Goal: Task Accomplishment & Management: Use online tool/utility

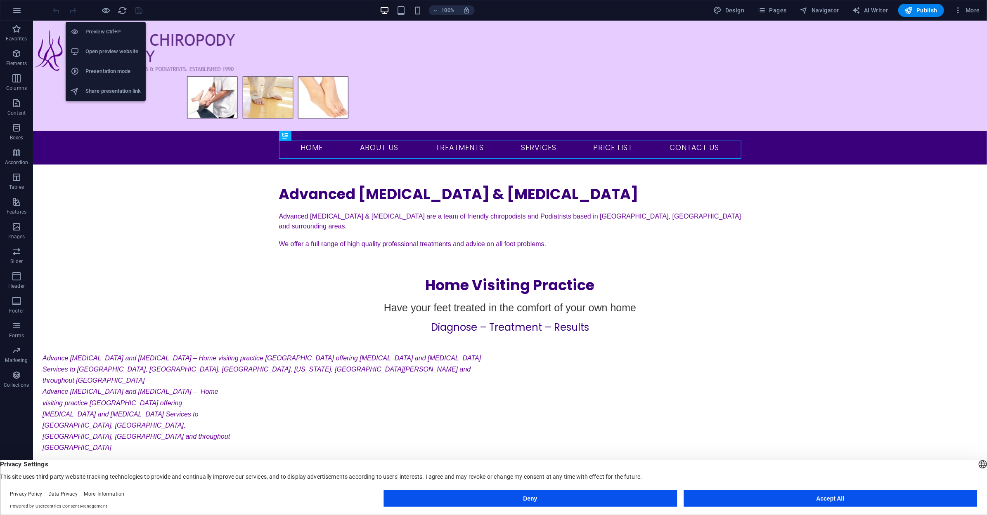
click at [105, 50] on h6 "Open preview website" at bounding box center [112, 52] width 55 height 10
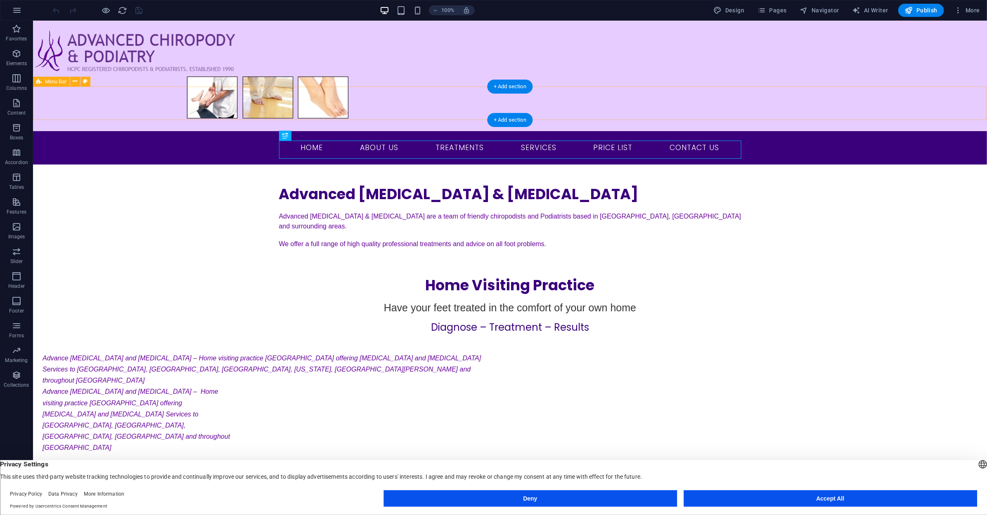
click at [380, 137] on nav "Home About Us Treatments Services Price List Contact Us" at bounding box center [509, 147] width 449 height 21
select select
select select "2"
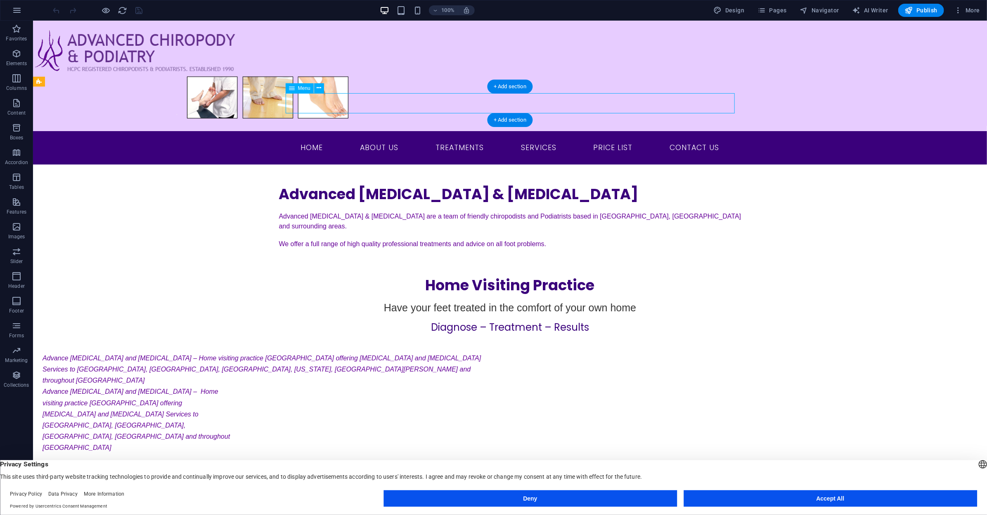
select select
select select "2"
select select
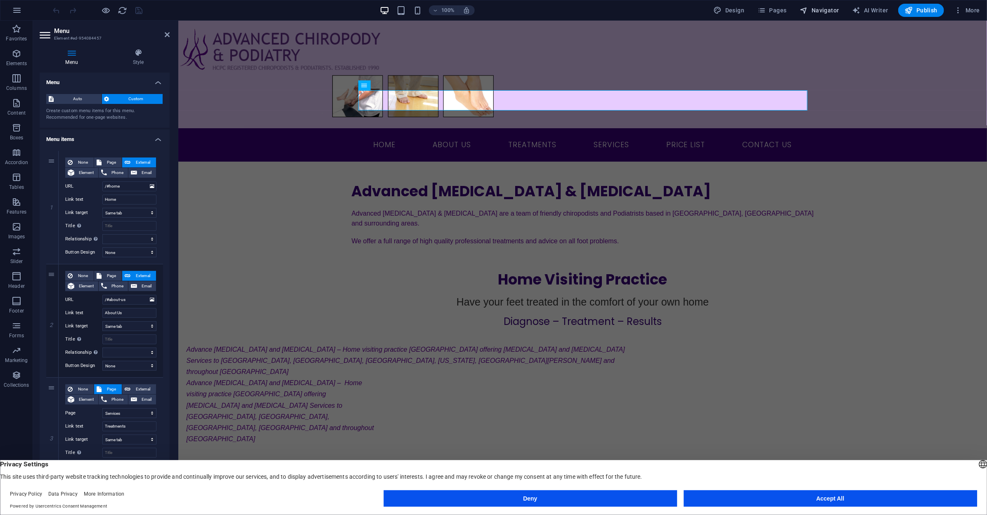
click at [821, 11] on span "Navigator" at bounding box center [819, 10] width 39 height 8
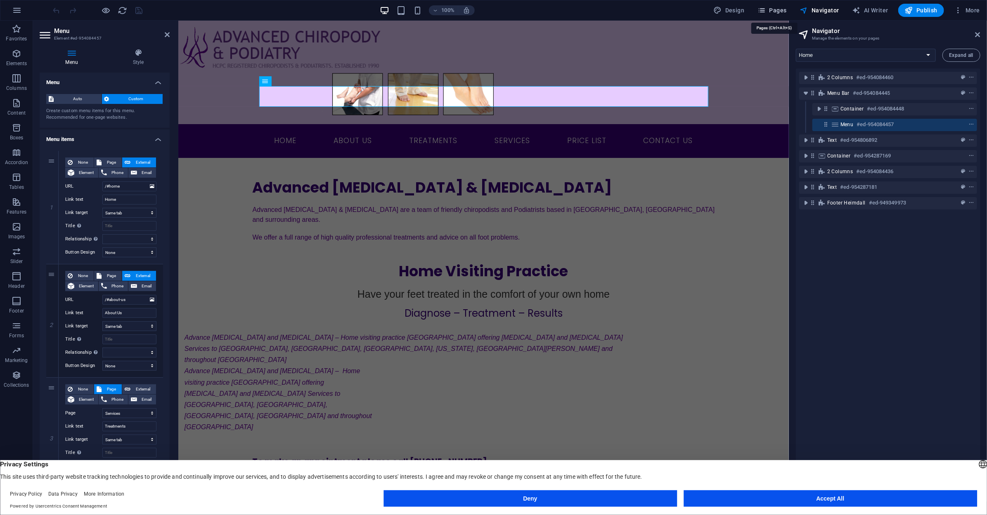
click at [773, 11] on span "Pages" at bounding box center [771, 10] width 29 height 8
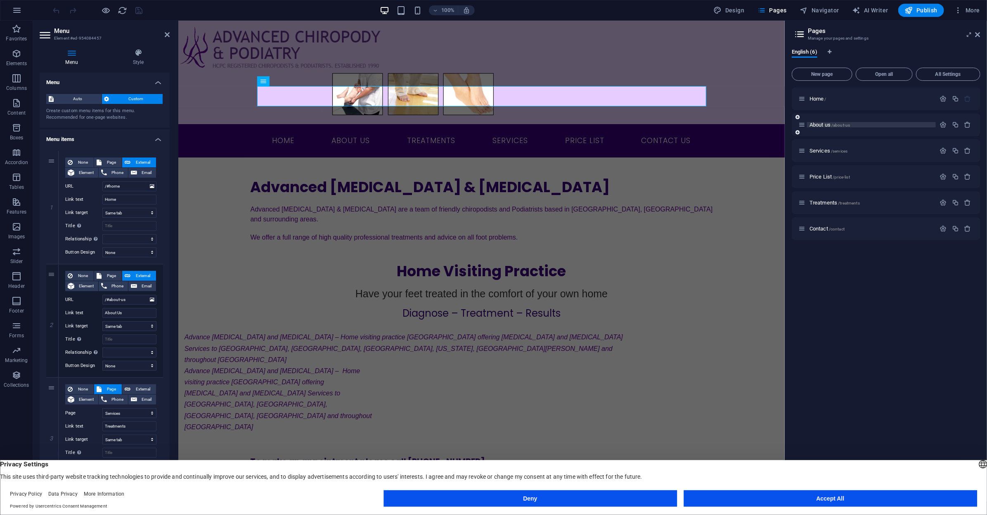
click at [820, 125] on span "About us /about-us" at bounding box center [829, 125] width 40 height 6
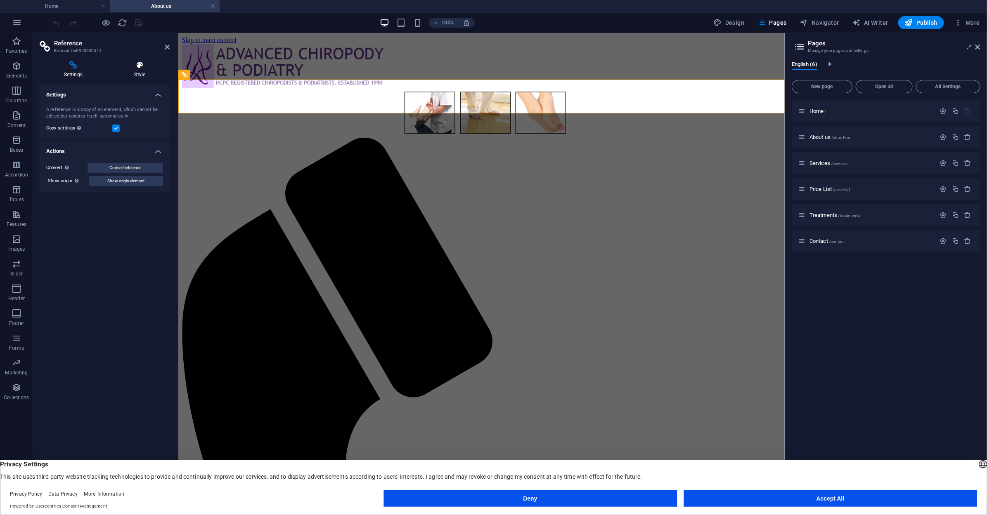
click at [139, 76] on h4 "Style" at bounding box center [139, 69] width 59 height 17
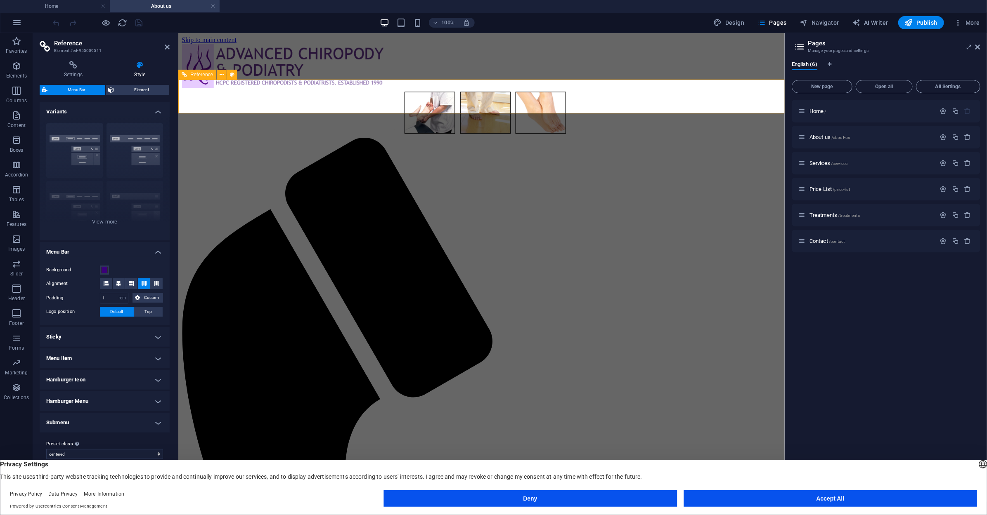
click at [81, 67] on icon at bounding box center [73, 65] width 67 height 8
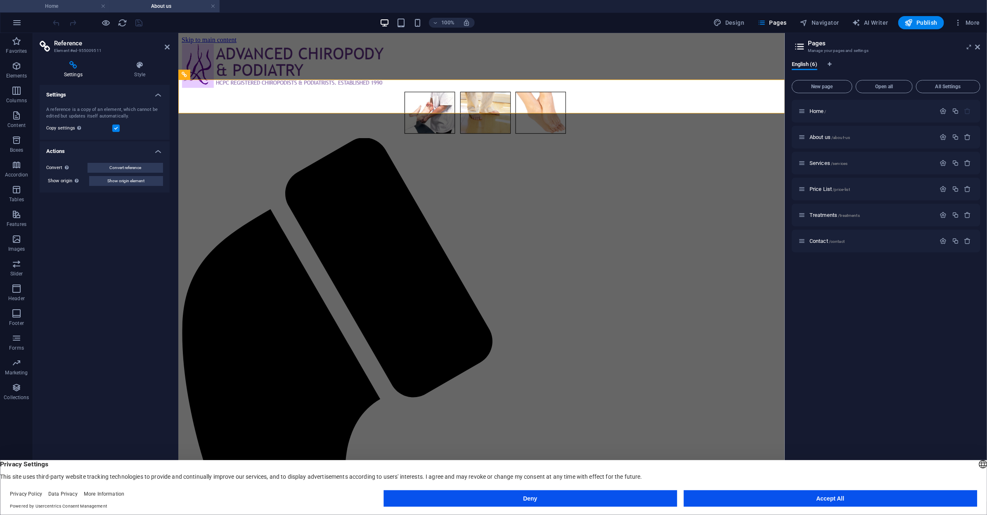
click at [69, 5] on h4 "Home" at bounding box center [55, 6] width 110 height 9
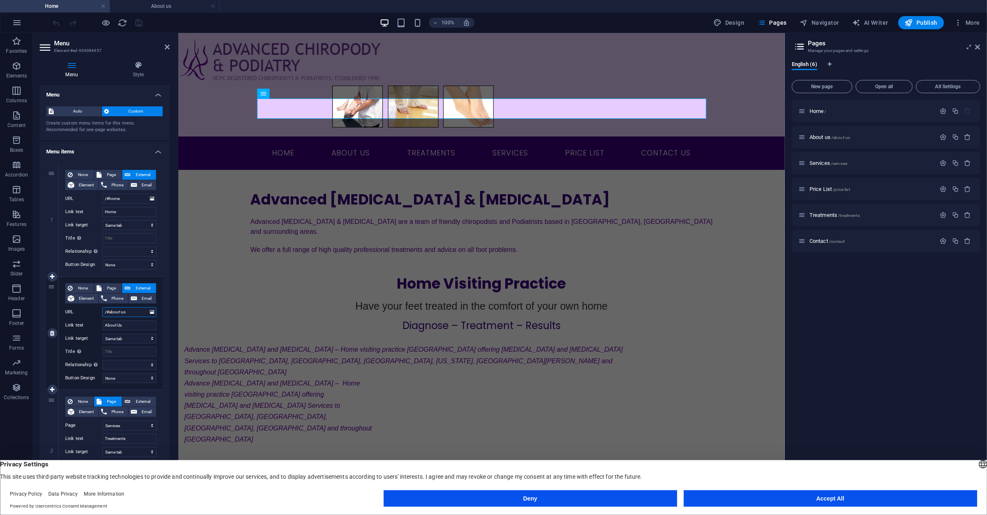
click at [130, 317] on input "/#about-us" at bounding box center [129, 312] width 54 height 10
click at [108, 311] on input "/#about-us" at bounding box center [129, 312] width 54 height 10
type input "/about-us"
select select
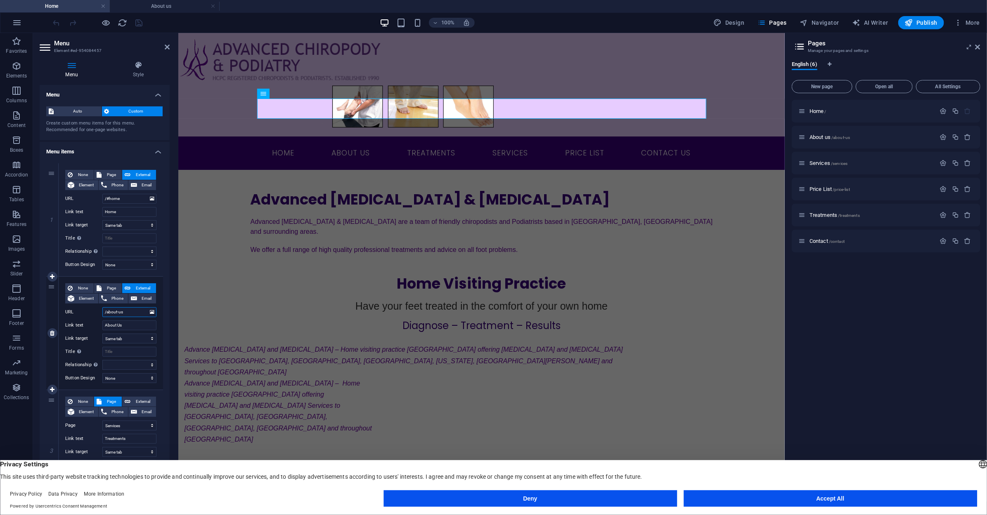
select select
type input "/about-us"
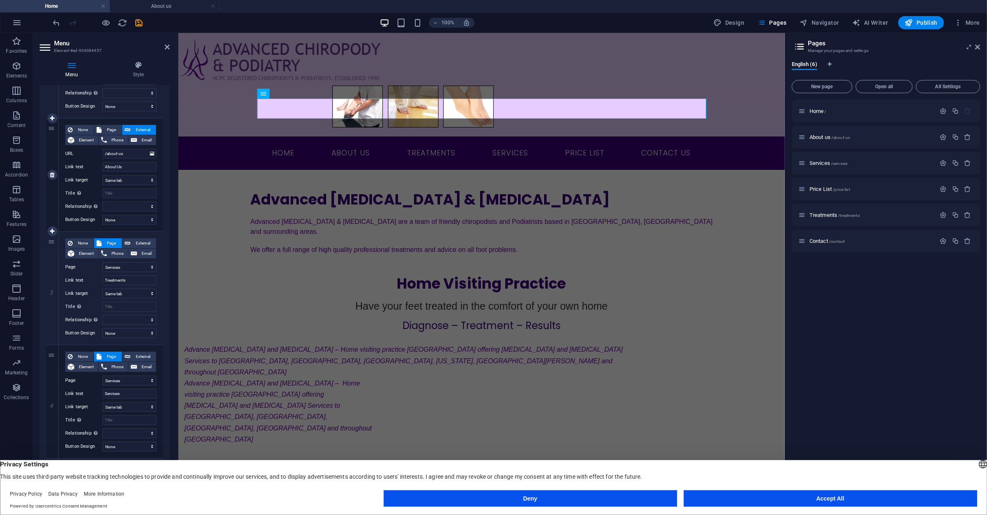
scroll to position [165, 0]
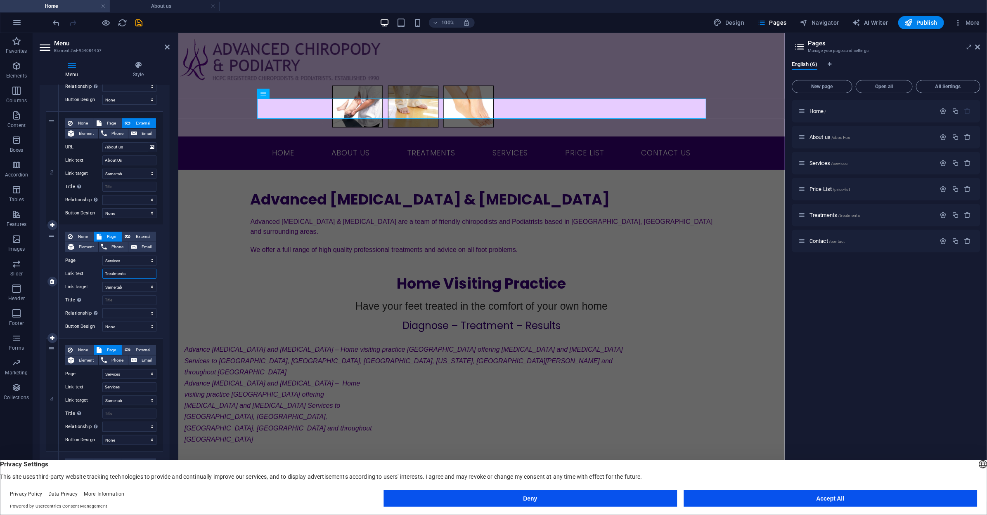
click at [105, 275] on input "Treatments" at bounding box center [129, 274] width 54 height 10
click at [131, 287] on select "New tab Same tab Overlay" at bounding box center [129, 287] width 54 height 10
click at [120, 260] on select "Home About us Services Price List Treatments Contact" at bounding box center [129, 261] width 54 height 10
click at [91, 269] on label "Link text" at bounding box center [83, 274] width 37 height 10
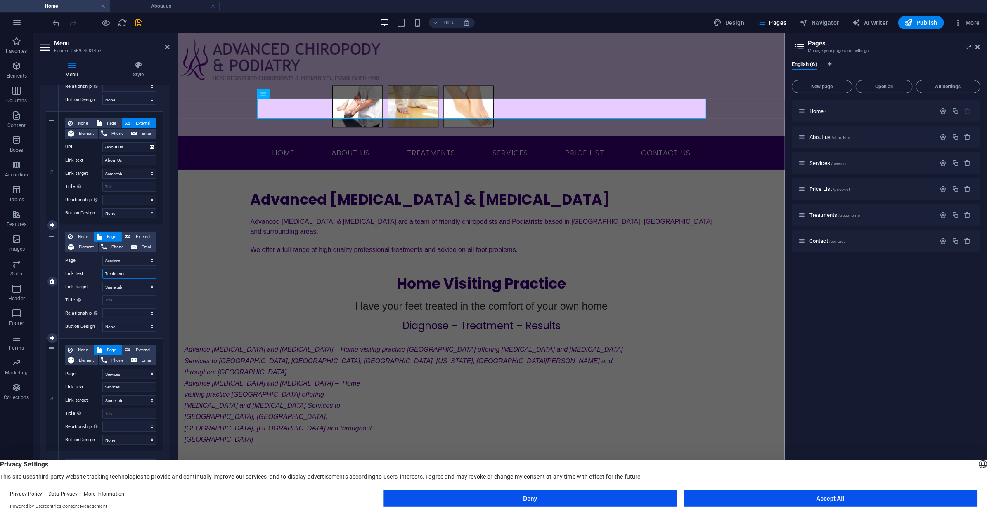
click at [102, 269] on input "Treatments" at bounding box center [129, 274] width 54 height 10
click at [135, 261] on select "Home About us Services Price List Treatments Contact" at bounding box center [129, 261] width 54 height 10
select select "4"
click at [102, 256] on select "Home About us Services Price List Treatments Contact" at bounding box center [129, 261] width 54 height 10
select select
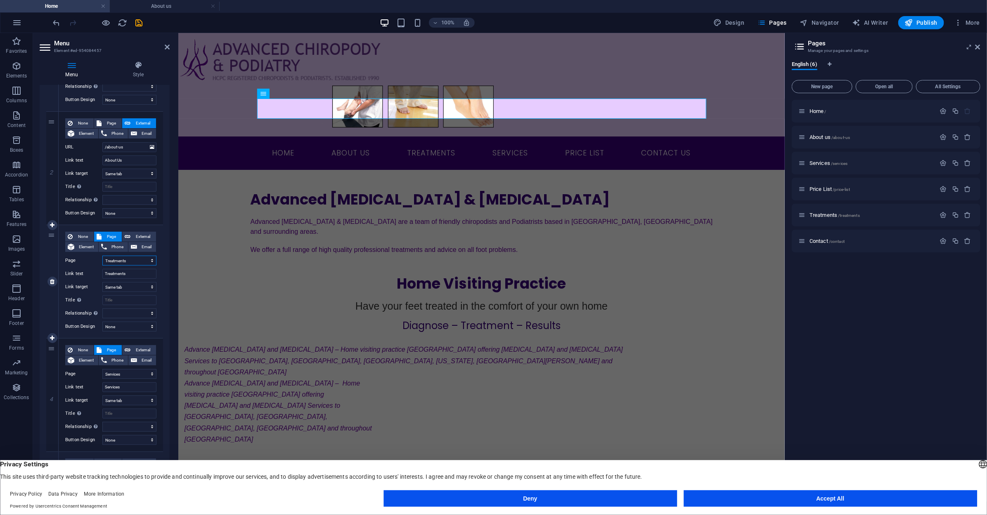
select select
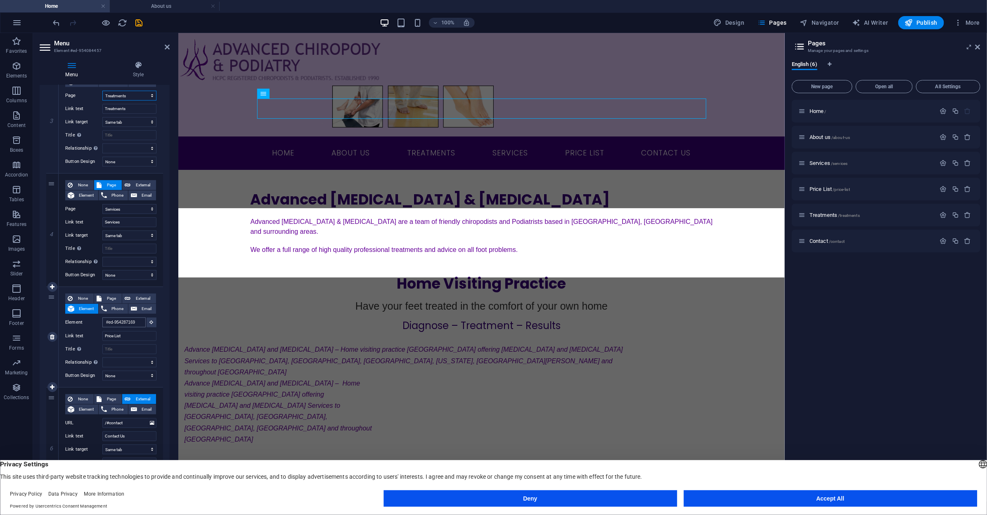
scroll to position [358, 0]
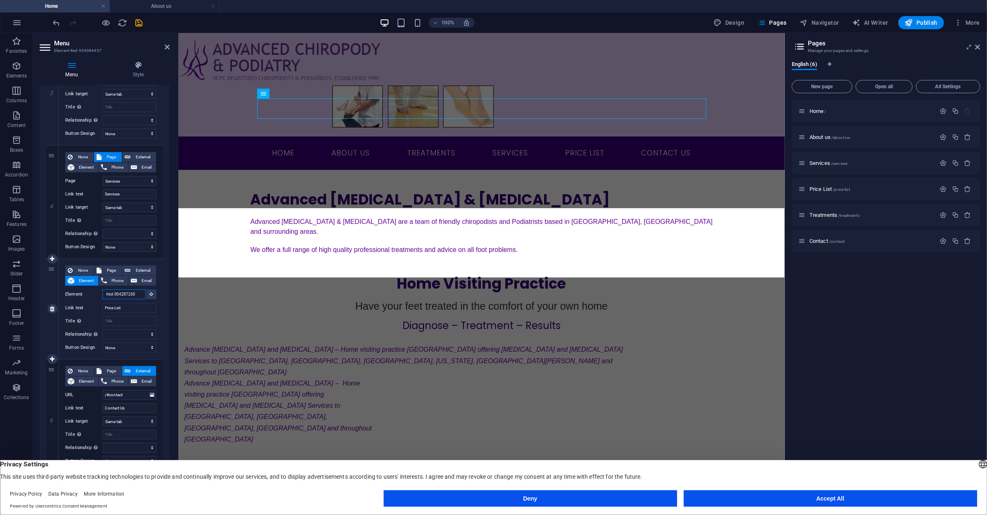
click at [137, 295] on input "#ed-954287169" at bounding box center [123, 295] width 43 height 10
drag, startPoint x: 137, startPoint y: 295, endPoint x: 69, endPoint y: 298, distance: 68.2
click at [69, 298] on div "Element #ed-954287169" at bounding box center [110, 295] width 91 height 10
click at [131, 295] on input "#ed-954287169" at bounding box center [123, 295] width 43 height 10
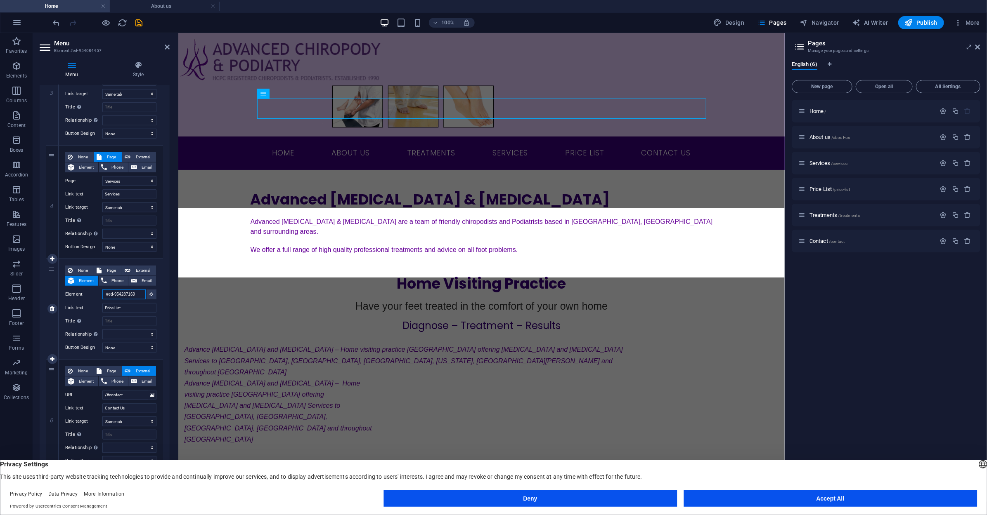
click at [134, 296] on input "#ed-954287169" at bounding box center [123, 295] width 43 height 10
type input "#ed-954287169A"
select select
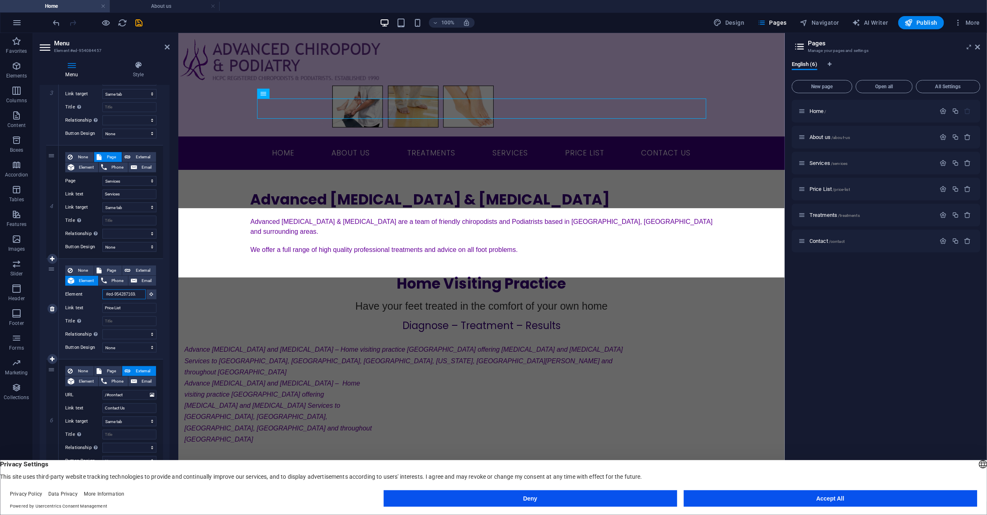
select select
click at [134, 296] on input "Element" at bounding box center [123, 295] width 43 height 10
click at [112, 294] on input "Element" at bounding box center [123, 295] width 43 height 10
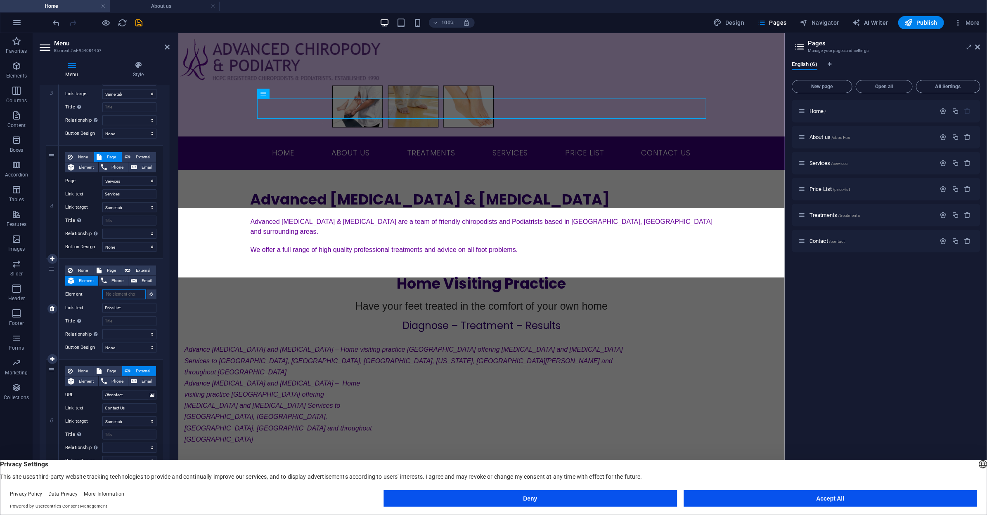
type input "P"
type input "r"
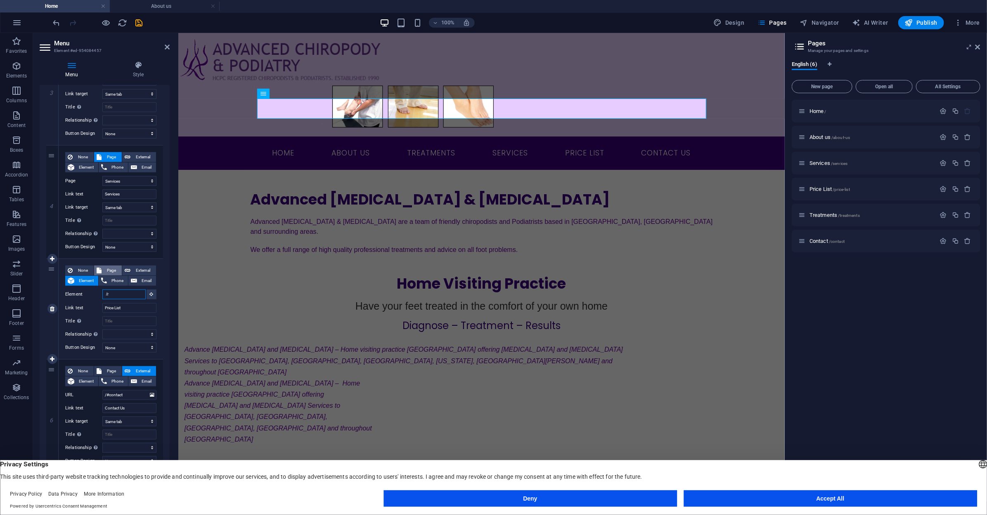
type input "/r"
click at [113, 271] on span "Page" at bounding box center [111, 271] width 15 height 10
select select
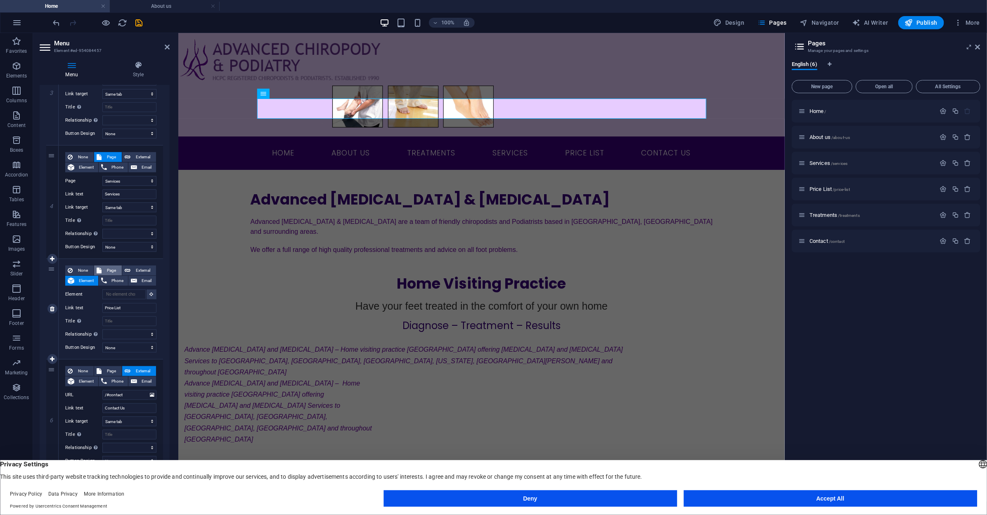
select select
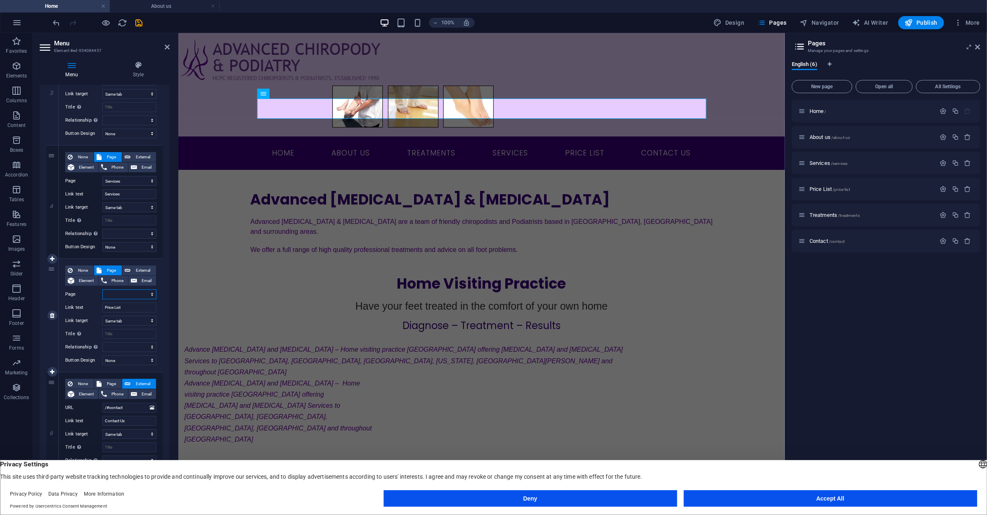
click at [121, 296] on select "Home About us Services Price List Treatments Contact" at bounding box center [129, 295] width 54 height 10
select select "3"
click at [102, 290] on select "Home About us Services Price List Treatments Contact" at bounding box center [129, 295] width 54 height 10
select select
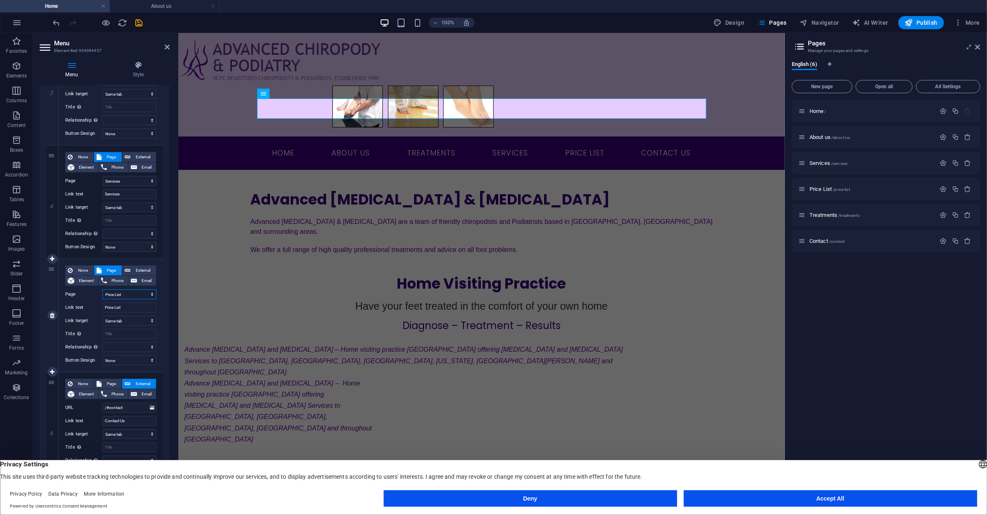
select select
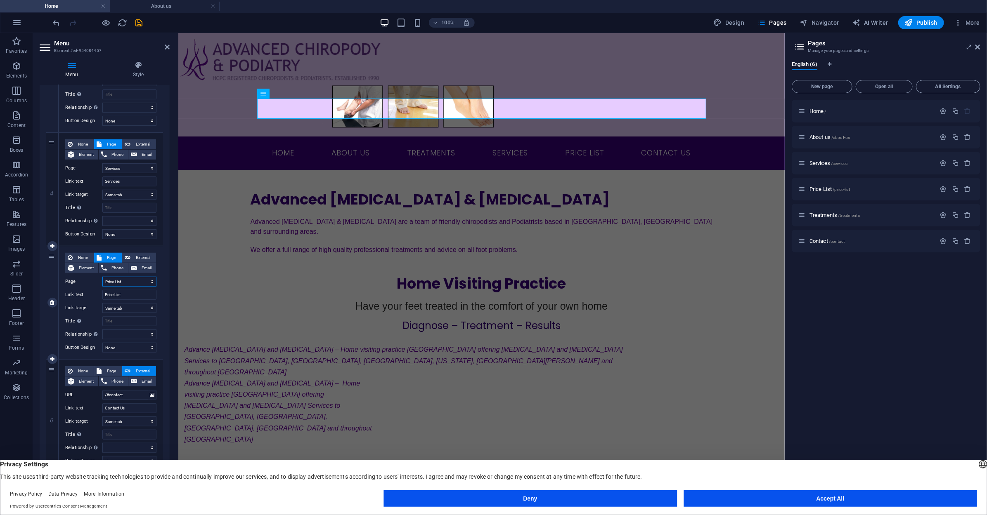
scroll to position [165, 0]
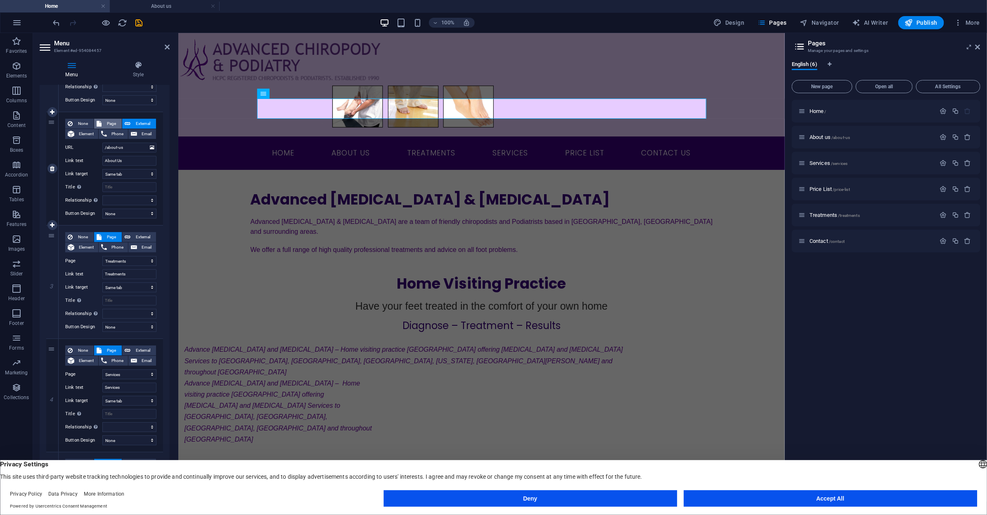
click at [113, 126] on span "Page" at bounding box center [111, 124] width 15 height 10
select select
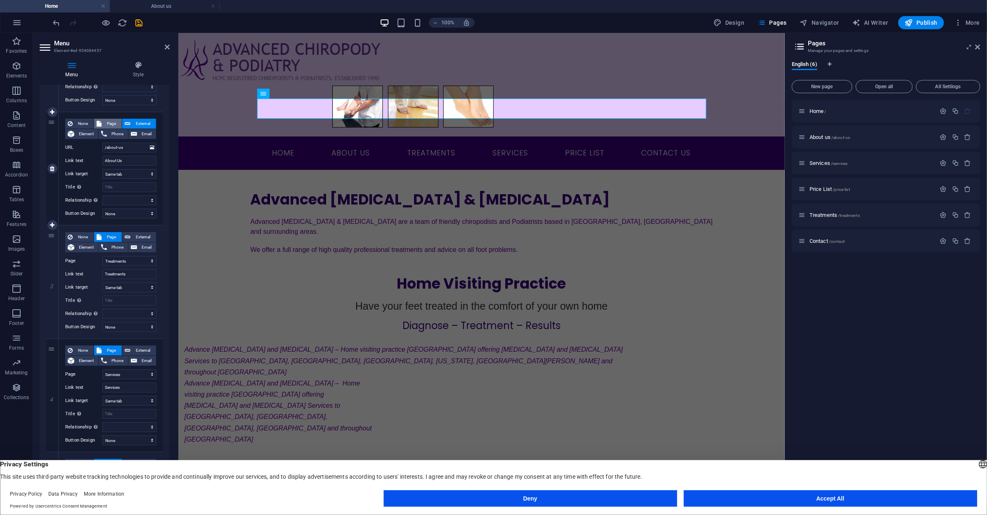
select select
click at [124, 150] on select "Home About us Services Price List Treatments Contact" at bounding box center [129, 148] width 54 height 10
click at [85, 144] on label "Page" at bounding box center [83, 148] width 37 height 10
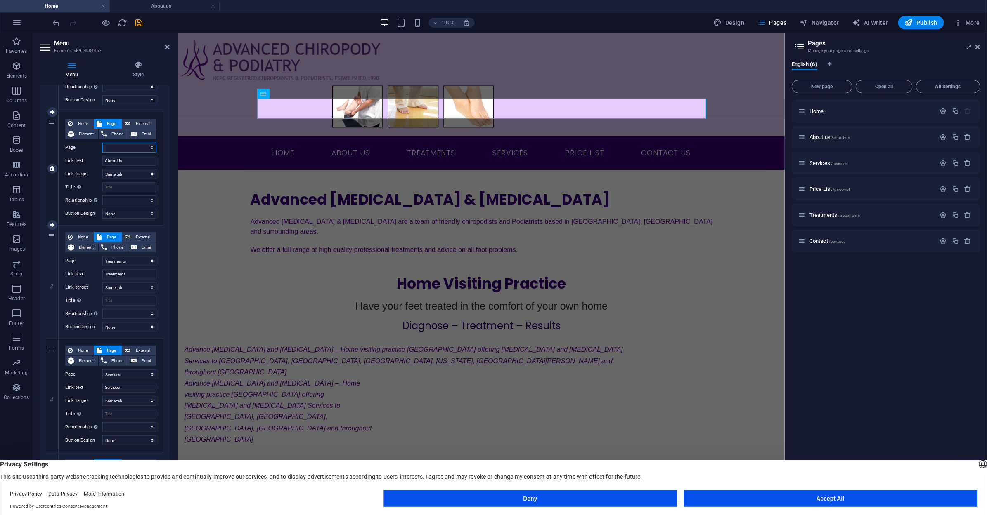
click at [102, 144] on select "Home About us Services Price List Treatments Contact" at bounding box center [129, 148] width 54 height 10
click at [123, 148] on select "Home About us Services Price List Treatments Contact" at bounding box center [129, 148] width 54 height 10
select select "1"
click at [102, 143] on select "Home About us Services Price List Treatments Contact" at bounding box center [129, 148] width 54 height 10
select select
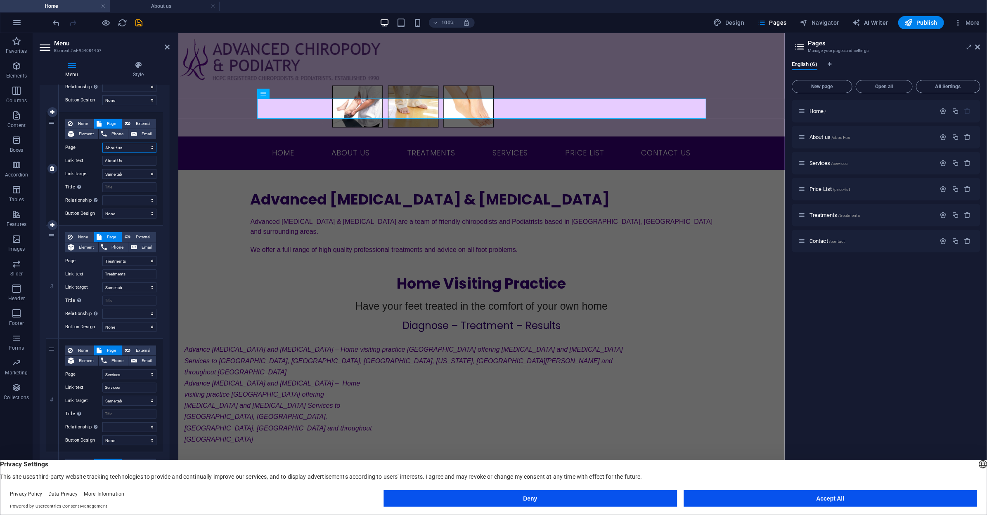
select select
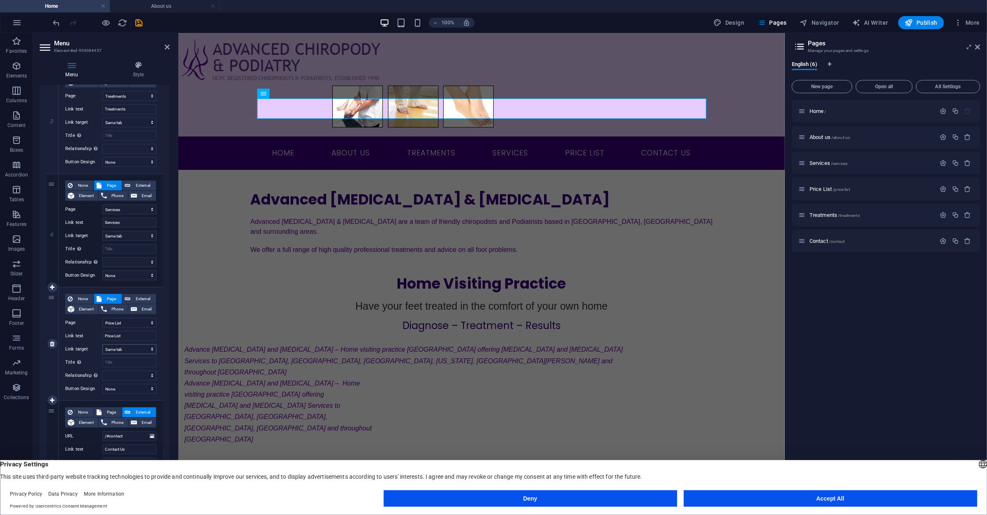
scroll to position [371, 0]
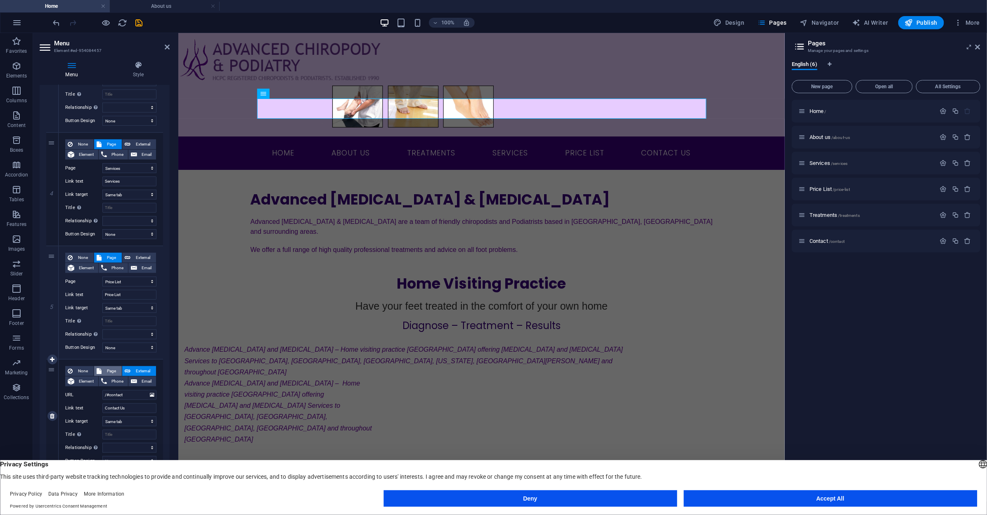
click at [108, 370] on span "Page" at bounding box center [111, 371] width 15 height 10
select select
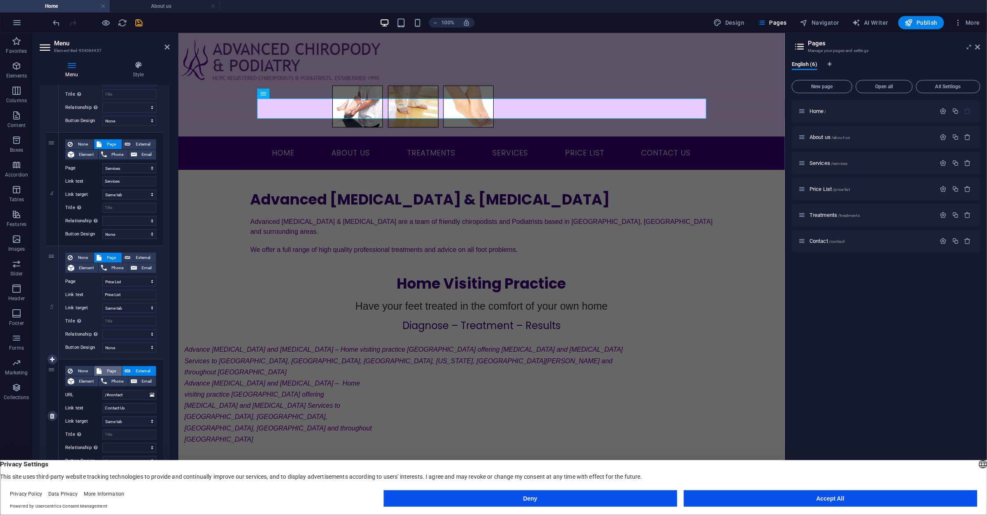
select select
click at [132, 407] on input "Contact Us" at bounding box center [129, 409] width 54 height 10
click at [132, 394] on select "Home About us Services Price List Treatments Contact" at bounding box center [129, 395] width 54 height 10
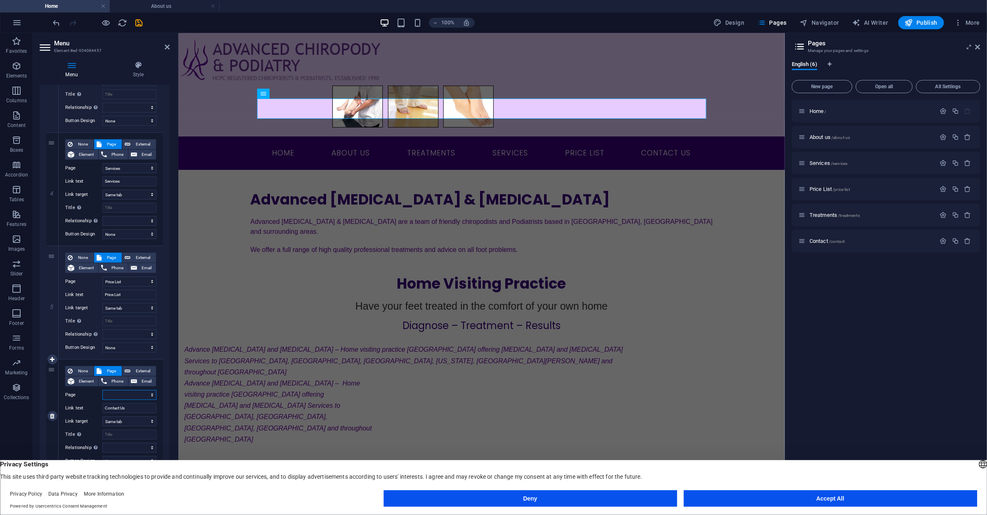
select select "5"
click at [102, 390] on select "Home About us Services Price List Treatments Contact" at bounding box center [129, 395] width 54 height 10
select select
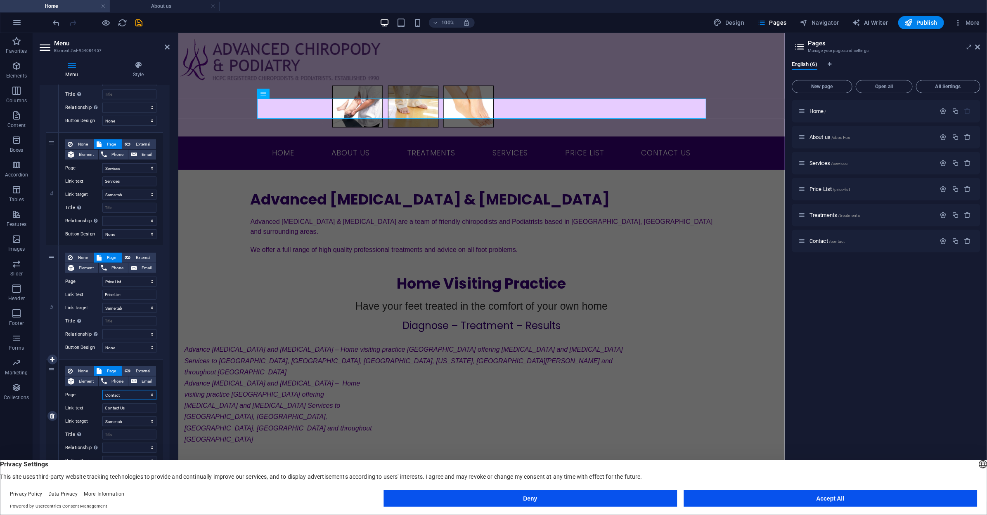
select select
click at [233, 277] on button at bounding box center [232, 273] width 10 height 10
select select "rem"
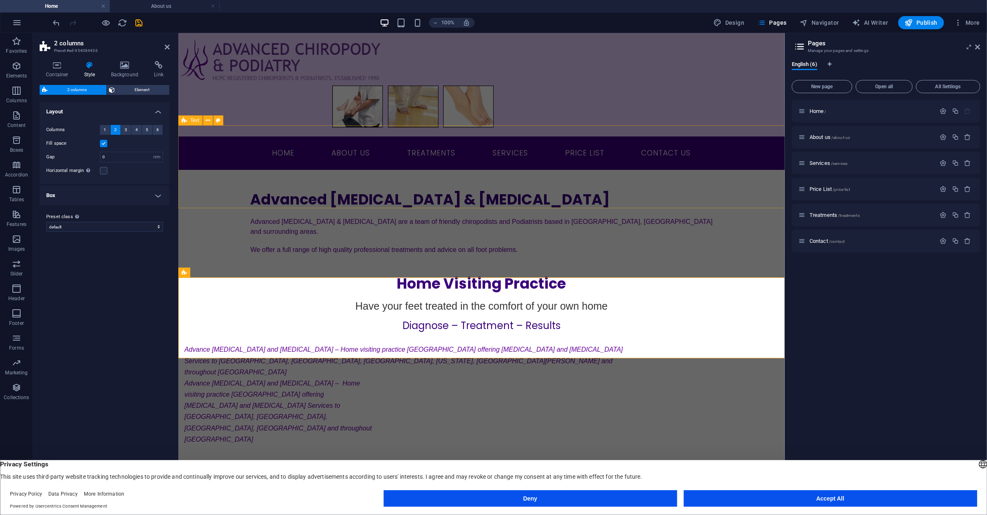
click at [235, 181] on div "Advanced Chiropody & Podiatry Advanced Chiropody & Podiatry are a team of frien…" at bounding box center [481, 216] width 606 height 92
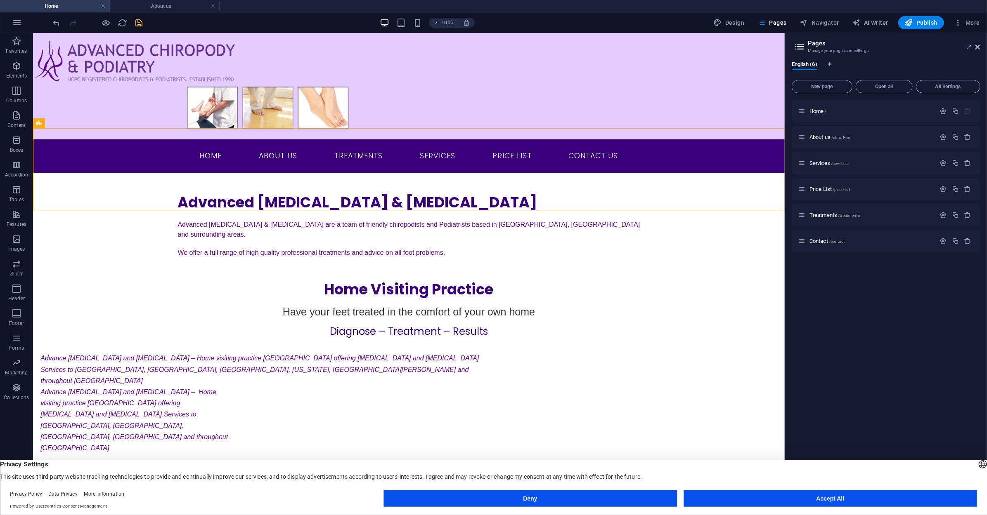
click at [139, 25] on icon "save" at bounding box center [139, 22] width 9 height 9
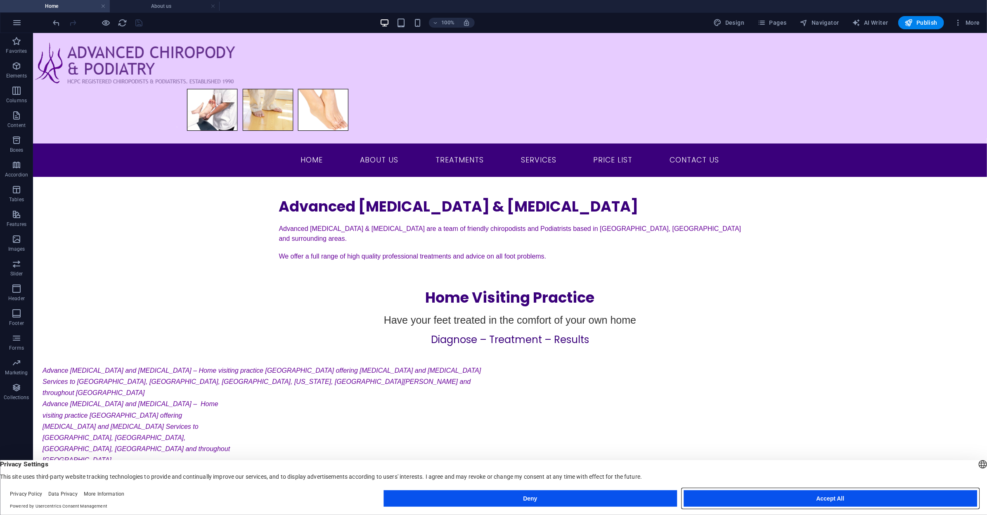
click at [822, 496] on button "Accept All" at bounding box center [829, 499] width 293 height 17
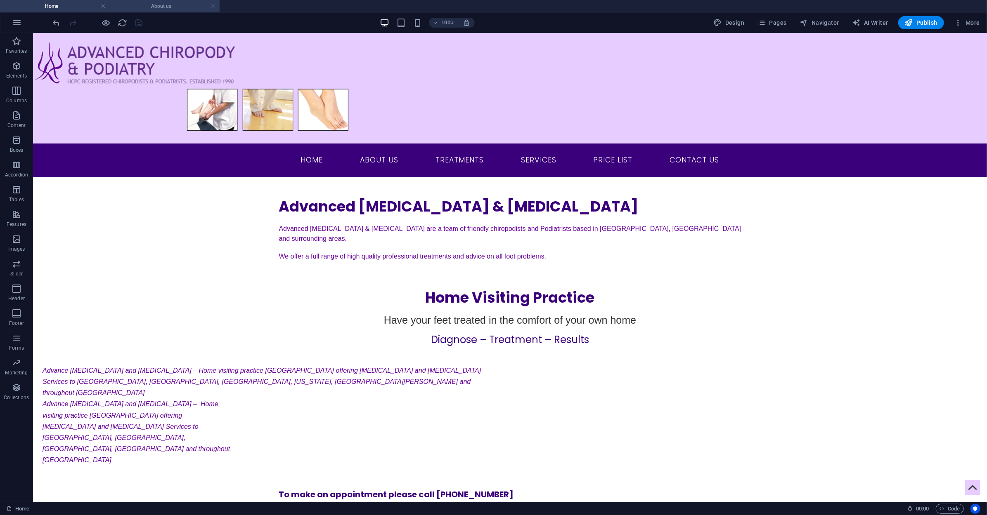
click at [213, 9] on link at bounding box center [212, 6] width 5 height 8
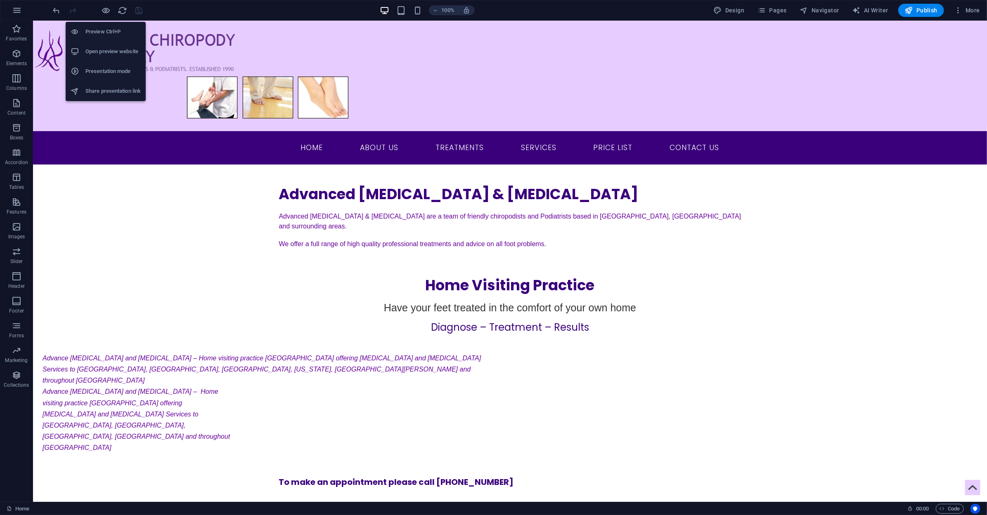
click at [102, 54] on h6 "Open preview website" at bounding box center [112, 52] width 55 height 10
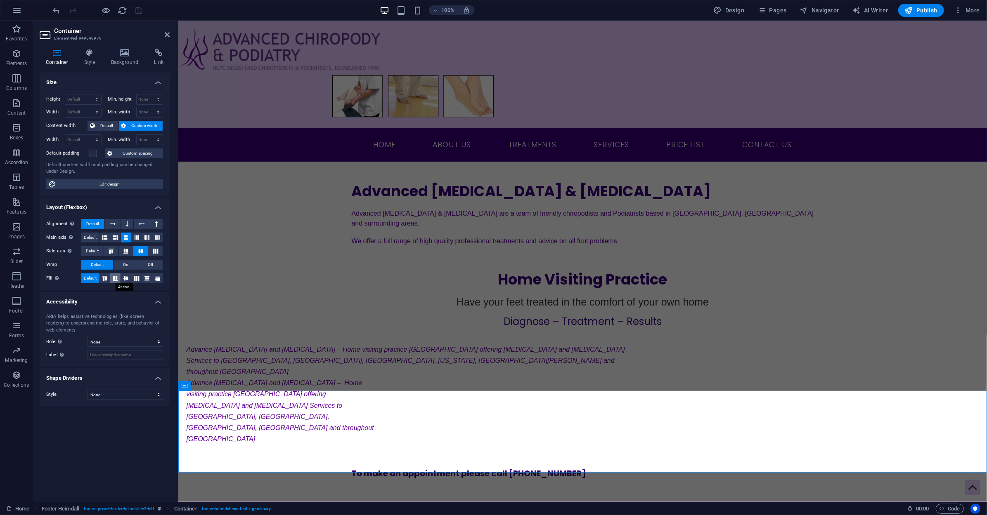
click at [114, 282] on button at bounding box center [115, 279] width 10 height 10
click at [85, 277] on span "Default" at bounding box center [90, 279] width 13 height 10
click at [217, 328] on div "Advance Chiropody and Podiatry – Home visiting practice Gateshead offering Chir…" at bounding box center [582, 398] width 808 height 141
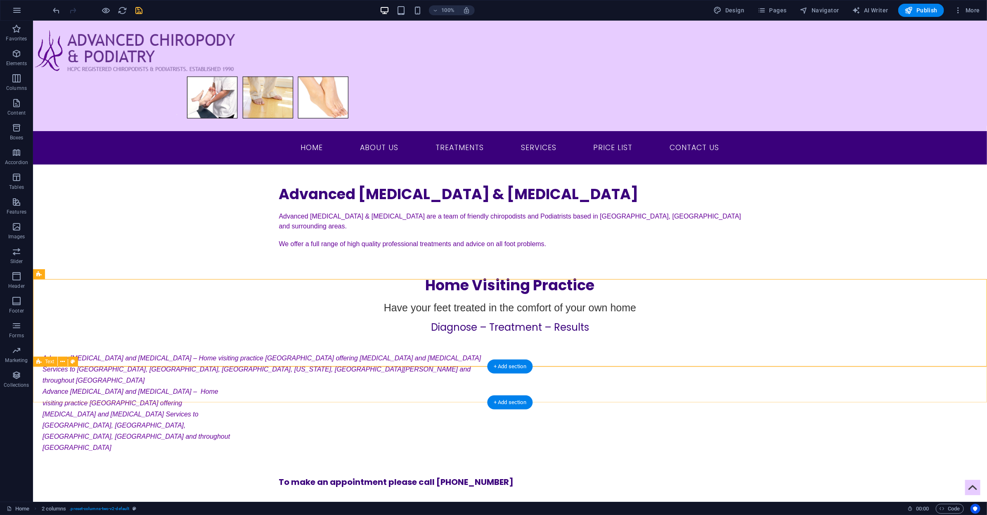
click at [203, 477] on div "To make an appointment please call 07899 615 458" at bounding box center [510, 495] width 954 height 36
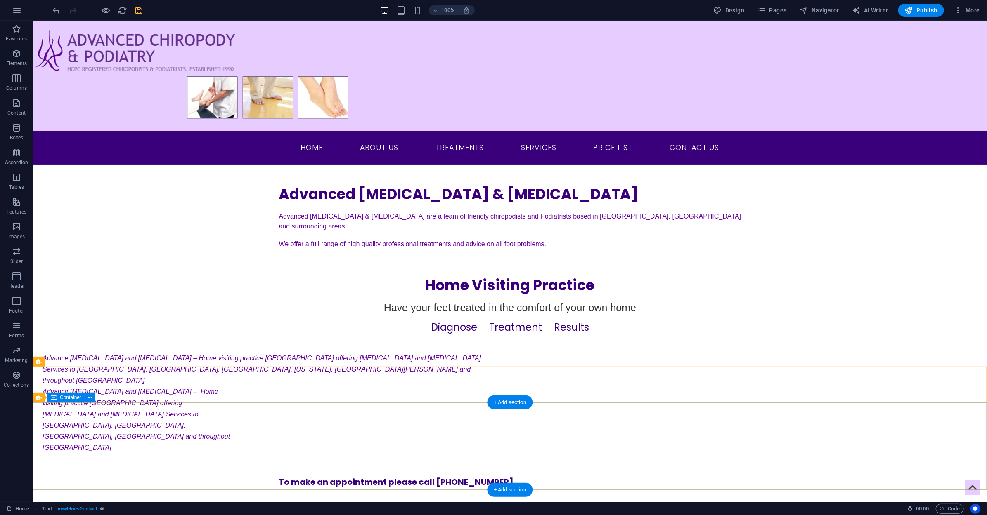
click at [92, 395] on icon at bounding box center [90, 398] width 5 height 9
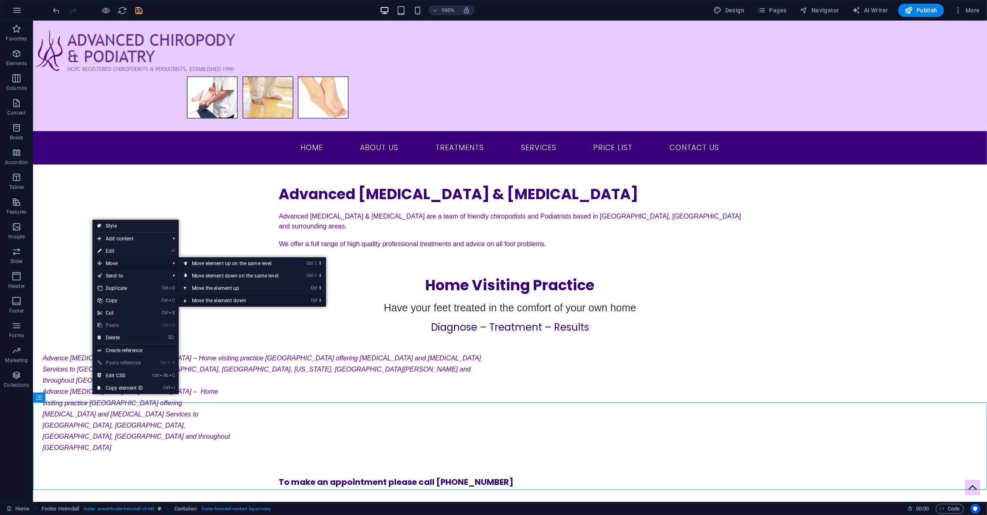
click at [244, 302] on link "Ctrl ⬇ Move the element down" at bounding box center [237, 301] width 116 height 12
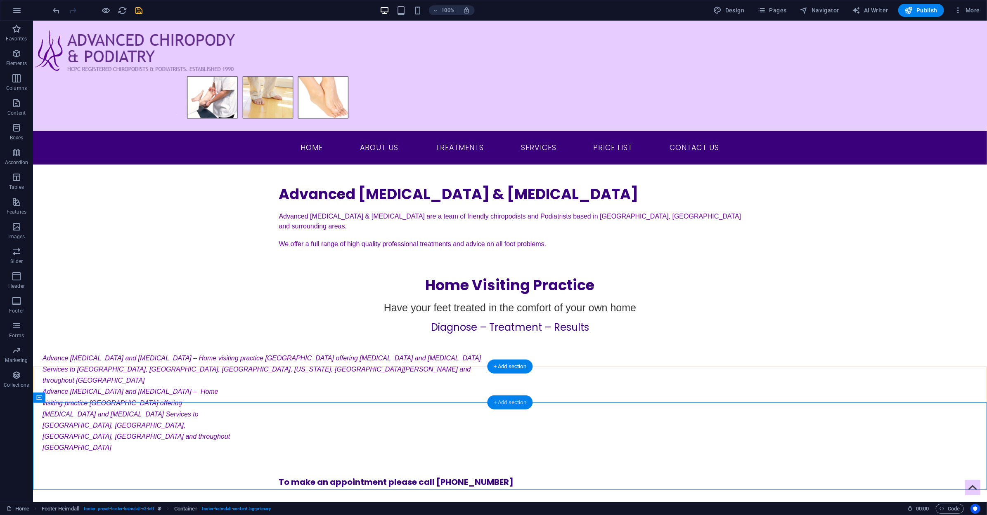
click at [494, 400] on div "+ Add section" at bounding box center [510, 403] width 46 height 14
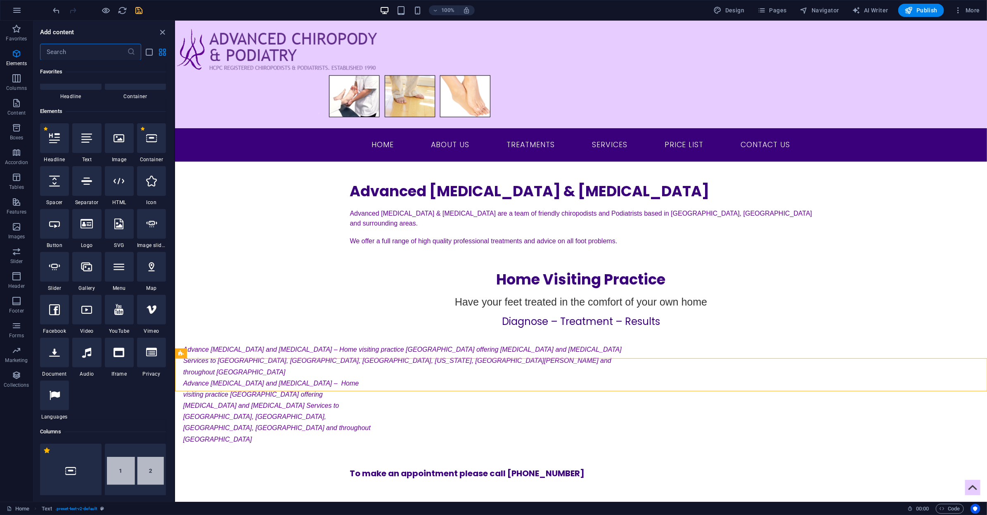
scroll to position [0, 0]
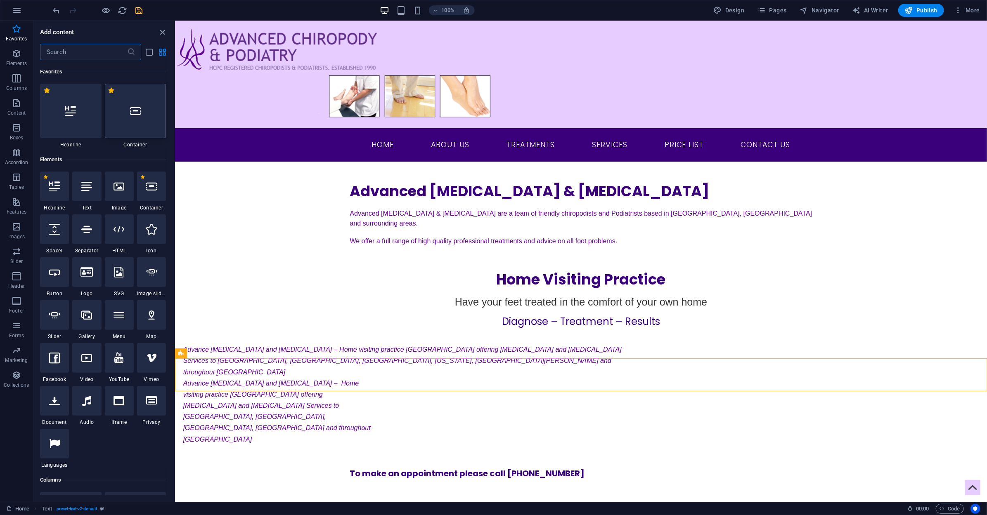
click at [125, 126] on div at bounding box center [135, 111] width 61 height 54
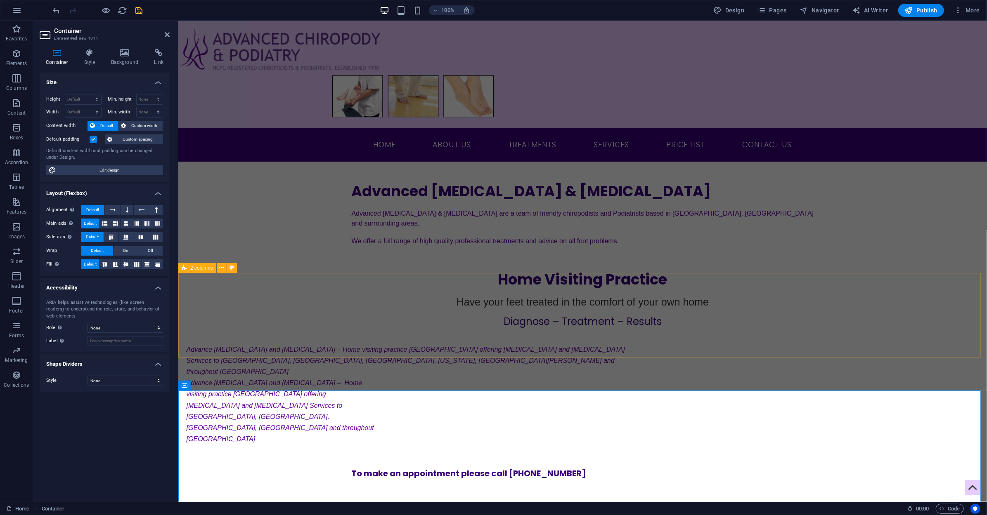
click at [276, 328] on div "Advance Chiropody and Podiatry – Home visiting practice Gateshead offering Chir…" at bounding box center [582, 398] width 808 height 141
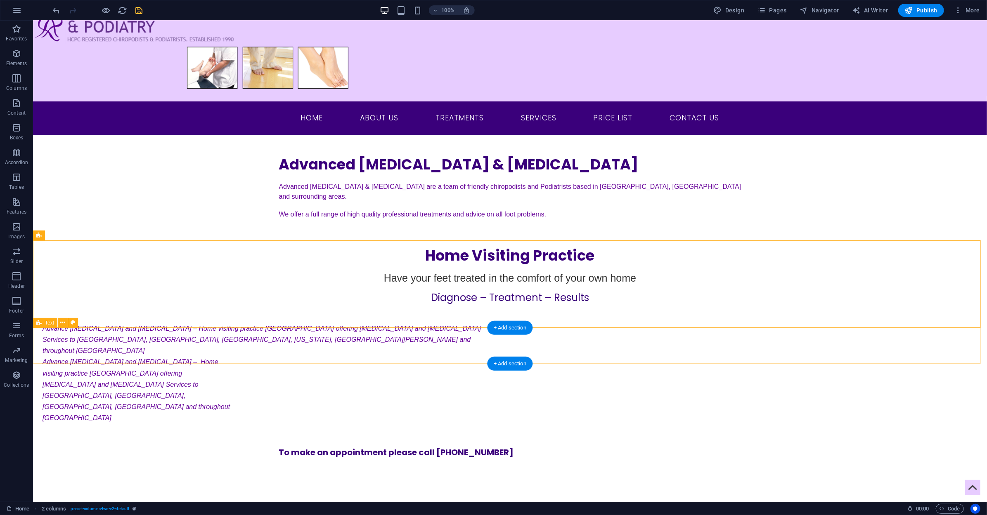
scroll to position [83, 0]
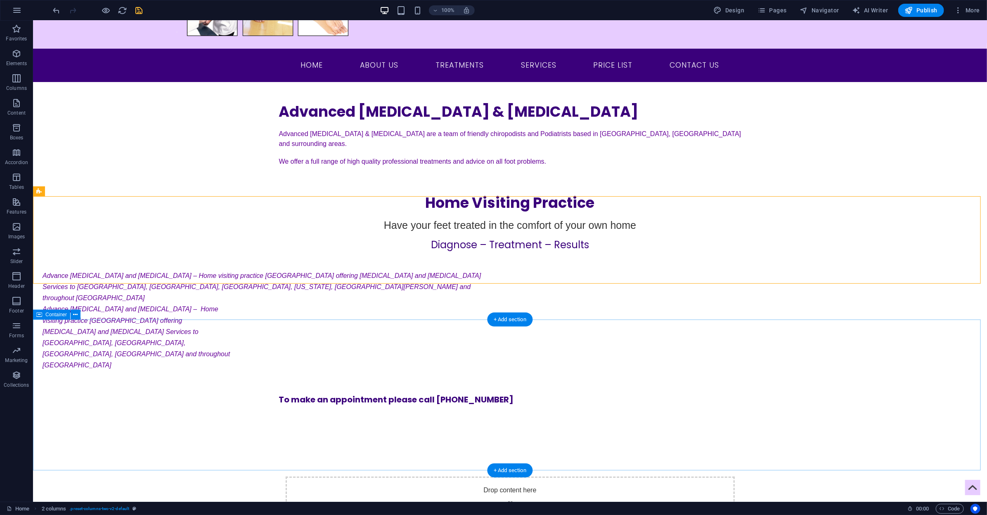
click at [237, 430] on div "Drop content here or Add elements Paste clipboard" at bounding box center [510, 505] width 954 height 151
click at [407, 440] on div "Drop content here or Add elements Paste clipboard" at bounding box center [510, 505] width 954 height 151
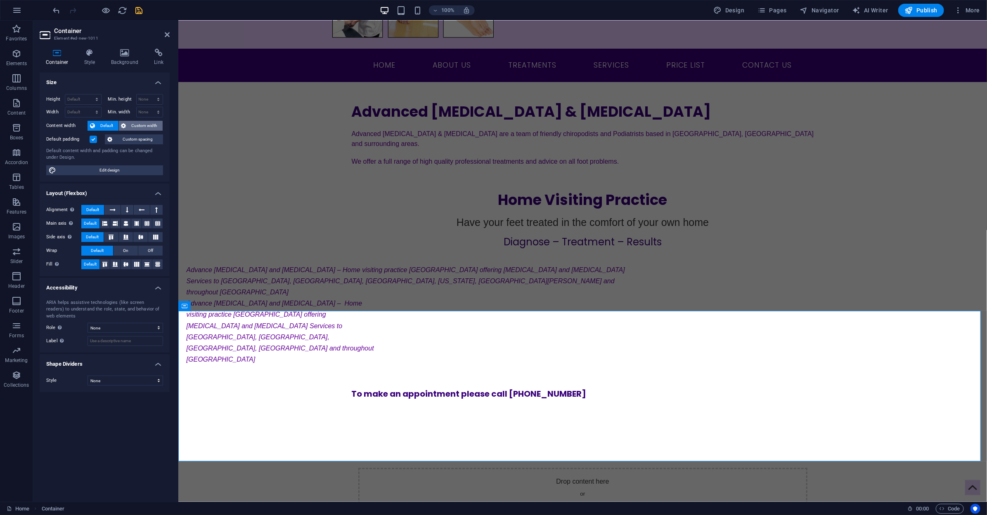
click at [130, 125] on span "Custom width" at bounding box center [145, 126] width 32 height 10
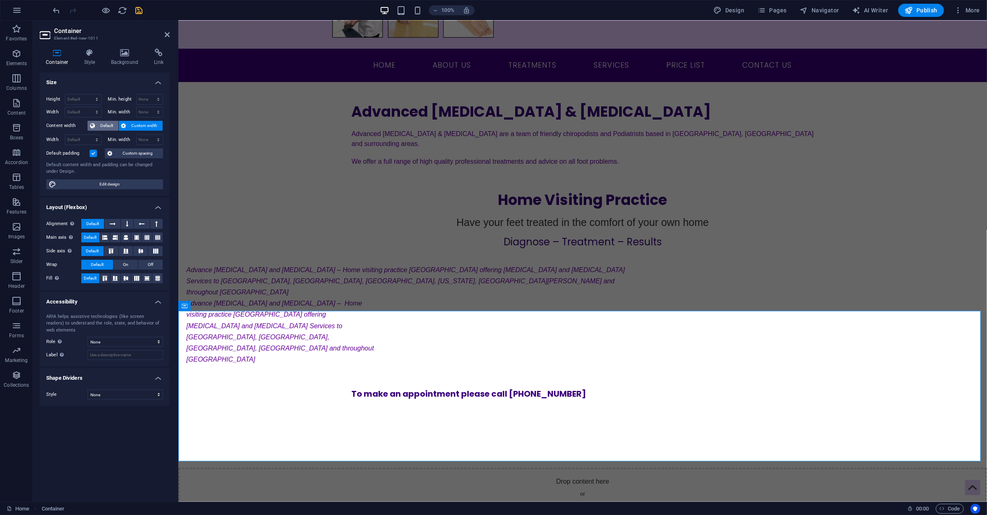
click at [108, 124] on span "Default" at bounding box center [106, 126] width 19 height 10
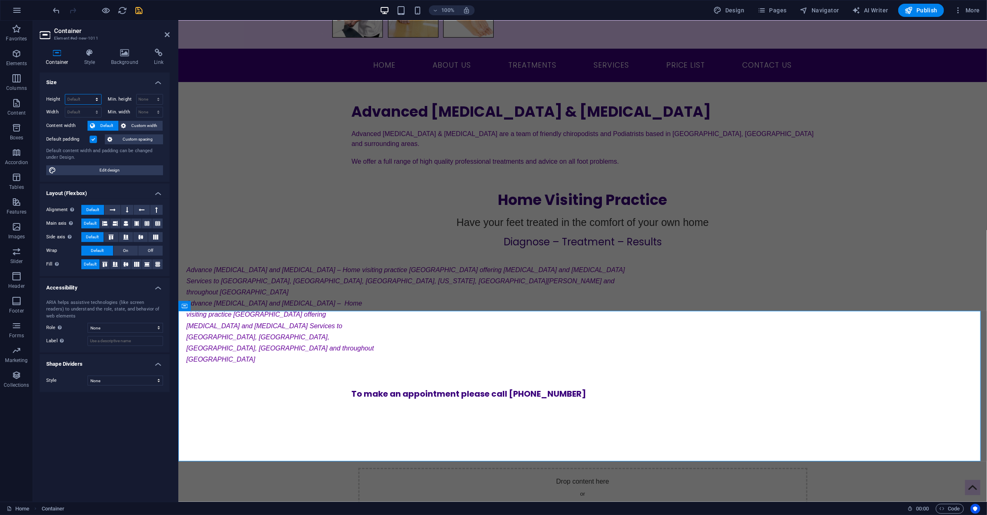
click at [91, 100] on select "Default px rem % vh vw" at bounding box center [83, 100] width 36 height 10
select select "%"
click at [89, 95] on select "Default px rem % vh vw" at bounding box center [83, 100] width 36 height 10
type input "20"
click at [274, 248] on div "Advance Chiropody and Podiatry – Home visiting practice Gateshead offering Chir…" at bounding box center [582, 318] width 808 height 141
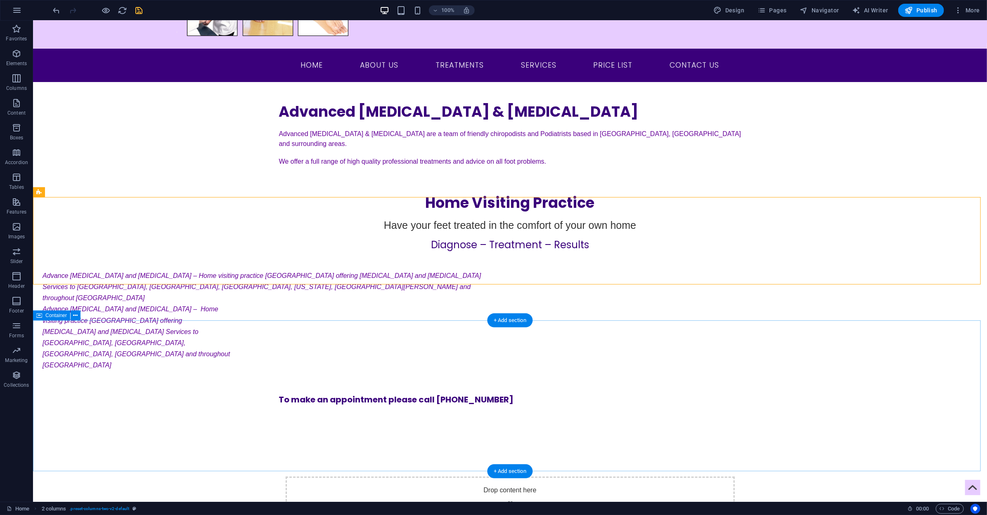
scroll to position [0, 0]
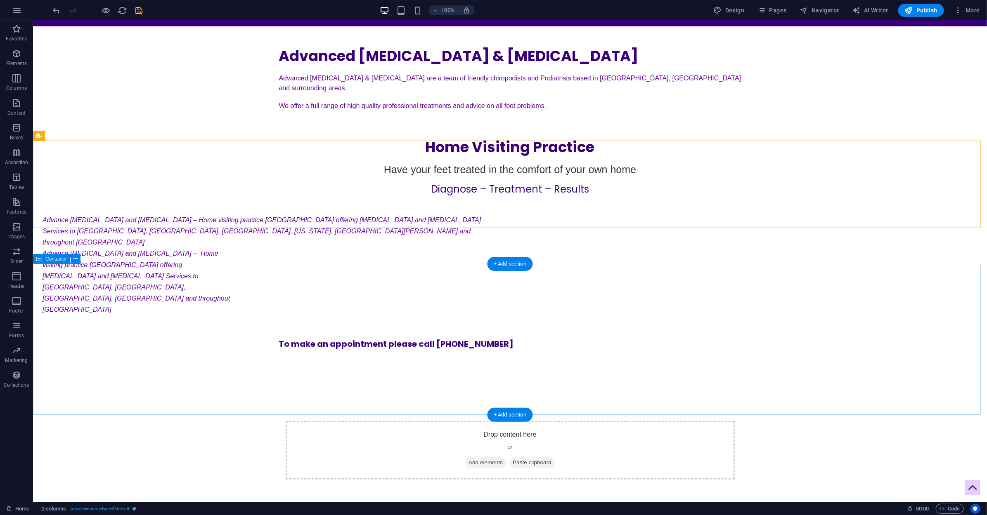
click at [207, 375] on div "Drop content here or Add elements Paste clipboard" at bounding box center [510, 450] width 954 height 151
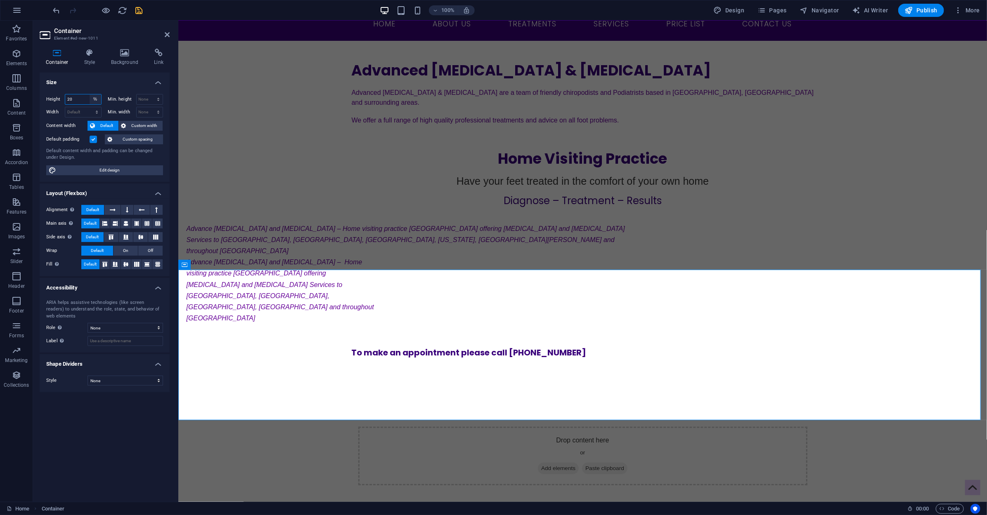
click at [94, 102] on select "Default px rem % vh vw" at bounding box center [96, 100] width 12 height 10
select select "default"
click at [90, 95] on select "Default px rem % vh vw" at bounding box center [96, 100] width 12 height 10
select select "DISABLED_OPTION_VALUE"
click at [321, 380] on div "Drop content here or Add elements Paste clipboard" at bounding box center [582, 455] width 808 height 151
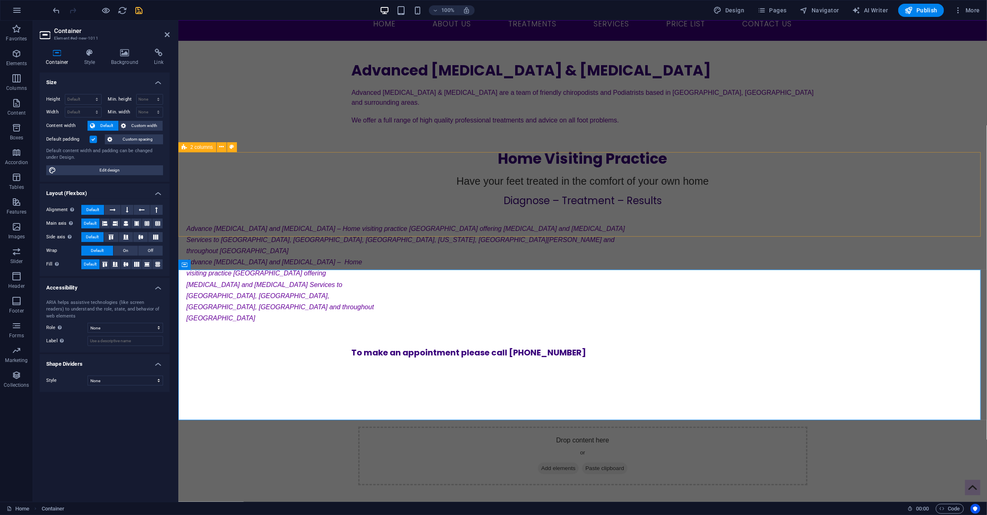
click at [259, 207] on div "Advance Chiropody and Podiatry – Home visiting practice Gateshead offering Chir…" at bounding box center [582, 277] width 808 height 141
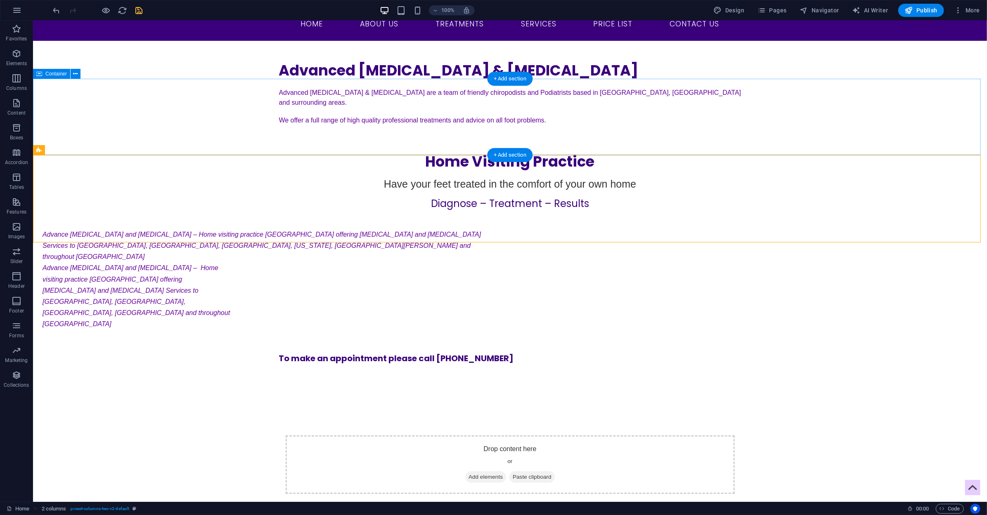
click at [343, 133] on div "Home Visiting Practice Have your feet treated in the comfort of your own home D…" at bounding box center [510, 171] width 954 height 76
click at [140, 9] on icon "save" at bounding box center [139, 10] width 9 height 9
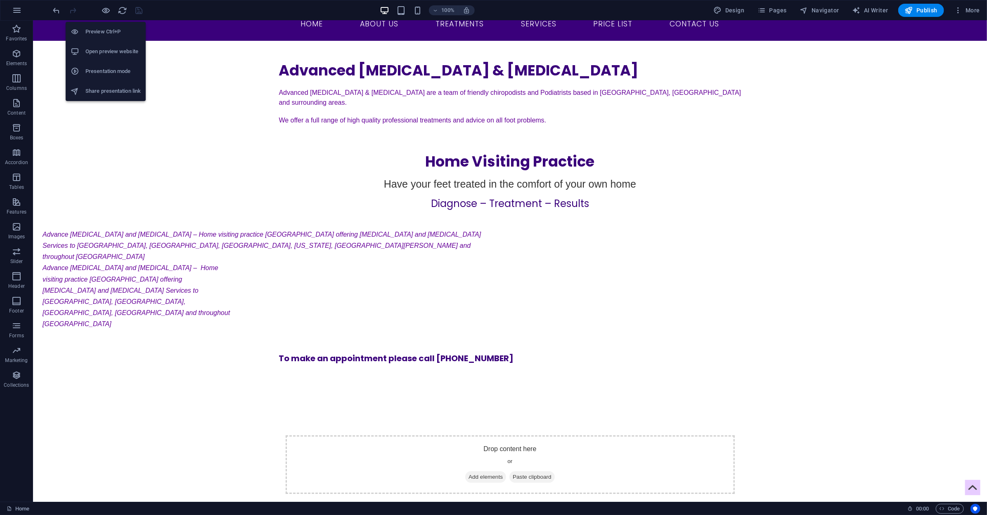
click at [109, 53] on h6 "Open preview website" at bounding box center [112, 52] width 55 height 10
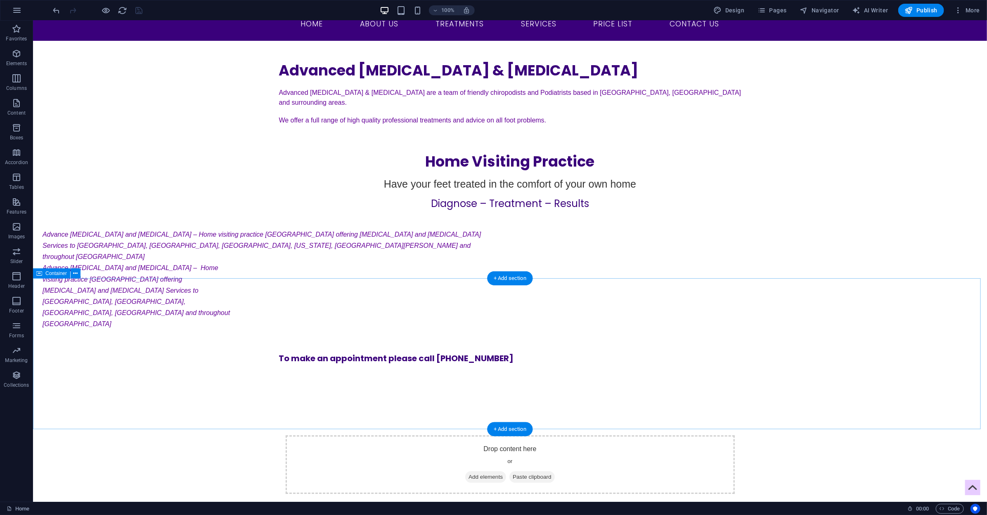
click at [248, 389] on div "Drop content here or Add elements Paste clipboard" at bounding box center [510, 464] width 954 height 151
click at [515, 242] on div "+ Add section" at bounding box center [510, 243] width 46 height 14
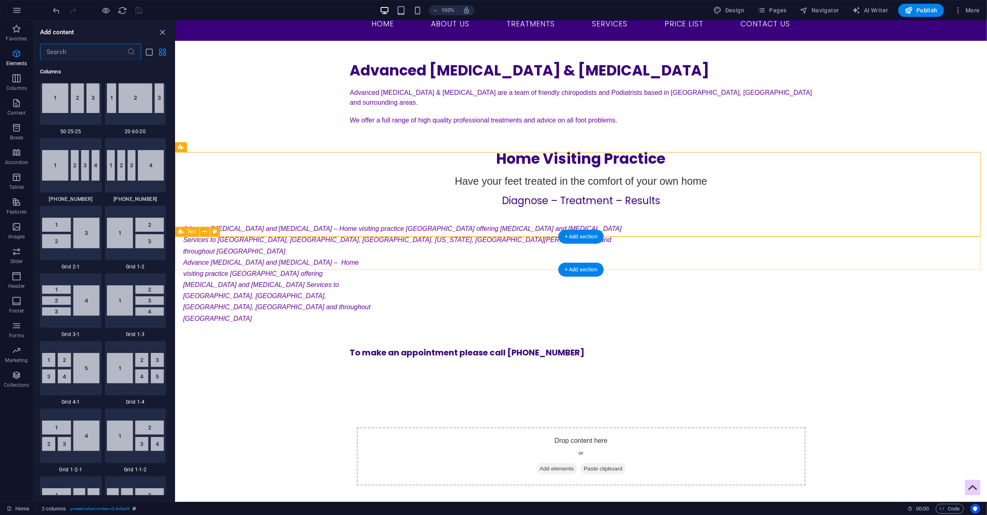
scroll to position [1444, 0]
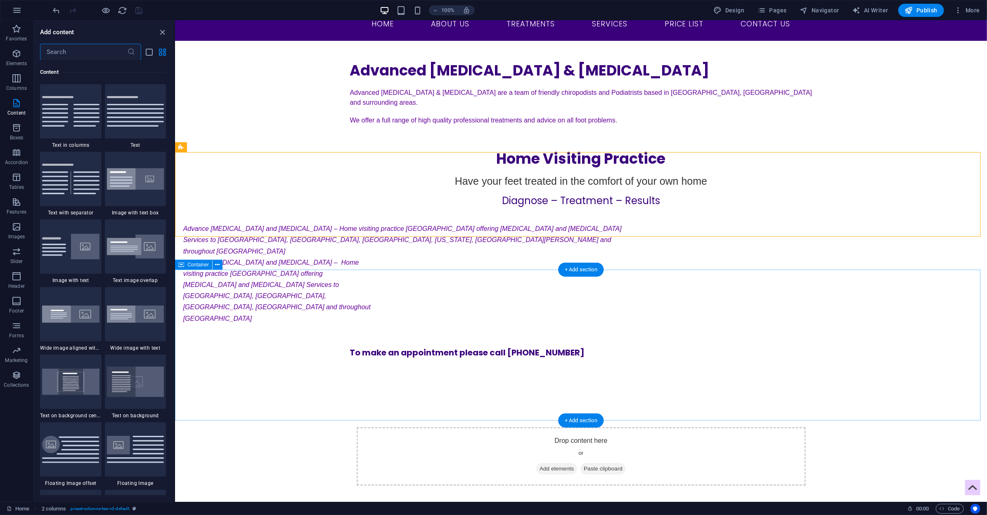
click at [279, 381] on div "Drop content here or Add elements Paste clipboard" at bounding box center [581, 456] width 812 height 151
click at [9, 52] on span "Elements" at bounding box center [16, 59] width 33 height 20
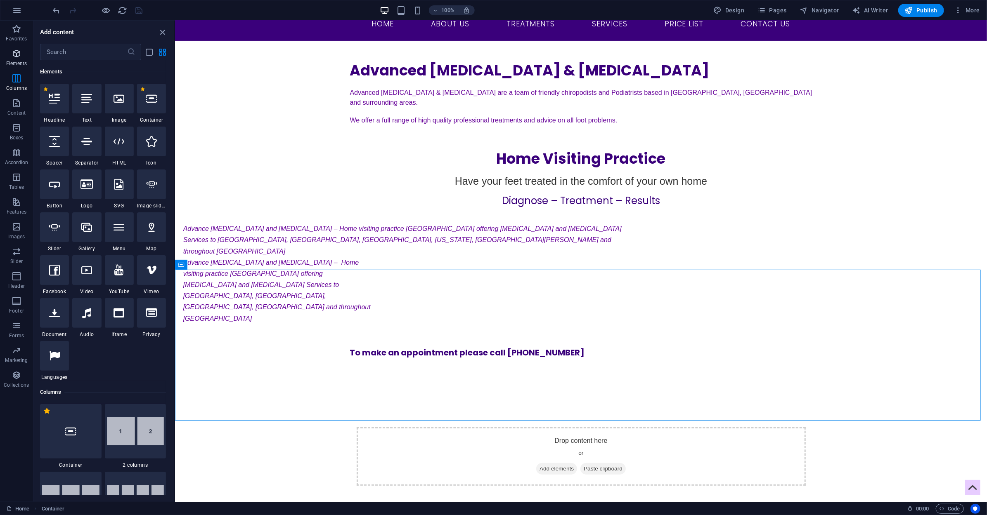
scroll to position [88, 0]
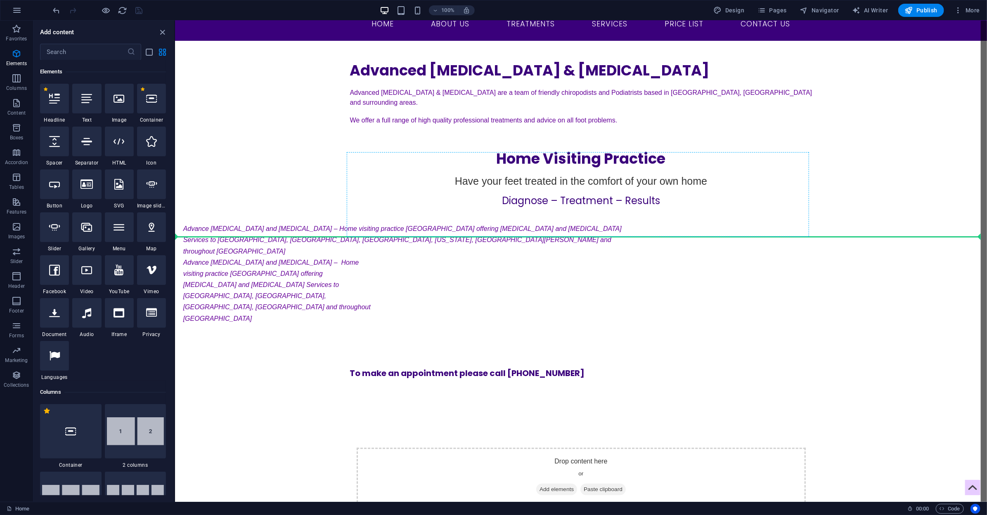
select select "px"
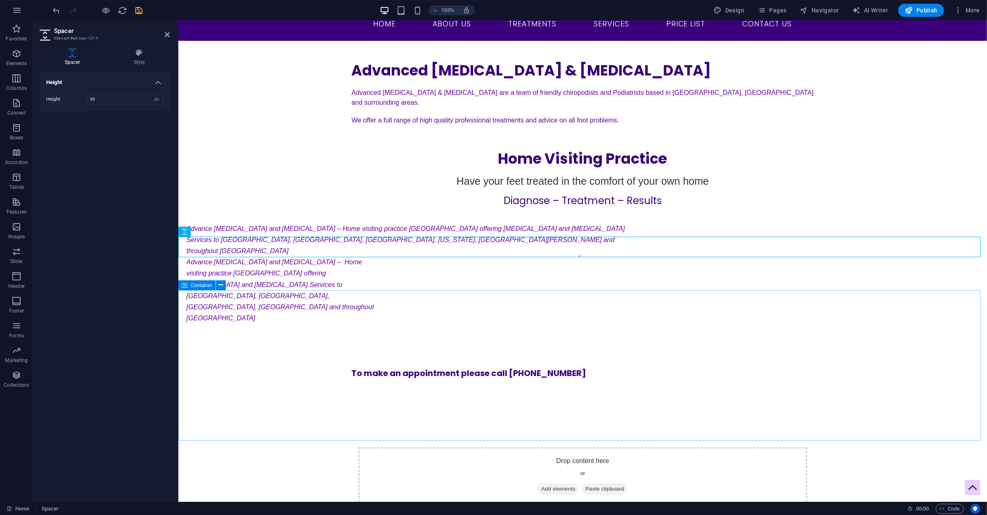
click at [295, 401] on div "Drop content here or Add elements Paste clipboard" at bounding box center [582, 476] width 808 height 151
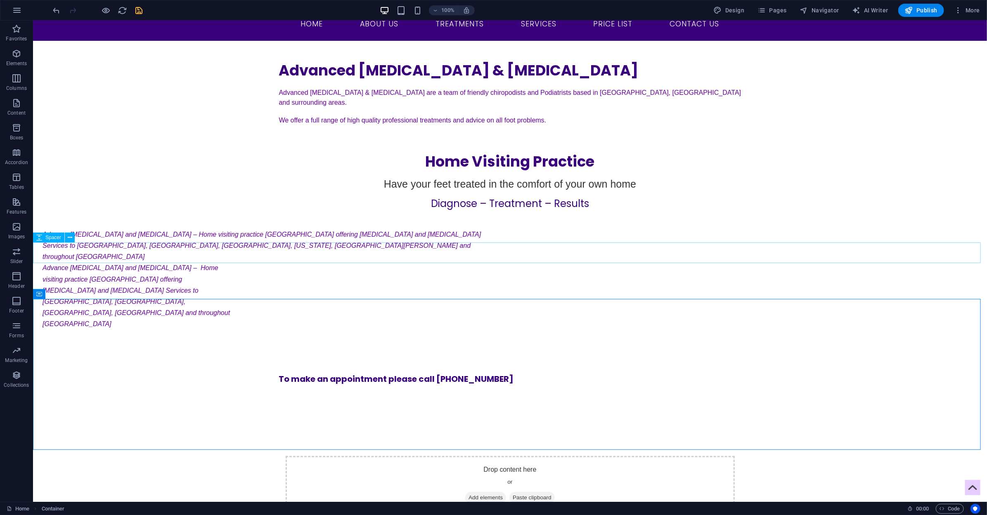
click at [50, 237] on span "Spacer" at bounding box center [53, 237] width 16 height 5
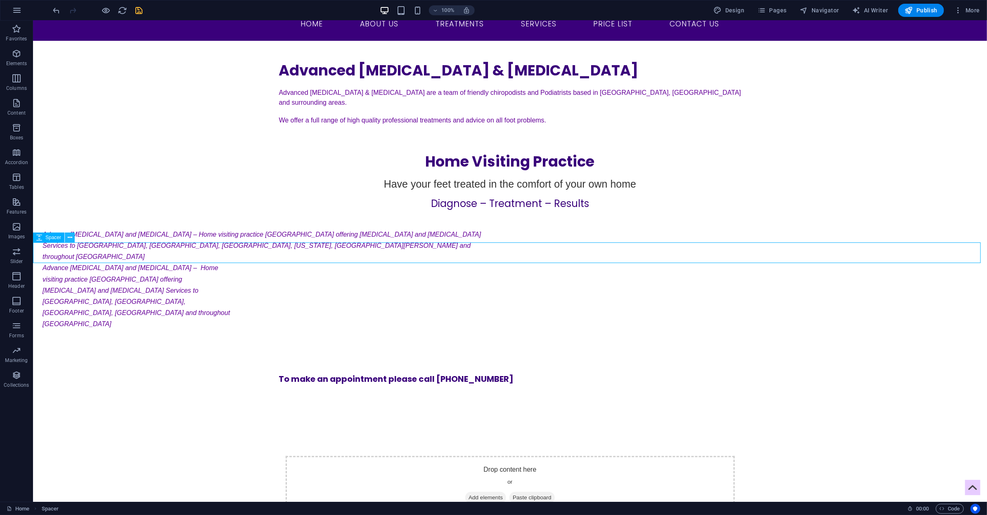
click at [69, 236] on icon at bounding box center [70, 238] width 5 height 9
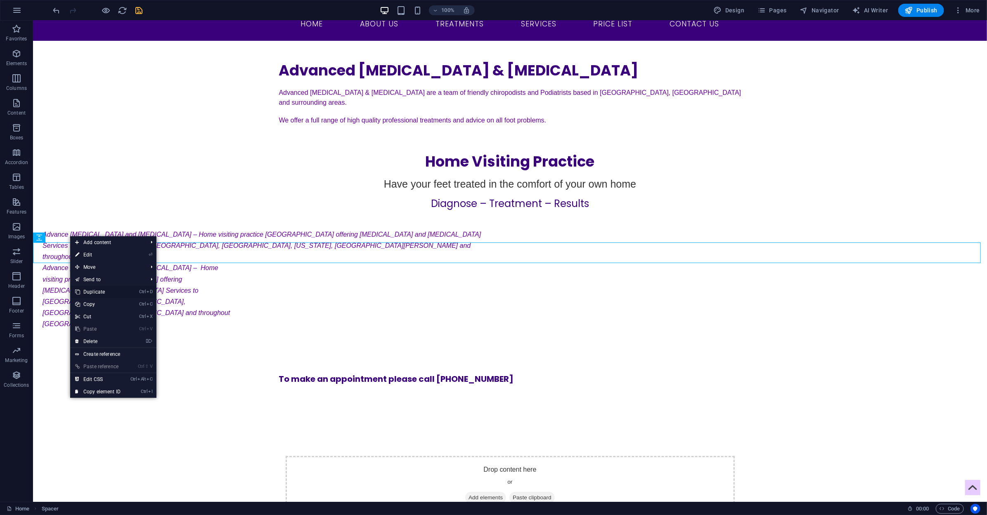
click at [100, 292] on link "Ctrl D Duplicate" at bounding box center [97, 292] width 55 height 12
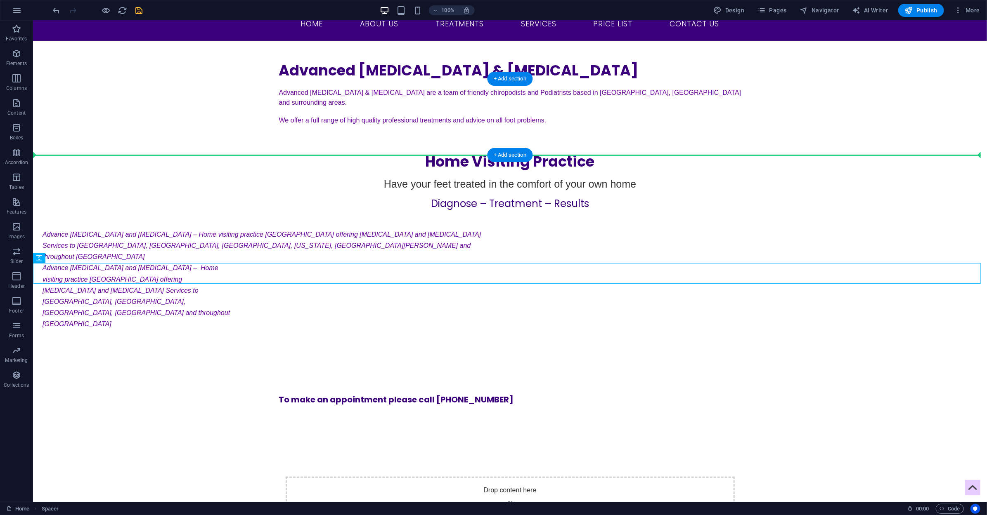
drag, startPoint x: 73, startPoint y: 279, endPoint x: 169, endPoint y: 152, distance: 159.5
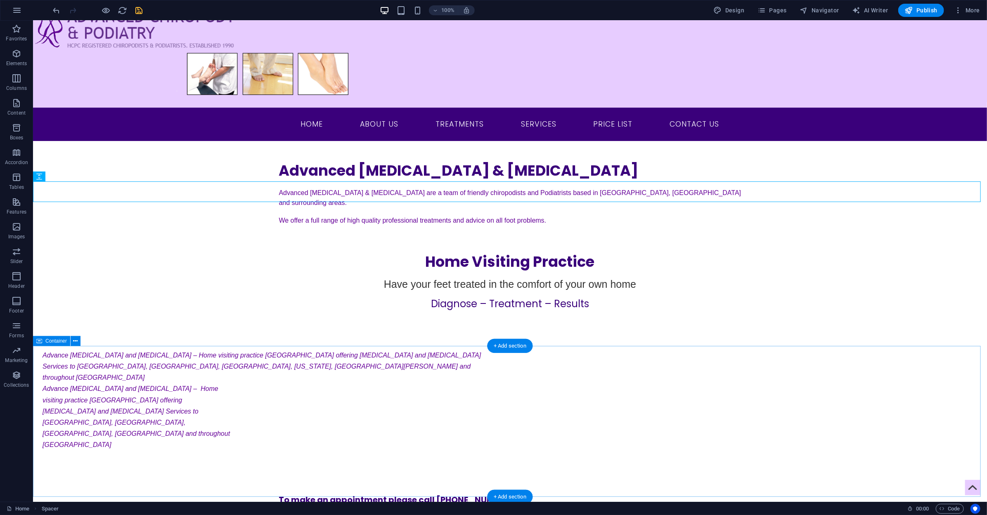
scroll to position [0, 0]
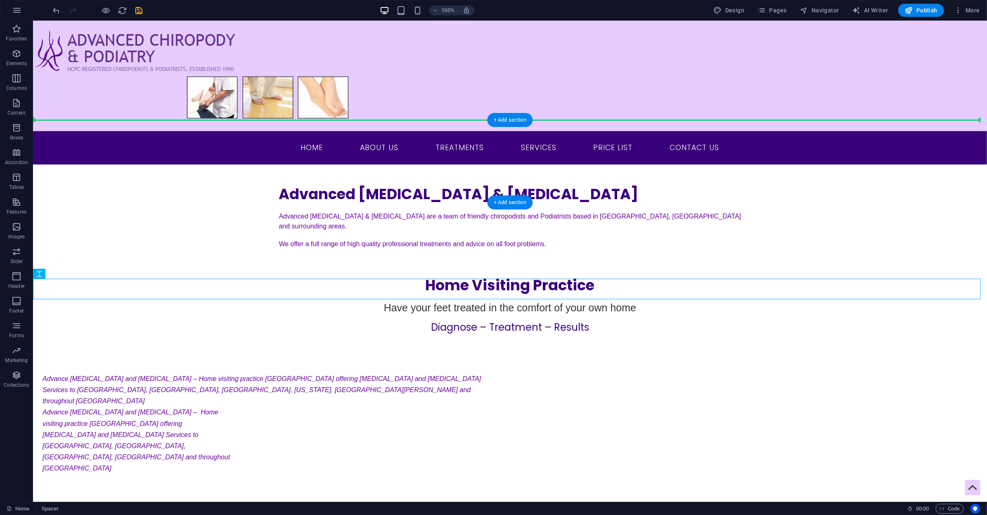
drag, startPoint x: 85, startPoint y: 296, endPoint x: 104, endPoint y: 124, distance: 172.8
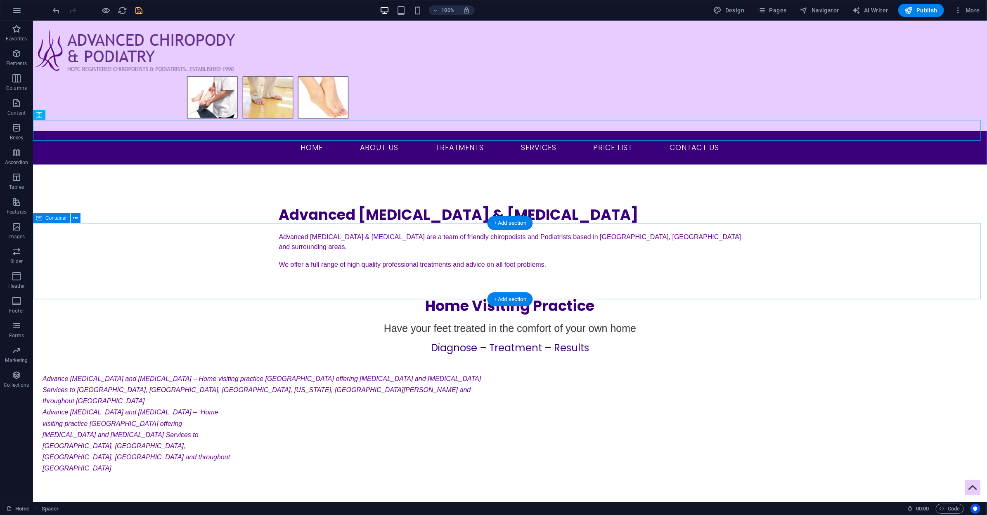
click at [170, 278] on div "Home Visiting Practice Have your feet treated in the comfort of your own home D…" at bounding box center [510, 316] width 954 height 76
click at [66, 116] on button at bounding box center [70, 115] width 10 height 10
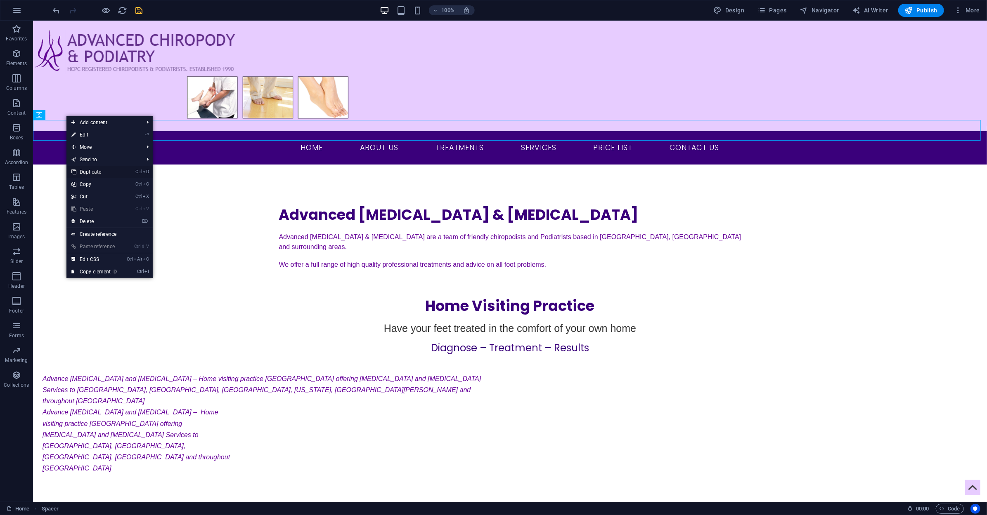
click at [98, 169] on link "Ctrl D Duplicate" at bounding box center [93, 172] width 55 height 12
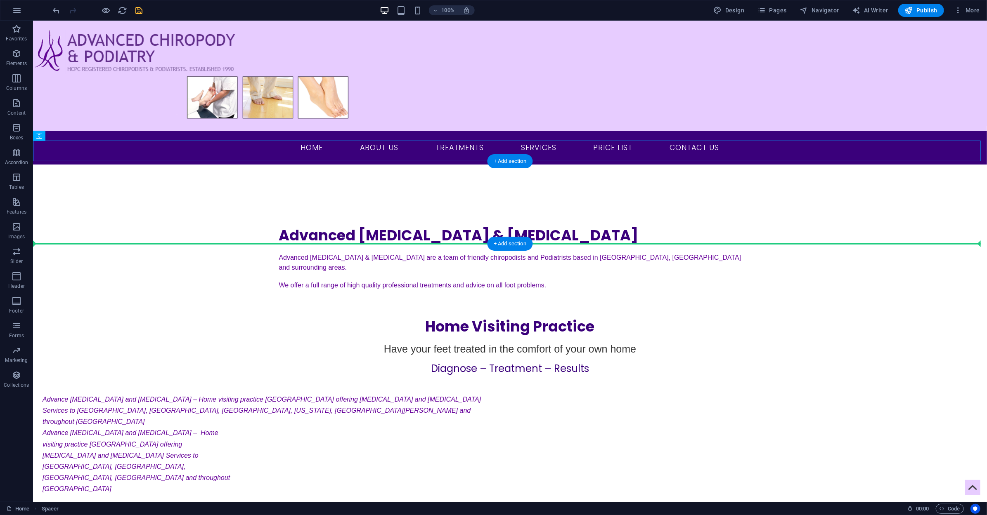
drag, startPoint x: 74, startPoint y: 155, endPoint x: 72, endPoint y: 220, distance: 64.8
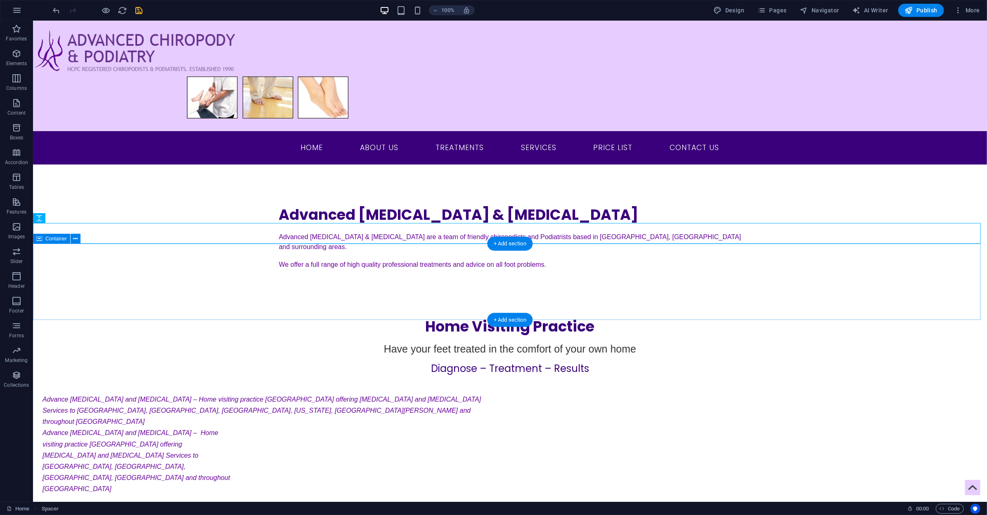
click at [279, 336] on div "Have your feet treated in the comfort of your own home" at bounding box center [510, 349] width 462 height 27
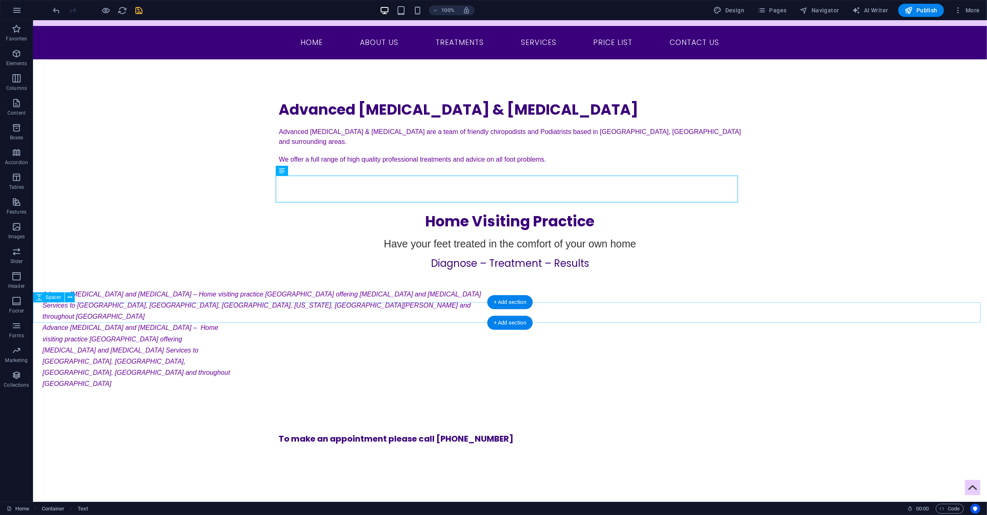
scroll to position [200, 0]
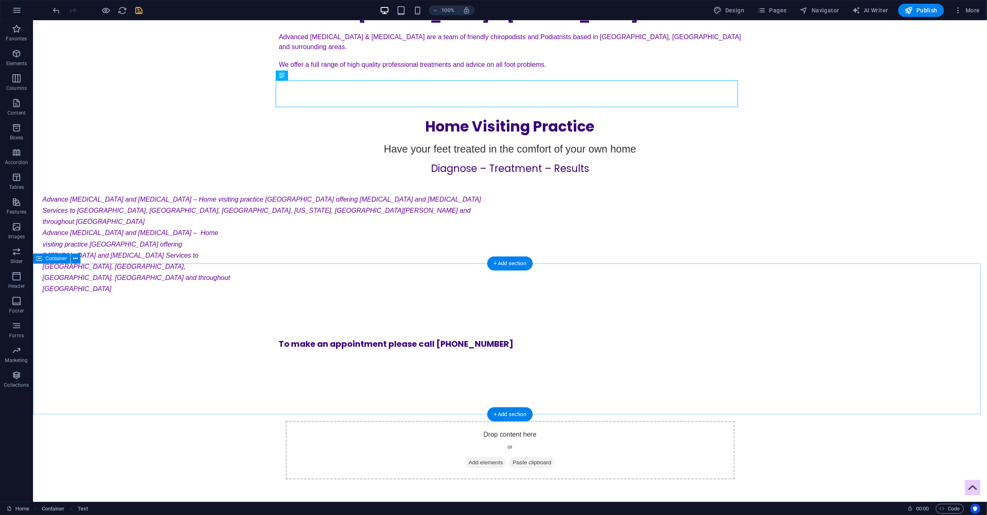
click at [98, 375] on div "Drop content here or Add elements Paste clipboard" at bounding box center [510, 450] width 954 height 151
click at [74, 262] on icon at bounding box center [75, 259] width 5 height 9
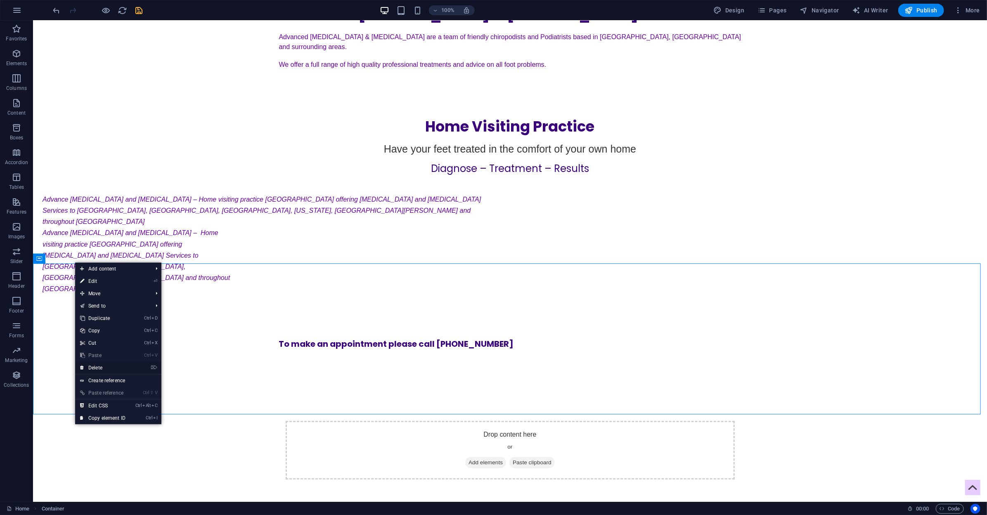
click at [107, 370] on link "⌦ Delete" at bounding box center [102, 368] width 55 height 12
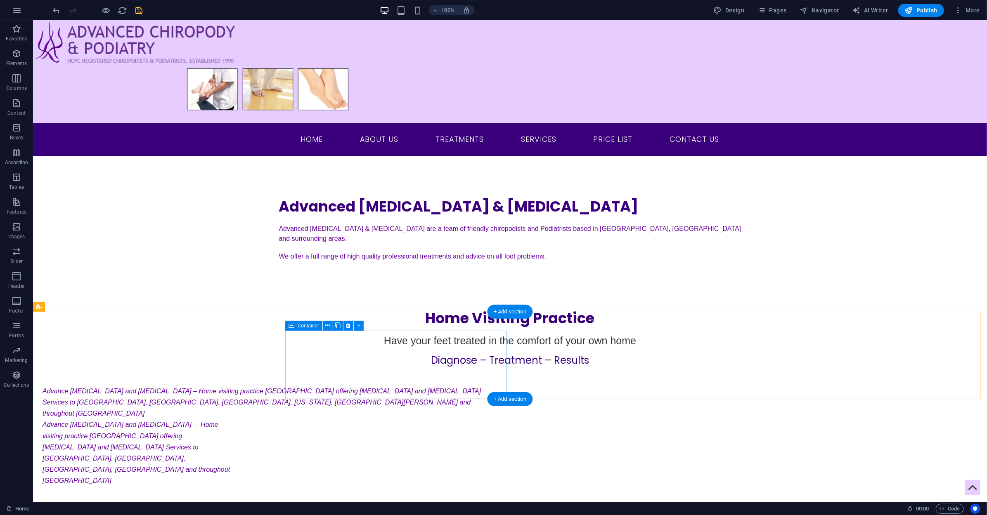
scroll to position [50, 0]
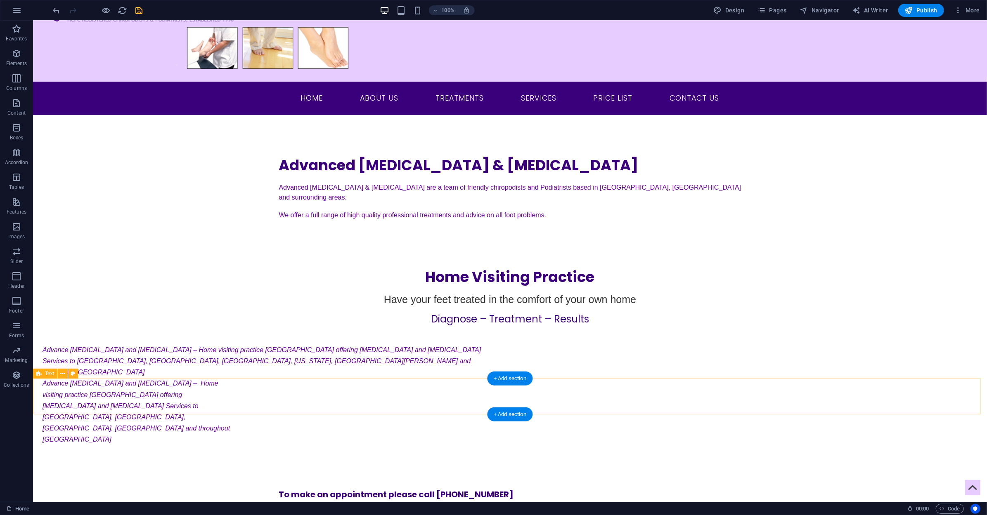
click at [236, 489] on div "To make an appointment please call 07899 615 458" at bounding box center [510, 507] width 954 height 36
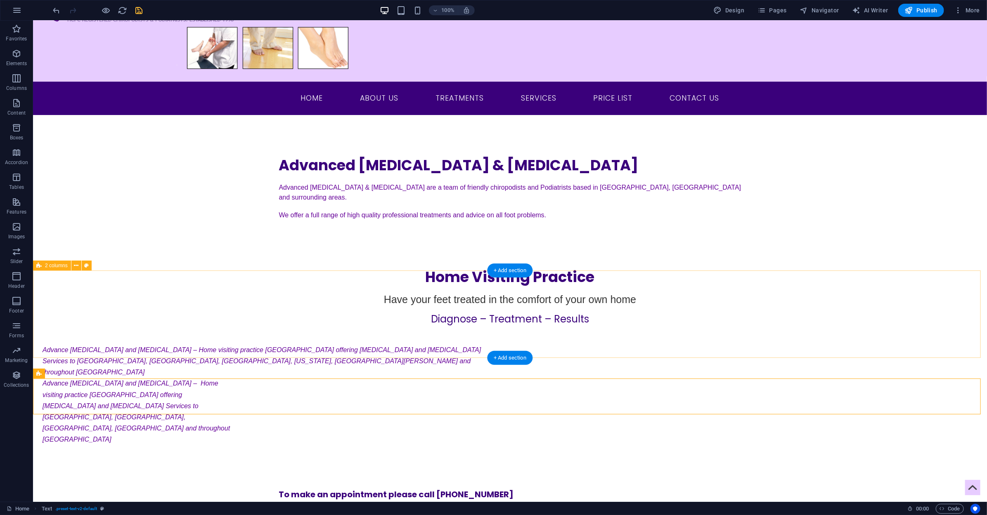
click at [178, 345] on div "Advance Chiropody and Podiatry – Home visiting practice Gateshead offering Chir…" at bounding box center [510, 397] width 954 height 144
click at [155, 469] on div at bounding box center [510, 479] width 954 height 21
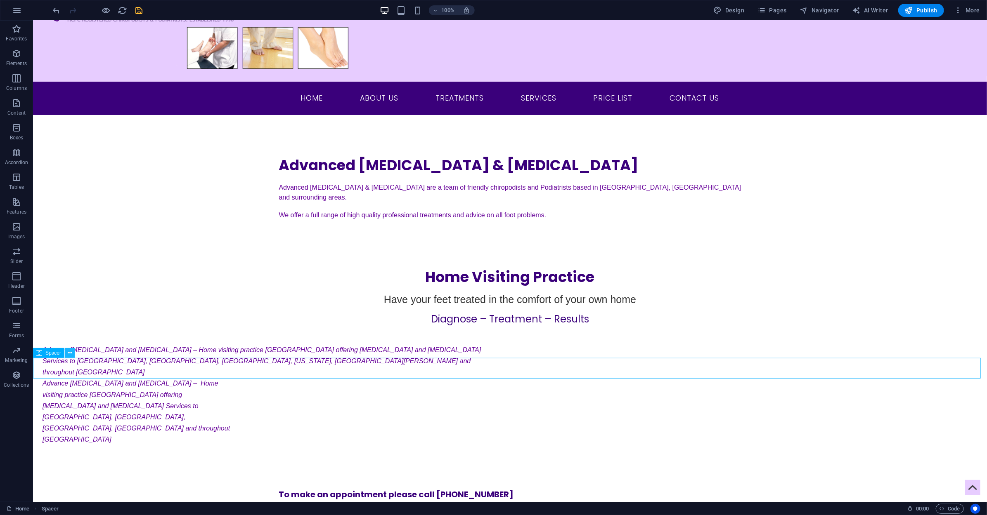
click at [70, 354] on icon at bounding box center [70, 353] width 5 height 9
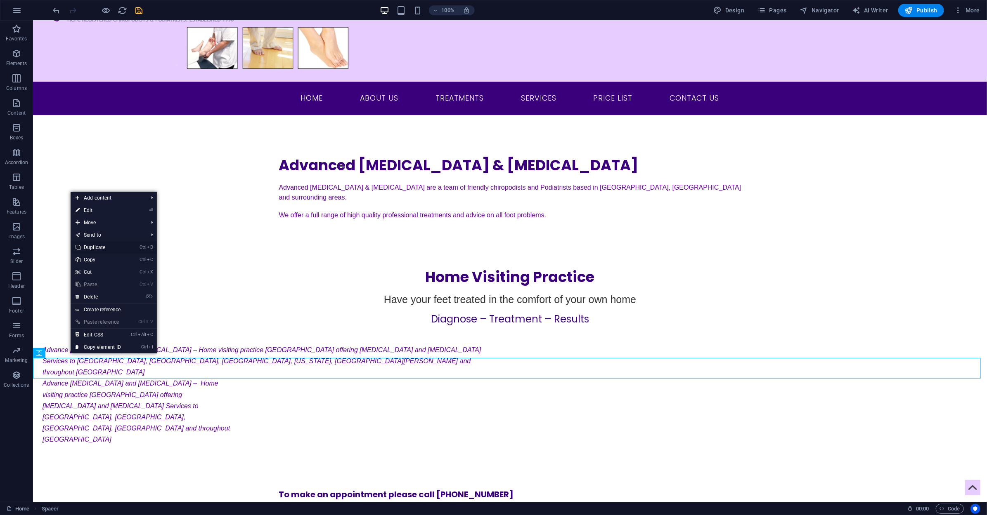
click at [97, 247] on link "Ctrl D Duplicate" at bounding box center [98, 247] width 55 height 12
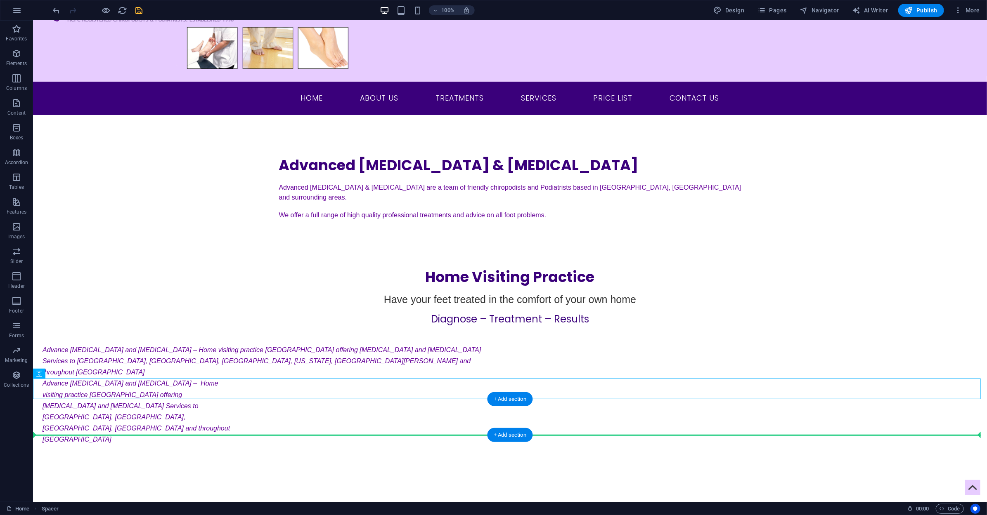
drag, startPoint x: 72, startPoint y: 396, endPoint x: 47, endPoint y: 432, distance: 43.3
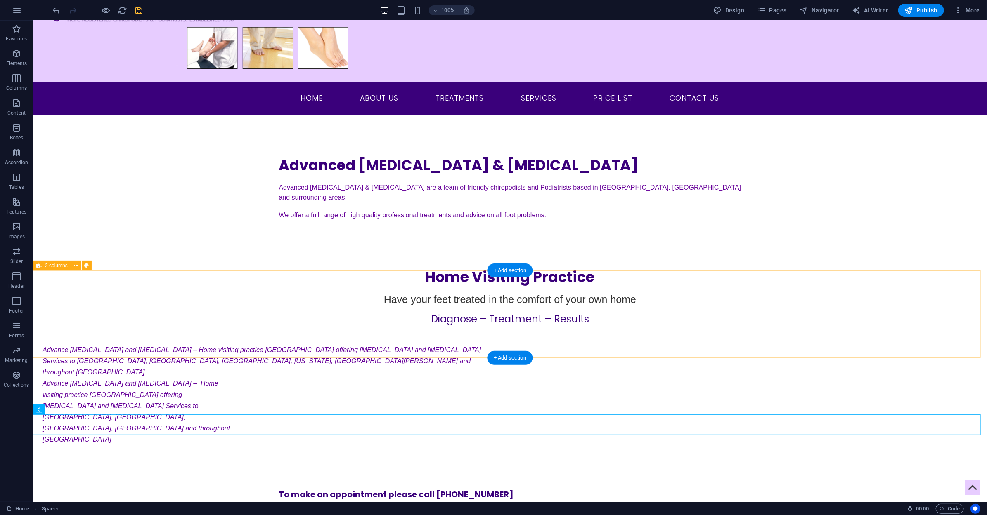
click at [97, 350] on div "Advance Chiropody and Podiatry – Home visiting practice Gateshead offering Chir…" at bounding box center [510, 397] width 954 height 144
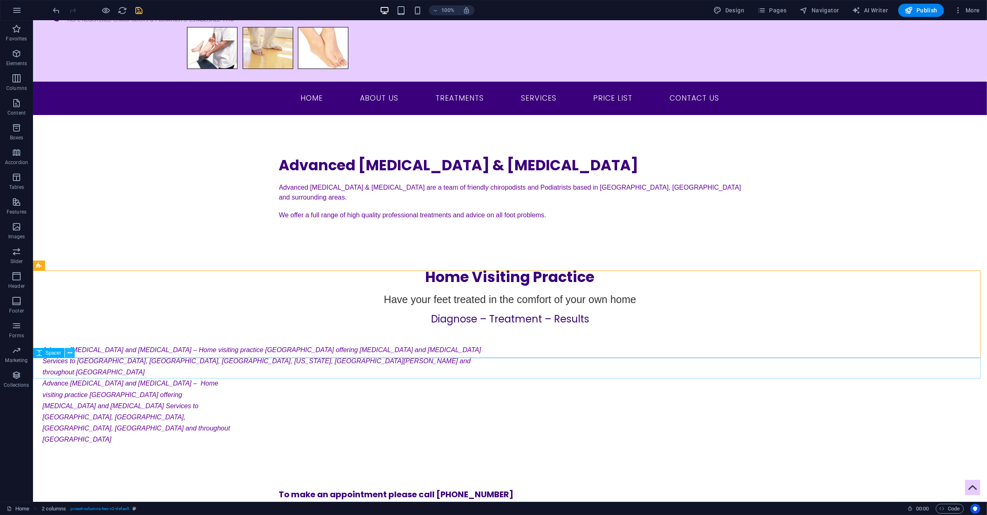
click at [66, 353] on button at bounding box center [70, 353] width 10 height 10
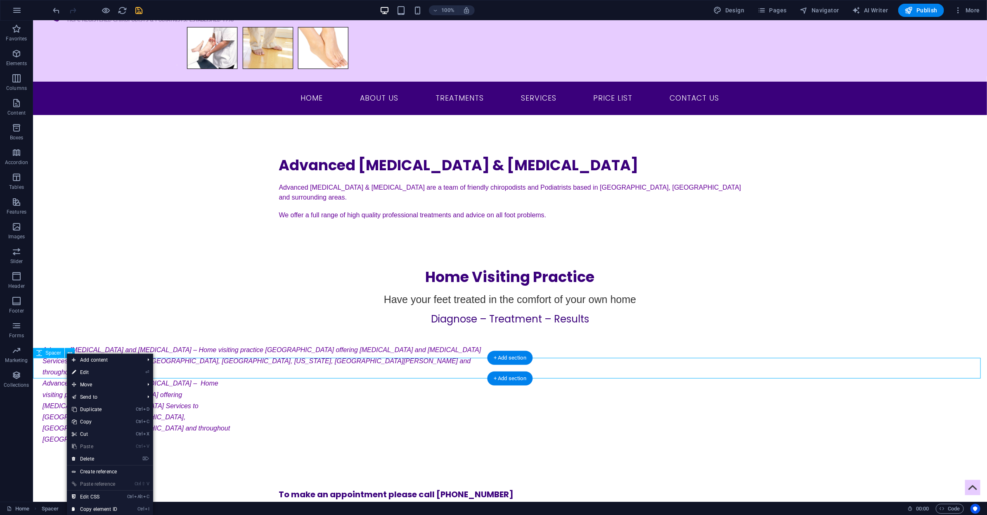
click at [51, 469] on div at bounding box center [510, 479] width 954 height 21
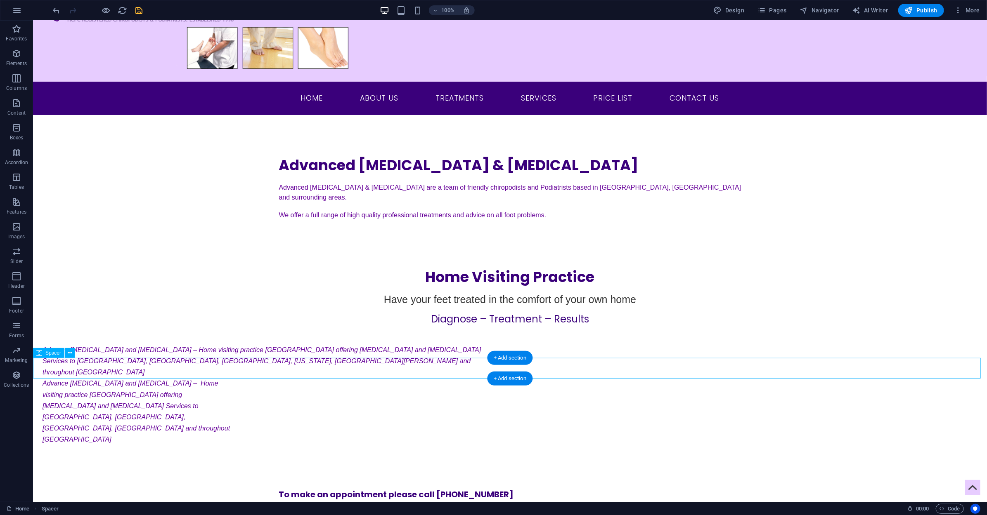
click at [51, 469] on div at bounding box center [510, 479] width 954 height 21
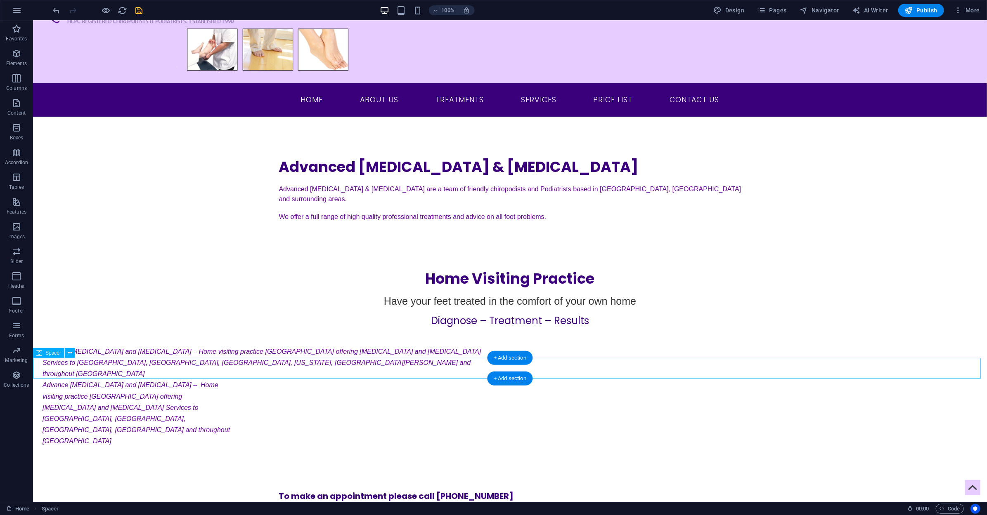
select select "px"
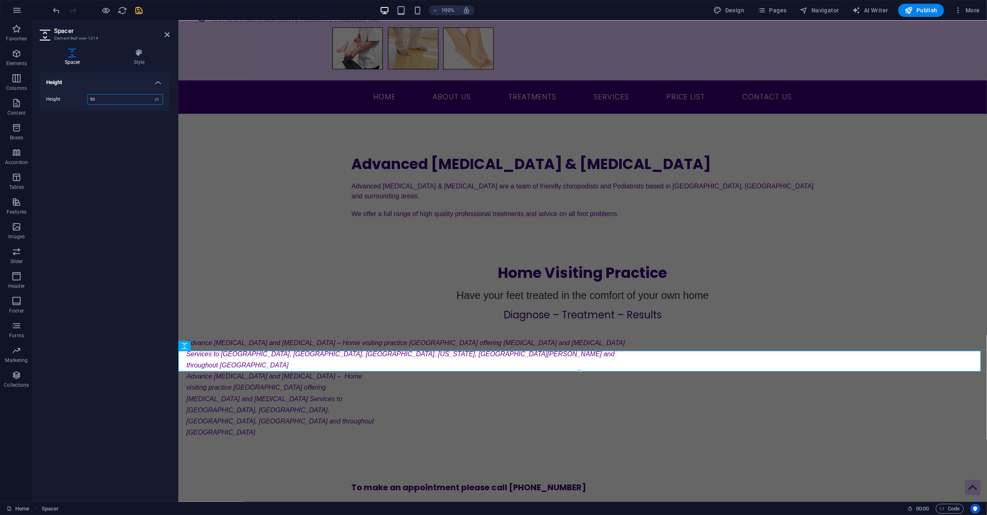
drag, startPoint x: 102, startPoint y: 99, endPoint x: 56, endPoint y: 101, distance: 46.3
click at [59, 102] on div "Height 50 px rem vh vw" at bounding box center [104, 99] width 117 height 11
type input "100"
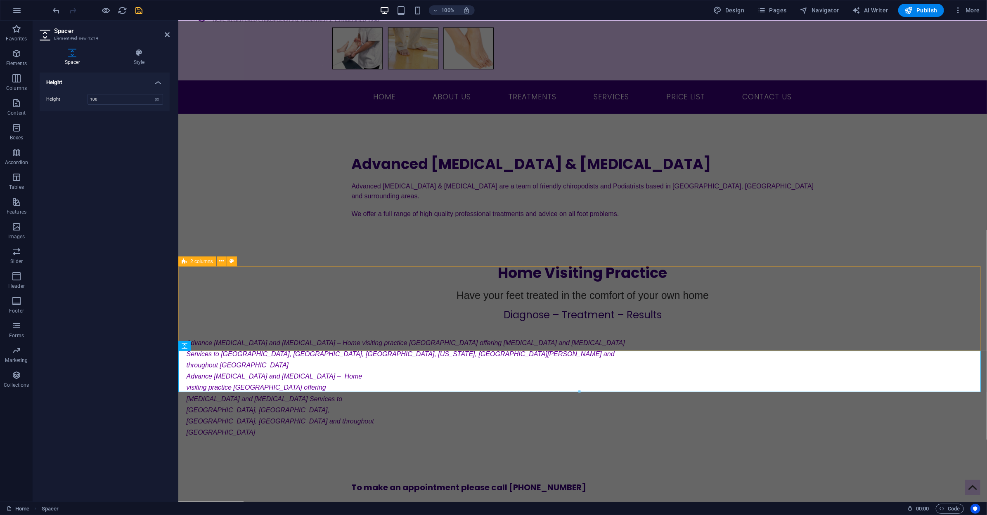
click at [323, 321] on div "Advance Chiropody and Podiatry – Home visiting practice Gateshead offering Chir…" at bounding box center [582, 391] width 808 height 141
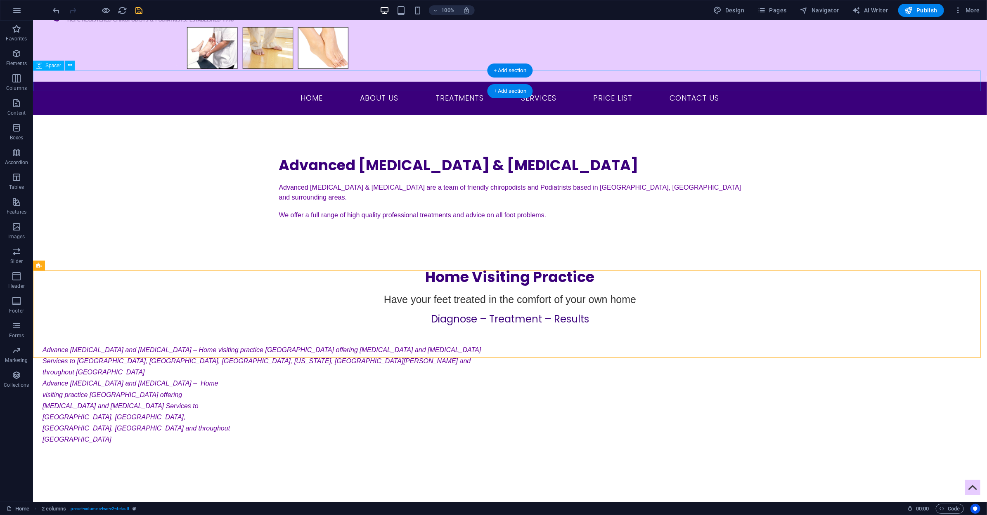
click at [397, 115] on div at bounding box center [510, 125] width 954 height 21
click at [137, 12] on icon "save" at bounding box center [139, 10] width 9 height 9
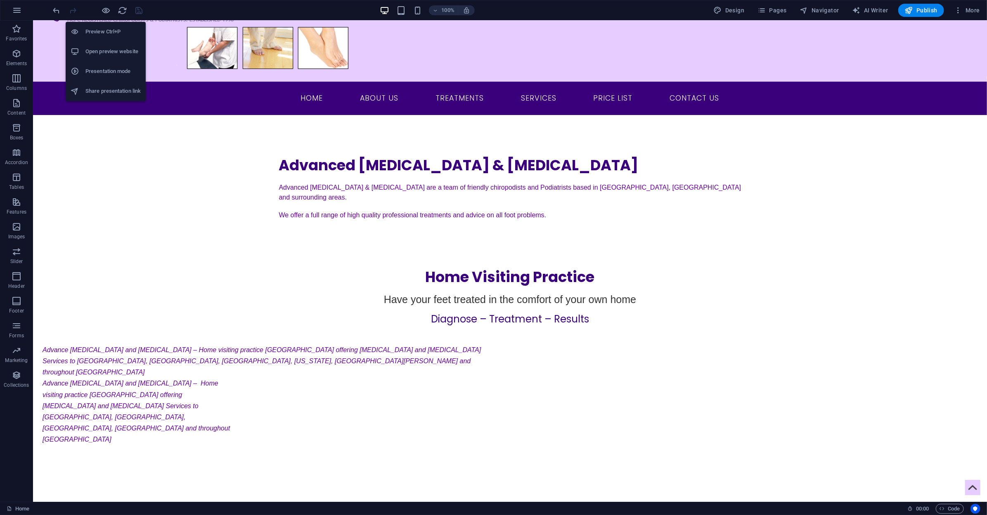
click at [99, 53] on h6 "Open preview website" at bounding box center [112, 52] width 55 height 10
click at [111, 54] on h6 "Open preview website" at bounding box center [112, 52] width 55 height 10
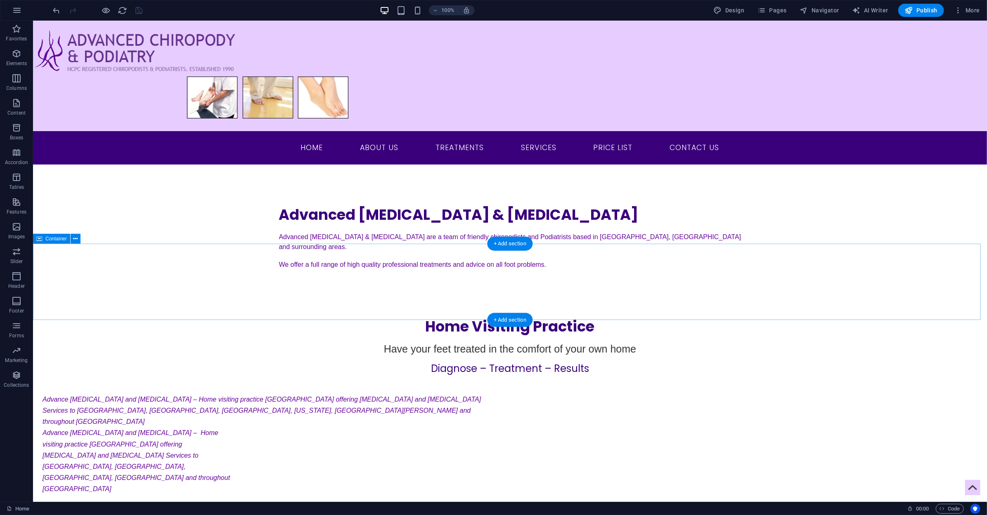
scroll to position [41, 0]
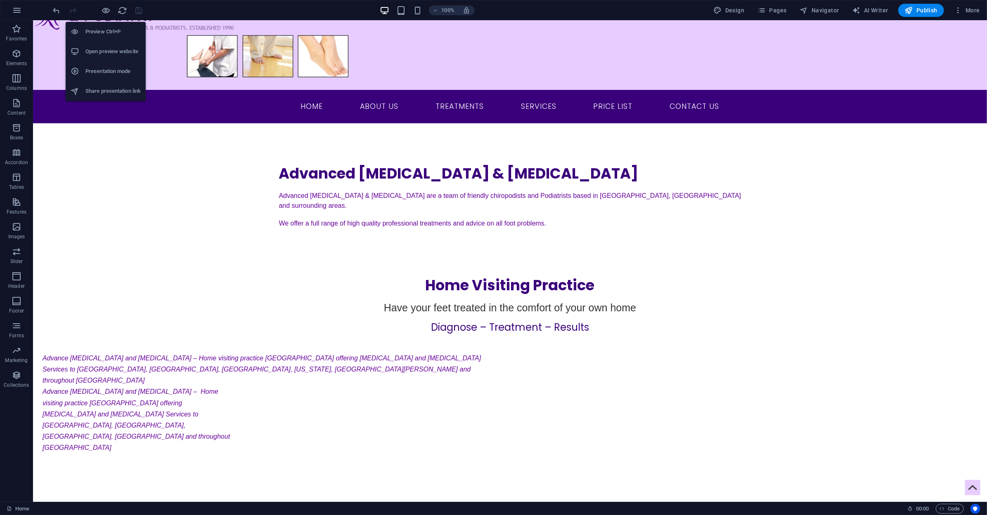
click at [114, 47] on h6 "Open preview website" at bounding box center [112, 52] width 55 height 10
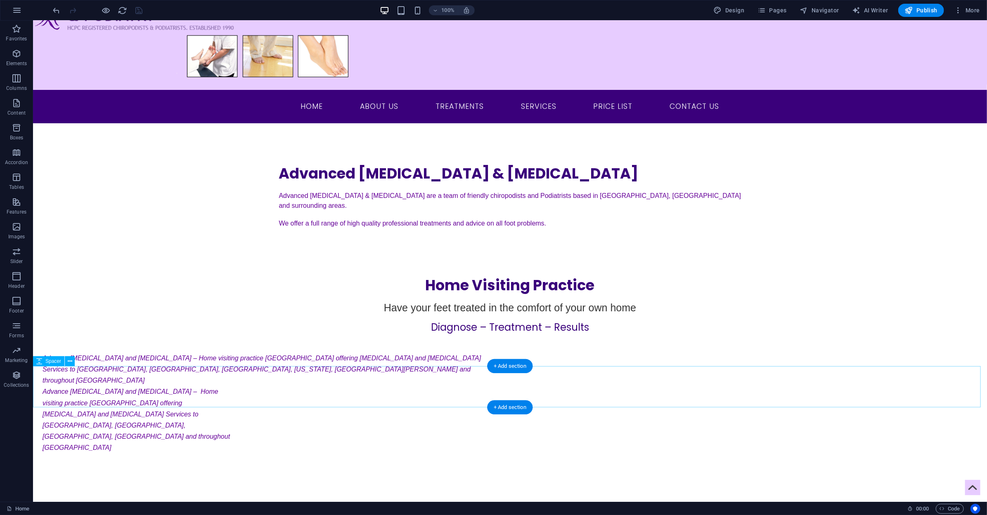
click at [260, 477] on div at bounding box center [510, 497] width 954 height 41
click at [71, 365] on icon at bounding box center [70, 361] width 5 height 9
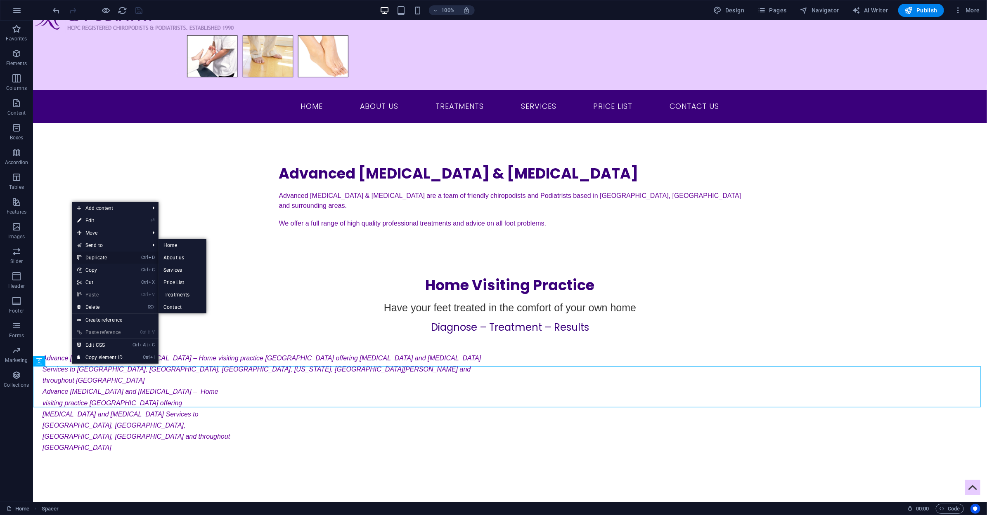
click at [114, 259] on link "Ctrl D Duplicate" at bounding box center [99, 258] width 55 height 12
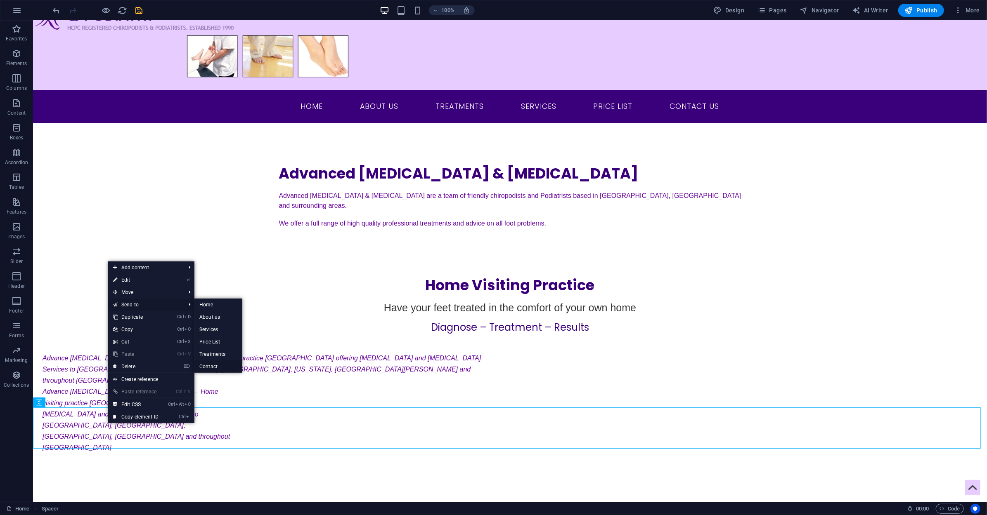
click at [227, 368] on link "Contact" at bounding box center [217, 367] width 47 height 12
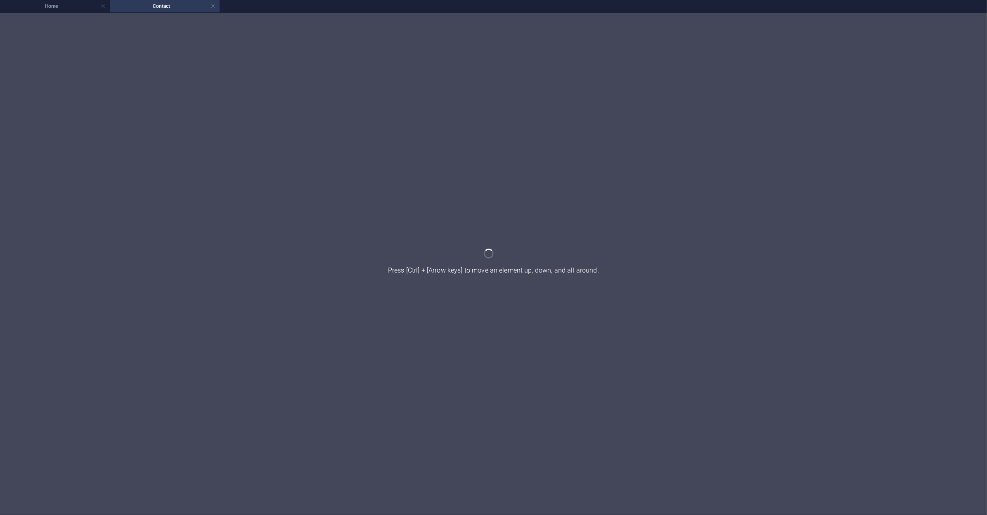
scroll to position [0, 0]
select select "px"
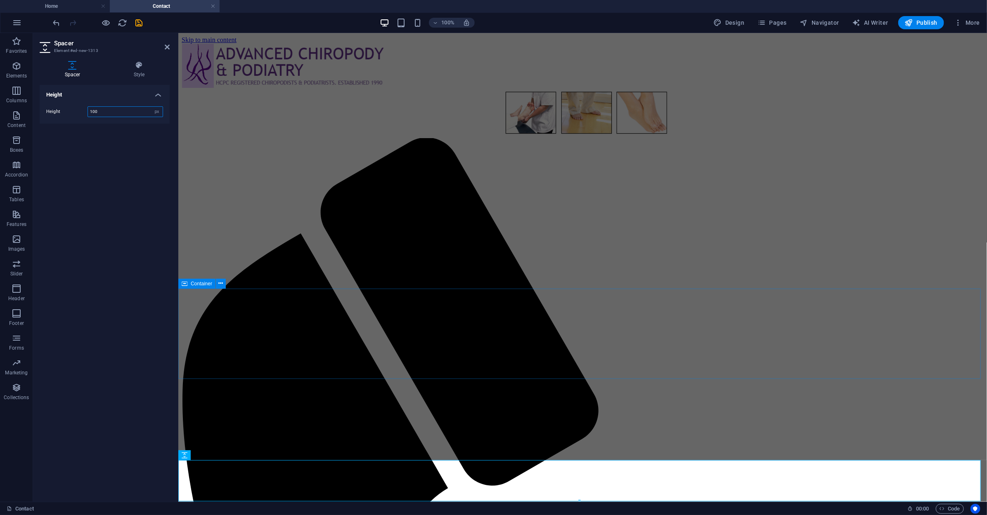
scroll to position [33, 0]
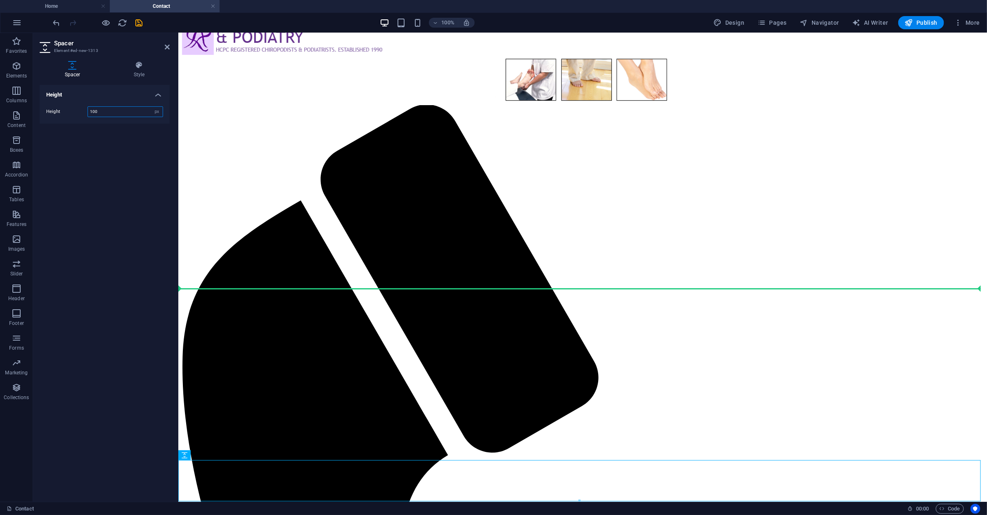
drag, startPoint x: 364, startPoint y: 489, endPoint x: 248, endPoint y: 250, distance: 266.3
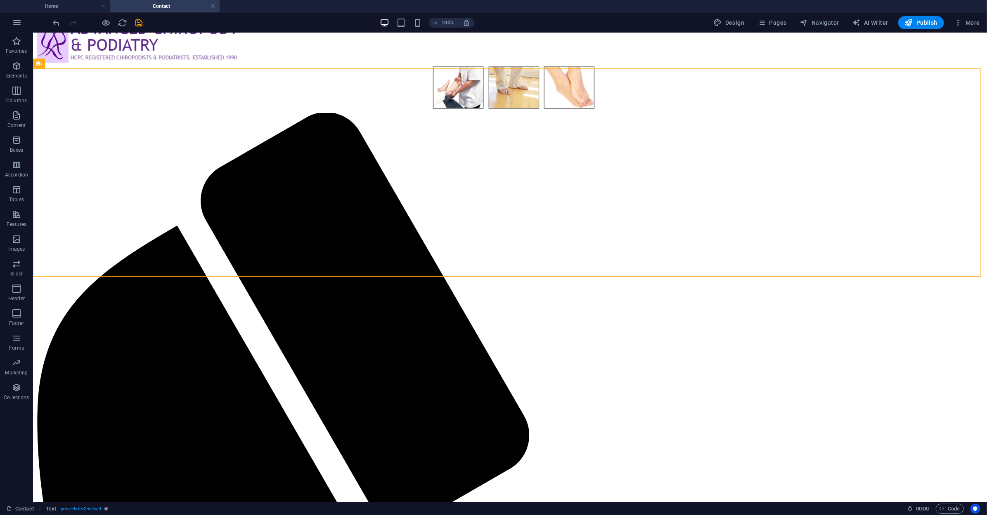
scroll to position [0, 0]
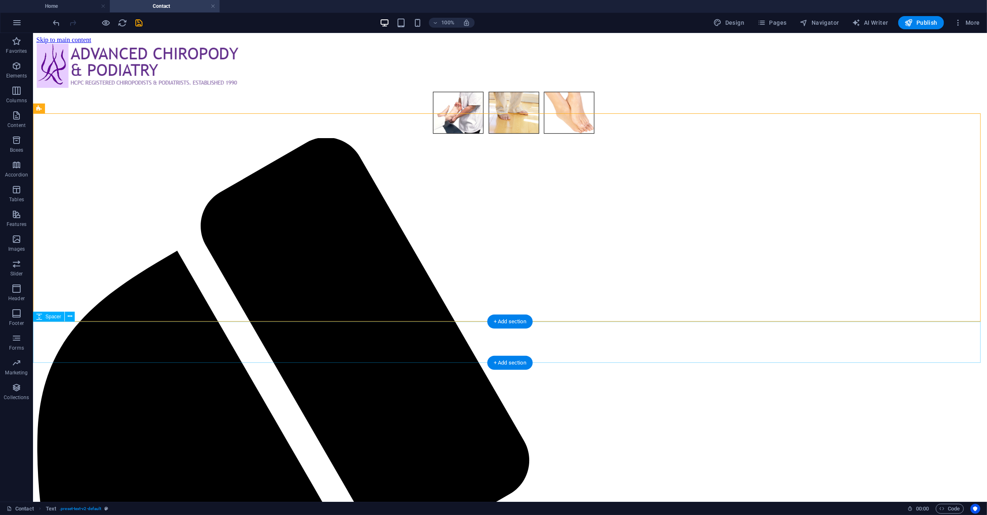
click at [75, 318] on div "Spacer" at bounding box center [56, 317] width 47 height 10
click at [73, 317] on button at bounding box center [70, 317] width 10 height 10
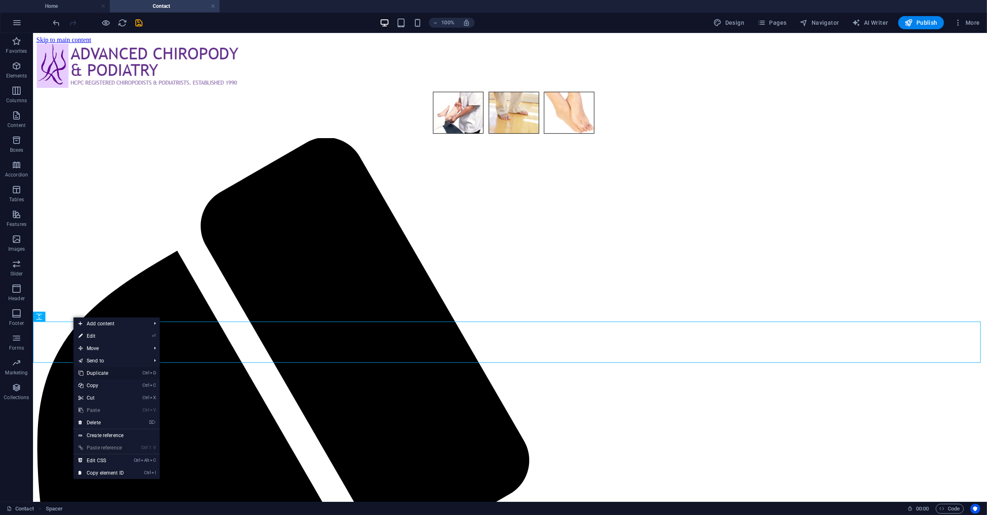
click at [111, 375] on link "Ctrl D Duplicate" at bounding box center [100, 373] width 55 height 12
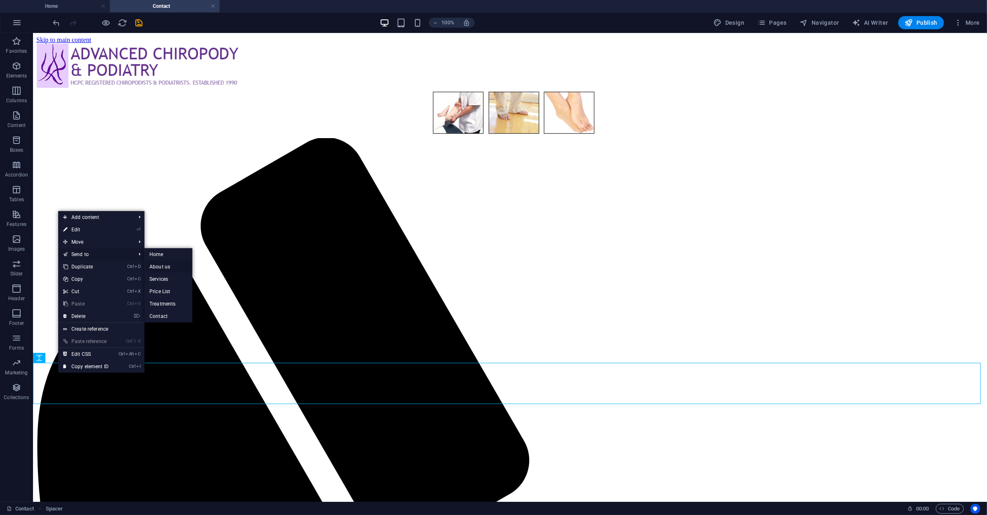
click at [166, 267] on link "About us" at bounding box center [167, 267] width 47 height 12
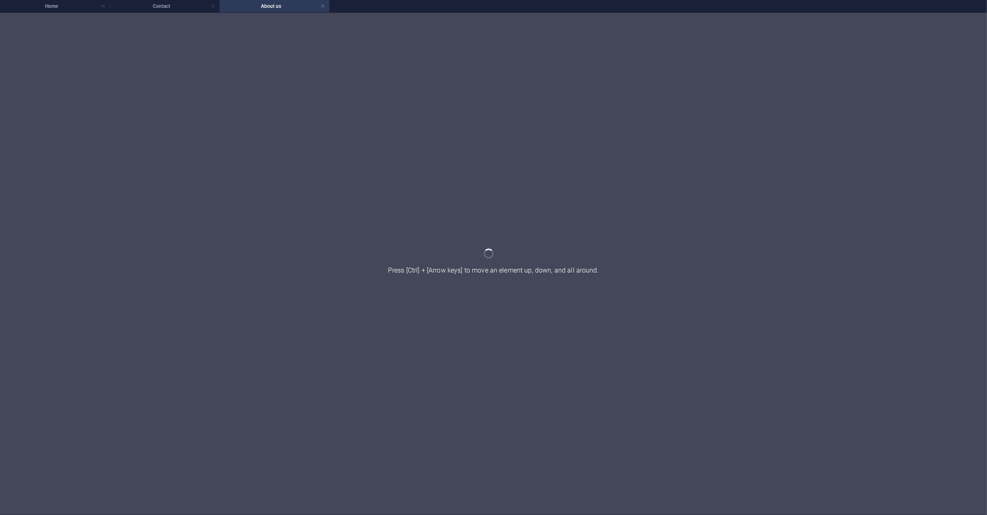
select select "px"
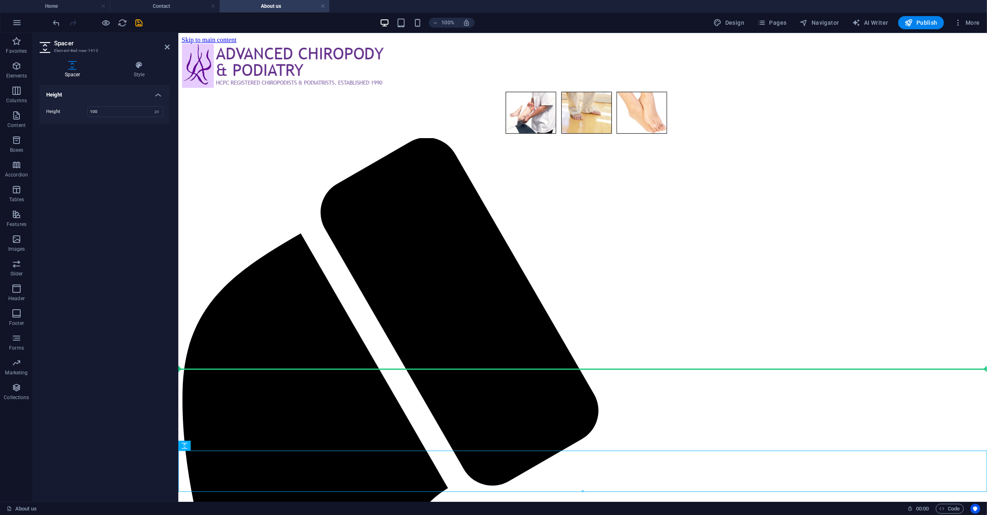
drag, startPoint x: 360, startPoint y: 481, endPoint x: 257, endPoint y: 331, distance: 181.9
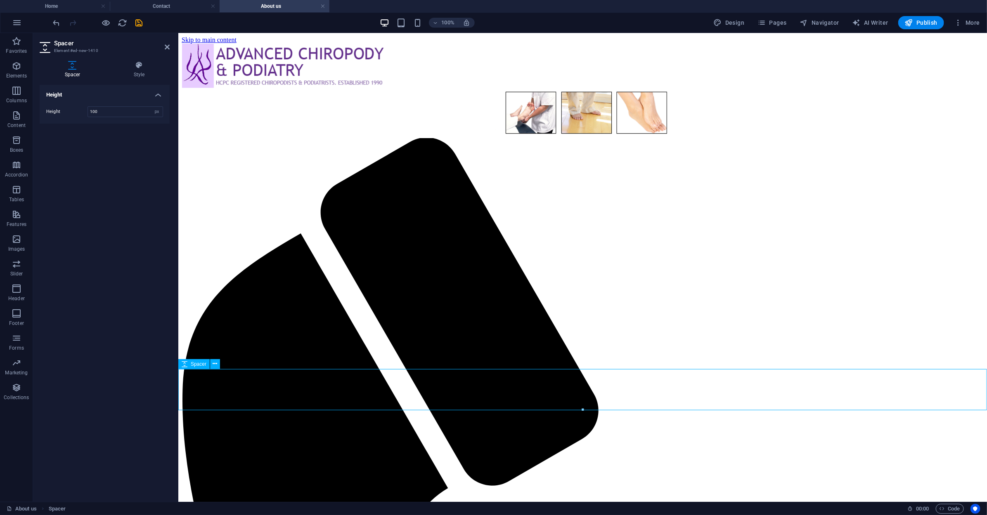
click at [187, 362] on div "Spacer" at bounding box center [193, 364] width 31 height 10
click at [217, 365] on icon at bounding box center [215, 364] width 5 height 9
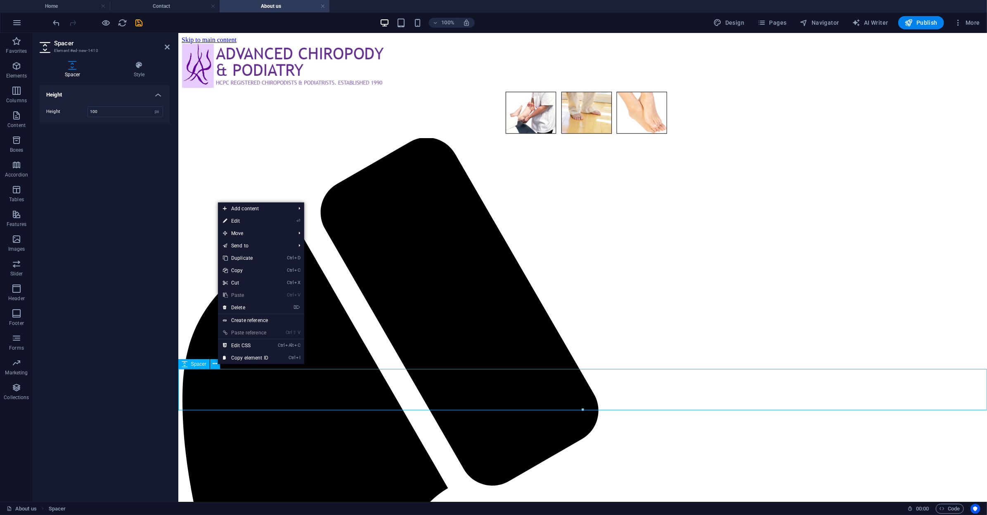
click at [196, 363] on span "Spacer" at bounding box center [199, 364] width 16 height 5
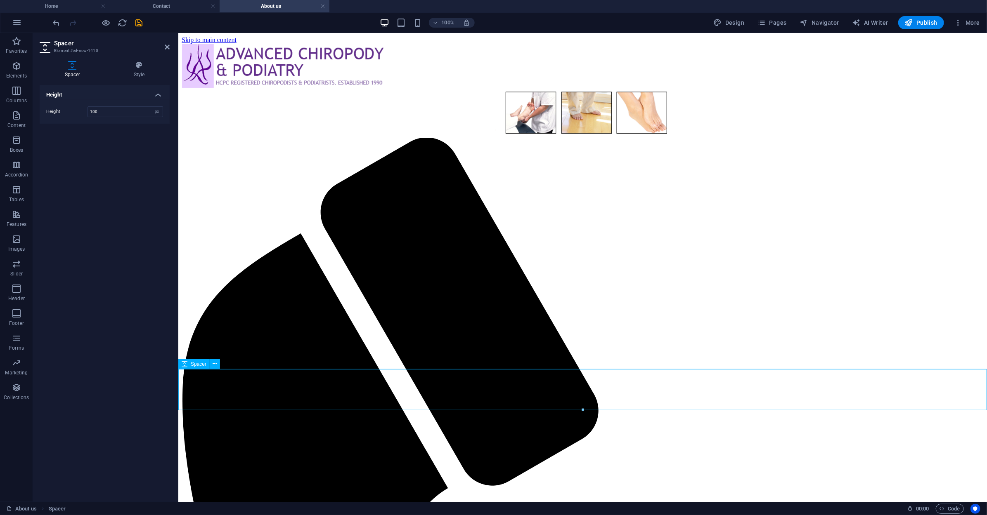
click at [196, 363] on span "Spacer" at bounding box center [199, 364] width 16 height 5
type input "150"
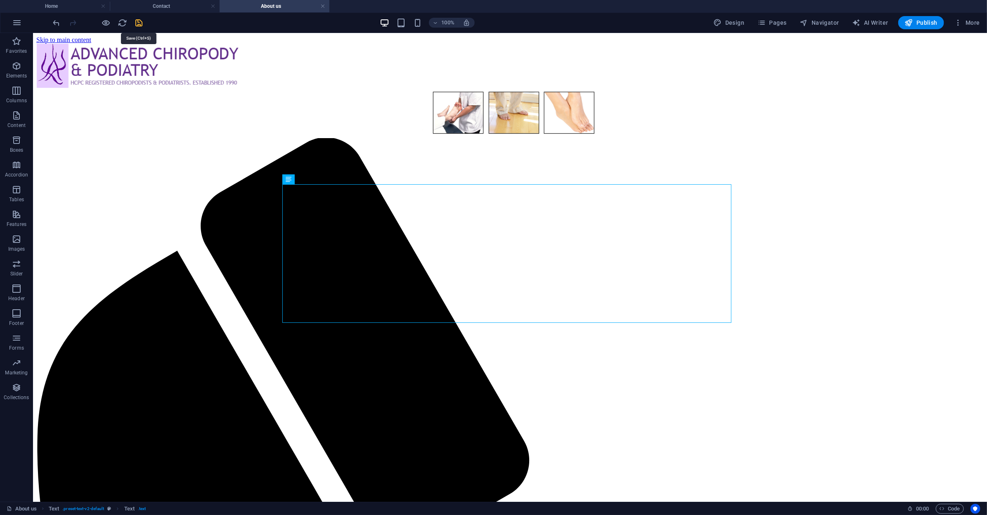
click at [135, 24] on icon "save" at bounding box center [139, 22] width 9 height 9
click at [320, 5] on h4 "About us" at bounding box center [275, 6] width 110 height 9
click at [324, 6] on link at bounding box center [322, 6] width 5 height 8
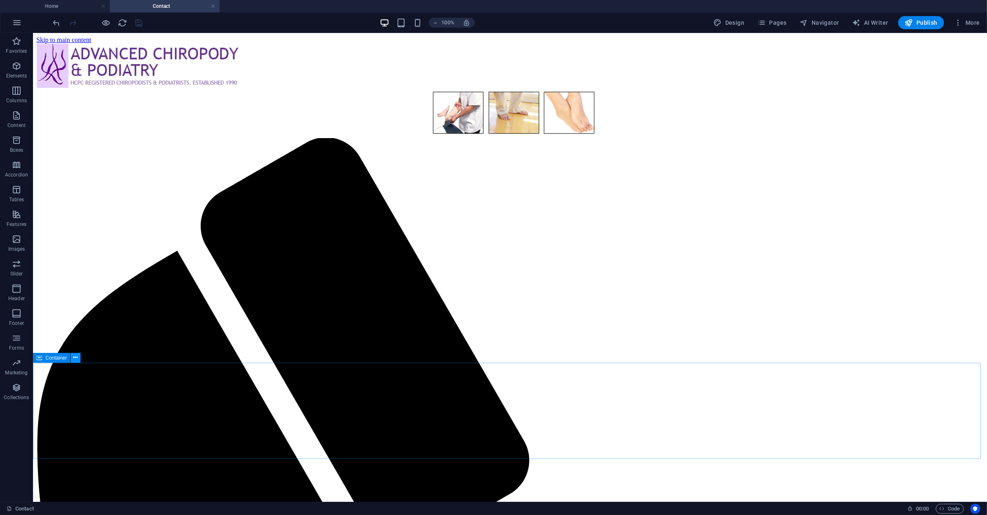
click at [76, 359] on icon at bounding box center [75, 358] width 5 height 9
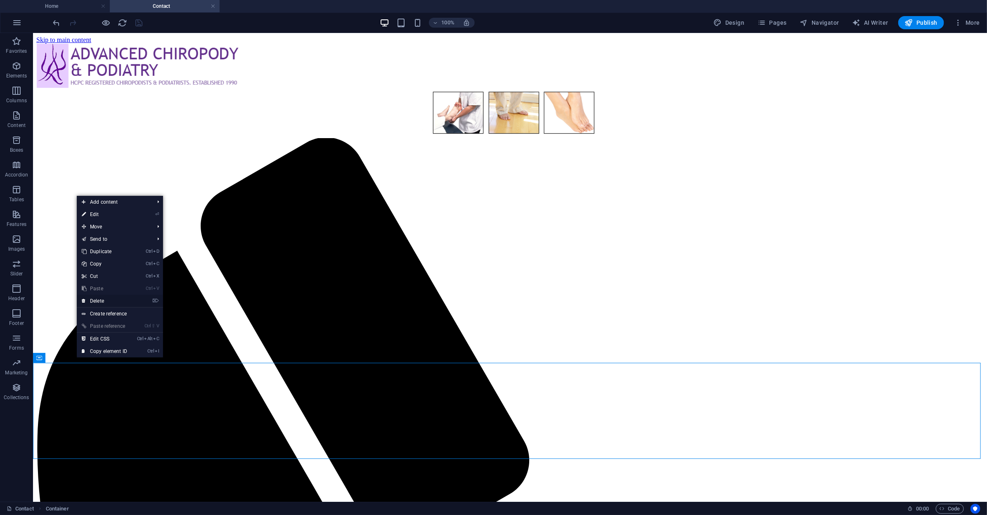
click at [107, 300] on link "⌦ Delete" at bounding box center [104, 301] width 55 height 12
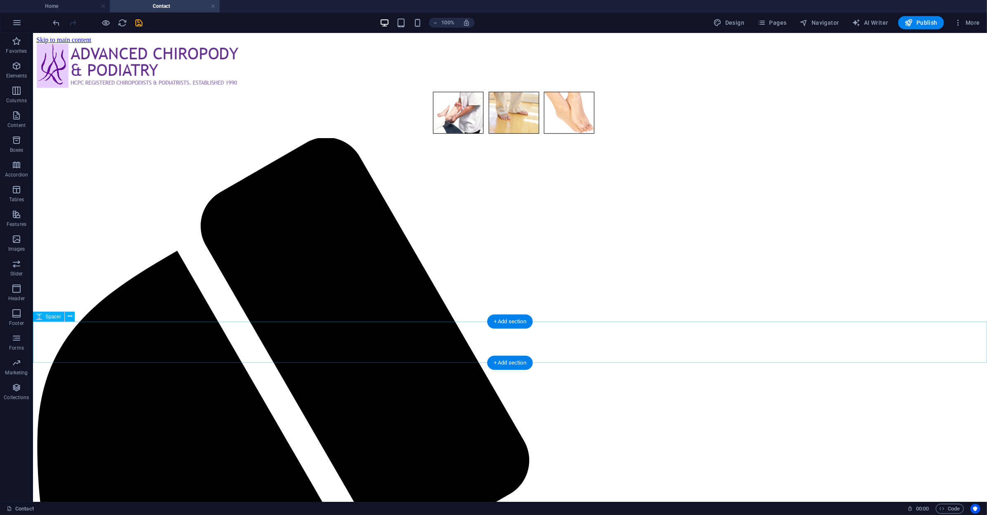
select select "px"
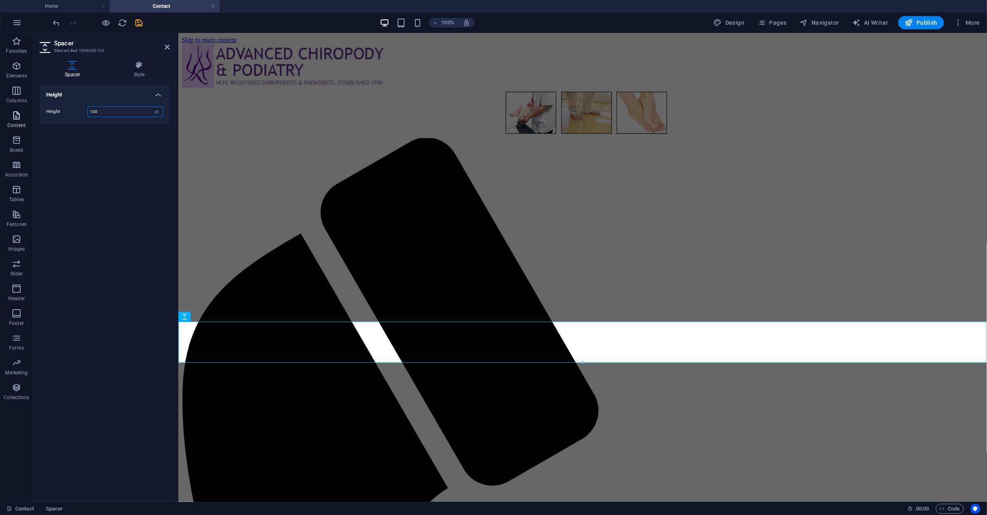
drag, startPoint x: 73, startPoint y: 121, endPoint x: 31, endPoint y: 124, distance: 41.4
click at [31, 124] on section "Favorites Elements Columns Content Boxes Accordion Tables Features Images Slide…" at bounding box center [493, 267] width 987 height 469
type input "2"
type input "300"
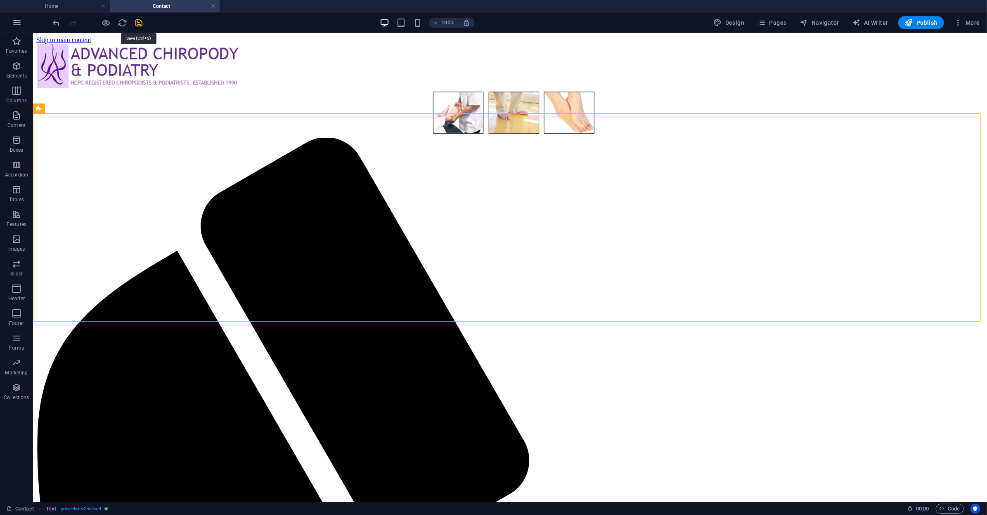
click at [142, 22] on icon "save" at bounding box center [139, 22] width 9 height 9
click at [213, 7] on link at bounding box center [212, 6] width 5 height 8
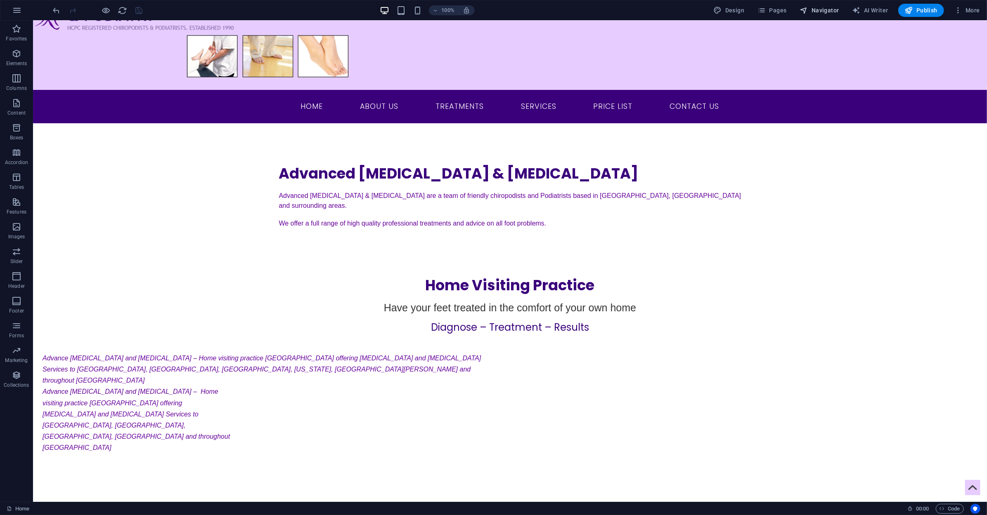
click at [822, 11] on span "Navigator" at bounding box center [819, 10] width 39 height 8
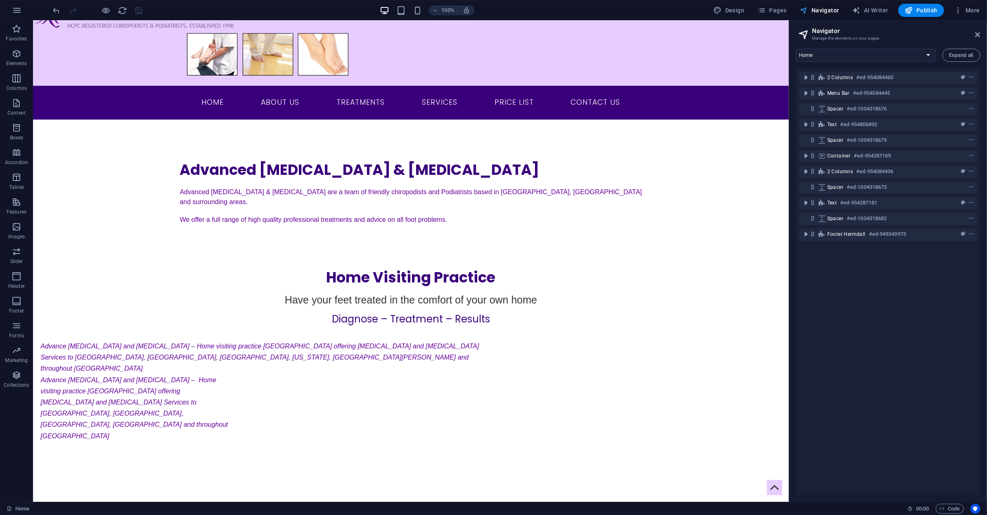
scroll to position [39, 0]
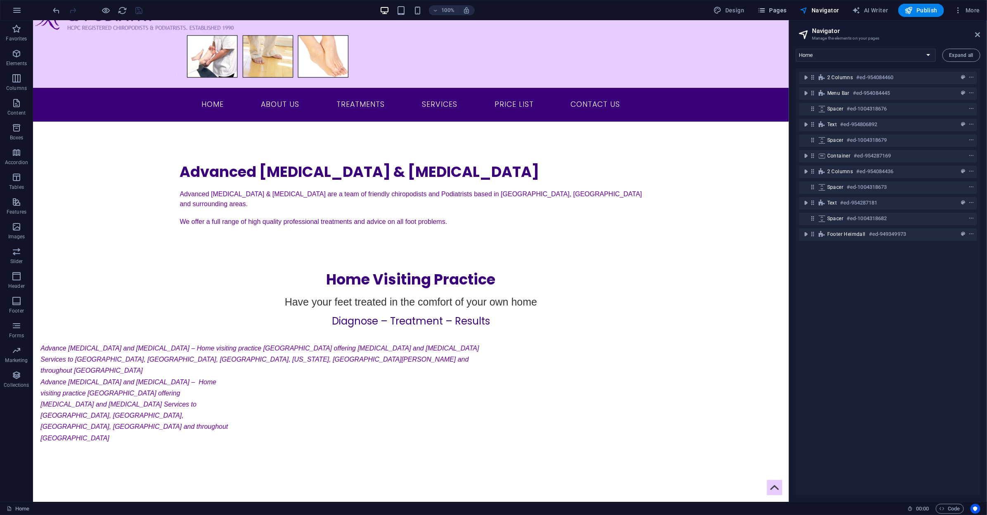
click at [779, 5] on button "Pages" at bounding box center [771, 10] width 35 height 13
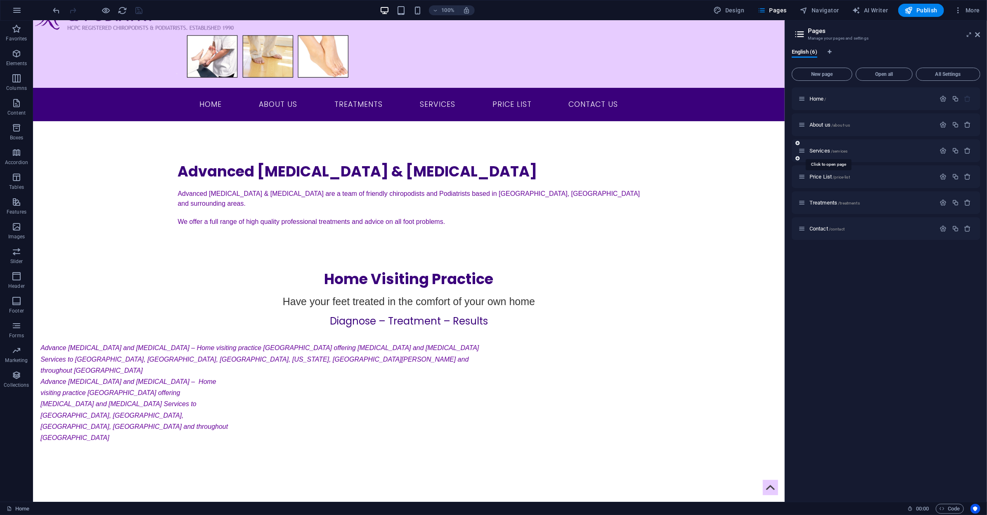
click at [816, 147] on div "Services /services" at bounding box center [866, 150] width 137 height 9
click at [817, 151] on span "Services /services" at bounding box center [828, 151] width 38 height 6
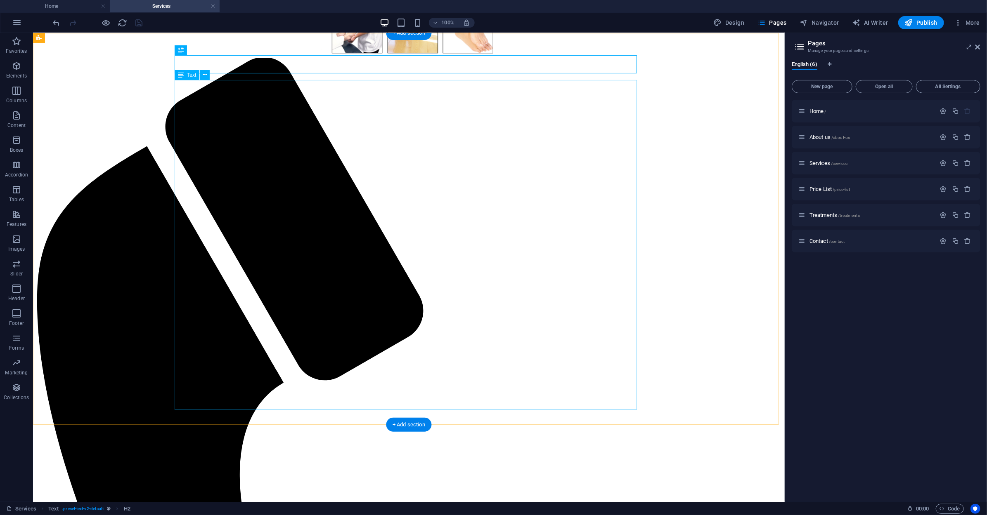
scroll to position [0, 0]
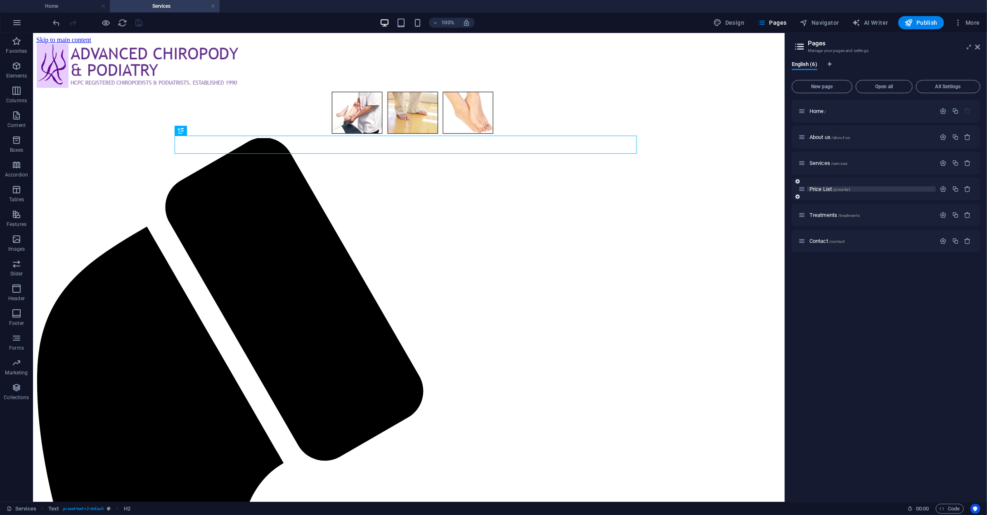
click at [821, 188] on span "Price List /price-list" at bounding box center [829, 189] width 40 height 6
click at [820, 161] on span "Services /services" at bounding box center [828, 163] width 38 height 6
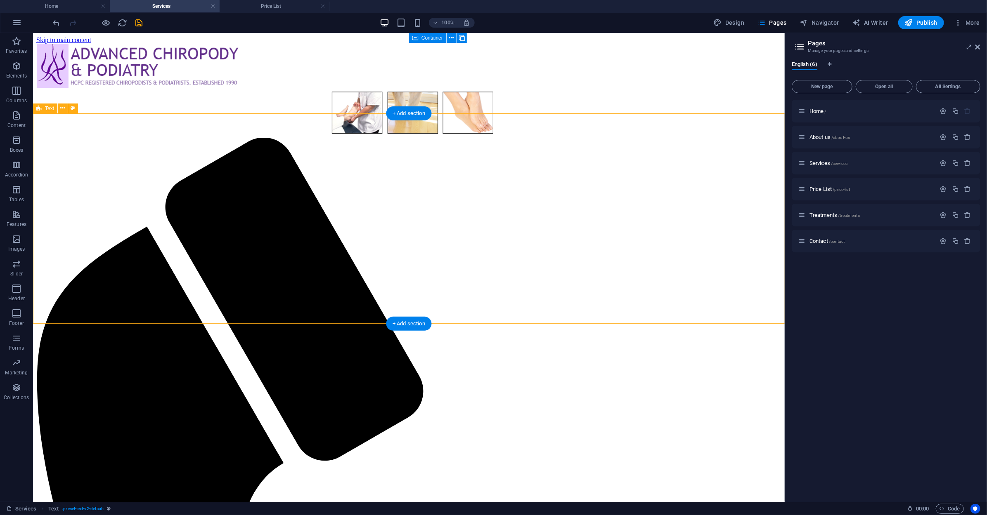
drag, startPoint x: 423, startPoint y: 324, endPoint x: 246, endPoint y: 291, distance: 179.4
click at [423, 324] on div "+ Add section" at bounding box center [409, 324] width 46 height 14
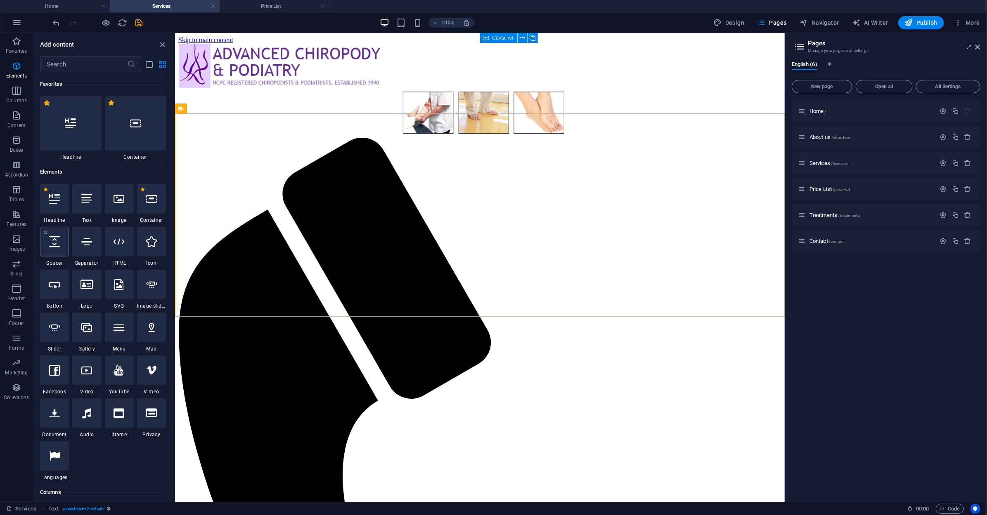
click at [51, 248] on div at bounding box center [54, 242] width 29 height 30
select select "px"
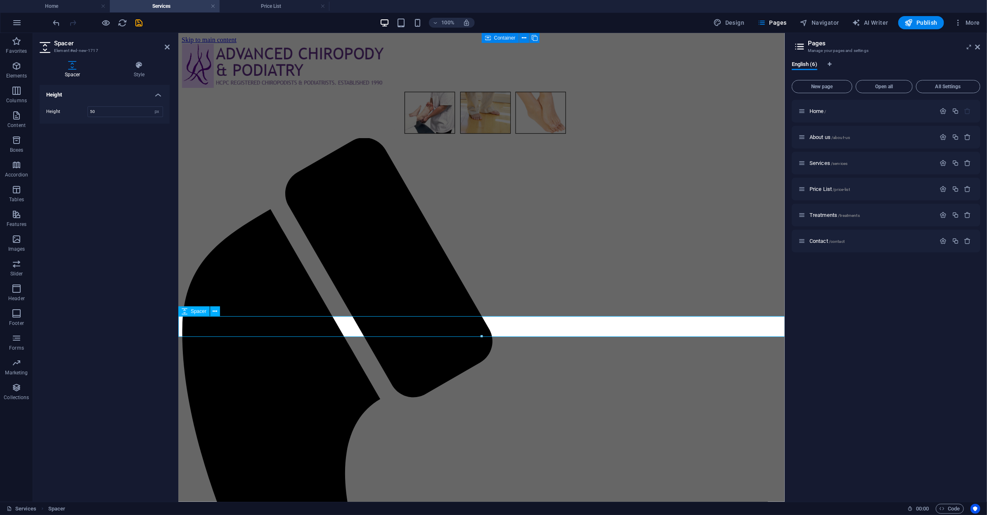
click at [185, 314] on icon at bounding box center [185, 312] width 6 height 10
type input "200"
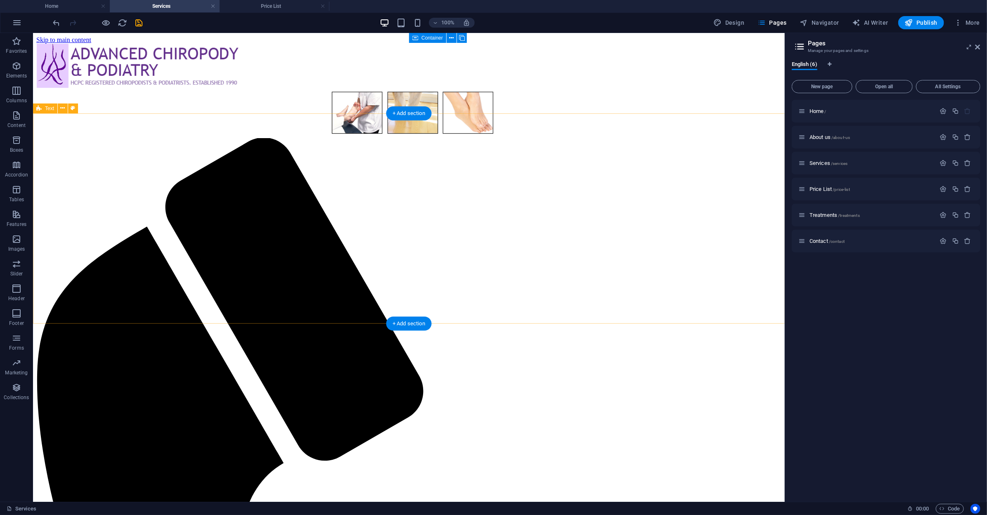
click at [59, 23] on icon "undo" at bounding box center [56, 22] width 9 height 9
select select "px"
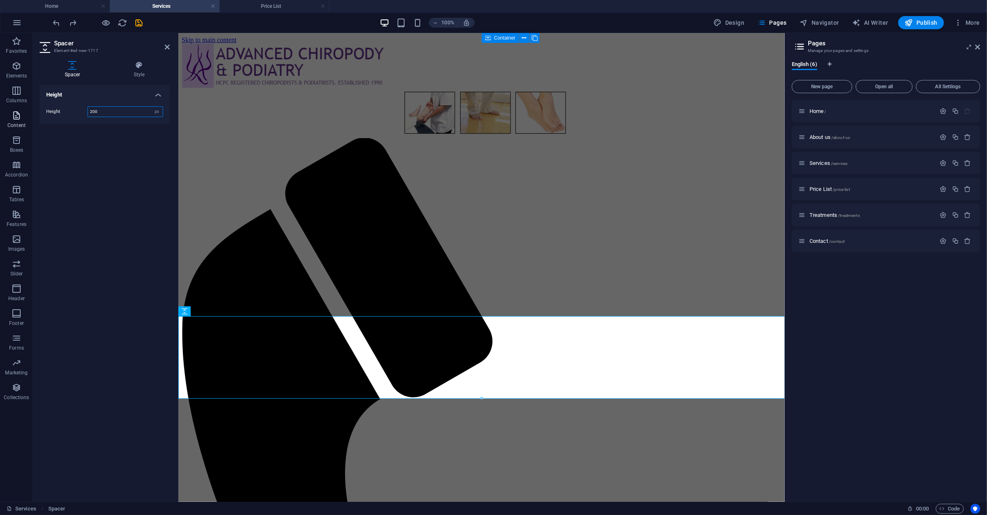
drag, startPoint x: 103, startPoint y: 110, endPoint x: 23, endPoint y: 110, distance: 80.1
click at [23, 110] on section "Favorites Elements Columns Content Boxes Accordion Tables Features Images Slide…" at bounding box center [392, 267] width 785 height 469
type input "300"
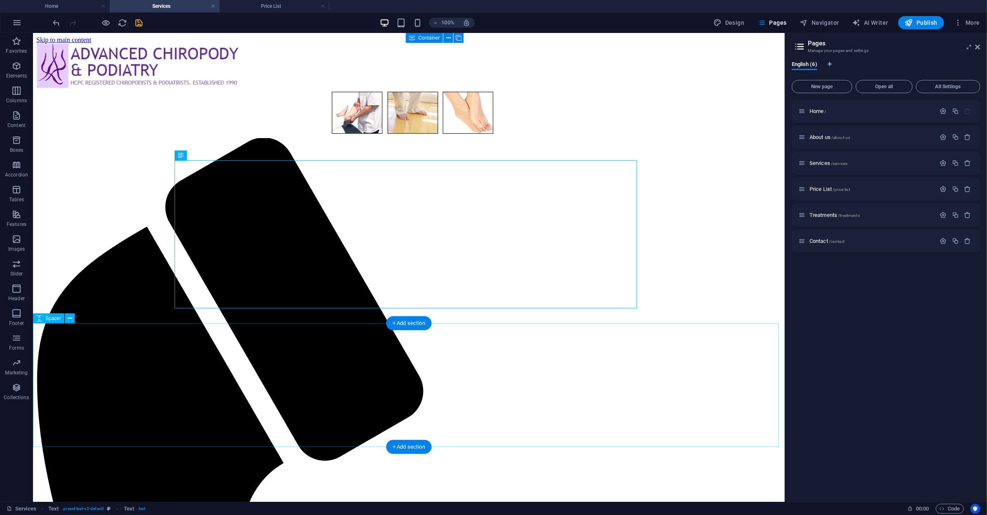
select select "px"
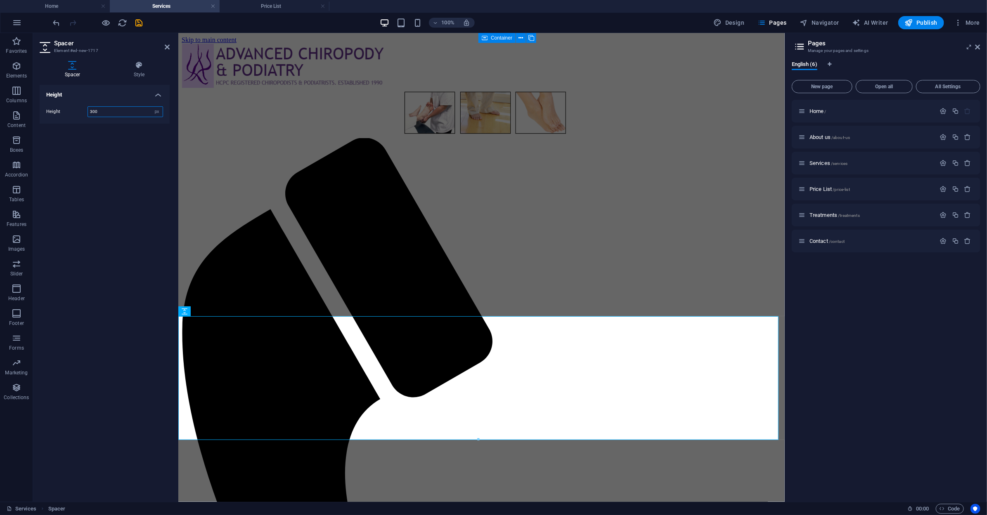
click at [121, 115] on input "300" at bounding box center [125, 112] width 75 height 10
drag, startPoint x: 76, startPoint y: 114, endPoint x: 50, endPoint y: 117, distance: 26.5
click at [50, 117] on div "Height 300 px rem vh vw" at bounding box center [104, 111] width 117 height 11
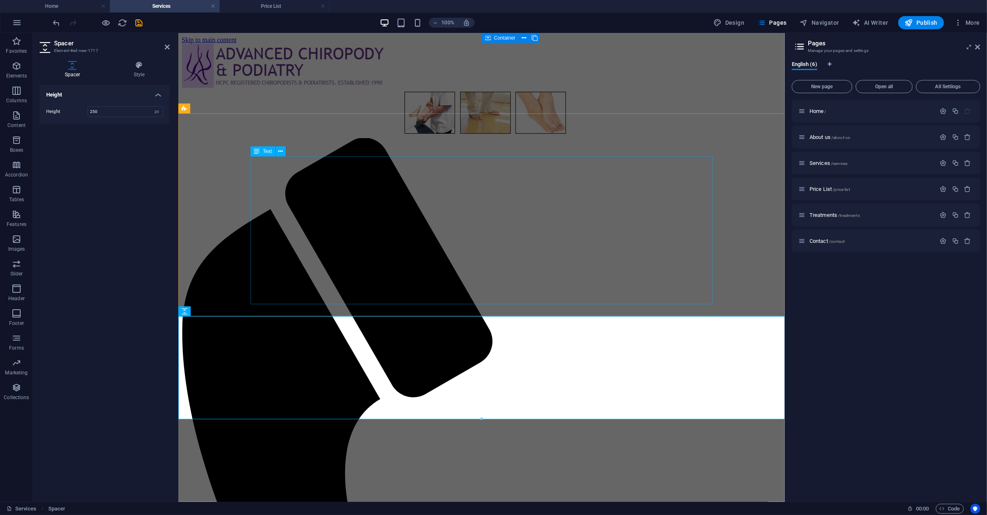
drag, startPoint x: 102, startPoint y: 110, endPoint x: 70, endPoint y: 112, distance: 31.8
click at [70, 112] on div "Height 250 px rem vh vw" at bounding box center [104, 111] width 117 height 11
type input "300"
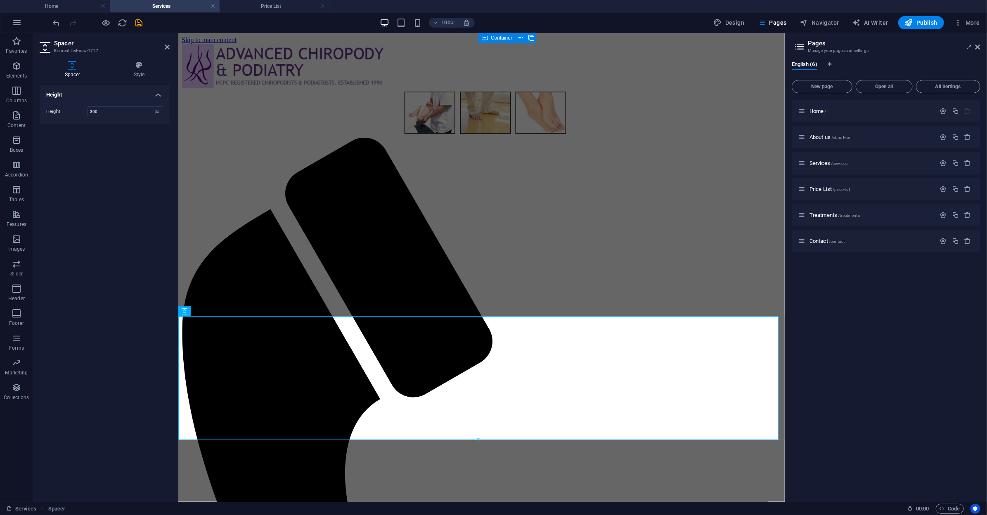
click at [159, 118] on div "Height 300 px rem vh vw" at bounding box center [105, 112] width 130 height 24
click at [156, 110] on select "px rem vh vw" at bounding box center [157, 112] width 12 height 10
click at [142, 201] on div "Height Height 300 px rem vh vw" at bounding box center [105, 290] width 130 height 411
click at [158, 112] on select "px rem vh vw" at bounding box center [157, 112] width 12 height 10
select select "rem"
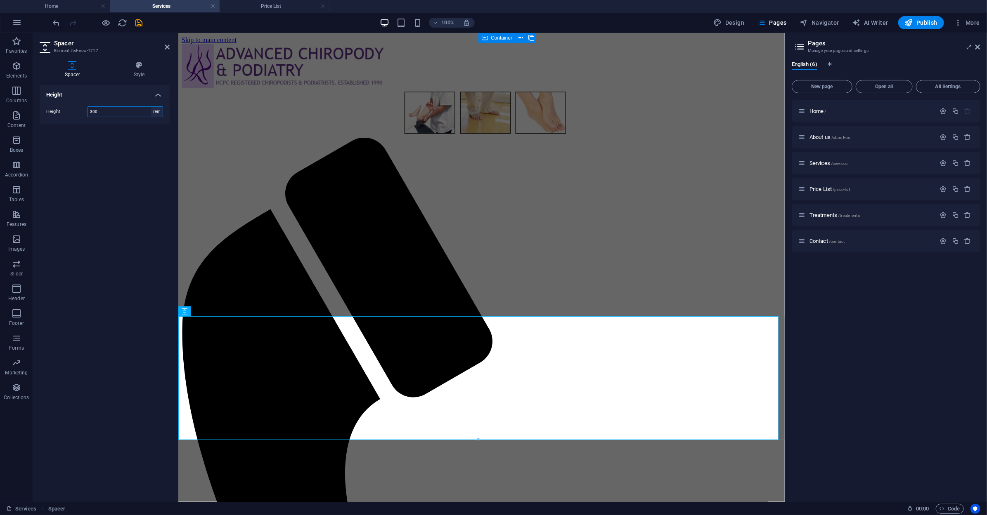
click at [151, 107] on select "px rem vh vw" at bounding box center [157, 112] width 12 height 10
type input "18.75"
drag, startPoint x: 135, startPoint y: 170, endPoint x: 53, endPoint y: 168, distance: 81.7
click at [135, 170] on div "Height Height 18.75 px rem vh vw" at bounding box center [105, 290] width 130 height 411
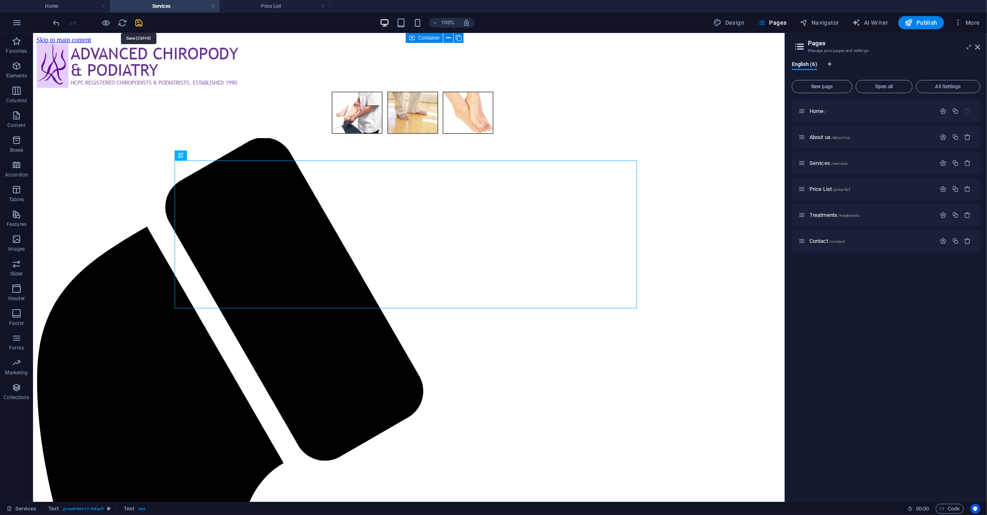
click at [139, 25] on icon "save" at bounding box center [139, 22] width 9 height 9
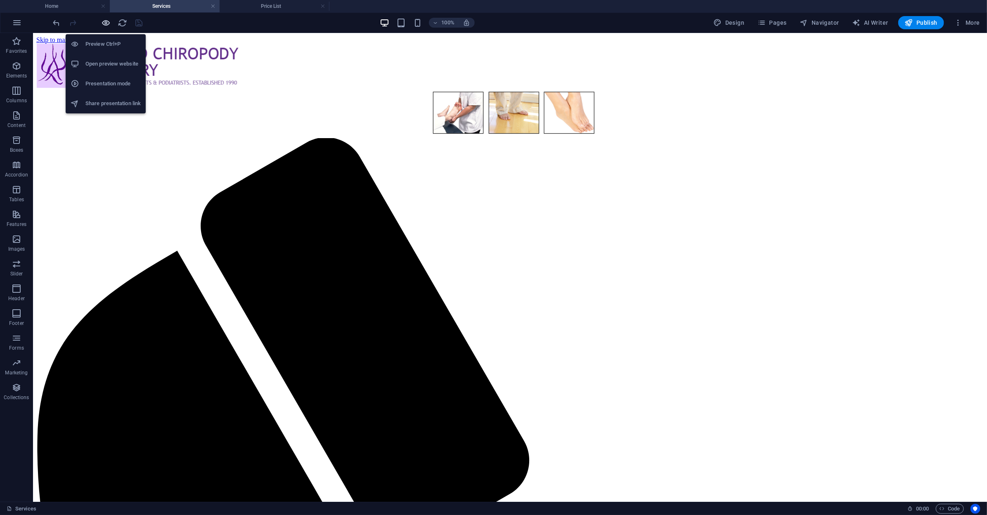
click at [104, 24] on icon "button" at bounding box center [106, 22] width 9 height 9
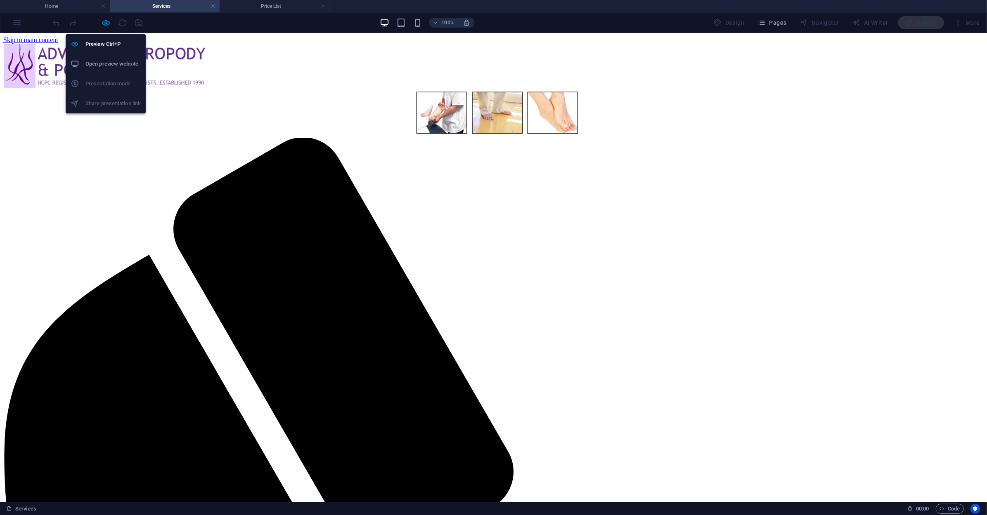
click at [104, 64] on h6 "Open preview website" at bounding box center [112, 64] width 55 height 10
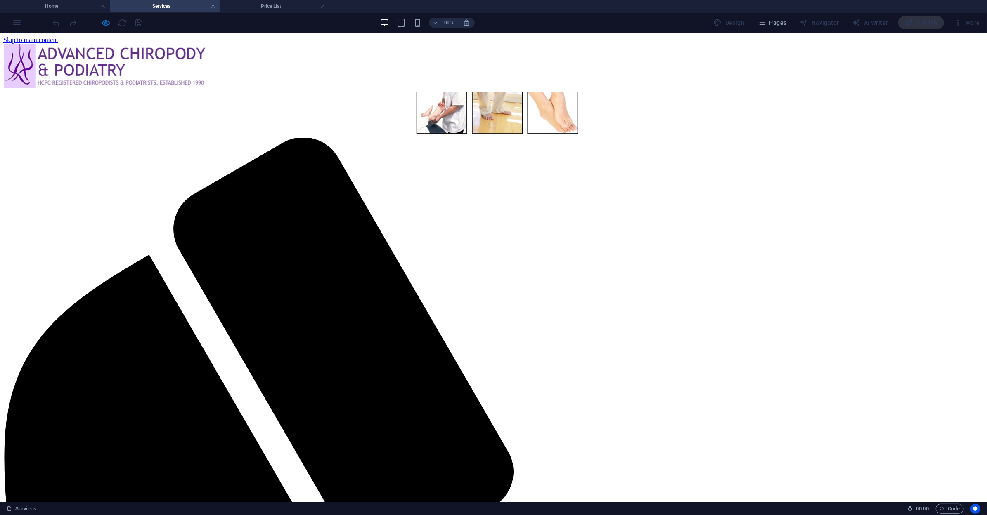
drag, startPoint x: 213, startPoint y: 241, endPoint x: 310, endPoint y: 283, distance: 105.4
click at [61, 5] on h4 "Home" at bounding box center [55, 6] width 110 height 9
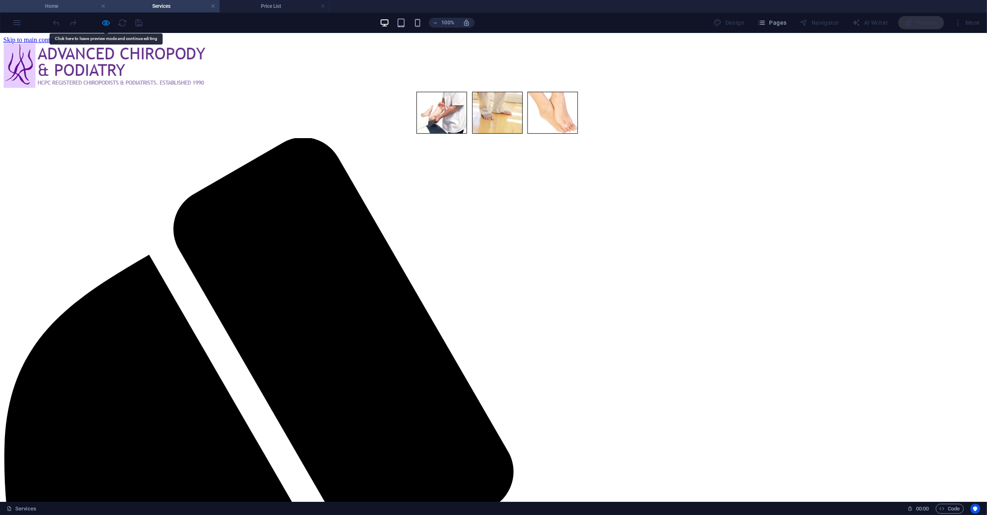
scroll to position [39, 0]
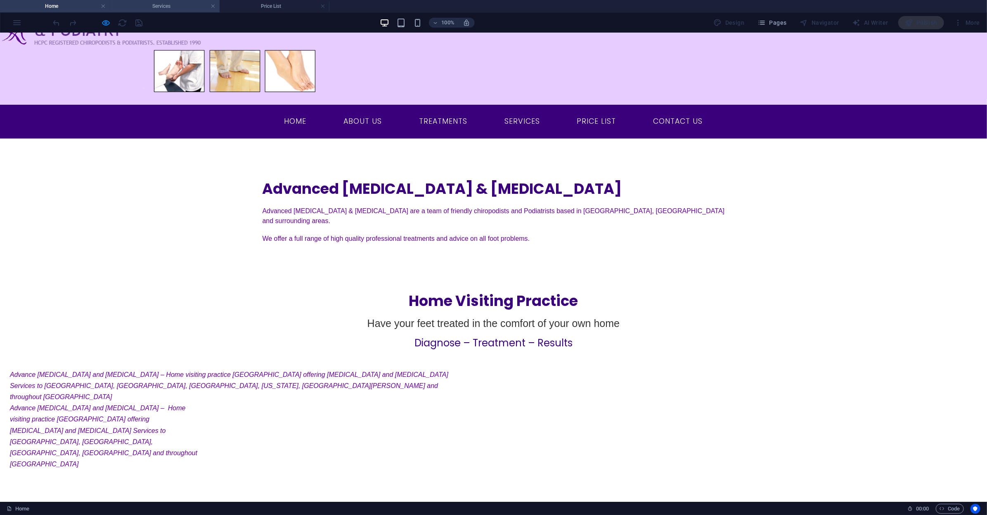
click at [144, 11] on li "Services" at bounding box center [165, 6] width 110 height 12
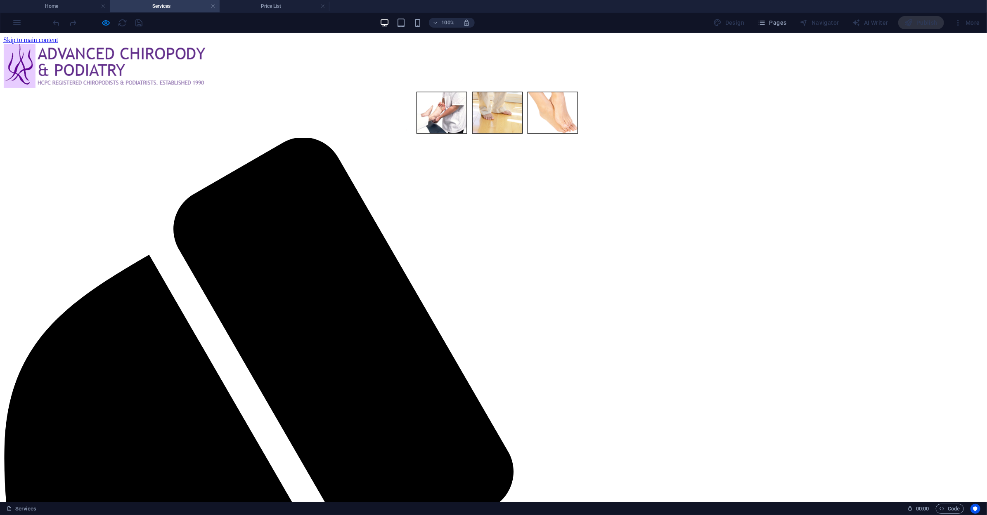
scroll to position [0, 0]
click at [252, 5] on h4 "Price List" at bounding box center [275, 6] width 110 height 9
click at [323, 7] on link at bounding box center [322, 6] width 5 height 8
click at [213, 4] on link at bounding box center [212, 6] width 5 height 8
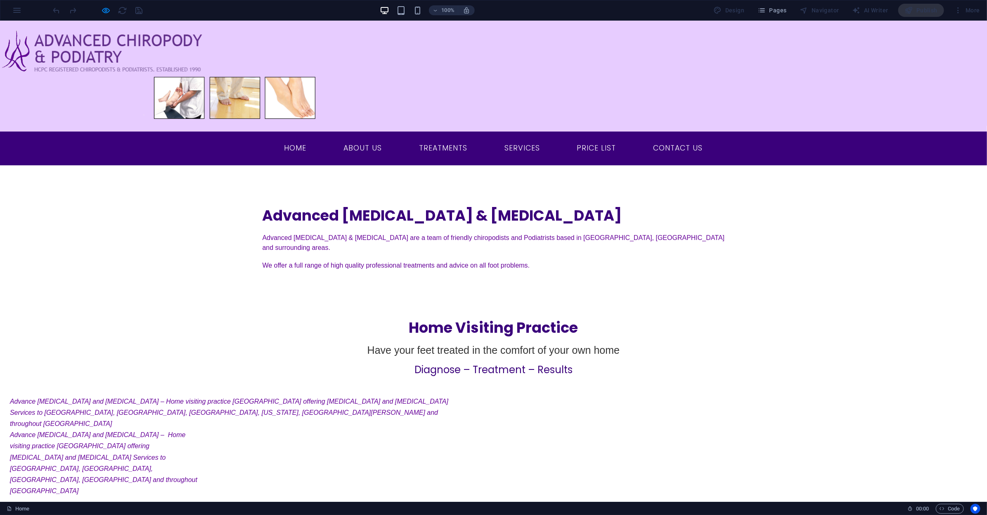
scroll to position [39, 0]
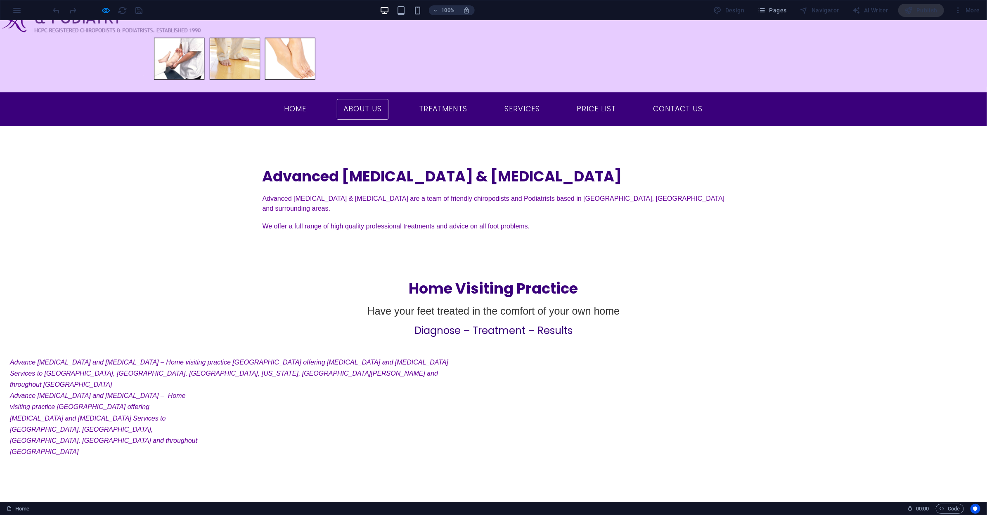
click at [365, 99] on link "About Us" at bounding box center [363, 109] width 52 height 21
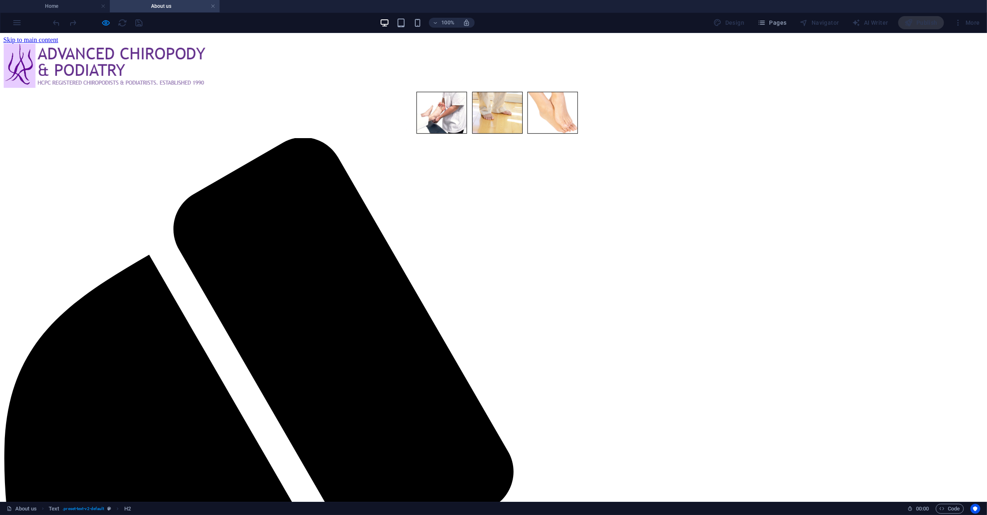
scroll to position [0, 0]
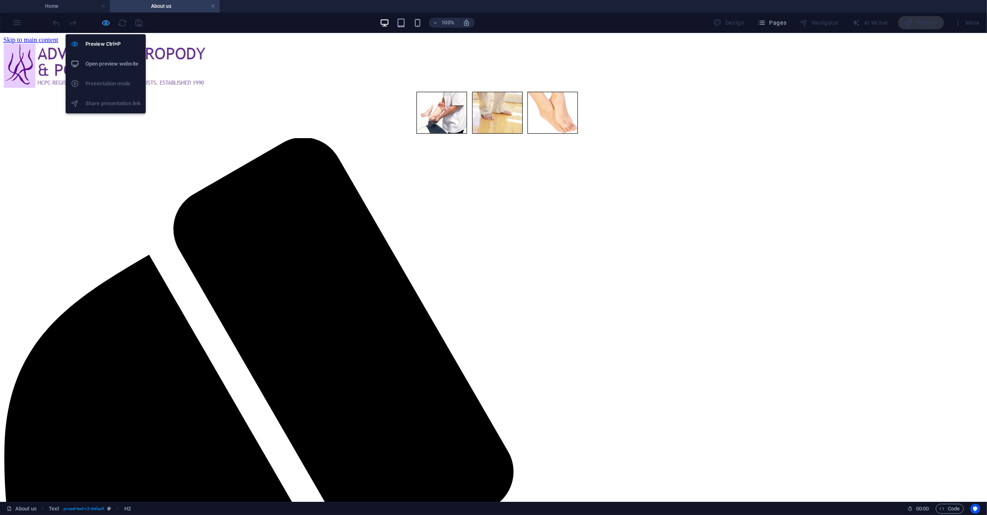
click at [103, 22] on icon "button" at bounding box center [106, 22] width 9 height 9
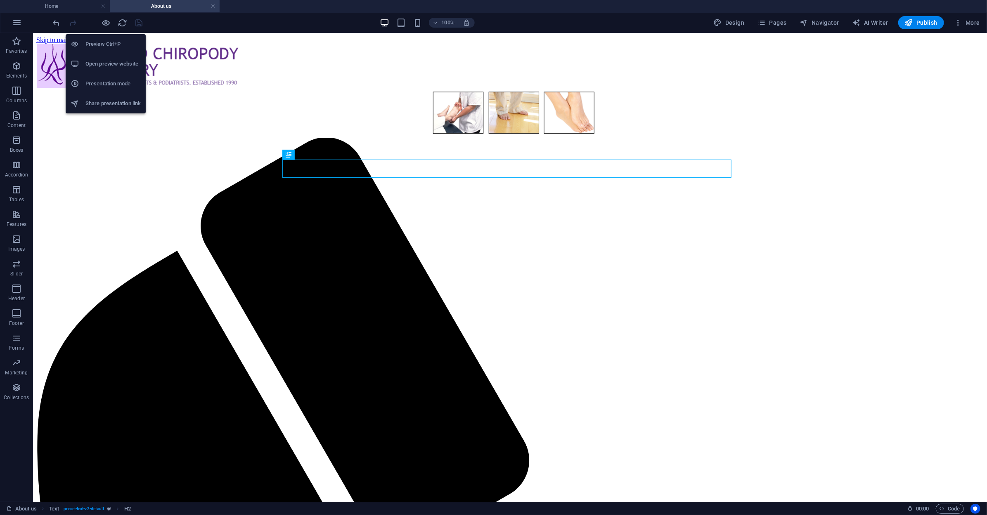
click at [100, 65] on h6 "Open preview website" at bounding box center [112, 64] width 55 height 10
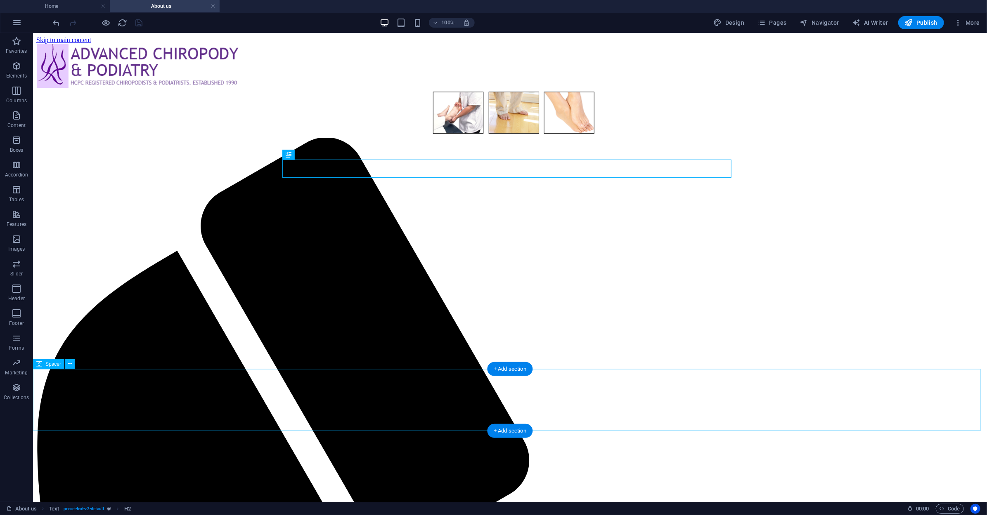
select select "px"
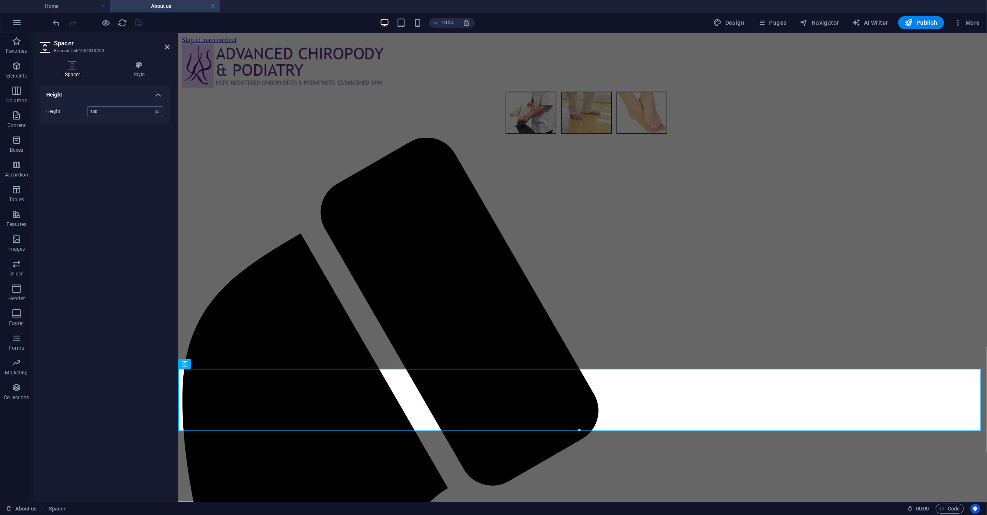
click at [104, 113] on input "150" at bounding box center [125, 112] width 75 height 10
type input "170"
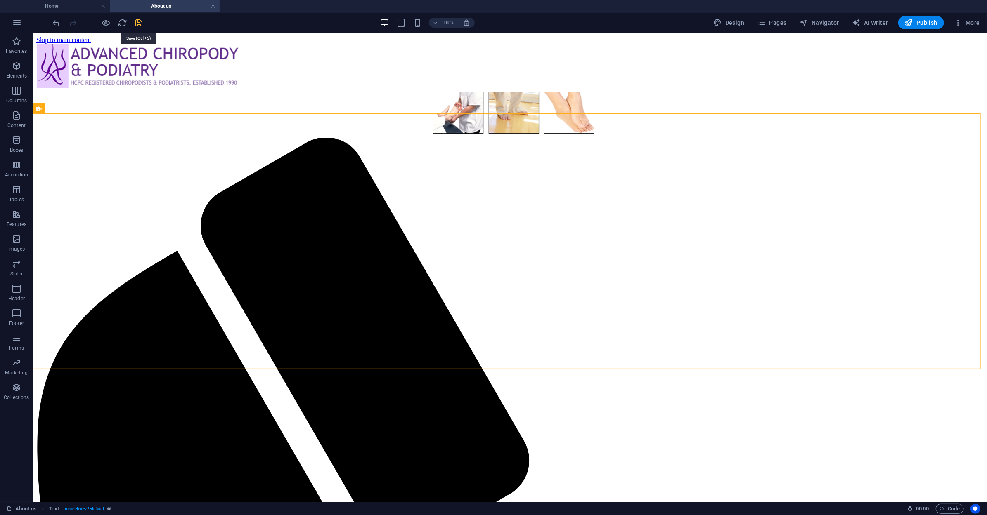
click at [137, 26] on icon "save" at bounding box center [139, 22] width 9 height 9
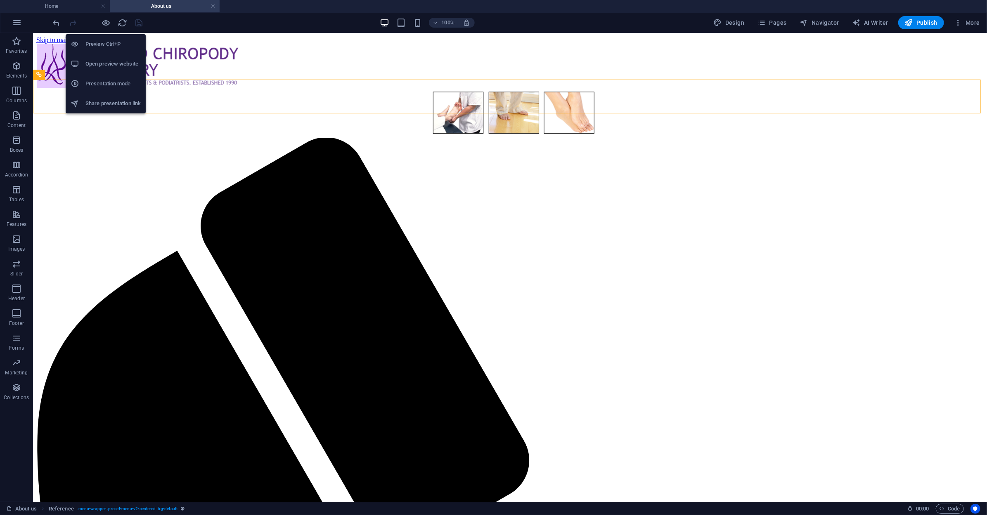
click at [89, 67] on h6 "Open preview website" at bounding box center [112, 64] width 55 height 10
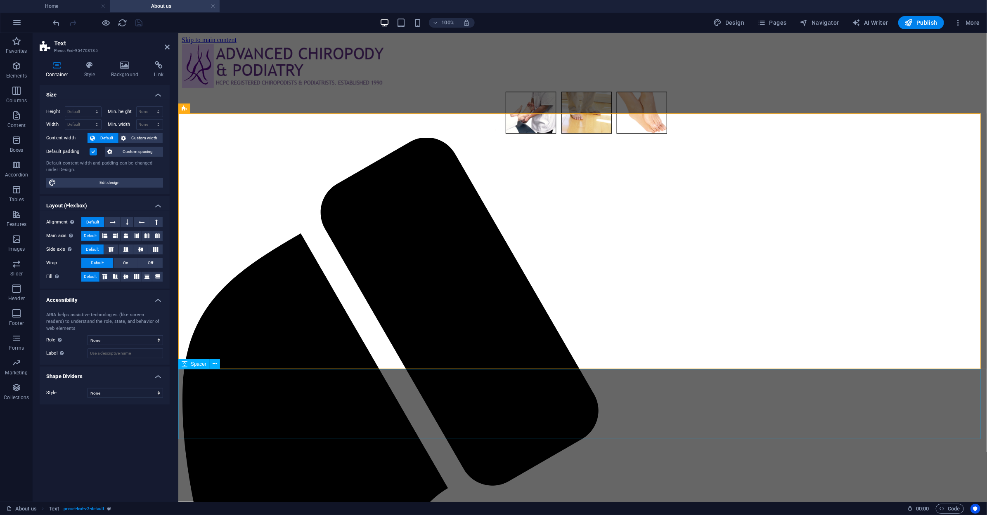
select select "px"
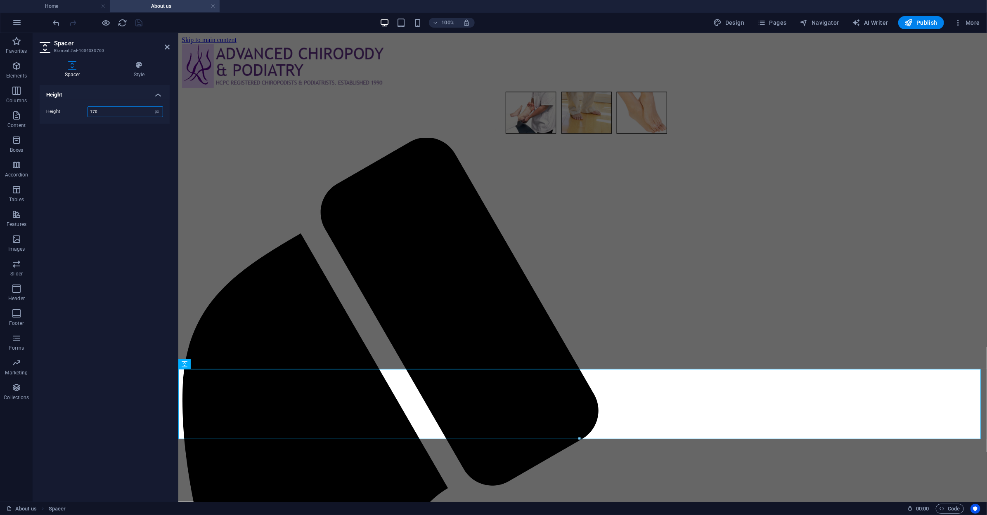
click at [116, 109] on input "170" at bounding box center [125, 112] width 75 height 10
type input "1"
type input "200"
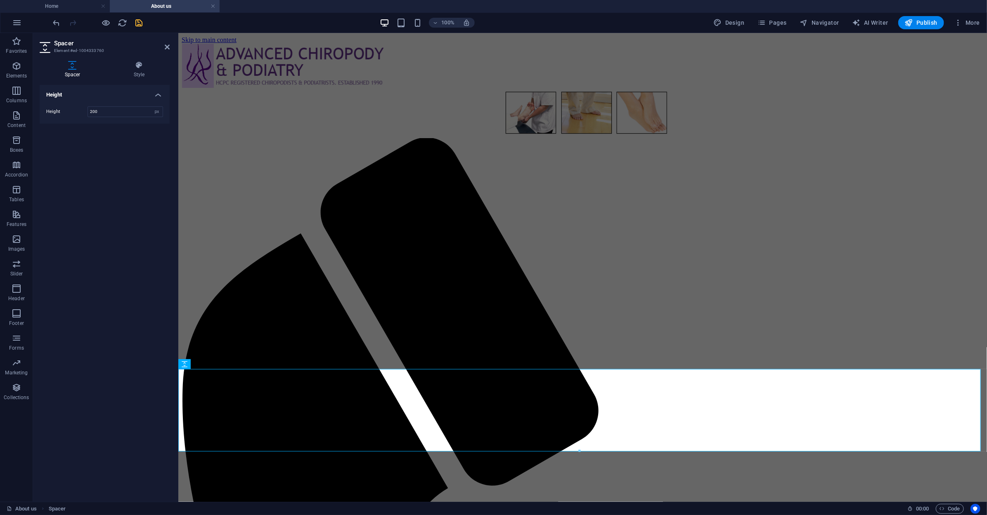
click at [140, 22] on icon "save" at bounding box center [139, 22] width 9 height 9
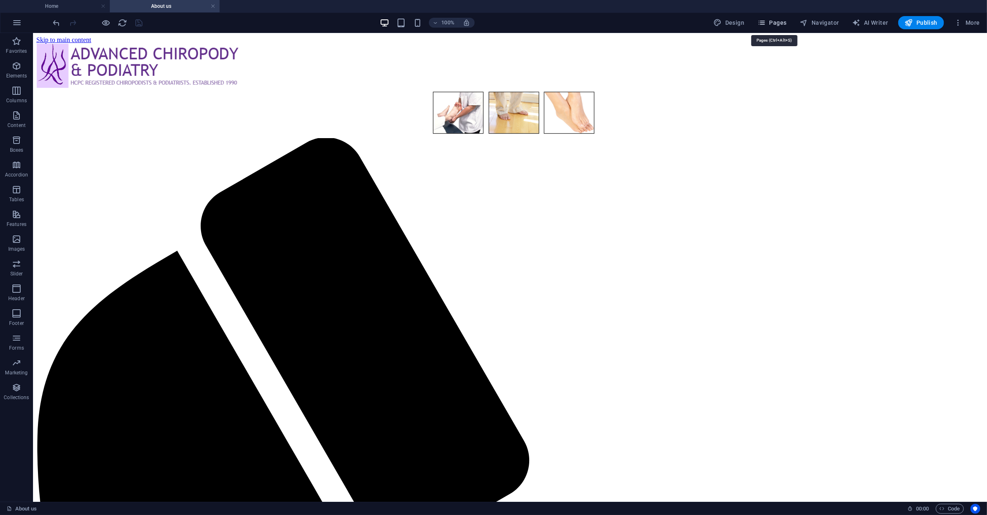
click at [766, 26] on icon "button" at bounding box center [761, 23] width 8 height 8
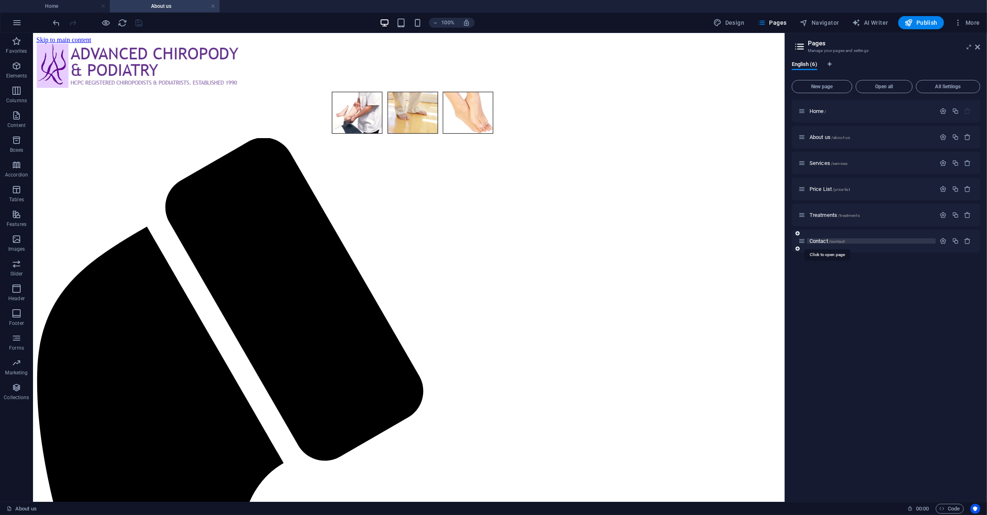
click at [818, 242] on span "Contact /contact" at bounding box center [826, 241] width 35 height 6
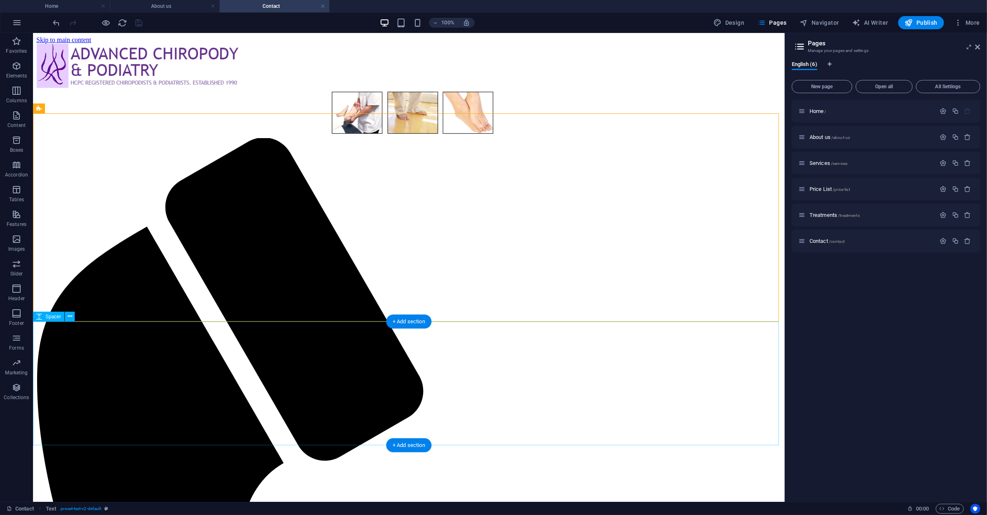
select select "px"
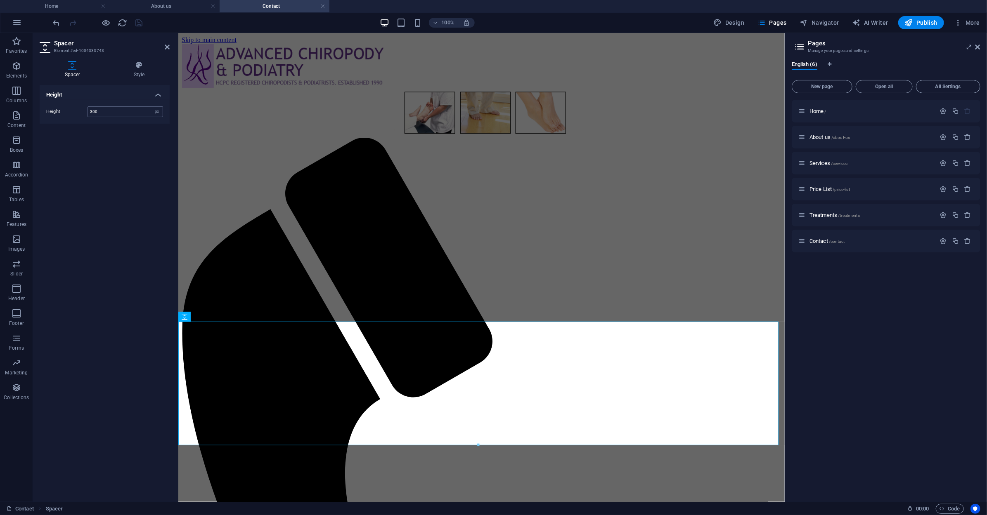
click at [102, 109] on input "300" at bounding box center [125, 112] width 75 height 10
drag, startPoint x: 99, startPoint y: 109, endPoint x: 92, endPoint y: 109, distance: 7.9
click at [92, 109] on input "300" at bounding box center [125, 112] width 75 height 10
type input "350"
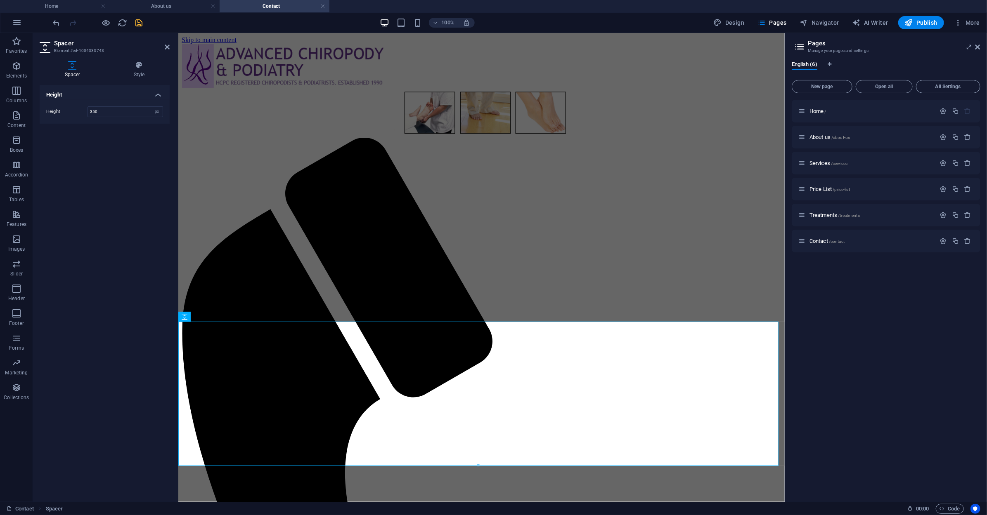
click at [136, 27] on icon "save" at bounding box center [139, 22] width 9 height 9
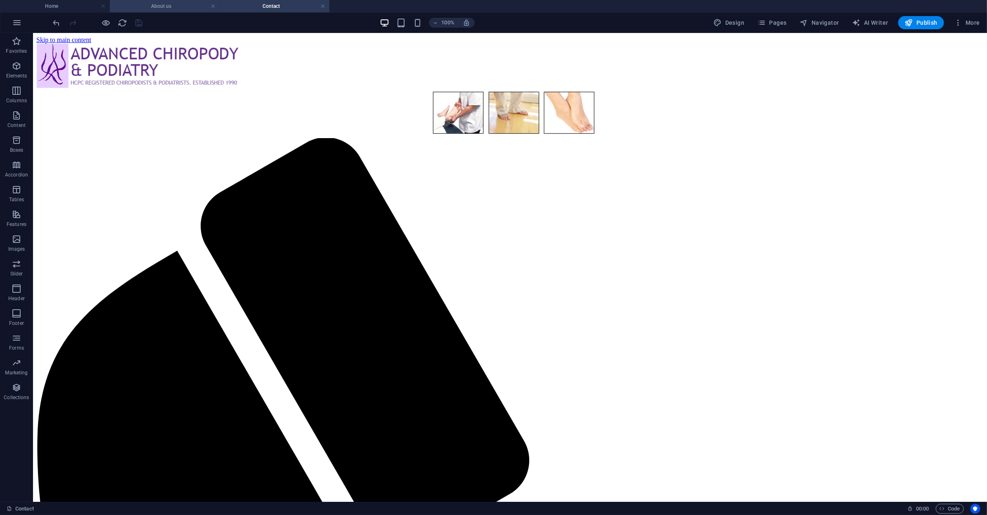
click at [203, 6] on h4 "About us" at bounding box center [165, 6] width 110 height 9
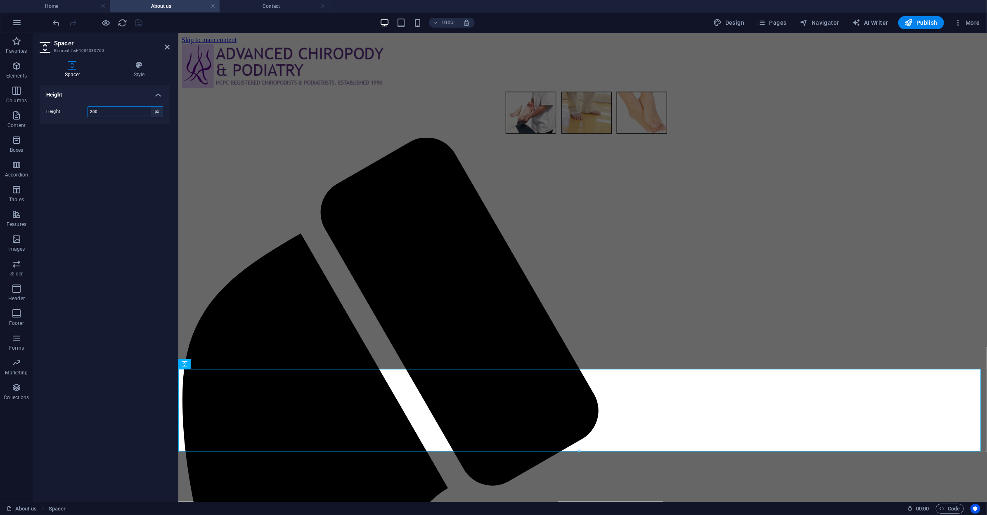
click at [158, 110] on select "px rem vh vw" at bounding box center [157, 112] width 12 height 10
select select "rem"
click at [151, 107] on select "px rem vh vw" at bounding box center [157, 112] width 12 height 10
type input "12.5"
click at [138, 25] on icon "save" at bounding box center [139, 22] width 9 height 9
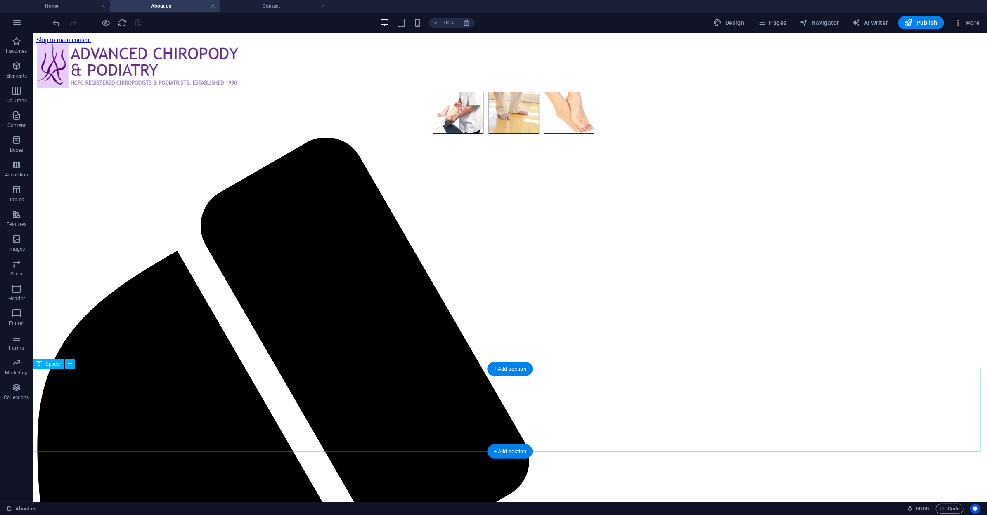
select select "rem"
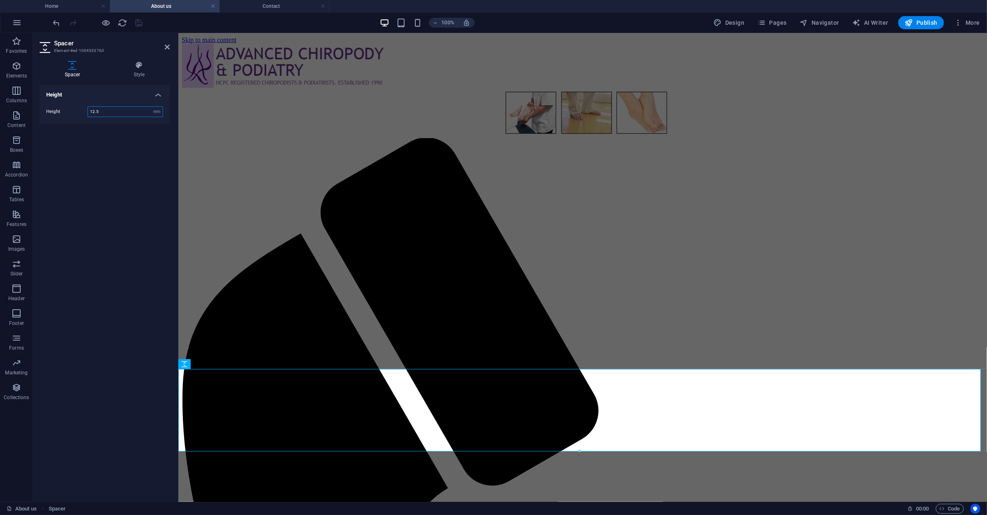
drag, startPoint x: 109, startPoint y: 111, endPoint x: 74, endPoint y: 113, distance: 34.8
click at [74, 113] on div "Height 12.5 px rem vh vw" at bounding box center [104, 111] width 117 height 11
type input "13"
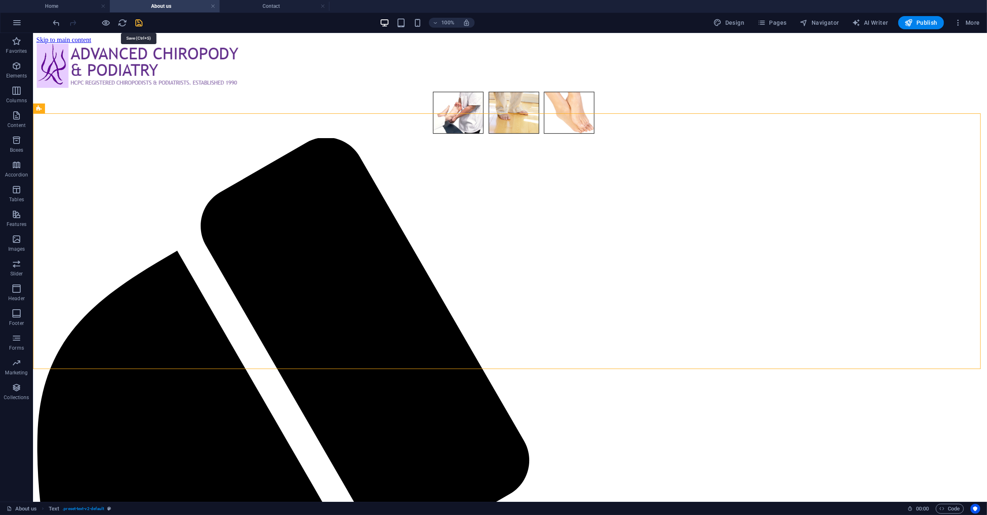
click at [139, 22] on icon "save" at bounding box center [139, 22] width 9 height 9
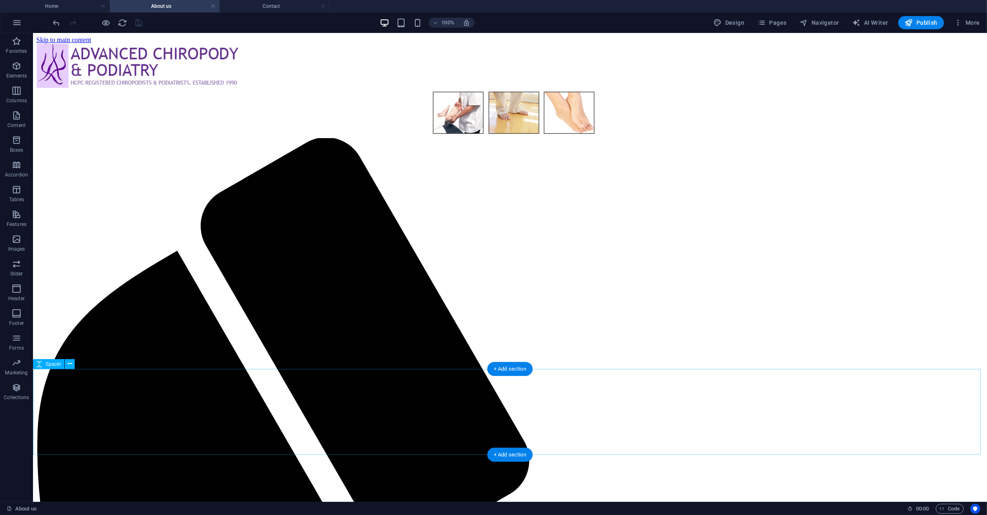
select select "rem"
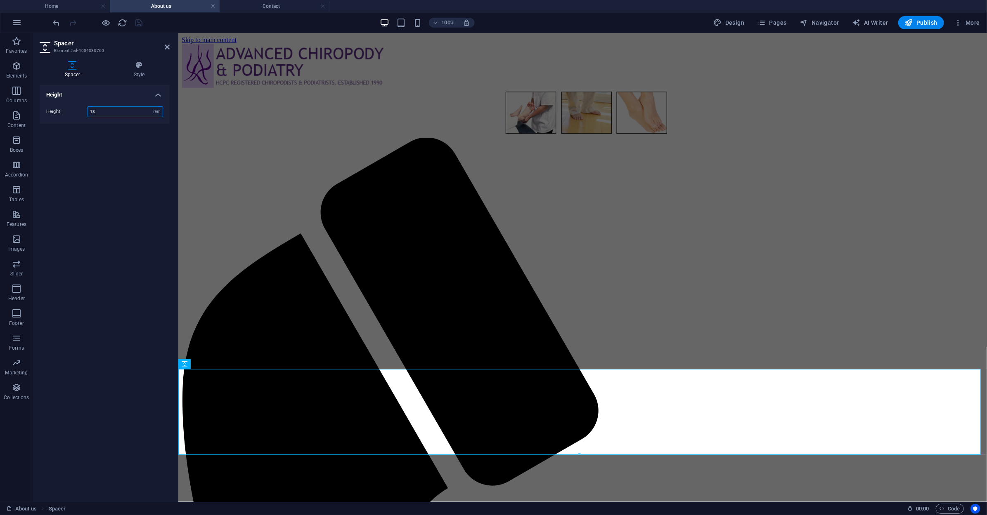
click at [123, 110] on input "13" at bounding box center [125, 112] width 75 height 10
type input "14"
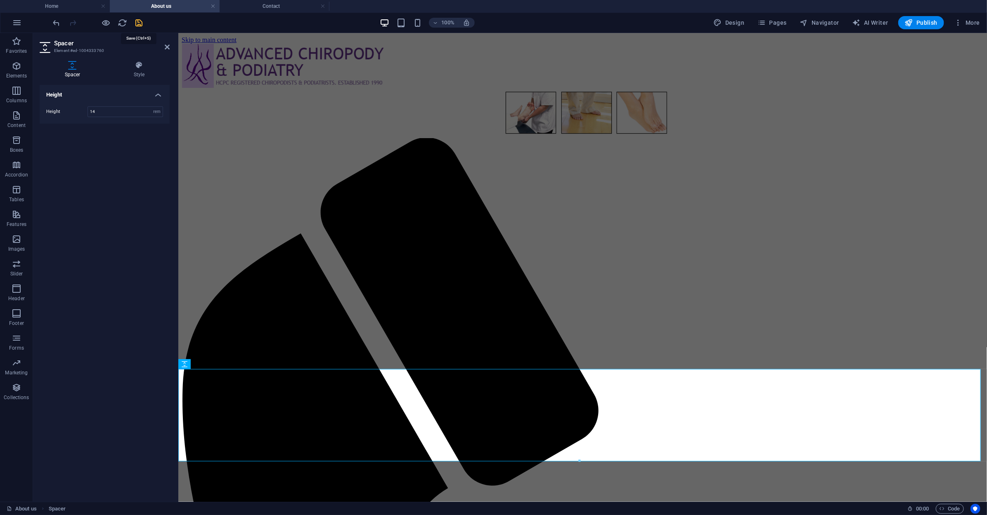
click at [140, 25] on icon "save" at bounding box center [139, 22] width 9 height 9
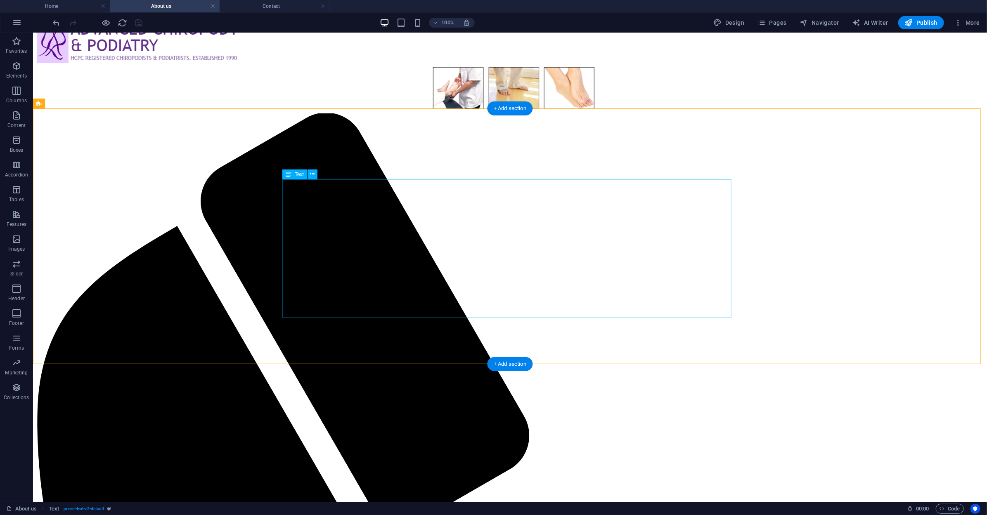
scroll to position [47, 0]
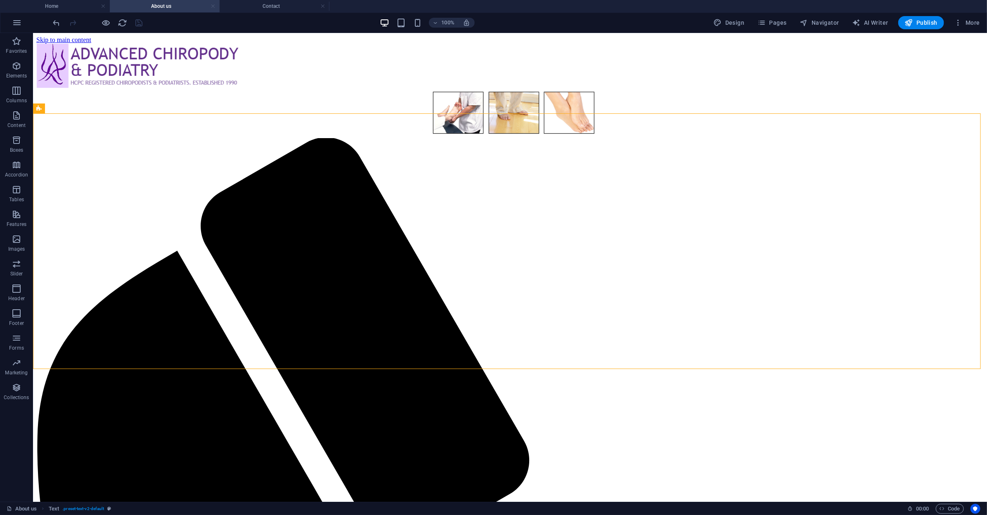
click at [210, 3] on link at bounding box center [212, 6] width 5 height 8
click at [211, 5] on link at bounding box center [212, 6] width 5 height 8
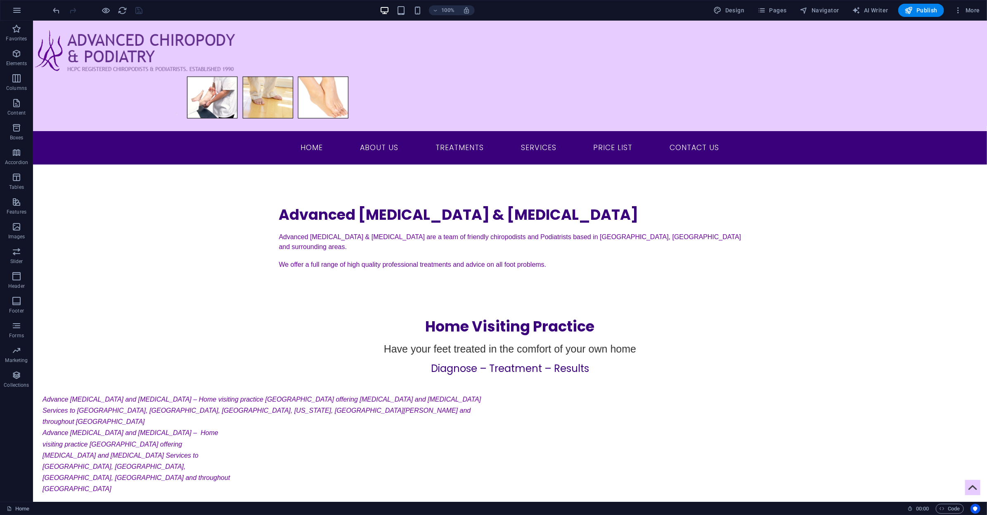
scroll to position [39, 0]
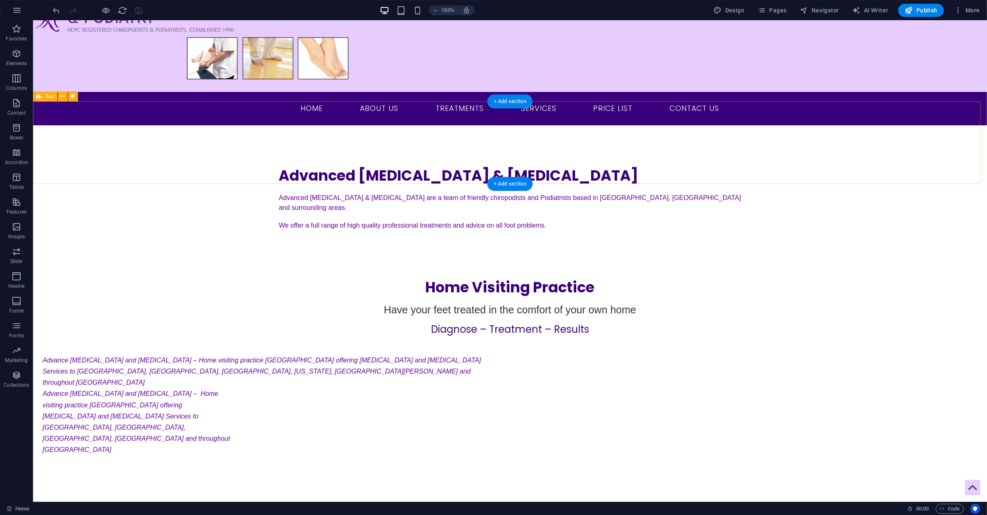
click at [225, 178] on div "Advanced Chiropody & Podiatry Advanced Chiropody & Podiatry are a team of frien…" at bounding box center [510, 192] width 954 height 92
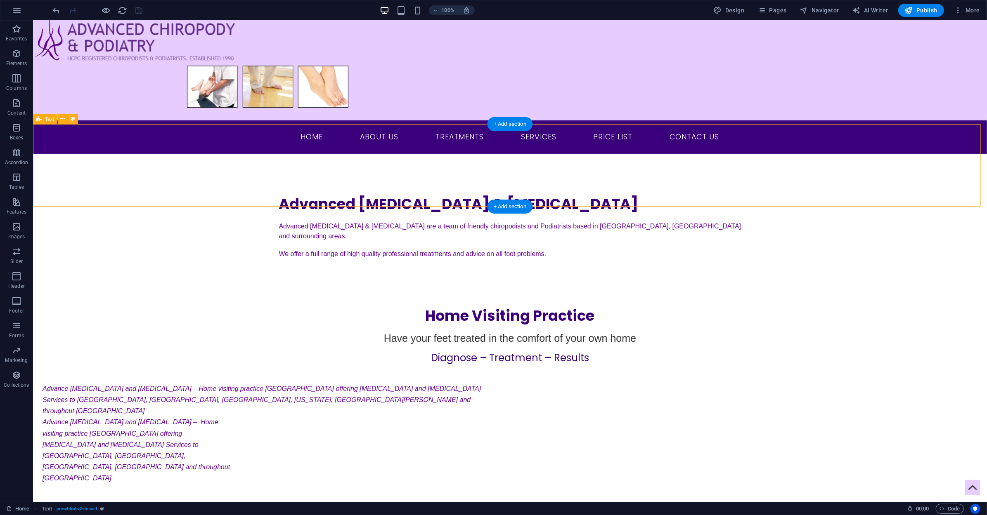
scroll to position [0, 0]
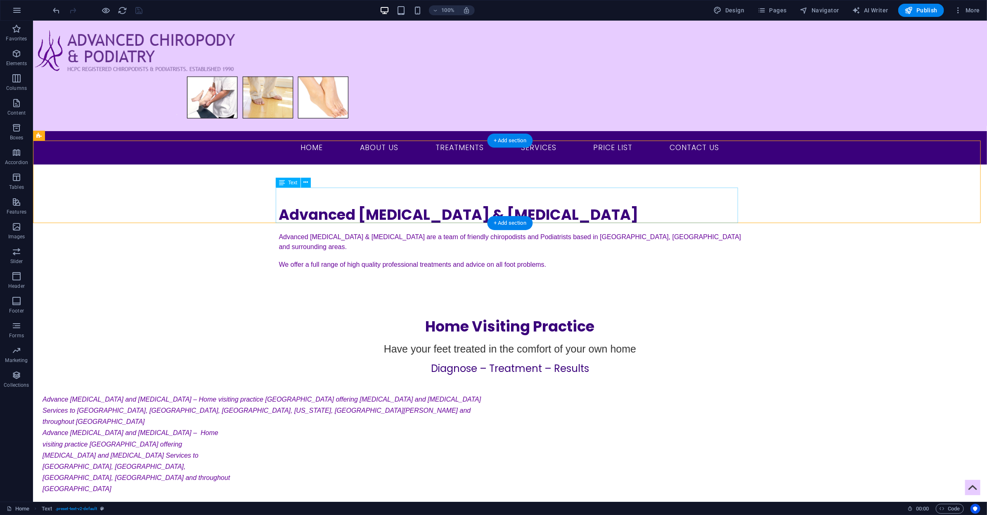
click at [317, 232] on div "Advanced Chiropody & Podiatry are a team of friendly chiropodists and Podiatris…" at bounding box center [510, 254] width 462 height 45
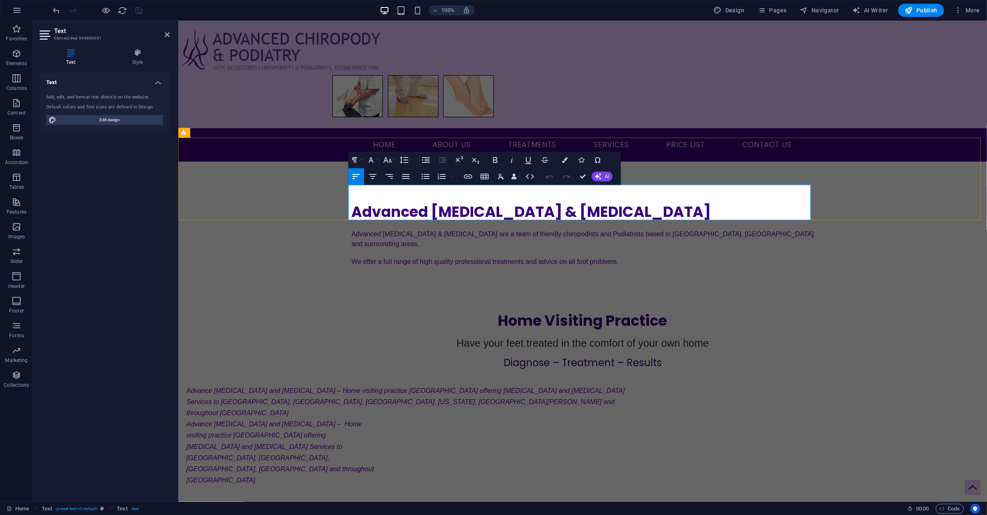
click at [678, 257] on p "We offer a full range of high quality professional treatments and advice on all…" at bounding box center [582, 262] width 462 height 10
click at [271, 182] on div "Advanced Chiropody & Podiatry Advanced Chiropody & Podiatry are a team of frien…" at bounding box center [582, 228] width 808 height 92
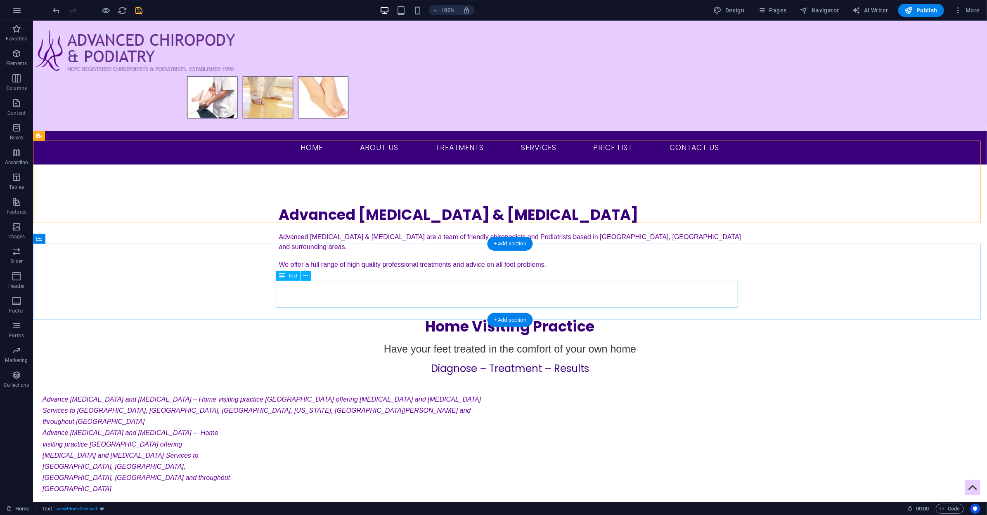
click at [291, 336] on div "Have your feet treated in the comfort of your own home" at bounding box center [510, 349] width 462 height 27
click at [139, 9] on icon "save" at bounding box center [139, 10] width 9 height 9
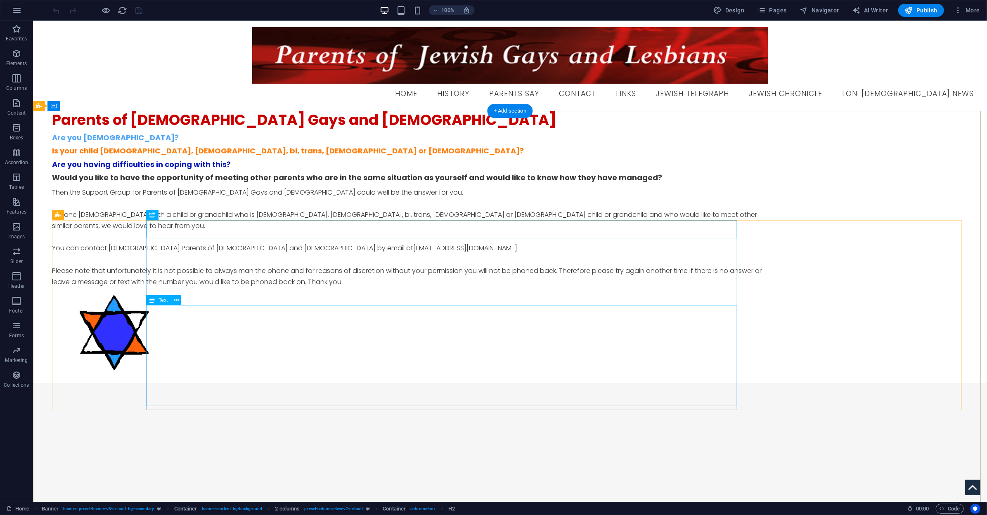
click at [609, 288] on div "Then the Support Group for Parents of [DEMOGRAPHIC_DATA] Gays and [DEMOGRAPHIC_…" at bounding box center [415, 237] width 726 height 101
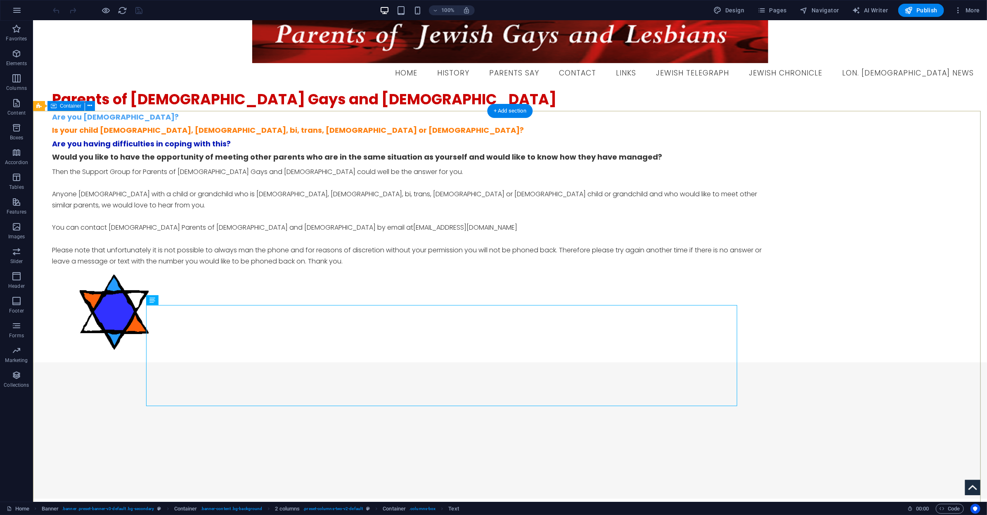
scroll to position [41, 0]
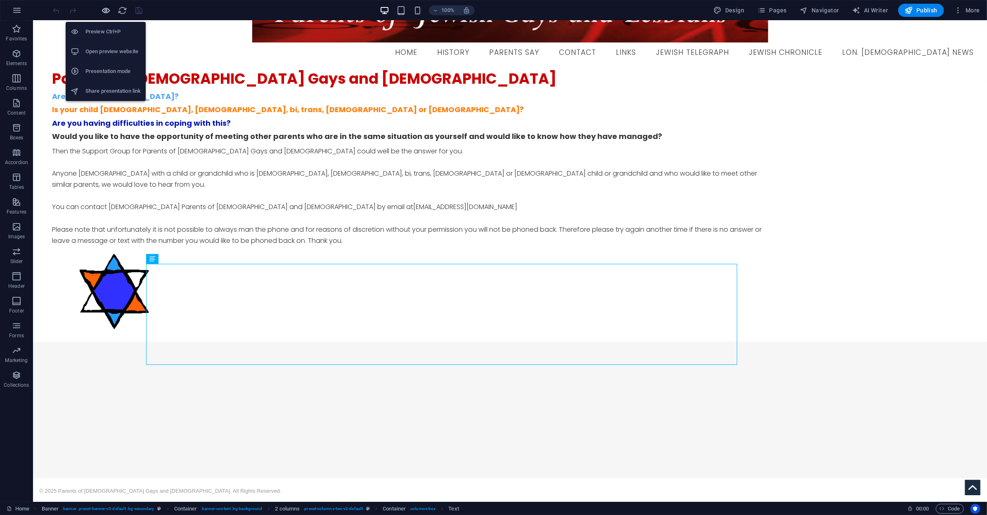
click at [107, 6] on icon "button" at bounding box center [106, 10] width 9 height 9
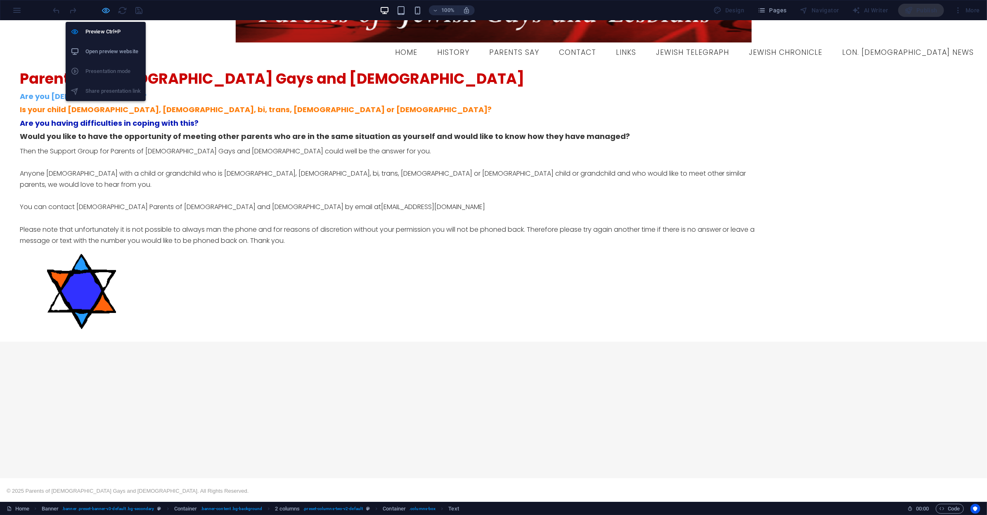
click at [107, 7] on icon "button" at bounding box center [106, 10] width 9 height 9
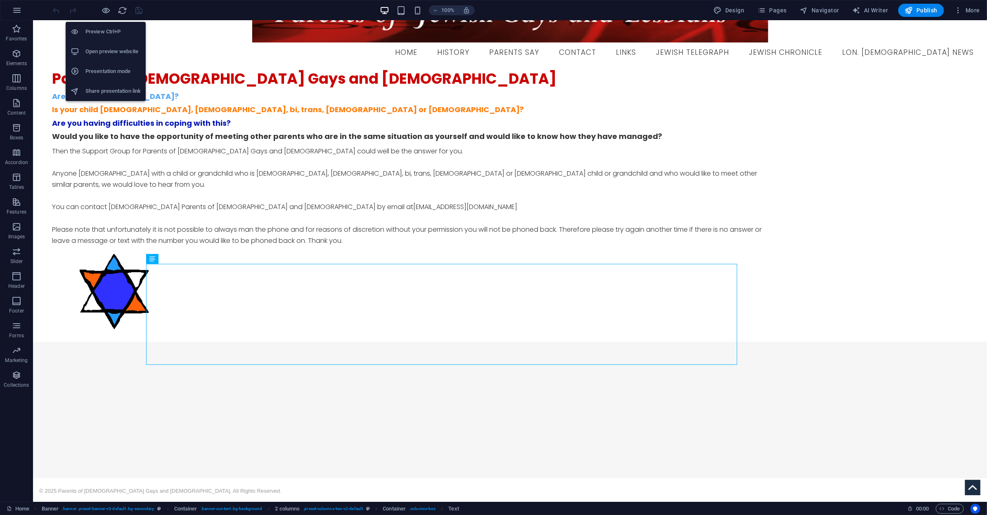
click at [111, 49] on h6 "Open preview website" at bounding box center [112, 52] width 55 height 10
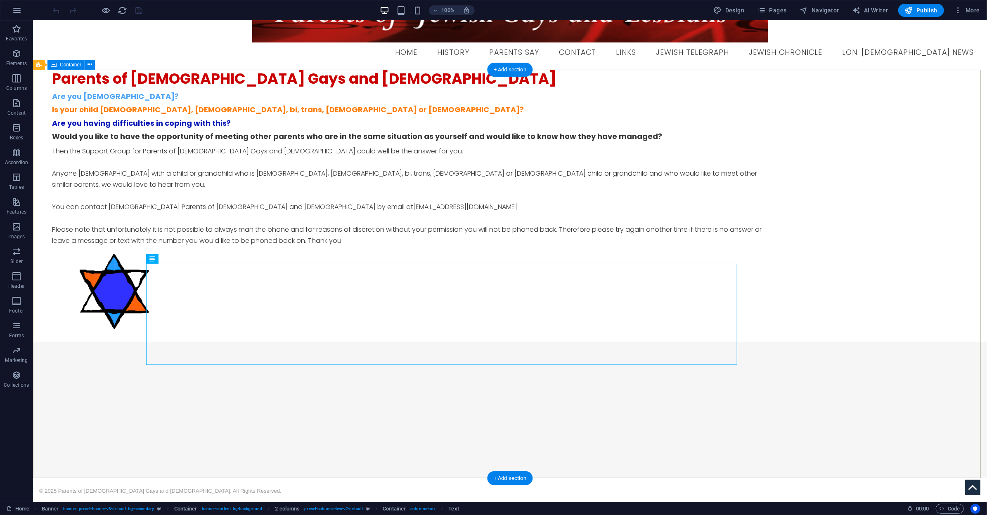
click at [205, 121] on div "Parents of [DEMOGRAPHIC_DATA] Gays and [DEMOGRAPHIC_DATA] Are you [DEMOGRAPHIC_…" at bounding box center [510, 205] width 954 height 273
select select "%"
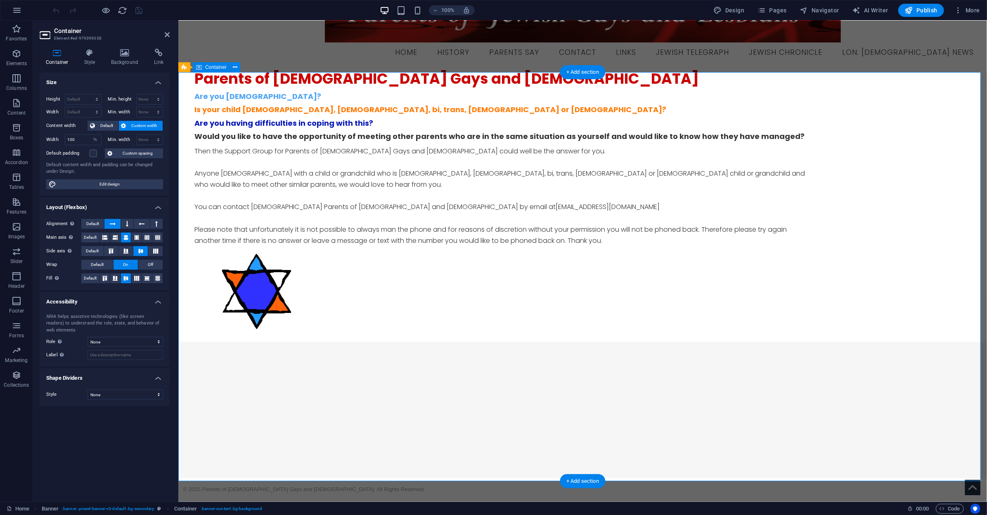
scroll to position [38, 0]
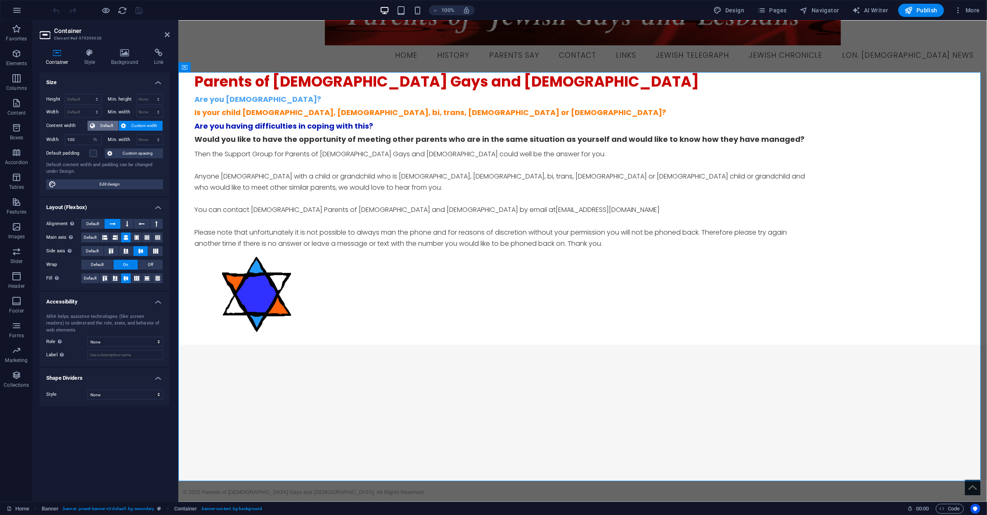
click at [106, 124] on span "Default" at bounding box center [106, 126] width 19 height 10
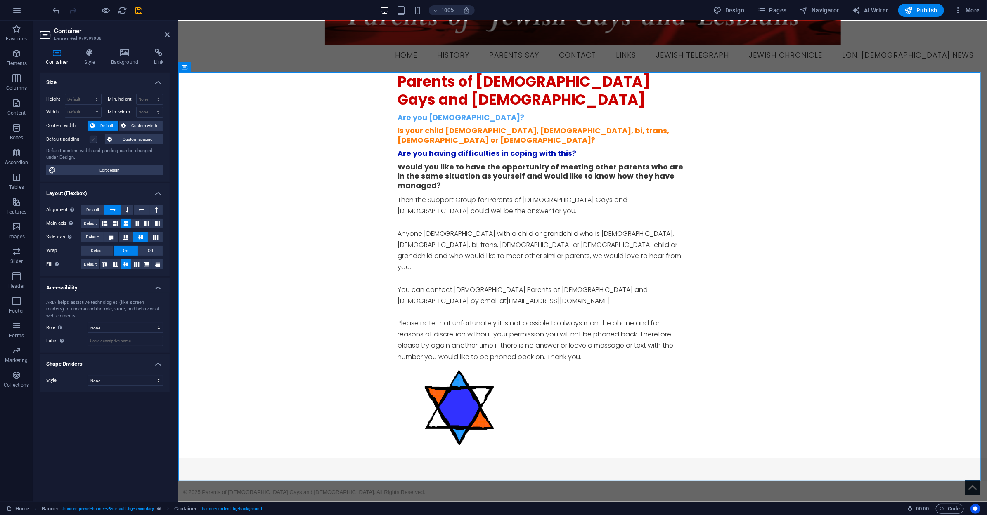
click at [94, 141] on label at bounding box center [93, 139] width 7 height 7
click at [0, 0] on input "Default padding" at bounding box center [0, 0] width 0 height 0
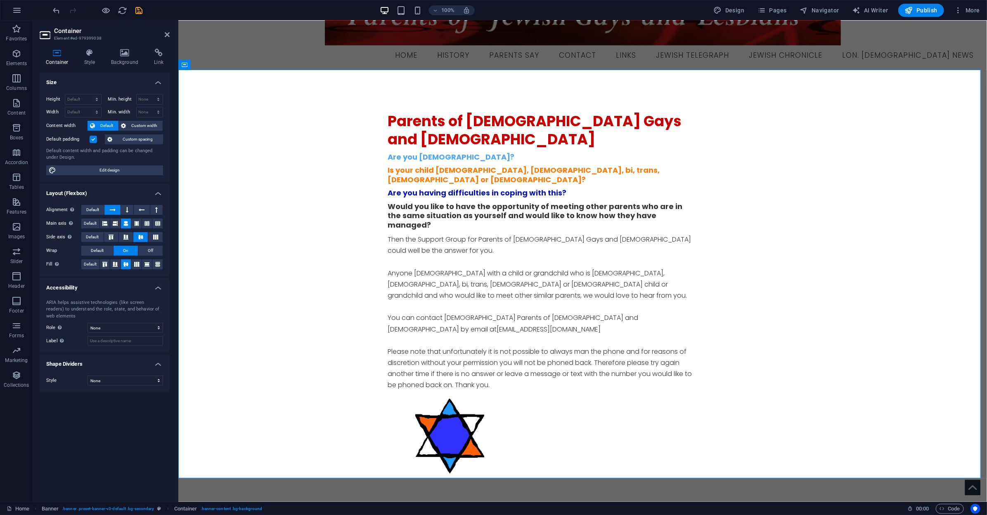
scroll to position [41, 0]
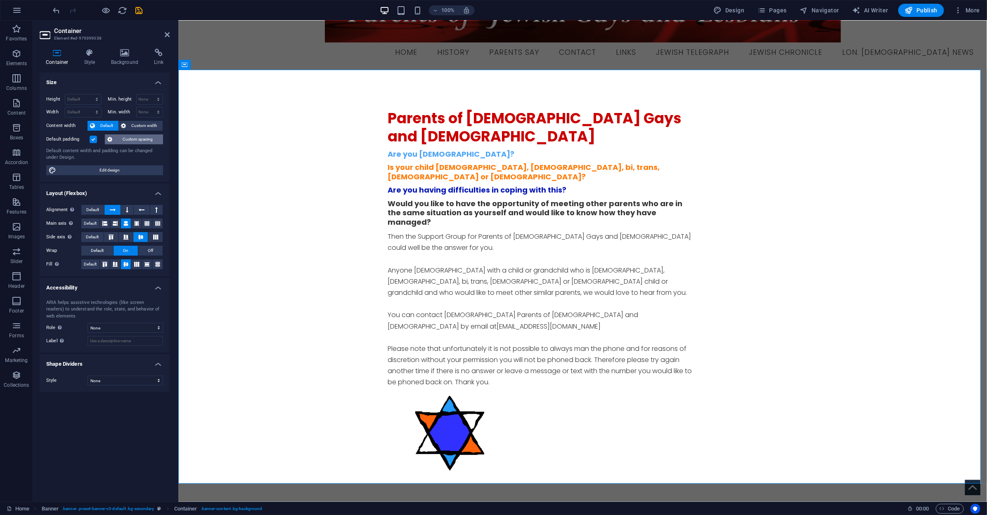
click at [144, 140] on span "Custom spacing" at bounding box center [138, 140] width 46 height 10
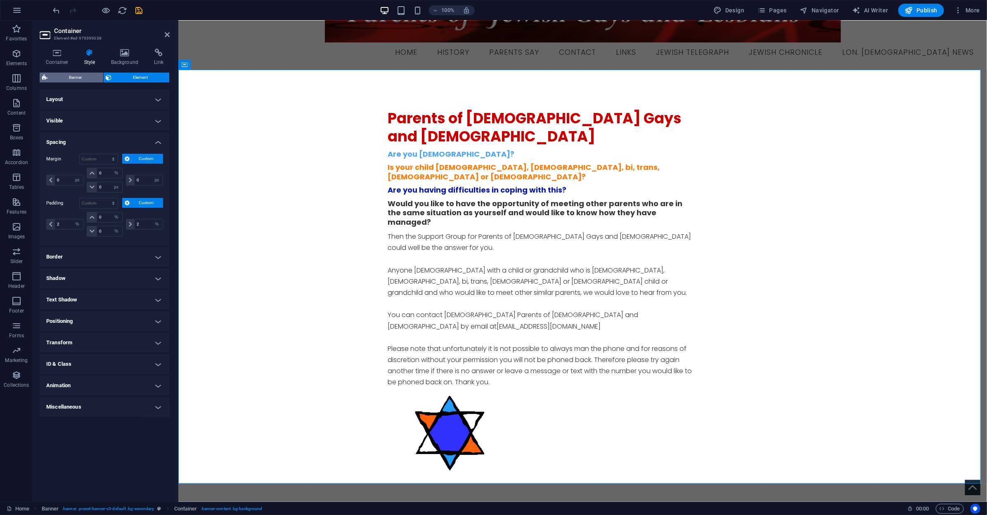
click at [74, 77] on span "Banner" at bounding box center [75, 78] width 51 height 10
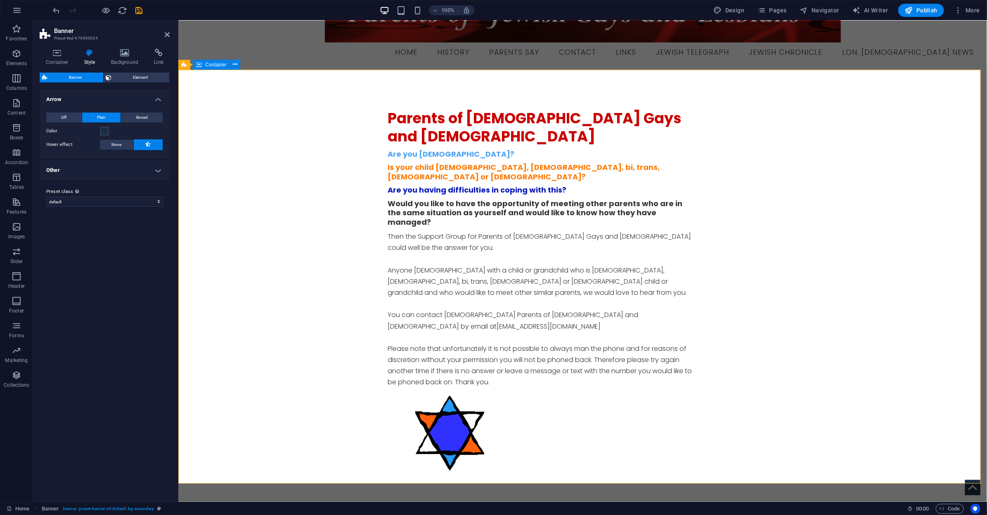
click at [255, 135] on div "Parents of [DEMOGRAPHIC_DATA] Gays and [DEMOGRAPHIC_DATA] Are you [DEMOGRAPHIC_…" at bounding box center [582, 296] width 808 height 454
select select "px"
select select "%"
select select "px"
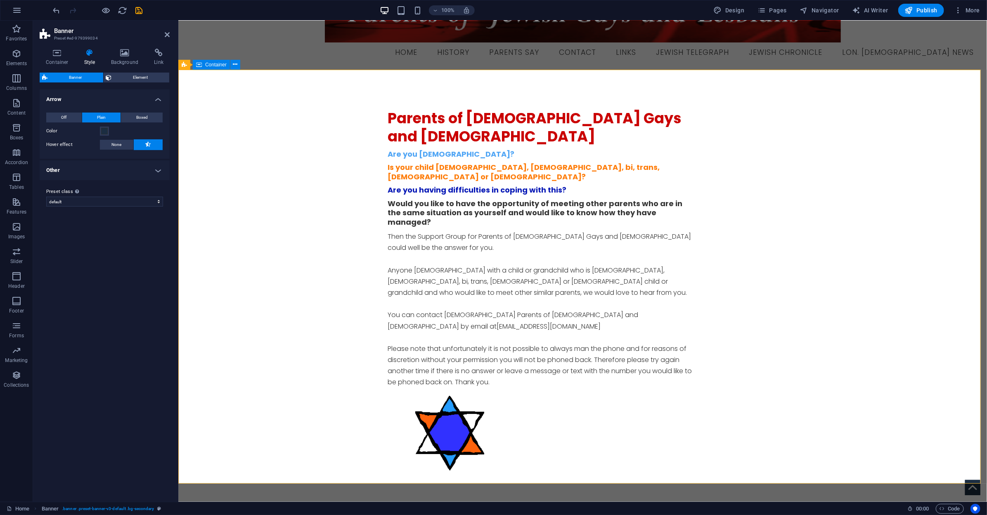
select select "px"
select select "%"
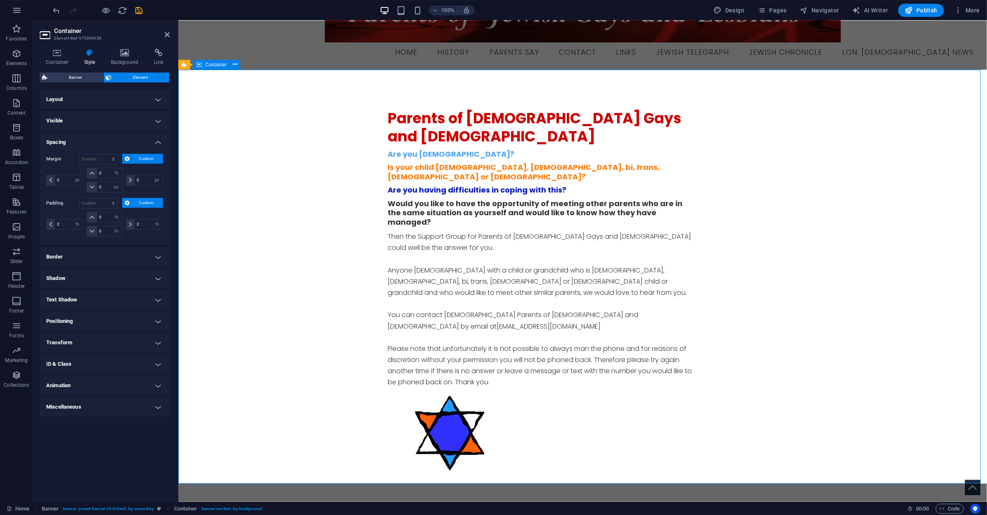
select select "px"
click at [418, 196] on div "Parents of [DEMOGRAPHIC_DATA] Gays and [DEMOGRAPHIC_DATA] Are you [DEMOGRAPHIC_…" at bounding box center [583, 296] width 390 height 375
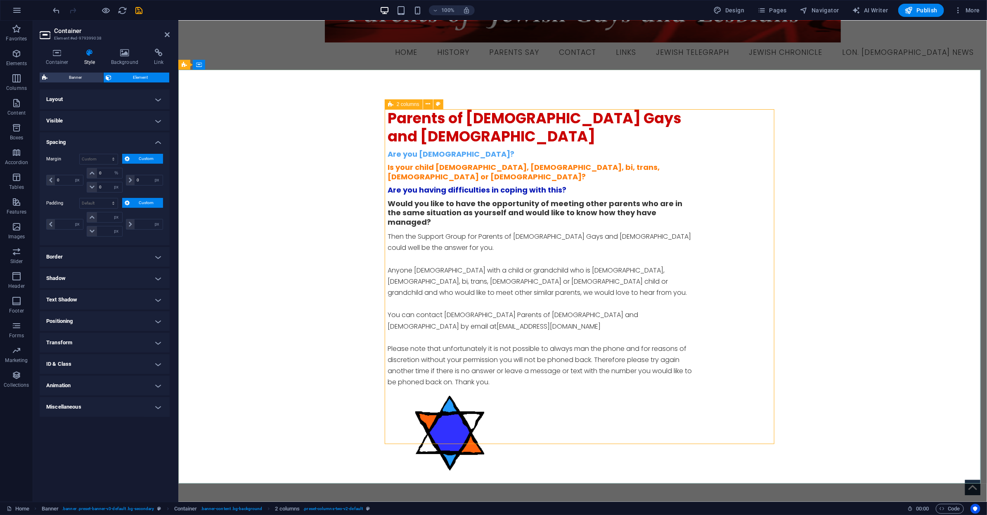
click at [395, 103] on div "2 columns" at bounding box center [404, 104] width 38 height 10
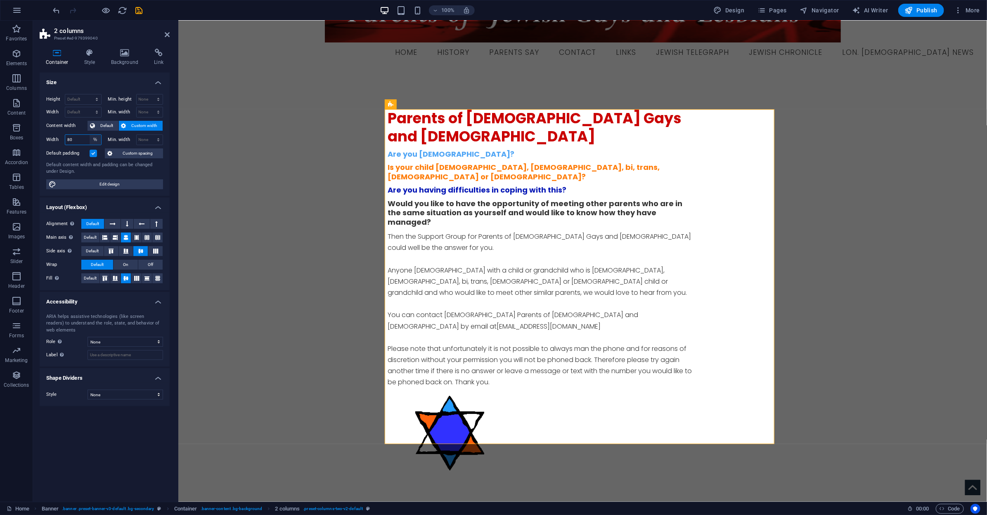
click at [96, 139] on select "Default px rem % em vh vw" at bounding box center [96, 140] width 12 height 10
select select "pu44teej43k"
click at [90, 135] on select "Default px rem % em vh vw" at bounding box center [96, 140] width 12 height 10
select select "DISABLED_OPTION_VALUE"
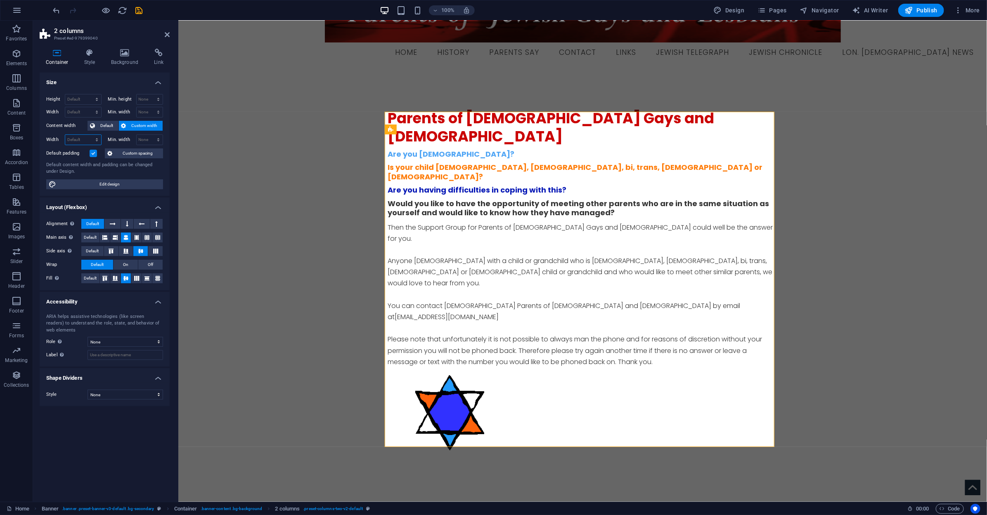
scroll to position [38, 0]
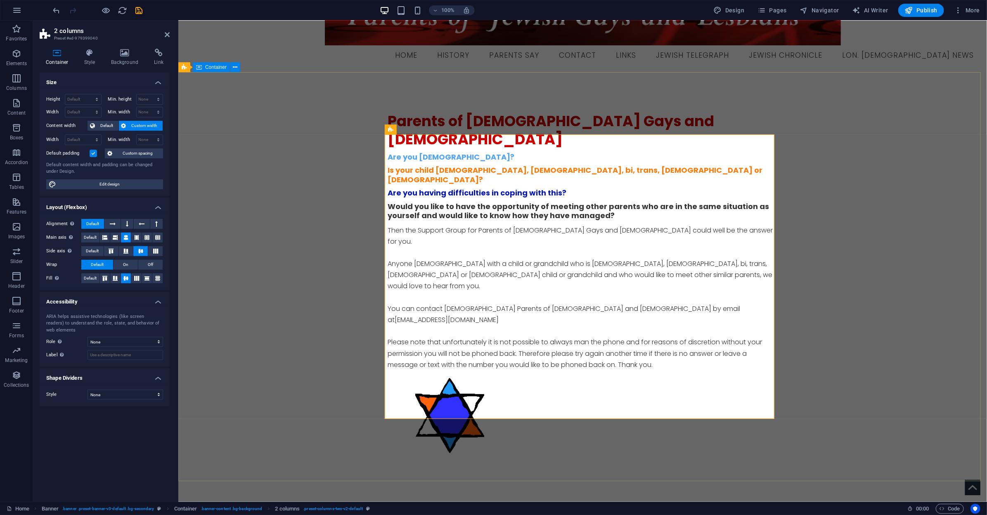
click at [813, 204] on div "Parents of [DEMOGRAPHIC_DATA] Gays and [DEMOGRAPHIC_DATA] Are you [DEMOGRAPHIC_…" at bounding box center [582, 288] width 808 height 433
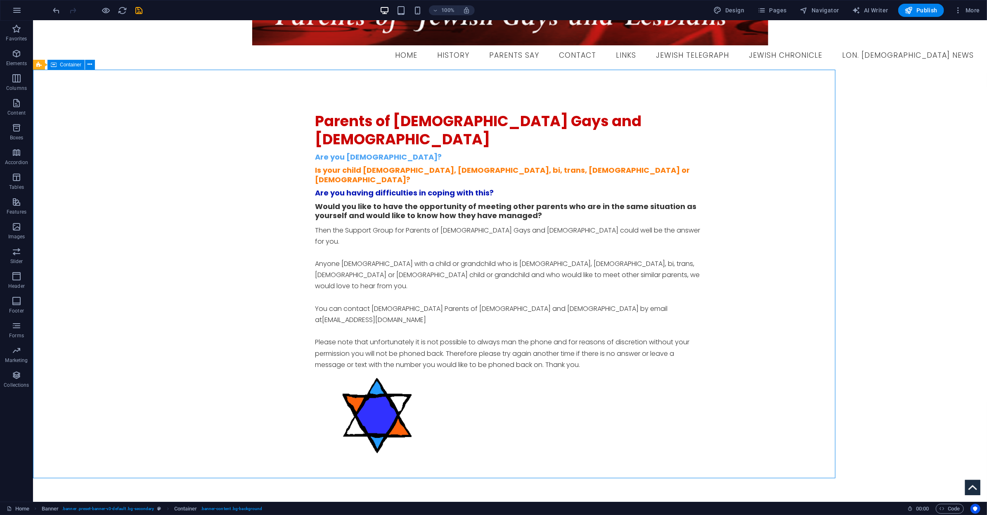
scroll to position [41, 0]
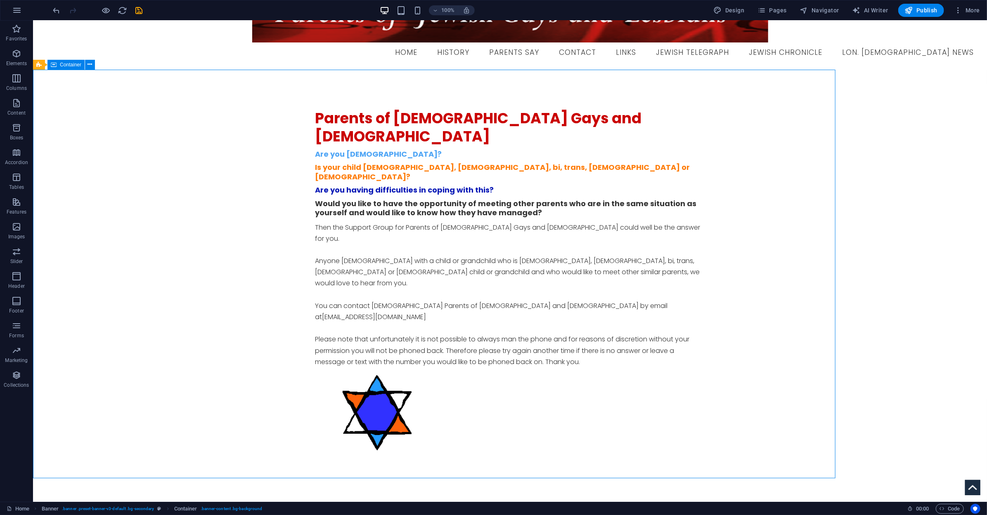
click at [813, 144] on div "Parents of [DEMOGRAPHIC_DATA] Gays and [DEMOGRAPHIC_DATA] Are you [DEMOGRAPHIC_…" at bounding box center [510, 285] width 954 height 433
click at [137, 12] on icon "save" at bounding box center [139, 10] width 9 height 9
click at [354, 113] on div "Parents of [DEMOGRAPHIC_DATA] Gays and [DEMOGRAPHIC_DATA] Are you [DEMOGRAPHIC_…" at bounding box center [510, 285] width 954 height 433
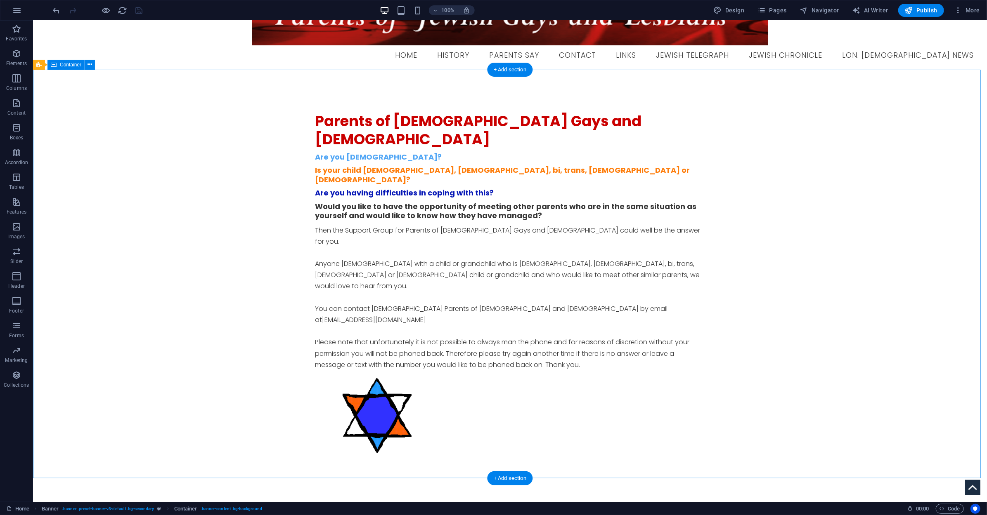
select select "px"
select select "%"
select select "px"
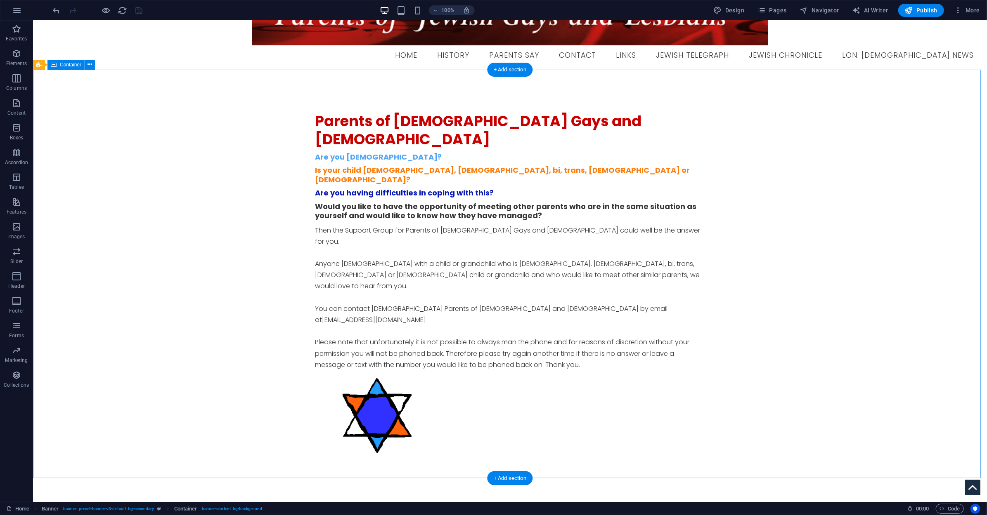
select select "px"
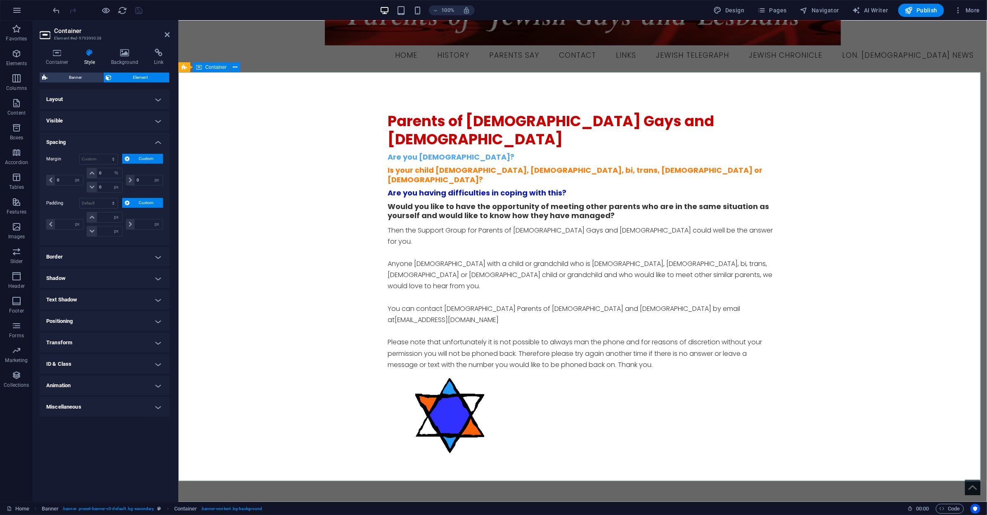
click at [419, 104] on div "Parents of [DEMOGRAPHIC_DATA] Gays and [DEMOGRAPHIC_DATA] Are you [DEMOGRAPHIC_…" at bounding box center [582, 288] width 808 height 433
click at [63, 50] on icon at bounding box center [57, 53] width 35 height 8
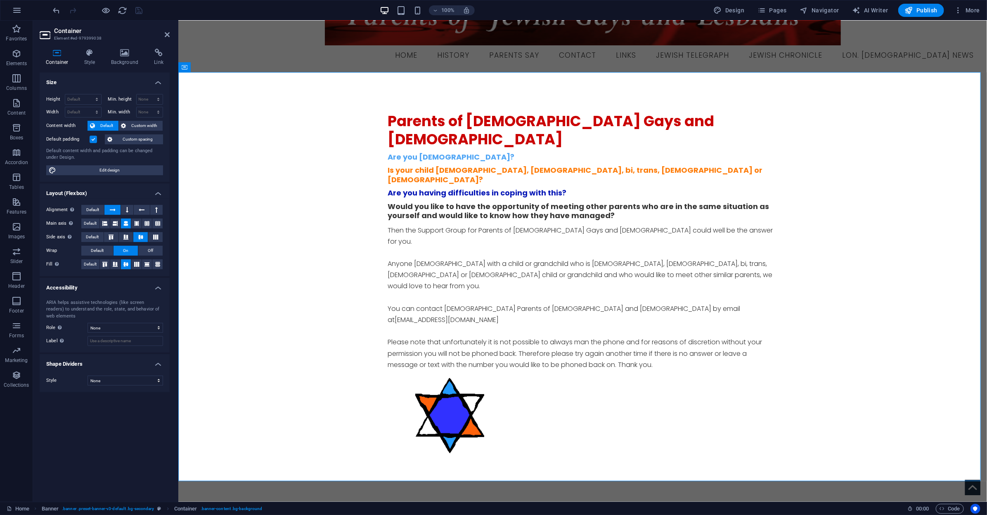
click at [91, 140] on label at bounding box center [93, 139] width 7 height 7
click at [0, 0] on input "Default padding" at bounding box center [0, 0] width 0 height 0
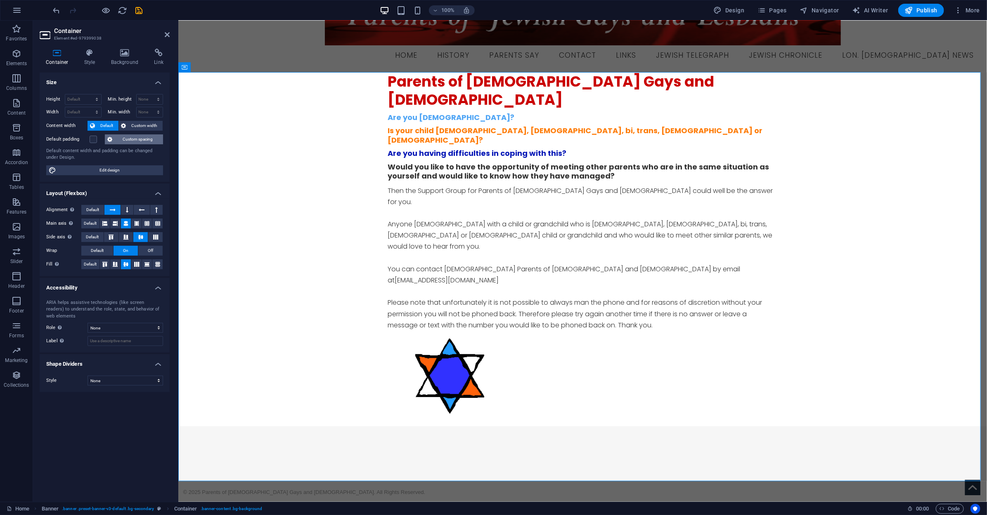
click at [144, 140] on span "Custom spacing" at bounding box center [138, 140] width 46 height 10
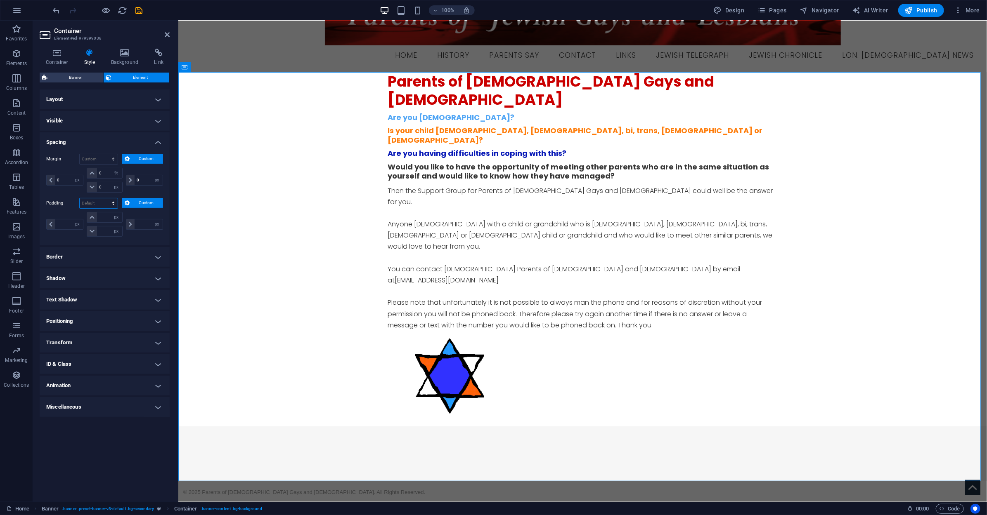
click at [102, 205] on select "Default px rem % vh vw Custom" at bounding box center [99, 203] width 38 height 10
select select "%"
click at [106, 198] on select "Default px rem % vh vw Custom" at bounding box center [99, 203] width 38 height 10
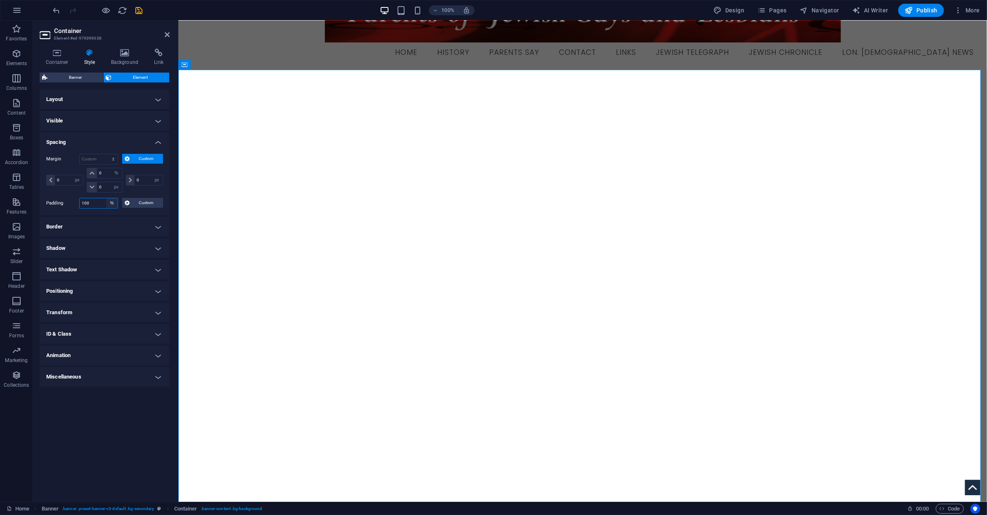
click at [109, 205] on select "Default px rem % vh vw Custom" at bounding box center [112, 203] width 12 height 10
click at [98, 208] on input "100" at bounding box center [99, 203] width 38 height 10
drag, startPoint x: 97, startPoint y: 205, endPoint x: 61, endPoint y: 203, distance: 36.4
click at [61, 203] on div "Padding 100 Default px rem % vh vw Custom Custom" at bounding box center [104, 203] width 117 height 11
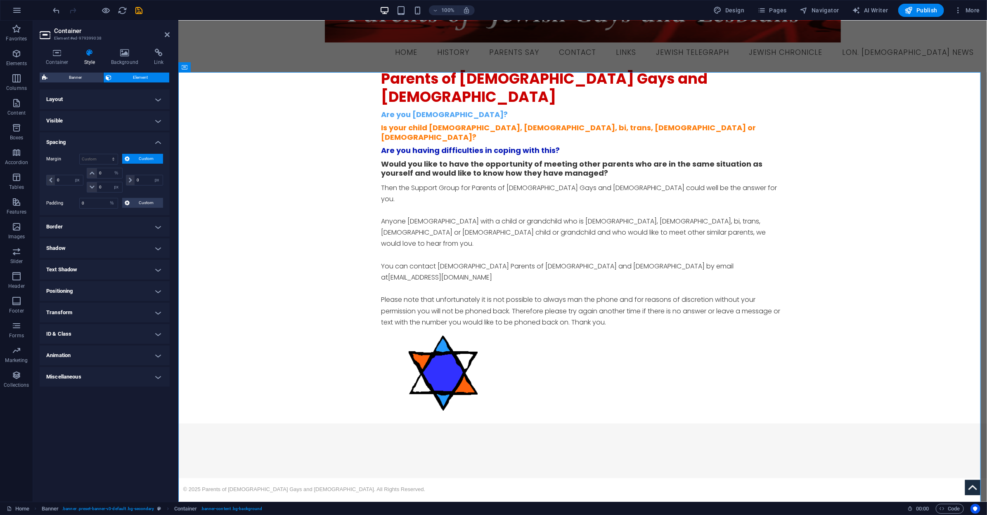
scroll to position [38, 0]
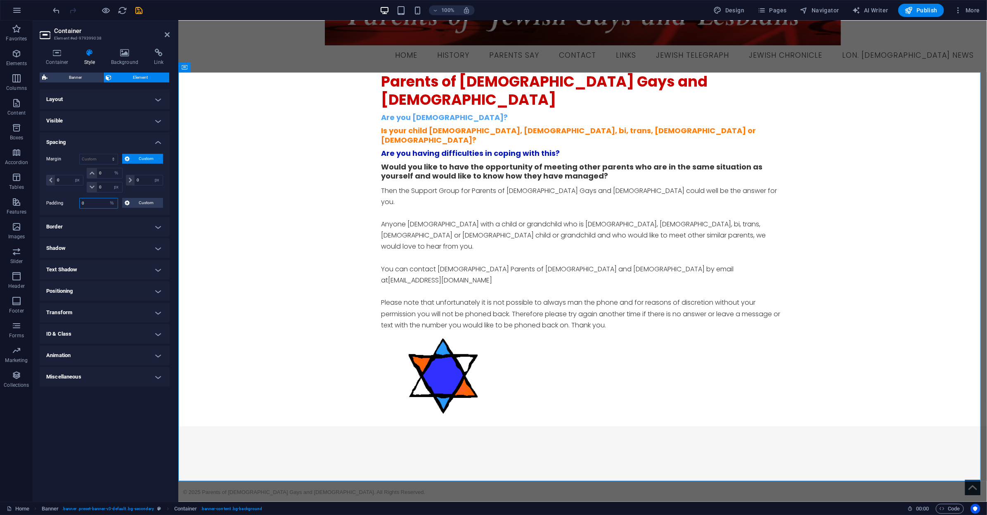
drag, startPoint x: 83, startPoint y: 203, endPoint x: 72, endPoint y: 203, distance: 11.6
click at [72, 203] on div "Padding 0 Default px rem % vh vw Custom Custom" at bounding box center [104, 203] width 117 height 11
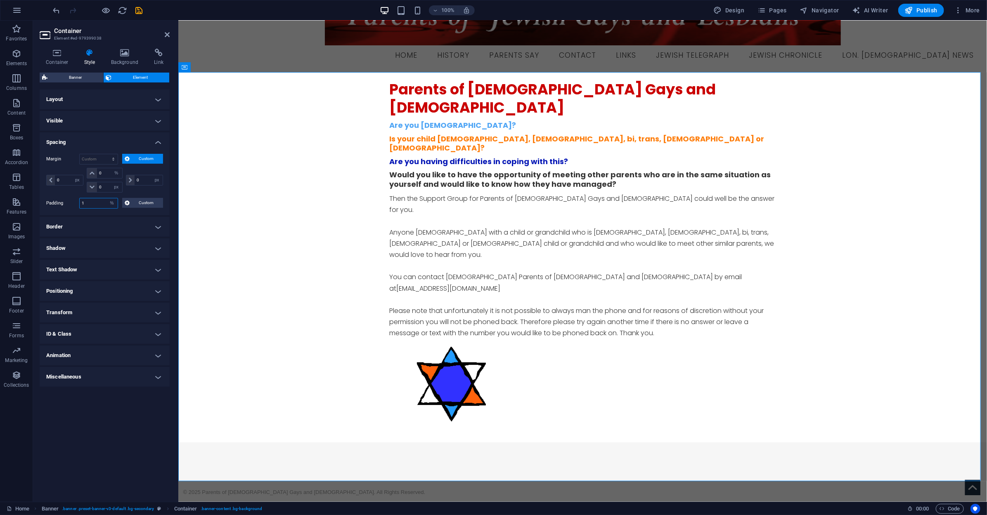
type input "1"
click at [98, 145] on h4 "Spacing" at bounding box center [105, 139] width 130 height 15
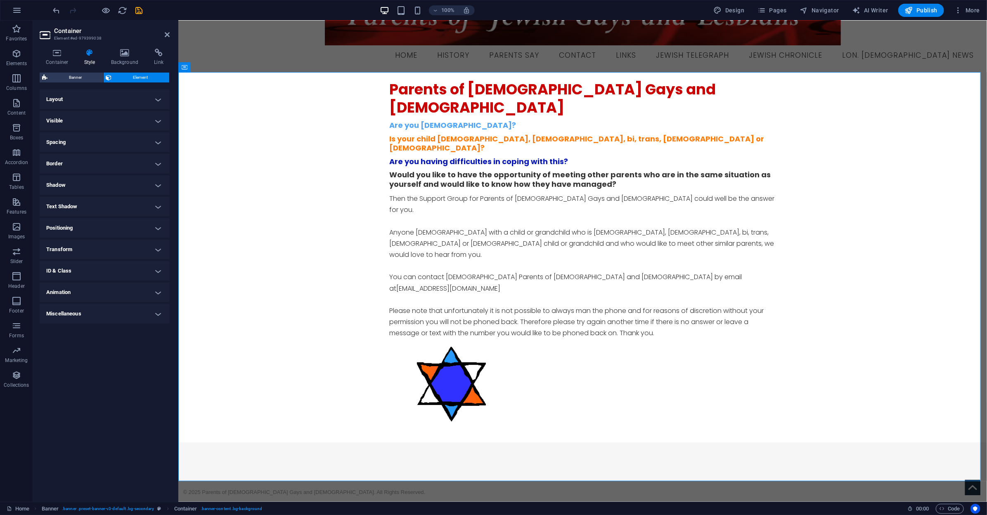
click at [98, 145] on h4 "Spacing" at bounding box center [105, 142] width 130 height 20
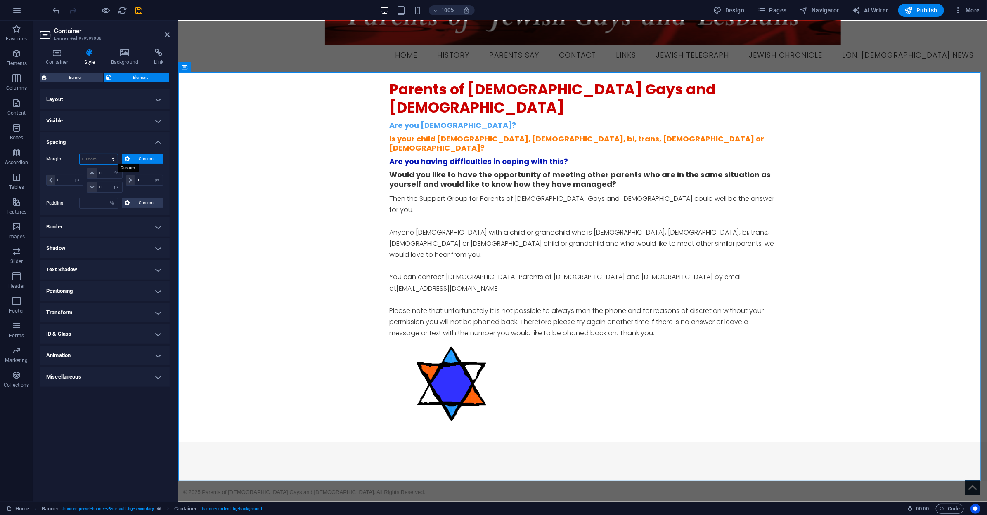
click at [109, 162] on select "Default auto px % rem vw vh Custom" at bounding box center [99, 159] width 38 height 10
click at [80, 154] on select "Default auto px % rem vw vh Custom" at bounding box center [99, 159] width 38 height 10
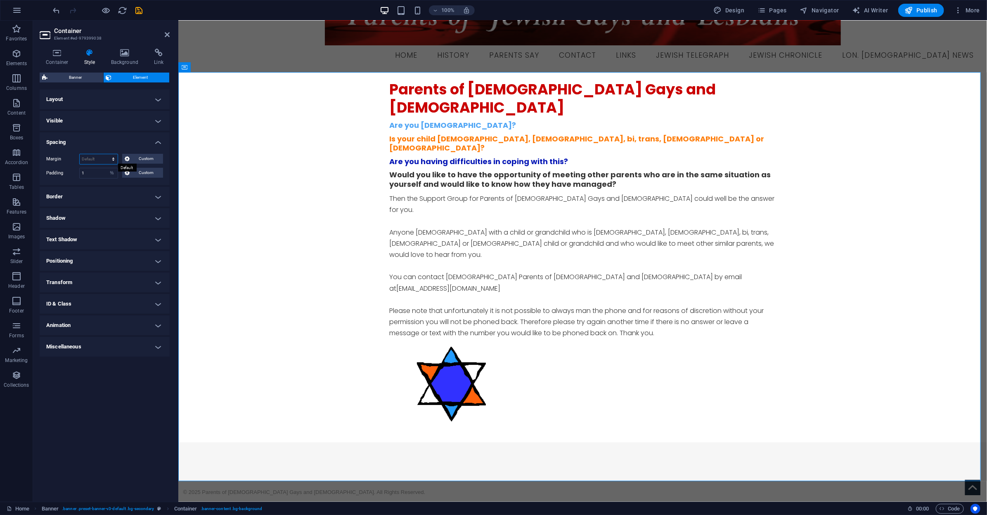
click at [113, 158] on select "Default auto px % rem vw vh Custom" at bounding box center [99, 159] width 38 height 10
select select "%"
click at [106, 154] on select "Default auto px % rem vw vh Custom" at bounding box center [99, 159] width 38 height 10
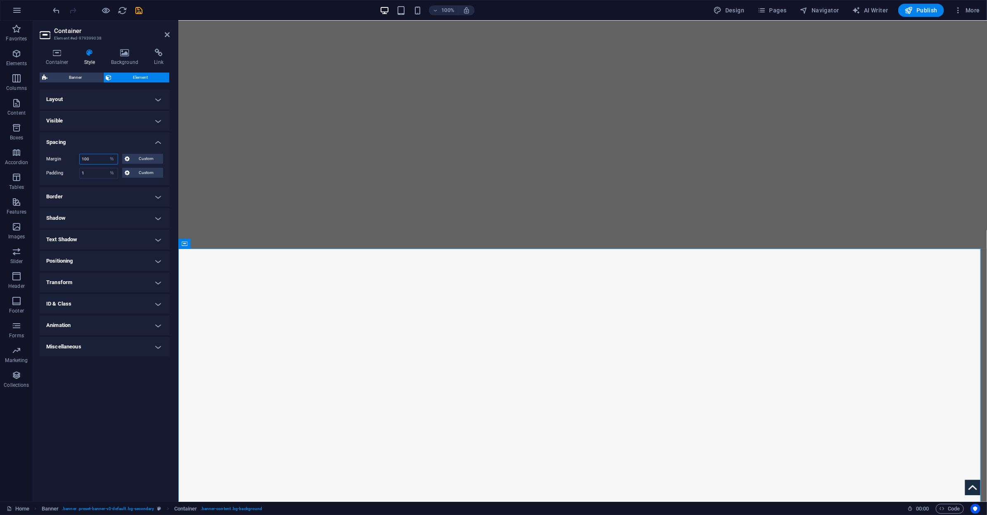
scroll to position [802, 0]
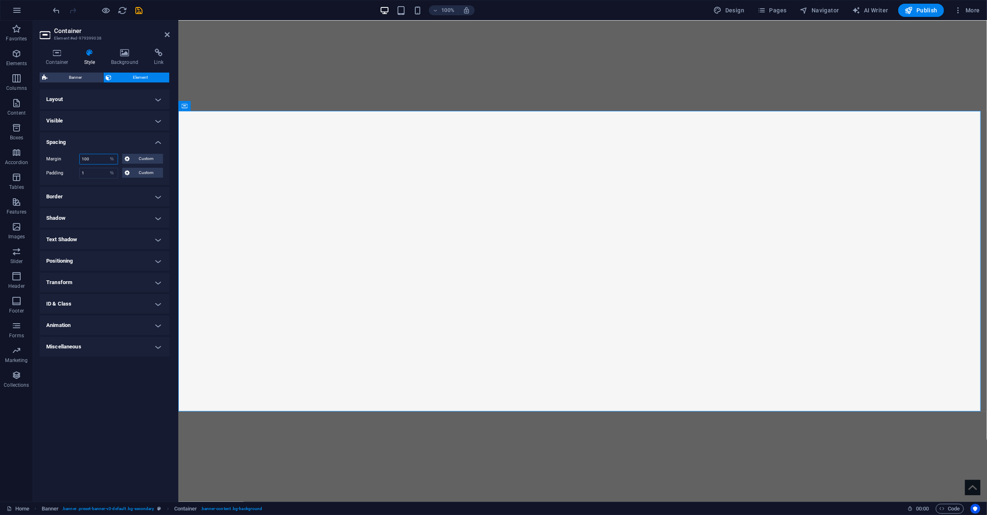
click at [94, 157] on input "100" at bounding box center [99, 159] width 38 height 10
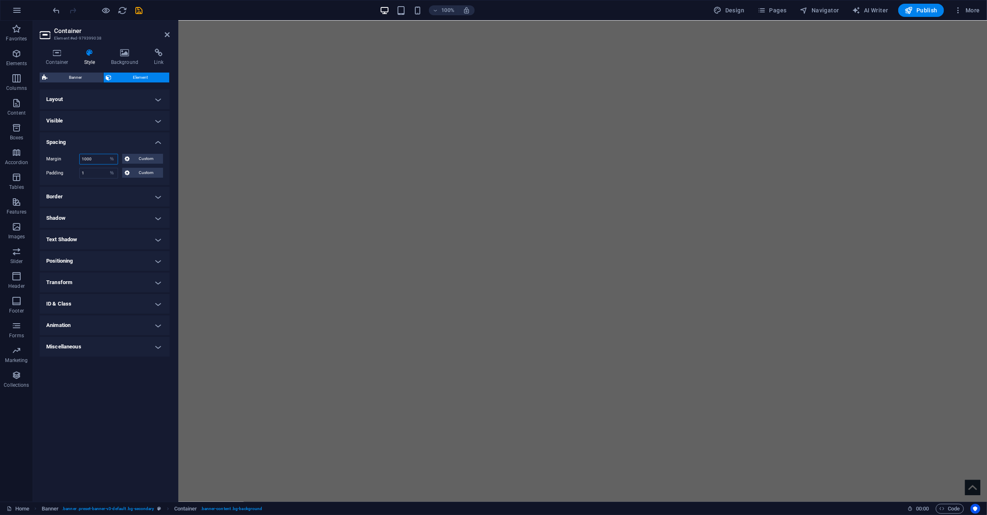
scroll to position [8022, 0]
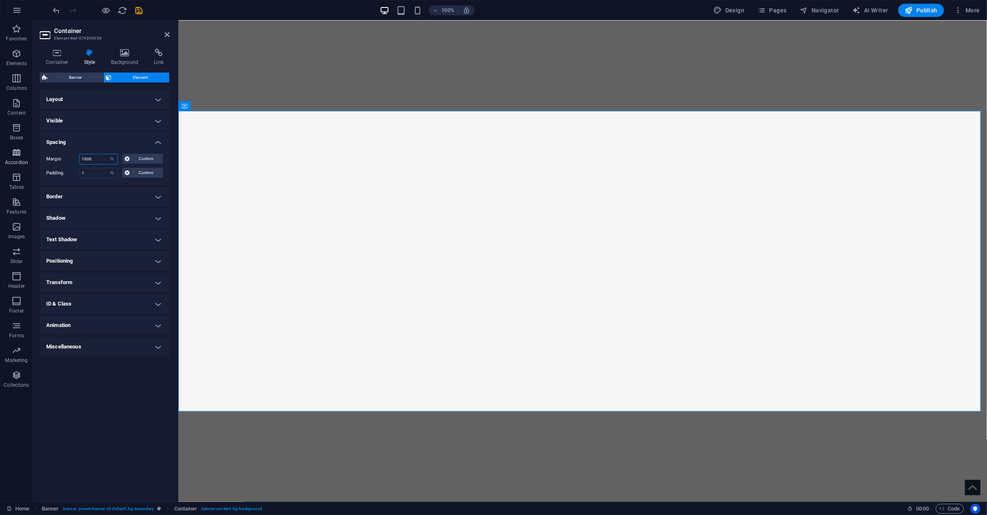
drag, startPoint x: 99, startPoint y: 162, endPoint x: 31, endPoint y: 165, distance: 67.8
click at [31, 165] on section "Favorites Elements Columns Content Boxes Accordion Tables Features Images Slide…" at bounding box center [493, 262] width 987 height 482
type input "1"
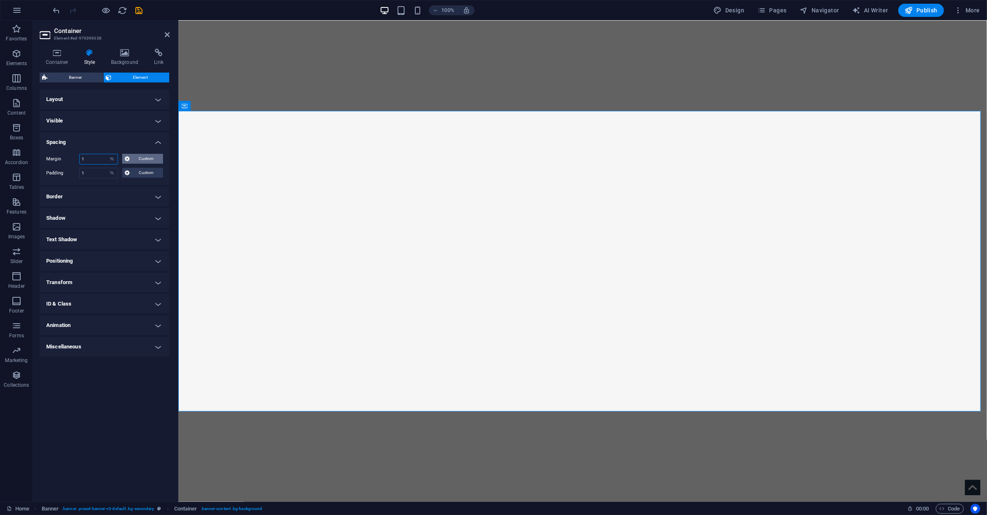
type input "1"
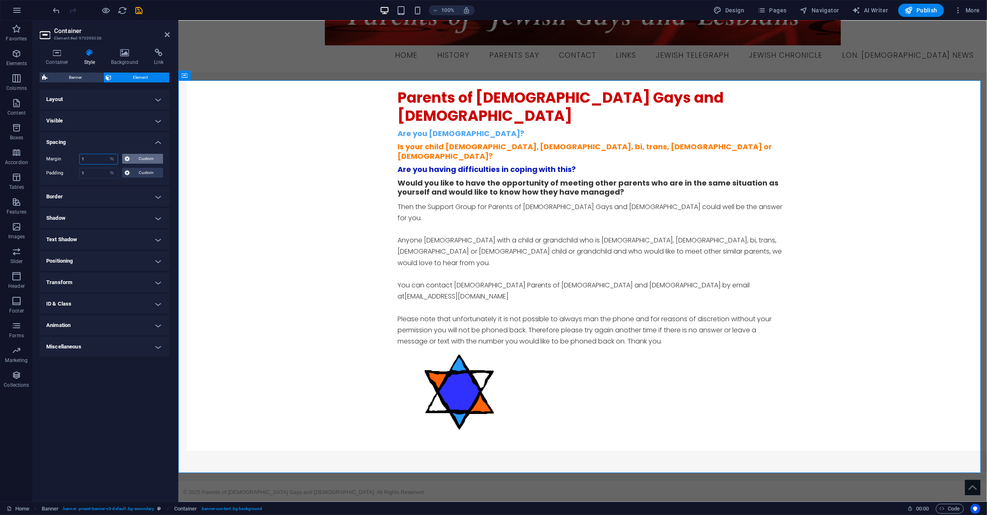
type input "1"
click at [128, 159] on icon at bounding box center [127, 159] width 5 height 10
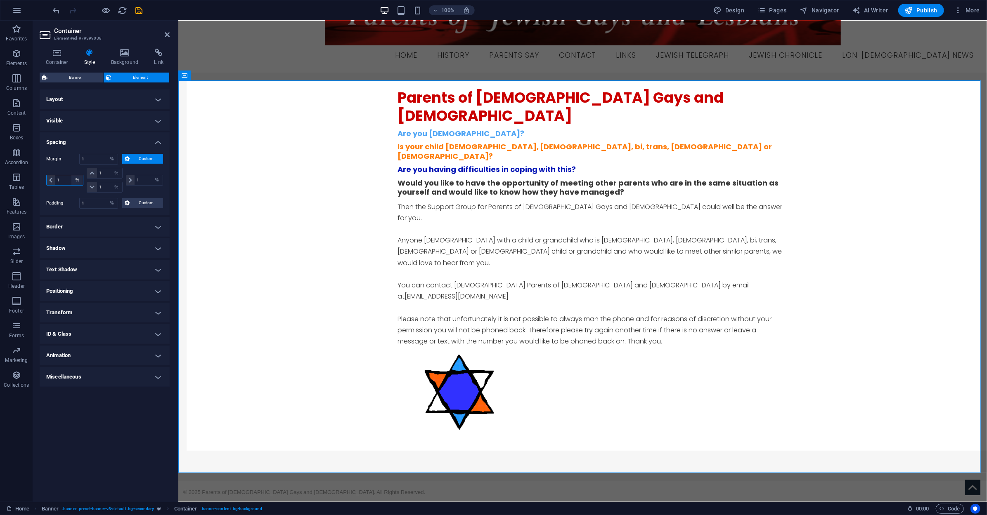
click at [71, 180] on select "auto px % rem vw vh" at bounding box center [77, 180] width 12 height 10
click at [58, 181] on input "1" at bounding box center [69, 180] width 28 height 10
drag, startPoint x: 64, startPoint y: 181, endPoint x: 48, endPoint y: 180, distance: 15.7
click at [48, 180] on div "1 auto px % rem vw vh" at bounding box center [64, 180] width 37 height 11
type input "0"
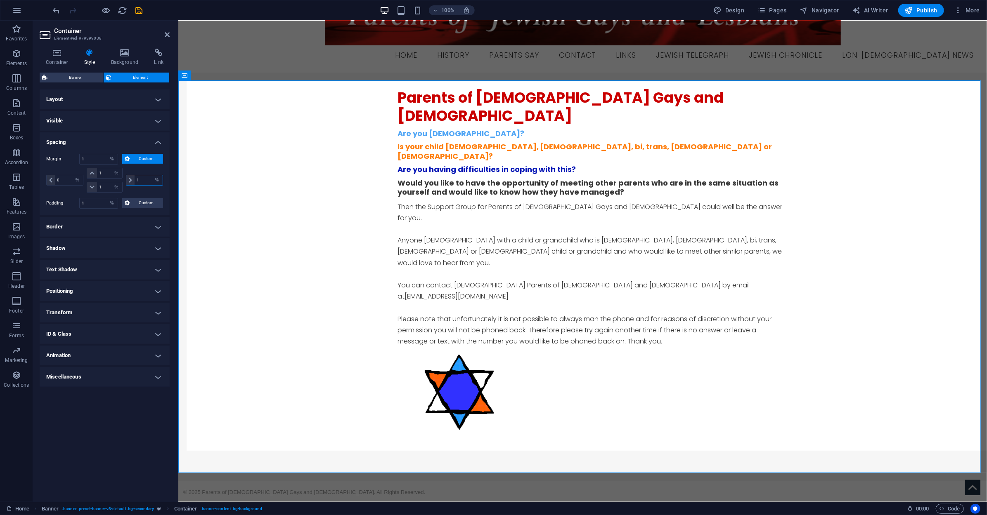
select select "DISABLED_OPTION_VALUE"
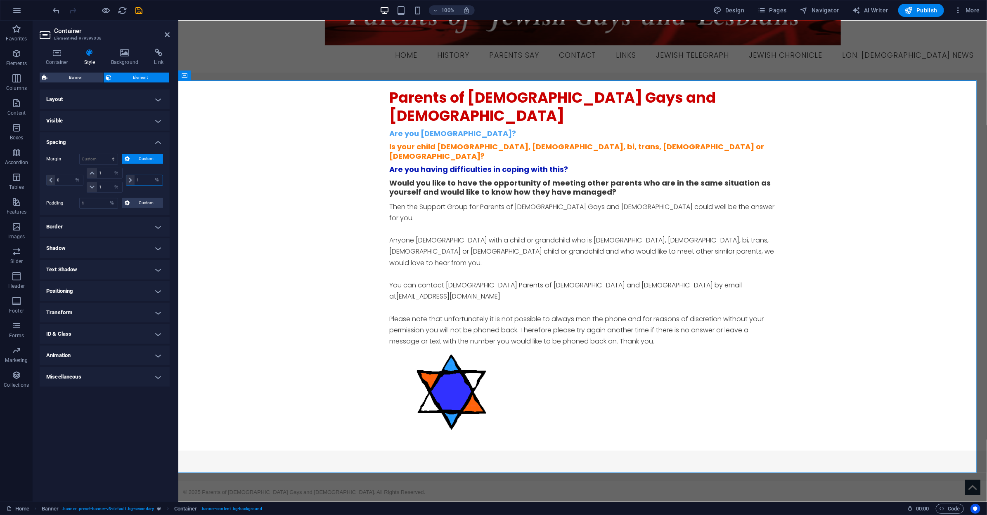
drag, startPoint x: 143, startPoint y: 180, endPoint x: 122, endPoint y: 180, distance: 21.1
click at [122, 180] on div "0 auto px % rem vw vh 1 auto px % rem vw vh 1 auto px % rem vw vh 1 auto px % r…" at bounding box center [104, 180] width 117 height 25
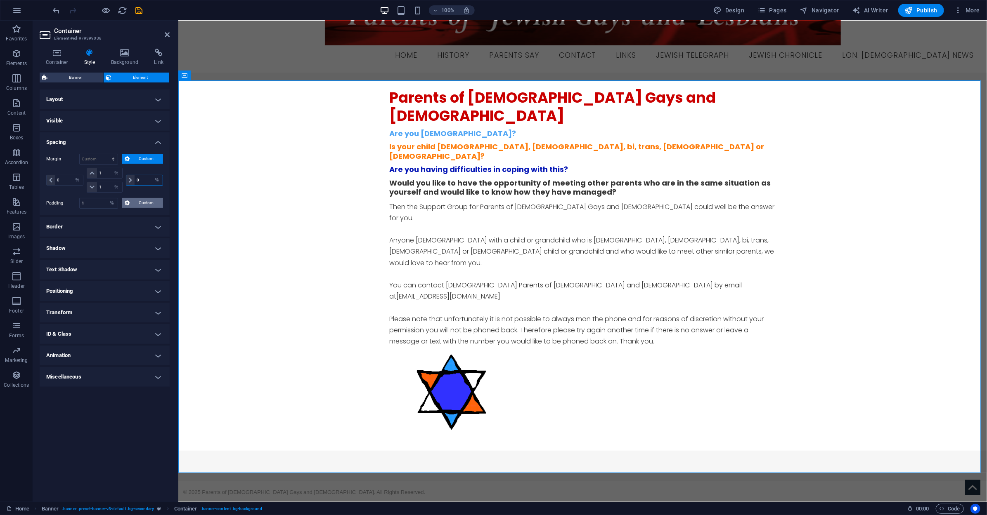
type input "0"
click at [126, 203] on icon at bounding box center [127, 203] width 5 height 10
drag, startPoint x: 61, startPoint y: 224, endPoint x: 29, endPoint y: 224, distance: 31.8
click at [31, 224] on section "Favorites Elements Columns Content Boxes Accordion Tables Features Images Slide…" at bounding box center [493, 262] width 987 height 482
type input "0"
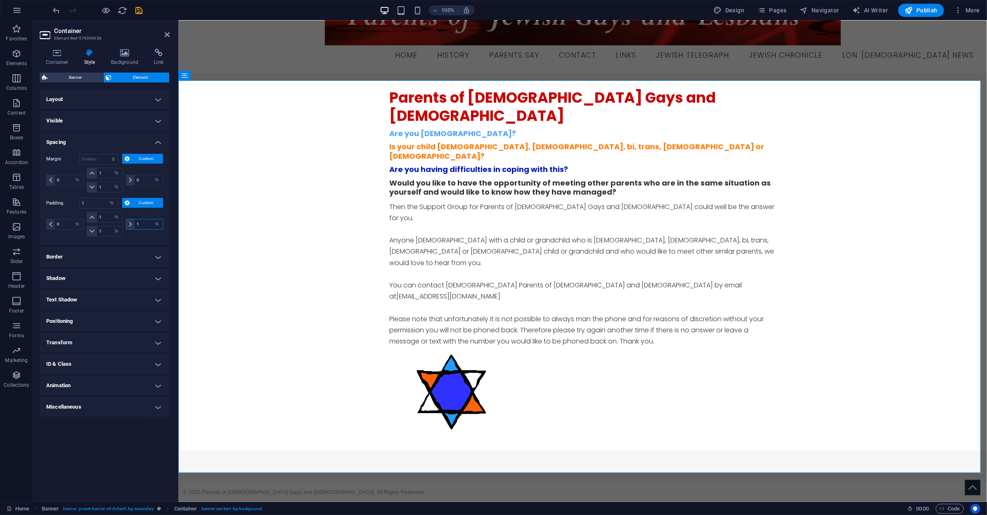
select select "DISABLED_OPTION_VALUE"
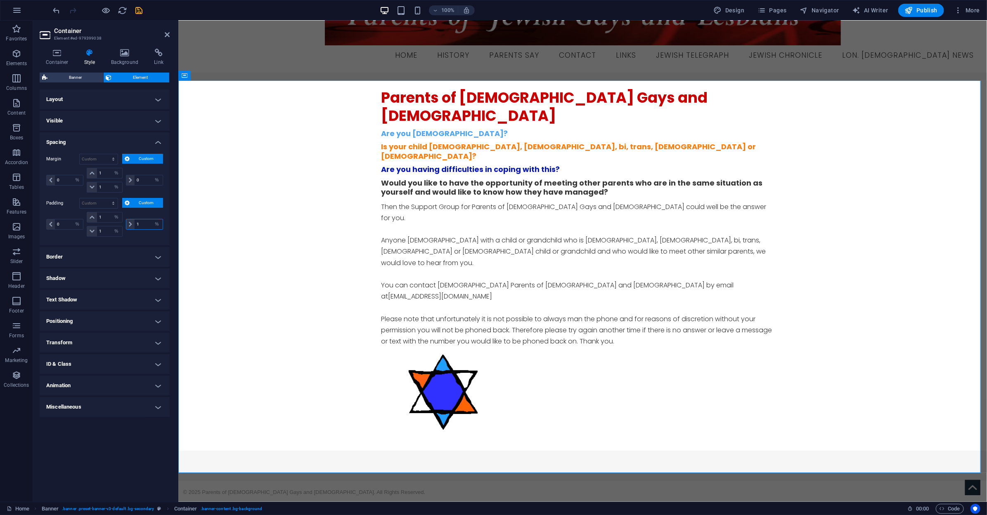
drag, startPoint x: 142, startPoint y: 224, endPoint x: 129, endPoint y: 222, distance: 13.4
click at [129, 222] on div "1 px rem % vh vw" at bounding box center [144, 224] width 37 height 11
type input "0"
click at [299, 189] on div "Parents of [DEMOGRAPHIC_DATA] Gays and [DEMOGRAPHIC_DATA] Are you [DEMOGRAPHIC_…" at bounding box center [582, 265] width 808 height 371
click at [890, 54] on div "Menu Home History Parents Say Contact Links Jewish Telegraph Jewish Chronicle L…" at bounding box center [582, 27] width 808 height 90
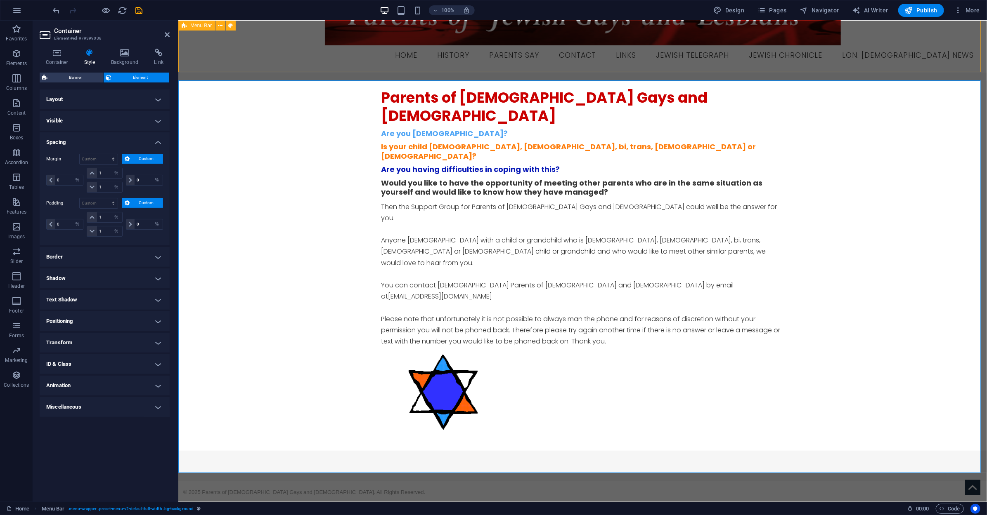
click at [890, 54] on div "Menu Home History Parents Say Contact Links Jewish Telegraph Jewish Chronicle L…" at bounding box center [582, 27] width 808 height 90
select select "%"
select select "header"
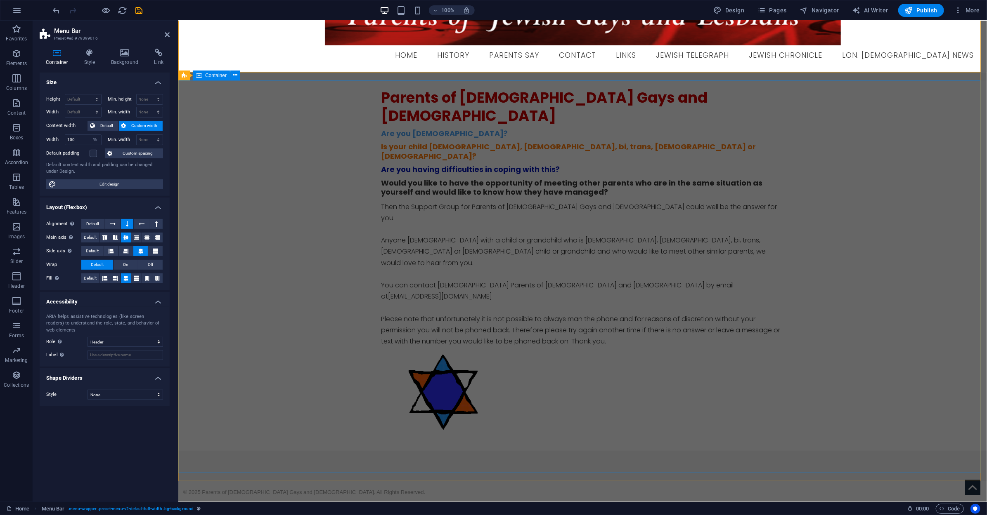
click at [945, 107] on div "Parents of [DEMOGRAPHIC_DATA] Gays and [DEMOGRAPHIC_DATA] Are you [DEMOGRAPHIC_…" at bounding box center [582, 265] width 808 height 371
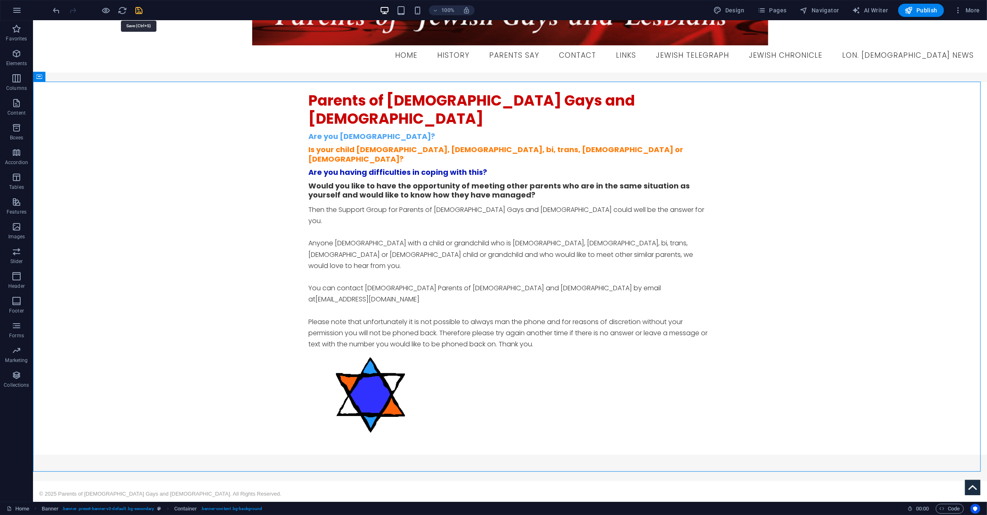
click at [137, 11] on icon "save" at bounding box center [139, 10] width 9 height 9
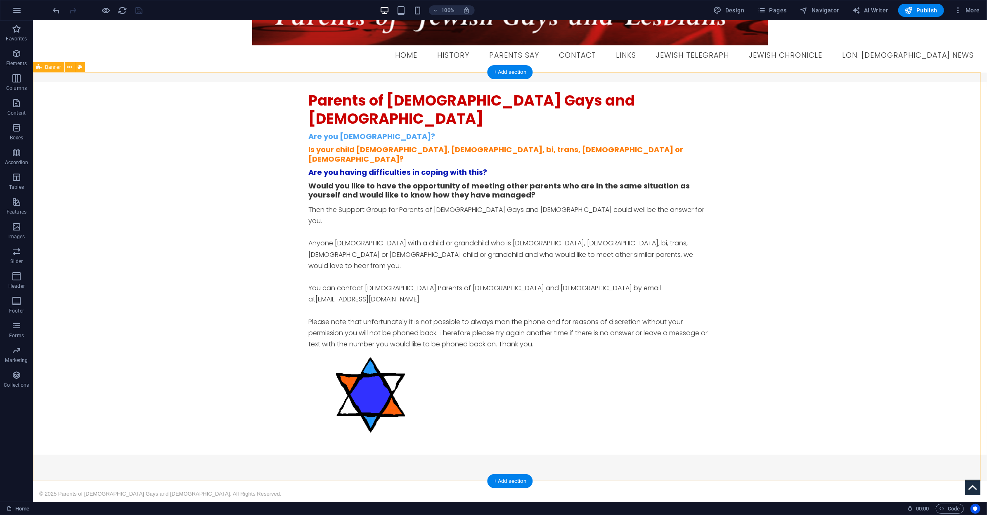
click at [266, 76] on div "Parents of [DEMOGRAPHIC_DATA] Gays and [DEMOGRAPHIC_DATA] Are you [DEMOGRAPHIC_…" at bounding box center [510, 276] width 954 height 409
click at [264, 74] on div "Parents of [DEMOGRAPHIC_DATA] Gays and [DEMOGRAPHIC_DATA] Are you [DEMOGRAPHIC_…" at bounding box center [510, 276] width 954 height 409
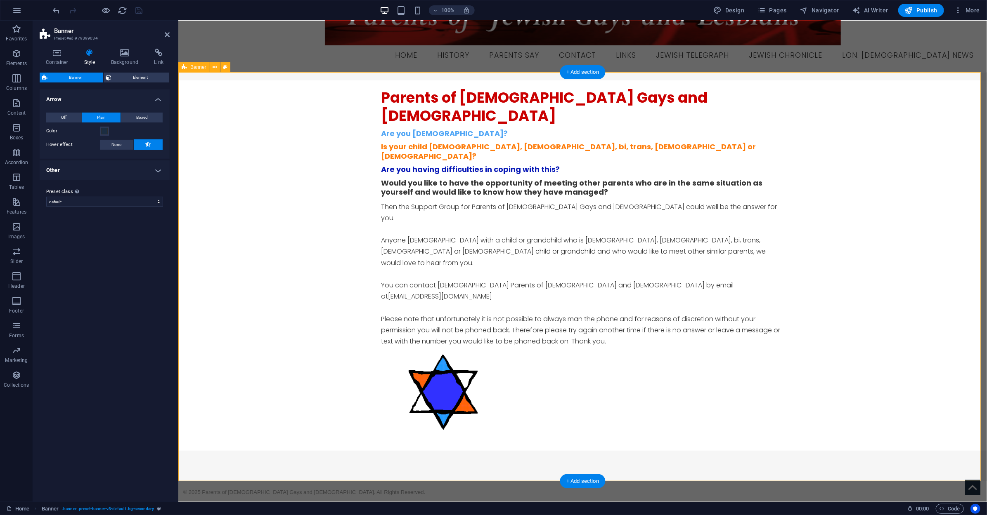
click at [263, 78] on div "Parents of [DEMOGRAPHIC_DATA] Gays and [DEMOGRAPHIC_DATA] Are you [DEMOGRAPHIC_…" at bounding box center [582, 276] width 808 height 409
click at [262, 93] on div "Parents of [DEMOGRAPHIC_DATA] Gays and [DEMOGRAPHIC_DATA] Are you [DEMOGRAPHIC_…" at bounding box center [582, 265] width 808 height 371
click at [261, 77] on div "Parents of [DEMOGRAPHIC_DATA] Gays and [DEMOGRAPHIC_DATA] Are you [DEMOGRAPHIC_…" at bounding box center [582, 276] width 808 height 409
click at [259, 78] on div "Parents of [DEMOGRAPHIC_DATA] Gays and [DEMOGRAPHIC_DATA] Are you [DEMOGRAPHIC_…" at bounding box center [582, 276] width 808 height 409
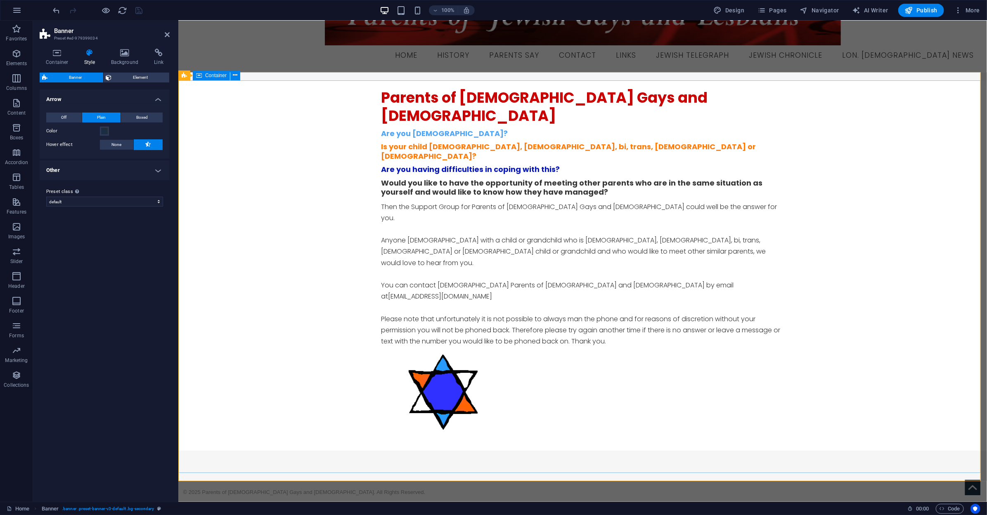
click at [256, 88] on div "Parents of [DEMOGRAPHIC_DATA] Gays and [DEMOGRAPHIC_DATA] Are you [DEMOGRAPHIC_…" at bounding box center [582, 265] width 808 height 371
click at [742, 13] on span "Design" at bounding box center [729, 10] width 31 height 8
select select "px"
select select "300"
select select "px"
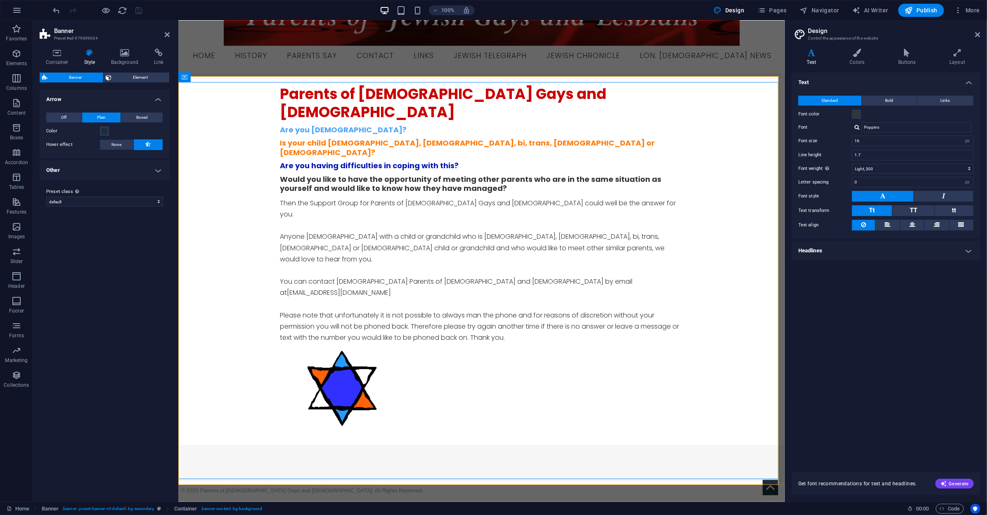
scroll to position [34, 0]
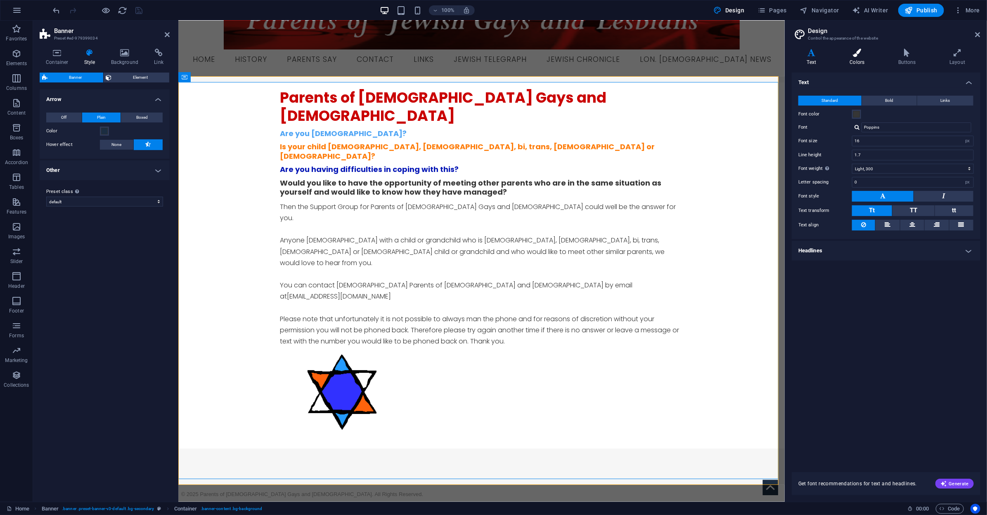
click at [858, 55] on icon at bounding box center [856, 53] width 45 height 8
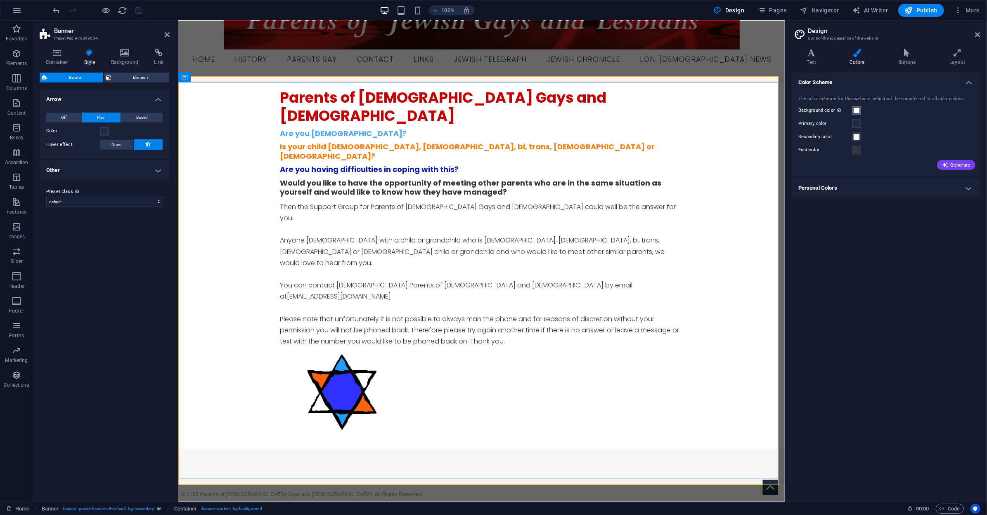
click at [855, 111] on span at bounding box center [856, 110] width 7 height 7
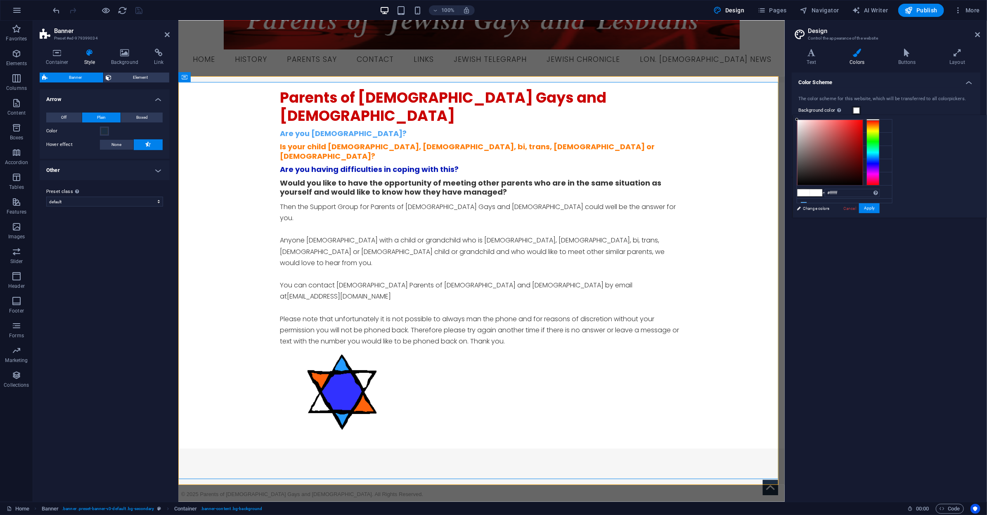
click at [875, 79] on h4 "Color Scheme" at bounding box center [886, 80] width 189 height 15
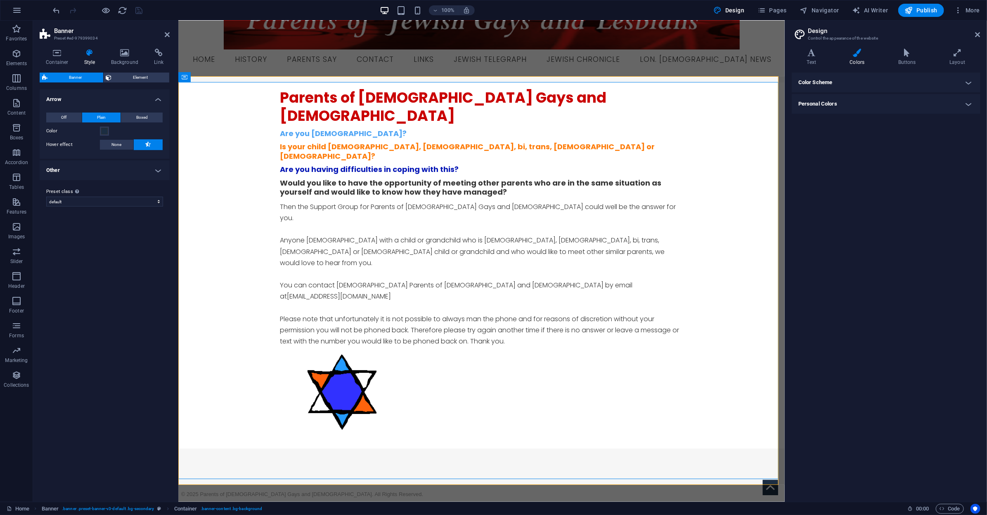
click at [872, 84] on h4 "Color Scheme" at bounding box center [886, 83] width 189 height 20
click at [856, 110] on span at bounding box center [856, 110] width 7 height 7
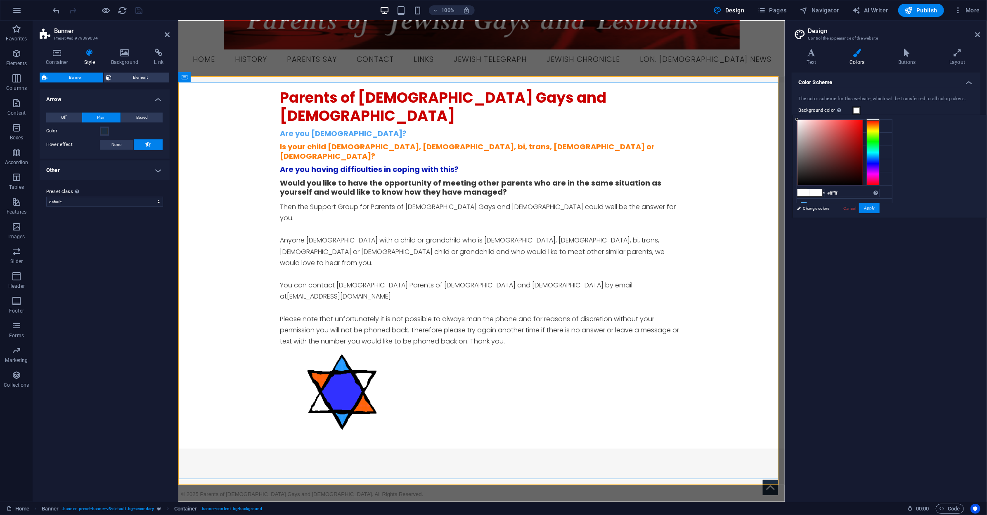
drag, startPoint x: 891, startPoint y: 111, endPoint x: 865, endPoint y: 92, distance: 32.4
click at [865, 92] on body "[DOMAIN_NAME][PERSON_NAME] Home Favorites Elements Columns Content Boxes Accord…" at bounding box center [493, 257] width 987 height 515
click at [956, 59] on h4 "Layout" at bounding box center [957, 57] width 46 height 17
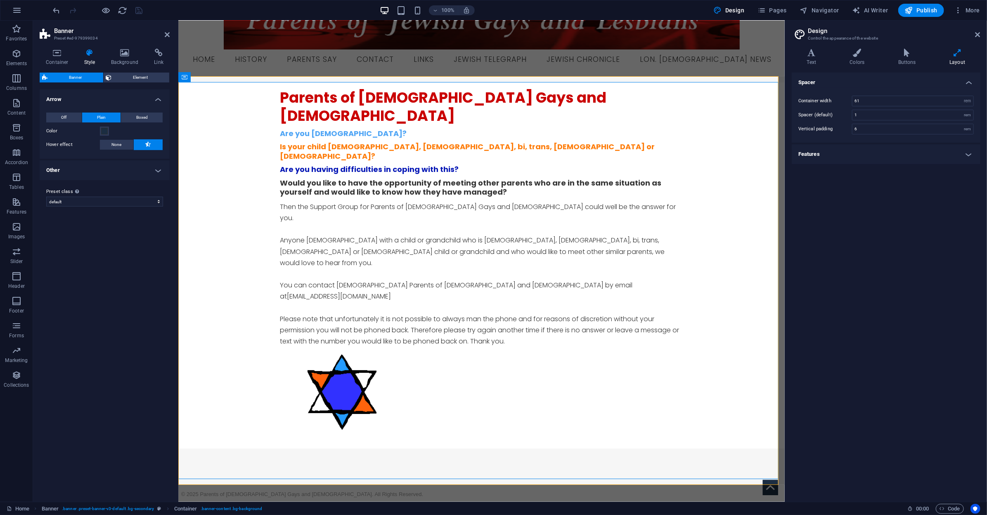
click at [907, 243] on div "Spacer Container width 61 rem px Spacer (default) 1 rem Vertical padding 6 rem …" at bounding box center [886, 284] width 189 height 423
click at [815, 59] on h4 "Text" at bounding box center [813, 57] width 43 height 17
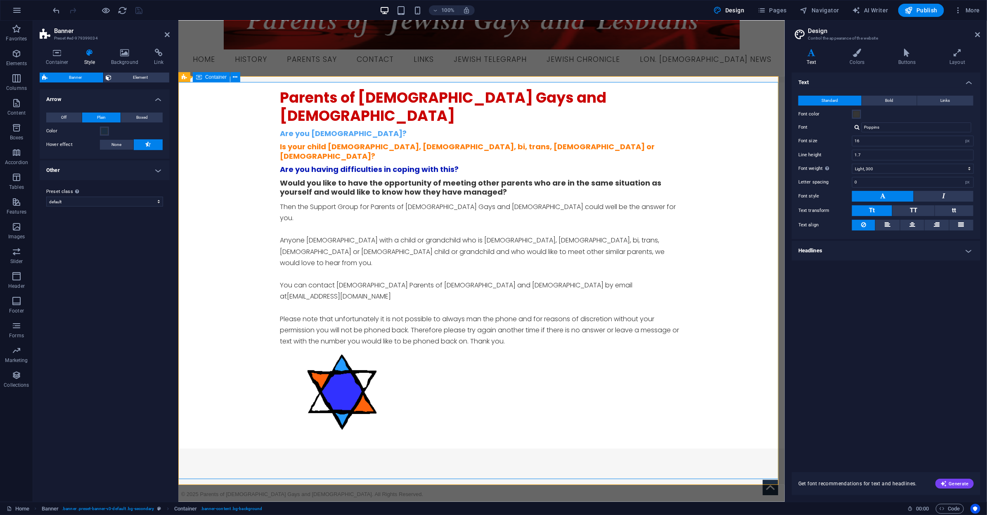
click at [690, 146] on div "Parents of [DEMOGRAPHIC_DATA] Gays and [DEMOGRAPHIC_DATA] Are you [DEMOGRAPHIC_…" at bounding box center [481, 265] width 606 height 366
click at [975, 35] on icon at bounding box center [977, 34] width 5 height 7
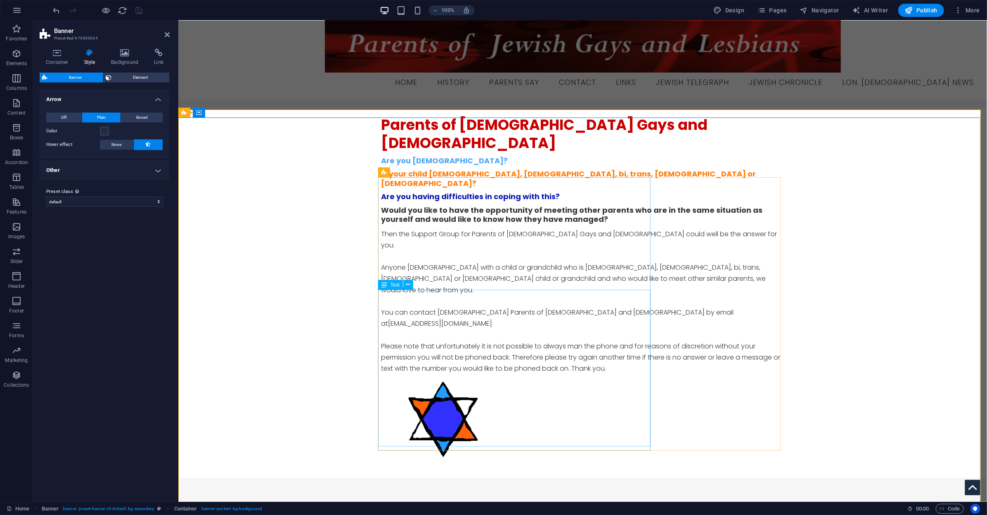
scroll to position [0, 0]
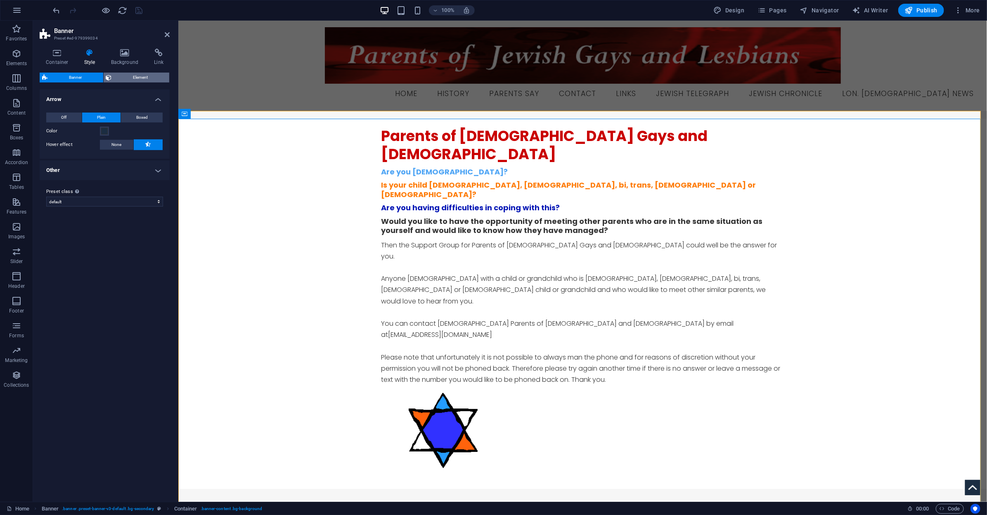
click at [121, 74] on span "Element" at bounding box center [140, 78] width 53 height 10
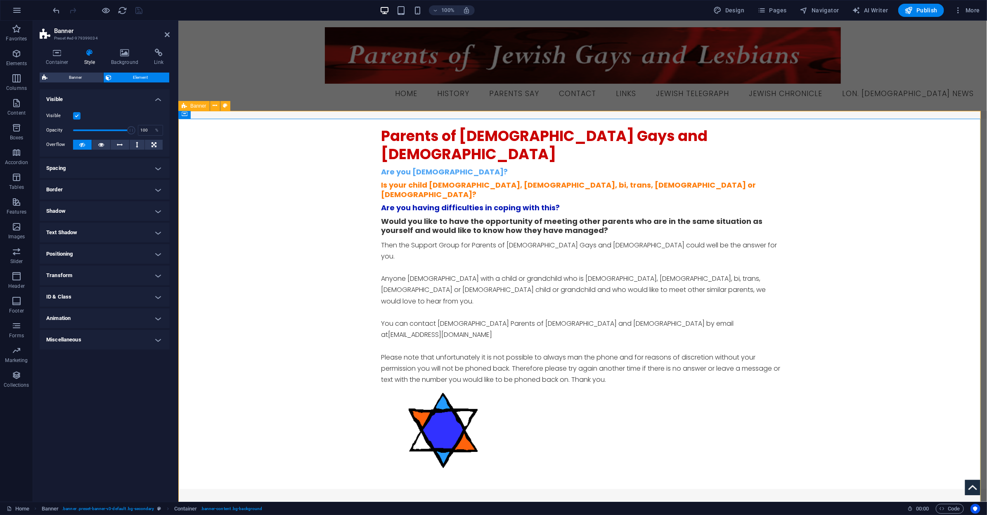
click at [300, 113] on div "Parents of [DEMOGRAPHIC_DATA] Gays and [DEMOGRAPHIC_DATA] Are you [DEMOGRAPHIC_…" at bounding box center [582, 315] width 808 height 409
click at [298, 117] on div "Parents of [DEMOGRAPHIC_DATA] Gays and [DEMOGRAPHIC_DATA] Are you [DEMOGRAPHIC_…" at bounding box center [582, 315] width 808 height 409
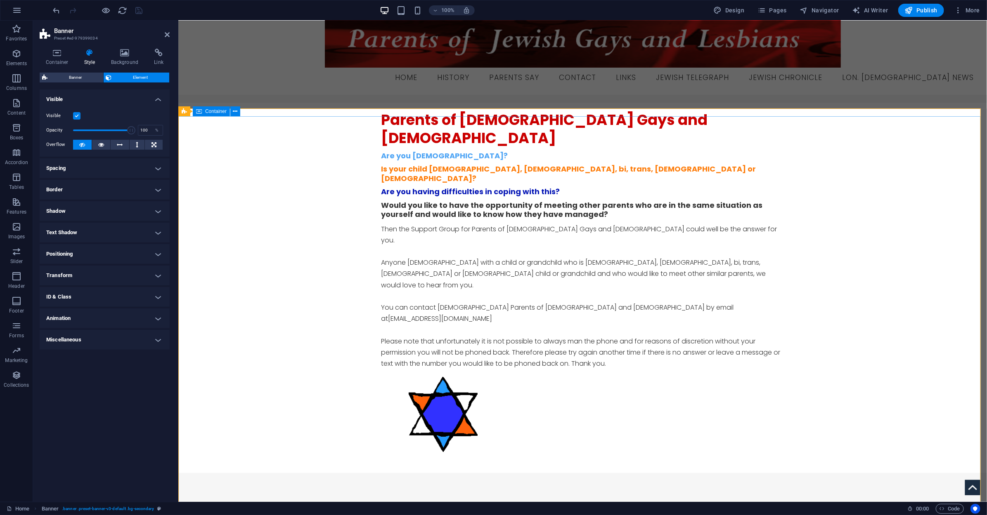
scroll to position [38, 0]
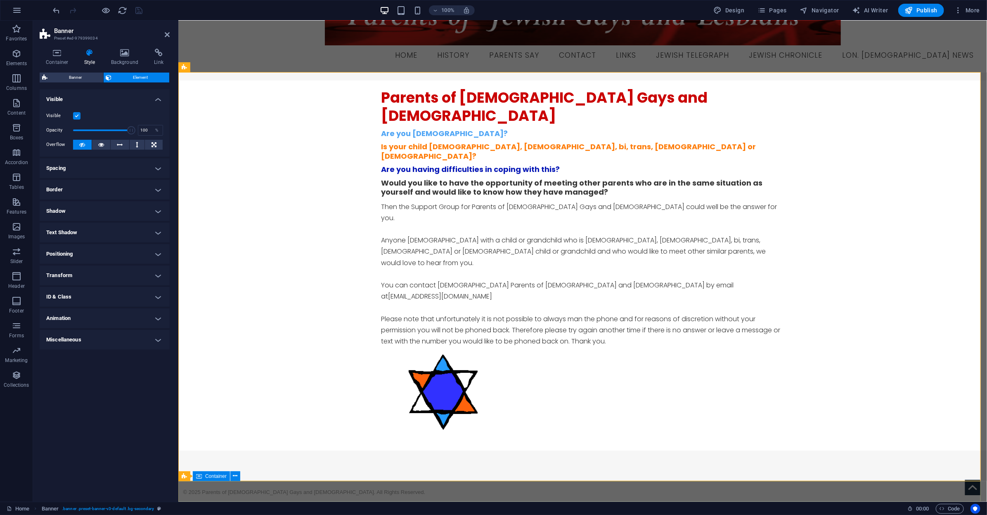
click at [291, 481] on div "© 2025 Parents of [DEMOGRAPHIC_DATA] Gays and [DEMOGRAPHIC_DATA]. All Rights Re…" at bounding box center [582, 491] width 808 height 21
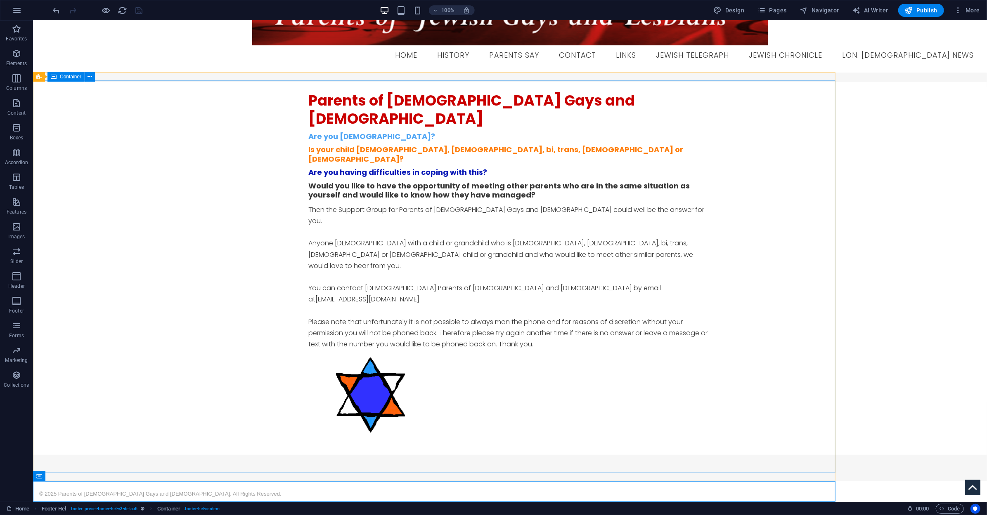
click at [295, 371] on div "Parents of [DEMOGRAPHIC_DATA] Gays and [DEMOGRAPHIC_DATA] Are you [DEMOGRAPHIC_…" at bounding box center [510, 268] width 954 height 373
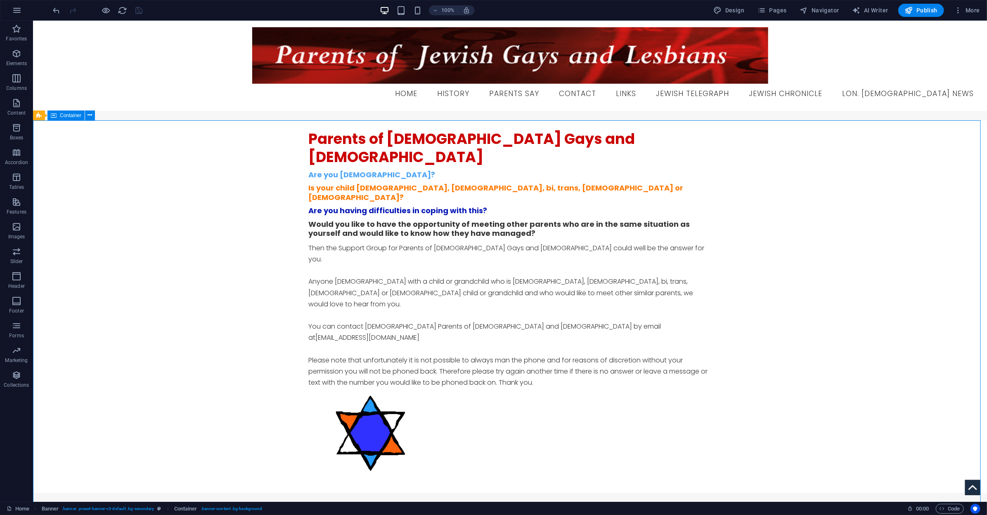
click at [246, 253] on div "Parents of [DEMOGRAPHIC_DATA] Gays and [DEMOGRAPHIC_DATA] Are you [DEMOGRAPHIC_…" at bounding box center [510, 306] width 954 height 373
click at [808, 11] on icon "button" at bounding box center [804, 10] width 8 height 8
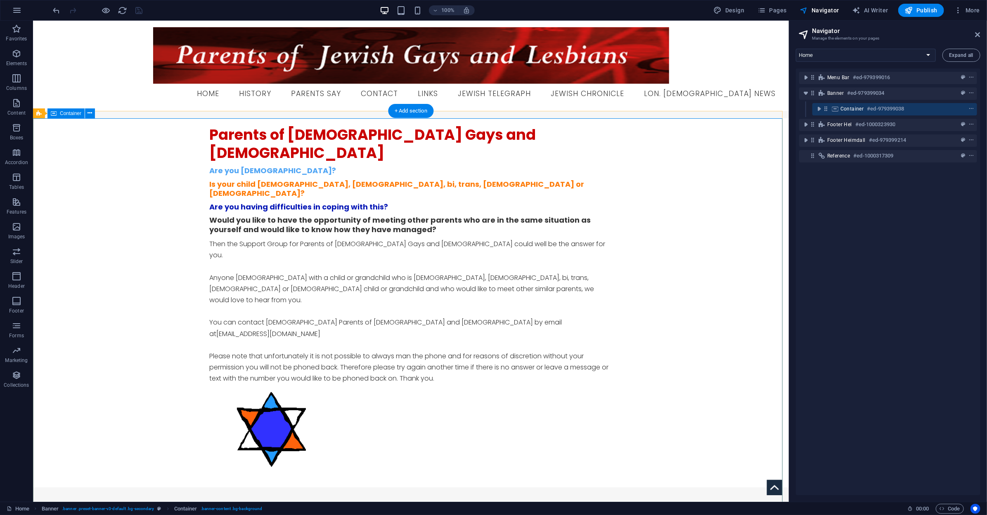
click at [854, 111] on span "Container" at bounding box center [852, 109] width 24 height 7
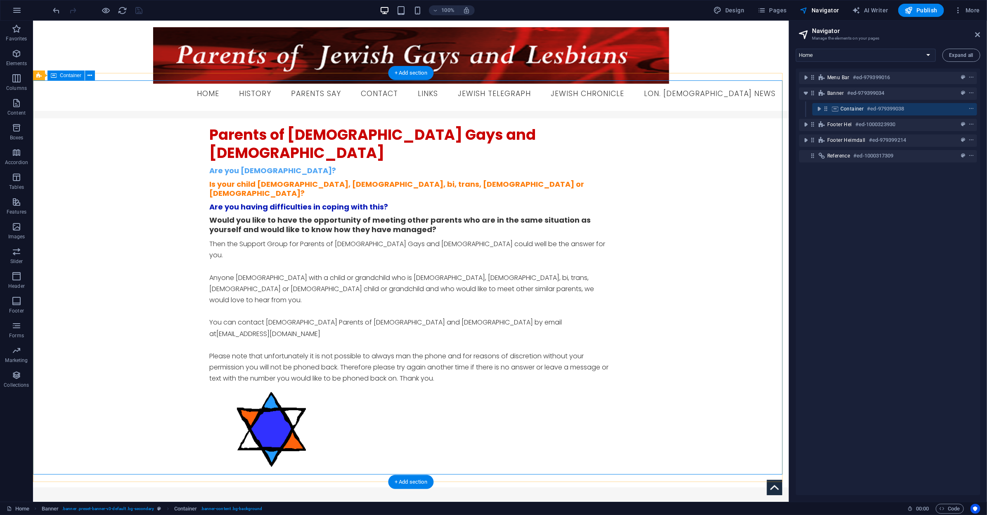
scroll to position [38, 0]
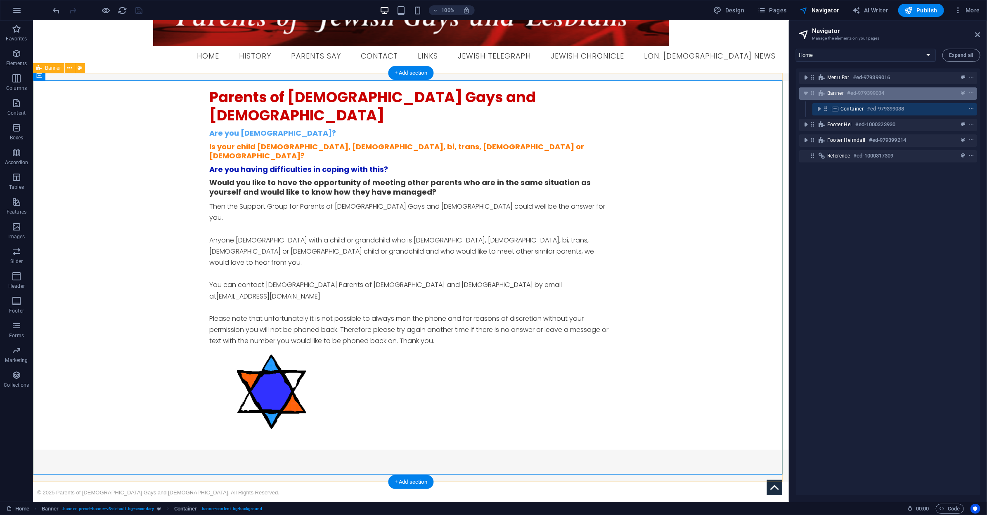
click at [848, 98] on div "Banner #ed-979399034" at bounding box center [888, 93] width 178 height 12
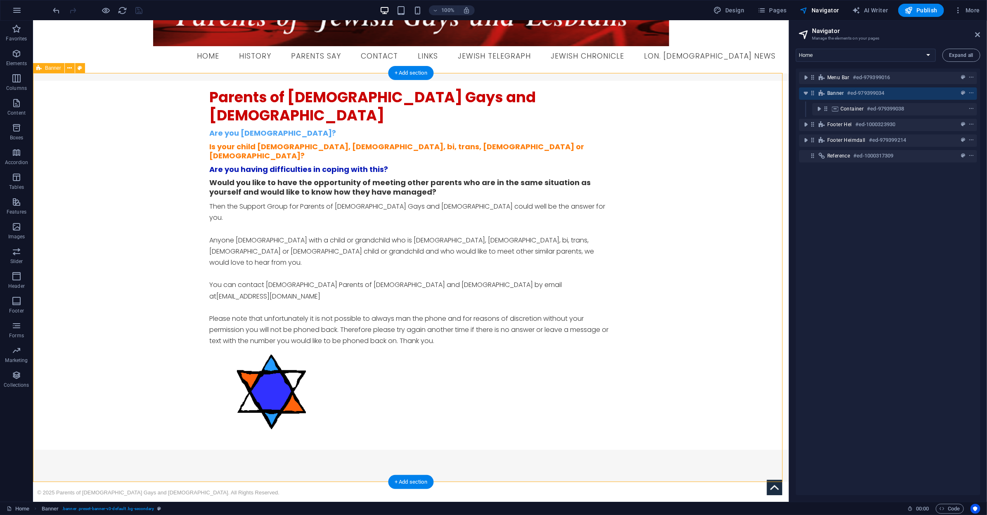
click at [833, 94] on span "Banner" at bounding box center [835, 93] width 17 height 7
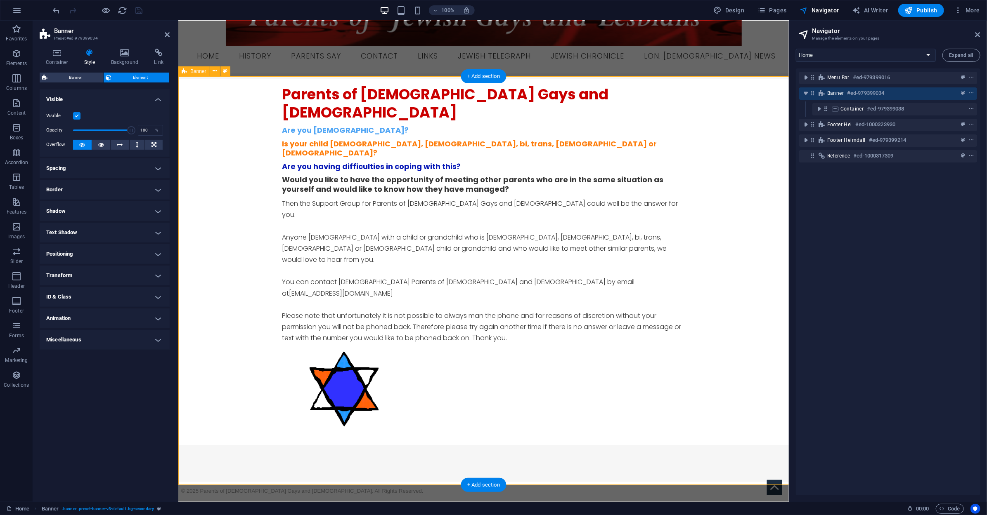
scroll to position [34, 0]
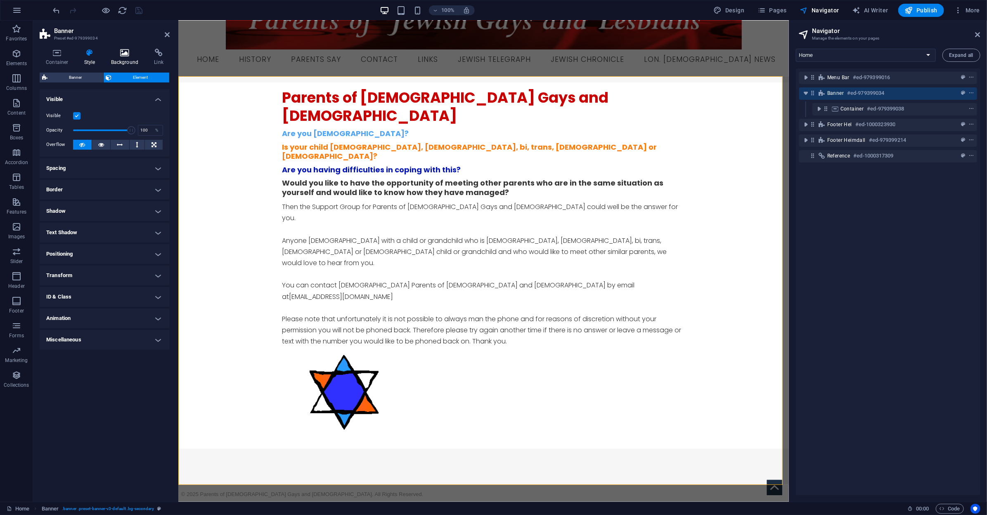
click at [130, 57] on h4 "Background" at bounding box center [126, 57] width 43 height 17
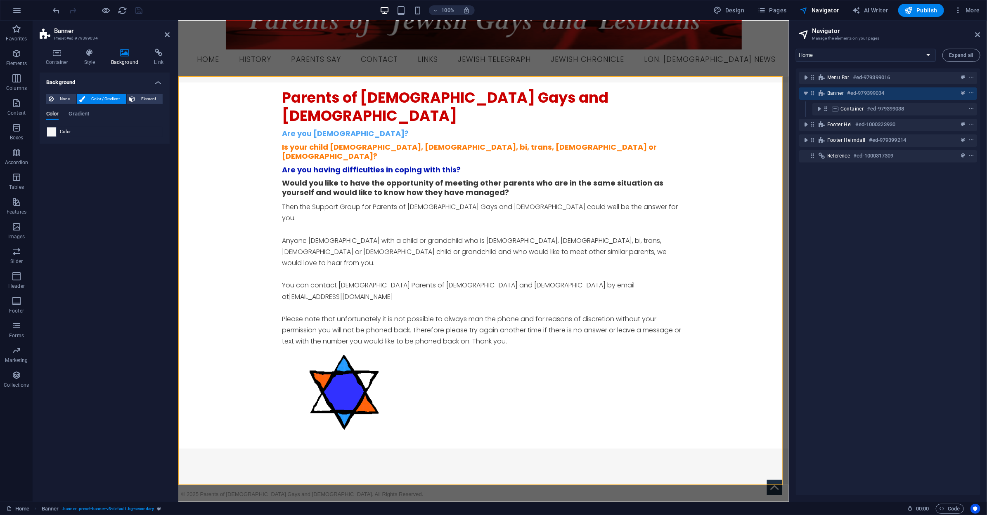
click at [54, 133] on span at bounding box center [51, 132] width 9 height 9
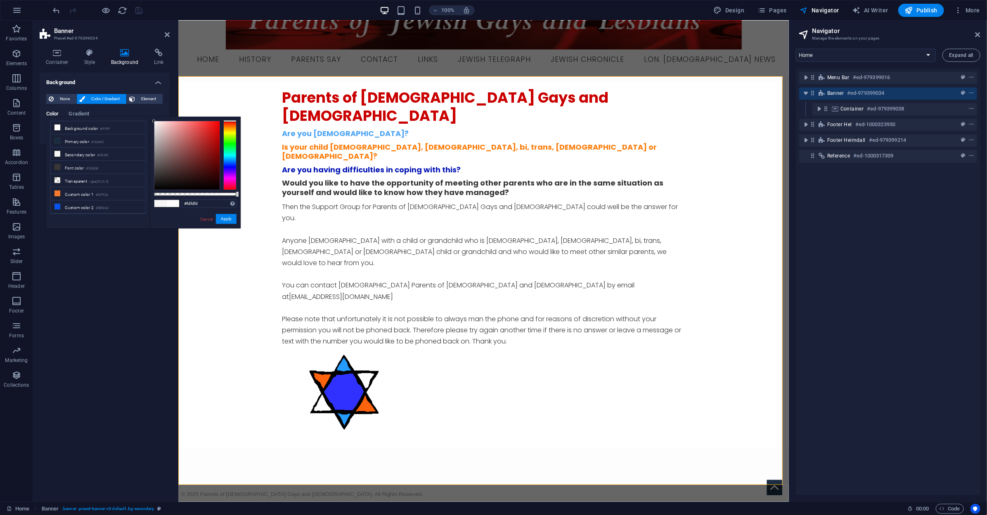
type input "#ffffff"
drag, startPoint x: 154, startPoint y: 123, endPoint x: 129, endPoint y: 101, distance: 33.3
click at [129, 101] on body "[DOMAIN_NAME][PERSON_NAME] Home Favorites Elements Columns Content Boxes Accord…" at bounding box center [493, 257] width 987 height 515
click at [222, 219] on button "Apply" at bounding box center [226, 219] width 21 height 10
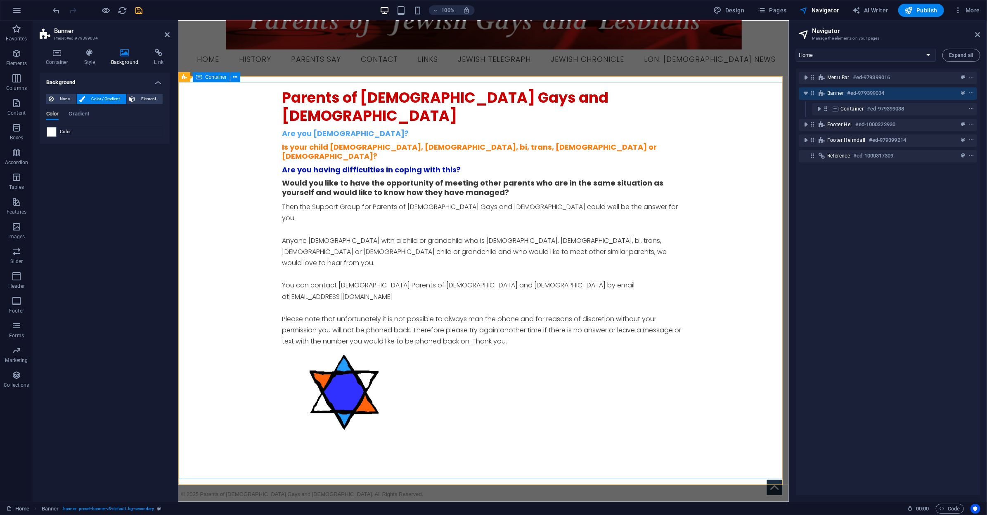
click at [220, 173] on div "Parents of [DEMOGRAPHIC_DATA] Gays and [DEMOGRAPHIC_DATA] Are you [DEMOGRAPHIC_…" at bounding box center [483, 265] width 610 height 366
select select "%"
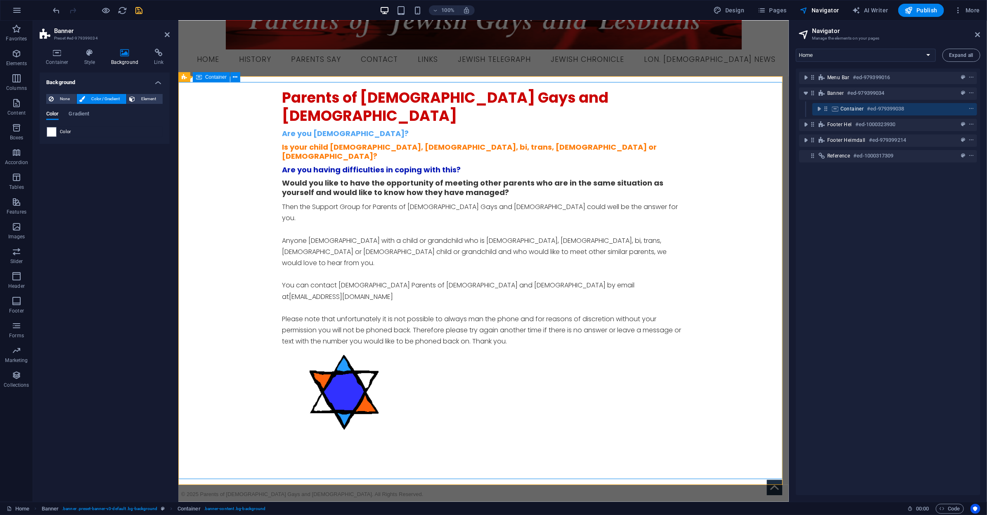
select select "%"
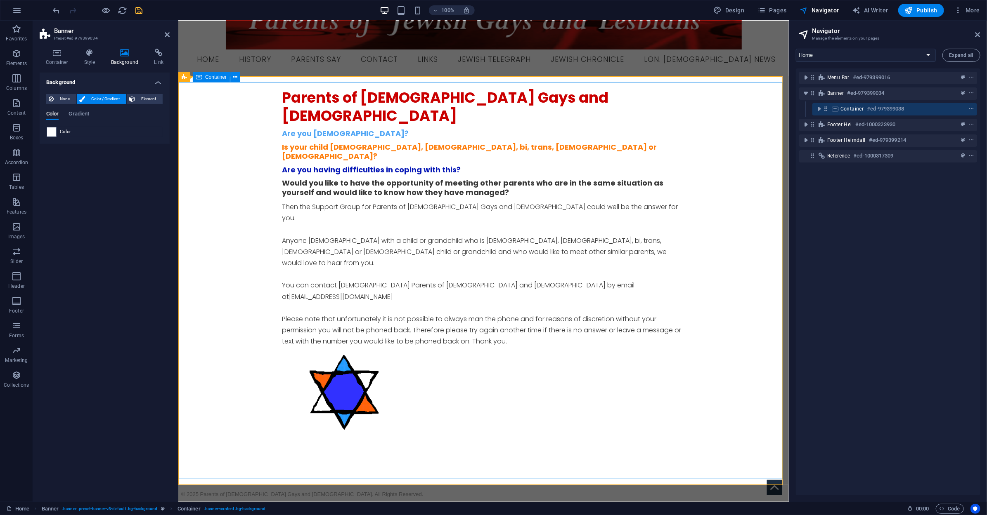
select select "%"
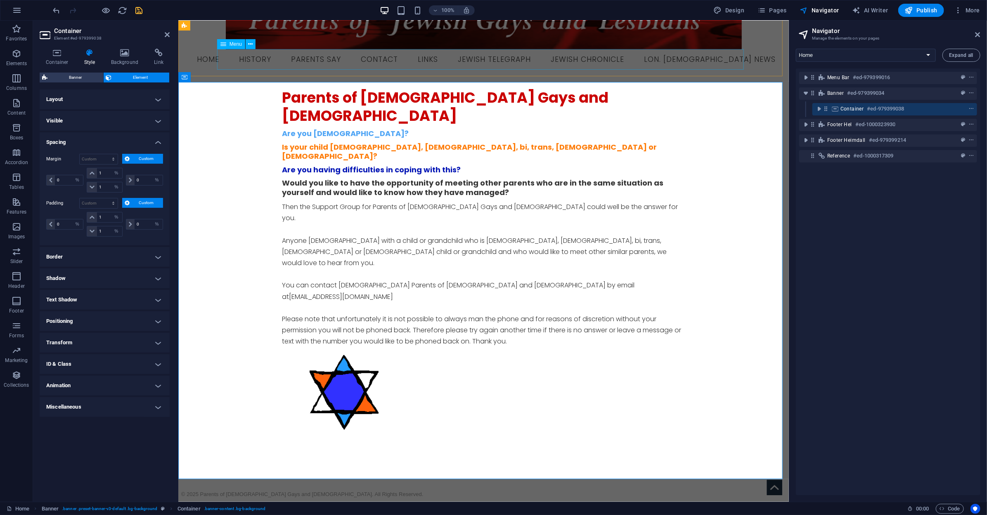
click at [316, 64] on nav "Home History Parents Say Contact Links Jewish Telegraph Jewish Chronicle Lon. […" at bounding box center [482, 59] width 597 height 21
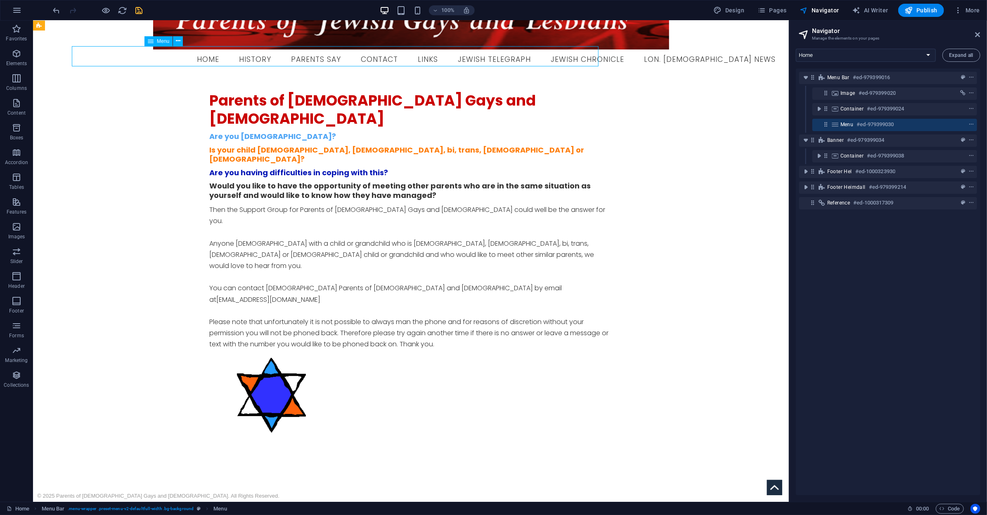
scroll to position [38, 0]
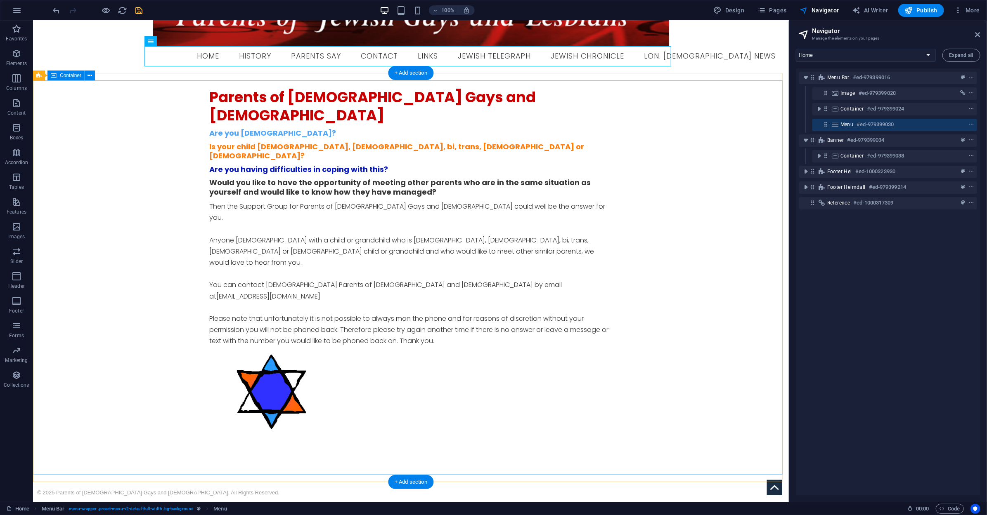
click at [685, 299] on div "Parents of [DEMOGRAPHIC_DATA] Gays and [DEMOGRAPHIC_DATA] Are you [DEMOGRAPHIC_…" at bounding box center [411, 264] width 756 height 369
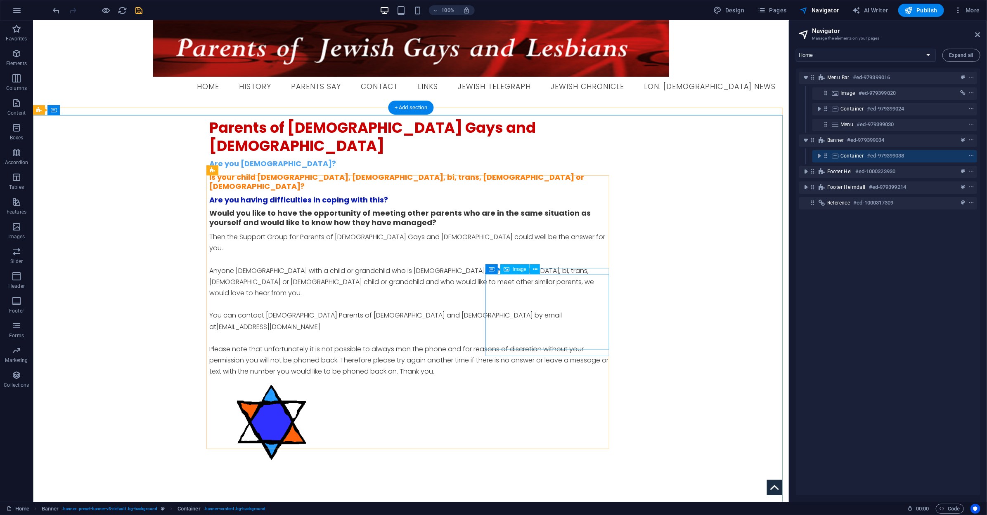
scroll to position [0, 0]
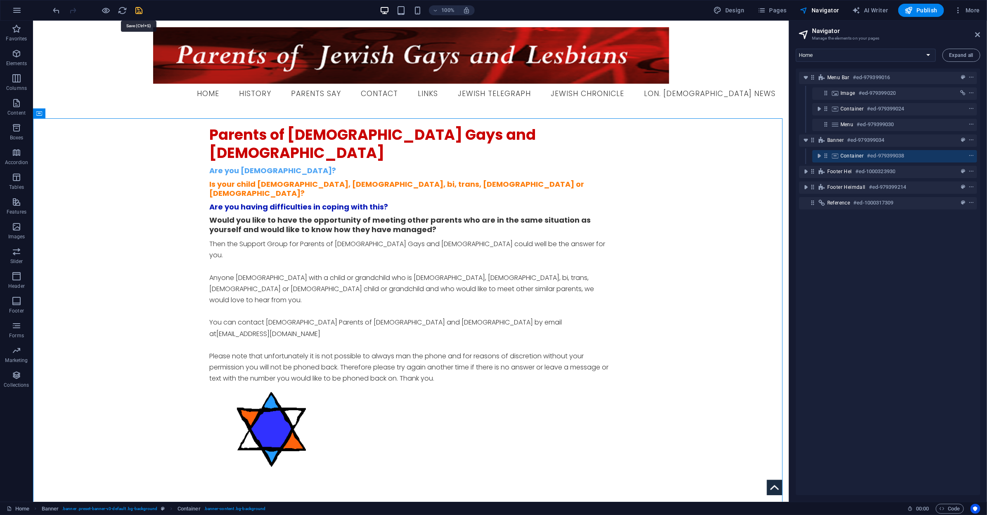
click at [143, 10] on icon "save" at bounding box center [139, 10] width 9 height 9
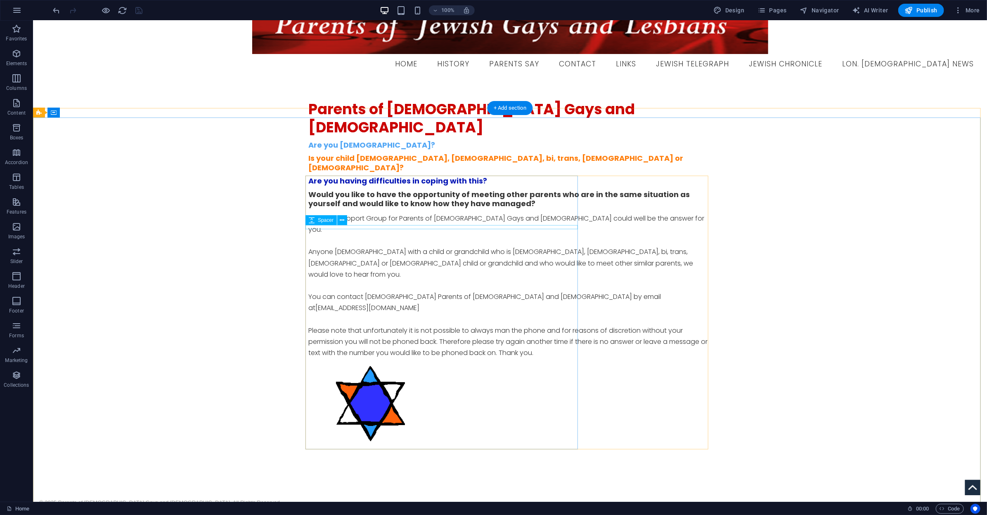
scroll to position [41, 0]
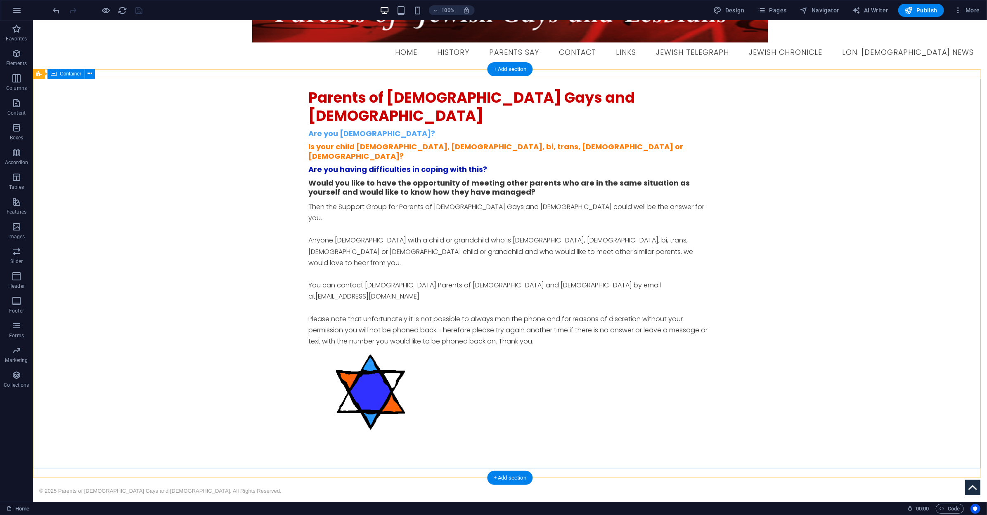
click at [406, 90] on div "Parents of [DEMOGRAPHIC_DATA] Gays and [DEMOGRAPHIC_DATA] Are you [DEMOGRAPHIC_…" at bounding box center [510, 265] width 954 height 373
click at [406, 76] on div "Parents of [DEMOGRAPHIC_DATA] Gays and [DEMOGRAPHIC_DATA] Are you [DEMOGRAPHIC_…" at bounding box center [510, 273] width 954 height 409
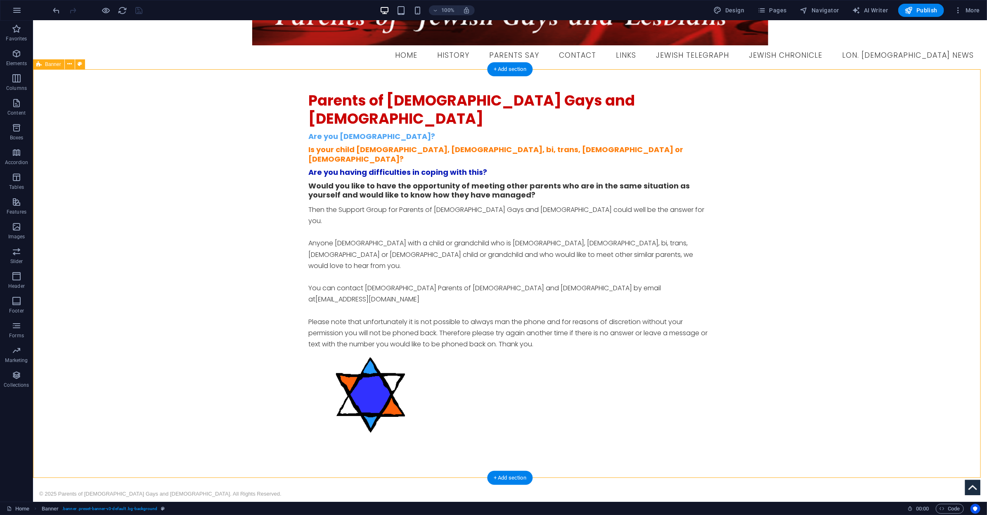
select select "vh"
select select "banner"
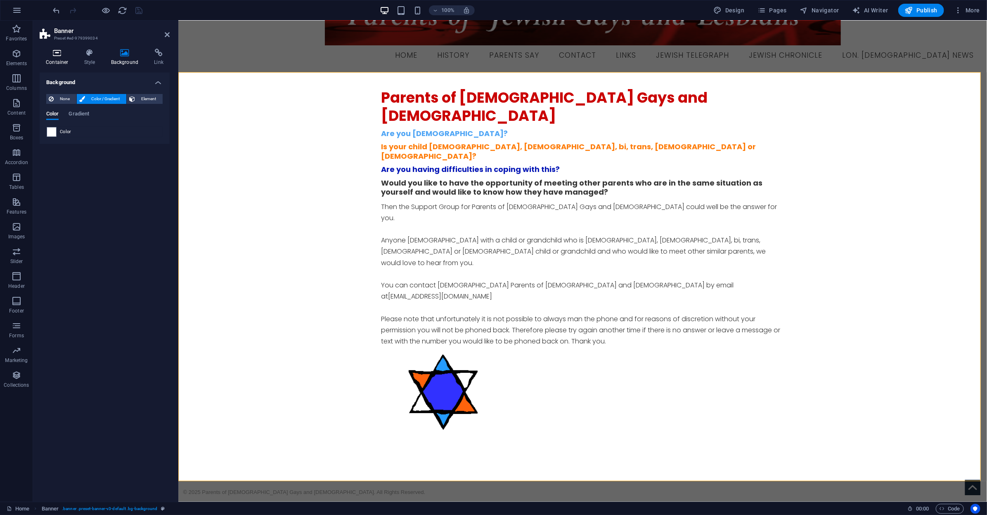
click at [54, 62] on h4 "Container" at bounding box center [59, 57] width 38 height 17
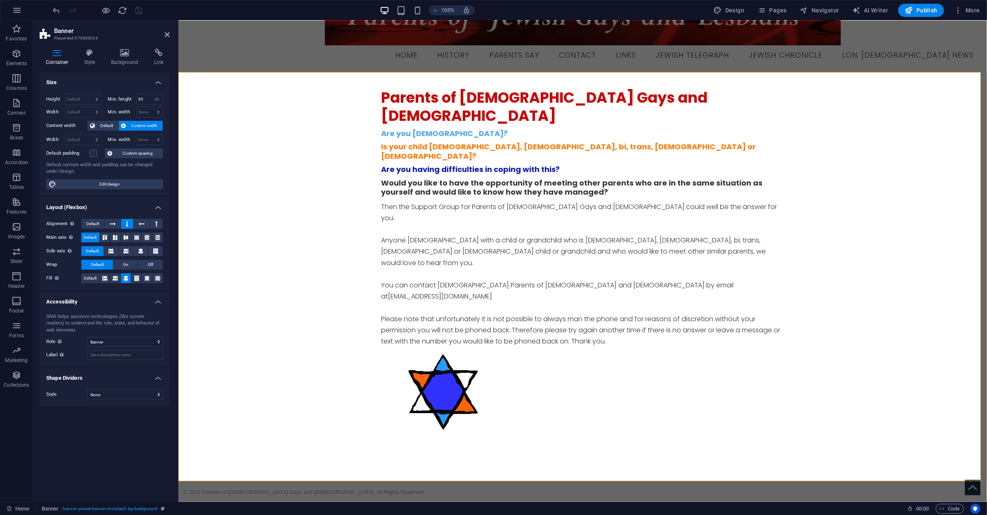
click at [154, 129] on span "Custom width" at bounding box center [145, 126] width 32 height 10
click at [133, 126] on span "Custom width" at bounding box center [145, 126] width 32 height 10
click at [83, 138] on select "Default px rem % em vh vw" at bounding box center [83, 140] width 36 height 10
select select "%"
click at [89, 135] on select "Default px rem % em vh vw" at bounding box center [83, 140] width 36 height 10
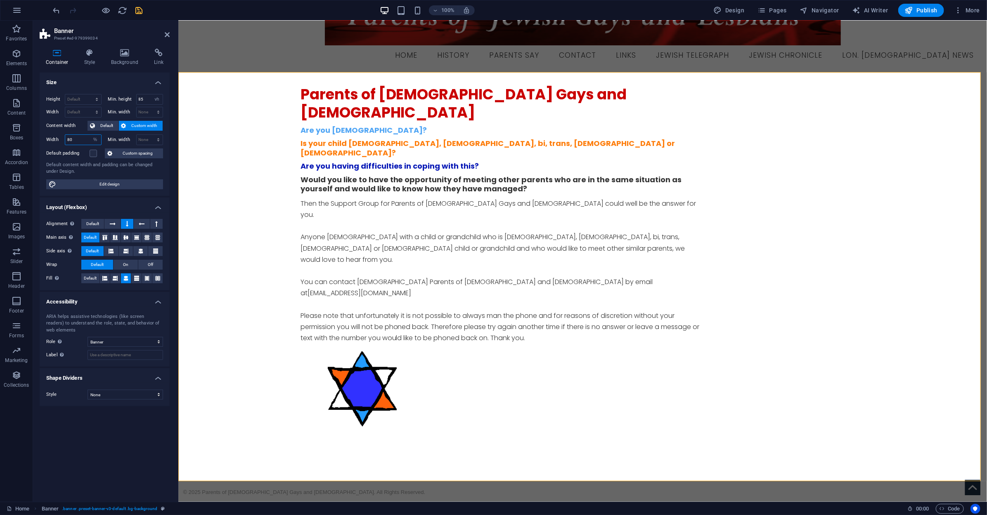
drag, startPoint x: 73, startPoint y: 137, endPoint x: 45, endPoint y: 140, distance: 27.3
click at [45, 140] on div "Height Default px rem % vh vw Min. height 85 None px rem % vh vw Width Default …" at bounding box center [105, 141] width 130 height 109
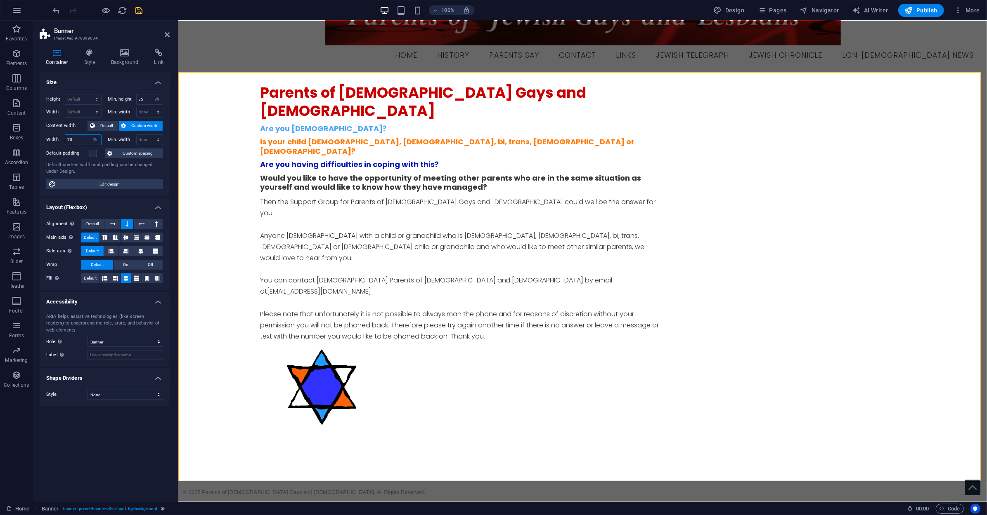
drag, startPoint x: 78, startPoint y: 140, endPoint x: 64, endPoint y: 140, distance: 14.0
click at [64, 140] on div "Width 70 Default px rem % em vh vw" at bounding box center [73, 140] width 55 height 11
click at [113, 224] on icon at bounding box center [113, 224] width 6 height 10
click at [126, 241] on icon at bounding box center [125, 238] width 5 height 10
click at [140, 251] on icon at bounding box center [141, 251] width 10 height 5
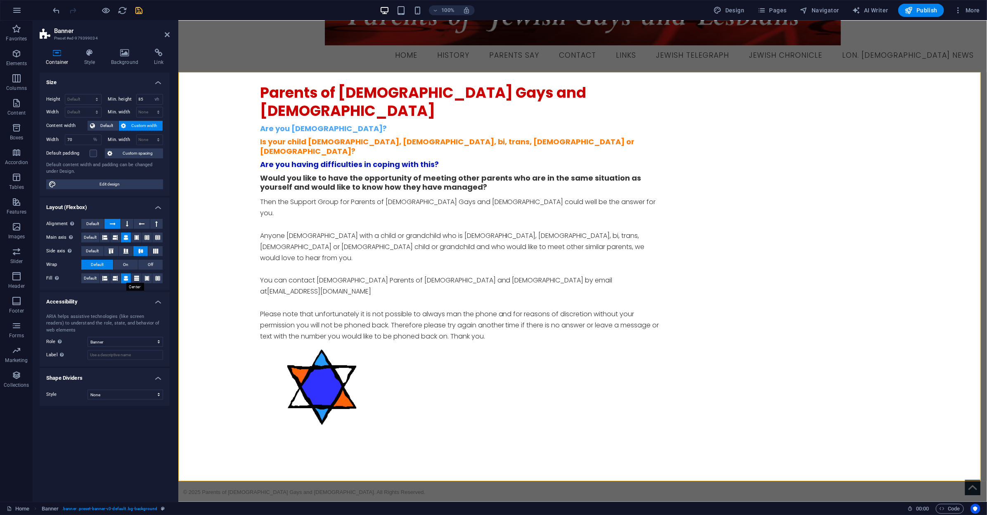
click at [124, 278] on icon at bounding box center [125, 279] width 5 height 10
click at [126, 222] on icon at bounding box center [127, 224] width 2 height 10
click at [90, 137] on select "Default px rem % em vh vw" at bounding box center [96, 140] width 12 height 10
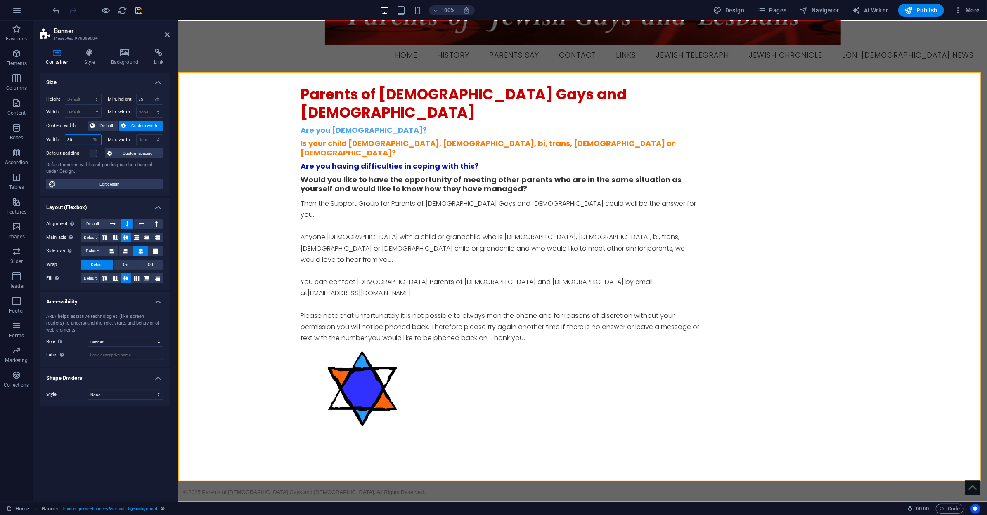
drag, startPoint x: 77, startPoint y: 139, endPoint x: 52, endPoint y: 134, distance: 25.7
click at [53, 135] on div "Width 80 Default px rem % em vh vw" at bounding box center [73, 140] width 55 height 11
type input "90"
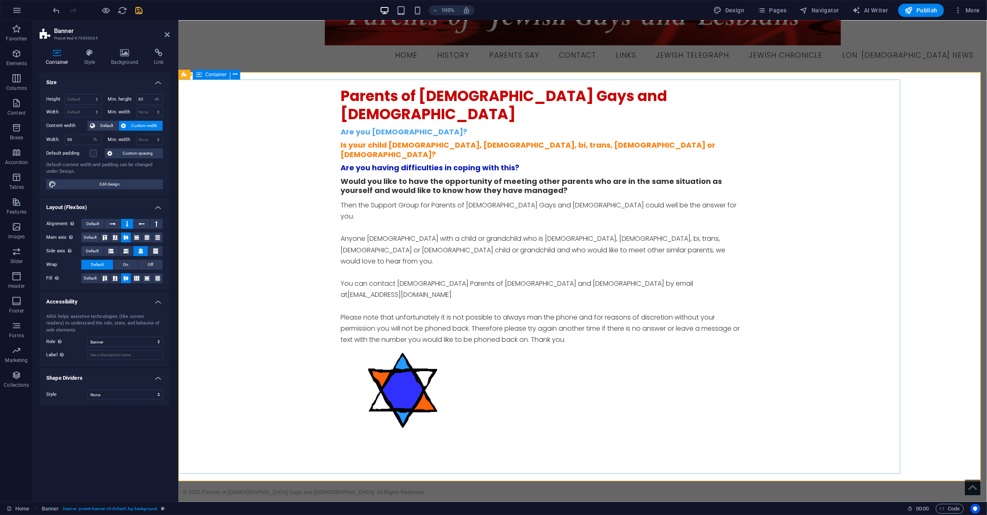
click at [871, 143] on div "Parents of [DEMOGRAPHIC_DATA] Gays and [DEMOGRAPHIC_DATA] Are you [DEMOGRAPHIC_…" at bounding box center [542, 263] width 728 height 369
select select "%"
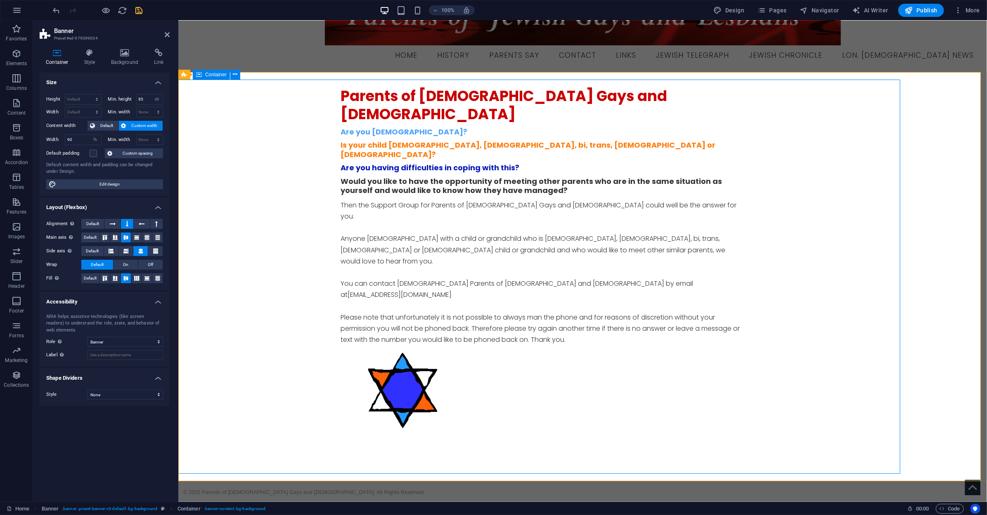
select select "%"
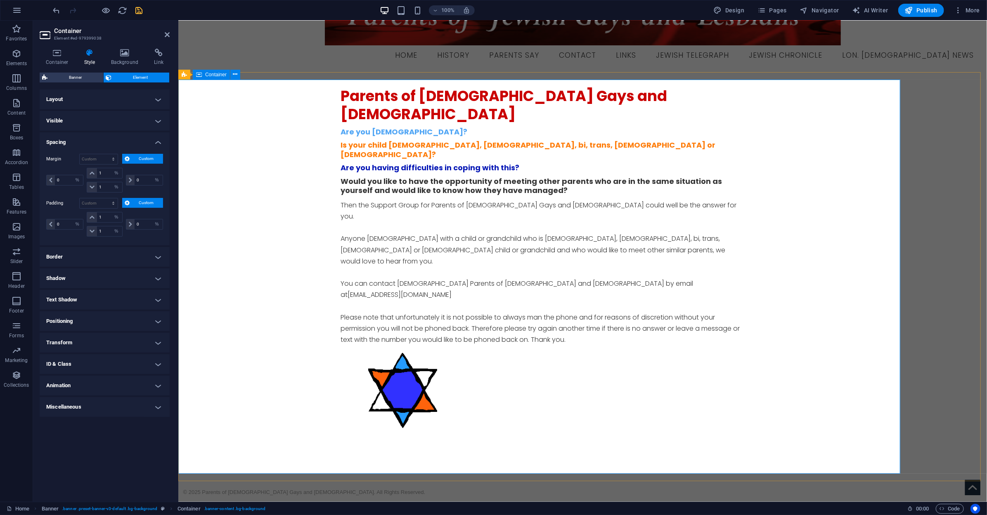
click at [224, 118] on div "Parents of [DEMOGRAPHIC_DATA] Gays and [DEMOGRAPHIC_DATA] Are you [DEMOGRAPHIC_…" at bounding box center [542, 263] width 728 height 369
click at [57, 59] on h4 "Container" at bounding box center [59, 57] width 38 height 17
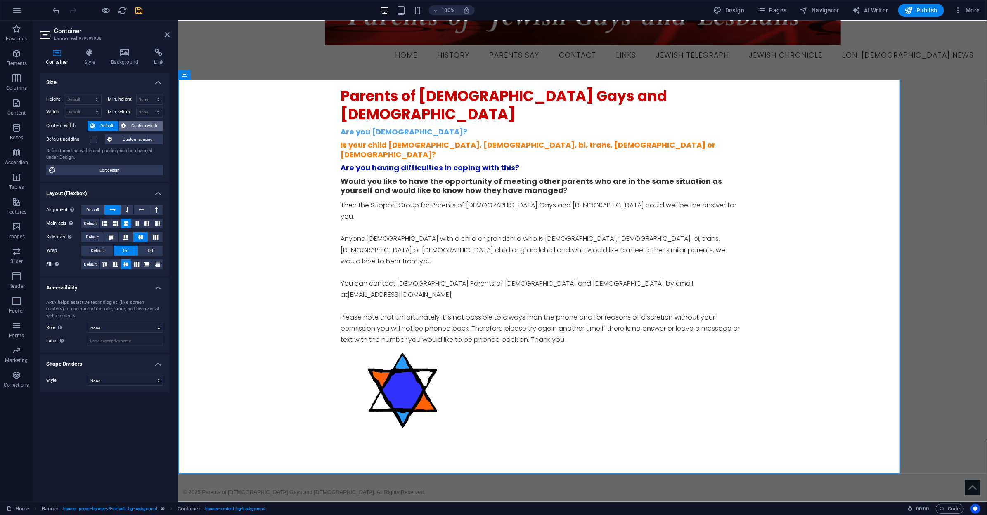
click at [137, 126] on span "Custom width" at bounding box center [145, 126] width 32 height 10
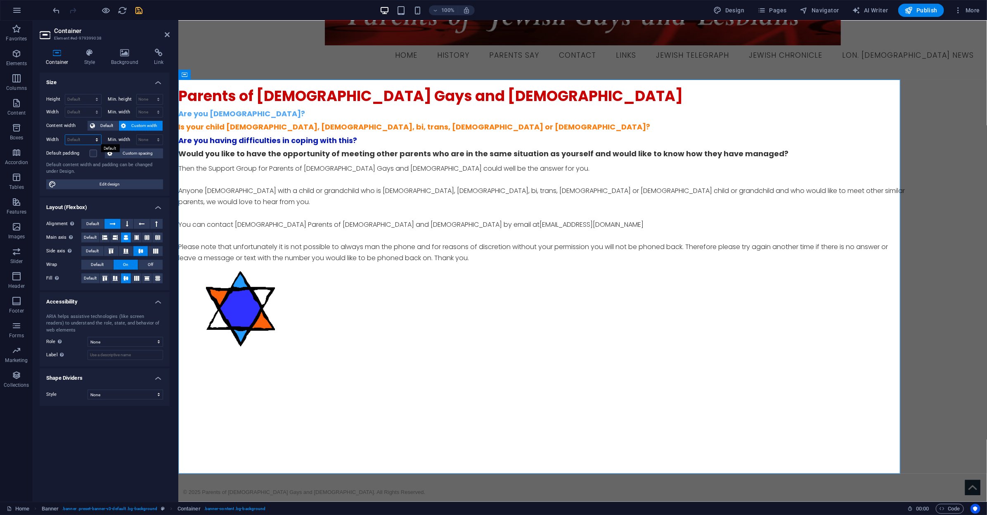
click at [84, 138] on select "Default px rem % em vh vw" at bounding box center [83, 140] width 36 height 10
select select "%"
click at [89, 135] on select "Default px rem % em vh vw" at bounding box center [83, 140] width 36 height 10
type input "100"
click at [220, 150] on div "Parents of [DEMOGRAPHIC_DATA] Gays and [DEMOGRAPHIC_DATA] Are you [DEMOGRAPHIC_…" at bounding box center [542, 222] width 728 height 287
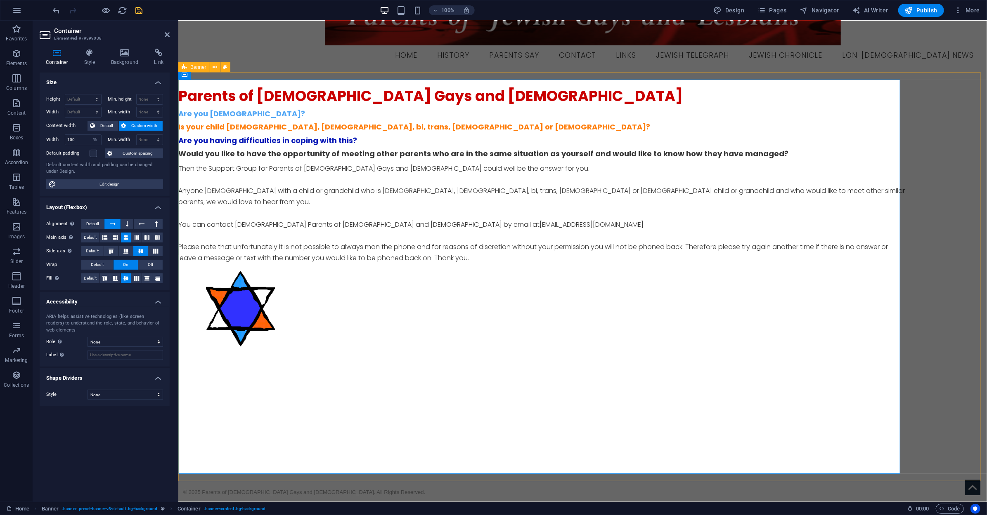
click at [966, 170] on div "Parents of [DEMOGRAPHIC_DATA] Gays and [DEMOGRAPHIC_DATA] Are you [DEMOGRAPHIC_…" at bounding box center [582, 276] width 808 height 409
click at [986, 170] on div "Parents of [DEMOGRAPHIC_DATA] Gays and [DEMOGRAPHIC_DATA] Are you [DEMOGRAPHIC_…" at bounding box center [582, 276] width 808 height 409
select select "vh"
select select "%"
select select "banner"
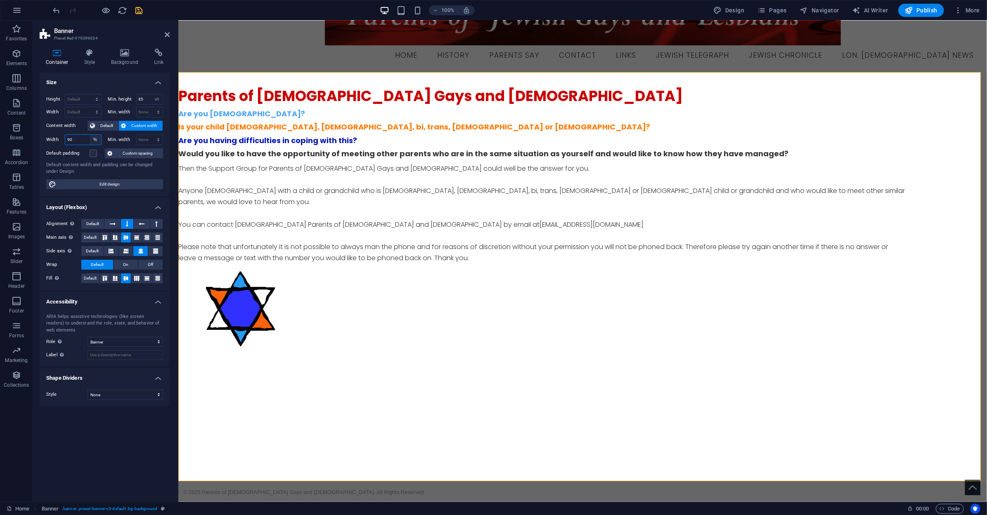
click at [98, 139] on select "Default px rem % em vh vw" at bounding box center [96, 140] width 12 height 10
select select "5g4g1o0itvg"
click at [90, 135] on select "Default px rem % em vh vw" at bounding box center [96, 140] width 12 height 10
select select "DISABLED_OPTION_VALUE"
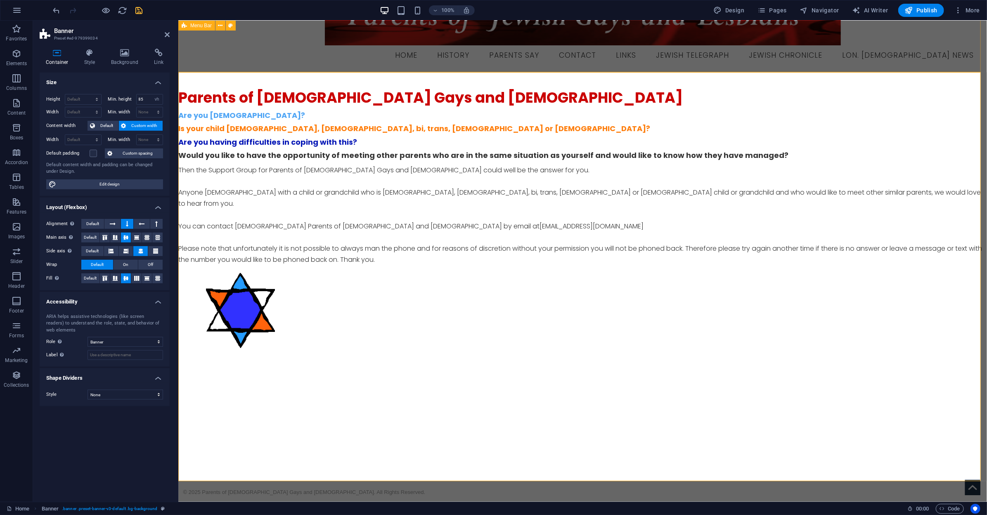
click at [894, 62] on div "Menu Home History Parents Say Contact Links Jewish Telegraph Jewish Chronicle L…" at bounding box center [582, 27] width 808 height 90
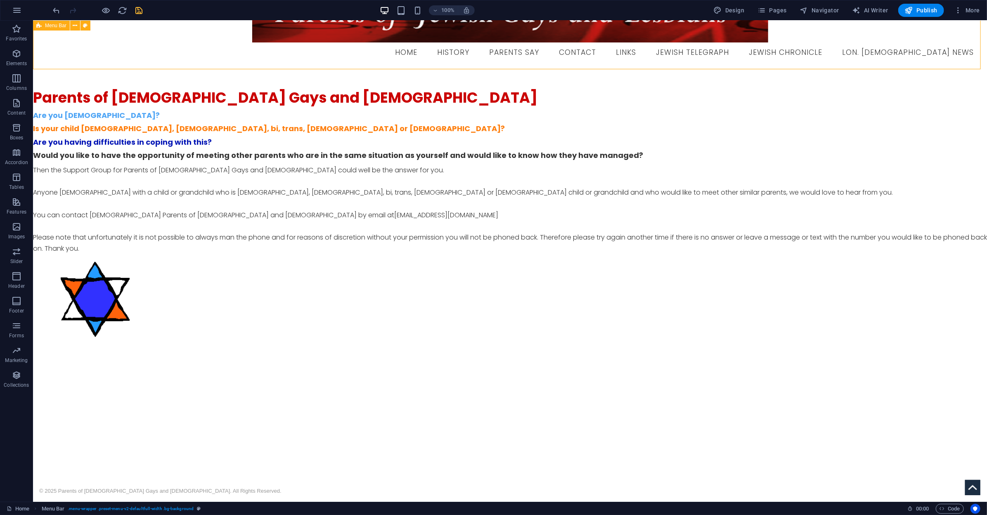
click at [888, 52] on div "Menu Home History Parents Say Contact Links Jewish Telegraph Jewish Chronicle L…" at bounding box center [510, 24] width 954 height 90
click at [697, 159] on div "Parents of [DEMOGRAPHIC_DATA] Gays and [DEMOGRAPHIC_DATA] Are you [DEMOGRAPHIC_…" at bounding box center [510, 219] width 954 height 281
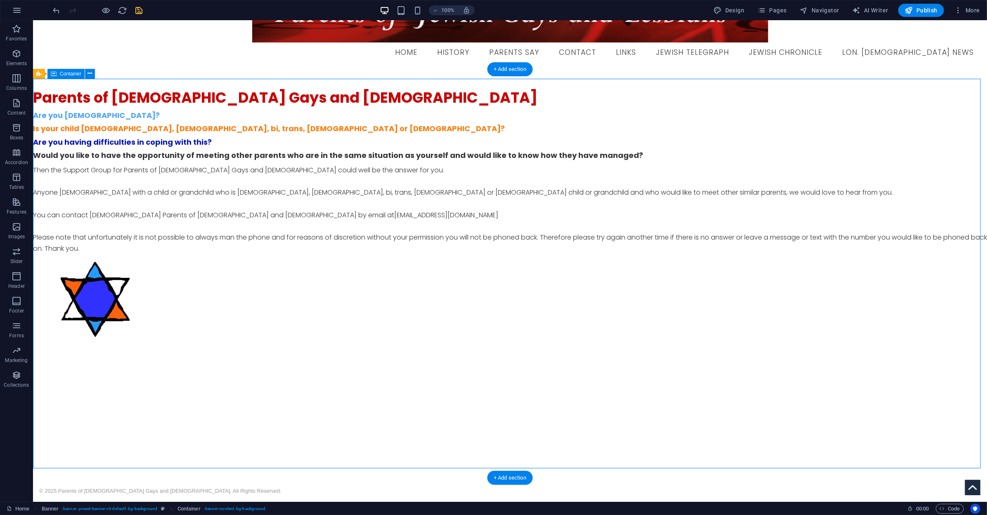
click at [697, 159] on div "Parents of [DEMOGRAPHIC_DATA] Gays and [DEMOGRAPHIC_DATA] Are you [DEMOGRAPHIC_…" at bounding box center [510, 219] width 954 height 281
select select "%"
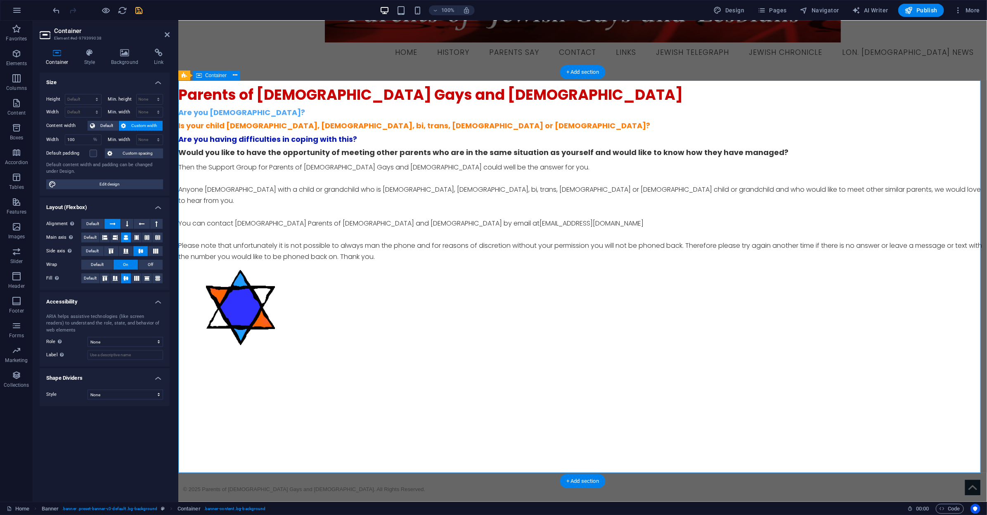
scroll to position [38, 0]
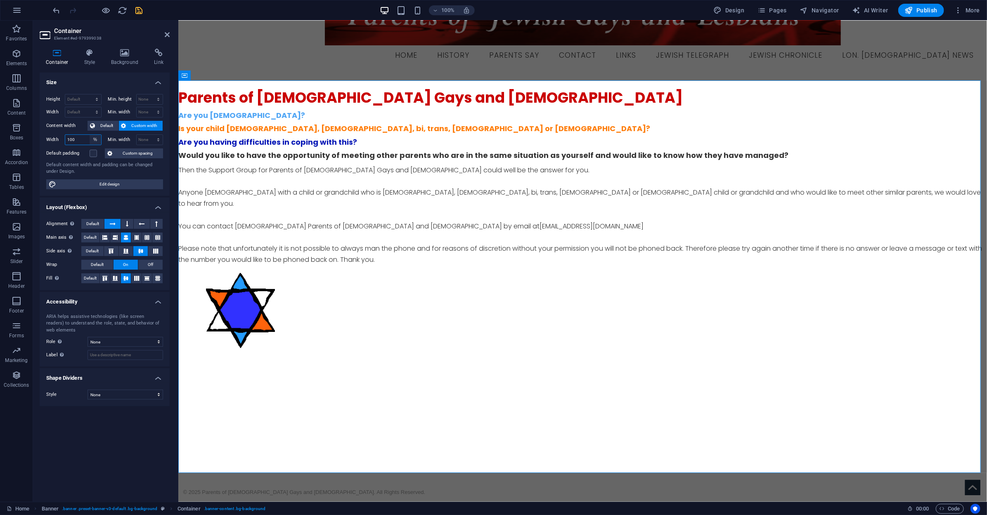
click at [95, 139] on select "Default px rem % em vh vw" at bounding box center [96, 140] width 12 height 10
click at [73, 143] on input "100" at bounding box center [83, 140] width 36 height 10
drag, startPoint x: 74, startPoint y: 140, endPoint x: 55, endPoint y: 142, distance: 19.5
click at [55, 142] on div "Width 100 Default px rem % em vh vw" at bounding box center [73, 140] width 55 height 11
type input "70"
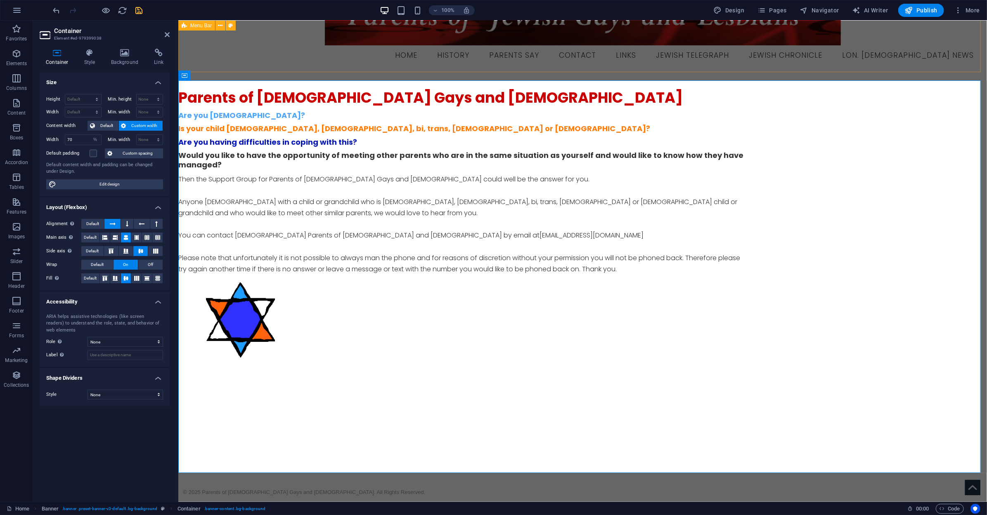
click at [910, 52] on div "Menu Home History Parents Say Contact Links Jewish Telegraph Jewish Chronicle L…" at bounding box center [582, 27] width 808 height 90
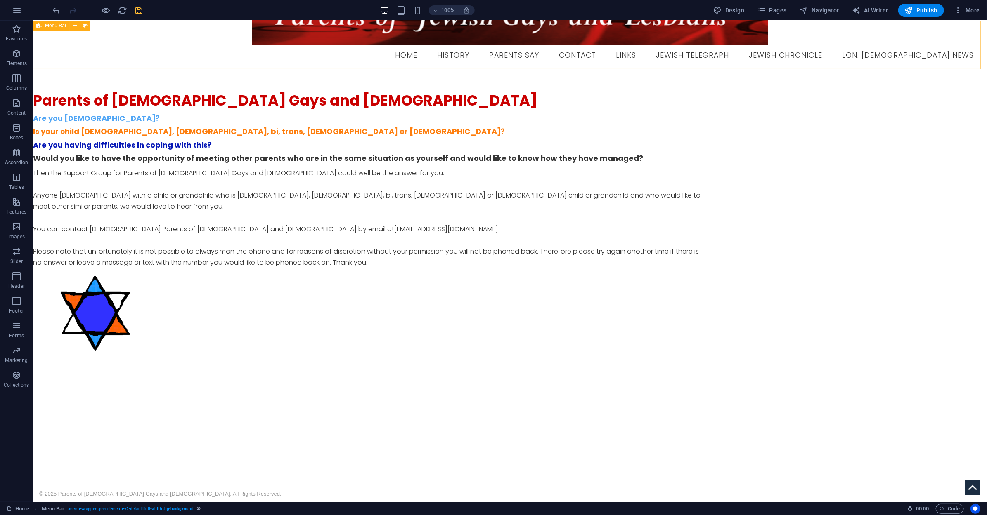
click at [910, 52] on div "Menu Home History Parents Say Contact Links Jewish Telegraph Jewish Chronicle L…" at bounding box center [510, 27] width 954 height 90
select select "%"
select select "header"
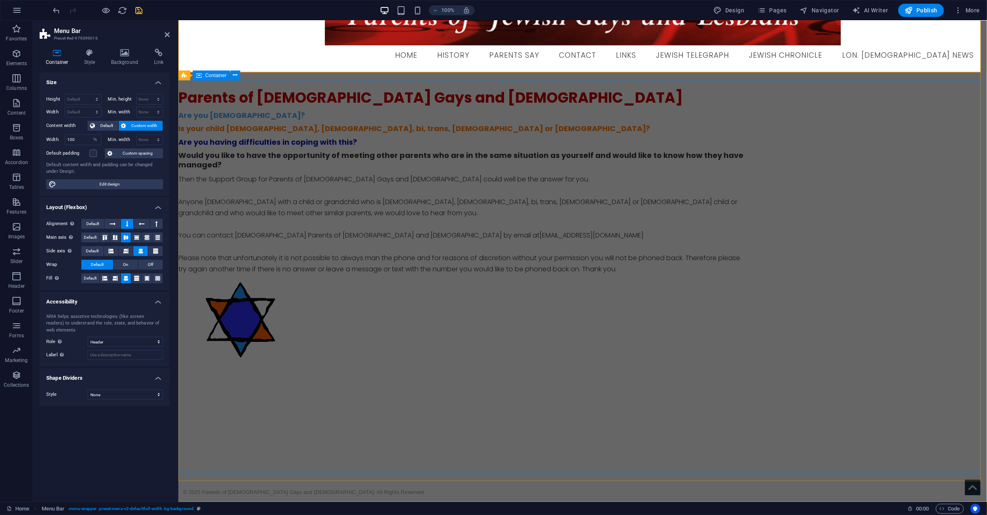
click at [914, 133] on div "Parents of [DEMOGRAPHIC_DATA] Gays and [DEMOGRAPHIC_DATA] Are you [DEMOGRAPHIC_…" at bounding box center [582, 229] width 808 height 298
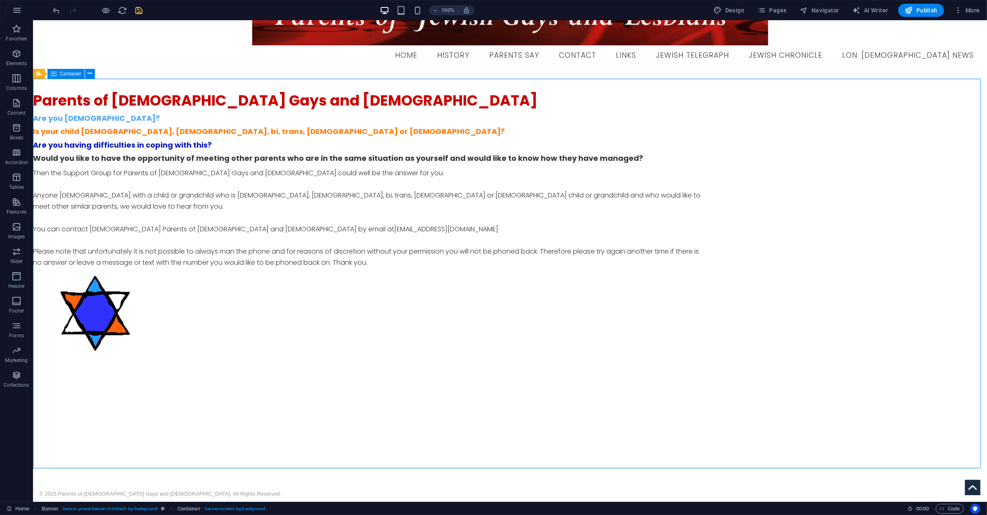
scroll to position [41, 0]
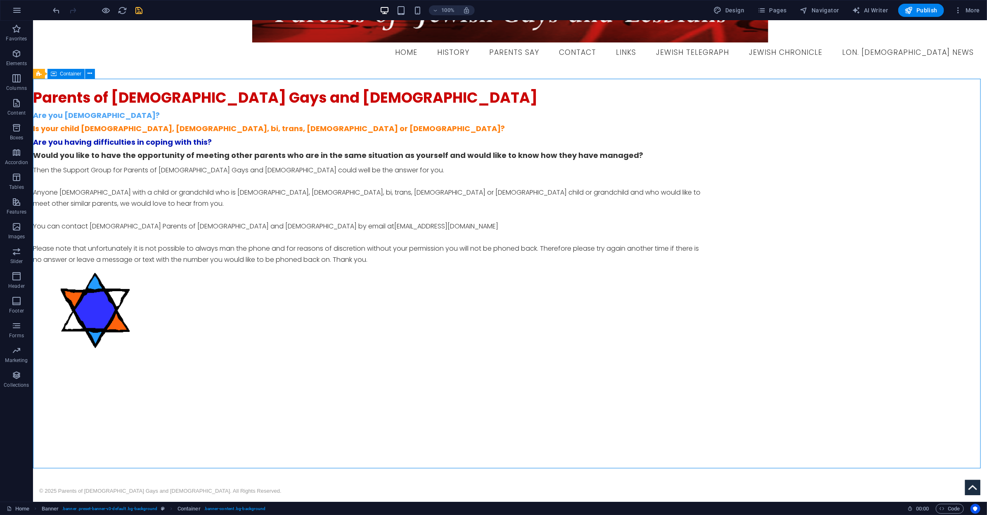
click at [669, 155] on div "Parents of [DEMOGRAPHIC_DATA] Gays and [DEMOGRAPHIC_DATA] Are you [DEMOGRAPHIC_…" at bounding box center [510, 225] width 954 height 292
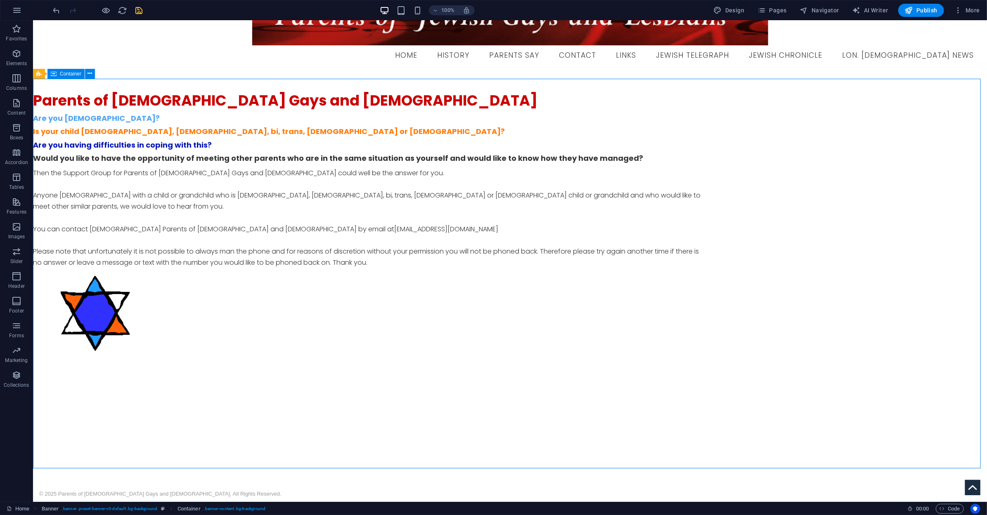
select select "%"
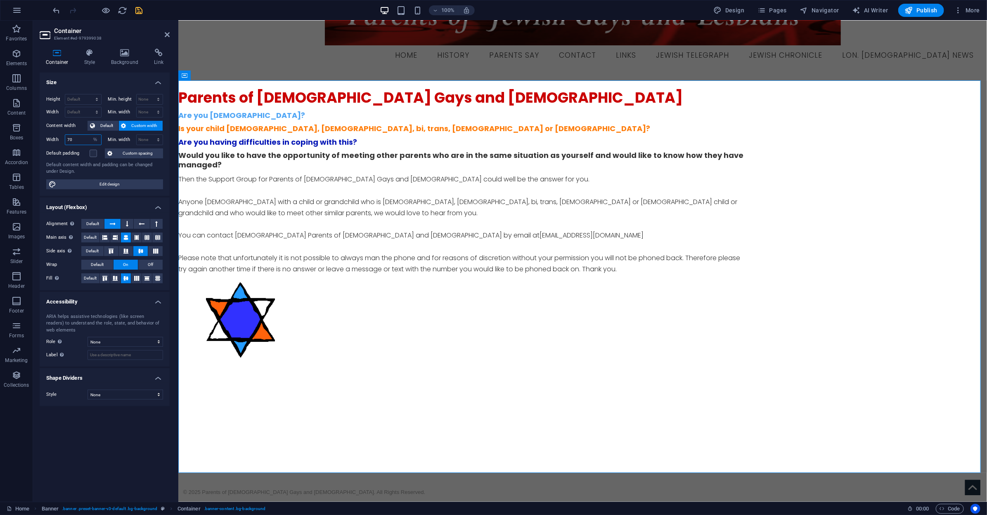
drag, startPoint x: 71, startPoint y: 136, endPoint x: 56, endPoint y: 137, distance: 15.7
click at [56, 137] on div "Width 70 Default px rem % em vh vw" at bounding box center [73, 140] width 55 height 11
type input "100"
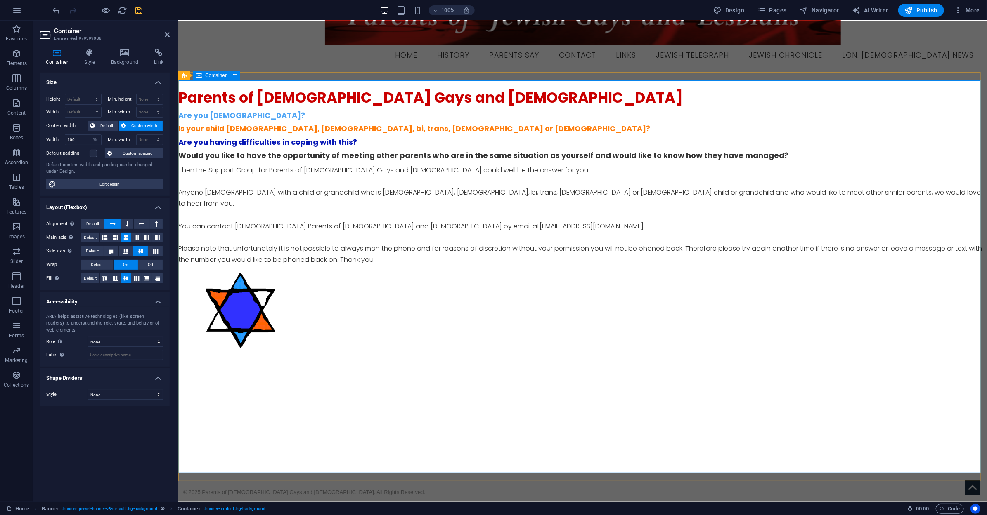
click at [834, 116] on div "Parents of [DEMOGRAPHIC_DATA] Gays and [DEMOGRAPHIC_DATA] Are you [DEMOGRAPHIC_…" at bounding box center [582, 224] width 808 height 289
click at [142, 128] on span "Custom width" at bounding box center [145, 126] width 32 height 10
click at [249, 116] on div "Parents of [DEMOGRAPHIC_DATA] Gays and [DEMOGRAPHIC_DATA] Are you [DEMOGRAPHIC_…" at bounding box center [582, 224] width 808 height 289
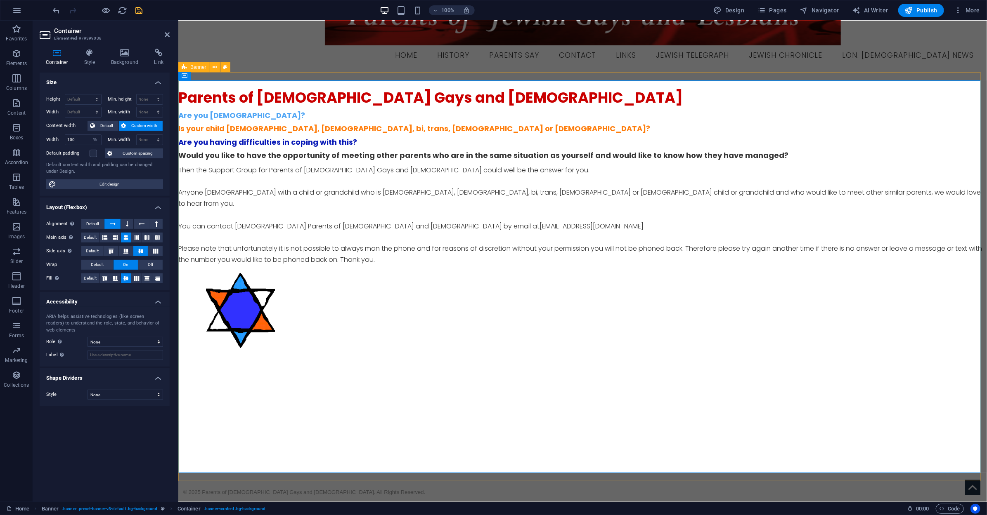
click at [251, 75] on div "Parents of [DEMOGRAPHIC_DATA] Gays and [DEMOGRAPHIC_DATA] Are you [DEMOGRAPHIC_…" at bounding box center [582, 276] width 808 height 409
select select "vh"
select select "banner"
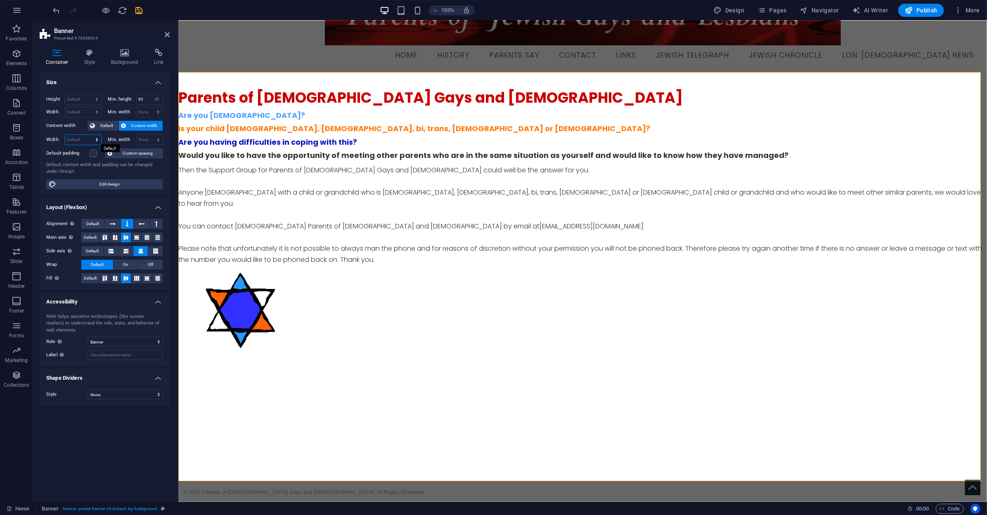
click at [86, 136] on select "Default px rem % em vh vw" at bounding box center [83, 140] width 36 height 10
select select "rem"
click at [89, 135] on select "Default px rem % em vh vw" at bounding box center [83, 140] width 36 height 10
click at [68, 138] on input "121.488" at bounding box center [83, 140] width 36 height 10
drag, startPoint x: 70, startPoint y: 139, endPoint x: 106, endPoint y: 145, distance: 37.2
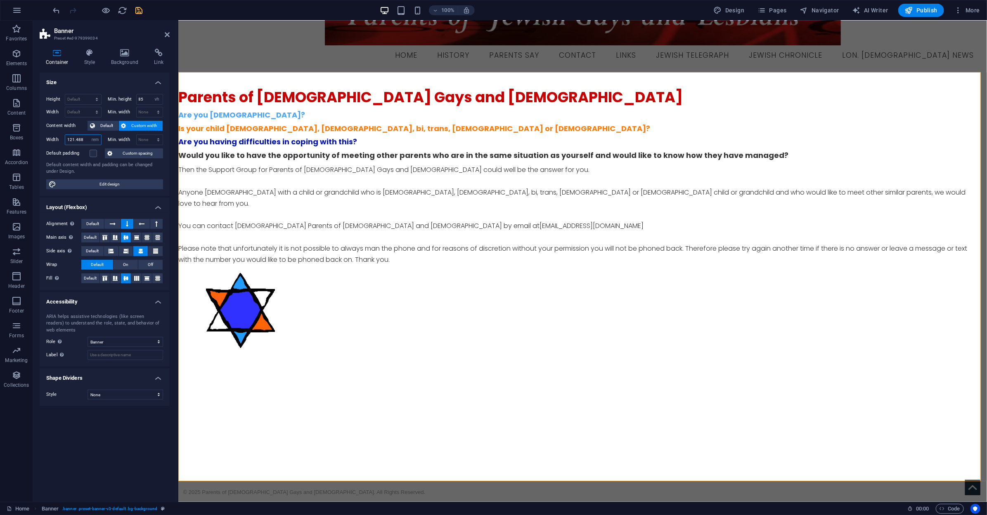
click at [106, 145] on div "Height Default px rem % vh vw Min. height 85 None px rem % vh vw Width Default …" at bounding box center [105, 141] width 130 height 109
type input "100"
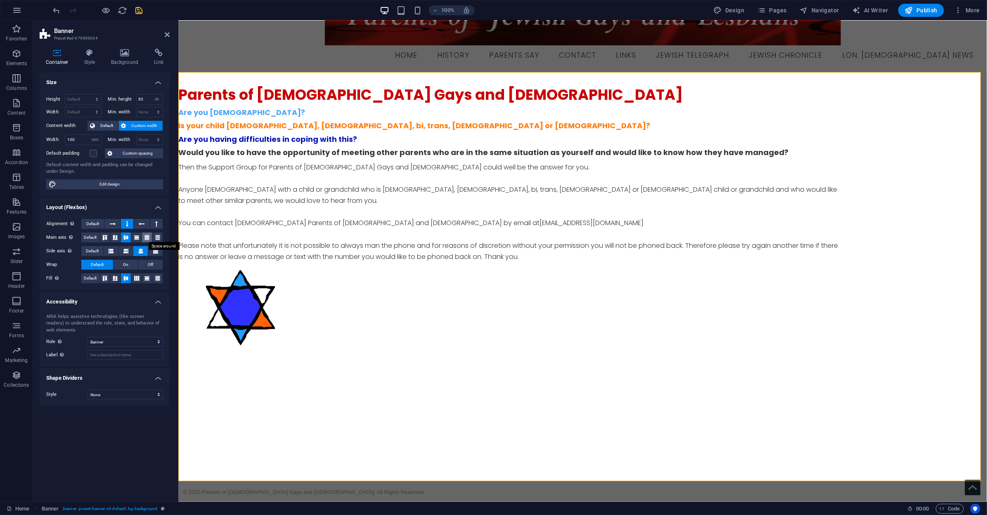
click at [148, 240] on button at bounding box center [147, 238] width 10 height 10
click at [141, 276] on icon at bounding box center [137, 278] width 10 height 5
click at [147, 277] on icon at bounding box center [147, 278] width 10 height 5
click at [110, 225] on icon at bounding box center [113, 224] width 6 height 10
click at [137, 237] on icon at bounding box center [136, 238] width 5 height 10
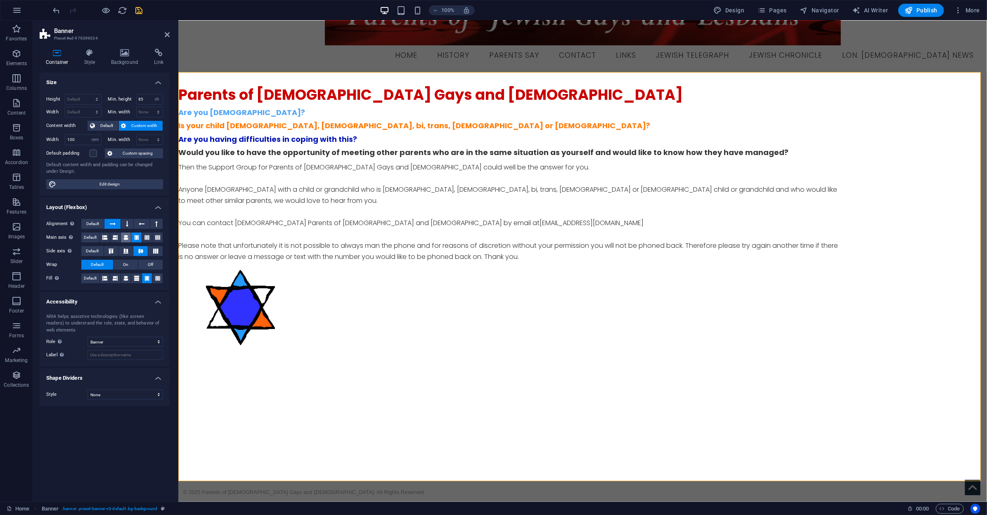
click at [125, 241] on icon at bounding box center [125, 238] width 5 height 10
click at [158, 234] on icon at bounding box center [157, 238] width 5 height 10
click at [150, 236] on button at bounding box center [147, 238] width 10 height 10
click at [137, 237] on icon at bounding box center [136, 238] width 5 height 10
click at [135, 277] on icon at bounding box center [136, 279] width 5 height 10
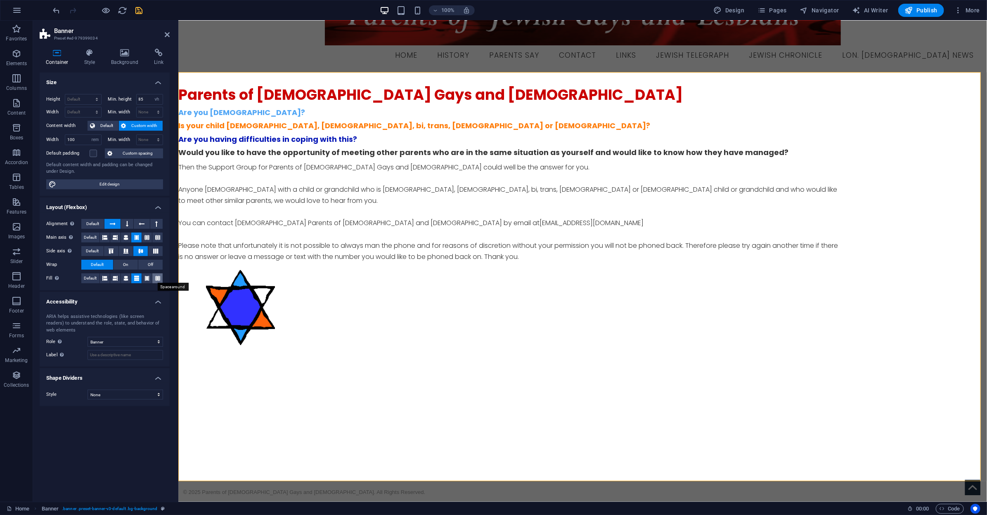
click at [159, 280] on icon at bounding box center [157, 279] width 5 height 10
click at [106, 276] on icon at bounding box center [104, 279] width 5 height 10
click at [114, 278] on icon at bounding box center [115, 279] width 5 height 10
click at [124, 280] on icon at bounding box center [125, 279] width 5 height 10
click at [110, 248] on button at bounding box center [111, 251] width 14 height 10
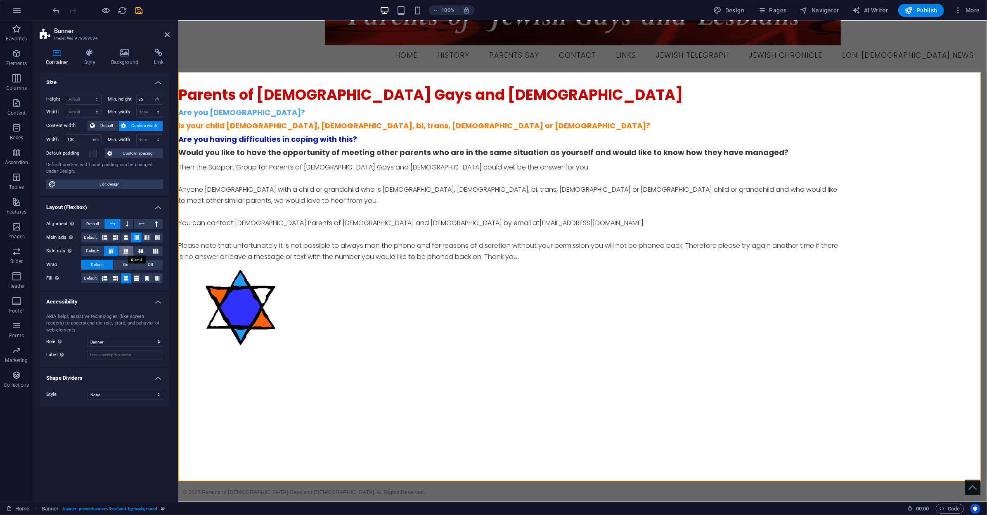
click at [126, 251] on icon at bounding box center [126, 251] width 10 height 5
click at [140, 252] on icon at bounding box center [141, 251] width 10 height 5
click at [155, 252] on icon at bounding box center [156, 251] width 10 height 5
click at [127, 249] on icon at bounding box center [126, 251] width 10 height 5
click at [110, 236] on button at bounding box center [105, 238] width 10 height 10
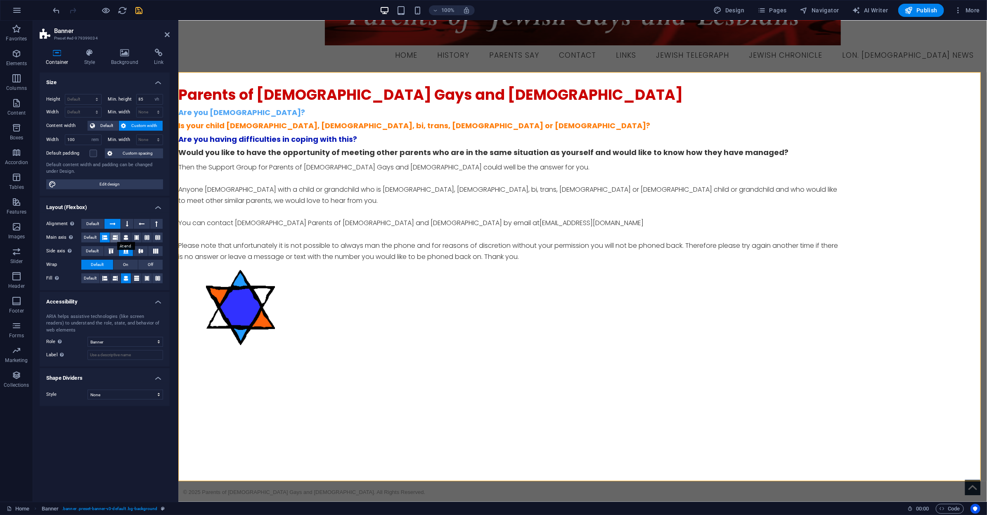
click at [115, 236] on icon at bounding box center [115, 238] width 5 height 10
click at [128, 239] on icon at bounding box center [125, 238] width 5 height 10
click at [136, 237] on icon at bounding box center [136, 238] width 5 height 10
click at [149, 239] on icon at bounding box center [146, 238] width 5 height 10
click at [158, 236] on icon at bounding box center [157, 238] width 5 height 10
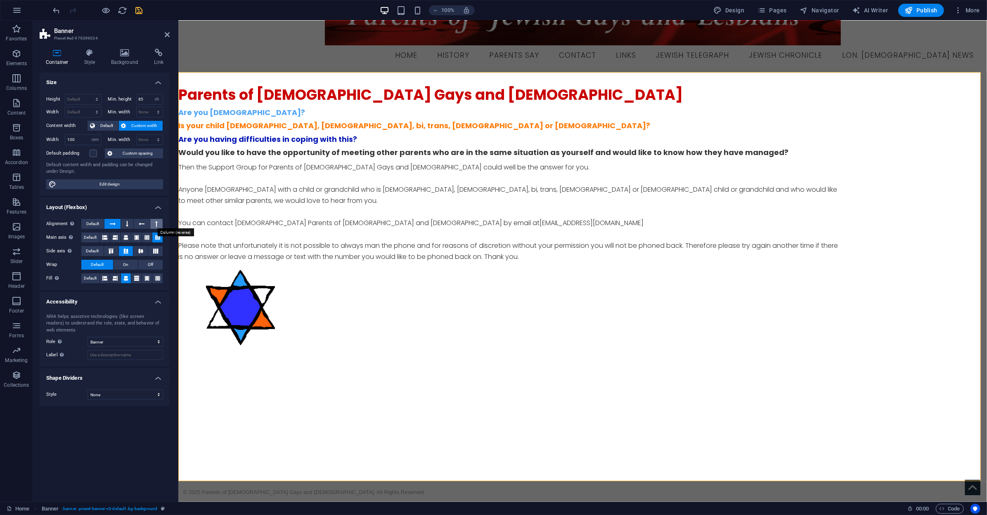
click at [154, 224] on button at bounding box center [156, 224] width 12 height 10
click at [142, 224] on icon at bounding box center [142, 224] width 6 height 10
click at [128, 224] on icon at bounding box center [127, 224] width 2 height 10
click at [106, 227] on button at bounding box center [112, 224] width 16 height 10
click at [128, 237] on icon at bounding box center [125, 238] width 5 height 10
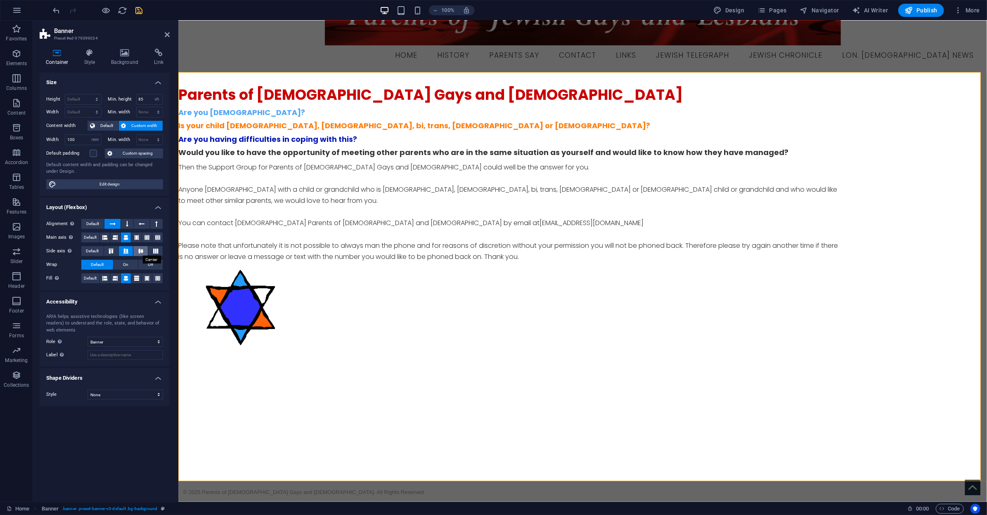
click at [143, 253] on icon at bounding box center [141, 251] width 10 height 5
click at [152, 252] on icon at bounding box center [156, 251] width 10 height 5
click at [144, 251] on icon at bounding box center [141, 251] width 10 height 5
click at [128, 266] on span "On" at bounding box center [125, 265] width 5 height 10
click at [107, 264] on button "Default" at bounding box center [97, 265] width 32 height 10
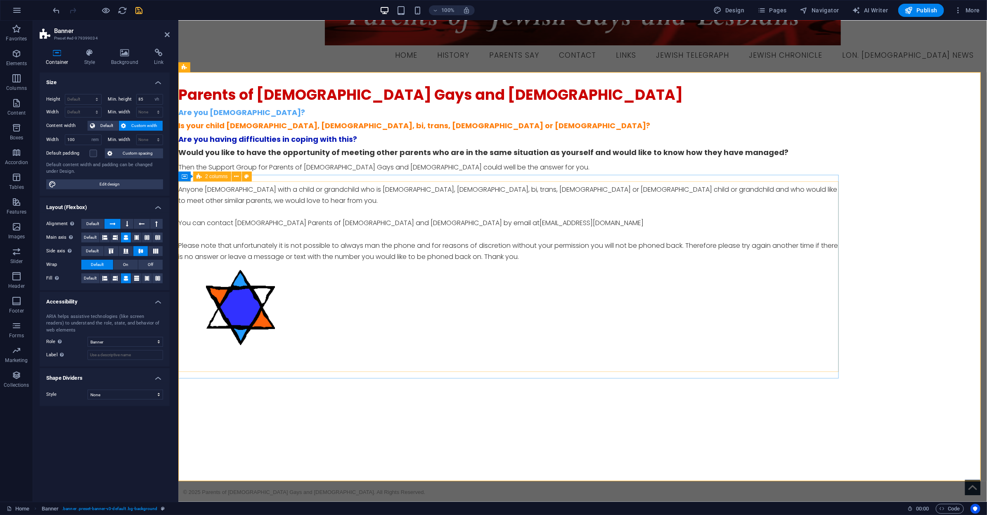
click at [828, 211] on div "Parents of [DEMOGRAPHIC_DATA] Gays and [DEMOGRAPHIC_DATA] Are you [DEMOGRAPHIC_…" at bounding box center [508, 221] width 660 height 273
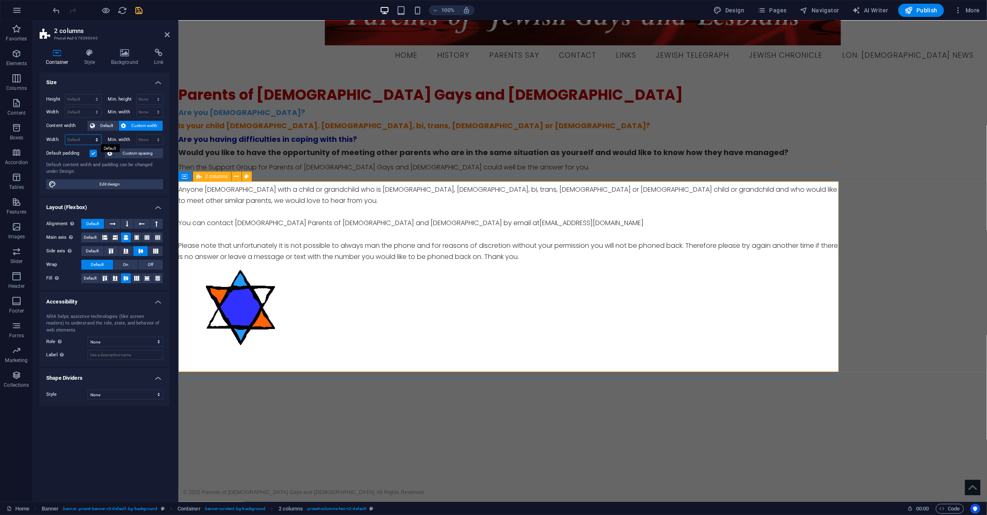
click at [89, 140] on select "Default px rem % em vh vw" at bounding box center [83, 140] width 36 height 10
select select "%"
click at [89, 135] on select "Default px rem % em vh vw" at bounding box center [83, 140] width 36 height 10
type input "70"
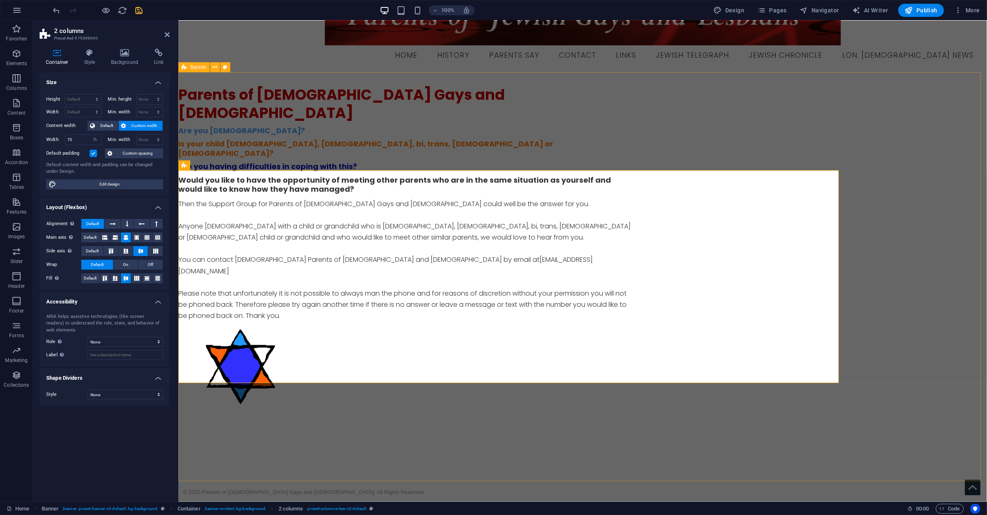
click at [888, 272] on div "Parents of [DEMOGRAPHIC_DATA] Gays and [DEMOGRAPHIC_DATA] Are you [DEMOGRAPHIC_…" at bounding box center [582, 276] width 808 height 409
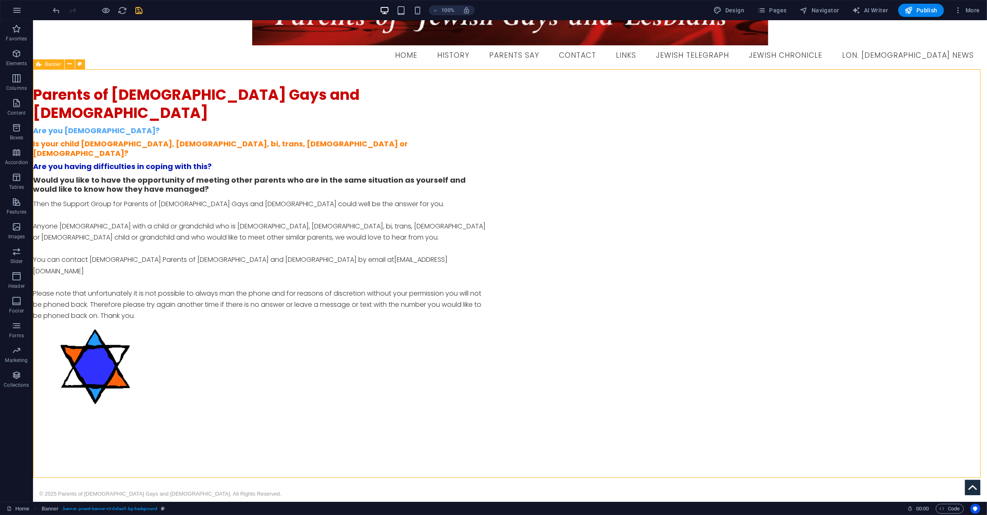
scroll to position [41, 0]
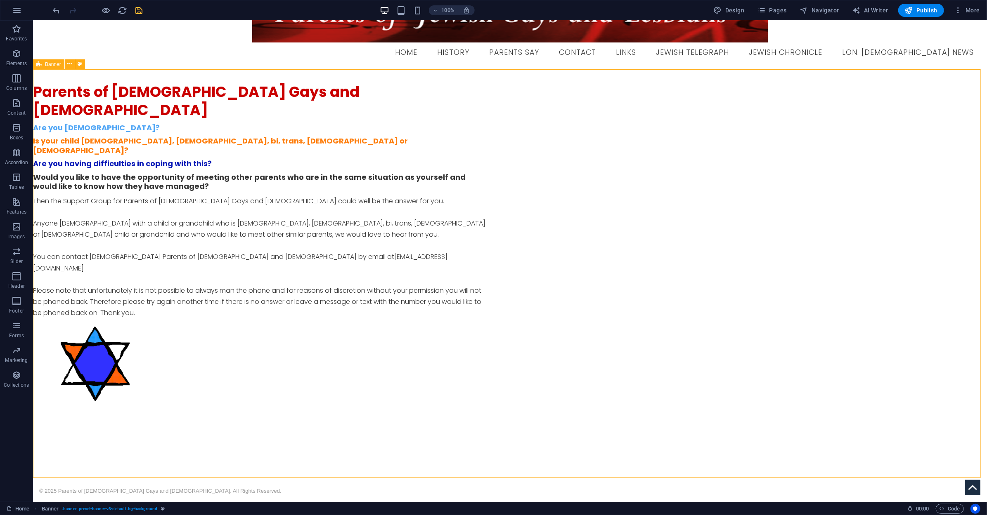
click at [870, 269] on div "Parents of [DEMOGRAPHIC_DATA] Gays and [DEMOGRAPHIC_DATA] Are you [DEMOGRAPHIC_…" at bounding box center [510, 273] width 954 height 409
click at [684, 163] on div "Parents of [DEMOGRAPHIC_DATA] Gays and [DEMOGRAPHIC_DATA] Are you [DEMOGRAPHIC_…" at bounding box center [363, 248] width 660 height 345
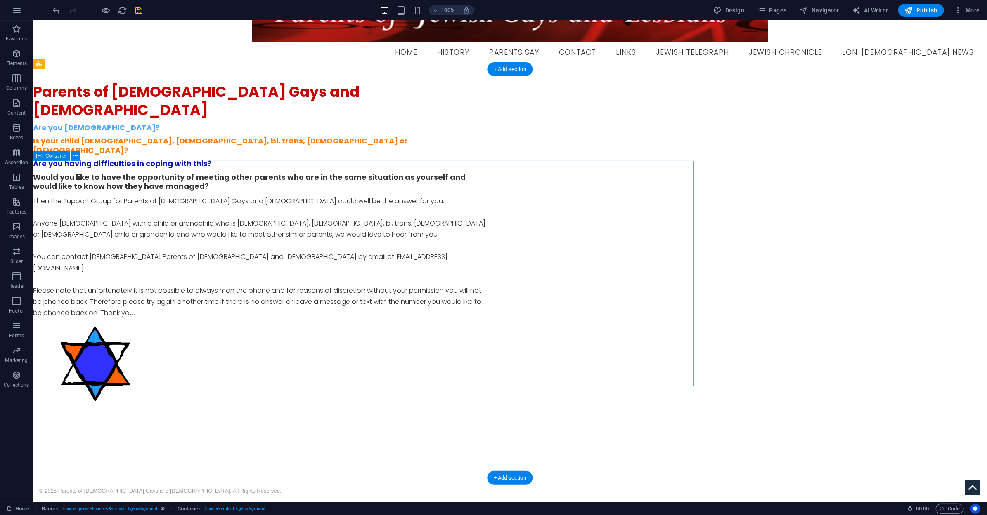
click at [684, 163] on div "Parents of [DEMOGRAPHIC_DATA] Gays and [DEMOGRAPHIC_DATA] Are you [DEMOGRAPHIC_…" at bounding box center [363, 248] width 660 height 345
select select "%"
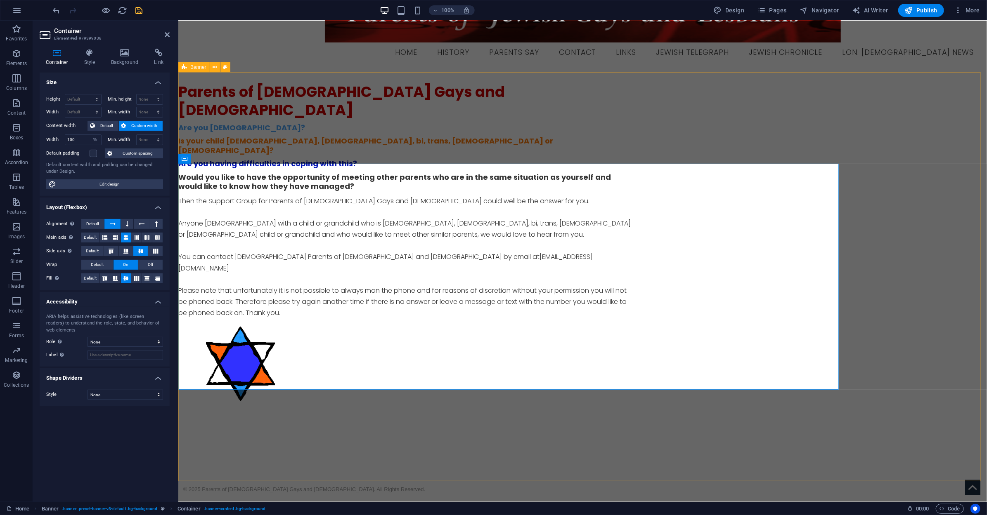
scroll to position [38, 0]
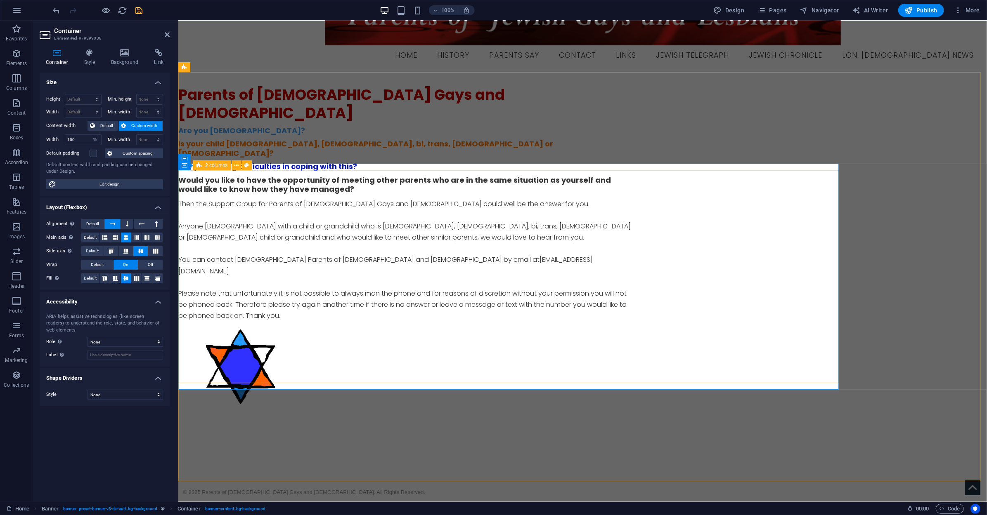
click at [215, 194] on div "Parents of [DEMOGRAPHIC_DATA] Gays and [DEMOGRAPHIC_DATA] Are you [DEMOGRAPHIC_…" at bounding box center [508, 251] width 660 height 332
click at [213, 161] on div "2 columns" at bounding box center [212, 166] width 38 height 10
click at [213, 167] on span "2 columns" at bounding box center [216, 165] width 23 height 5
select select "%"
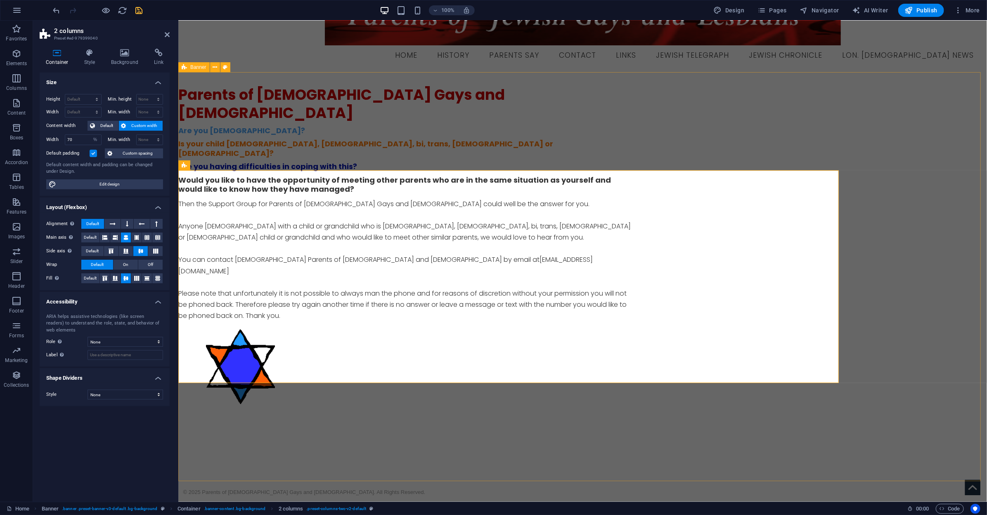
click at [354, 107] on div "Parents of [DEMOGRAPHIC_DATA] Gays and [DEMOGRAPHIC_DATA] Are you [DEMOGRAPHIC_…" at bounding box center [582, 276] width 808 height 409
select select "vh"
select select "rem"
select select "banner"
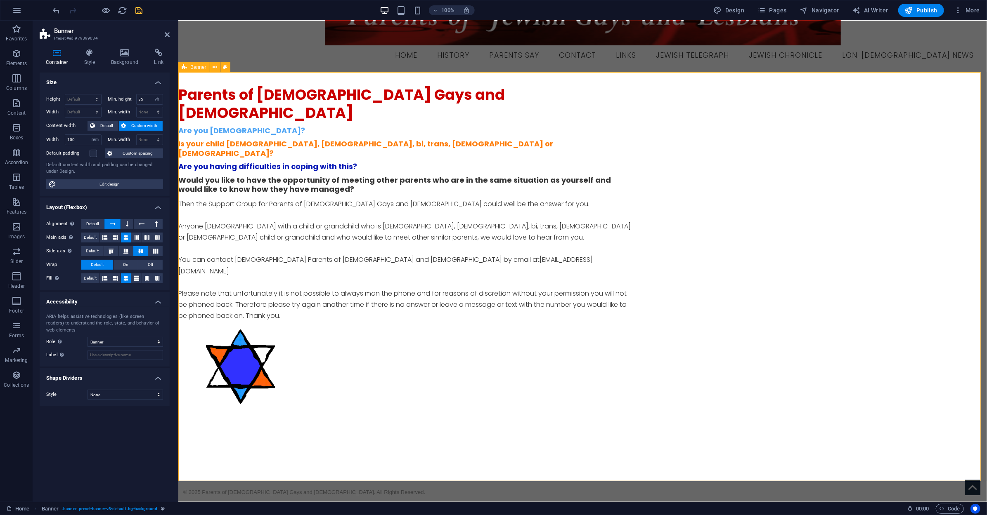
click at [283, 142] on div "Parents of [DEMOGRAPHIC_DATA] Gays and [DEMOGRAPHIC_DATA] Are you [DEMOGRAPHIC_…" at bounding box center [582, 276] width 808 height 409
click at [858, 243] on div "Parents of [DEMOGRAPHIC_DATA] Gays and [DEMOGRAPHIC_DATA] Are you [DEMOGRAPHIC_…" at bounding box center [582, 276] width 808 height 409
click at [815, 230] on div "Parents of [DEMOGRAPHIC_DATA] Gays and [DEMOGRAPHIC_DATA] Are you [DEMOGRAPHIC_…" at bounding box center [508, 251] width 660 height 332
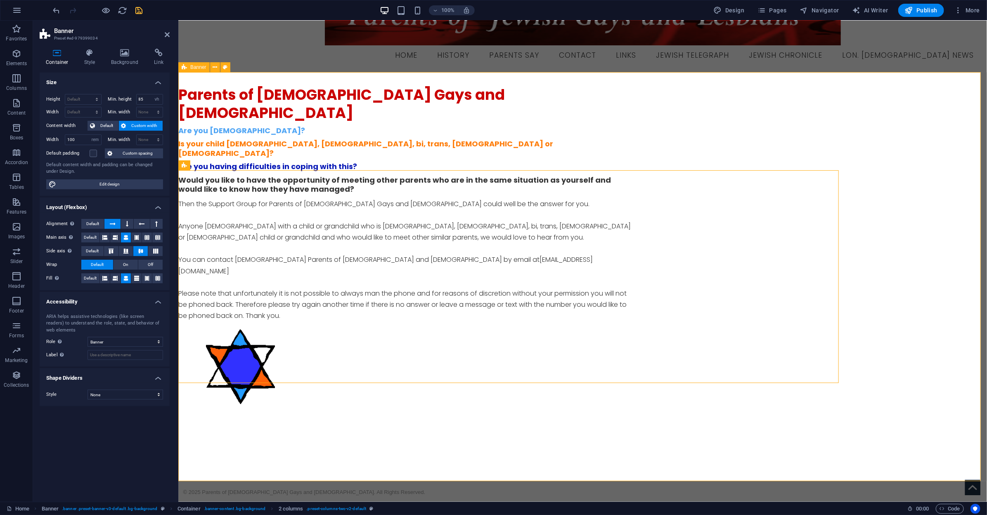
click at [900, 237] on div "Parents of [DEMOGRAPHIC_DATA] Gays and [DEMOGRAPHIC_DATA] Are you [DEMOGRAPHIC_…" at bounding box center [582, 276] width 808 height 409
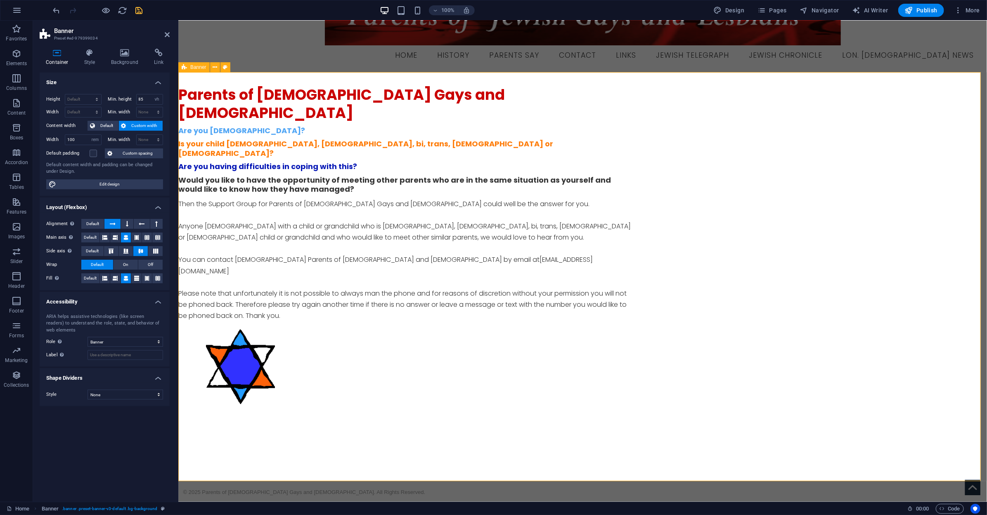
click at [917, 234] on div "Parents of [DEMOGRAPHIC_DATA] Gays and [DEMOGRAPHIC_DATA] Are you [DEMOGRAPHIC_…" at bounding box center [582, 276] width 808 height 409
click at [826, 241] on div "Parents of [DEMOGRAPHIC_DATA] Gays and [DEMOGRAPHIC_DATA] Are you [DEMOGRAPHIC_…" at bounding box center [508, 251] width 660 height 332
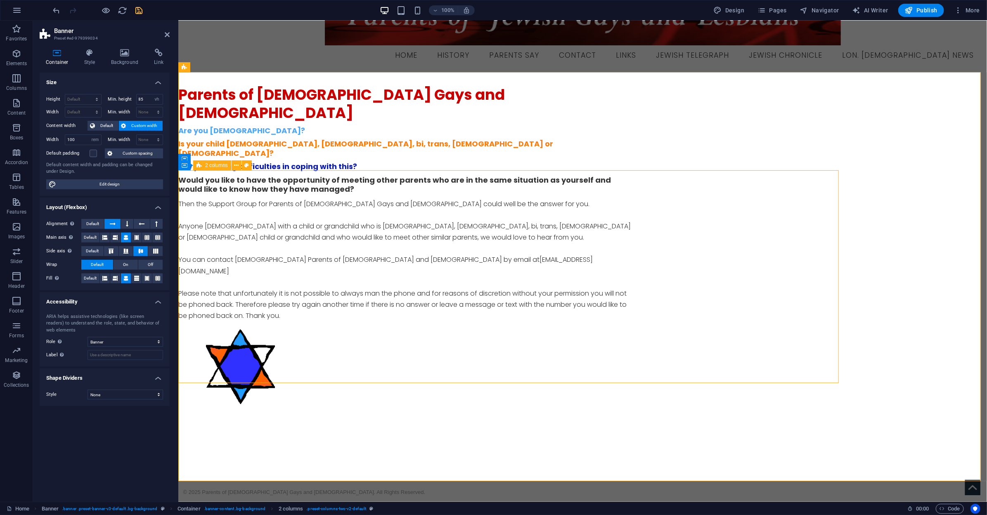
click at [826, 241] on div "Parents of [DEMOGRAPHIC_DATA] Gays and [DEMOGRAPHIC_DATA] Are you [DEMOGRAPHIC_…" at bounding box center [508, 251] width 660 height 332
select select "%"
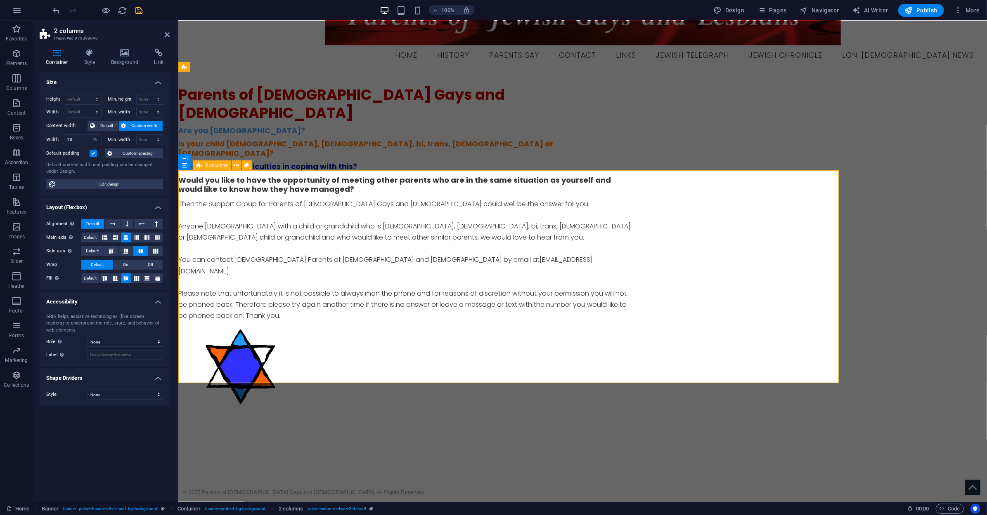
click at [826, 241] on div "Parents of [DEMOGRAPHIC_DATA] Gays and [DEMOGRAPHIC_DATA] Are you [DEMOGRAPHIC_…" at bounding box center [508, 251] width 660 height 332
click at [74, 142] on input "70" at bounding box center [83, 140] width 36 height 10
type input "7"
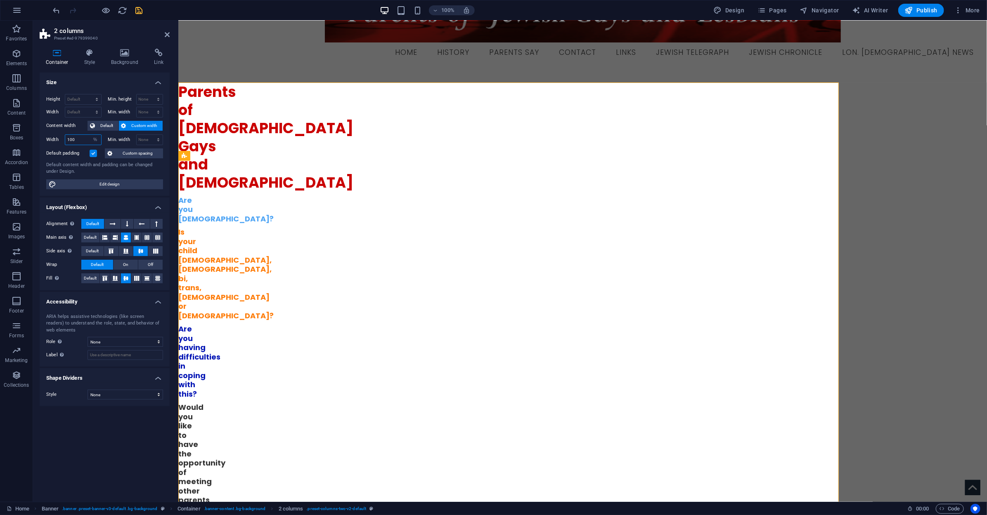
type input "100"
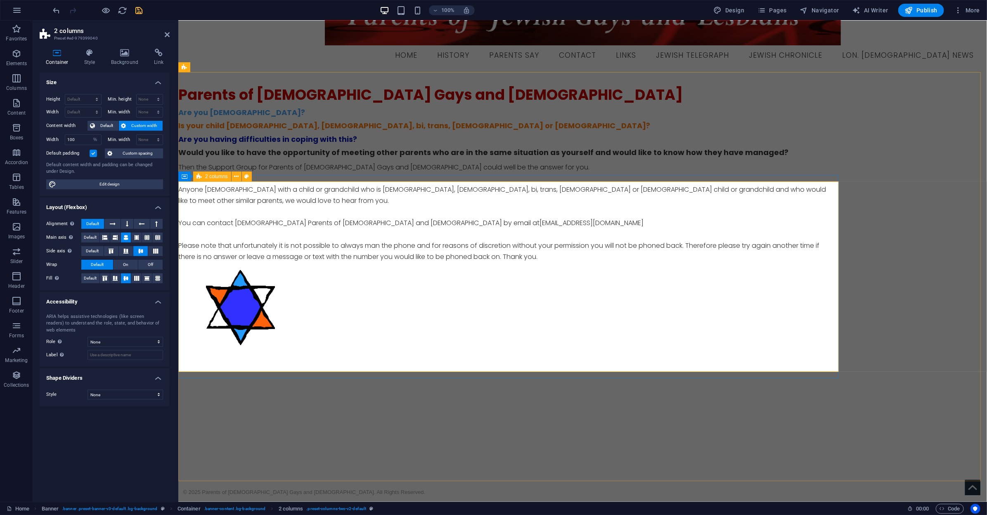
drag, startPoint x: 781, startPoint y: 225, endPoint x: 833, endPoint y: 212, distance: 53.2
click at [790, 224] on div "Parents of [DEMOGRAPHIC_DATA] Gays and [DEMOGRAPHIC_DATA] Are you [DEMOGRAPHIC_…" at bounding box center [508, 221] width 660 height 273
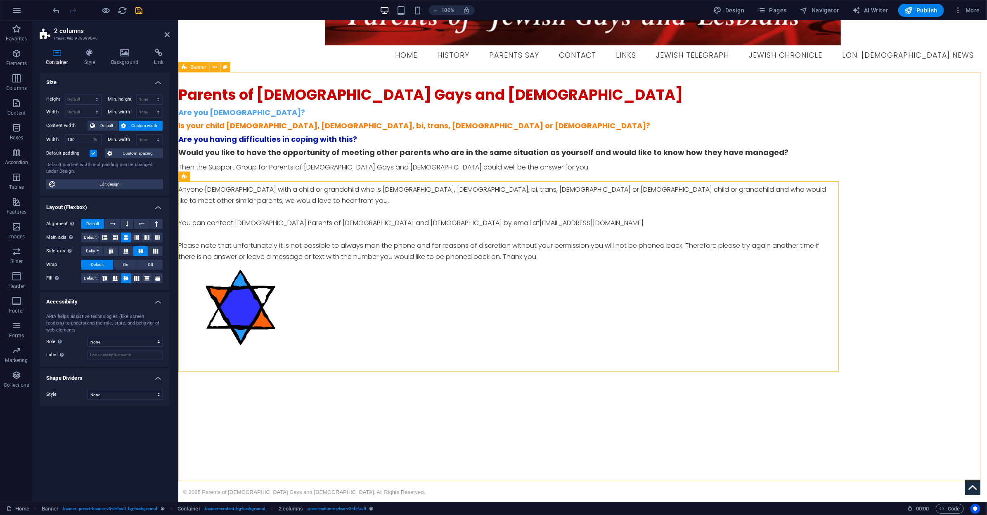
click at [900, 255] on div "Parents of [DEMOGRAPHIC_DATA] Gays and [DEMOGRAPHIC_DATA] Are you [DEMOGRAPHIC_…" at bounding box center [582, 276] width 808 height 409
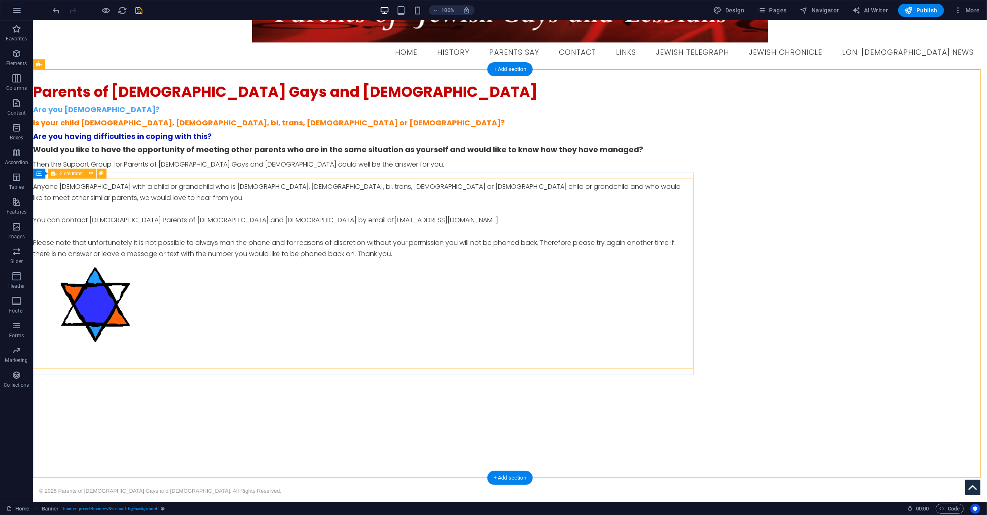
click at [691, 240] on div "Parents of [DEMOGRAPHIC_DATA] Gays and [DEMOGRAPHIC_DATA] Are you [DEMOGRAPHIC_…" at bounding box center [363, 219] width 660 height 273
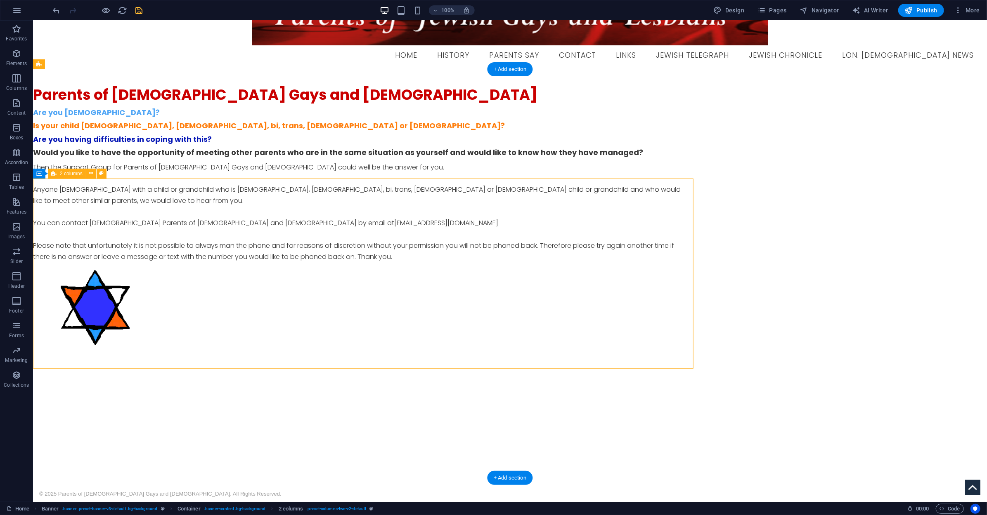
select select "%"
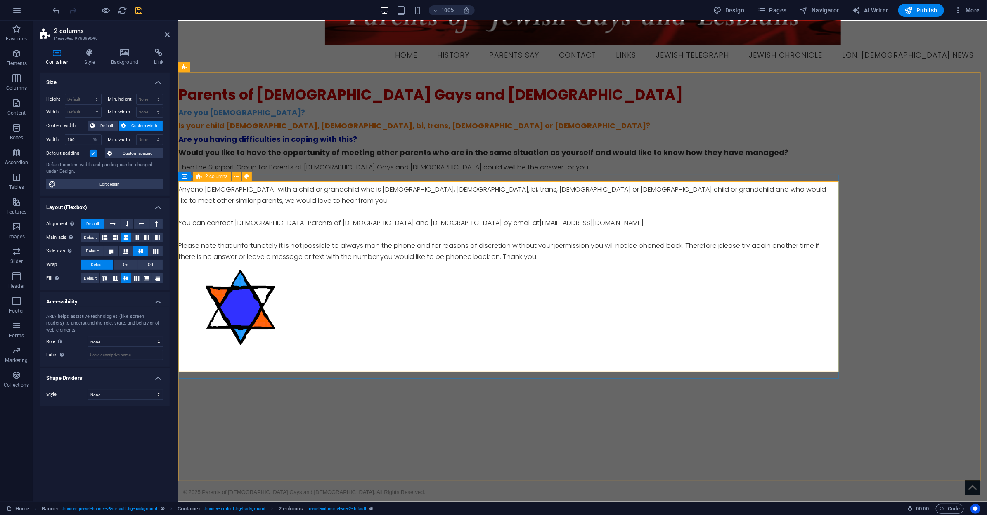
click at [803, 231] on div "Parents of [DEMOGRAPHIC_DATA] Gays and [DEMOGRAPHIC_DATA] Are you [DEMOGRAPHIC_…" at bounding box center [508, 221] width 660 height 273
click at [737, 200] on div "Parents of [DEMOGRAPHIC_DATA] Gays and [DEMOGRAPHIC_DATA] Are you [DEMOGRAPHIC_…" at bounding box center [508, 221] width 660 height 273
click at [709, 154] on div "Parents of [DEMOGRAPHIC_DATA] Gays and [DEMOGRAPHIC_DATA] Are you [DEMOGRAPHIC_…" at bounding box center [582, 276] width 808 height 409
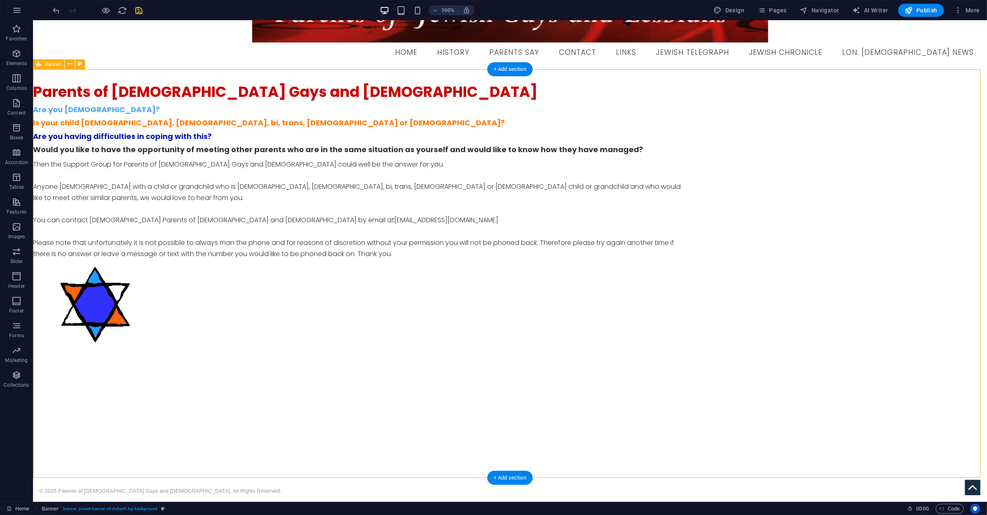
click at [281, 376] on div "Parents of [DEMOGRAPHIC_DATA] Gays and [DEMOGRAPHIC_DATA] Are you [DEMOGRAPHIC_…" at bounding box center [510, 273] width 954 height 409
select select "vh"
select select "rem"
select select "banner"
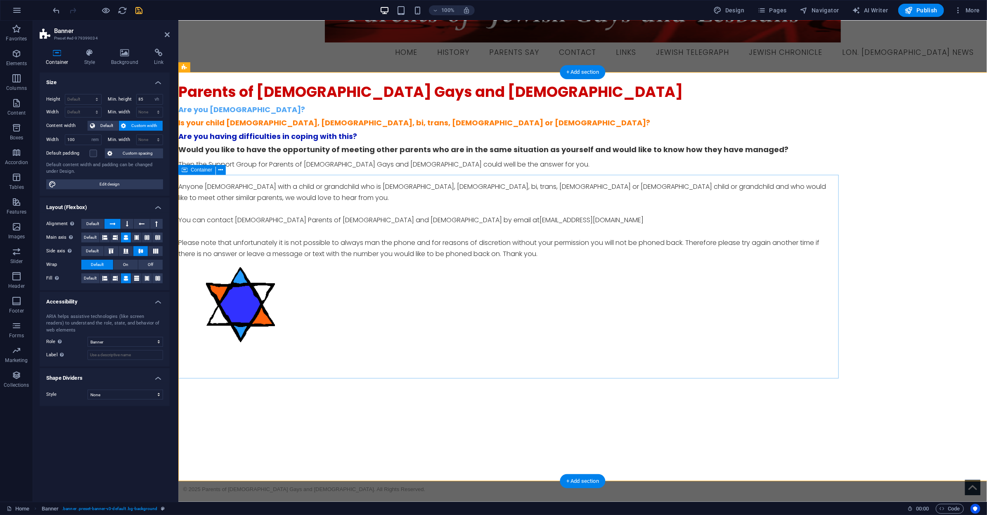
scroll to position [38, 0]
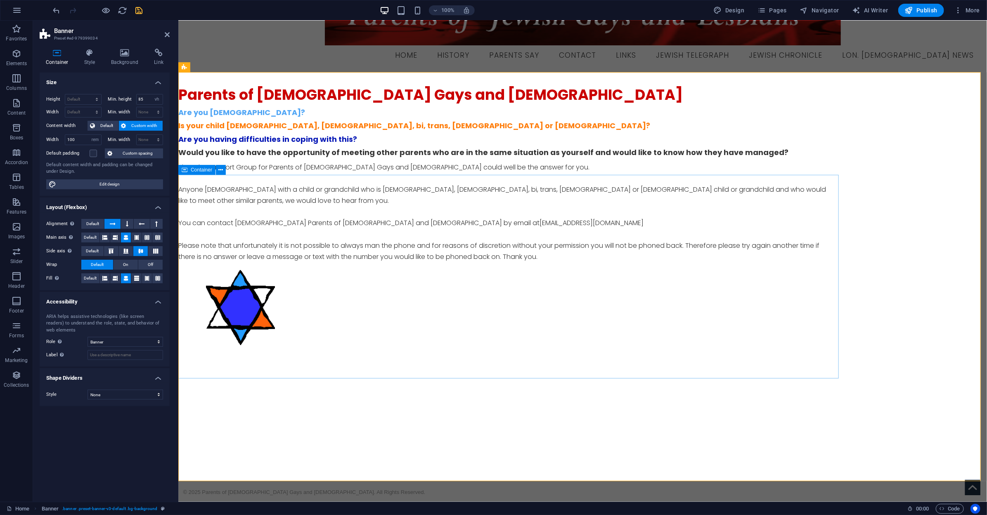
click at [333, 175] on div "Parents of [DEMOGRAPHIC_DATA] Gays and [DEMOGRAPHIC_DATA] Are you [DEMOGRAPHIC_…" at bounding box center [508, 222] width 660 height 286
select select "%"
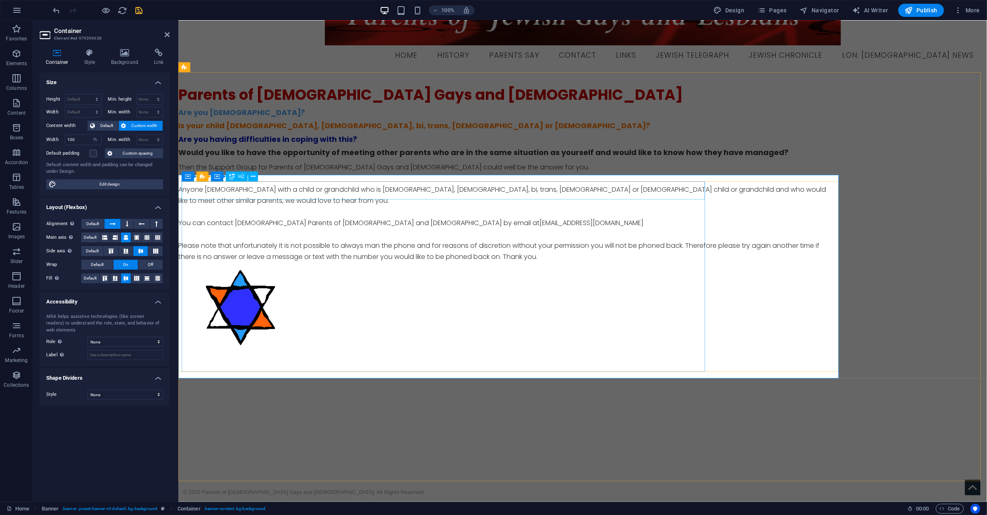
click at [184, 104] on div "Parents of [DEMOGRAPHIC_DATA] Gays and [DEMOGRAPHIC_DATA]" at bounding box center [505, 94] width 654 height 18
click at [186, 179] on icon at bounding box center [188, 177] width 6 height 10
click at [187, 179] on icon at bounding box center [188, 177] width 6 height 10
click at [188, 182] on icon at bounding box center [188, 177] width 6 height 10
click at [818, 13] on span "Navigator" at bounding box center [819, 10] width 39 height 8
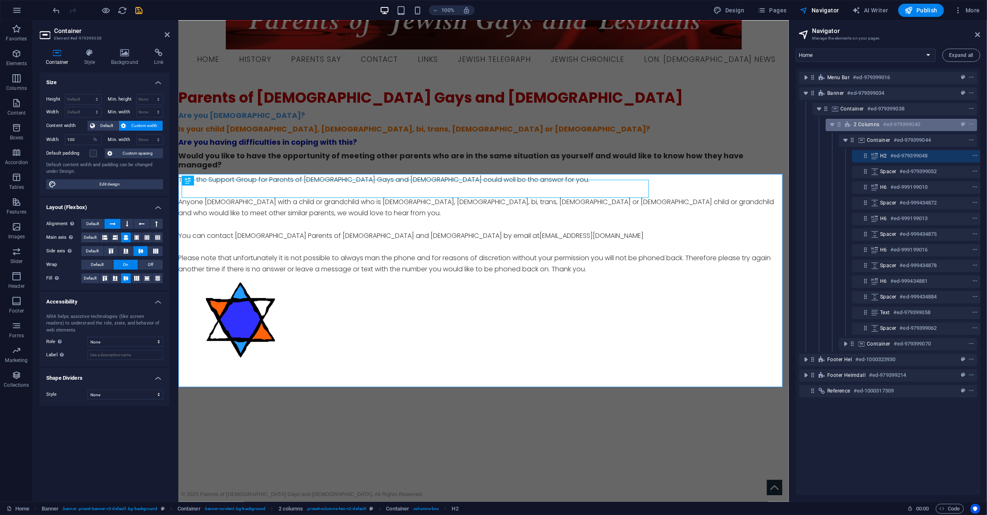
scroll to position [0, 2]
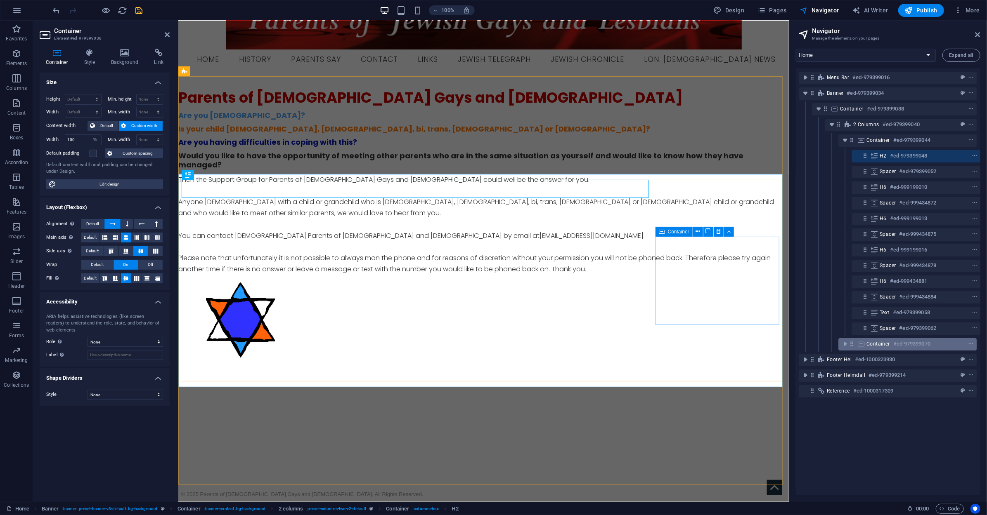
click at [874, 345] on span "Container" at bounding box center [878, 344] width 24 height 7
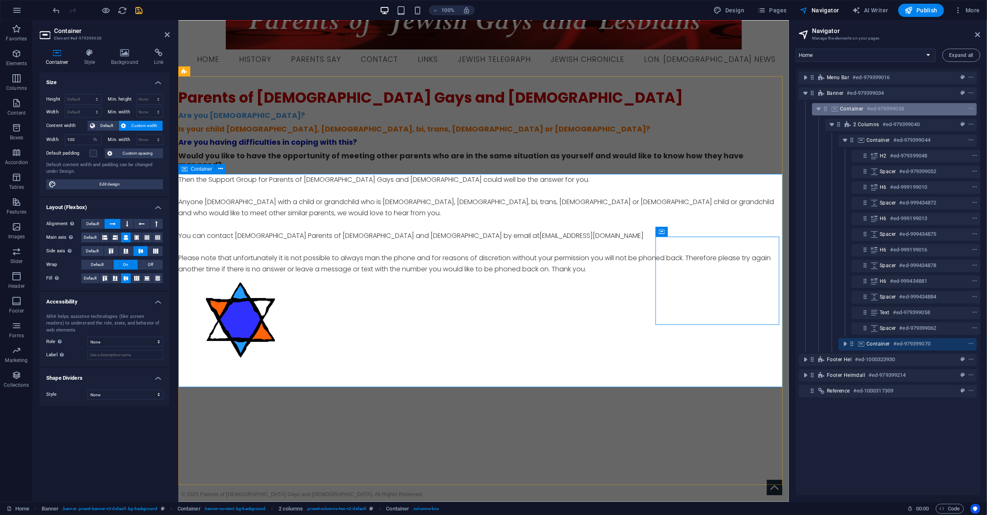
click at [848, 109] on span "Container" at bounding box center [852, 109] width 24 height 7
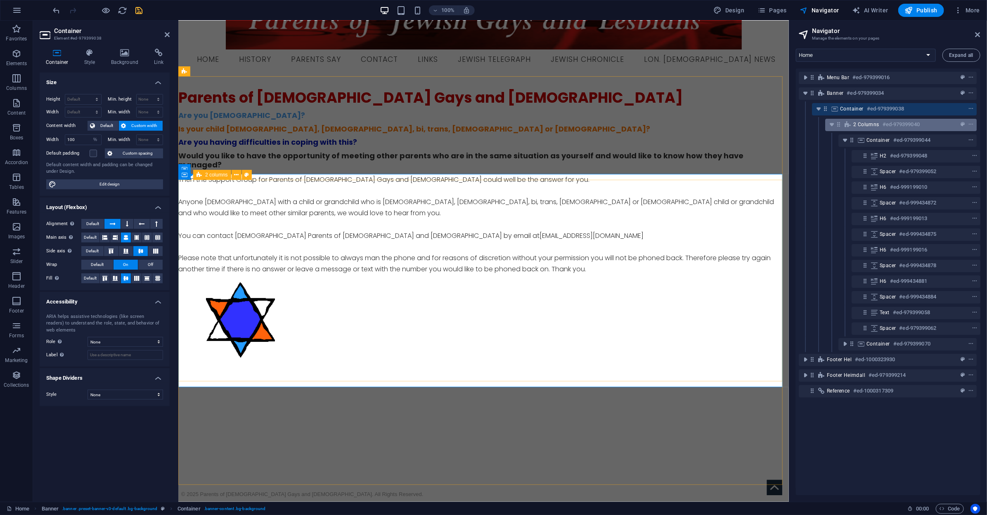
click at [861, 126] on span "2 columns" at bounding box center [866, 124] width 26 height 7
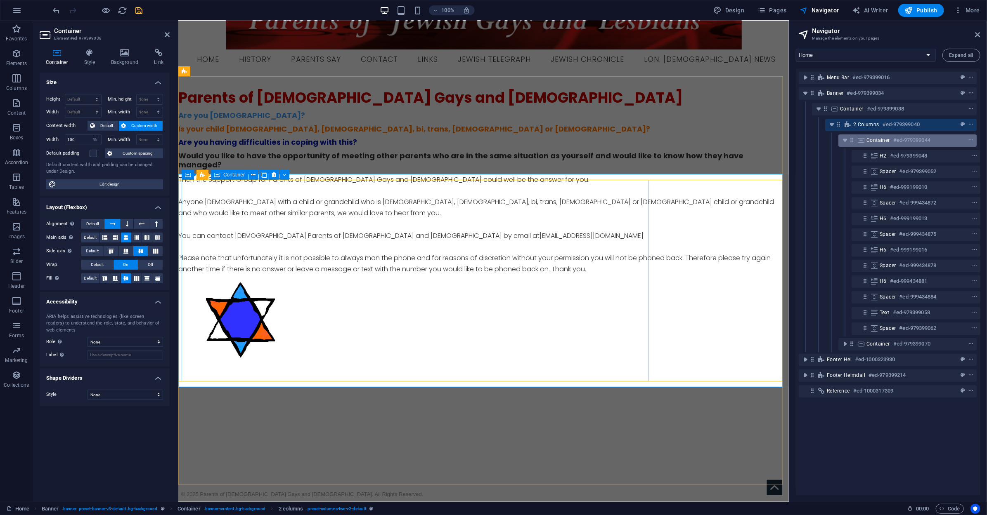
click at [867, 139] on span "Container" at bounding box center [878, 140] width 24 height 7
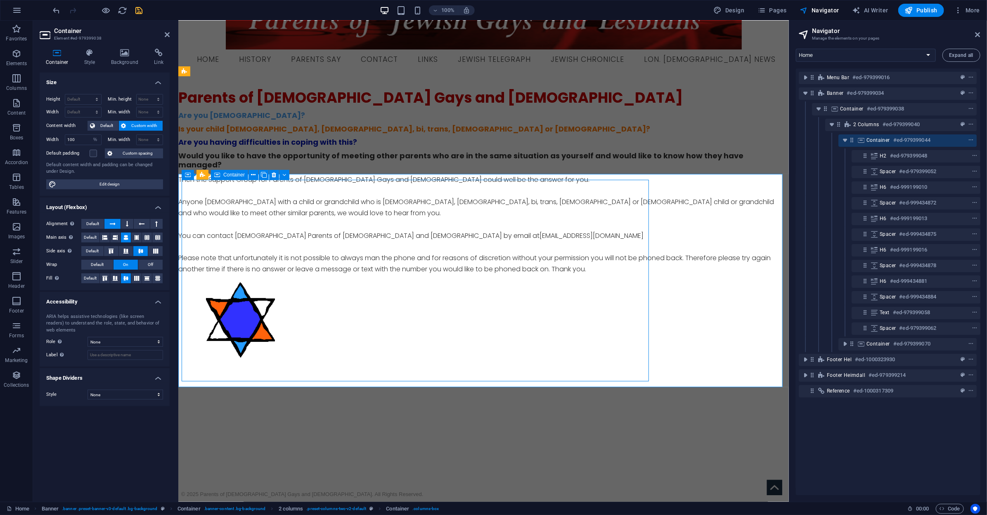
click at [867, 139] on span "Container" at bounding box center [878, 140] width 24 height 7
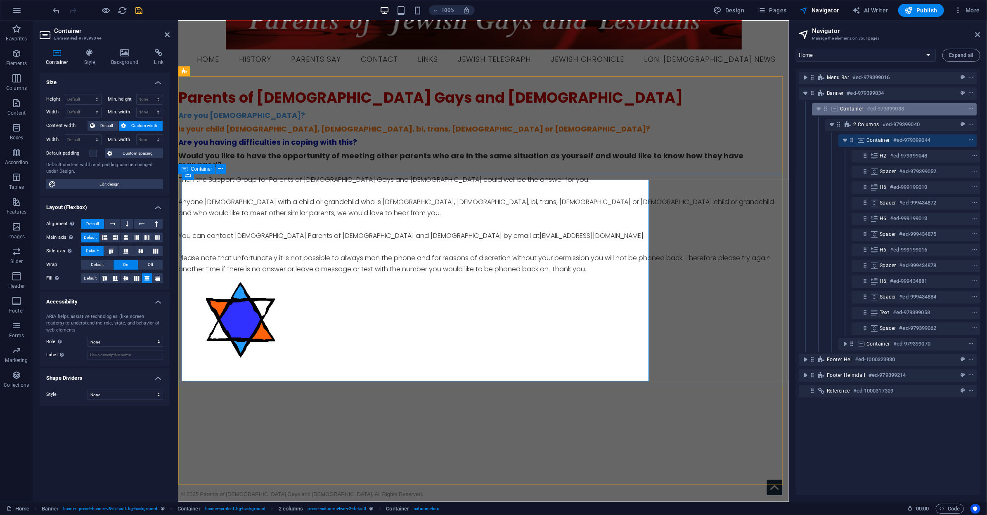
click at [860, 110] on span "Container" at bounding box center [852, 109] width 24 height 7
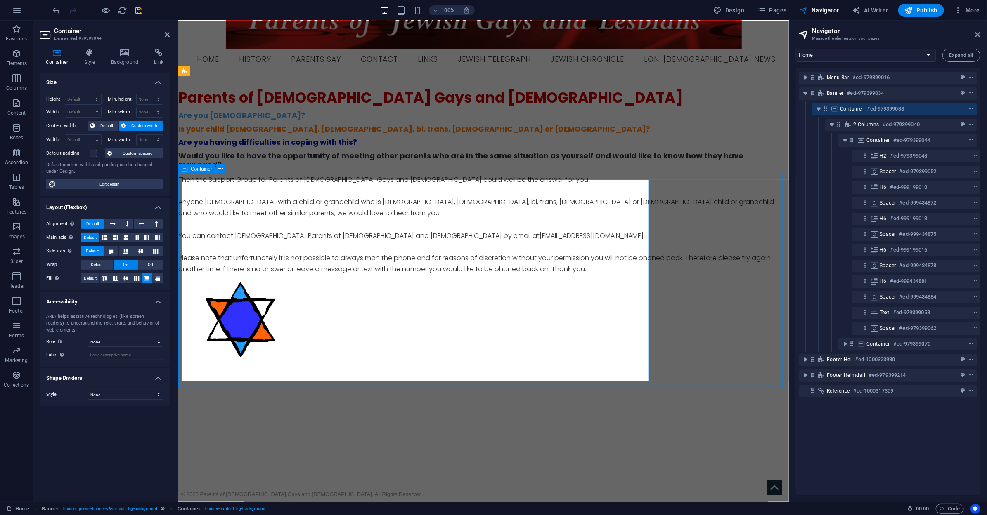
click at [860, 110] on span "Container" at bounding box center [852, 109] width 24 height 7
select select "%"
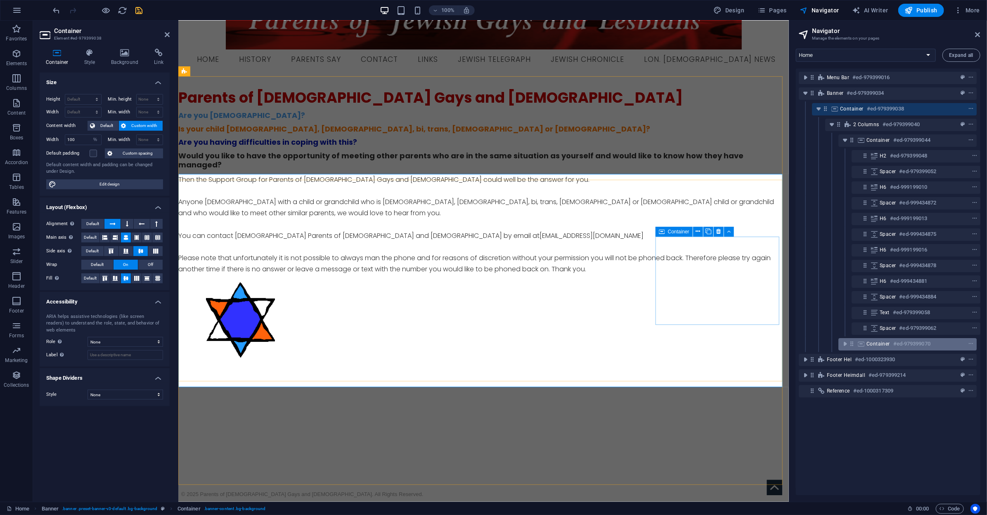
click at [879, 340] on div "Container #ed-979399070" at bounding box center [900, 344] width 69 height 10
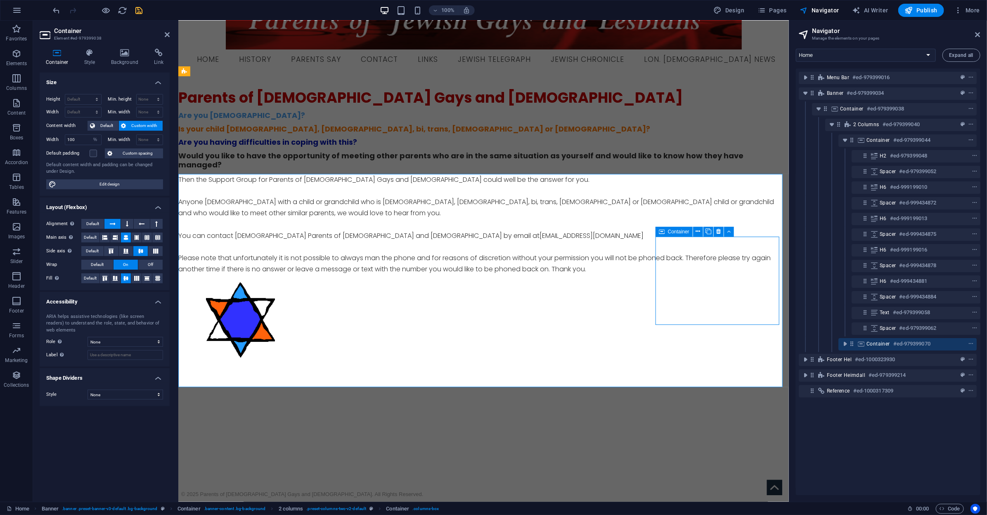
click at [879, 340] on div "Container #ed-979399070" at bounding box center [900, 344] width 69 height 10
select select "px"
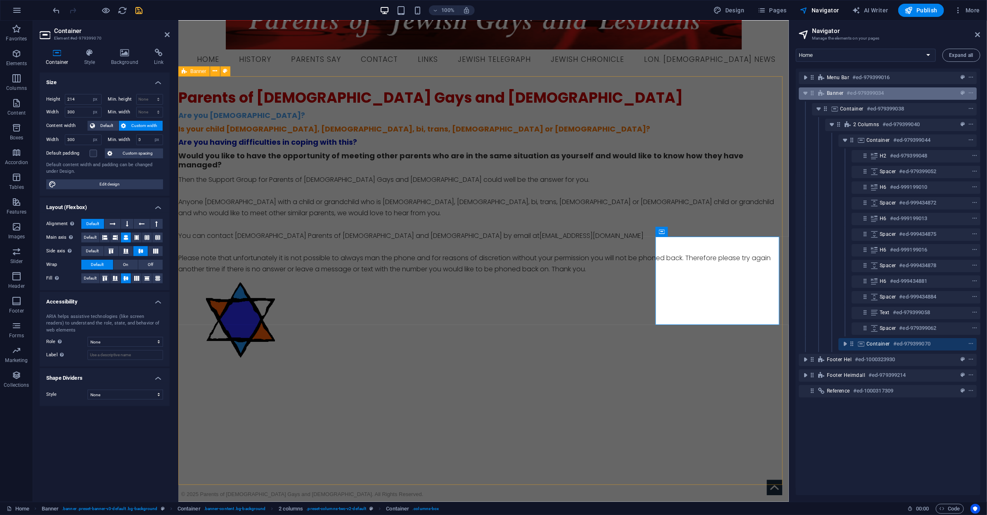
click at [836, 93] on span "Banner" at bounding box center [835, 93] width 17 height 7
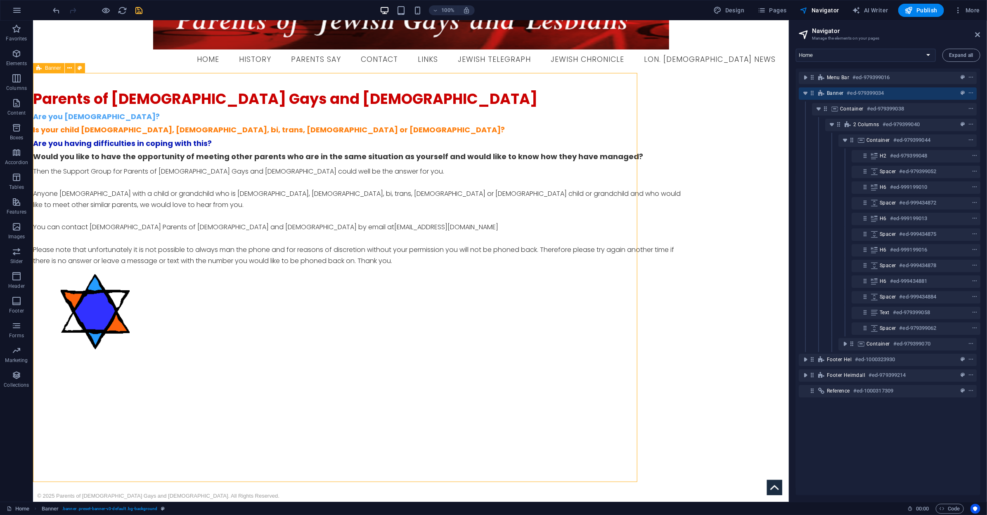
scroll to position [38, 0]
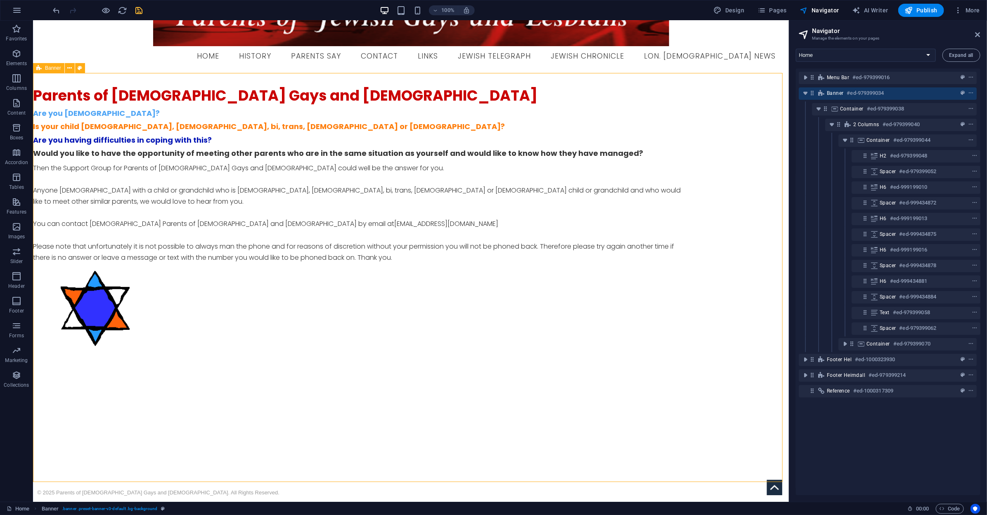
click at [836, 93] on span "Banner" at bounding box center [835, 93] width 17 height 7
select select "vh"
select select "rem"
select select "banner"
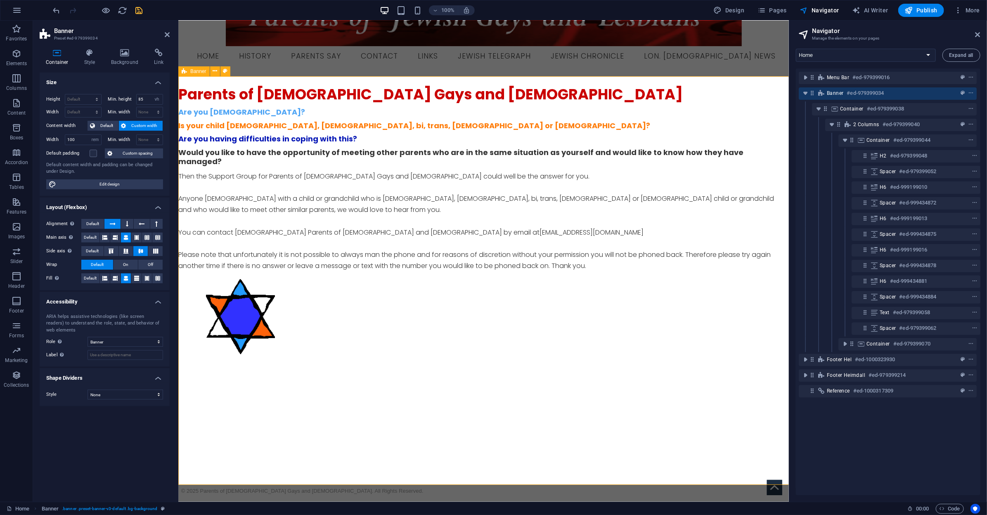
scroll to position [34, 0]
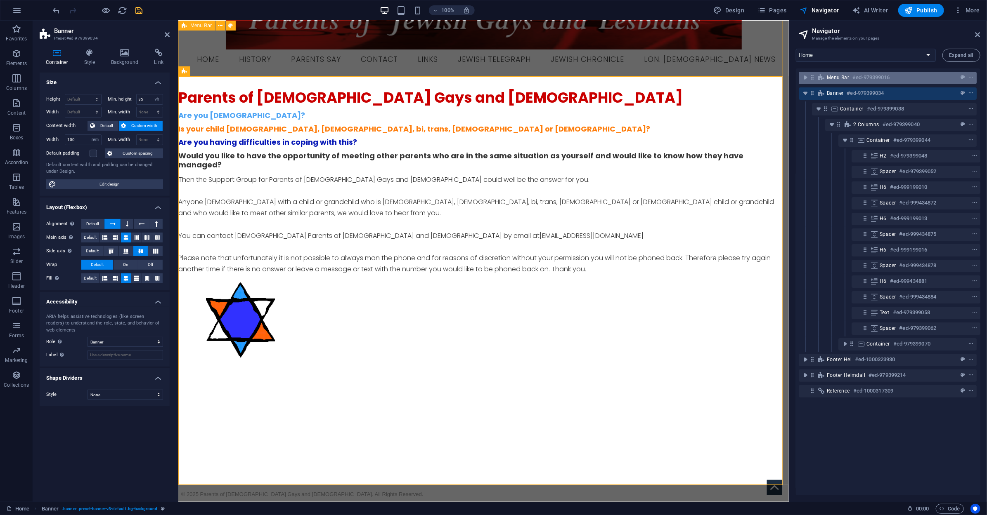
click at [838, 76] on span "Menu Bar" at bounding box center [838, 77] width 22 height 7
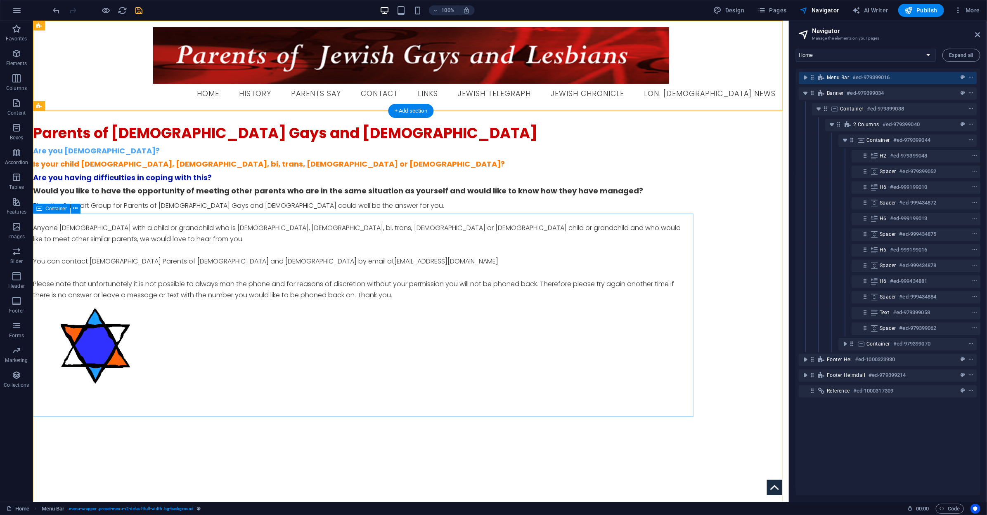
click at [656, 214] on div "Parents of [DEMOGRAPHIC_DATA] Gays and [DEMOGRAPHIC_DATA] Are you [DEMOGRAPHIC_…" at bounding box center [363, 260] width 660 height 286
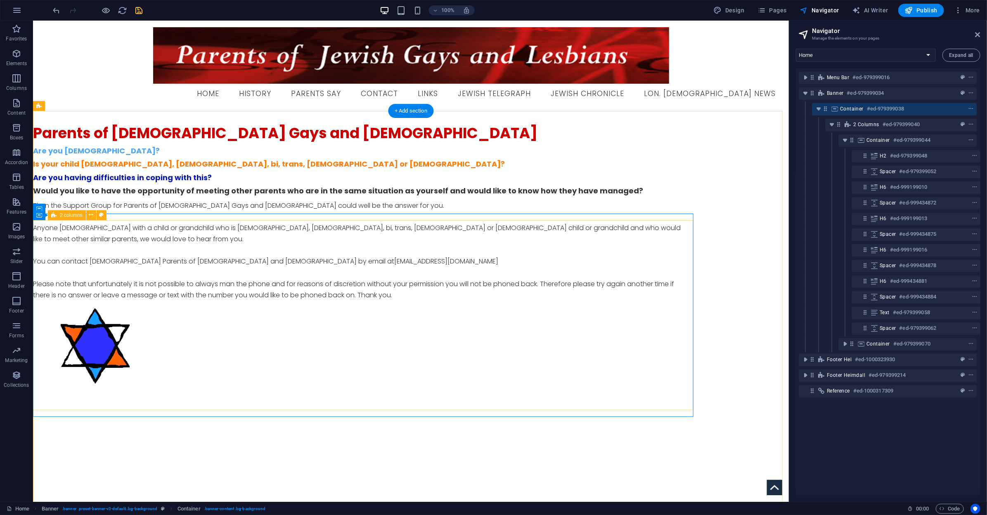
click at [658, 233] on div "Parents of [DEMOGRAPHIC_DATA] Gays and [DEMOGRAPHIC_DATA] Are you [DEMOGRAPHIC_…" at bounding box center [363, 260] width 660 height 273
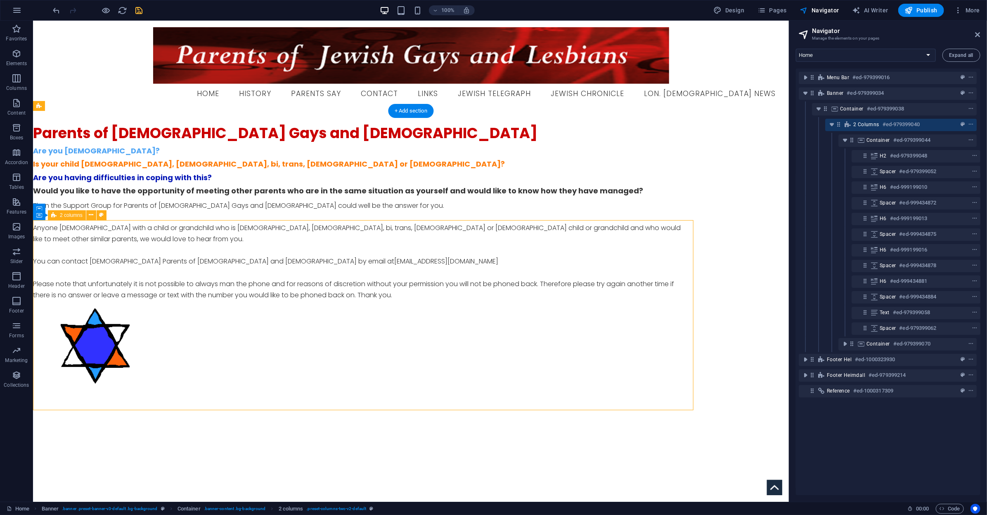
click at [658, 233] on div "Parents of [DEMOGRAPHIC_DATA] Gays and [DEMOGRAPHIC_DATA] Are you [DEMOGRAPHIC_…" at bounding box center [363, 260] width 660 height 273
select select "%"
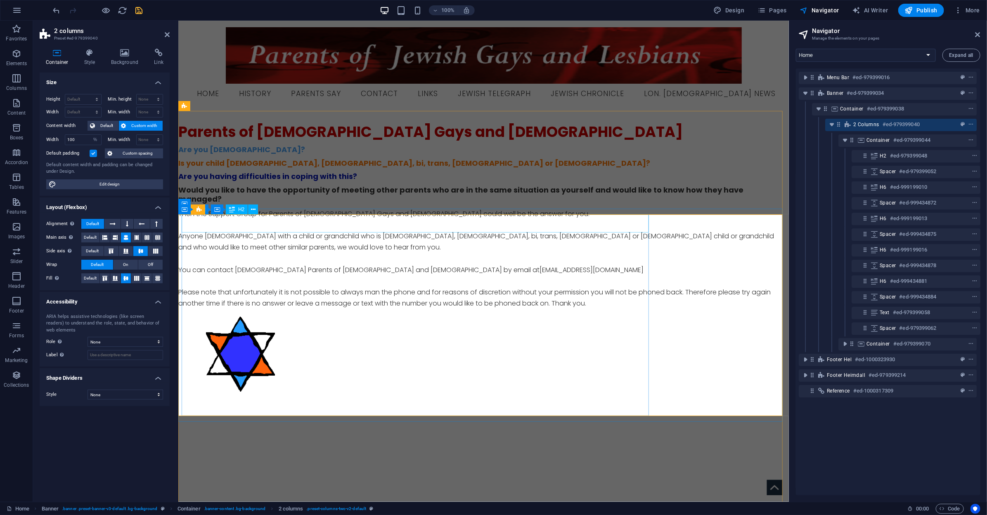
click at [642, 141] on div "Parents of [DEMOGRAPHIC_DATA] Gays and [DEMOGRAPHIC_DATA]" at bounding box center [480, 132] width 604 height 18
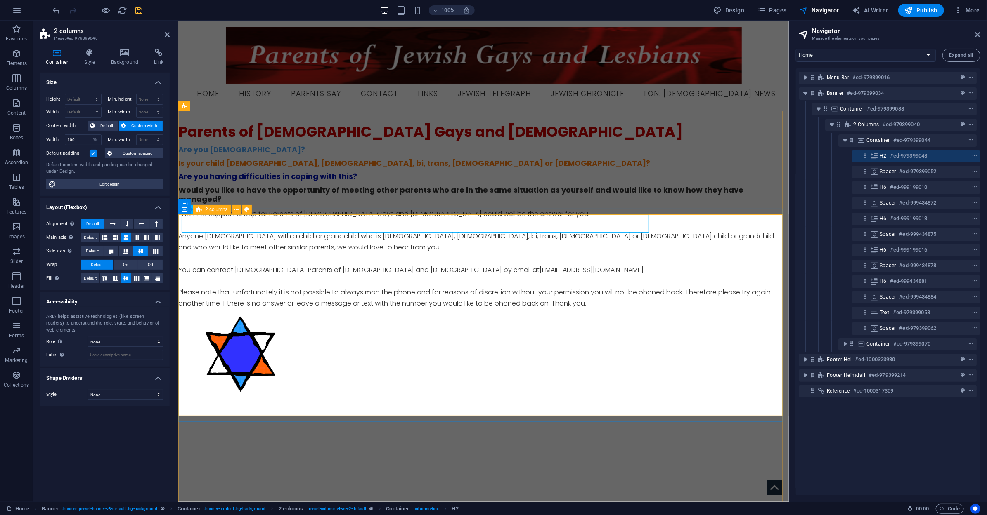
click at [676, 218] on div "Parents of [DEMOGRAPHIC_DATA] Gays and [DEMOGRAPHIC_DATA] Are you [DEMOGRAPHIC_…" at bounding box center [483, 264] width 610 height 282
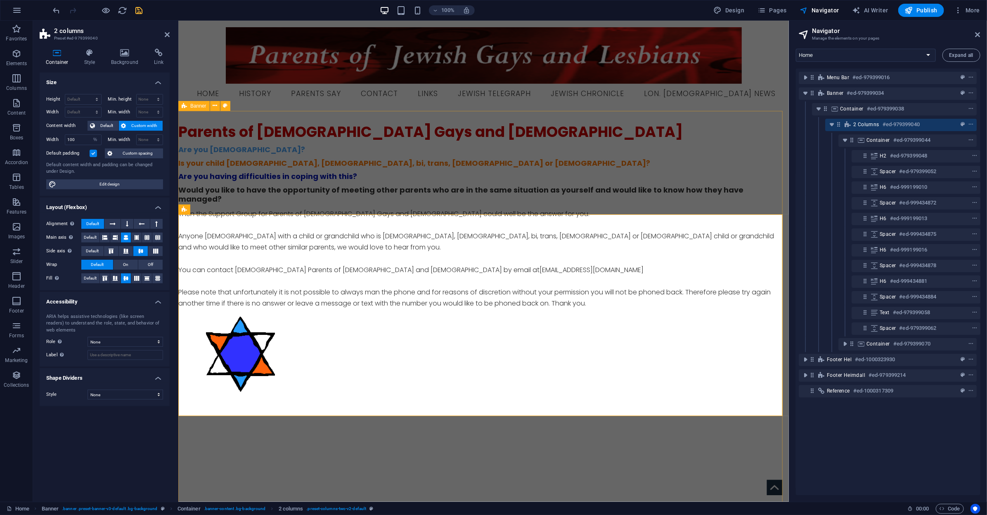
click at [325, 177] on div "Parents of [DEMOGRAPHIC_DATA] Gays and [DEMOGRAPHIC_DATA] Are you [DEMOGRAPHIC_…" at bounding box center [483, 315] width 610 height 409
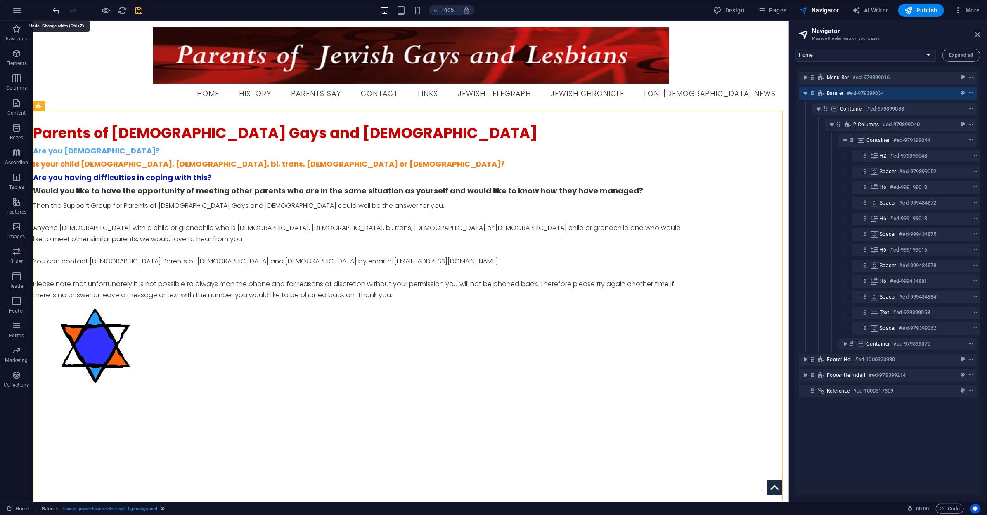
click at [55, 10] on icon "undo" at bounding box center [56, 10] width 9 height 9
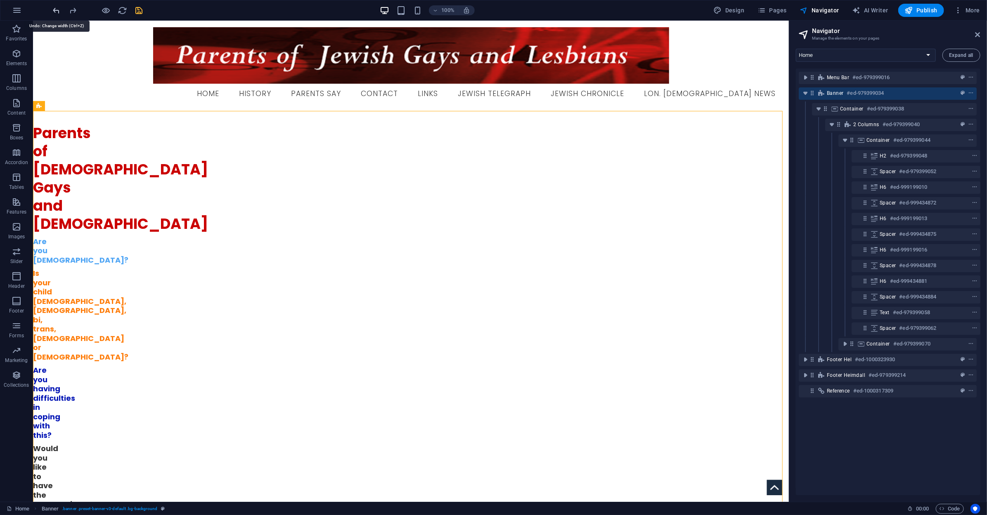
click at [55, 10] on icon "undo" at bounding box center [56, 10] width 9 height 9
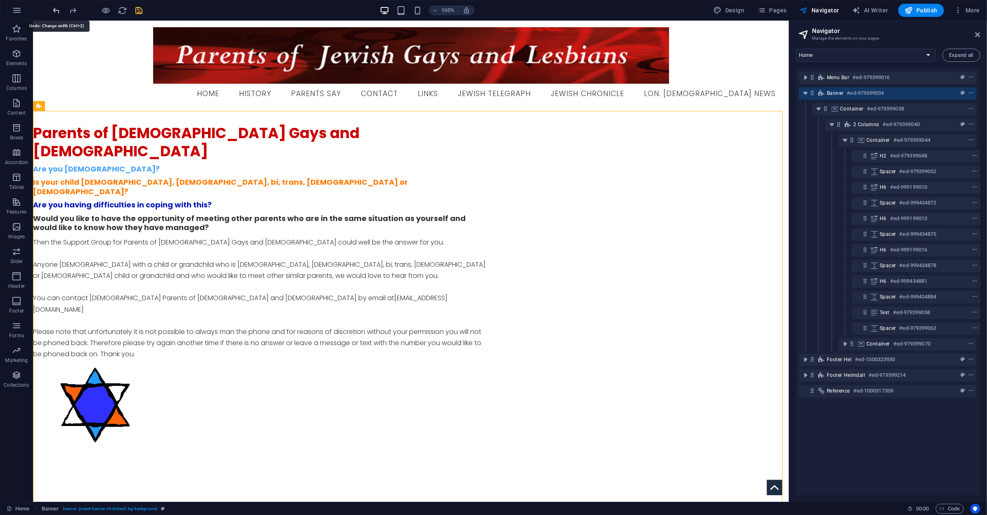
click at [55, 10] on icon "undo" at bounding box center [56, 10] width 9 height 9
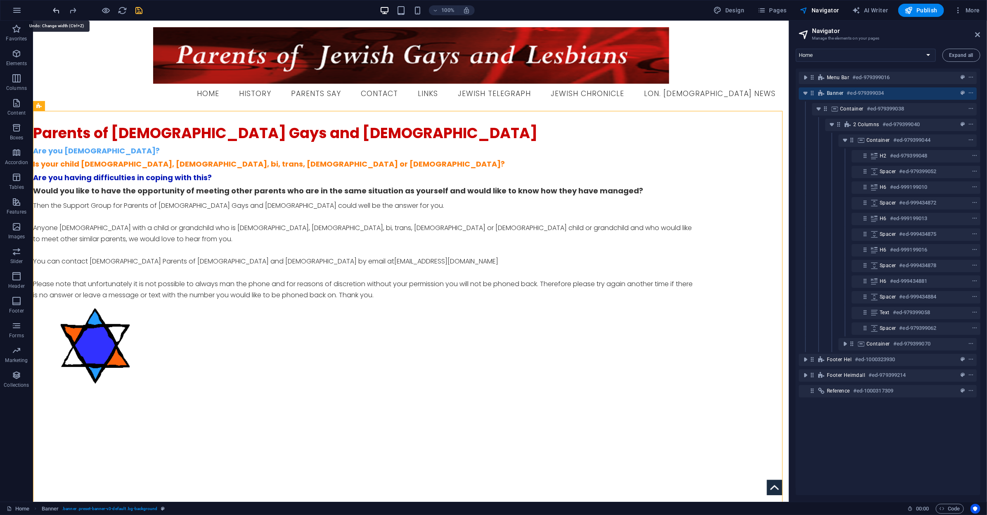
click at [55, 10] on icon "undo" at bounding box center [56, 10] width 9 height 9
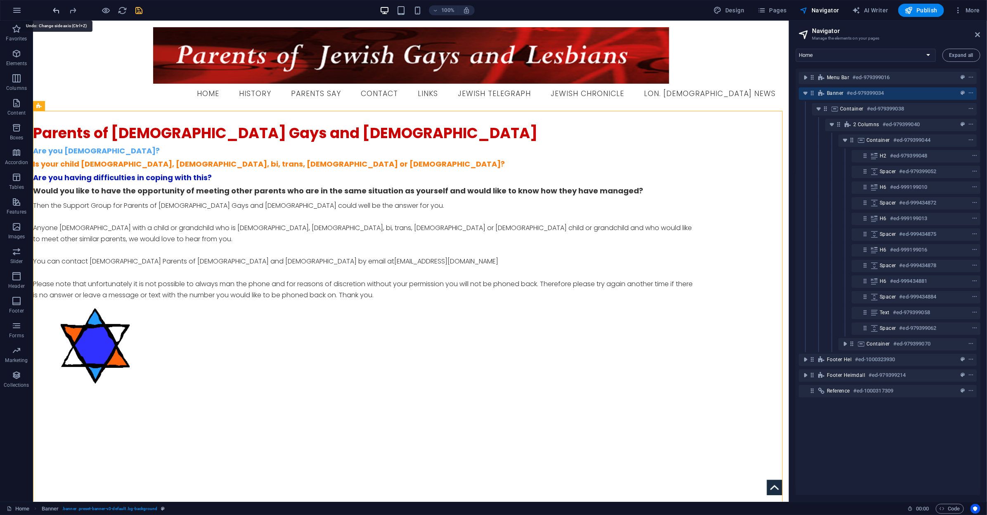
click at [55, 10] on icon "undo" at bounding box center [56, 10] width 9 height 9
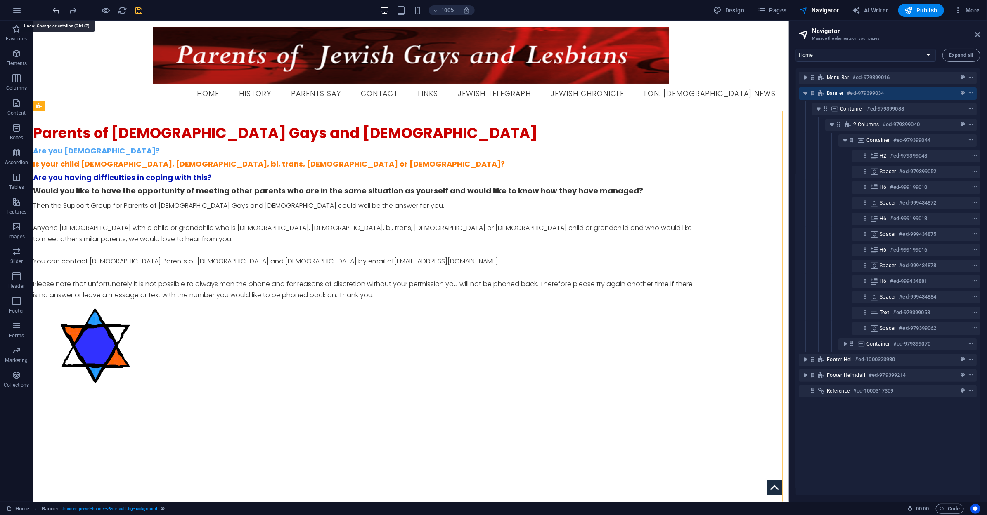
click at [55, 10] on icon "undo" at bounding box center [56, 10] width 9 height 9
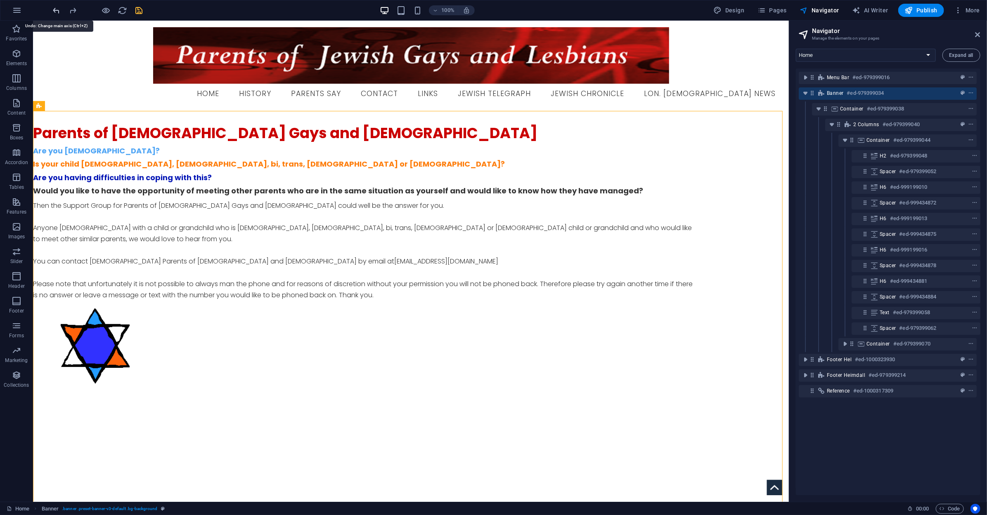
click at [55, 10] on icon "undo" at bounding box center [56, 10] width 9 height 9
click at [56, 12] on icon "undo" at bounding box center [56, 10] width 9 height 9
click at [56, 9] on icon "undo" at bounding box center [56, 10] width 9 height 9
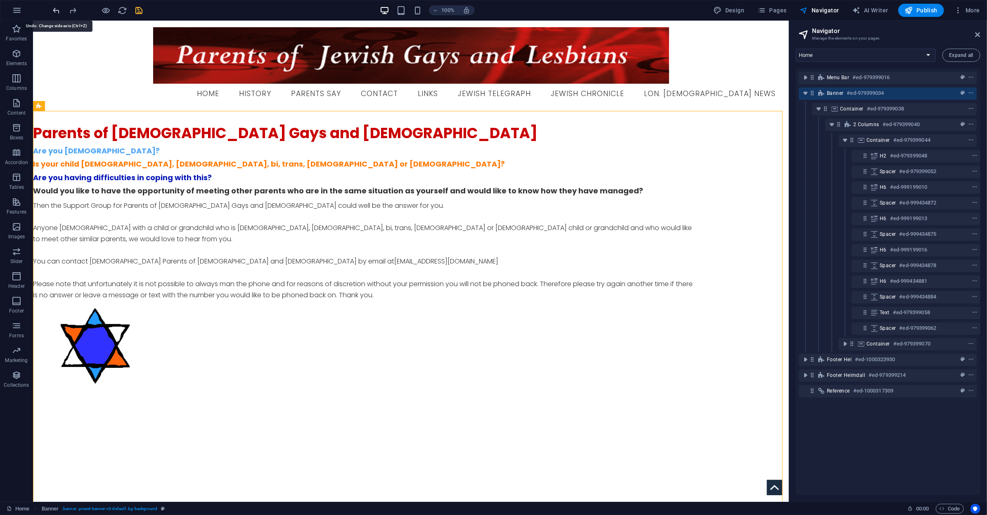
click at [56, 9] on icon "undo" at bounding box center [56, 10] width 9 height 9
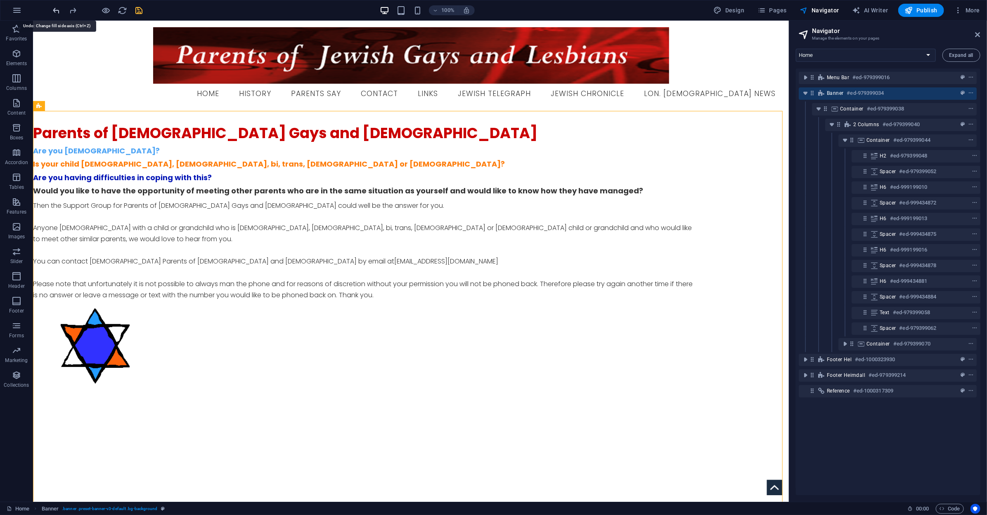
click at [56, 9] on icon "undo" at bounding box center [56, 10] width 9 height 9
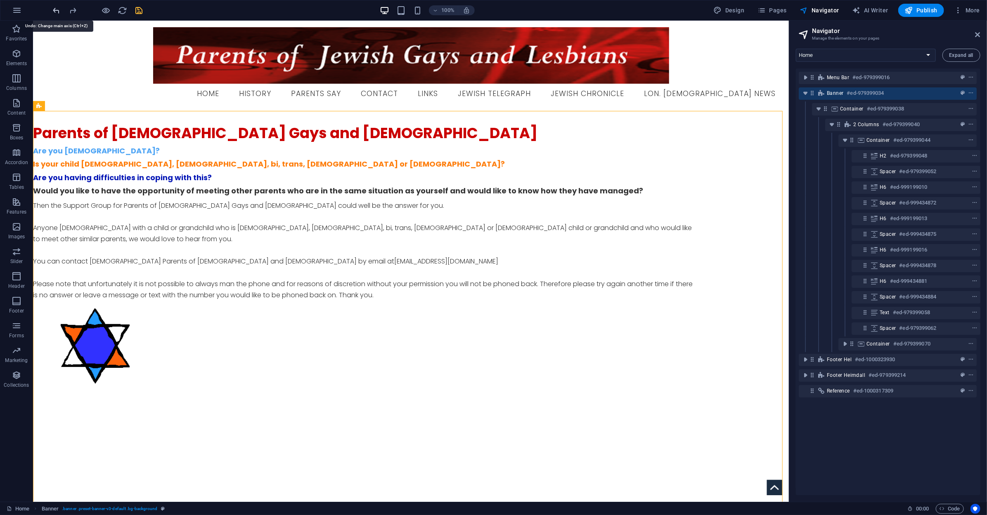
click at [56, 9] on icon "undo" at bounding box center [56, 10] width 9 height 9
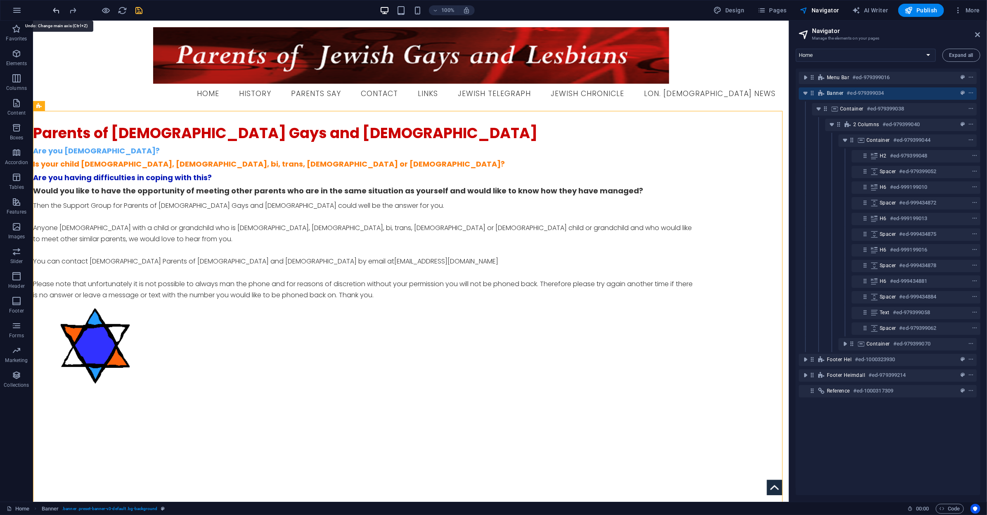
click at [56, 9] on icon "undo" at bounding box center [56, 10] width 9 height 9
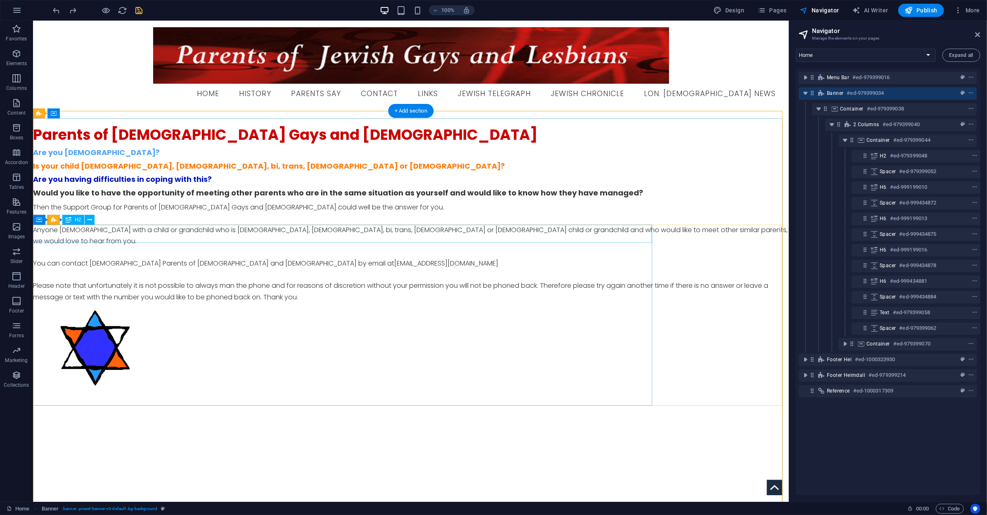
click at [411, 144] on div "Parents of [DEMOGRAPHIC_DATA] Gays and [DEMOGRAPHIC_DATA]" at bounding box center [411, 134] width 756 height 18
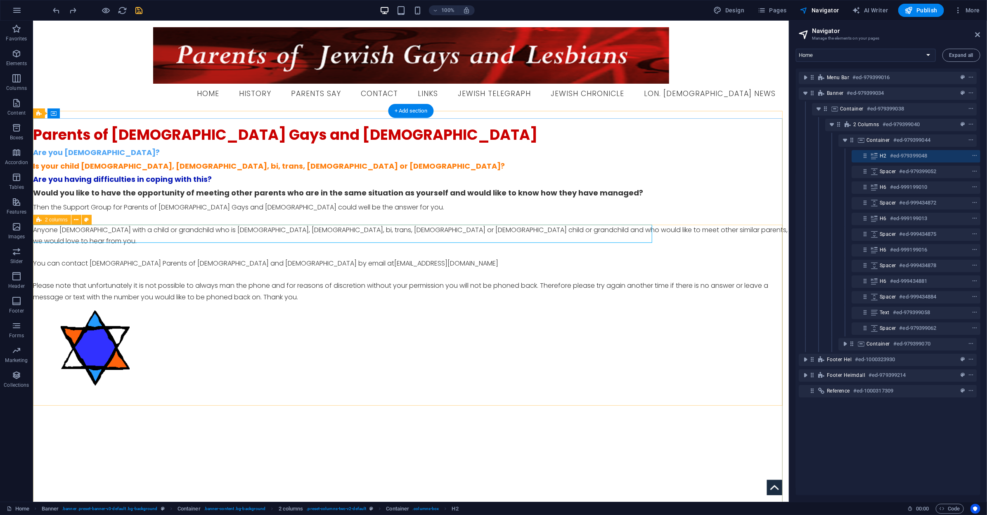
drag, startPoint x: 758, startPoint y: 242, endPoint x: 736, endPoint y: 242, distance: 21.9
click at [755, 242] on div "Parents of [DEMOGRAPHIC_DATA] Gays and [DEMOGRAPHIC_DATA] Are you [DEMOGRAPHIC_…" at bounding box center [411, 261] width 756 height 273
click at [699, 232] on div "Parents of [DEMOGRAPHIC_DATA] Gays and [DEMOGRAPHIC_DATA] Are you [DEMOGRAPHIC_…" at bounding box center [411, 261] width 756 height 273
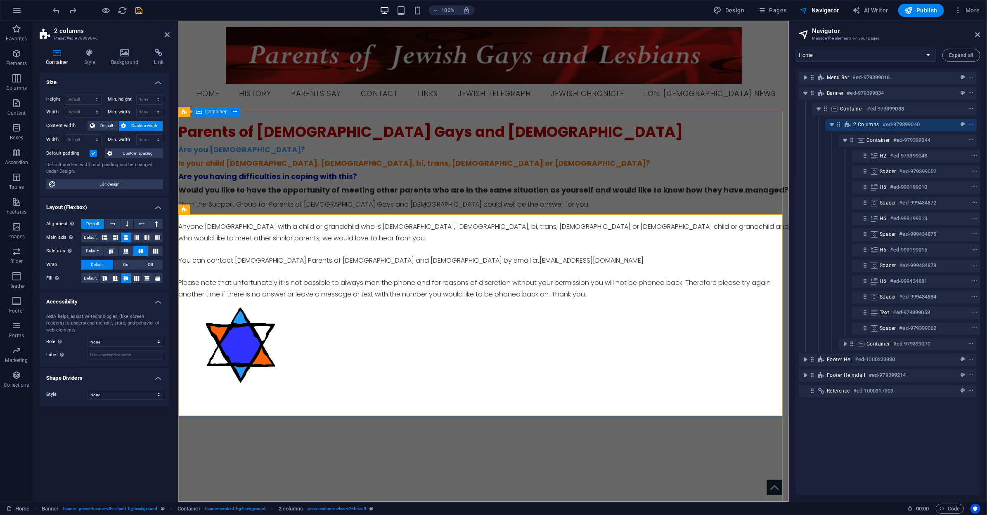
click at [686, 206] on div "Parents of [DEMOGRAPHIC_DATA] Gays and [DEMOGRAPHIC_DATA] Are you [DEMOGRAPHIC_…" at bounding box center [483, 258] width 610 height 285
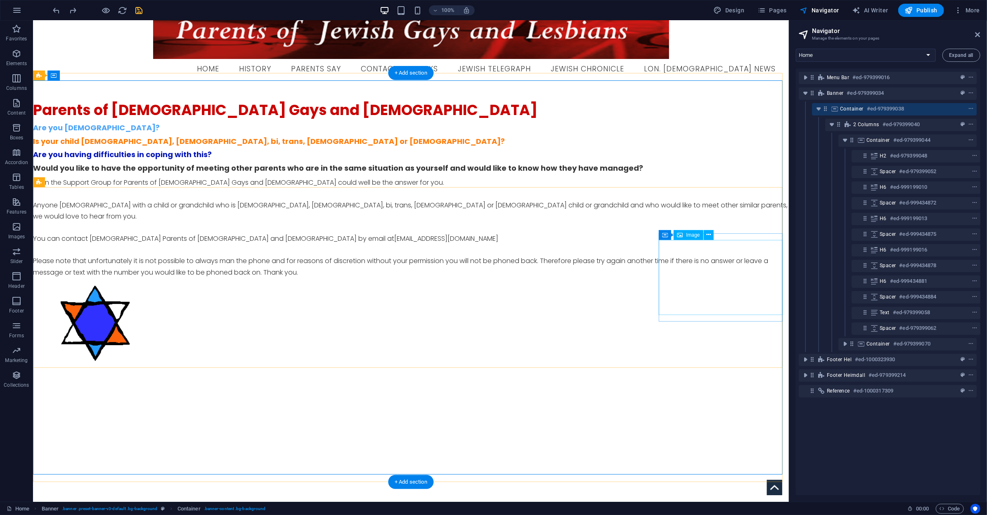
scroll to position [38, 0]
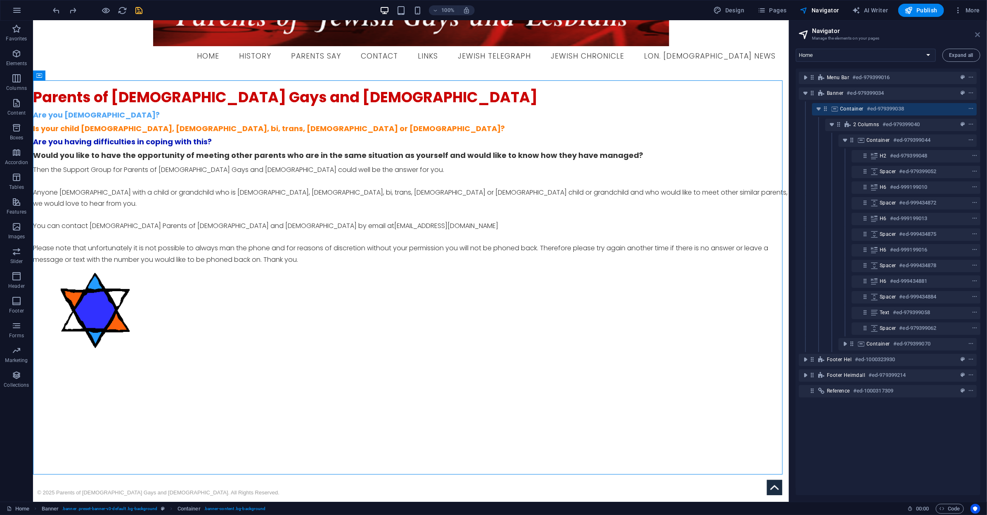
click at [977, 35] on icon at bounding box center [977, 34] width 5 height 7
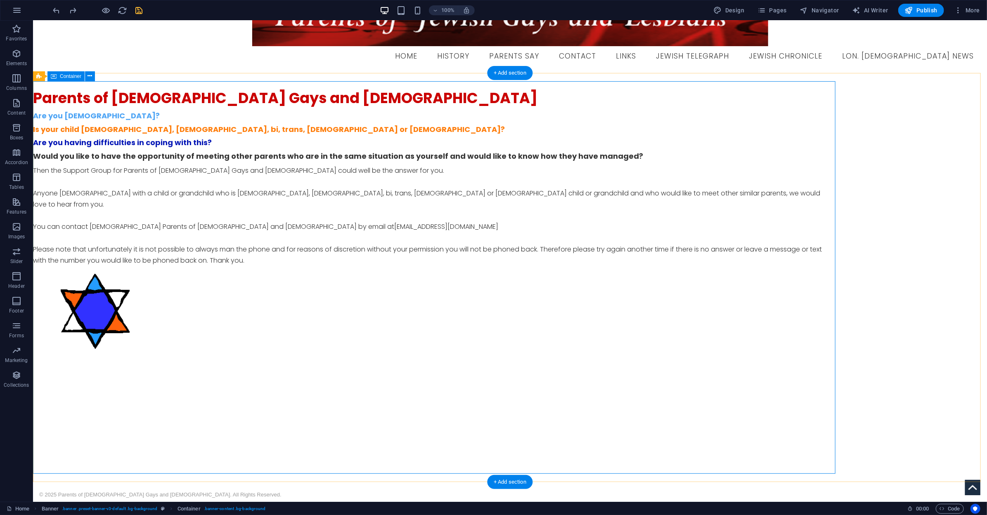
click at [833, 149] on div "Parents of [DEMOGRAPHIC_DATA] Gays and [DEMOGRAPHIC_DATA] Are you [DEMOGRAPHIC_…" at bounding box center [434, 225] width 802 height 289
click at [55, 9] on icon "undo" at bounding box center [56, 10] width 9 height 9
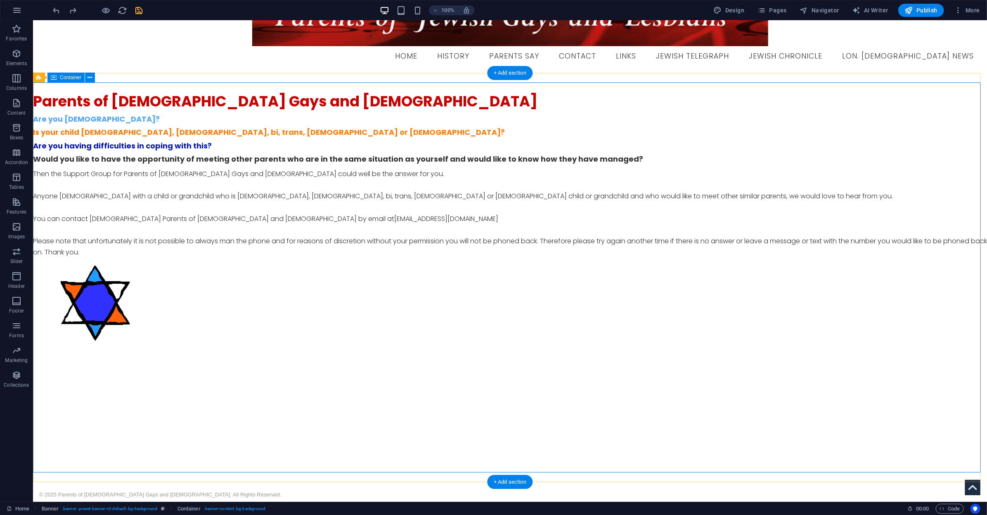
click at [885, 167] on div "Parents of [DEMOGRAPHIC_DATA] Gays and [DEMOGRAPHIC_DATA] Are you [DEMOGRAPHIC_…" at bounding box center [510, 223] width 954 height 281
click at [907, 198] on div "Parents of [DEMOGRAPHIC_DATA] Gays and [DEMOGRAPHIC_DATA] Are you [DEMOGRAPHIC_…" at bounding box center [510, 223] width 954 height 262
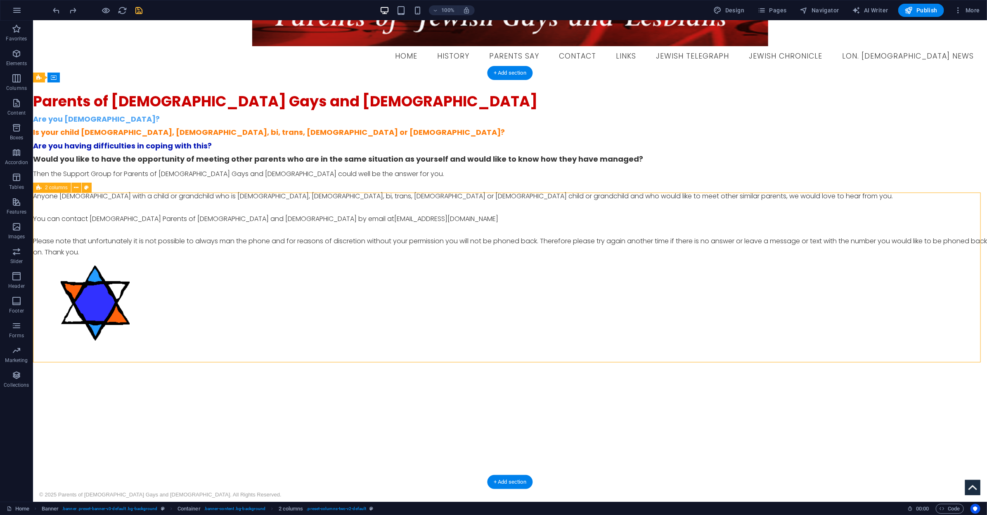
click at [907, 198] on div "Parents of [DEMOGRAPHIC_DATA] Gays and [DEMOGRAPHIC_DATA] Are you [DEMOGRAPHIC_…" at bounding box center [510, 223] width 954 height 262
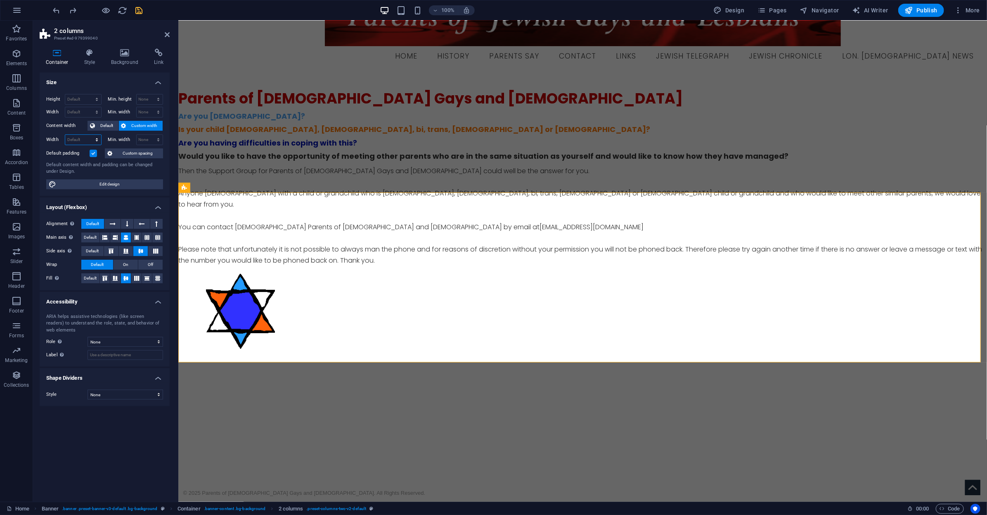
click at [82, 140] on select "Default px rem % em vh vw" at bounding box center [83, 140] width 36 height 10
select select "%"
click at [89, 135] on select "Default px rem % em vh vw" at bounding box center [83, 140] width 36 height 10
type input "70"
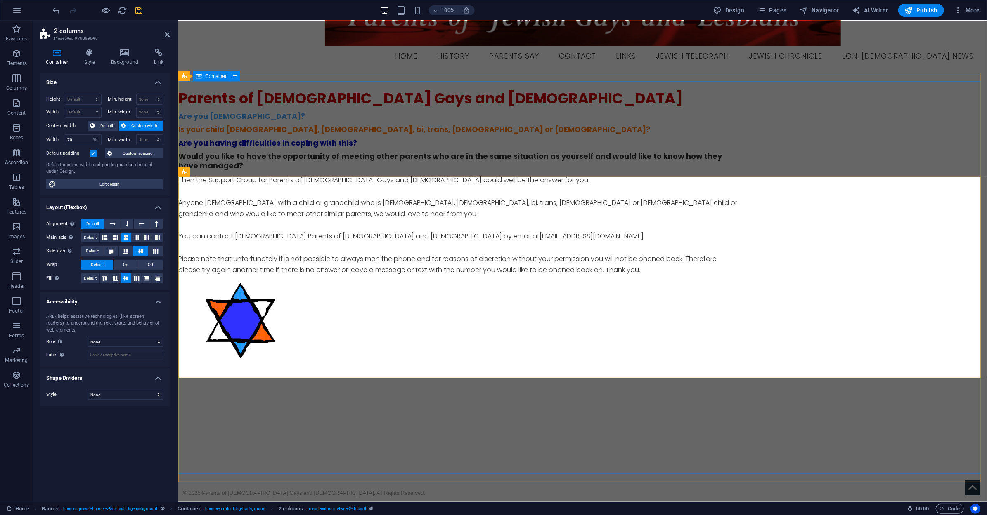
click at [454, 379] on div "Parents of [DEMOGRAPHIC_DATA] Gays and [DEMOGRAPHIC_DATA] Are you [DEMOGRAPHIC_…" at bounding box center [582, 230] width 808 height 298
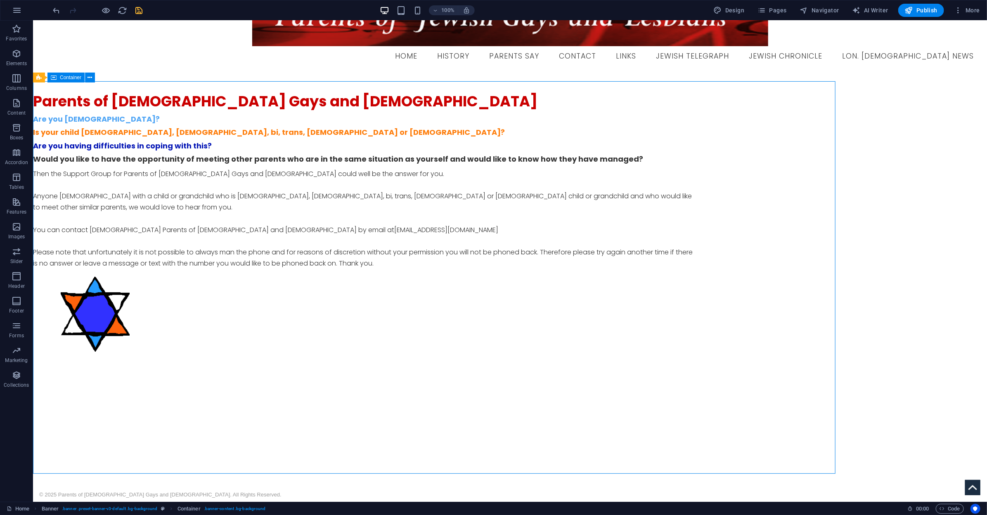
click at [454, 374] on div "Parents of [DEMOGRAPHIC_DATA] Gays and [DEMOGRAPHIC_DATA] Are you [DEMOGRAPHIC_…" at bounding box center [510, 229] width 954 height 292
select select "%"
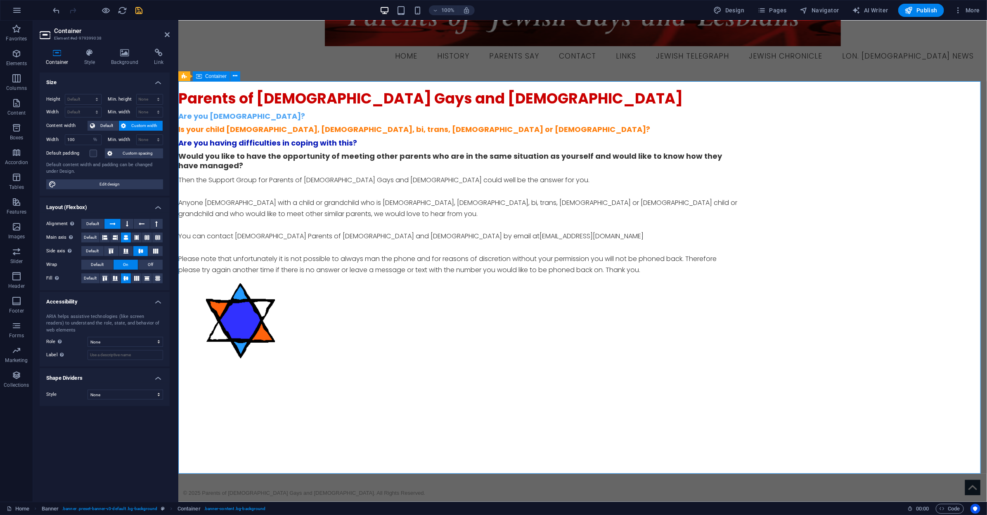
click at [454, 379] on div "Parents of [DEMOGRAPHIC_DATA] Gays and [DEMOGRAPHIC_DATA] Are you [DEMOGRAPHIC_…" at bounding box center [582, 230] width 808 height 298
click at [207, 379] on div "Parents of [DEMOGRAPHIC_DATA] Gays and [DEMOGRAPHIC_DATA] Are you [DEMOGRAPHIC_…" at bounding box center [582, 230] width 808 height 298
drag, startPoint x: 203, startPoint y: 492, endPoint x: 393, endPoint y: 493, distance: 190.7
click at [203, 492] on div "© 2025 Parents of [DEMOGRAPHIC_DATA] Gays and [DEMOGRAPHIC_DATA]. All Rights Re…" at bounding box center [582, 492] width 808 height 21
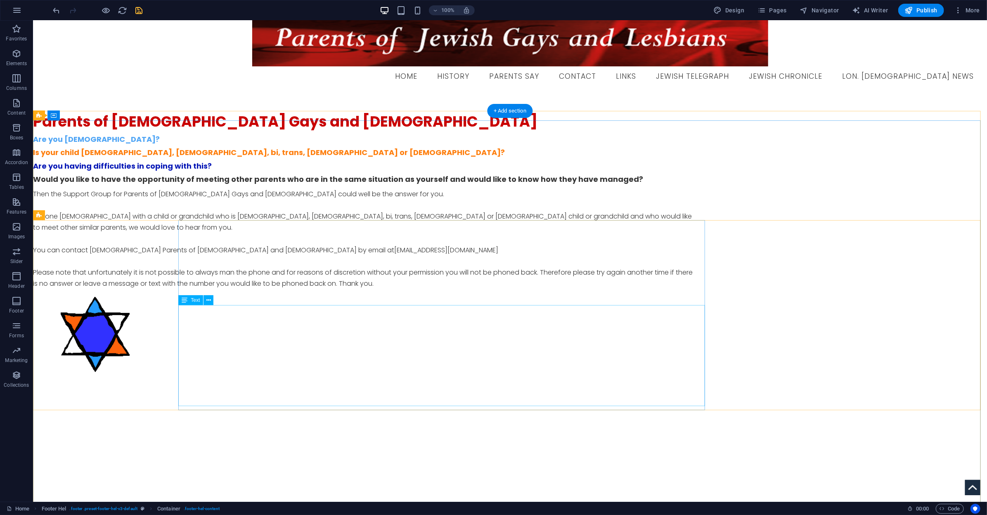
scroll to position [0, 0]
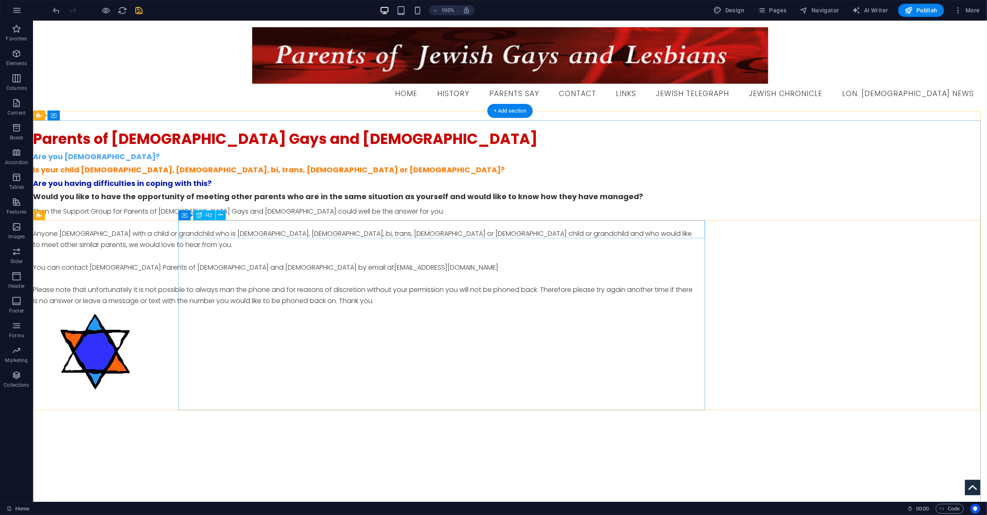
click at [652, 148] on div "Parents of [DEMOGRAPHIC_DATA] Gays and [DEMOGRAPHIC_DATA]" at bounding box center [363, 139] width 661 height 18
click at [751, 222] on div "Parents of [DEMOGRAPHIC_DATA] Gays and [DEMOGRAPHIC_DATA] Are you [DEMOGRAPHIC_…" at bounding box center [510, 266] width 954 height 273
select select "%"
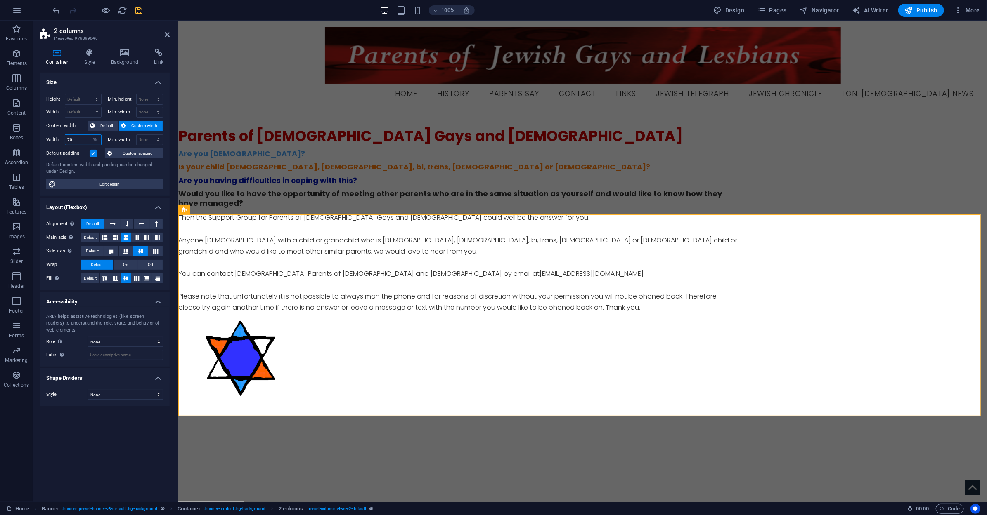
drag, startPoint x: 73, startPoint y: 139, endPoint x: 60, endPoint y: 139, distance: 12.4
click at [60, 139] on div "Width 70 Default px rem % em vh vw" at bounding box center [73, 140] width 55 height 11
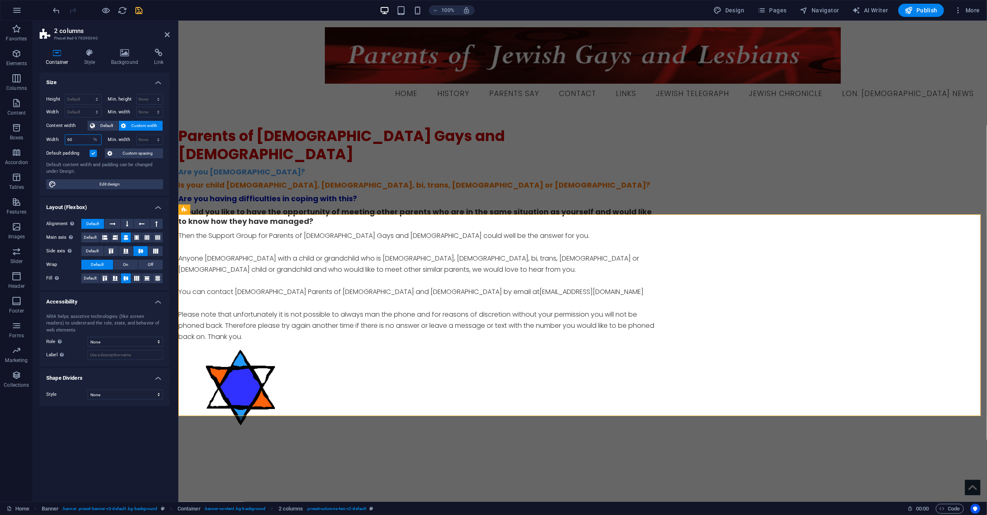
click at [72, 140] on input "60" at bounding box center [83, 140] width 36 height 10
click at [69, 140] on input "60" at bounding box center [83, 140] width 36 height 10
type input "7"
type input "5"
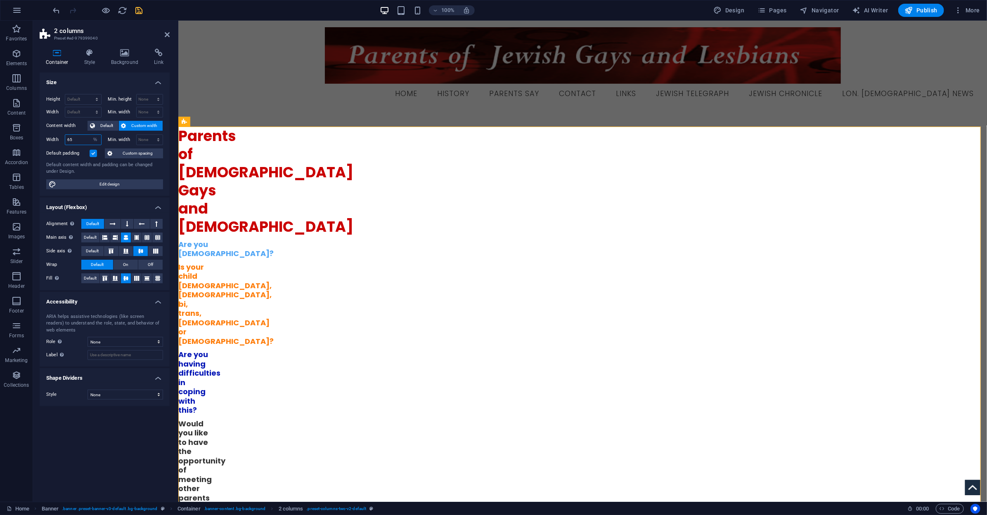
type input "65"
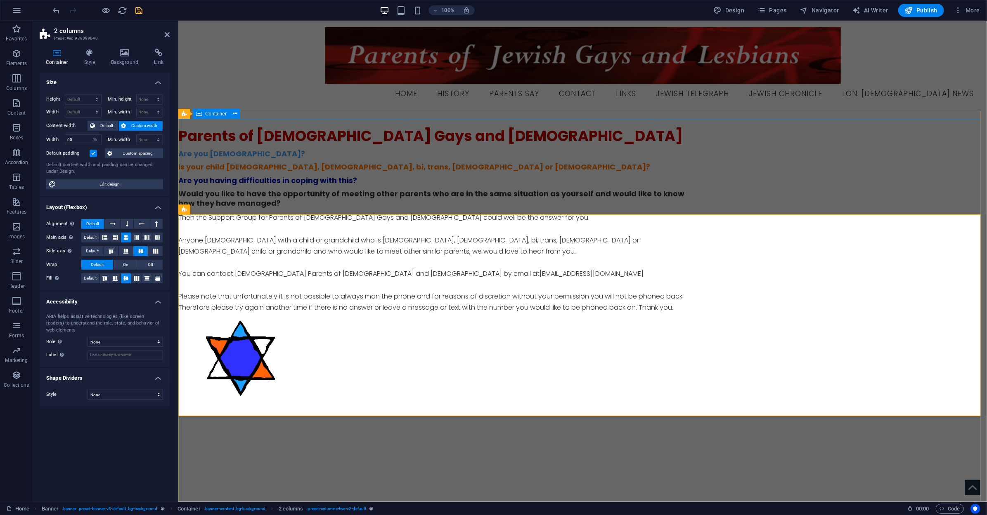
click at [402, 168] on div "Parents of [DEMOGRAPHIC_DATA] Gays and [DEMOGRAPHIC_DATA] Are you [DEMOGRAPHIC_…" at bounding box center [582, 267] width 808 height 298
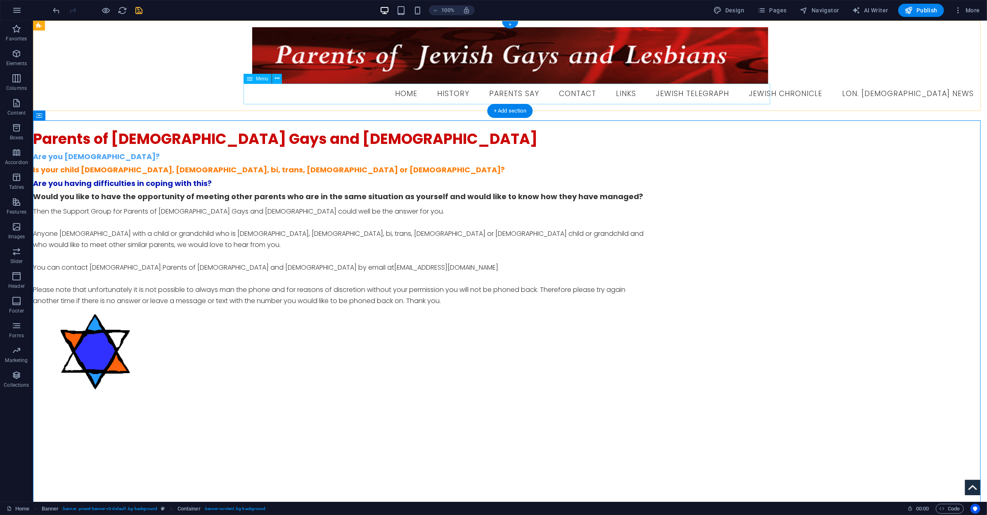
click at [292, 94] on nav "Home History Parents Say Contact Links Jewish Telegraph Jewish Chronicle Lon. […" at bounding box center [509, 93] width 940 height 21
click at [660, 198] on div "Parents of [DEMOGRAPHIC_DATA] Gays and [DEMOGRAPHIC_DATA] Are you [DEMOGRAPHIC_…" at bounding box center [510, 266] width 954 height 292
select select "%"
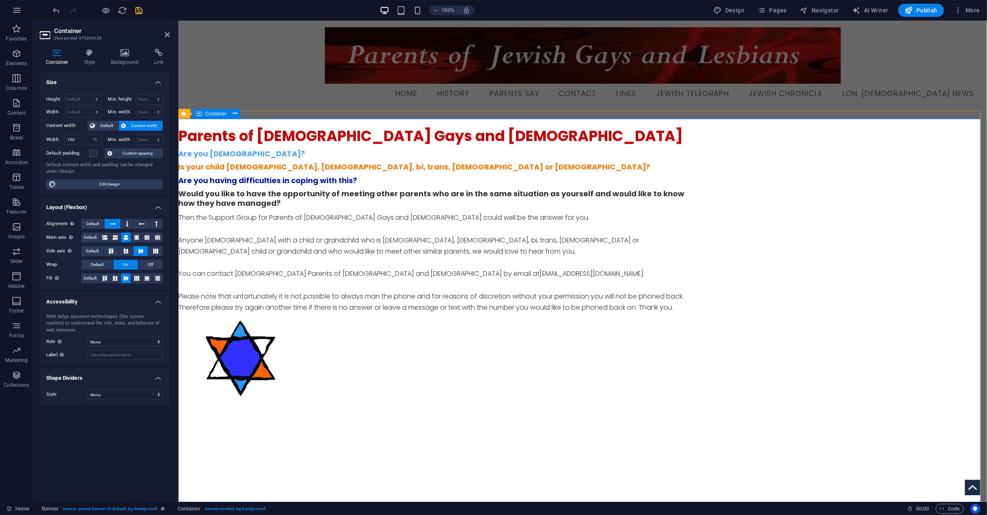
click at [658, 212] on div "Parents of [DEMOGRAPHIC_DATA] Gays and [DEMOGRAPHIC_DATA] Are you [DEMOGRAPHIC_…" at bounding box center [582, 267] width 808 height 298
click at [907, 239] on div "Parents of [DEMOGRAPHIC_DATA] Gays and [DEMOGRAPHIC_DATA] Are you [DEMOGRAPHIC_…" at bounding box center [582, 268] width 808 height 282
select select "%"
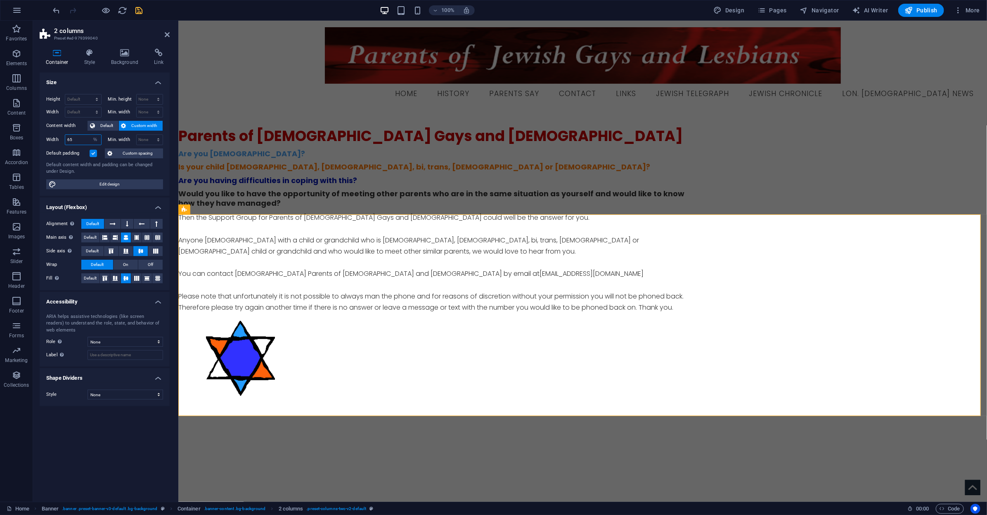
drag, startPoint x: 72, startPoint y: 142, endPoint x: 58, endPoint y: 142, distance: 14.0
click at [58, 142] on div "Width 65 Default px rem % em vh vw" at bounding box center [73, 140] width 55 height 11
type input "60"
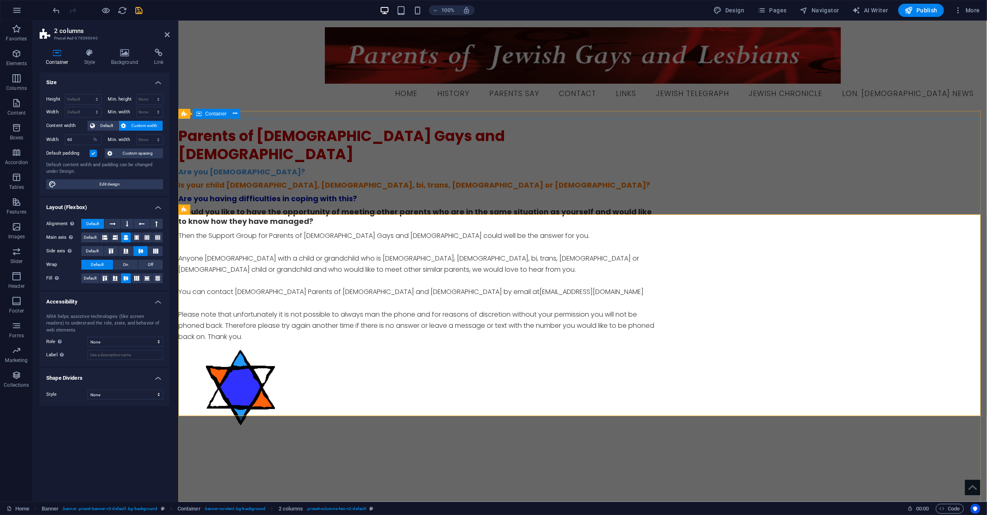
click at [268, 145] on div "Parents of [DEMOGRAPHIC_DATA] Gays and [DEMOGRAPHIC_DATA] Are you [DEMOGRAPHIC_…" at bounding box center [582, 282] width 808 height 328
select select "%"
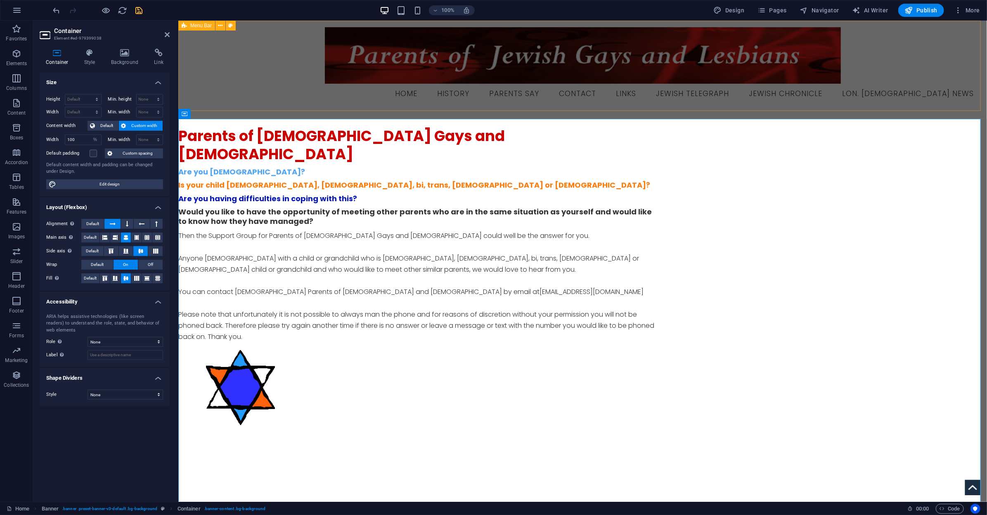
click at [262, 77] on div "Menu Home History Parents Say Contact Links Jewish Telegraph Jewish Chronicle L…" at bounding box center [582, 65] width 808 height 90
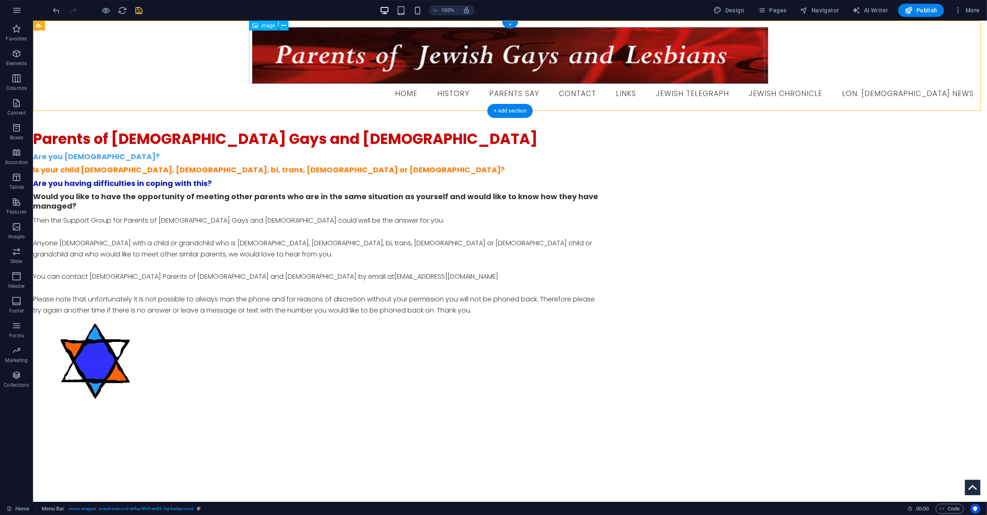
click at [262, 77] on figure at bounding box center [509, 55] width 940 height 57
select select "px"
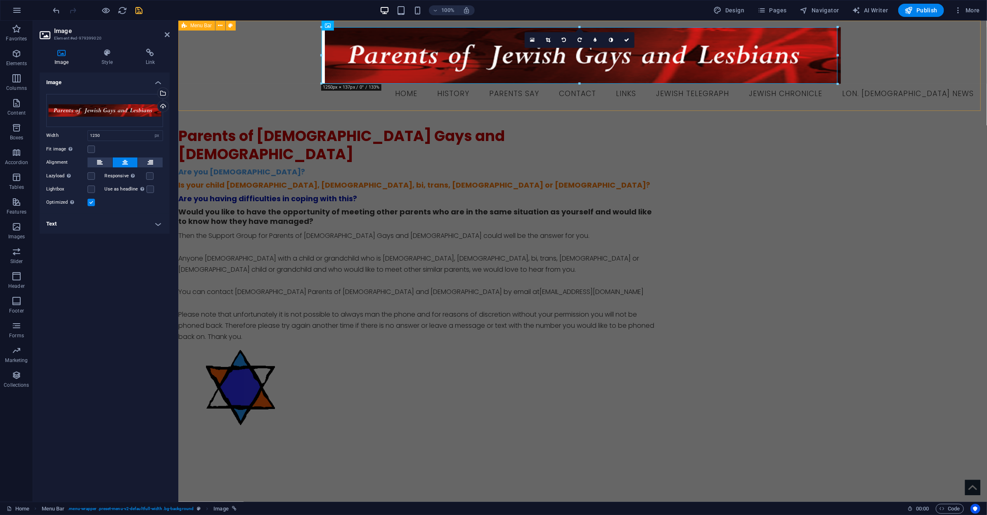
click at [262, 77] on div "Menu Home History Parents Say Contact Links Jewish Telegraph Jewish Chronicle L…" at bounding box center [582, 65] width 808 height 90
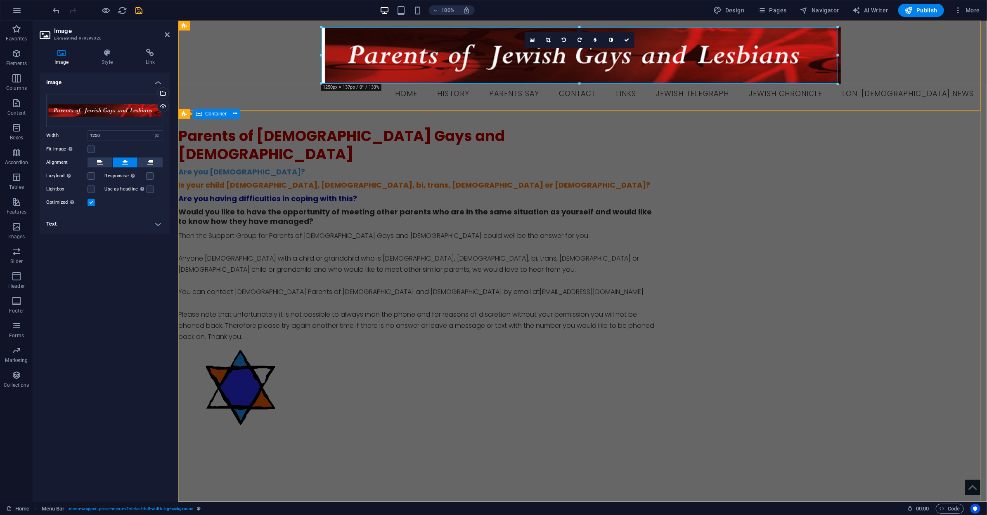
click at [422, 199] on div "Parents of [DEMOGRAPHIC_DATA] Gays and [DEMOGRAPHIC_DATA] Are you [DEMOGRAPHIC_…" at bounding box center [582, 282] width 808 height 328
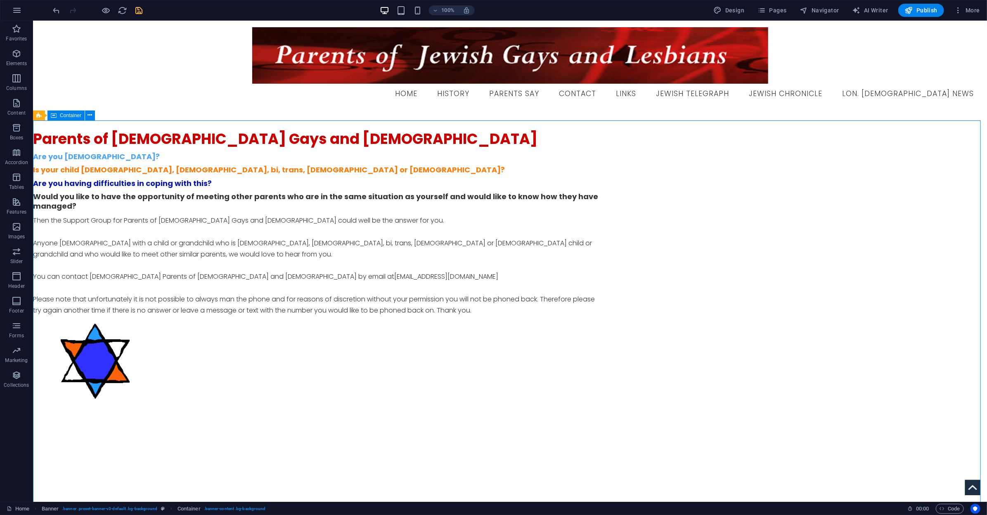
click at [200, 189] on div "Parents of [DEMOGRAPHIC_DATA] Gays and [DEMOGRAPHIC_DATA] Are you [DEMOGRAPHIC_…" at bounding box center [510, 270] width 954 height 301
select select "%"
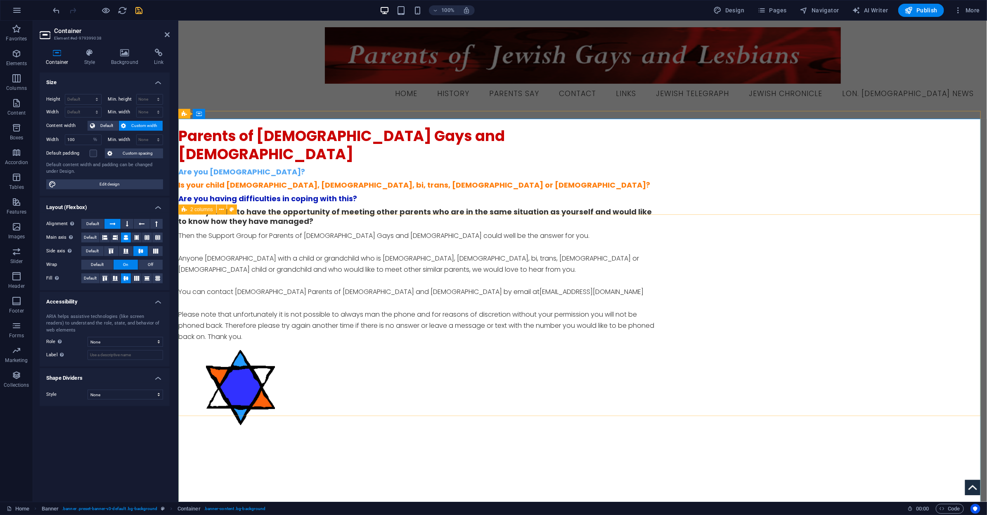
click at [291, 217] on div "Parents of [DEMOGRAPHIC_DATA] Gays and [DEMOGRAPHIC_DATA] Are you [DEMOGRAPHIC_…" at bounding box center [582, 282] width 808 height 311
select select "%"
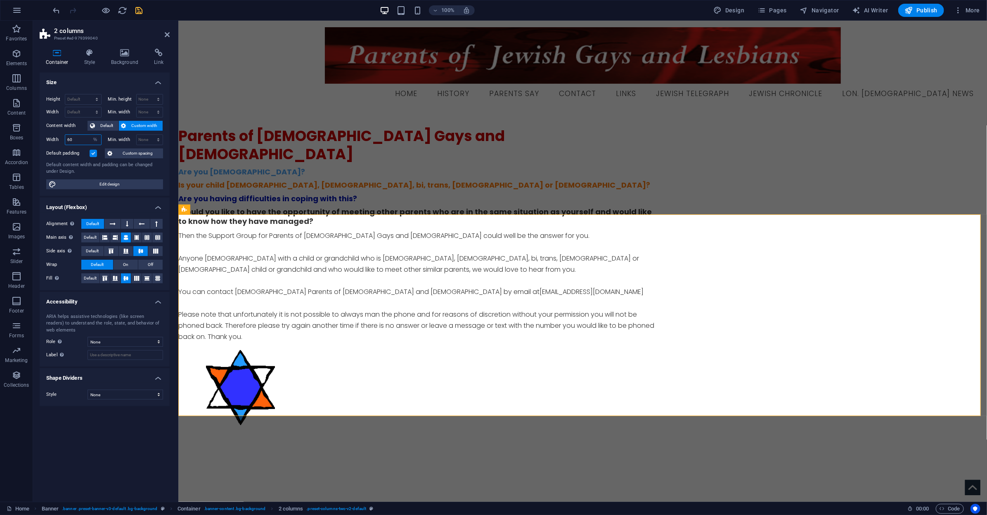
drag, startPoint x: 77, startPoint y: 138, endPoint x: 46, endPoint y: 137, distance: 30.6
click at [46, 137] on div "Width 60 Default px rem % em vh vw" at bounding box center [73, 140] width 55 height 11
type input "50"
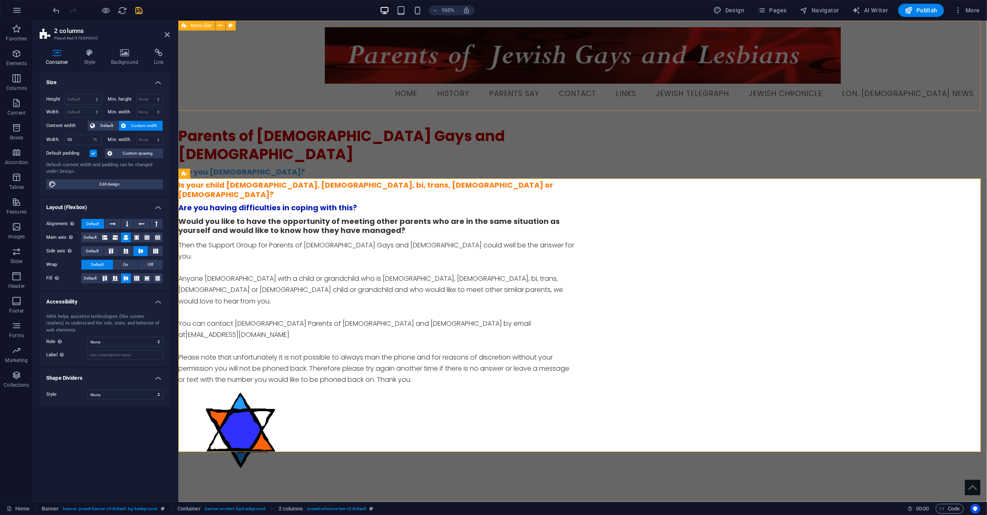
click at [280, 73] on div "Menu Home History Parents Say Contact Links Jewish Telegraph Jewish Chronicle L…" at bounding box center [582, 65] width 808 height 90
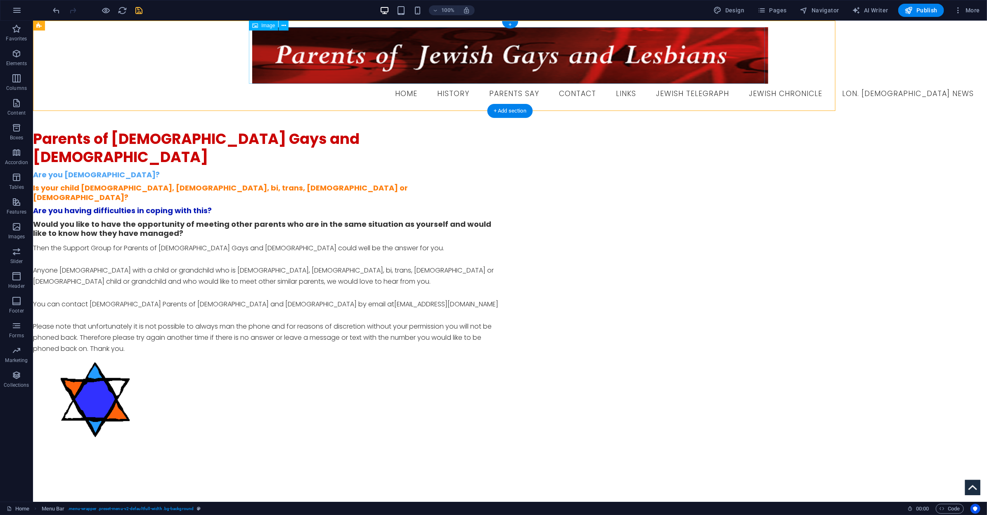
click at [280, 73] on figure at bounding box center [509, 55] width 940 height 57
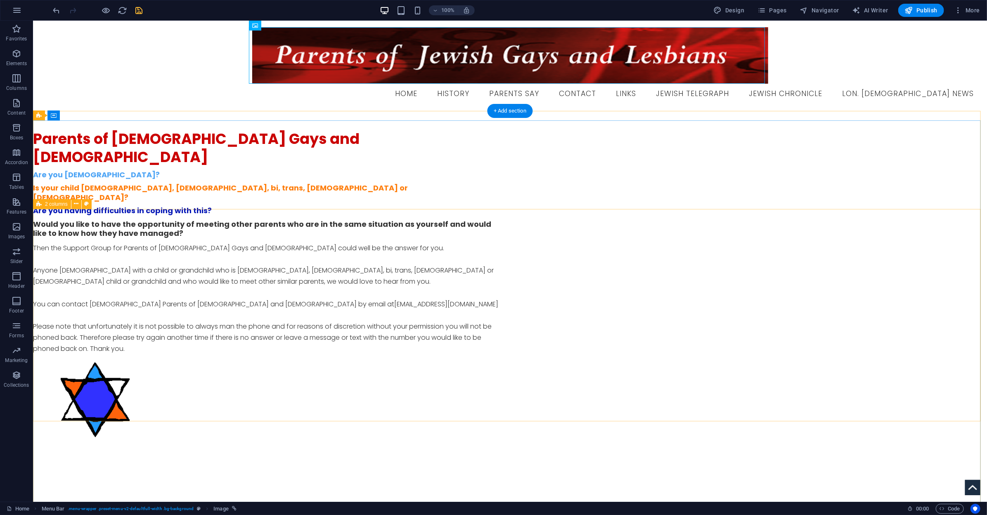
click at [237, 213] on div "Parents of [DEMOGRAPHIC_DATA] Gays and [DEMOGRAPHIC_DATA] Are you [DEMOGRAPHIC_…" at bounding box center [510, 290] width 954 height 321
select select "%"
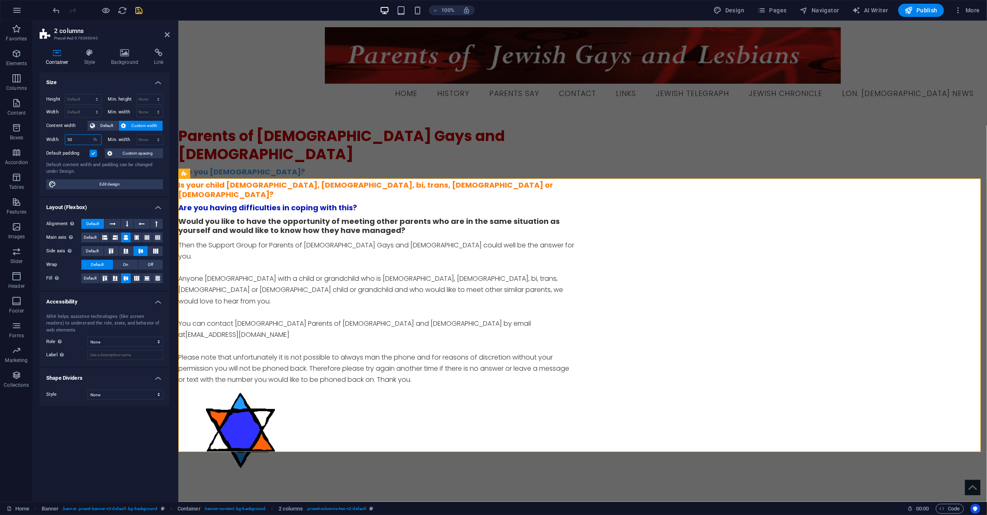
drag, startPoint x: 76, startPoint y: 142, endPoint x: 62, endPoint y: 141, distance: 13.6
click at [62, 141] on div "Width 50 Default px rem % em vh vw" at bounding box center [73, 140] width 55 height 11
type input "55"
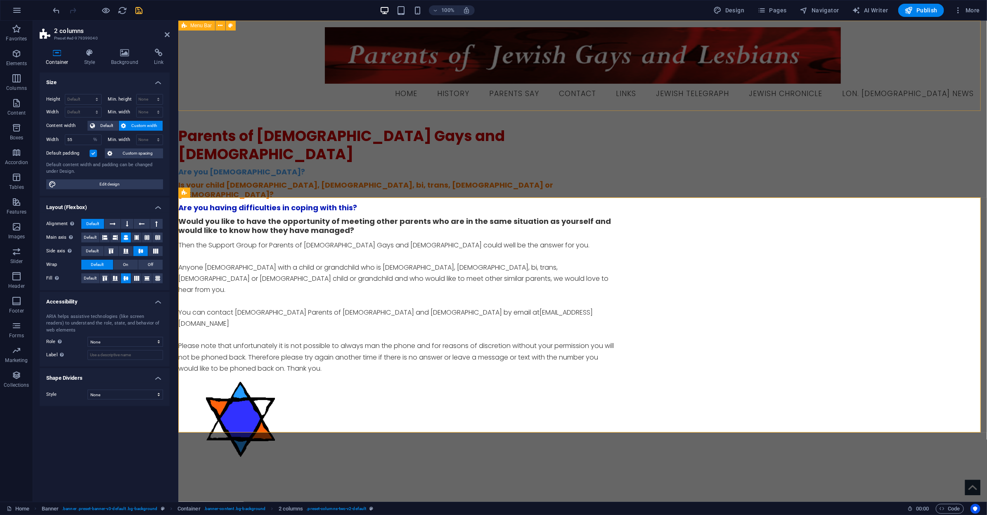
click at [277, 84] on div "Menu Home History Parents Say Contact Links Jewish Telegraph Jewish Chronicle L…" at bounding box center [582, 65] width 808 height 90
select select "%"
select select "header"
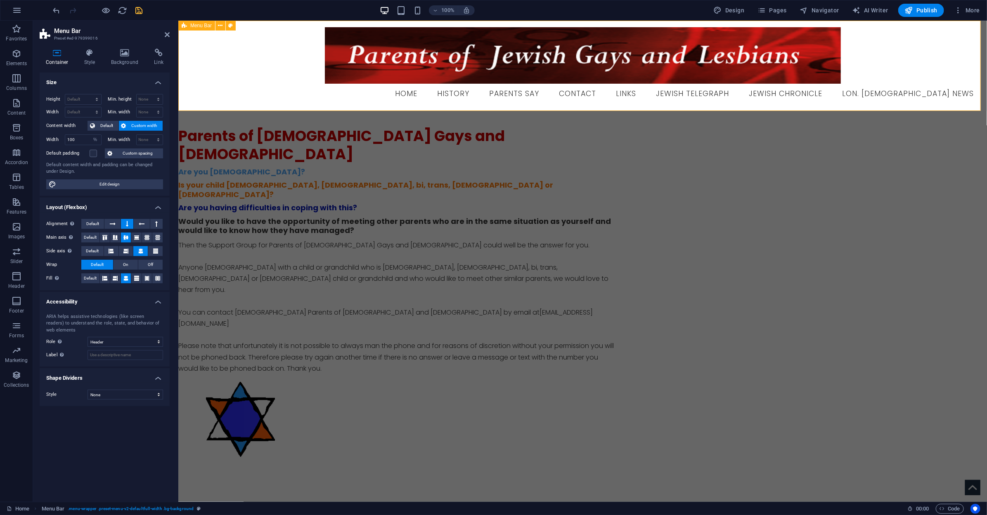
click at [277, 84] on div "Menu Home History Parents Say Contact Links Jewish Telegraph Jewish Chronicle L…" at bounding box center [582, 65] width 808 height 90
click at [290, 162] on div "Parents of [DEMOGRAPHIC_DATA] Gays and [DEMOGRAPHIC_DATA] Are you [DEMOGRAPHIC_…" at bounding box center [582, 297] width 808 height 359
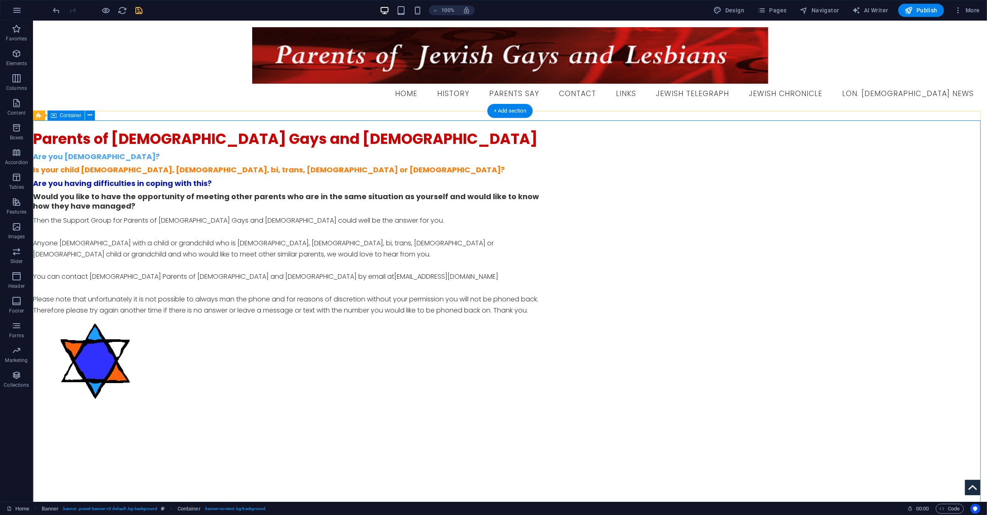
click at [453, 168] on div "Parents of [DEMOGRAPHIC_DATA] Gays and [DEMOGRAPHIC_DATA] Are you [DEMOGRAPHIC_…" at bounding box center [510, 270] width 954 height 301
select select "%"
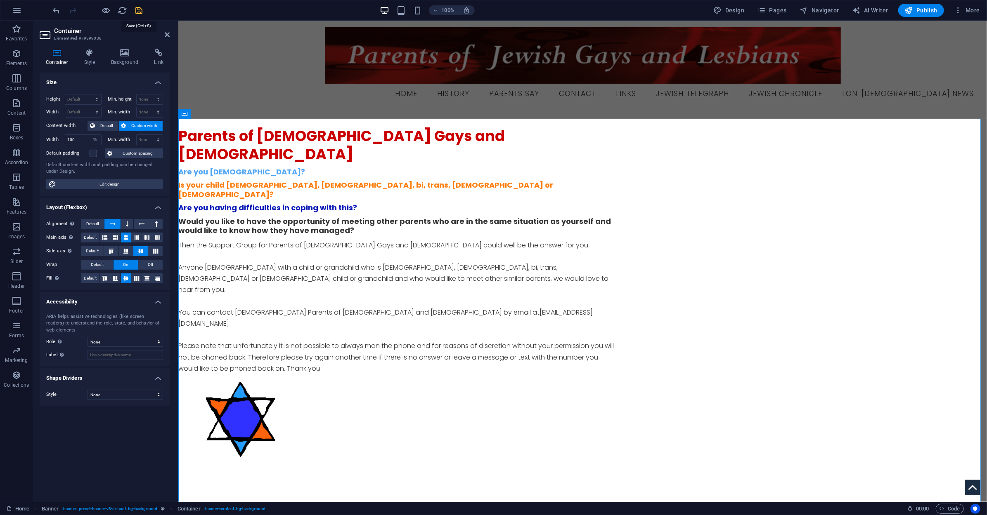
click at [138, 9] on icon "save" at bounding box center [139, 10] width 9 height 9
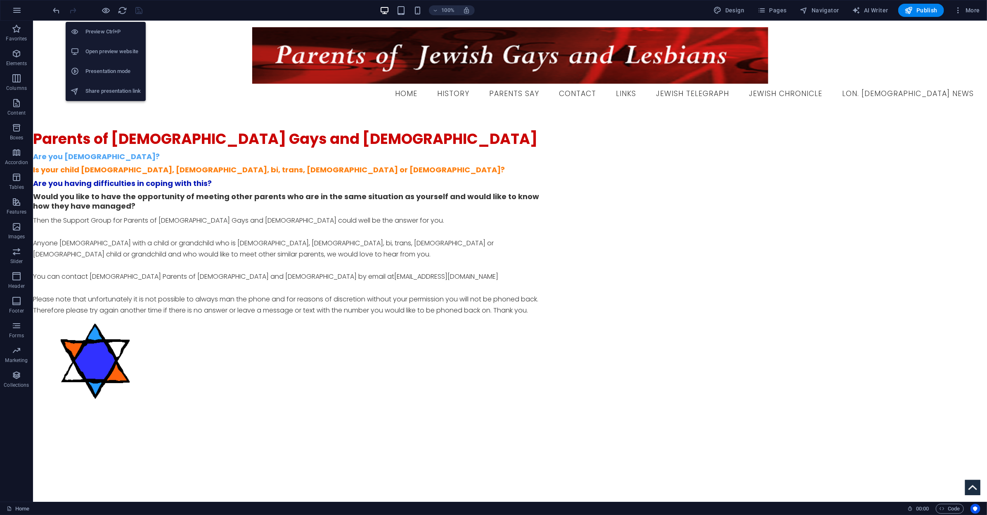
click at [113, 52] on h6 "Open preview website" at bounding box center [112, 52] width 55 height 10
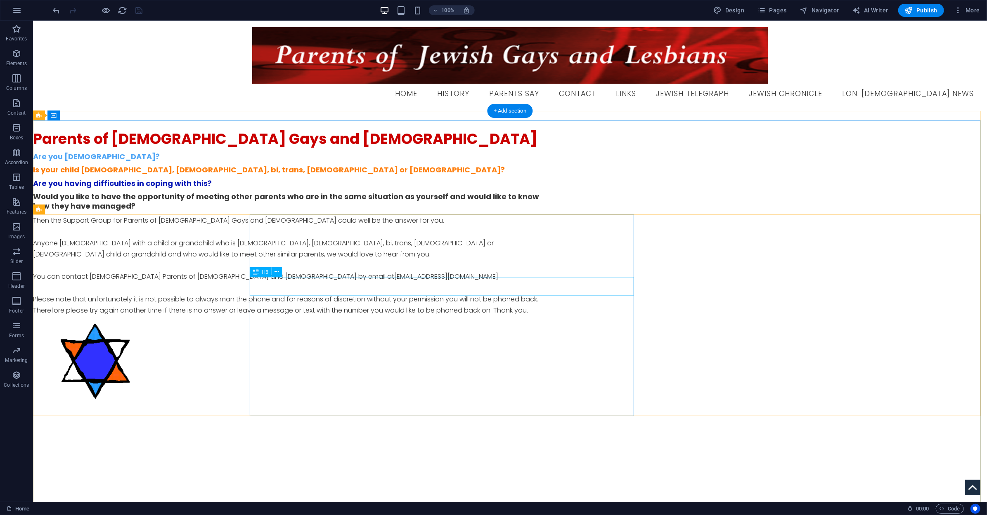
click at [361, 210] on div "Would you like to have the opportunity of meeting other parents who are in the …" at bounding box center [292, 201] width 518 height 19
click at [201, 218] on div "Parents of [DEMOGRAPHIC_DATA] Gays and [DEMOGRAPHIC_DATA] Are you [DEMOGRAPHIC_…" at bounding box center [510, 271] width 954 height 282
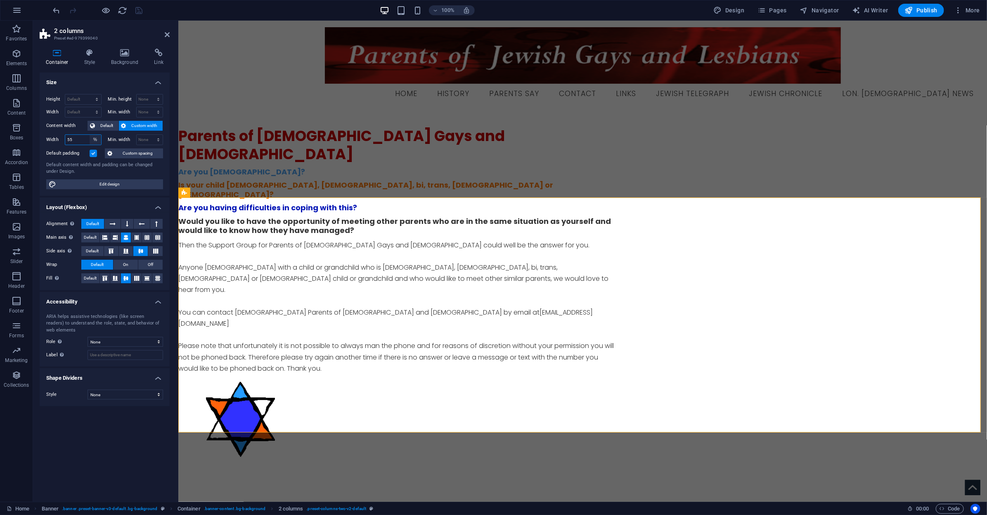
click at [94, 141] on select "Default px rem % em vh vw" at bounding box center [96, 140] width 12 height 10
select select "pu44teej43k"
click at [90, 135] on select "Default px rem % em vh vw" at bounding box center [96, 140] width 12 height 10
select select "DISABLED_OPTION_VALUE"
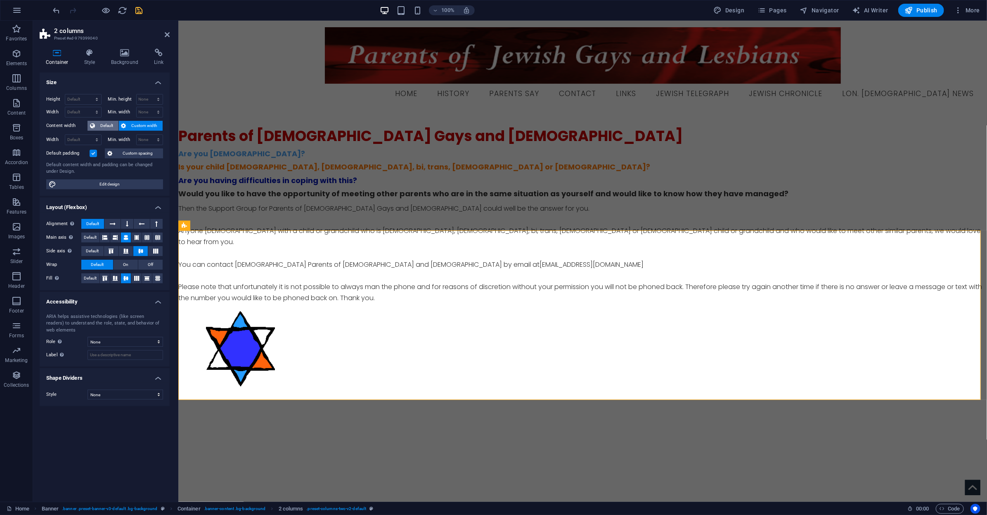
click at [104, 121] on div "Height Default px rem % vh vw Min. height None px rem % vh vw Width Default px …" at bounding box center [105, 141] width 130 height 109
click at [104, 125] on span "Default" at bounding box center [106, 126] width 19 height 10
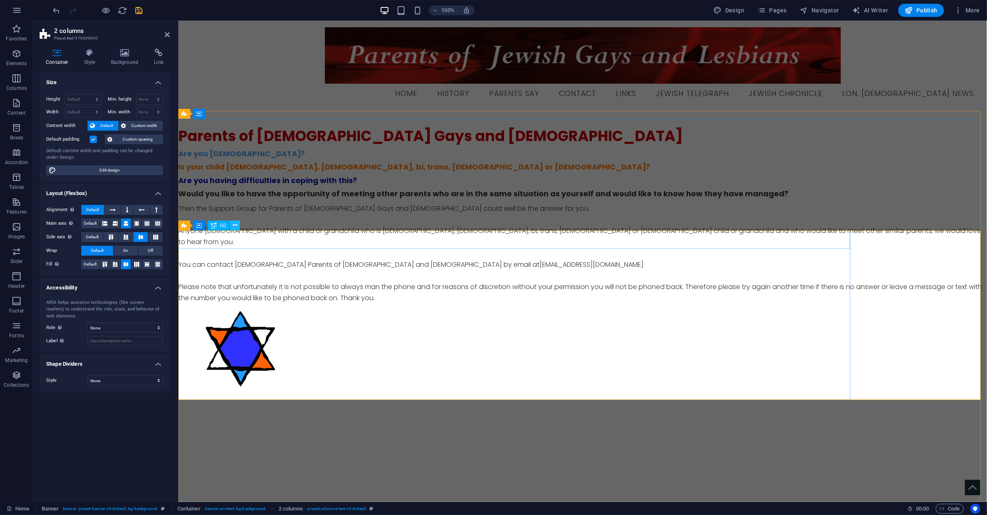
click at [230, 225] on button at bounding box center [235, 226] width 10 height 10
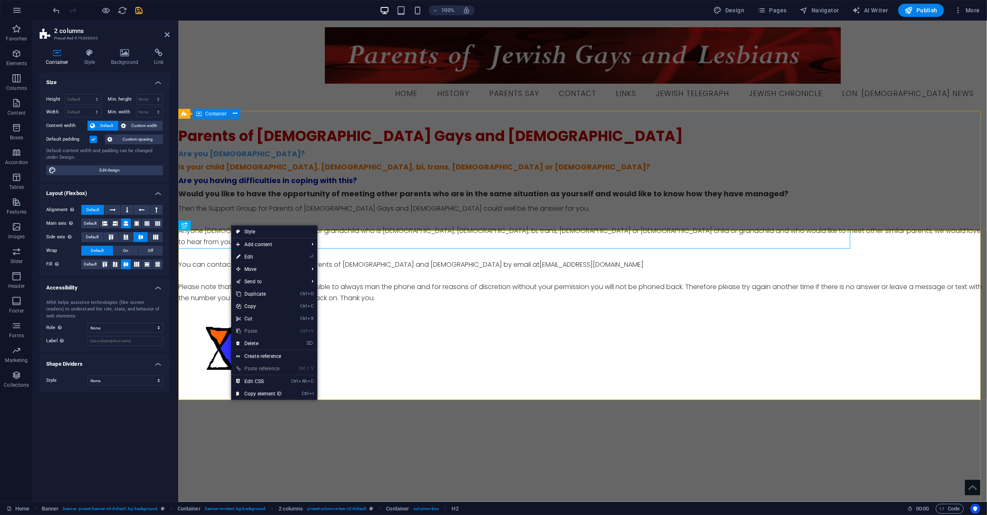
click at [228, 155] on div "Parents of [DEMOGRAPHIC_DATA] Gays and [DEMOGRAPHIC_DATA] Are you [DEMOGRAPHIC_…" at bounding box center [582, 262] width 808 height 289
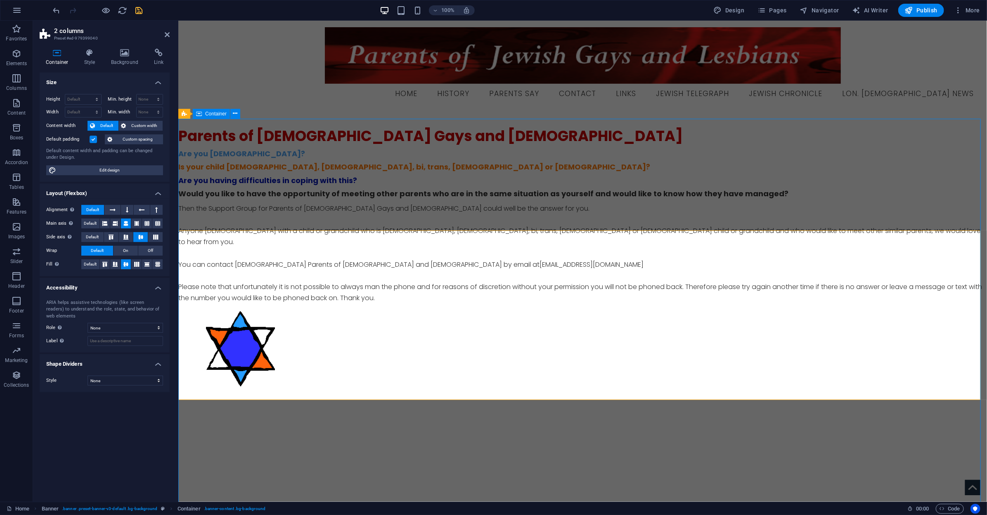
click at [373, 155] on div "Parents of [DEMOGRAPHIC_DATA] Gays and [DEMOGRAPHIC_DATA] Are you [DEMOGRAPHIC_…" at bounding box center [582, 262] width 808 height 289
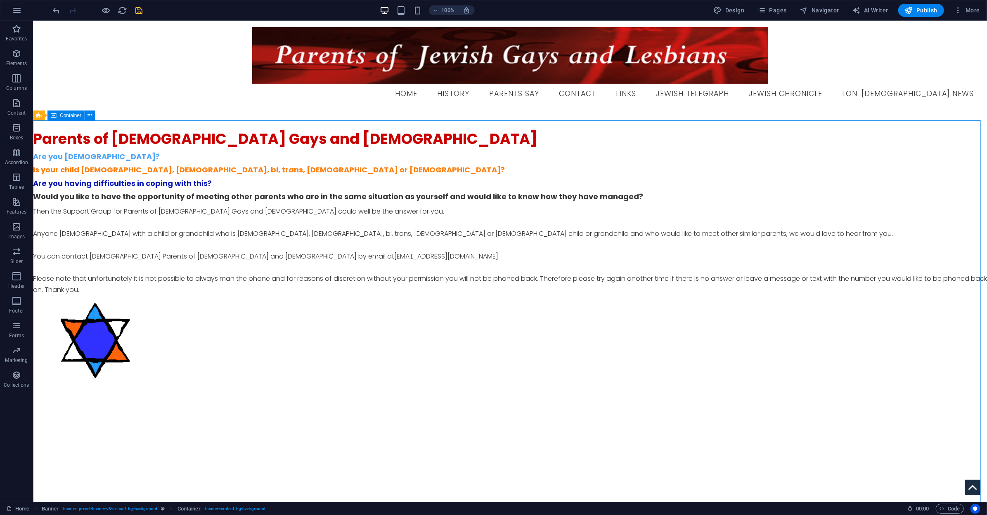
click at [228, 155] on div "Parents of [DEMOGRAPHIC_DATA] Gays and [DEMOGRAPHIC_DATA] Are you [DEMOGRAPHIC_…" at bounding box center [510, 260] width 954 height 281
select select "%"
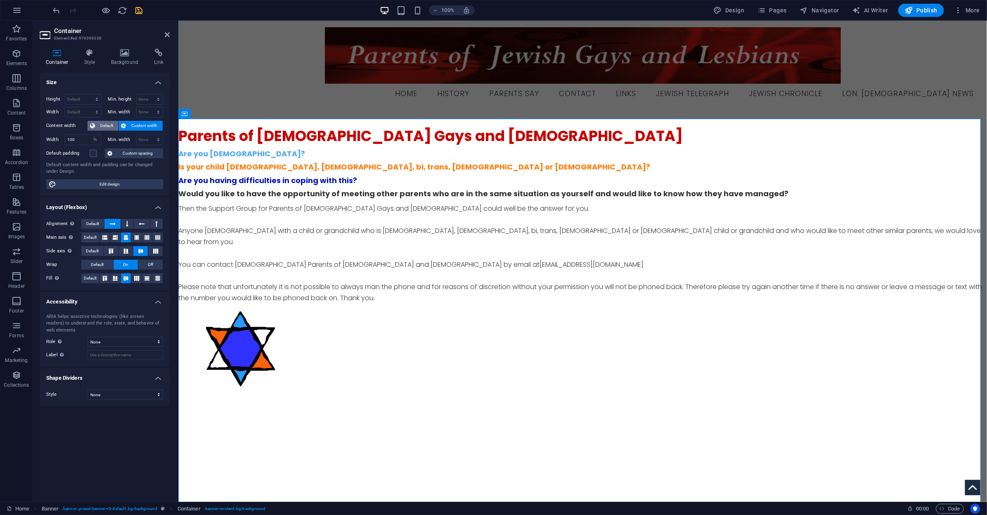
click at [106, 130] on span "Default" at bounding box center [106, 126] width 19 height 10
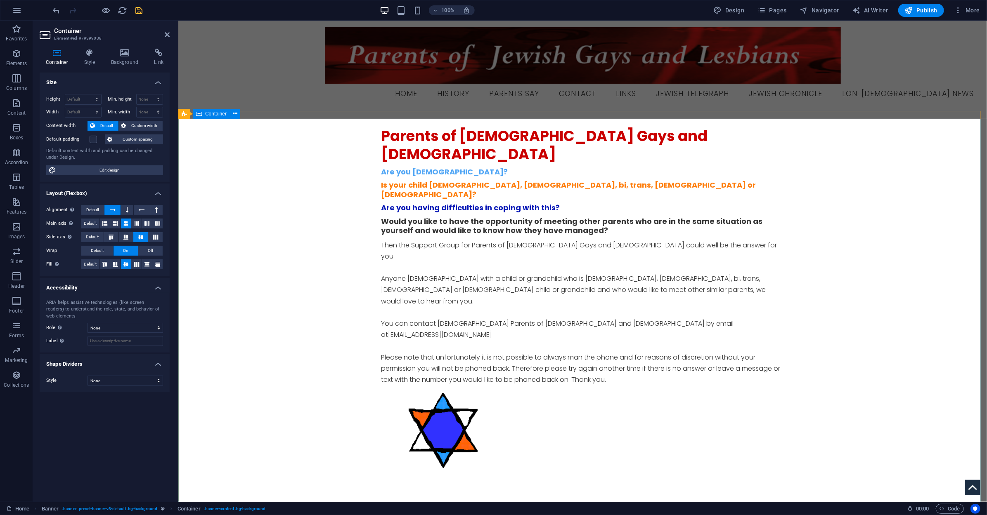
click at [270, 157] on div "Parents of [DEMOGRAPHIC_DATA] Gays and [DEMOGRAPHIC_DATA] Are you [DEMOGRAPHIC_…" at bounding box center [582, 303] width 808 height 371
click at [412, 178] on div "2 columns Container H2" at bounding box center [411, 174] width 67 height 10
click at [741, 180] on div "Parents of [DEMOGRAPHIC_DATA] Gays and [DEMOGRAPHIC_DATA] Are you [DEMOGRAPHIC_…" at bounding box center [582, 304] width 403 height 354
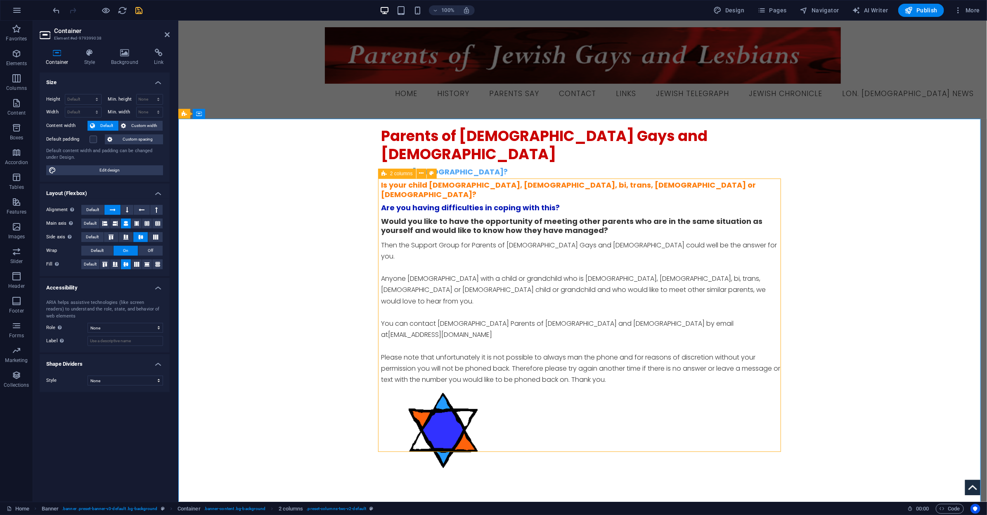
select select "%"
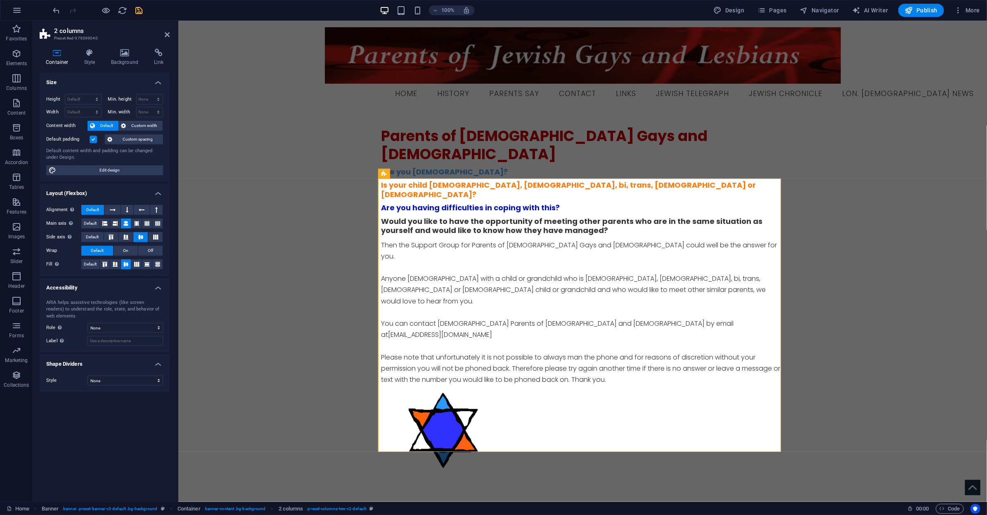
click at [95, 139] on label at bounding box center [93, 139] width 7 height 7
click at [0, 0] on input "Default padding" at bounding box center [0, 0] width 0 height 0
click at [128, 144] on span "Custom spacing" at bounding box center [138, 140] width 46 height 10
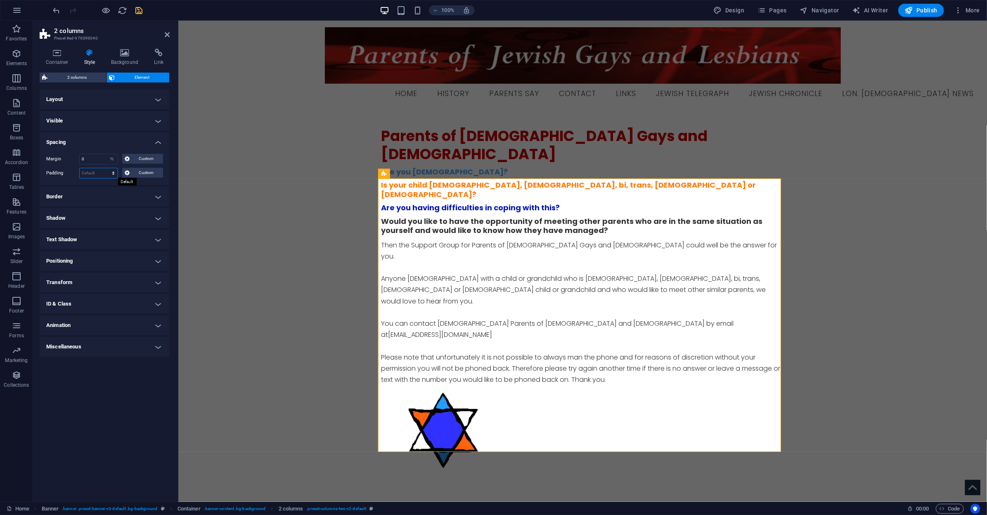
click at [113, 173] on select "Default px rem % vh vw Custom" at bounding box center [99, 173] width 38 height 10
select select "%"
click at [106, 168] on select "Default px rem % vh vw Custom" at bounding box center [99, 173] width 38 height 10
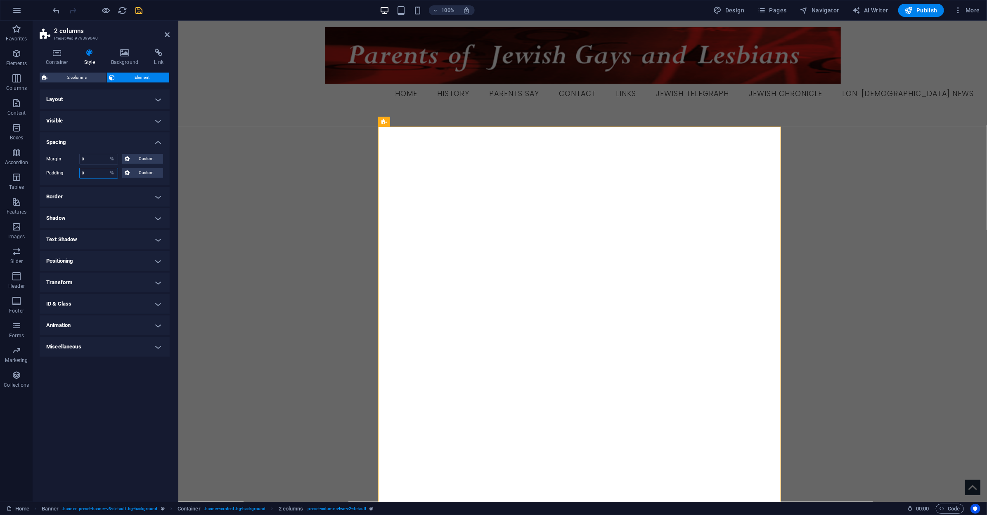
type input "0"
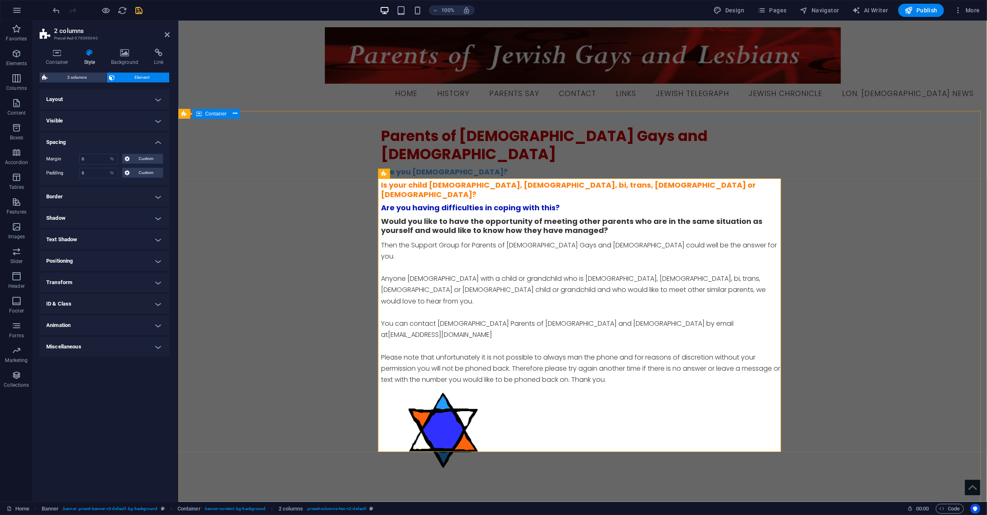
click at [271, 139] on div "Parents of [DEMOGRAPHIC_DATA] Gays and [DEMOGRAPHIC_DATA] Are you [DEMOGRAPHIC_…" at bounding box center [582, 303] width 808 height 371
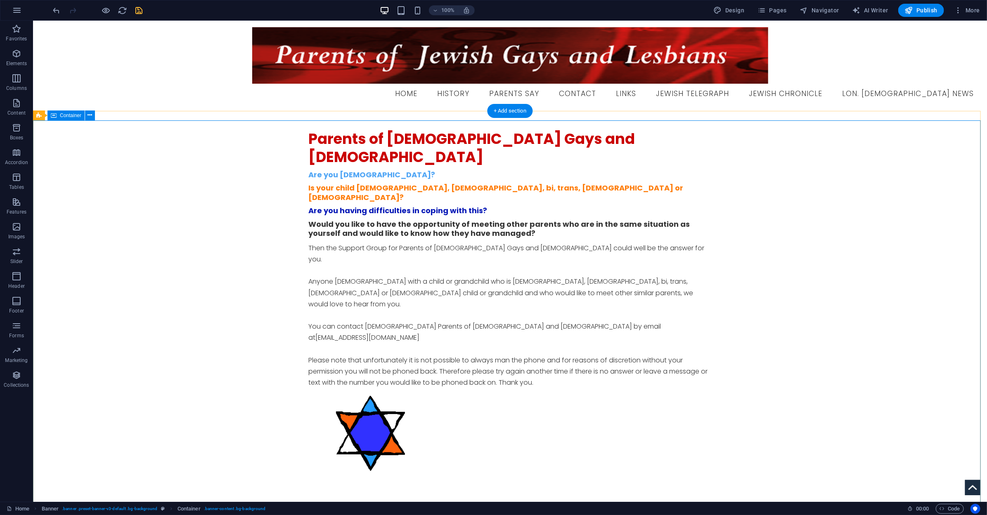
click at [247, 121] on div "Parents of [DEMOGRAPHIC_DATA] Gays and [DEMOGRAPHIC_DATA] Are you [DEMOGRAPHIC_…" at bounding box center [510, 306] width 954 height 373
select select "%"
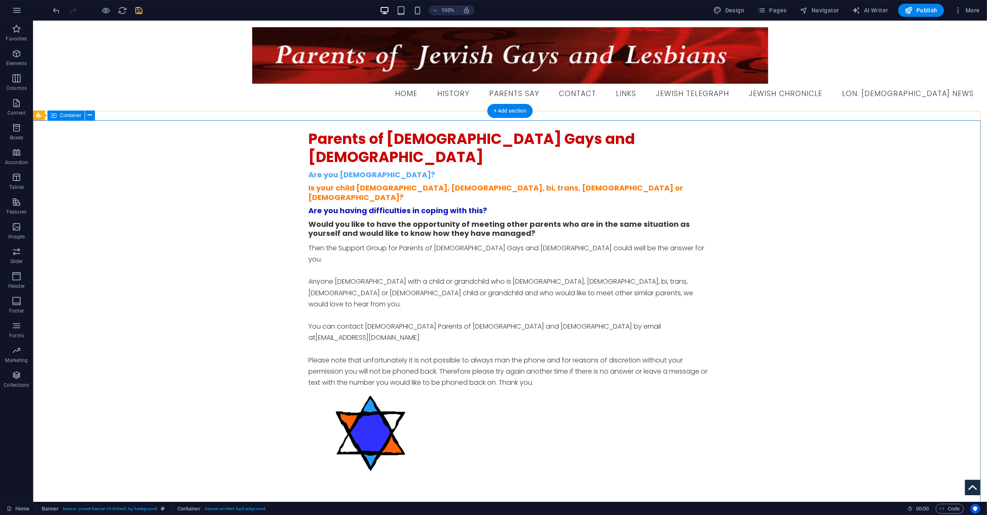
select select "%"
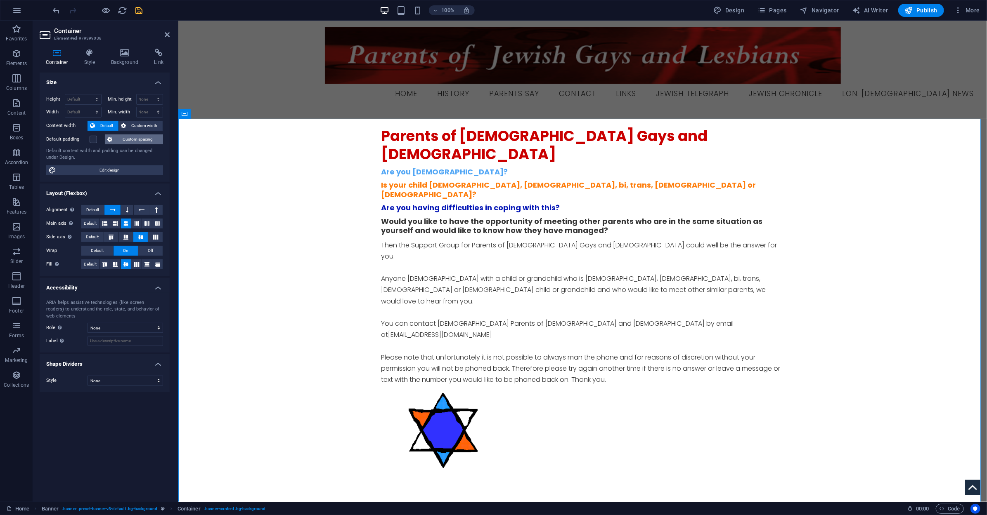
click at [142, 140] on span "Custom spacing" at bounding box center [138, 140] width 46 height 10
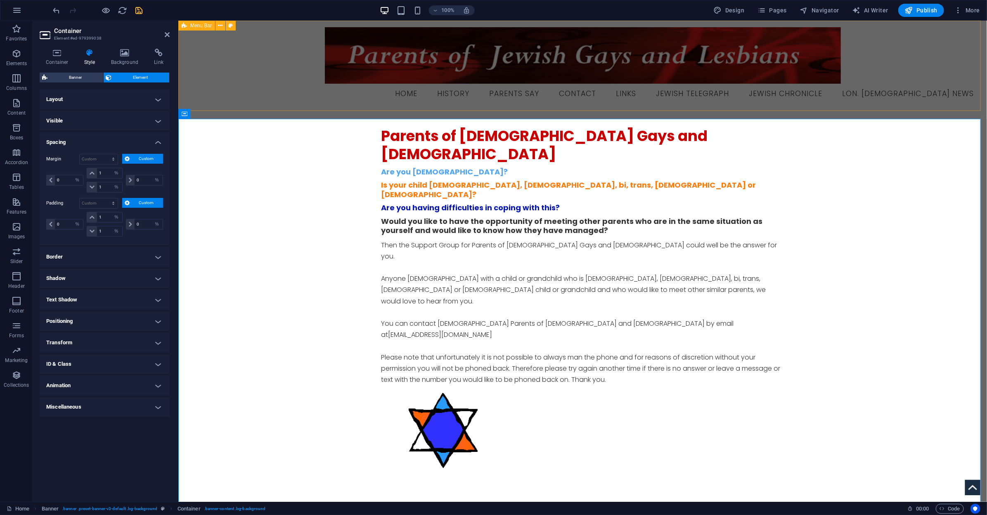
click at [303, 107] on div "Menu Home History Parents Say Contact Links Jewish Telegraph Jewish Chronicle L…" at bounding box center [582, 65] width 808 height 90
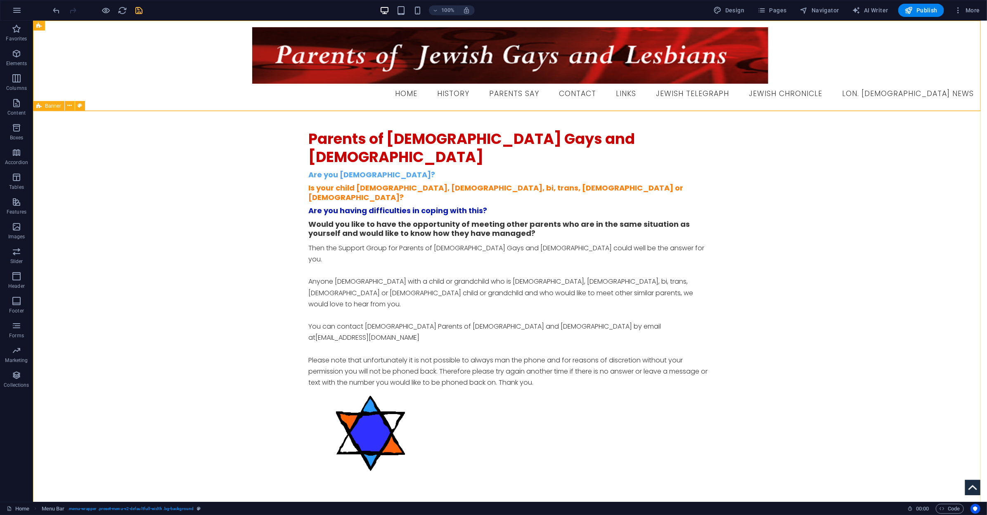
click at [303, 112] on div "Parents of [DEMOGRAPHIC_DATA] Gays and [DEMOGRAPHIC_DATA] Are you [DEMOGRAPHIC_…" at bounding box center [510, 315] width 954 height 409
select select "vh"
select select "banner"
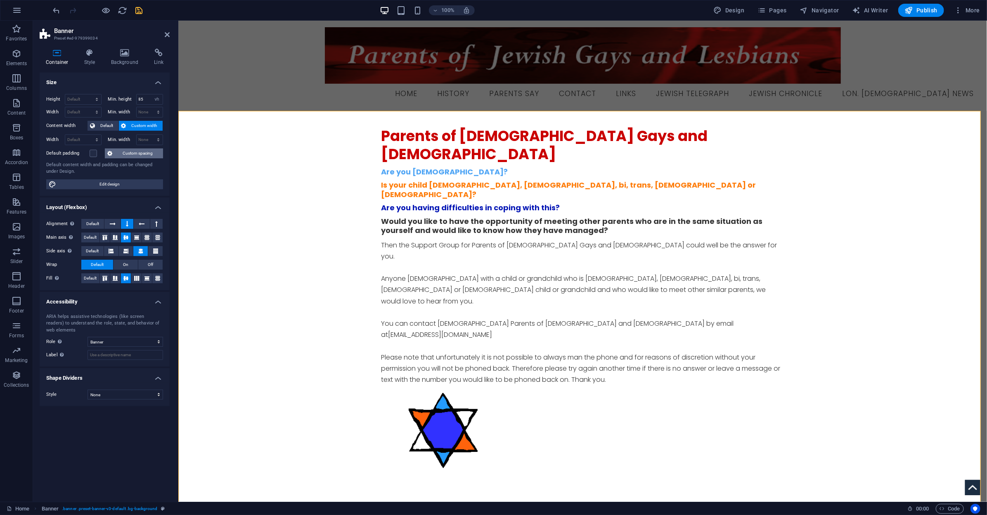
click at [134, 156] on span "Custom spacing" at bounding box center [138, 154] width 46 height 10
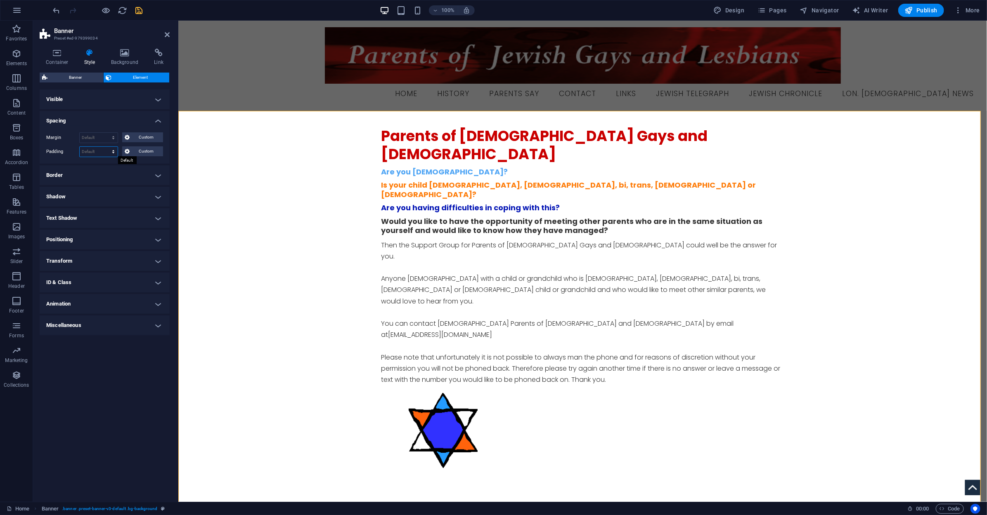
click at [115, 149] on select "Default px rem % vh vw Custom" at bounding box center [99, 152] width 38 height 10
click at [80, 147] on select "Default px rem % vh vw Custom" at bounding box center [99, 152] width 38 height 10
click at [113, 149] on select "Default px rem % vh vw Custom" at bounding box center [99, 152] width 38 height 10
select select "px"
click at [106, 147] on select "Default px rem % vh vw Custom" at bounding box center [99, 152] width 38 height 10
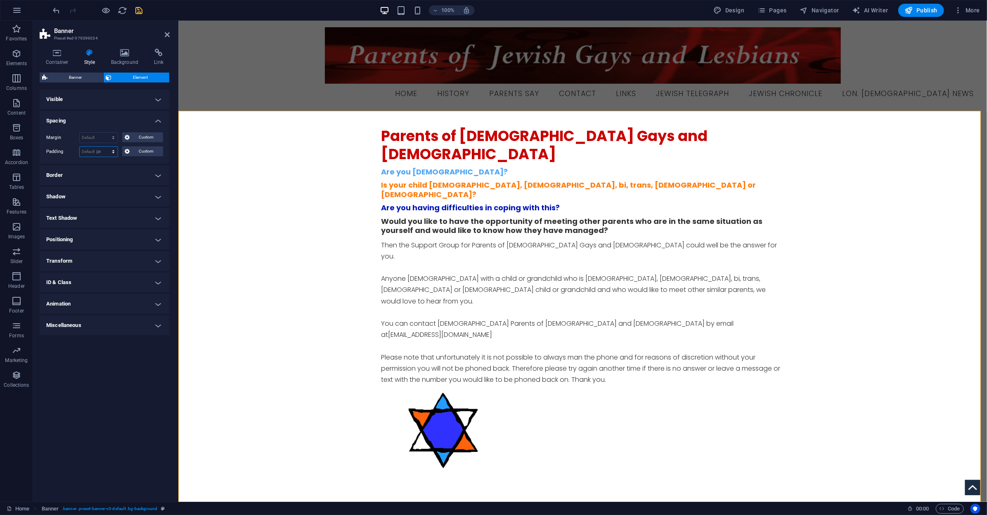
type input "0"
click at [108, 139] on select "Default auto px % rem vw vh Custom" at bounding box center [99, 138] width 38 height 10
select select "px"
click at [106, 133] on select "Default auto px % rem vw vh Custom" at bounding box center [99, 138] width 38 height 10
type input "0"
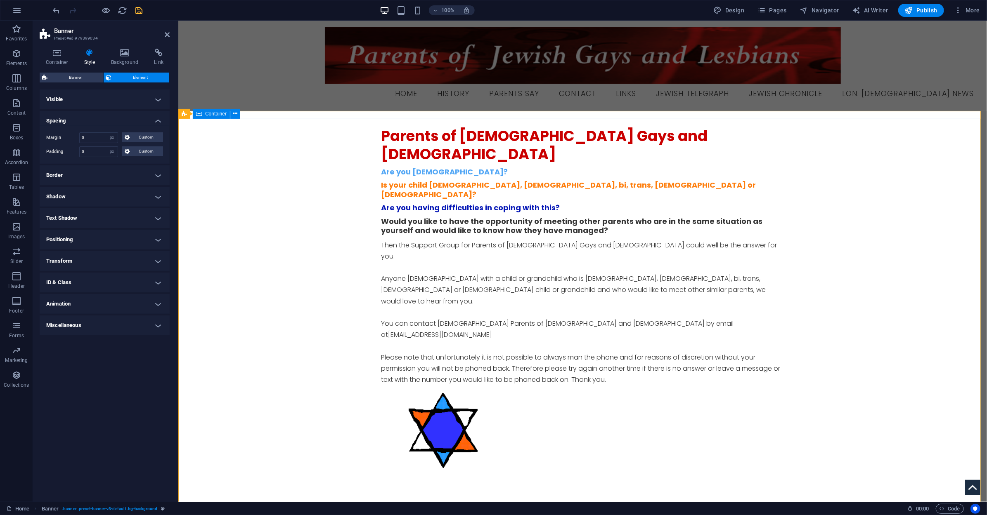
click at [346, 144] on div "Parents of [DEMOGRAPHIC_DATA] Gays and [DEMOGRAPHIC_DATA] Are you [DEMOGRAPHIC_…" at bounding box center [582, 303] width 808 height 371
click at [250, 81] on div "Menu Home History Parents Say Contact Links Jewish Telegraph Jewish Chronicle L…" at bounding box center [582, 65] width 808 height 90
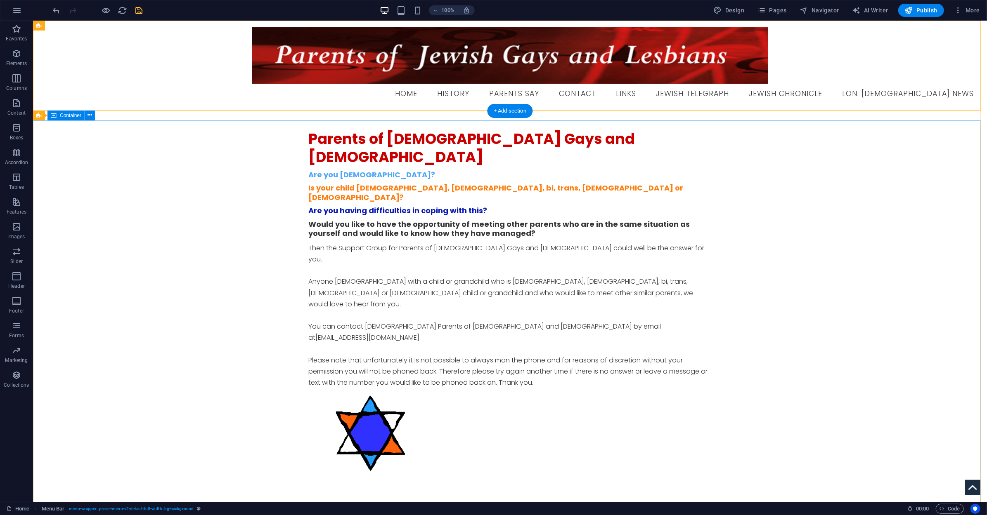
click at [298, 124] on div "Parents of [DEMOGRAPHIC_DATA] Gays and [DEMOGRAPHIC_DATA] Are you [DEMOGRAPHIC_…" at bounding box center [510, 306] width 954 height 373
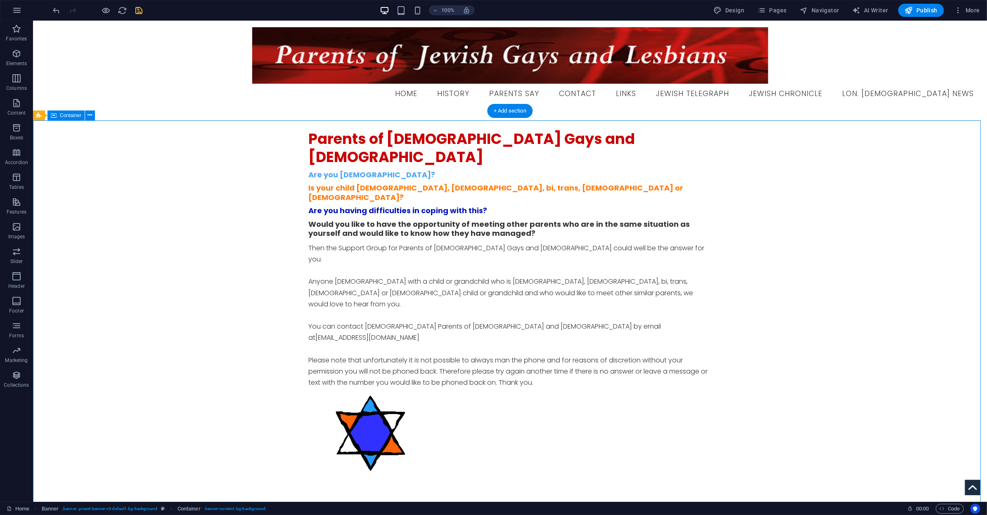
click at [298, 124] on div "Parents of [DEMOGRAPHIC_DATA] Gays and [DEMOGRAPHIC_DATA] Are you [DEMOGRAPHIC_…" at bounding box center [510, 306] width 954 height 373
select select "%"
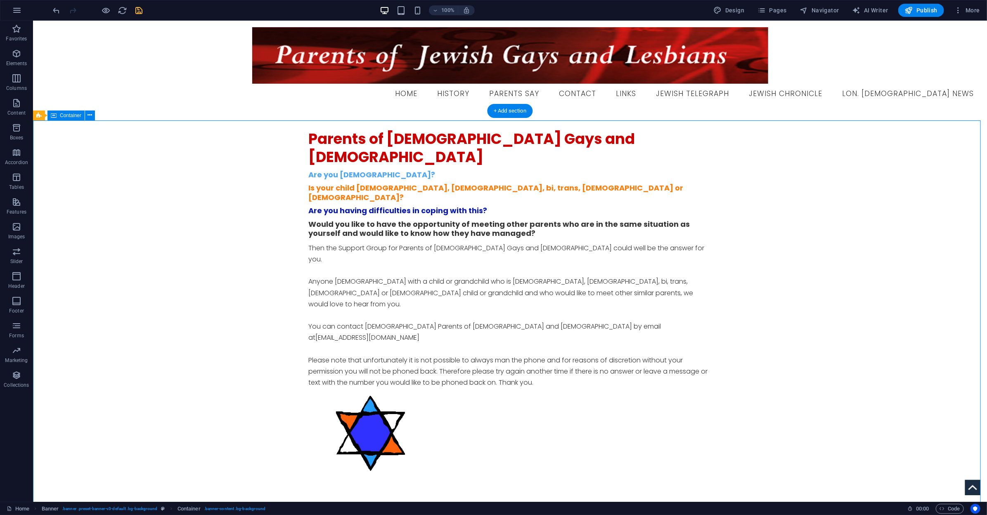
select select "%"
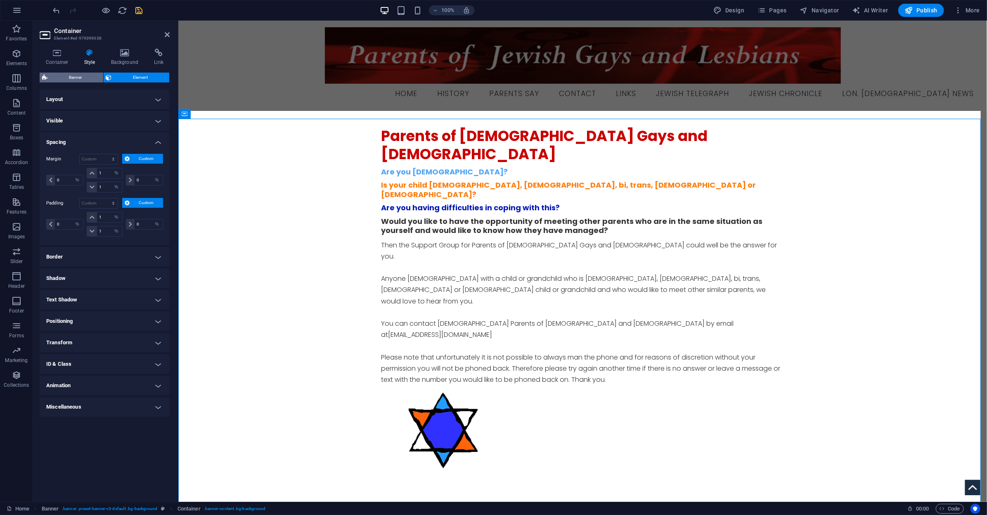
click at [89, 78] on span "Banner" at bounding box center [75, 78] width 51 height 10
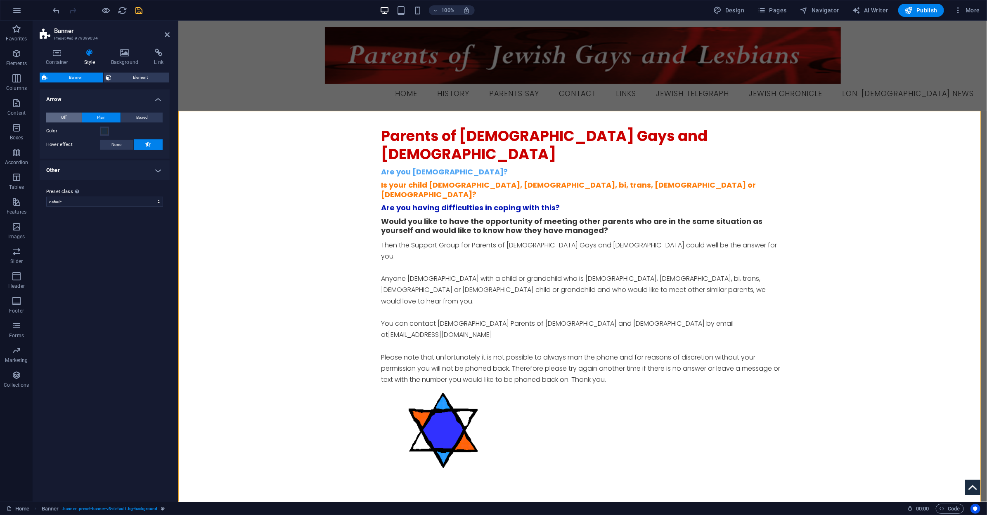
click at [59, 118] on button "Off" at bounding box center [63, 118] width 35 height 10
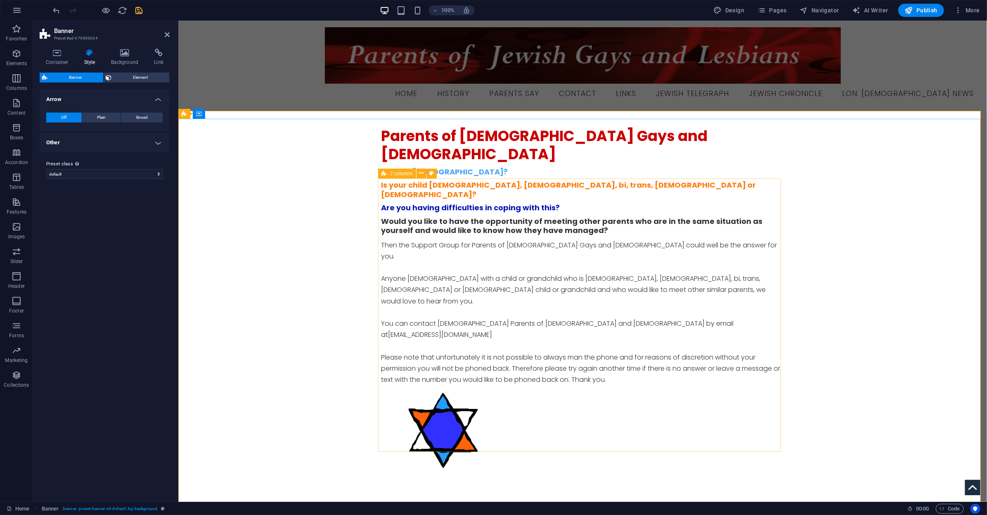
click at [383, 176] on icon at bounding box center [383, 174] width 5 height 10
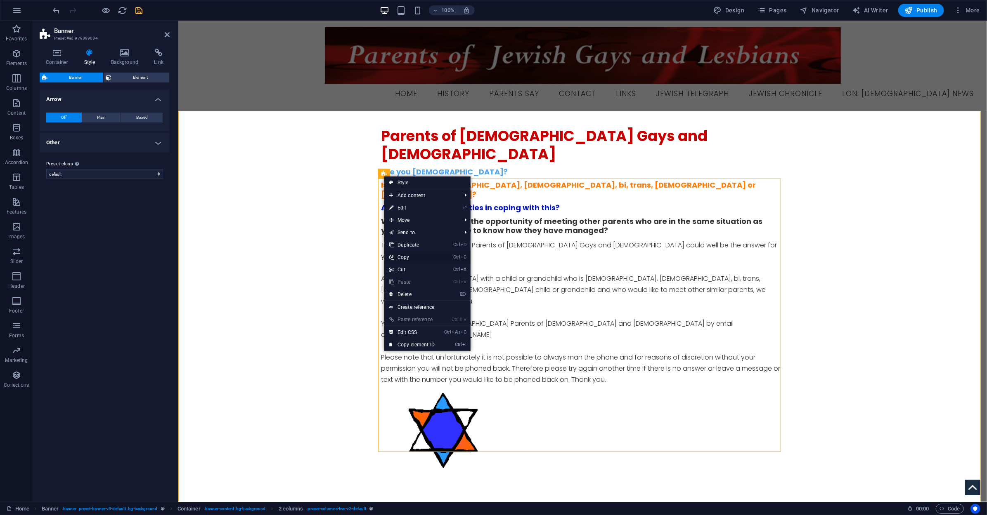
click at [404, 258] on link "Ctrl C Copy" at bounding box center [411, 257] width 55 height 12
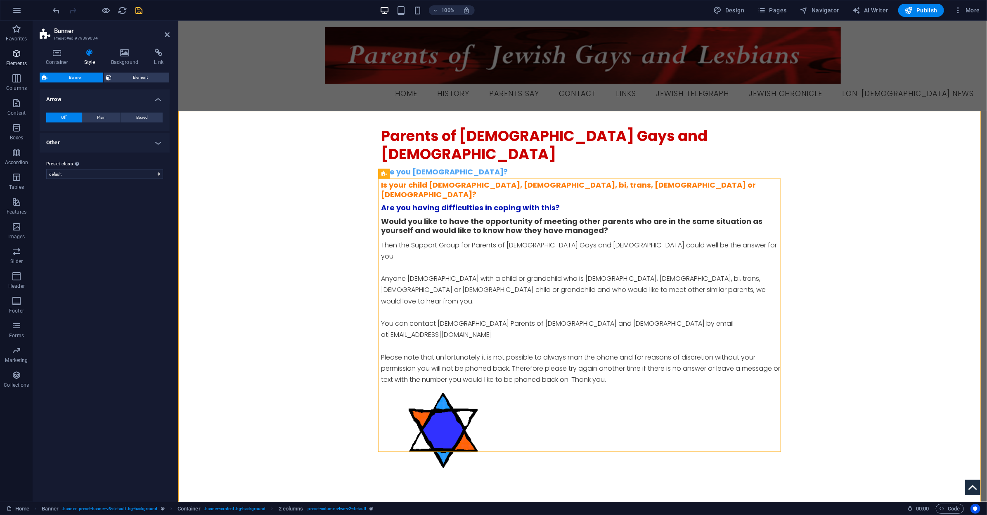
click at [12, 63] on p "Elements" at bounding box center [16, 63] width 21 height 7
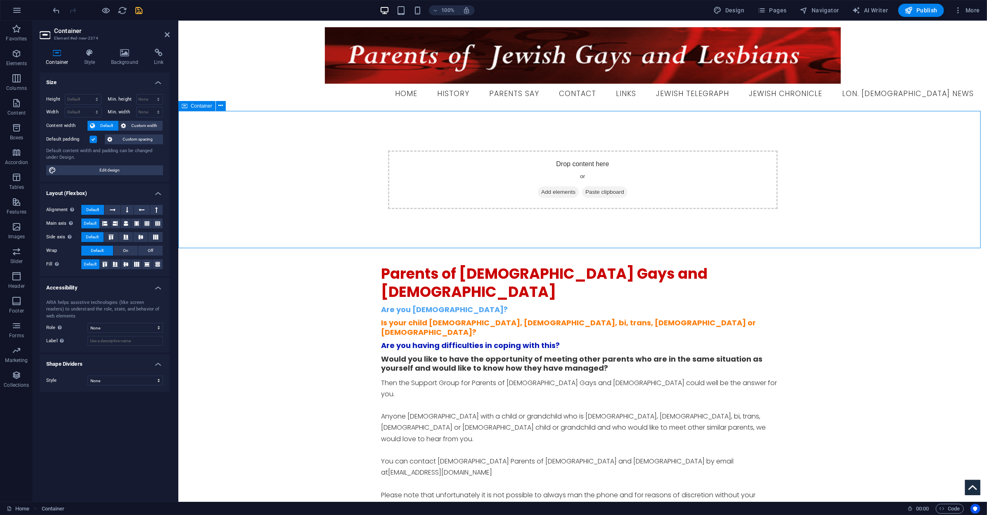
click at [461, 165] on div "Drop content here or Add elements Paste clipboard" at bounding box center [583, 179] width 390 height 59
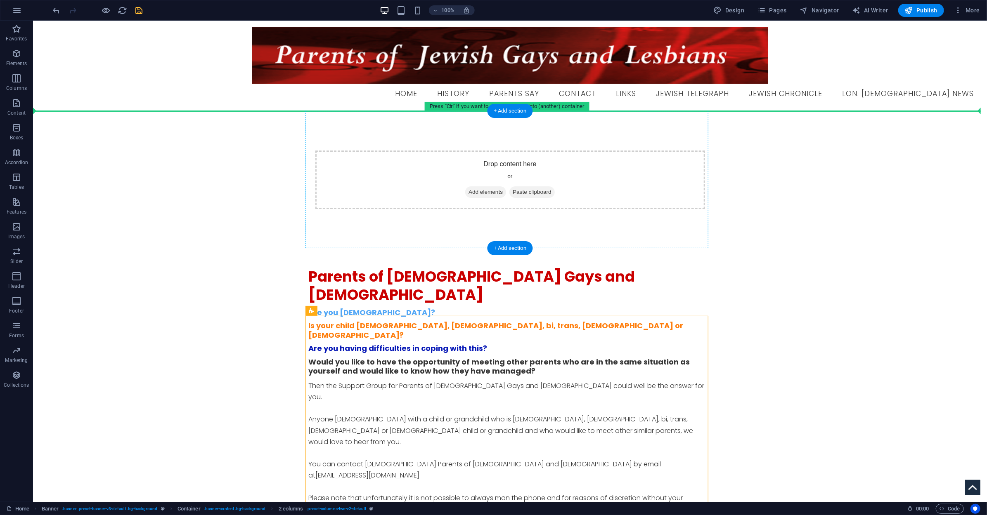
drag, startPoint x: 239, startPoint y: 317, endPoint x: 402, endPoint y: 175, distance: 216.8
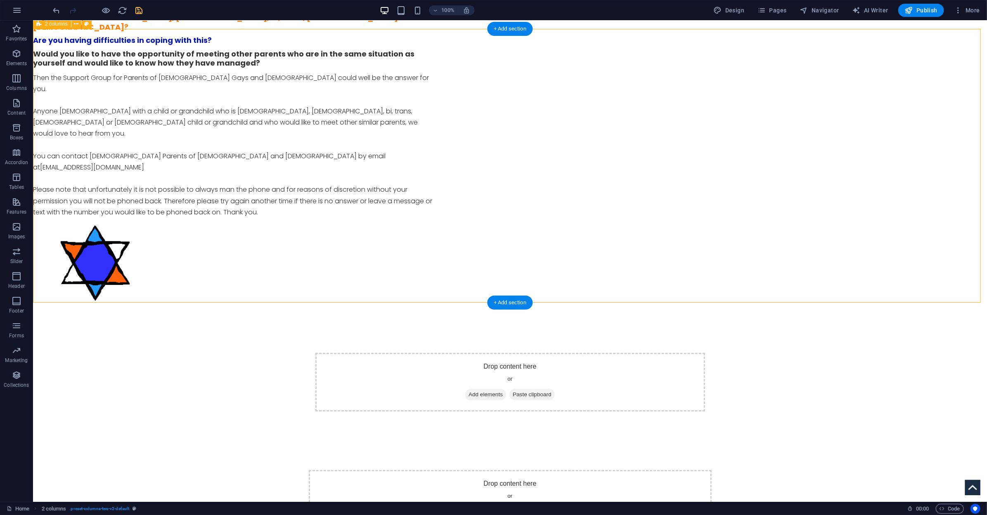
scroll to position [165, 0]
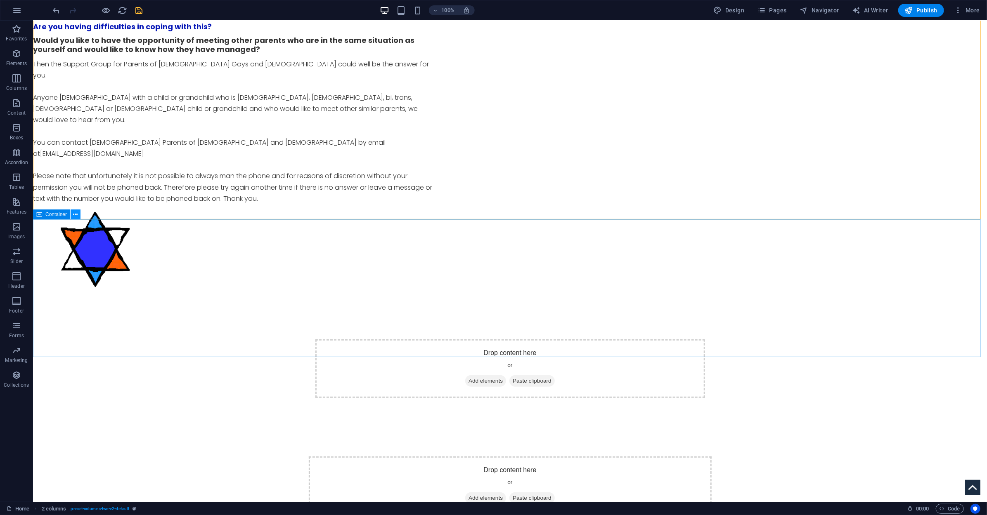
click at [78, 217] on button at bounding box center [76, 215] width 10 height 10
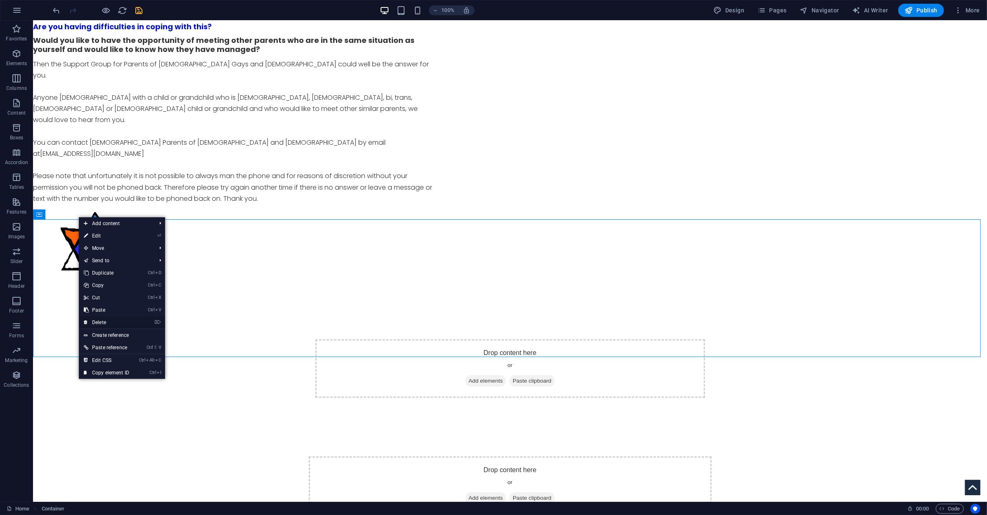
click at [118, 320] on link "⌦ Delete" at bounding box center [106, 323] width 55 height 12
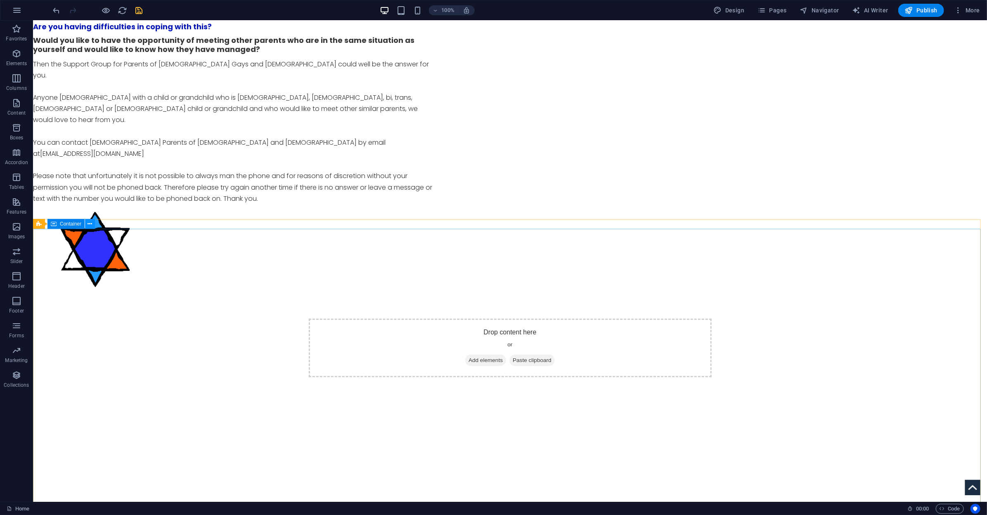
click at [88, 226] on icon at bounding box center [90, 224] width 5 height 9
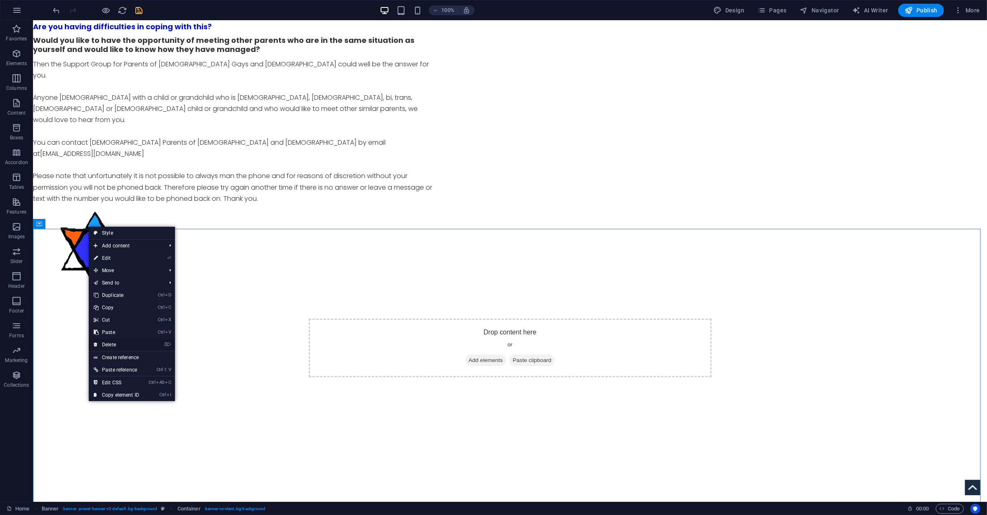
click at [117, 346] on link "⌦ Delete" at bounding box center [116, 345] width 55 height 12
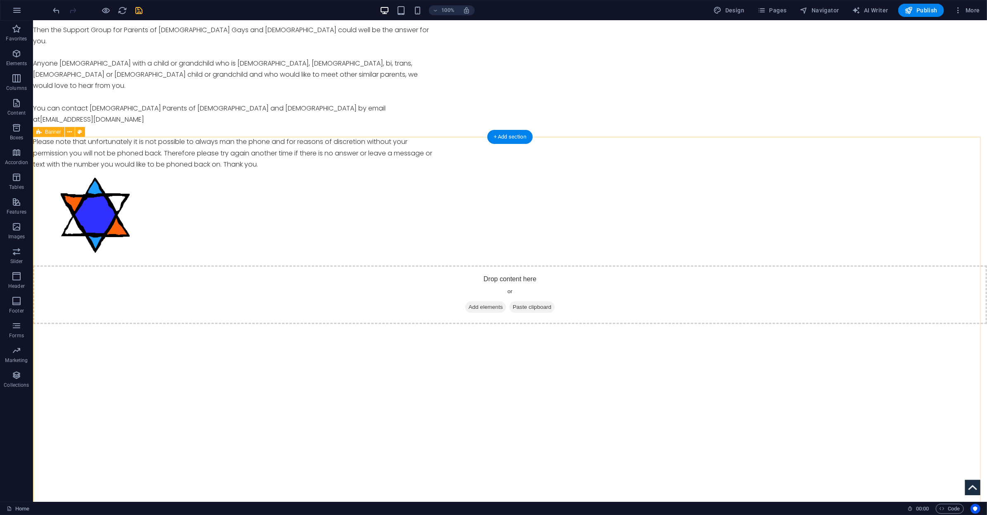
scroll to position [248, 0]
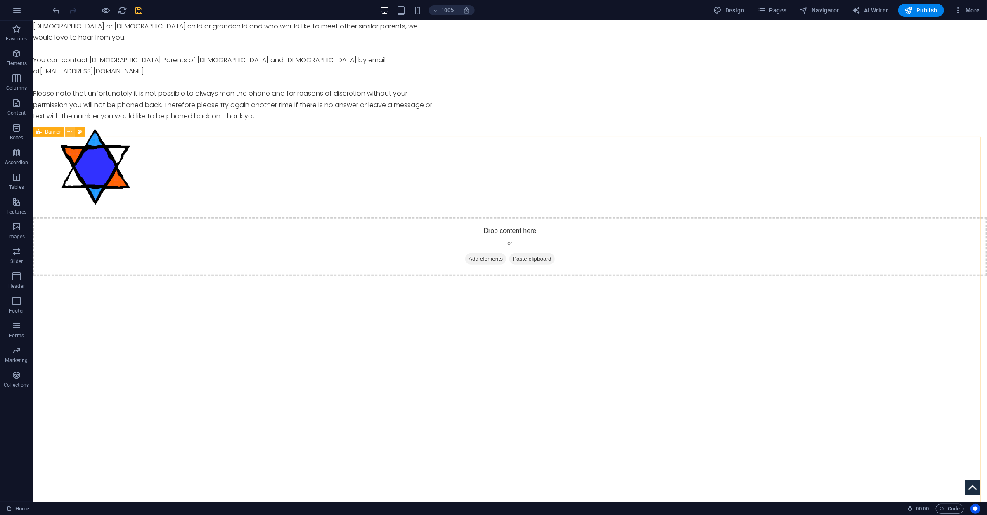
click at [70, 132] on icon at bounding box center [69, 132] width 5 height 9
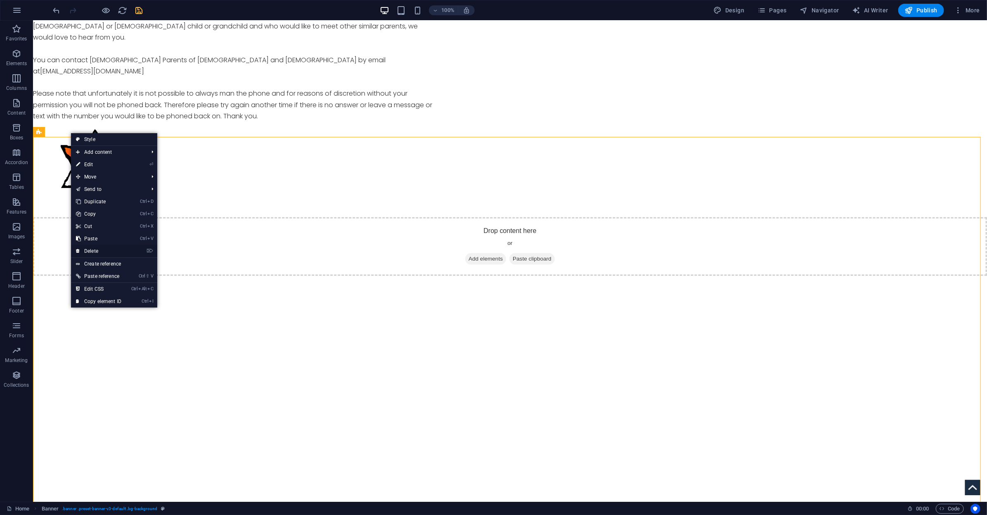
click at [103, 250] on link "⌦ Delete" at bounding box center [98, 251] width 55 height 12
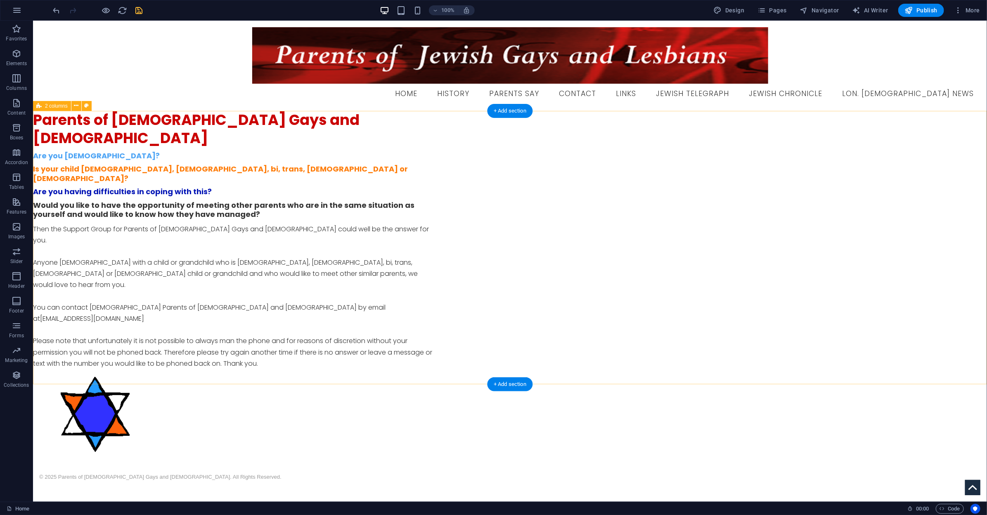
click at [203, 248] on div "Parents of [DEMOGRAPHIC_DATA] Gays and [DEMOGRAPHIC_DATA] Are you [DEMOGRAPHIC_…" at bounding box center [510, 288] width 954 height 354
select select "%"
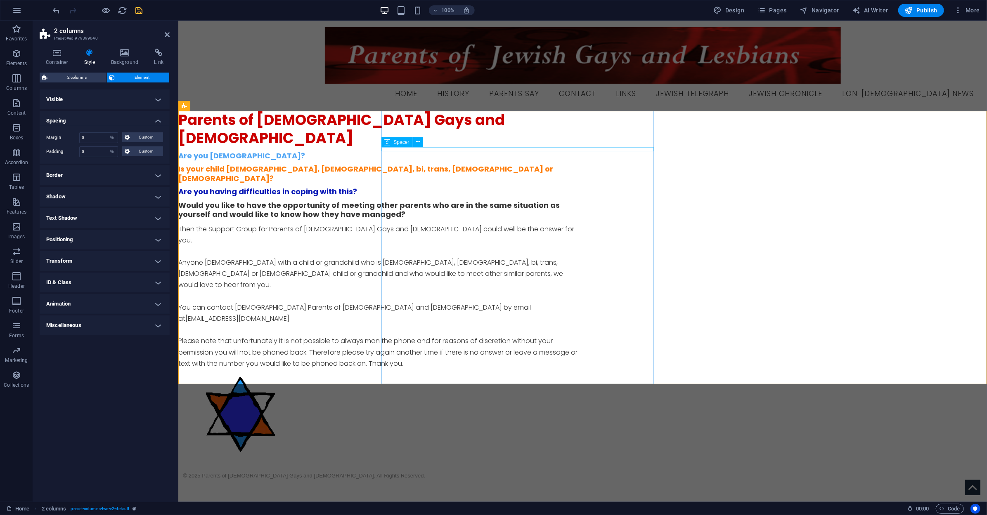
click at [395, 140] on span "Spacer" at bounding box center [402, 142] width 16 height 5
click at [381, 116] on div "Parents of [DEMOGRAPHIC_DATA] Gays and [DEMOGRAPHIC_DATA]" at bounding box center [379, 129] width 403 height 36
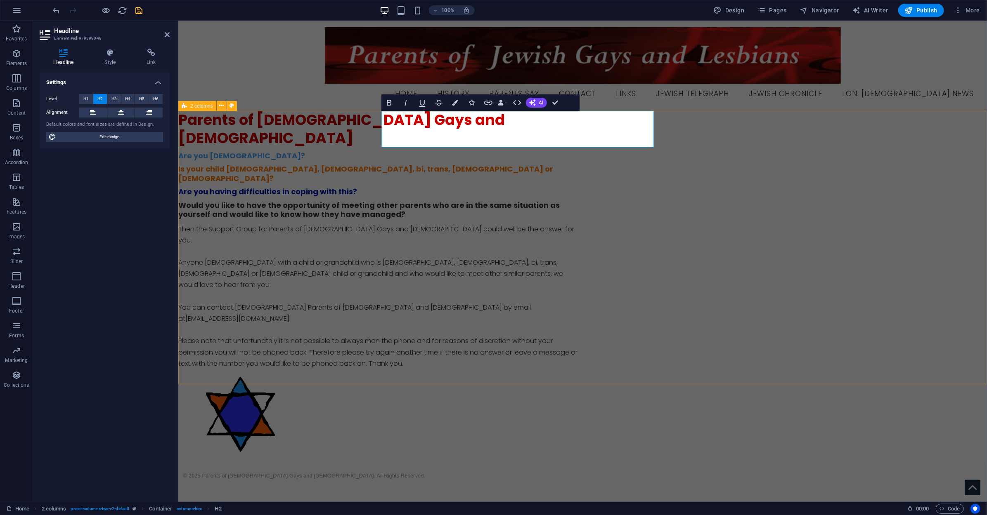
click at [300, 149] on div "Parents of [DEMOGRAPHIC_DATA] Gays and [DEMOGRAPHIC_DATA] Are you [DEMOGRAPHIC_…" at bounding box center [582, 288] width 808 height 354
select select "%"
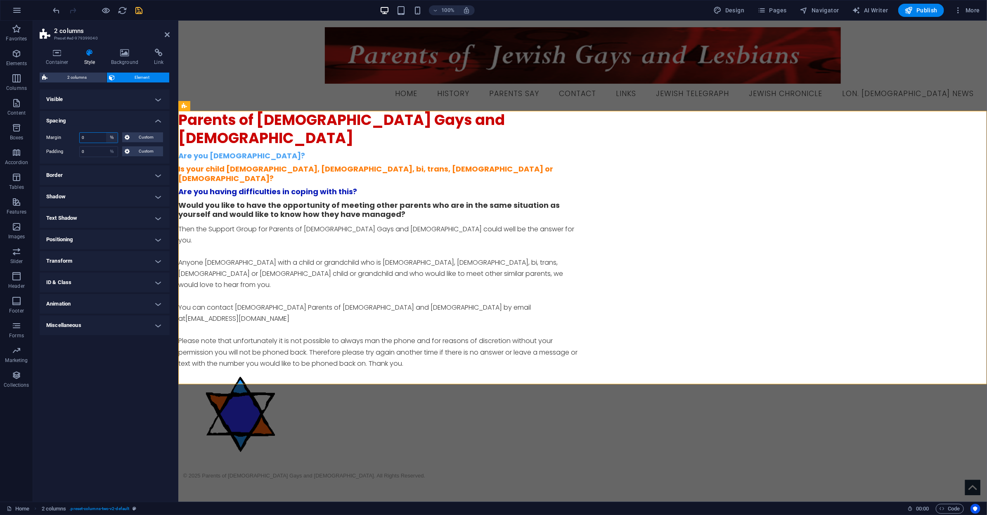
click at [113, 140] on select "Default auto px % rem vw vh Custom" at bounding box center [112, 138] width 12 height 10
click at [106, 133] on select "Default auto px % rem vw vh Custom" at bounding box center [112, 138] width 12 height 10
drag, startPoint x: 93, startPoint y: 132, endPoint x: 72, endPoint y: 132, distance: 21.5
click at [72, 132] on div "Margin 0 Default auto px % rem vw vh Custom Custom 0 auto px % rem vw vh 0 auto…" at bounding box center [105, 145] width 130 height 38
drag, startPoint x: 87, startPoint y: 137, endPoint x: 61, endPoint y: 137, distance: 26.4
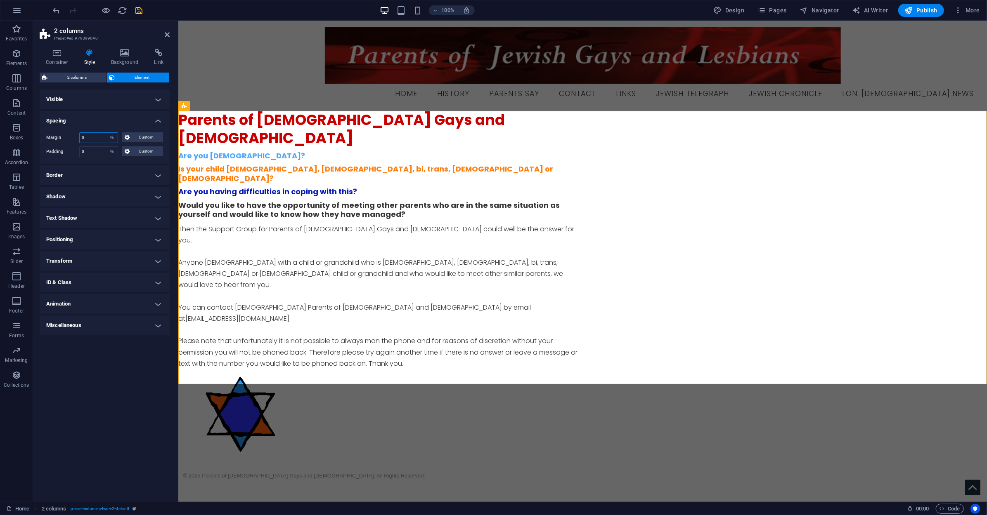
click at [61, 137] on div "Margin 0 Default auto px % rem vw vh Custom Custom" at bounding box center [104, 137] width 117 height 11
type input "3"
type input "2"
click at [95, 156] on div "0 Default px rem % vh vw Custom" at bounding box center [98, 152] width 39 height 11
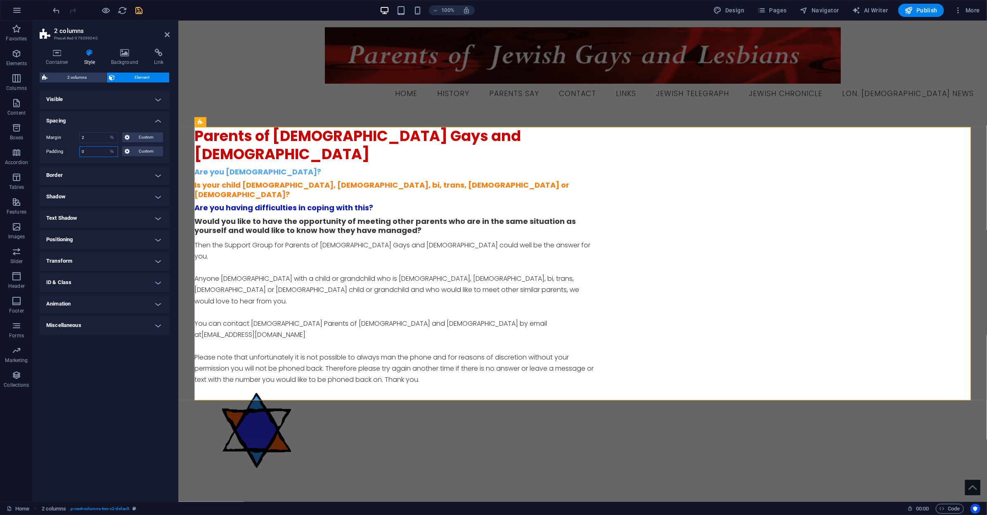
click at [95, 151] on input "0" at bounding box center [99, 152] width 38 height 10
drag, startPoint x: 95, startPoint y: 151, endPoint x: 62, endPoint y: 149, distance: 33.1
click at [62, 149] on div "Padding 0 Default px rem % vh vw Custom Custom" at bounding box center [104, 152] width 117 height 11
type input "2"
click at [106, 166] on h4 "Border" at bounding box center [105, 175] width 130 height 20
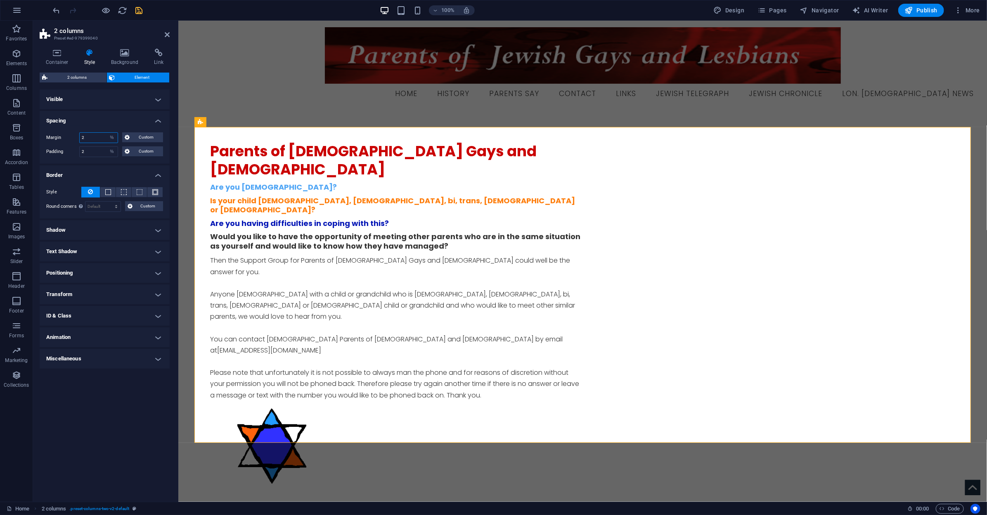
click at [102, 140] on input "2" at bounding box center [99, 138] width 38 height 10
drag, startPoint x: 91, startPoint y: 139, endPoint x: 63, endPoint y: 139, distance: 28.5
click at [63, 139] on div "Margin 2 Default auto px % rem vw vh Custom Custom" at bounding box center [104, 137] width 117 height 11
type input "0"
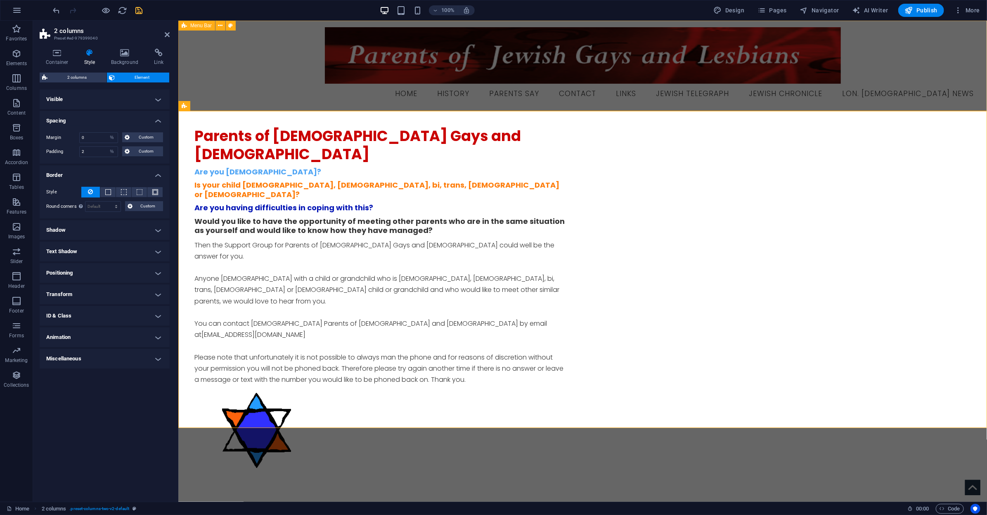
click at [228, 85] on div "Menu Home History Parents Say Contact Links Jewish Telegraph Jewish Chronicle L…" at bounding box center [582, 65] width 808 height 90
click at [373, 84] on div "Menu Home History Parents Say Contact Links Jewish Telegraph Jewish Chronicle L…" at bounding box center [582, 65] width 808 height 90
select select "%"
select select "header"
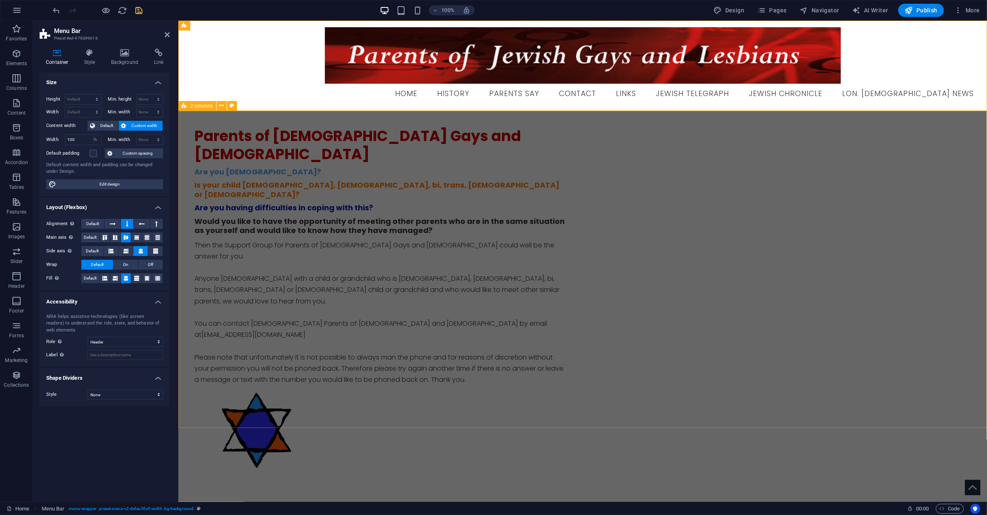
click at [284, 176] on div "Parents of [DEMOGRAPHIC_DATA] Gays and [DEMOGRAPHIC_DATA] Are you [DEMOGRAPHIC_…" at bounding box center [582, 304] width 808 height 387
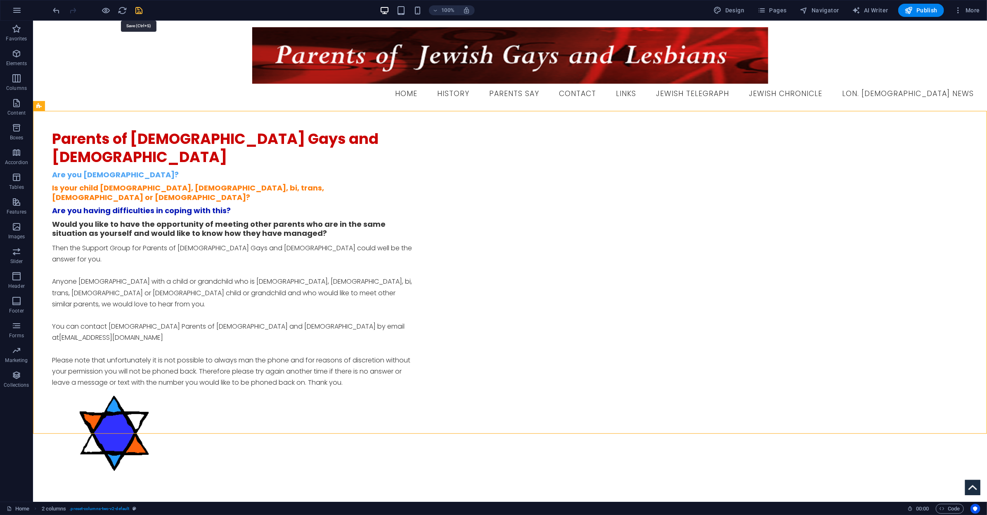
click at [143, 10] on icon "save" at bounding box center [139, 10] width 9 height 9
click at [321, 187] on div "Parents of [DEMOGRAPHIC_DATA] Gays and [DEMOGRAPHIC_DATA] Are you [DEMOGRAPHIC_…" at bounding box center [510, 307] width 954 height 392
select select "%"
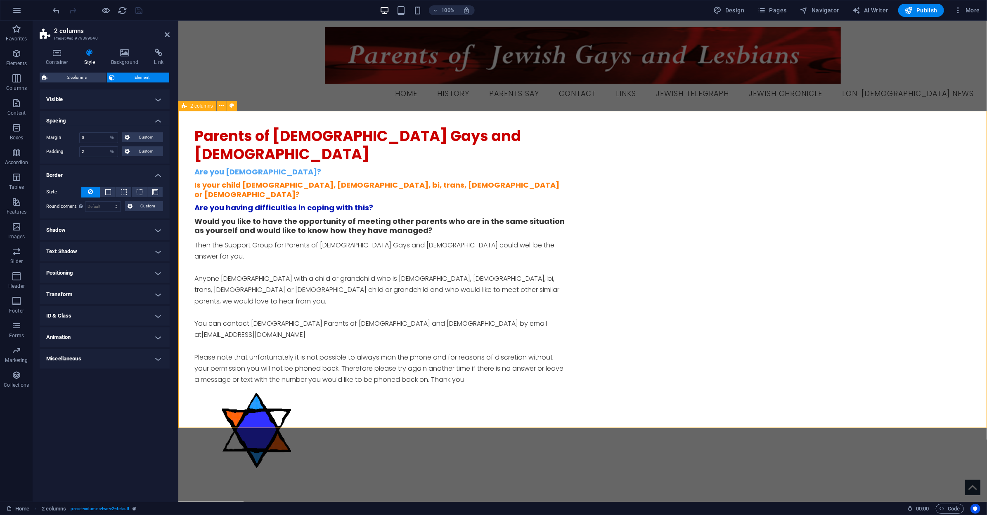
click at [396, 147] on div "Parents of [DEMOGRAPHIC_DATA] Gays and [DEMOGRAPHIC_DATA] Are you [DEMOGRAPHIC_…" at bounding box center [582, 304] width 808 height 387
click at [397, 153] on div "Parents of [DEMOGRAPHIC_DATA] Gays and [DEMOGRAPHIC_DATA]" at bounding box center [379, 145] width 371 height 36
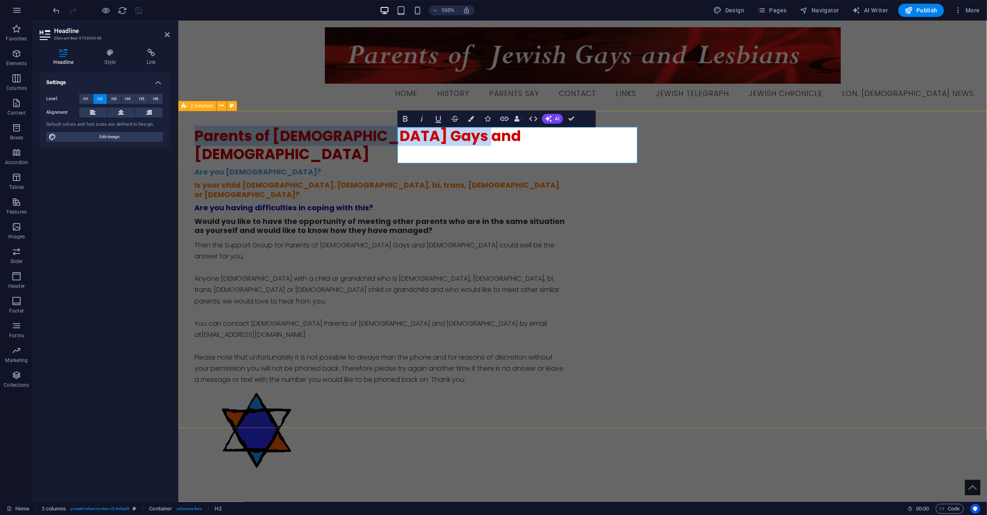
click at [395, 188] on div "Parents of [DEMOGRAPHIC_DATA] Gays and [DEMOGRAPHIC_DATA] Are you [DEMOGRAPHIC_…" at bounding box center [582, 304] width 808 height 387
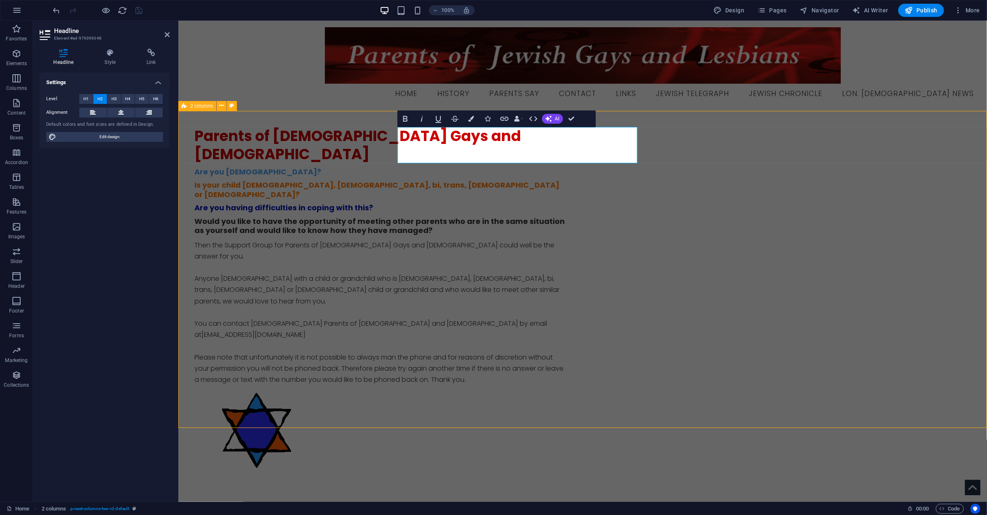
drag, startPoint x: 578, startPoint y: 210, endPoint x: 546, endPoint y: 189, distance: 38.6
click at [546, 189] on div "Is your child [DEMOGRAPHIC_DATA], [DEMOGRAPHIC_DATA], bi, trans, [DEMOGRAPHIC_D…" at bounding box center [379, 189] width 371 height 19
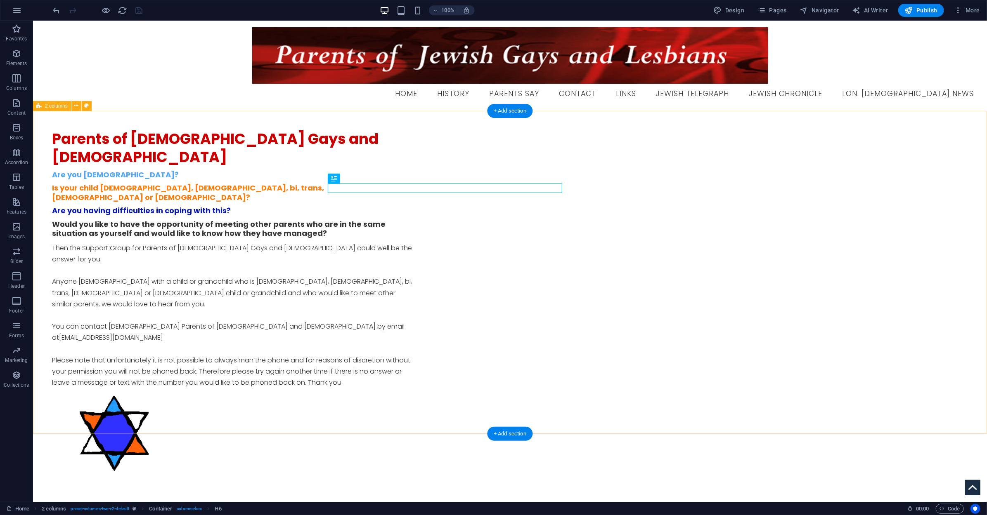
click at [603, 210] on div "Parents of [DEMOGRAPHIC_DATA] Gays and [DEMOGRAPHIC_DATA] Are you [DEMOGRAPHIC_…" at bounding box center [510, 307] width 954 height 392
click at [616, 114] on div "Parents of [DEMOGRAPHIC_DATA] Gays and [DEMOGRAPHIC_DATA] Are you [DEMOGRAPHIC_…" at bounding box center [510, 307] width 954 height 392
select select "%"
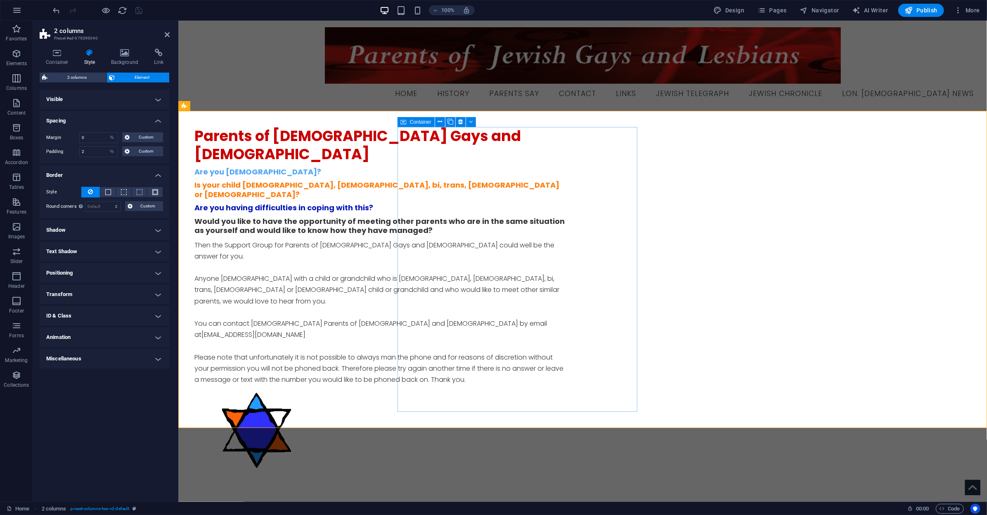
click at [399, 123] on div "Container" at bounding box center [415, 122] width 37 height 10
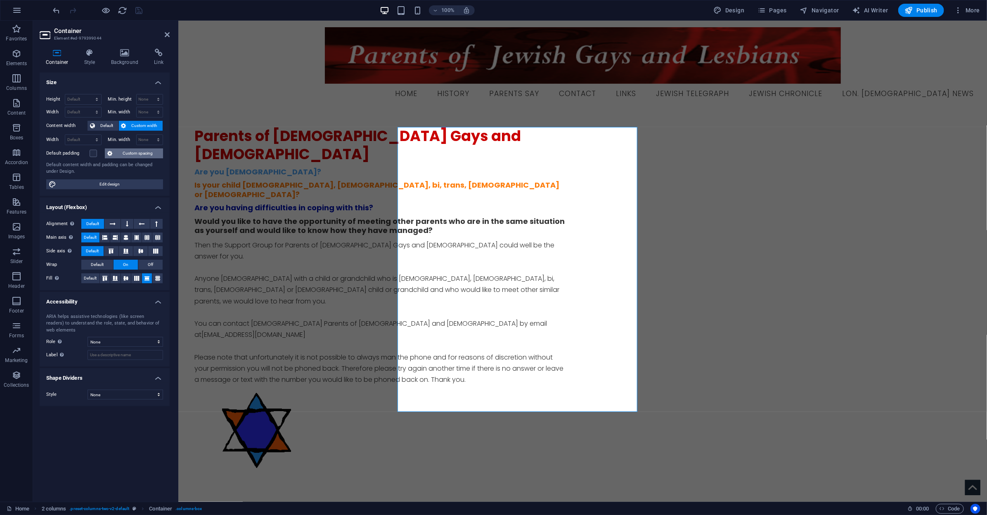
click at [127, 156] on span "Custom spacing" at bounding box center [138, 154] width 46 height 10
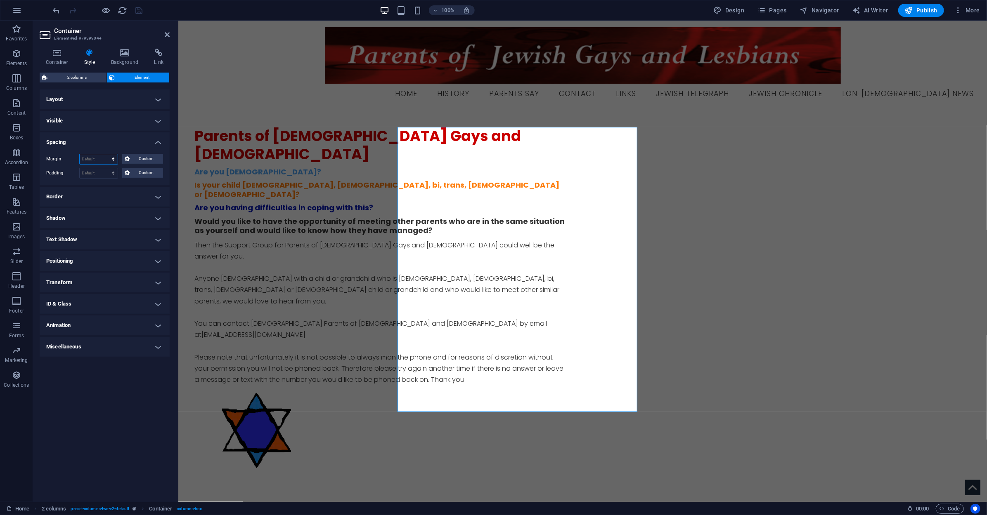
click at [110, 158] on select "Default auto px % rem vw vh Custom" at bounding box center [99, 159] width 38 height 10
select select "%"
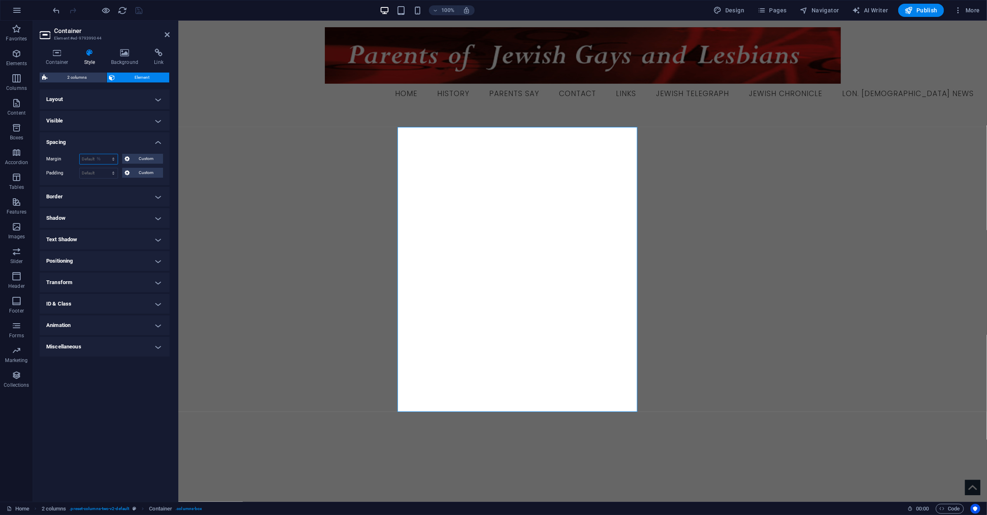
click at [106, 154] on select "Default auto px % rem vw vh Custom" at bounding box center [99, 159] width 38 height 10
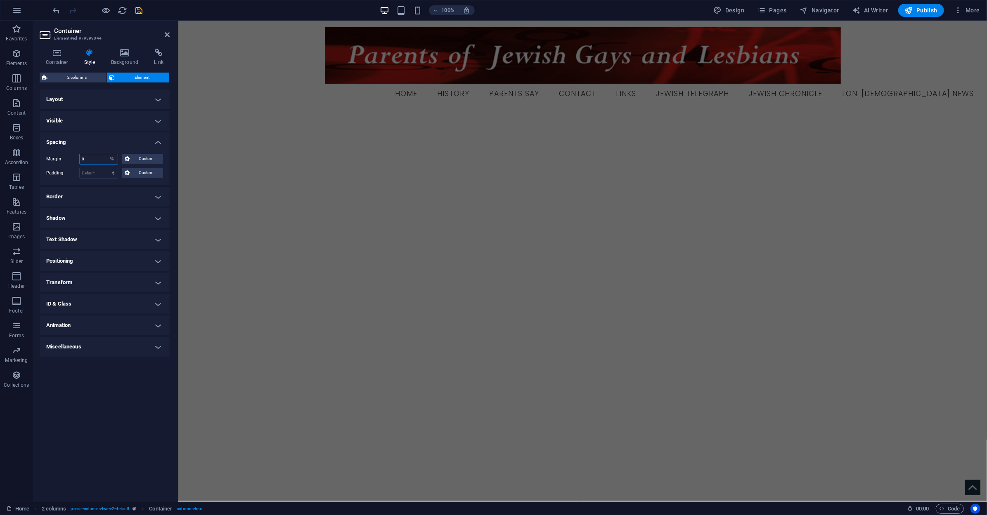
type input "0"
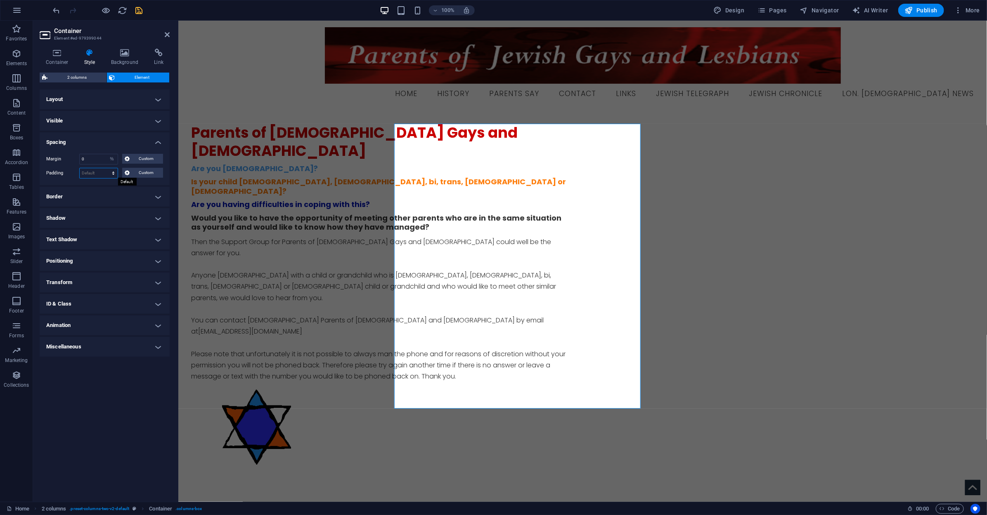
click at [96, 172] on select "Default px rem % vh vw Custom" at bounding box center [99, 173] width 38 height 10
click at [80, 168] on select "Default px rem % vh vw Custom" at bounding box center [99, 173] width 38 height 10
select select "DISABLED_OPTION_VALUE"
click at [96, 161] on input "0" at bounding box center [99, 159] width 38 height 10
click at [107, 161] on select "Default auto px % rem vw vh Custom" at bounding box center [112, 159] width 12 height 10
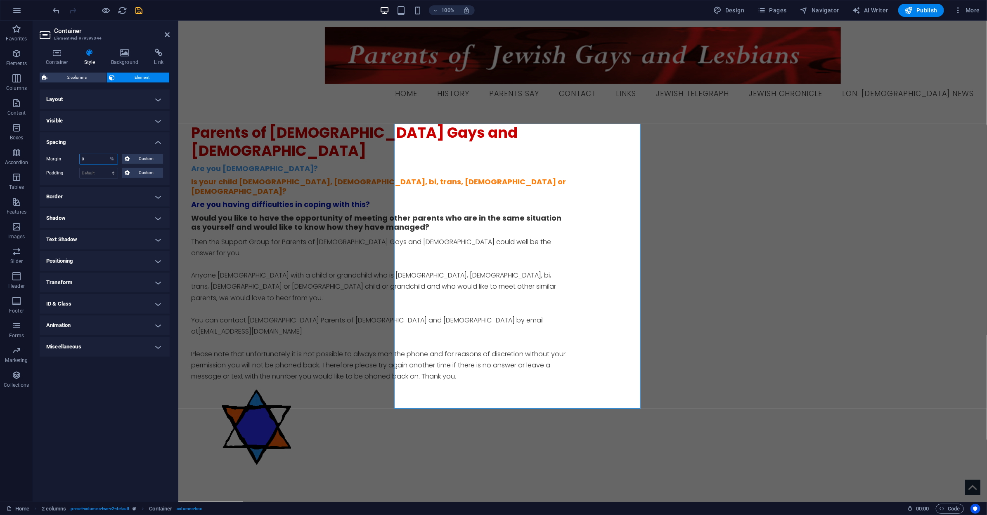
select select "auto"
click at [106, 154] on select "Default auto px % rem vw vh Custom" at bounding box center [112, 159] width 12 height 10
click at [109, 158] on select "Default auto px % rem vw vh Custom" at bounding box center [99, 159] width 38 height 10
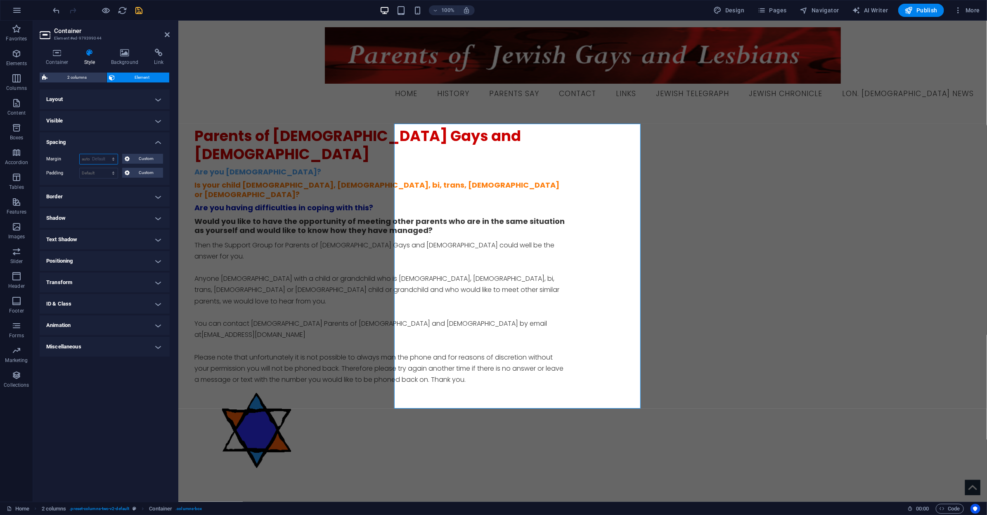
click at [80, 154] on select "Default auto px % rem vw vh Custom" at bounding box center [99, 159] width 38 height 10
select select "DISABLED_OPTION_VALUE"
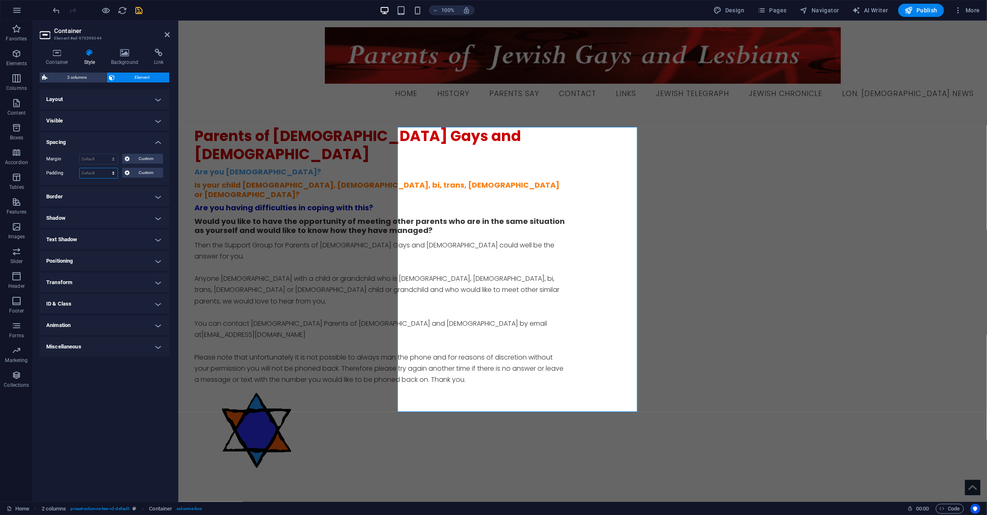
click at [115, 173] on select "Default px rem % vh vw Custom" at bounding box center [99, 173] width 38 height 10
click at [80, 168] on select "Default px rem % vh vw Custom" at bounding box center [99, 173] width 38 height 10
select select "DISABLED_OPTION_VALUE"
click at [345, 247] on div "Parents of [DEMOGRAPHIC_DATA] Gays and [DEMOGRAPHIC_DATA] Are you [DEMOGRAPHIC_…" at bounding box center [582, 304] width 808 height 387
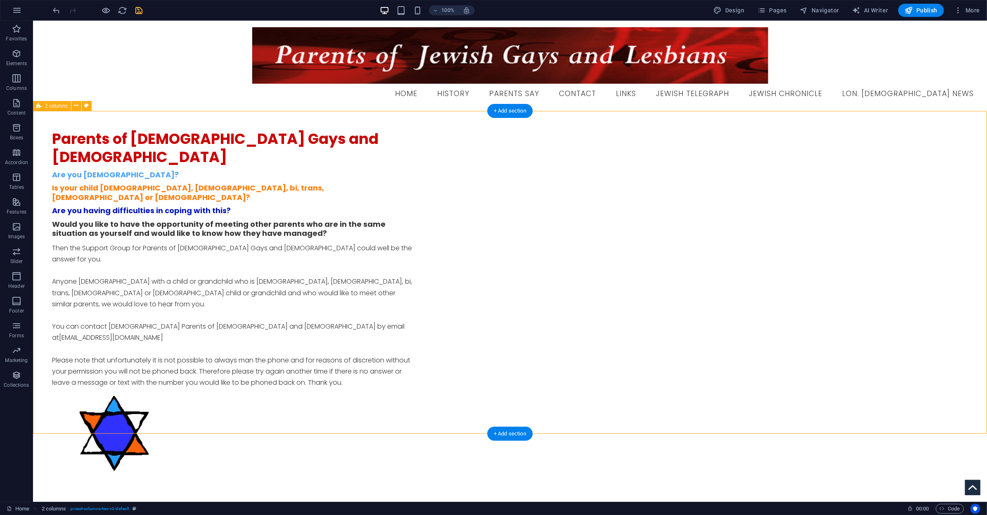
click at [612, 224] on div "Parents of [DEMOGRAPHIC_DATA] Gays and [DEMOGRAPHIC_DATA] Are you [DEMOGRAPHIC_…" at bounding box center [510, 307] width 954 height 392
click at [48, 106] on span "2 columns" at bounding box center [56, 106] width 23 height 5
select select "%"
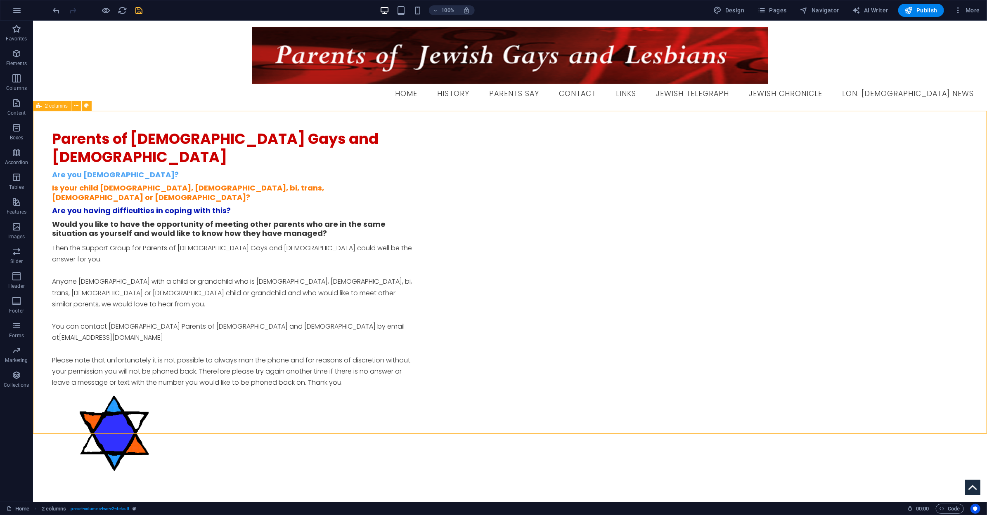
select select "%"
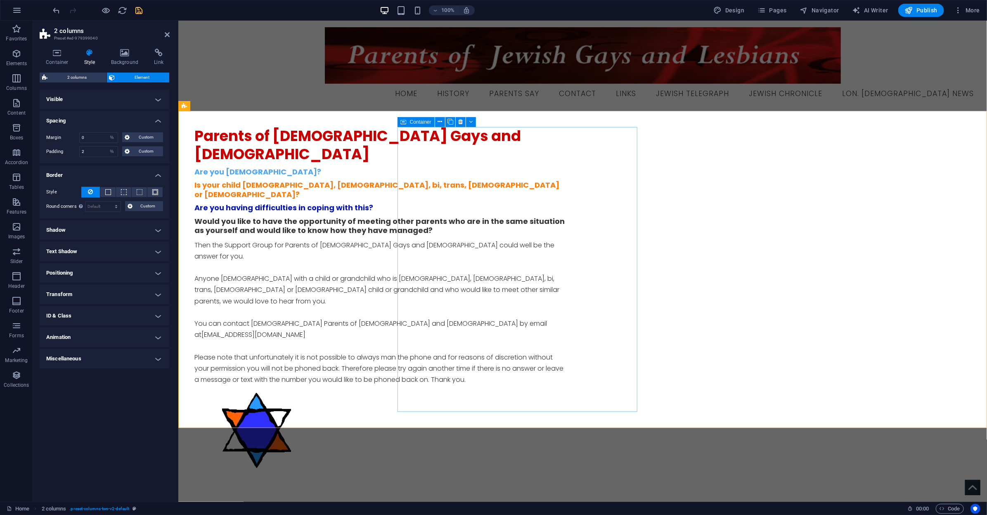
click at [404, 122] on icon at bounding box center [404, 122] width 6 height 10
click at [396, 211] on div "Parents of [DEMOGRAPHIC_DATA] Gays and [DEMOGRAPHIC_DATA] Are you [DEMOGRAPHIC_…" at bounding box center [582, 304] width 808 height 387
click at [131, 149] on button "Custom" at bounding box center [142, 152] width 41 height 10
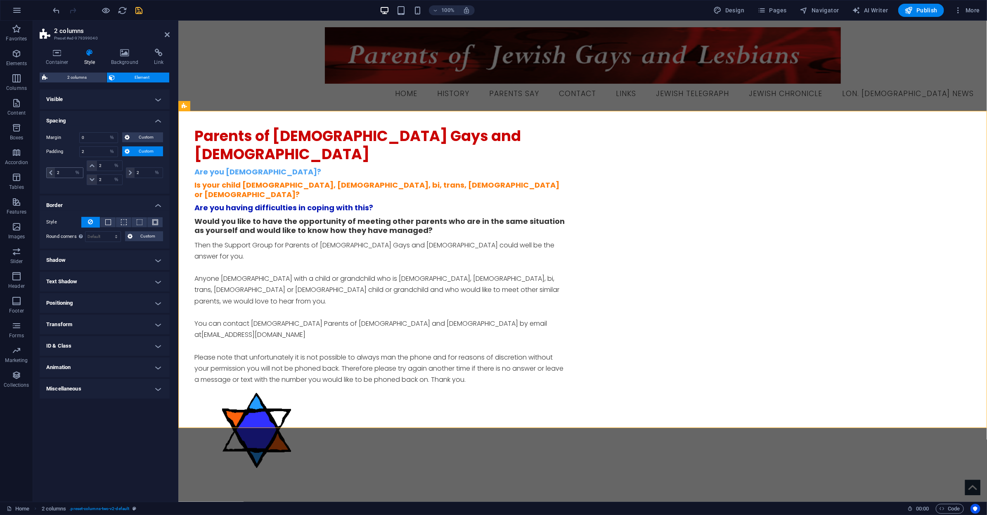
click at [47, 171] on span at bounding box center [51, 173] width 8 height 10
drag, startPoint x: 58, startPoint y: 171, endPoint x: 47, endPoint y: 171, distance: 10.3
click at [47, 171] on div "2 px rem % vh vw" at bounding box center [64, 173] width 37 height 11
type input "0"
select select "DISABLED_OPTION_VALUE"
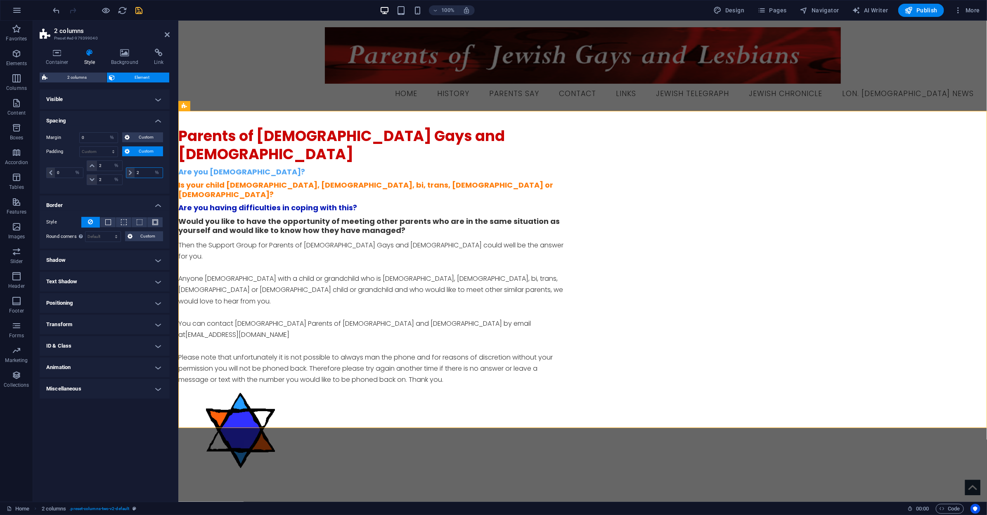
drag, startPoint x: 140, startPoint y: 173, endPoint x: 126, endPoint y: 172, distance: 14.1
click at [126, 172] on div "2 px rem % vh vw" at bounding box center [144, 173] width 37 height 11
type input "0"
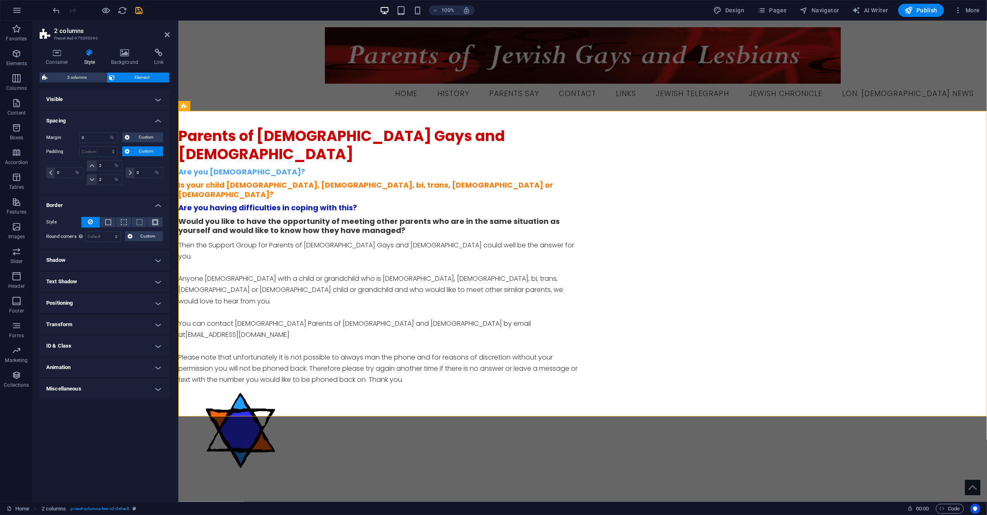
click at [151, 193] on div "Margin 0 Default auto px % rem vw vh Custom Custom 0 auto px % rem vw vh 0 auto…" at bounding box center [105, 160] width 130 height 68
click at [394, 458] on html "Skip to main content Menu Home History Parents Say Contact Links Jewish Telegra…" at bounding box center [582, 269] width 808 height 498
click at [292, 52] on div "Menu Home History Parents Say Contact Links Jewish Telegraph Jewish Chronicle L…" at bounding box center [582, 65] width 808 height 90
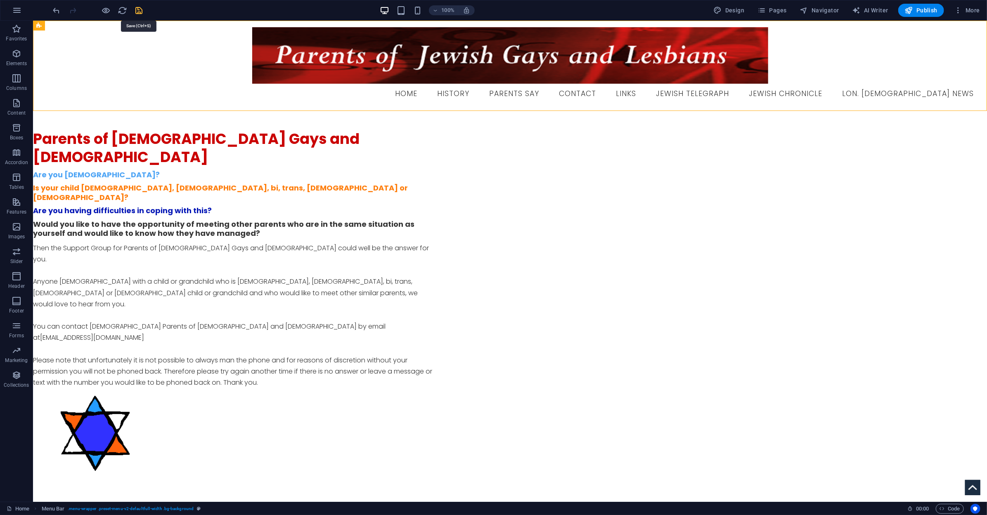
click at [136, 11] on icon "save" at bounding box center [139, 10] width 9 height 9
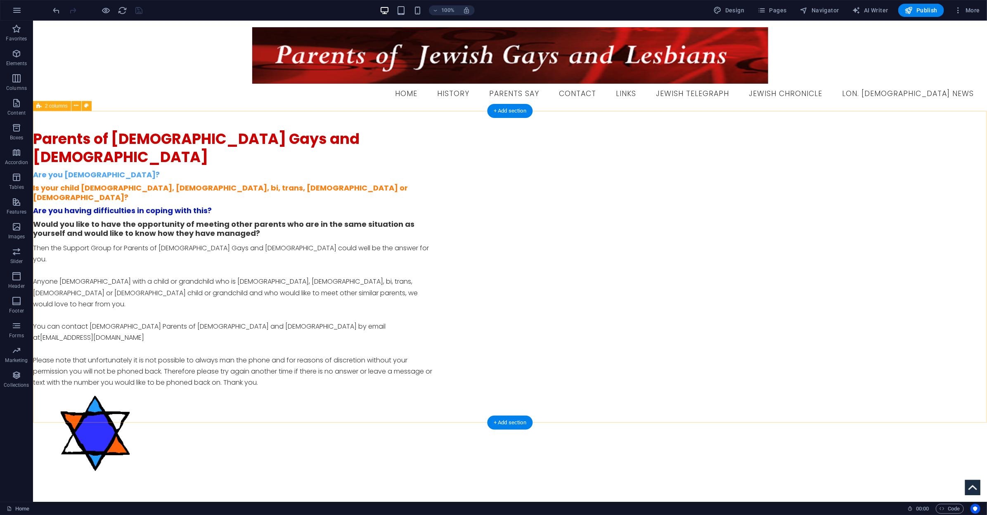
click at [284, 148] on div "Parents of [DEMOGRAPHIC_DATA] Gays and [DEMOGRAPHIC_DATA] Are you [DEMOGRAPHIC_…" at bounding box center [510, 307] width 954 height 392
click at [334, 160] on span "Spacer" at bounding box center [329, 161] width 16 height 5
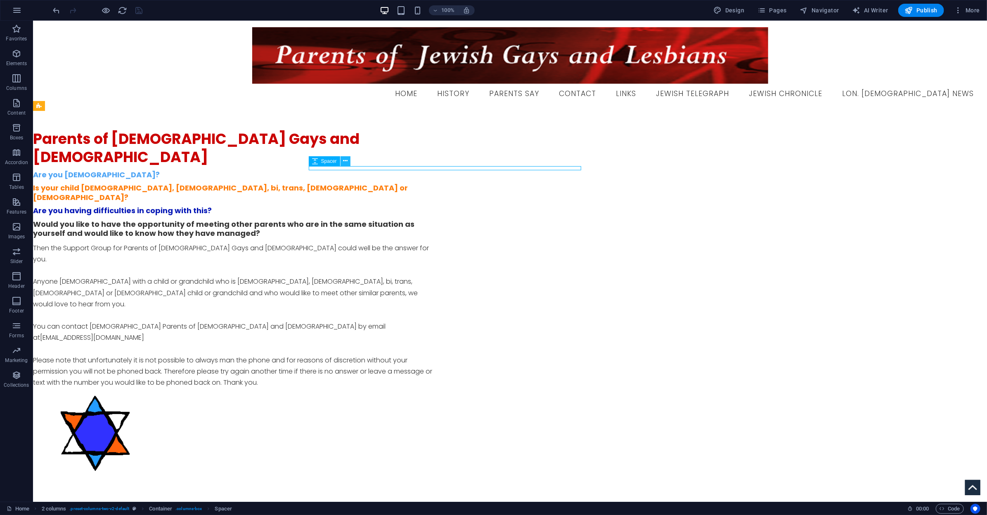
click at [343, 161] on icon at bounding box center [345, 161] width 5 height 9
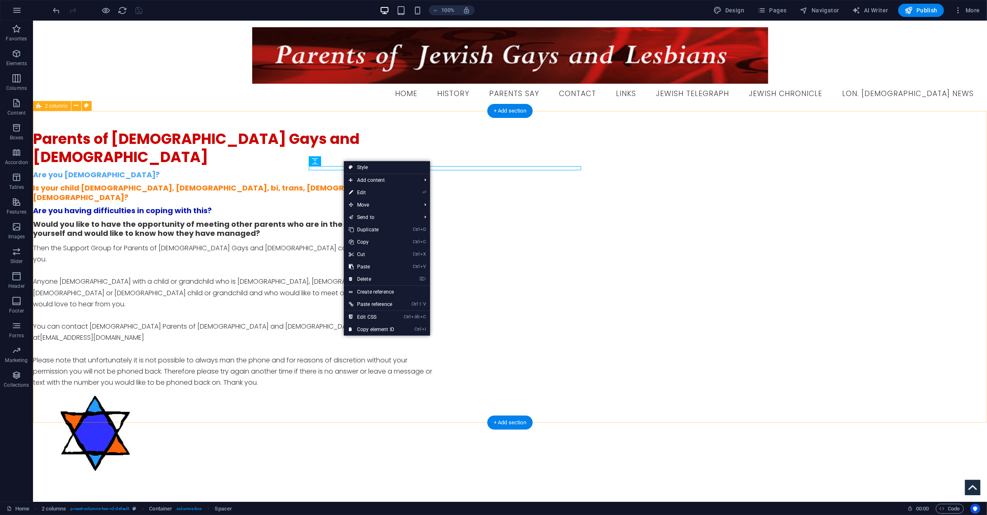
click at [710, 214] on div "Parents of [DEMOGRAPHIC_DATA] Gays and [DEMOGRAPHIC_DATA] Are you [DEMOGRAPHIC_…" at bounding box center [510, 307] width 954 height 392
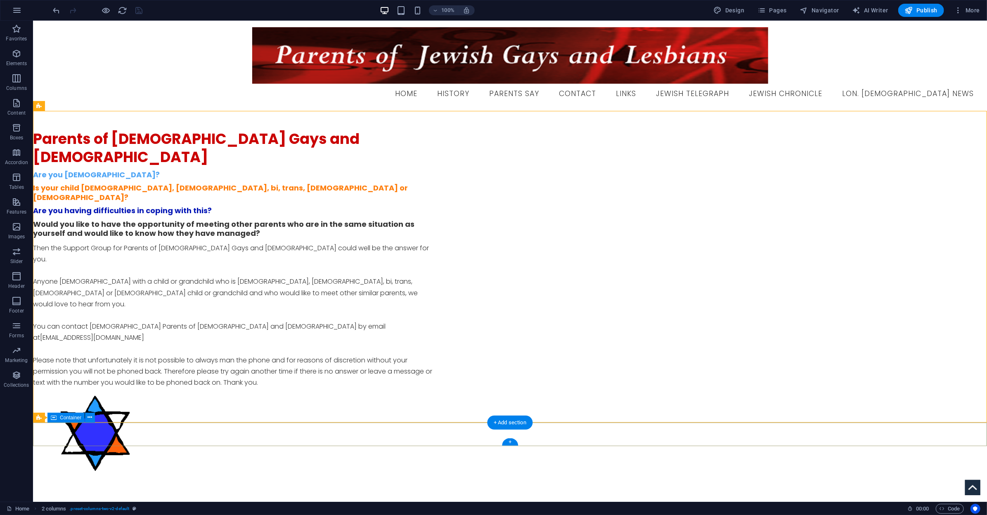
click at [347, 503] on div "© 2025 Parents of [DEMOGRAPHIC_DATA] Gays and [DEMOGRAPHIC_DATA]. All Rights Re…" at bounding box center [510, 515] width 954 height 24
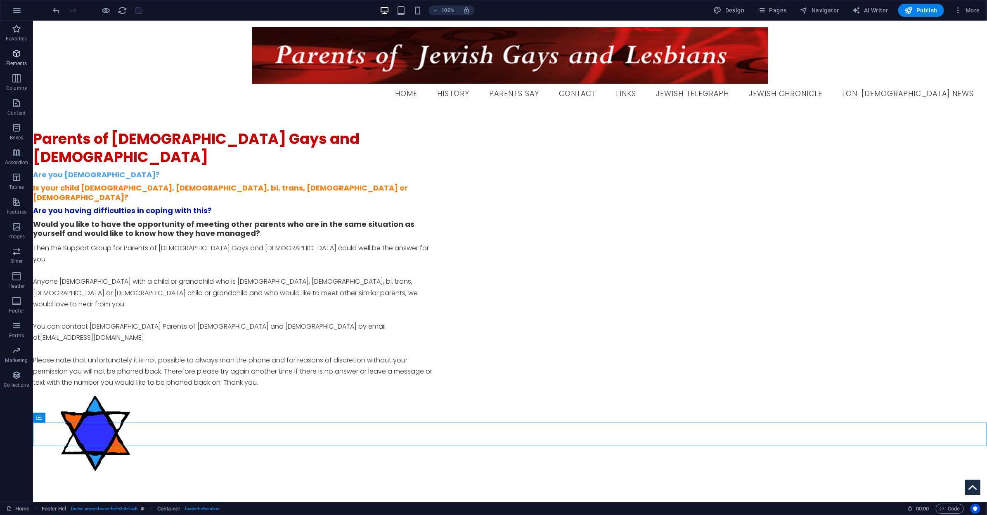
click at [16, 59] on span "Elements" at bounding box center [16, 59] width 33 height 20
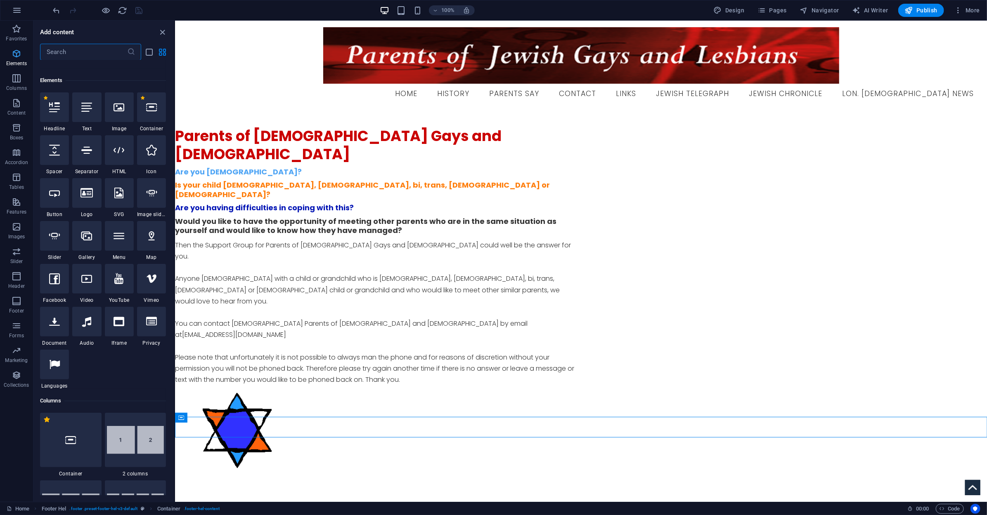
scroll to position [88, 0]
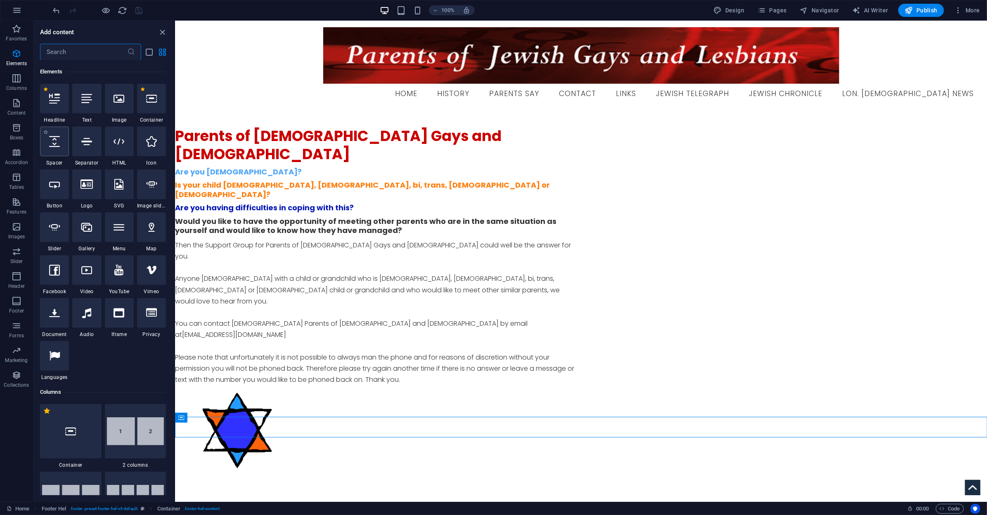
click at [57, 143] on icon at bounding box center [54, 141] width 11 height 11
select select "px"
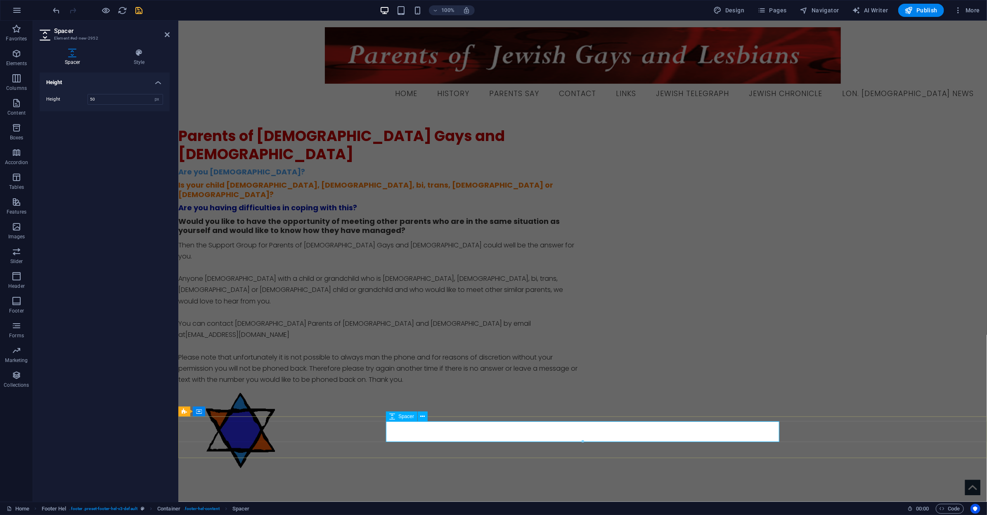
click at [402, 502] on div at bounding box center [379, 512] width 393 height 21
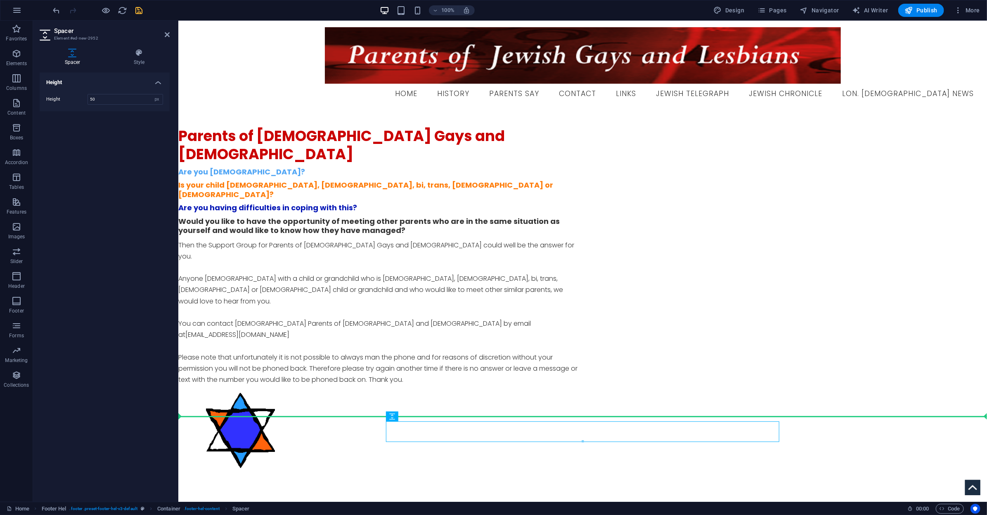
drag, startPoint x: 577, startPoint y: 440, endPoint x: 397, endPoint y: 401, distance: 184.1
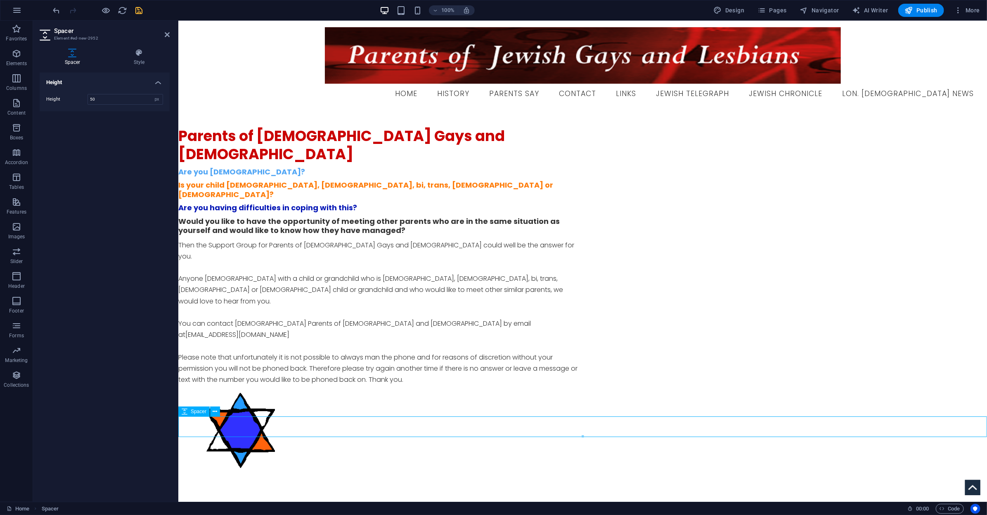
click at [294, 497] on div at bounding box center [582, 507] width 808 height 21
type input "200"
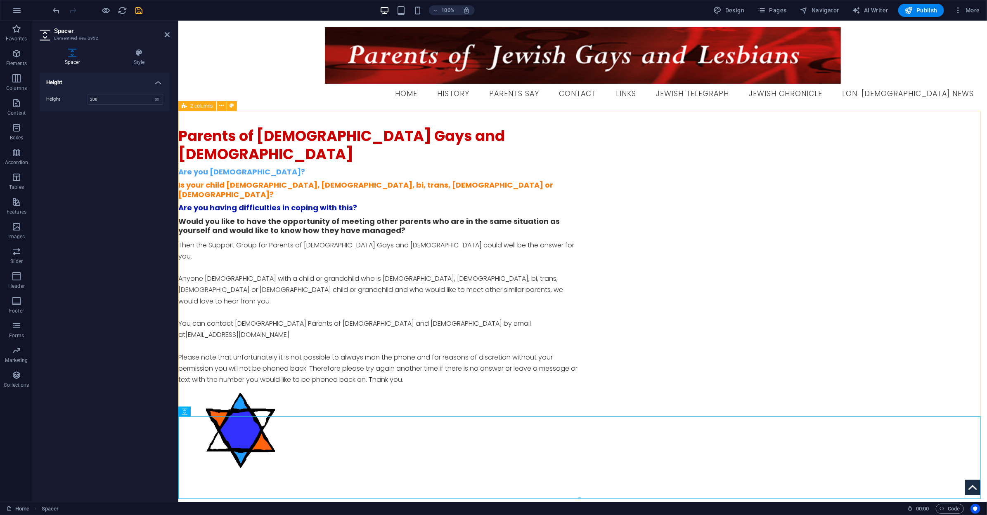
click at [341, 379] on div "Parents of [DEMOGRAPHIC_DATA] Gays and [DEMOGRAPHIC_DATA] Are you [DEMOGRAPHIC_…" at bounding box center [582, 304] width 808 height 387
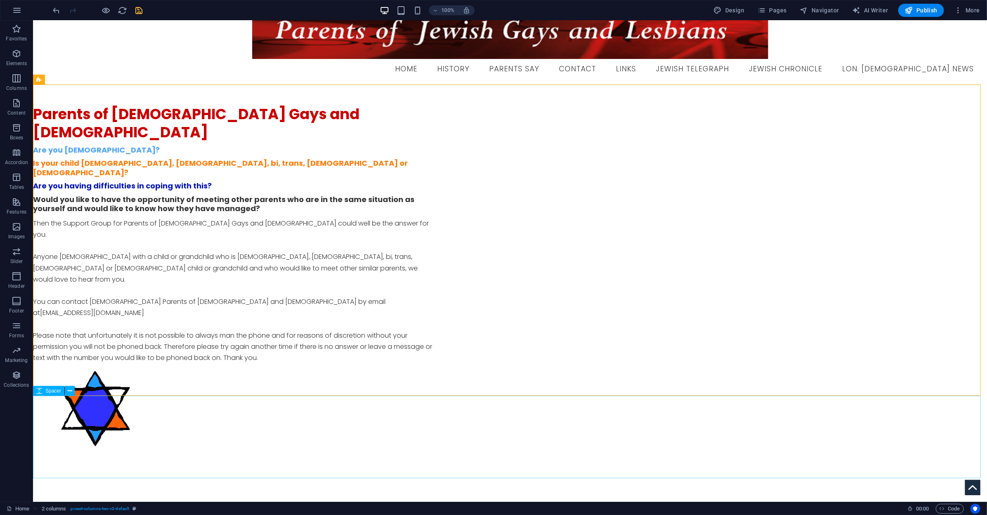
scroll to position [26, 0]
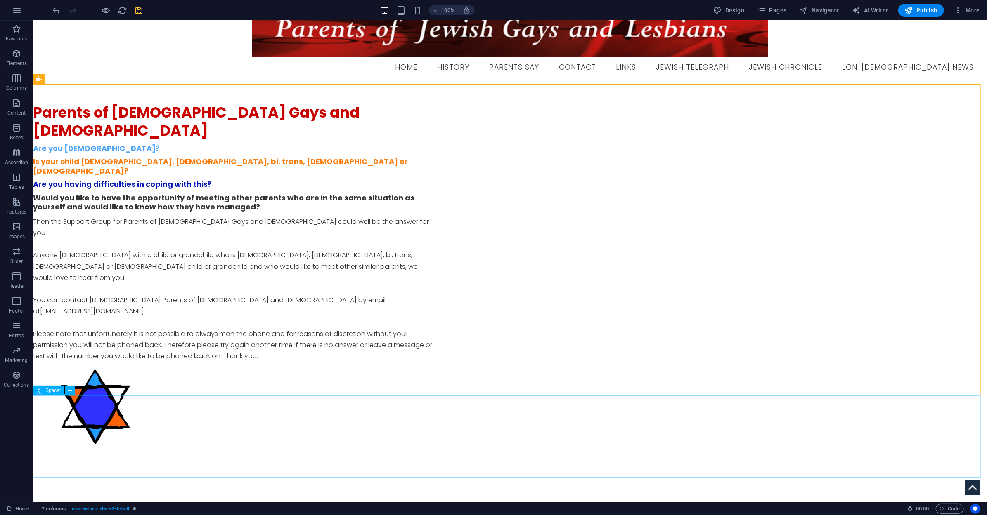
click at [232, 476] on div at bounding box center [510, 517] width 954 height 83
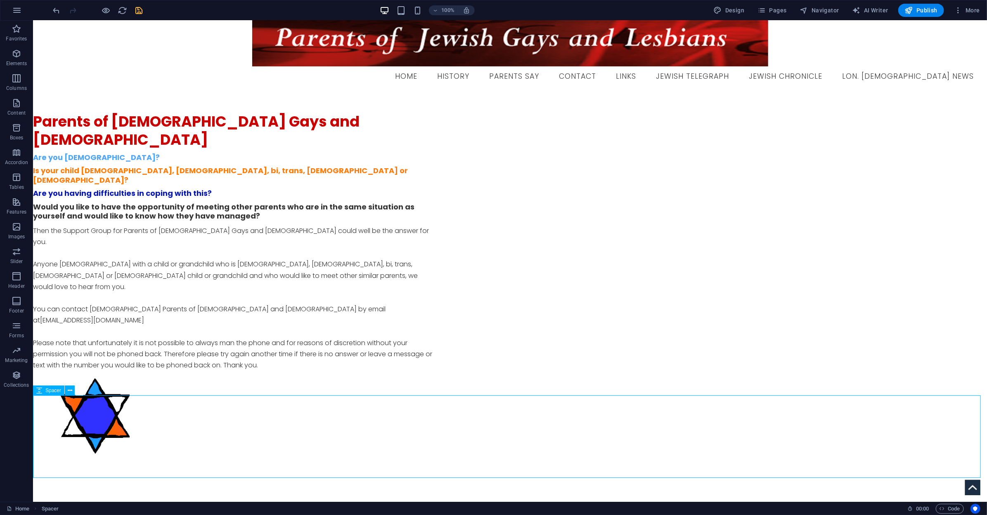
select select "px"
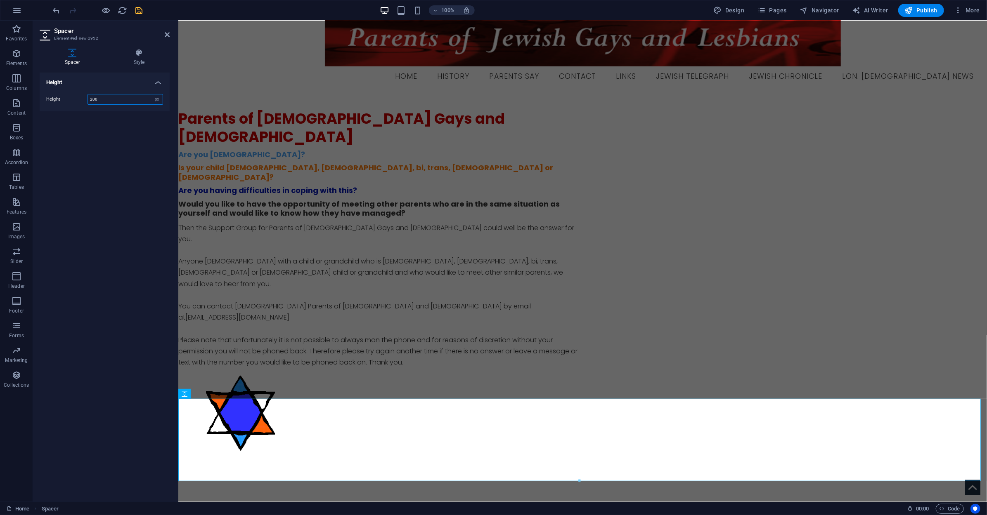
drag, startPoint x: 109, startPoint y: 100, endPoint x: 82, endPoint y: 100, distance: 26.8
click at [82, 100] on div "Height 200 px rem vh vw" at bounding box center [104, 99] width 117 height 11
type input "150"
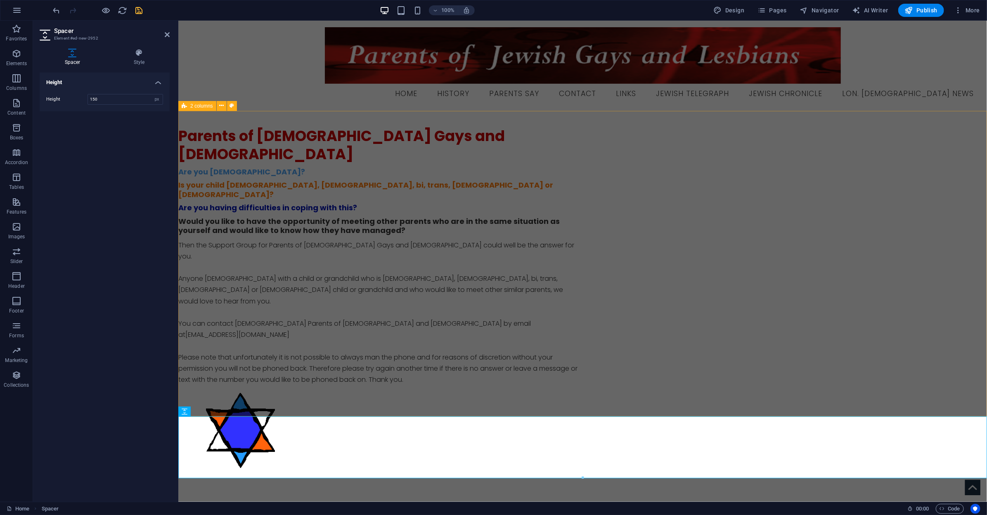
click at [345, 235] on div "Parents of [DEMOGRAPHIC_DATA] Gays and [DEMOGRAPHIC_DATA] Are you [DEMOGRAPHIC_…" at bounding box center [582, 304] width 808 height 387
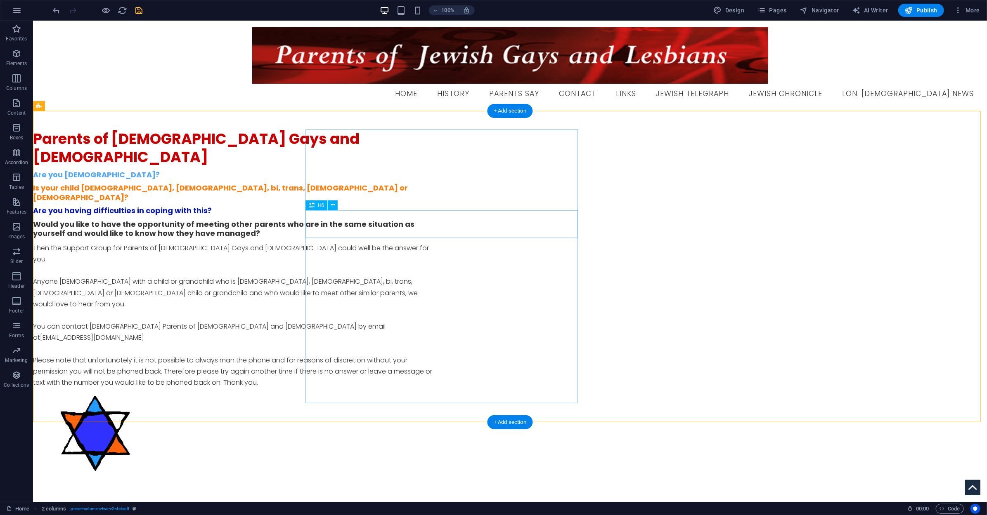
click at [345, 235] on div "Would you like to have the opportunity of meeting other parents who are in the …" at bounding box center [234, 229] width 403 height 19
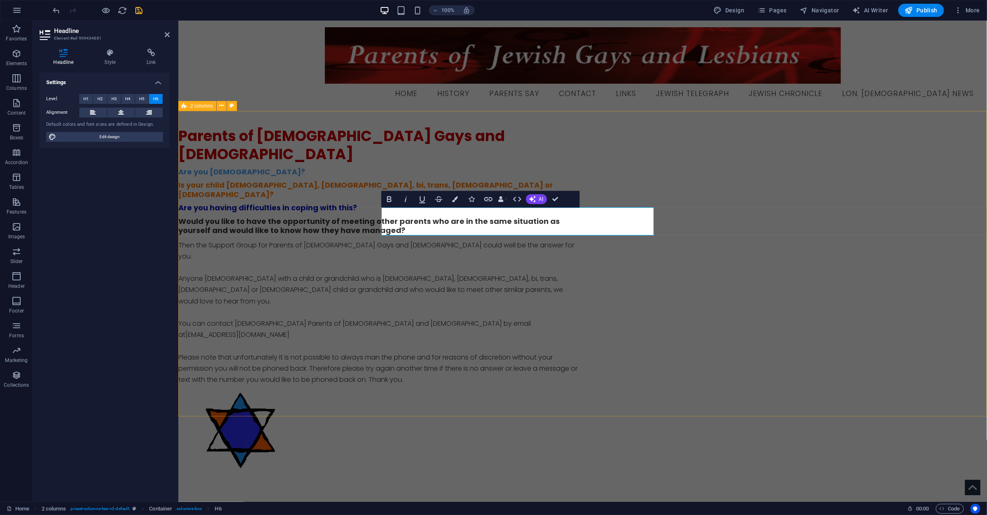
click at [339, 339] on div "Parents of [DEMOGRAPHIC_DATA] Gays and [DEMOGRAPHIC_DATA] Are you [DEMOGRAPHIC_…" at bounding box center [582, 304] width 808 height 387
select select "%"
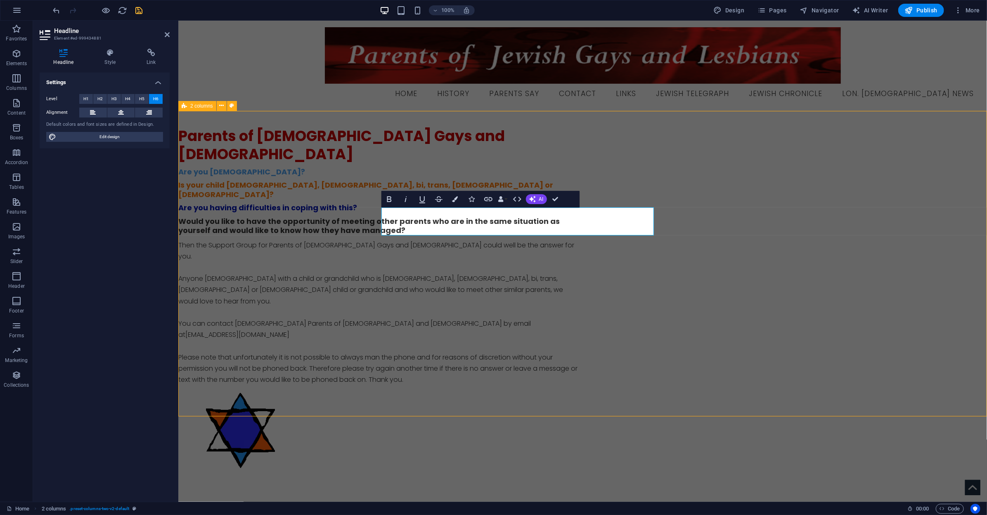
select select "%"
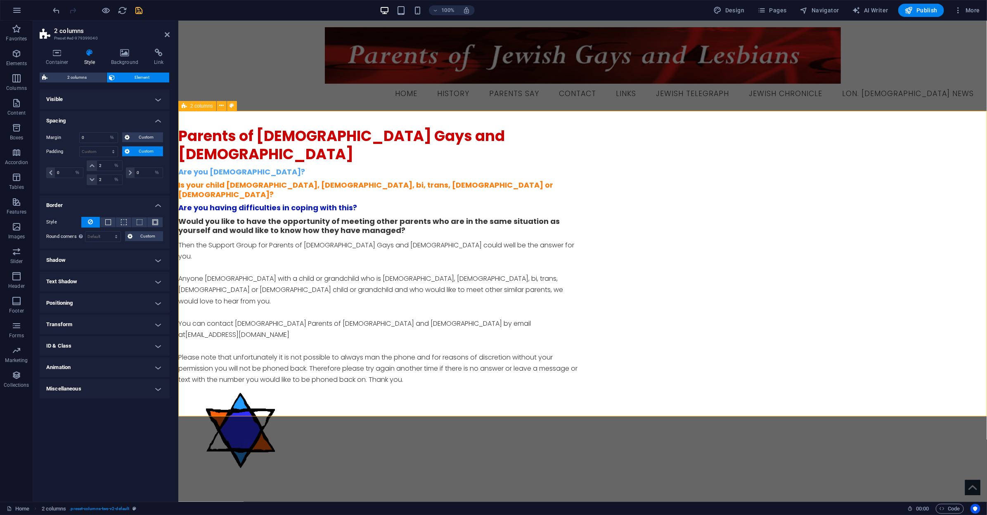
click at [840, 302] on div "Parents of [DEMOGRAPHIC_DATA] Gays and [DEMOGRAPHIC_DATA] Are you [DEMOGRAPHIC_…" at bounding box center [582, 304] width 808 height 387
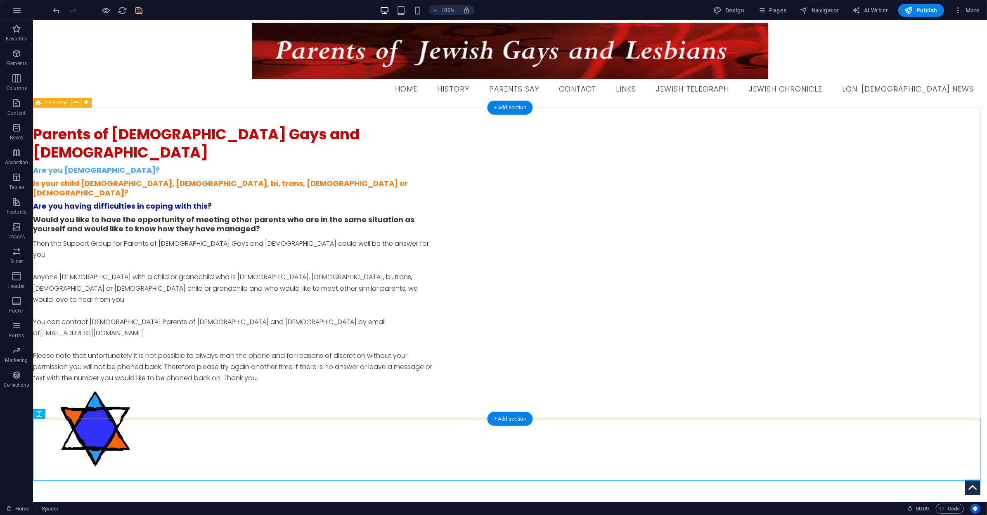
scroll to position [6, 0]
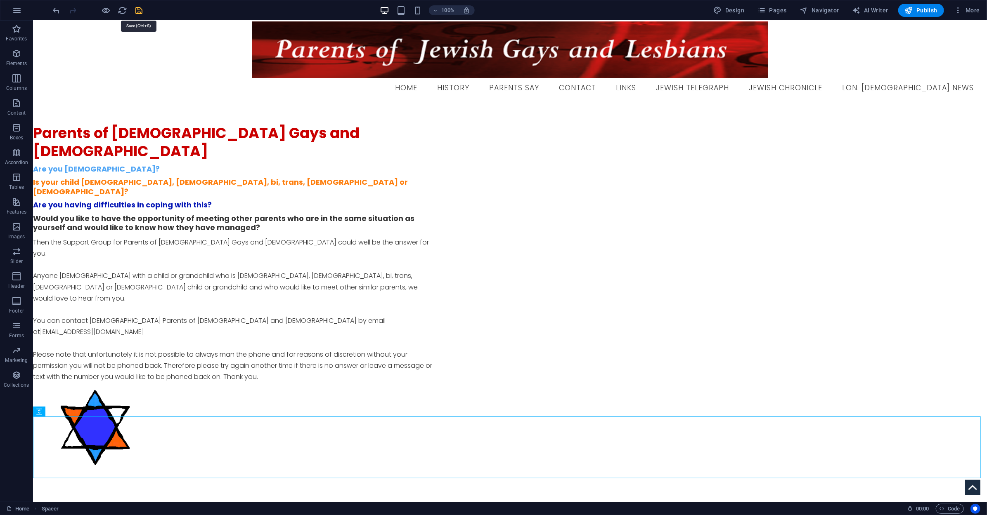
click at [142, 12] on icon "save" at bounding box center [139, 10] width 9 height 9
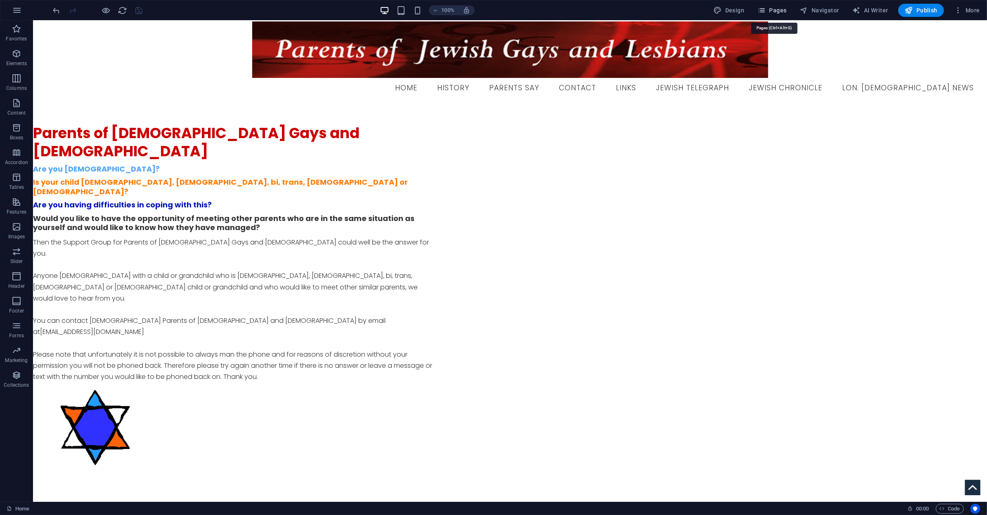
click at [775, 7] on span "Pages" at bounding box center [771, 10] width 29 height 8
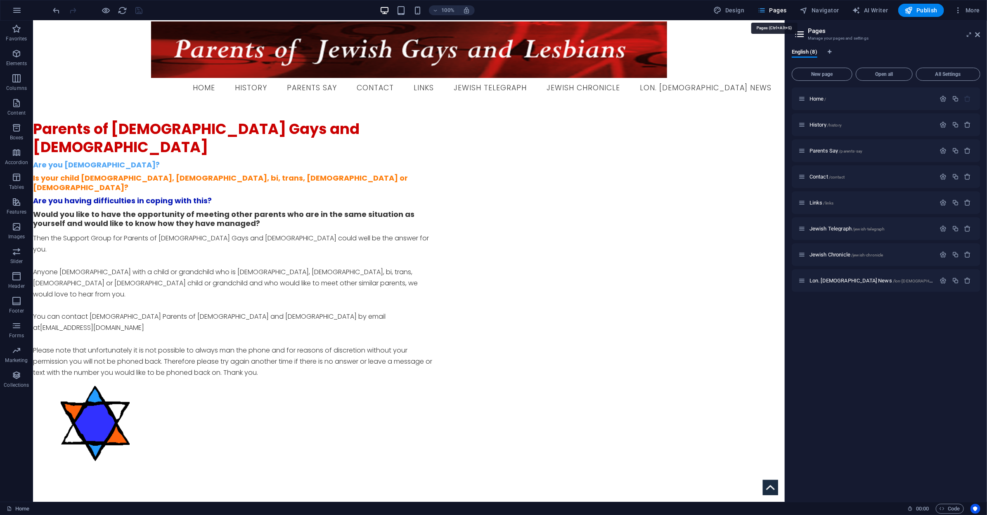
scroll to position [0, 0]
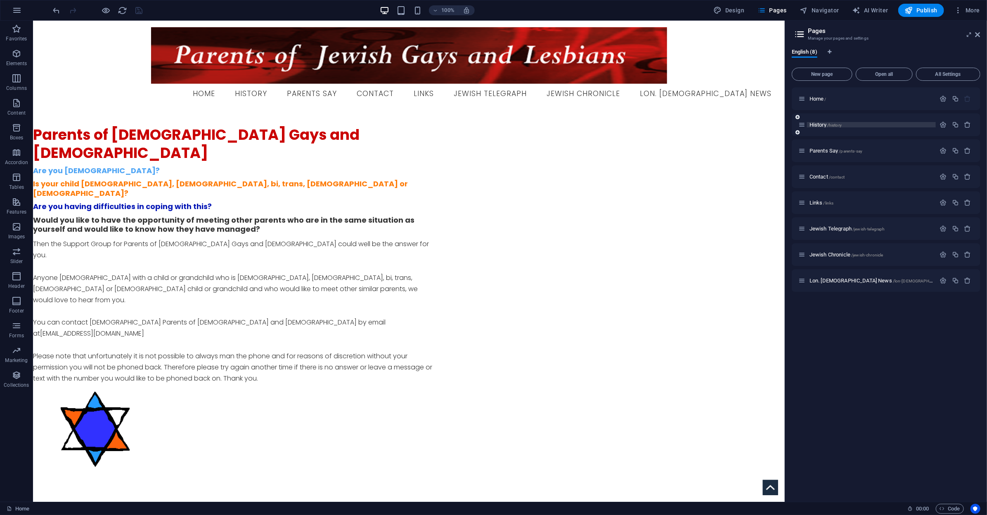
click at [818, 122] on span "History /history" at bounding box center [825, 125] width 32 height 6
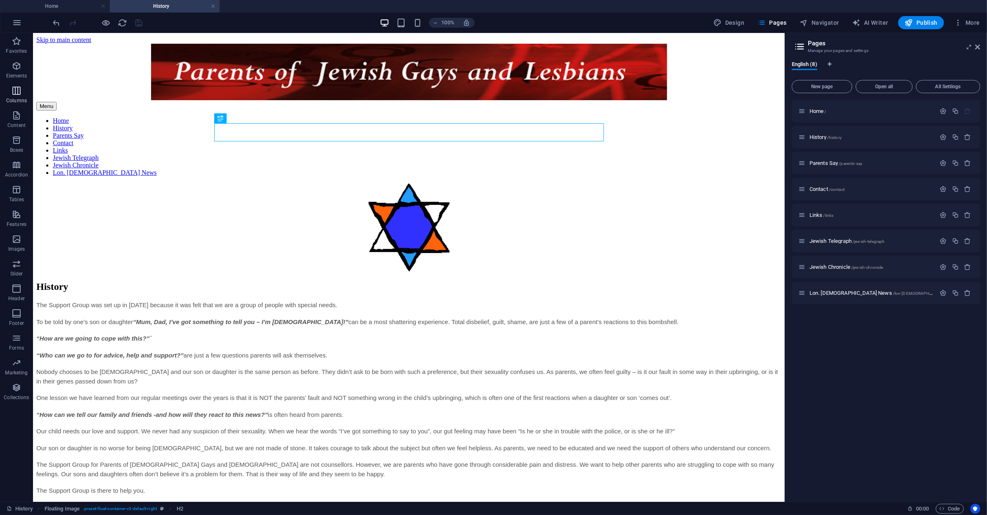
click at [21, 91] on icon "button" at bounding box center [17, 91] width 10 height 10
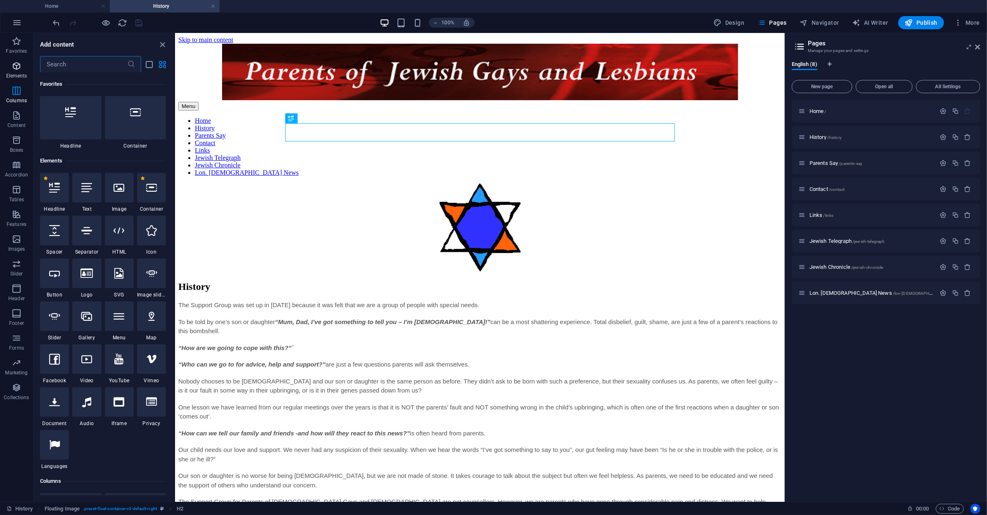
click at [13, 70] on icon "button" at bounding box center [17, 66] width 10 height 10
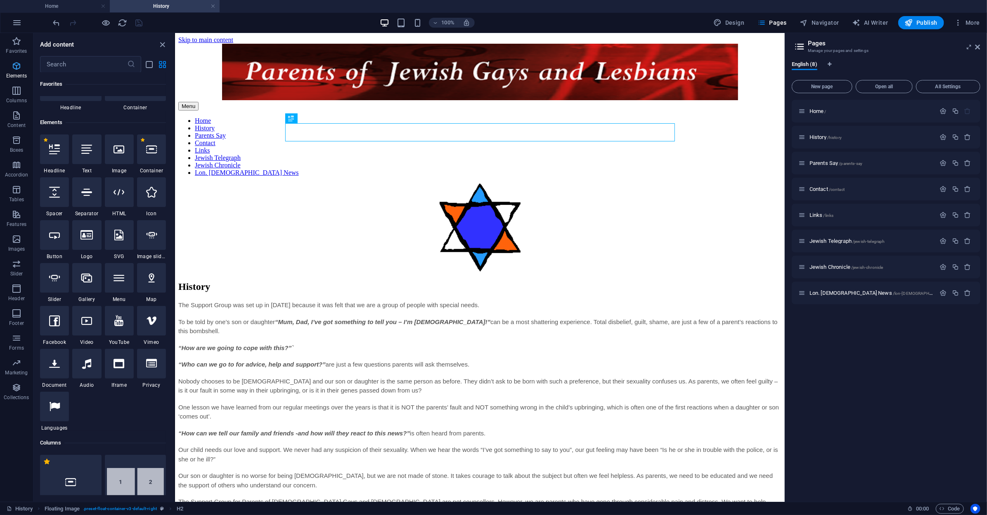
scroll to position [87, 0]
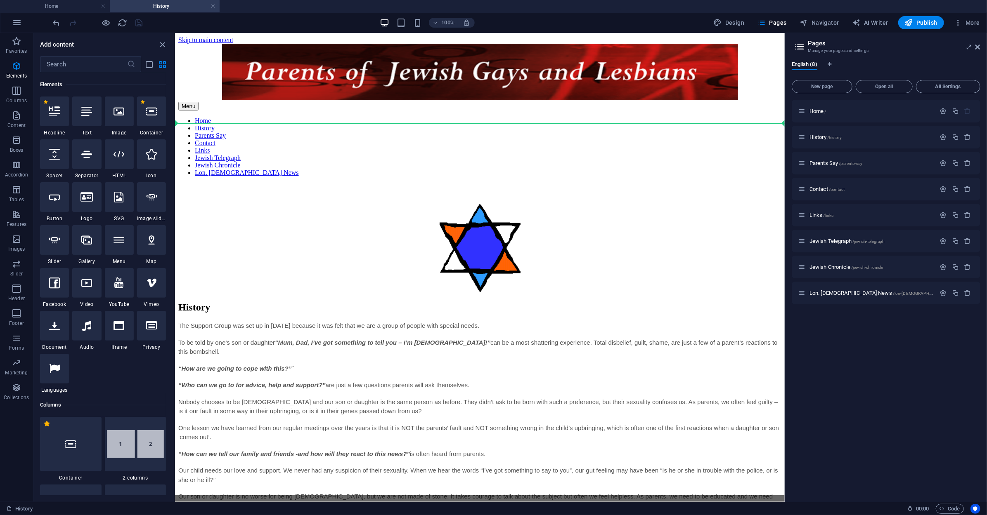
select select "px"
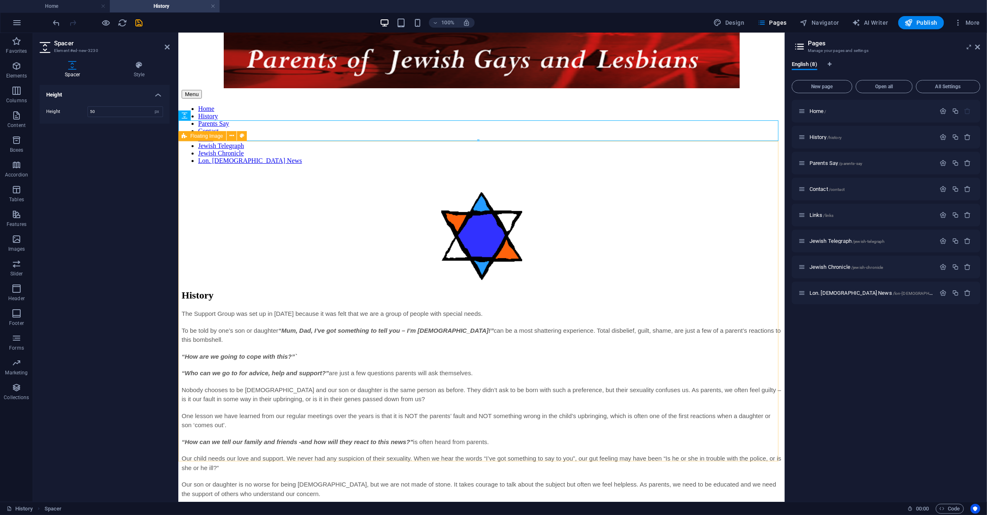
scroll to position [14, 0]
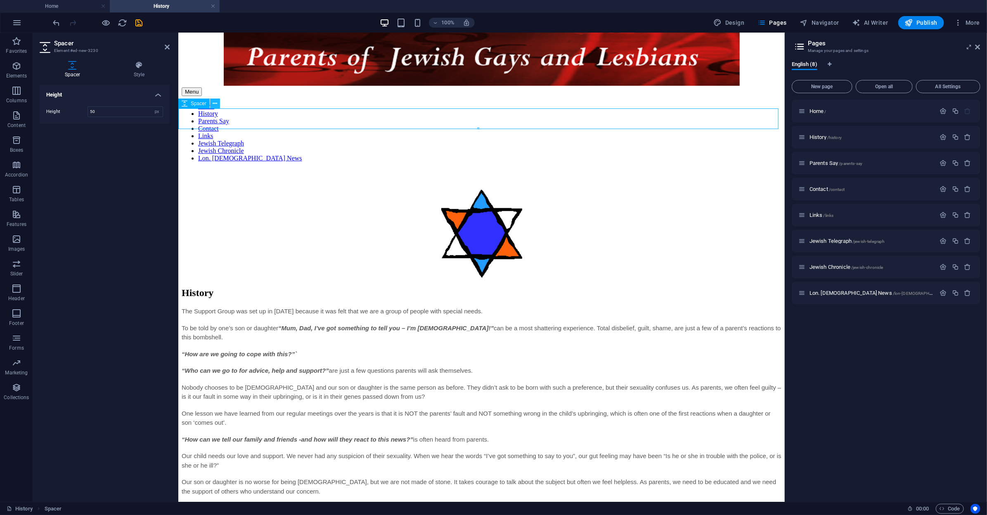
click at [215, 106] on icon at bounding box center [215, 103] width 5 height 9
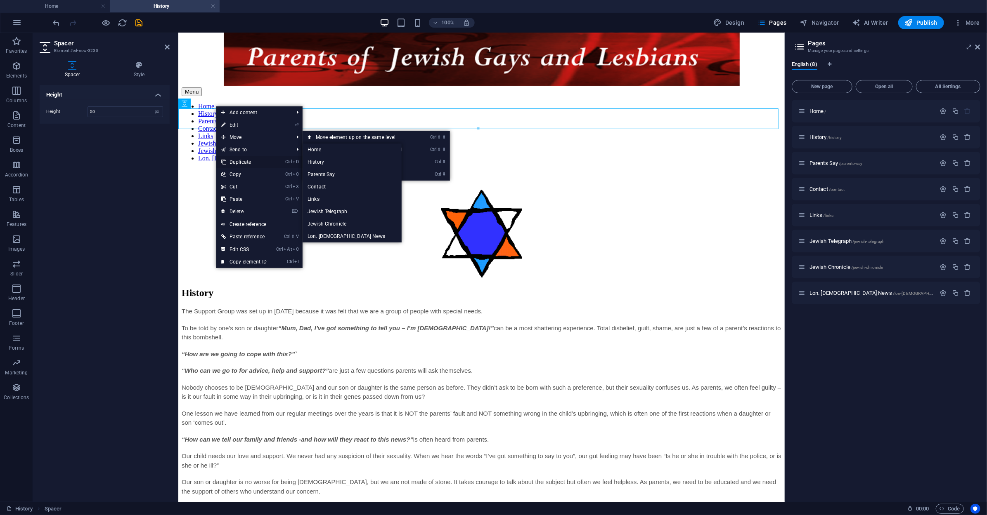
click at [244, 165] on link "Ctrl D Duplicate" at bounding box center [243, 162] width 55 height 12
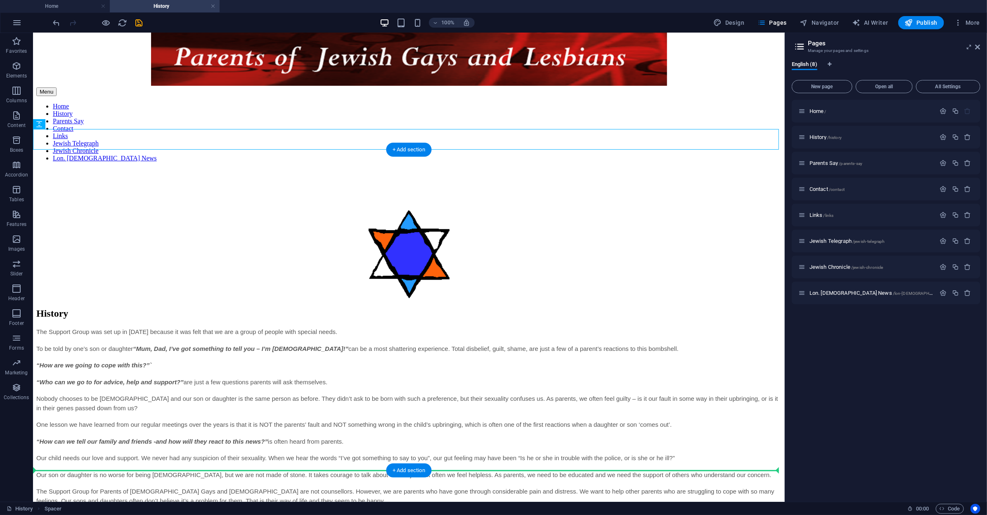
scroll to position [31, 0]
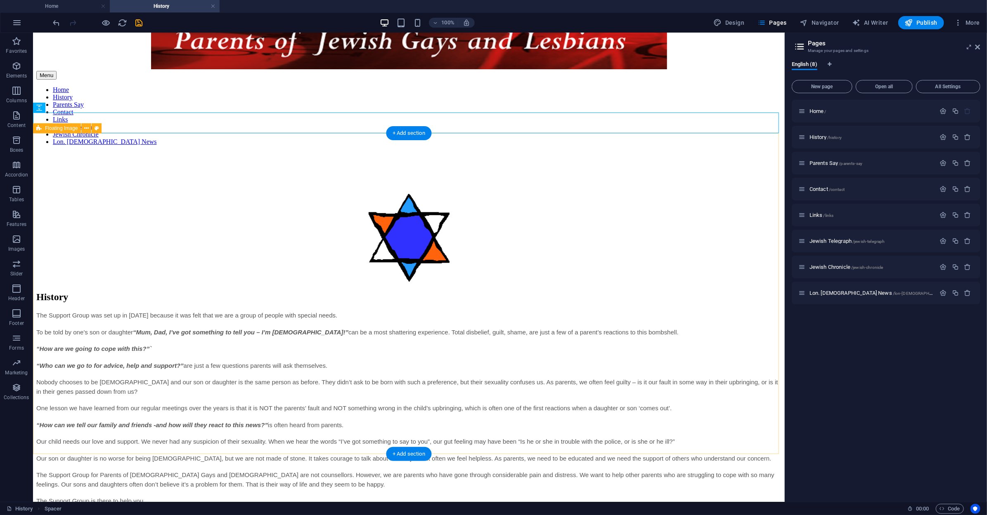
drag, startPoint x: 81, startPoint y: 156, endPoint x: 159, endPoint y: 451, distance: 305.5
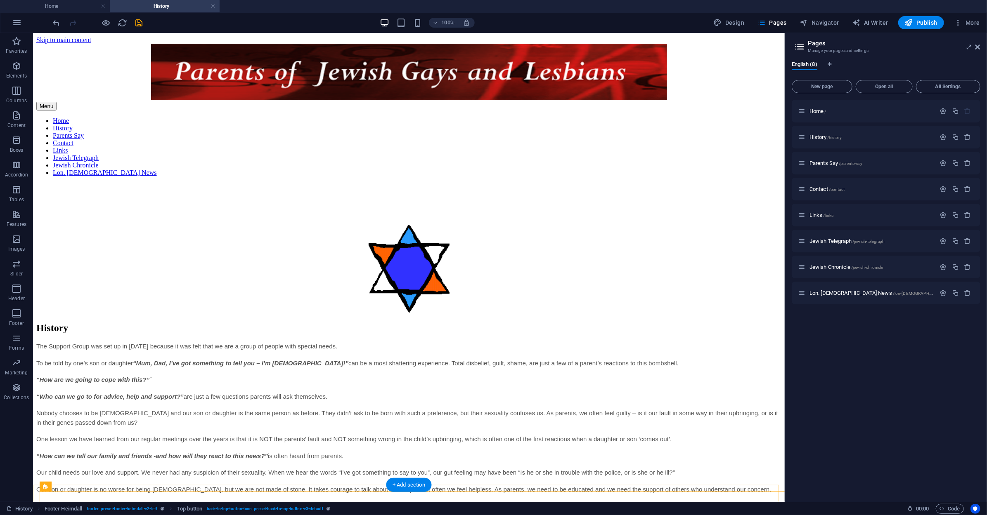
scroll to position [38, 0]
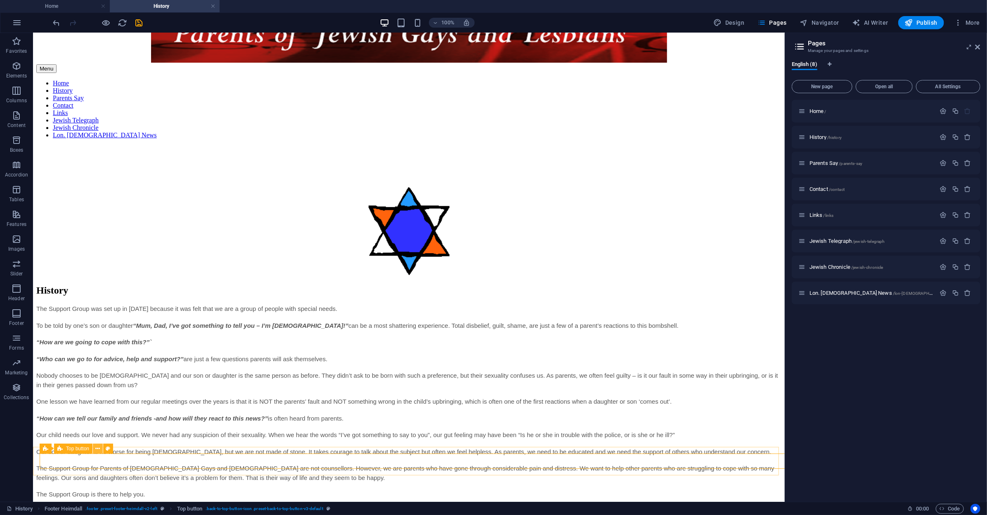
click at [99, 451] on icon at bounding box center [98, 449] width 5 height 9
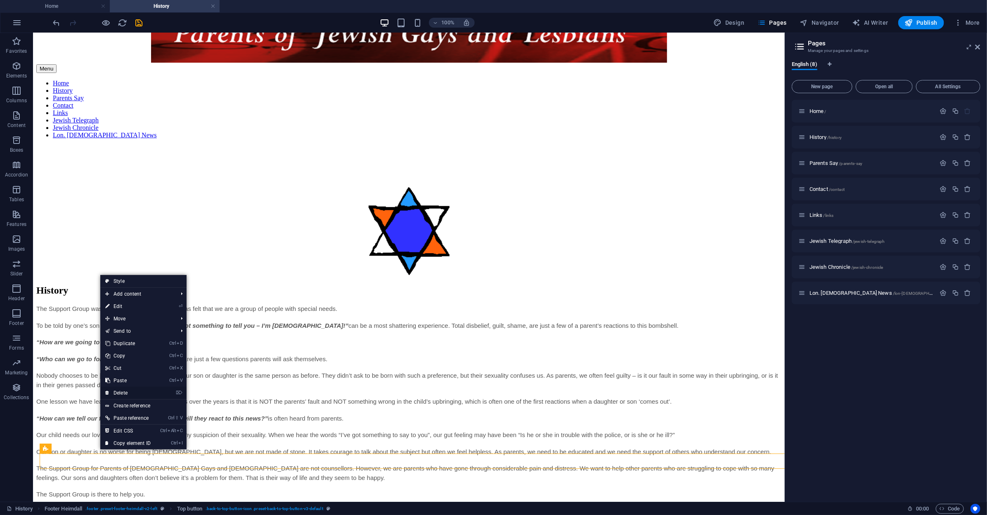
click at [132, 394] on link "⌦ Delete" at bounding box center [127, 393] width 55 height 12
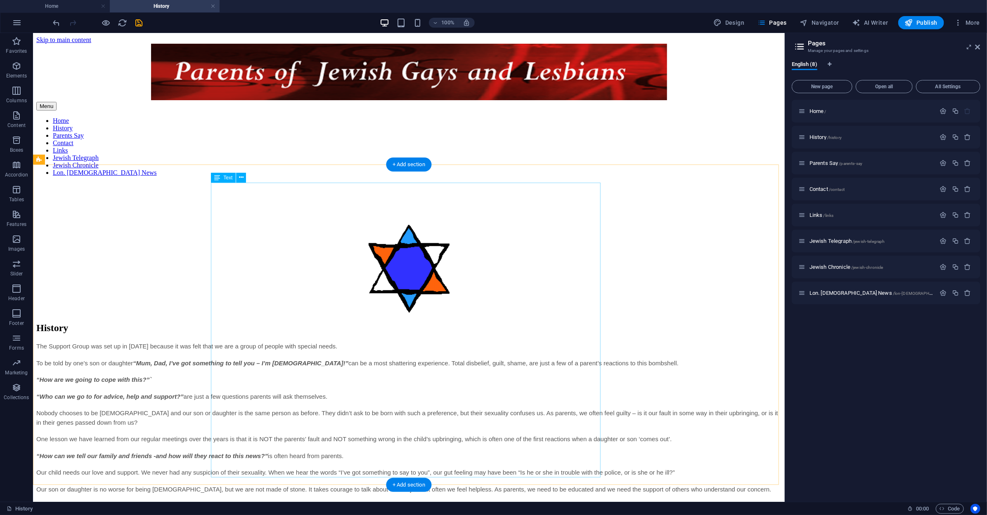
scroll to position [68, 0]
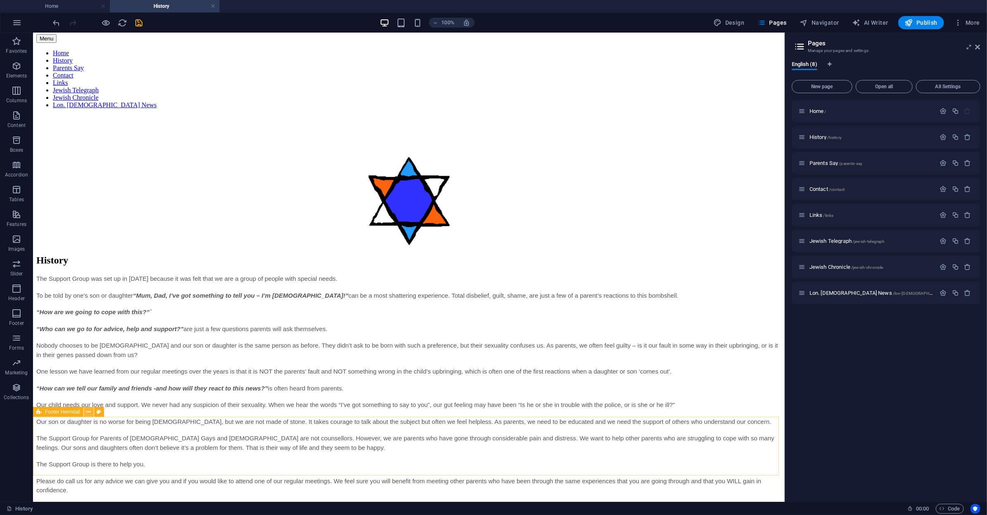
click at [90, 410] on icon at bounding box center [88, 412] width 5 height 9
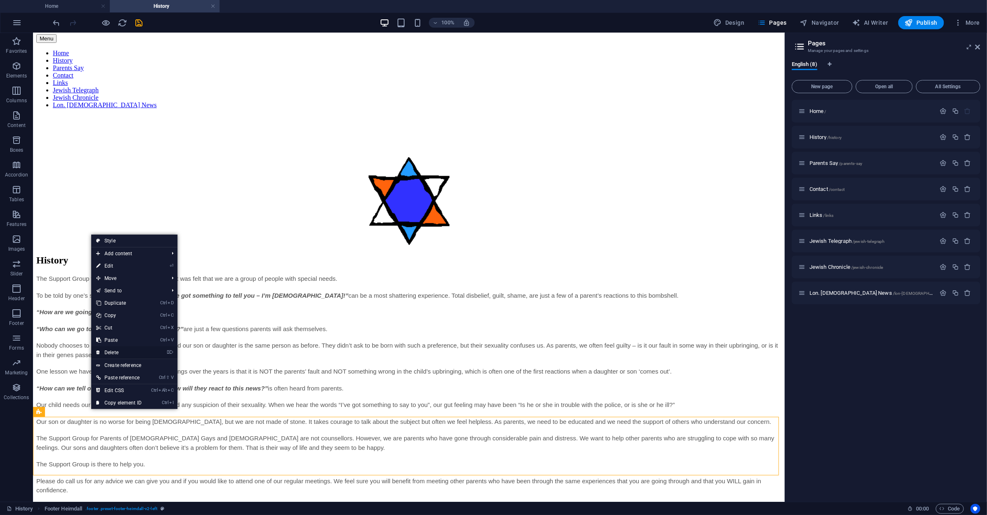
click at [122, 354] on link "⌦ Delete" at bounding box center [118, 353] width 55 height 12
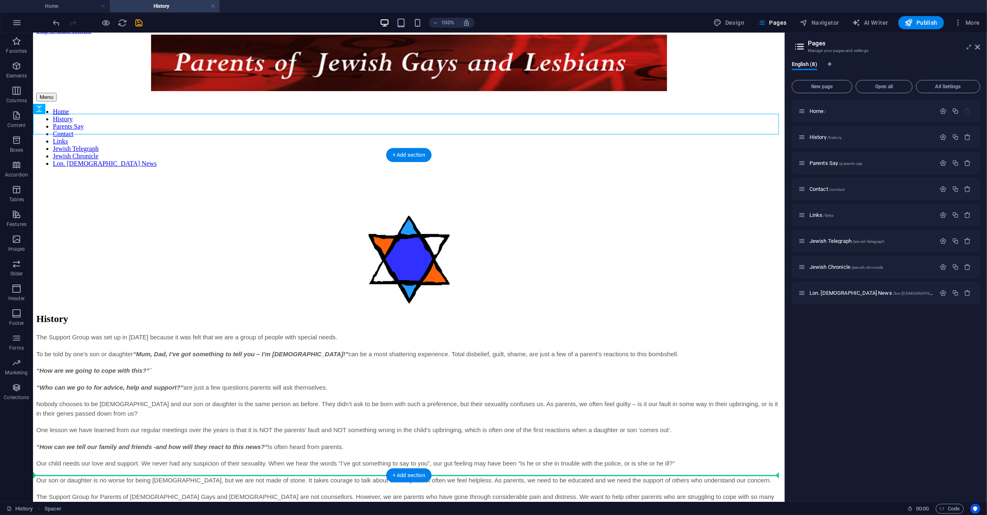
drag, startPoint x: 58, startPoint y: 124, endPoint x: 153, endPoint y: 464, distance: 353.0
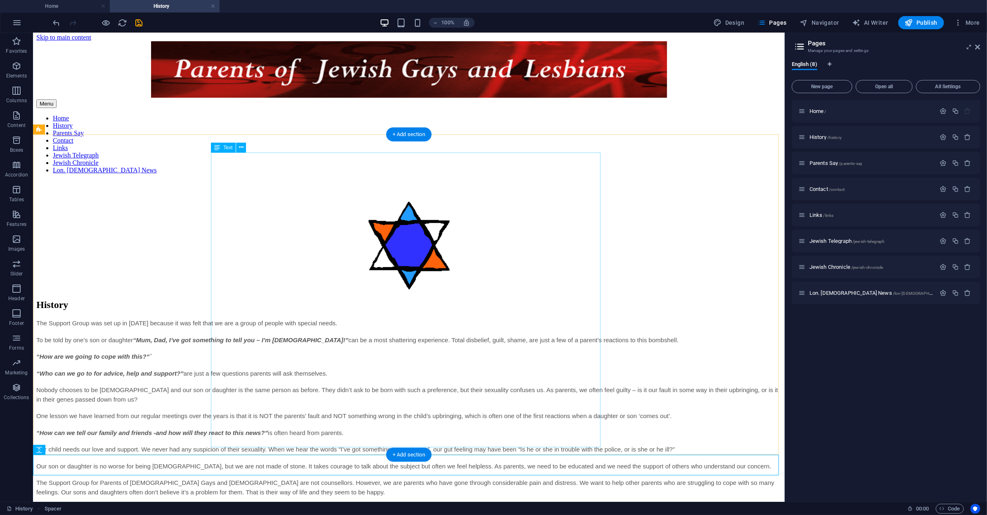
scroll to position [0, 0]
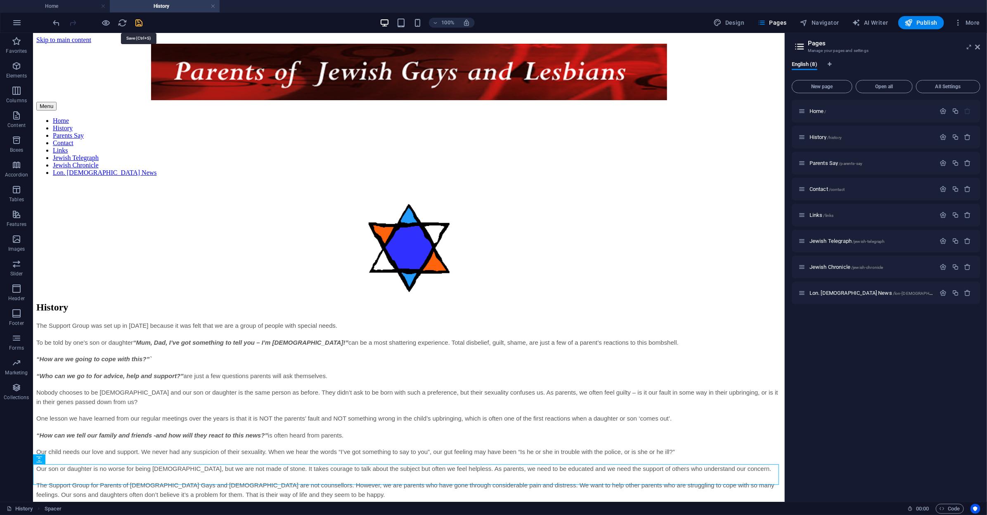
click at [135, 22] on icon "save" at bounding box center [139, 22] width 9 height 9
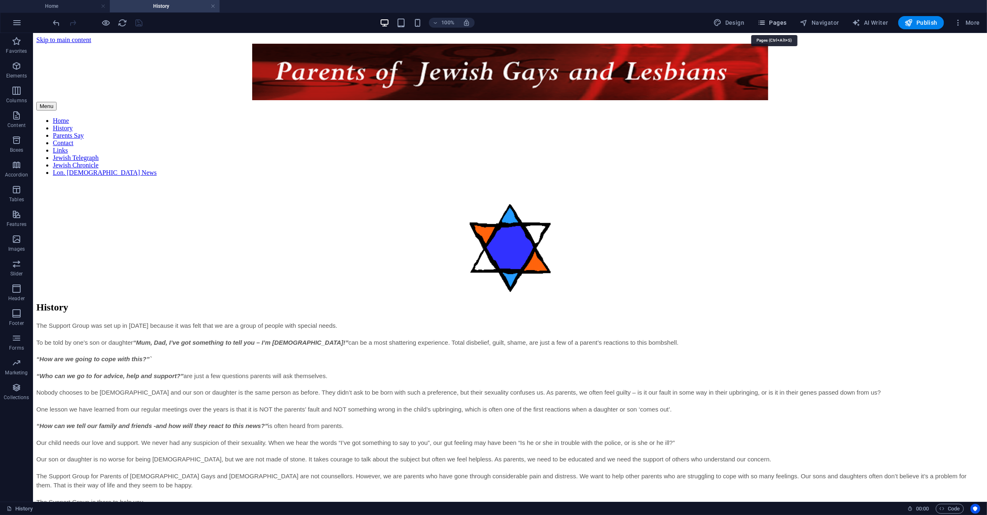
click at [789, 22] on button "Pages" at bounding box center [771, 22] width 35 height 13
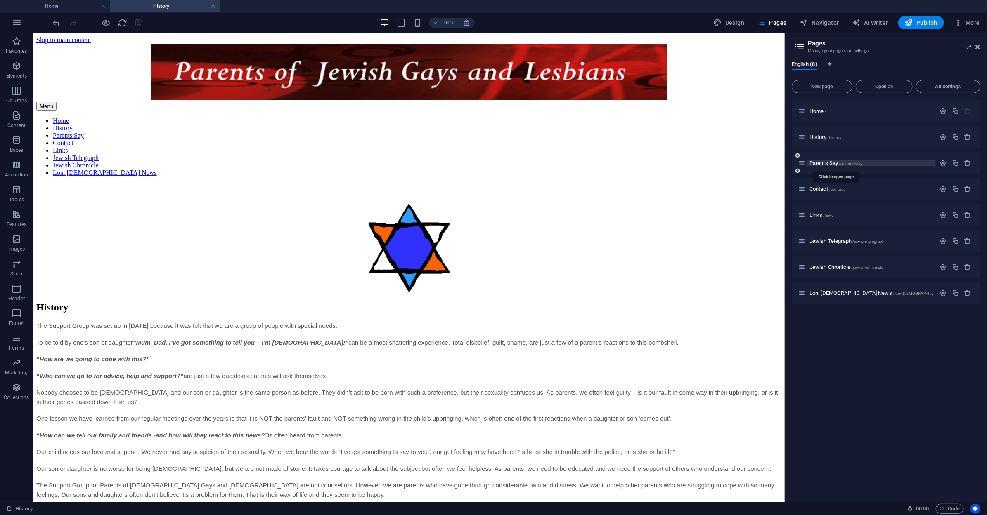
click at [825, 163] on span "Parents Say /parents-say" at bounding box center [835, 163] width 53 height 6
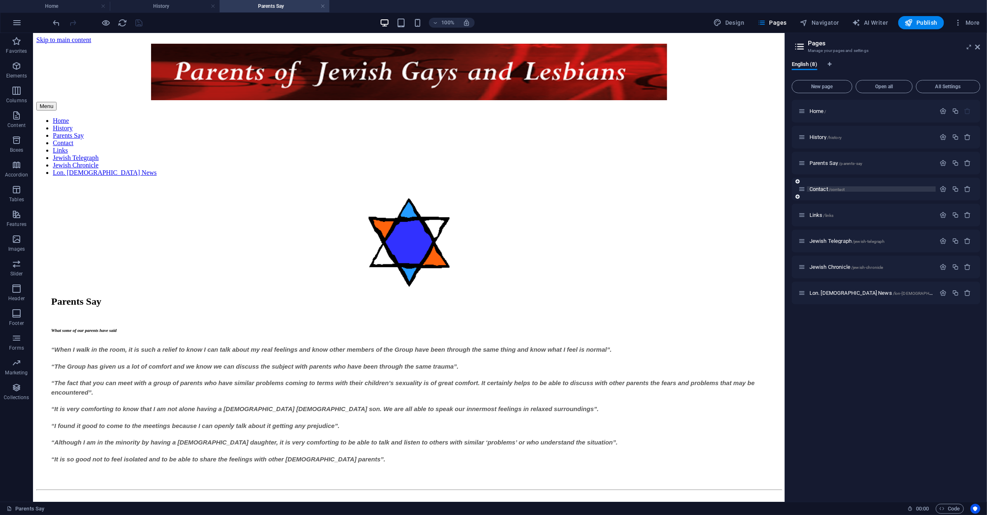
click at [813, 190] on span "Contact /contact" at bounding box center [826, 189] width 35 height 6
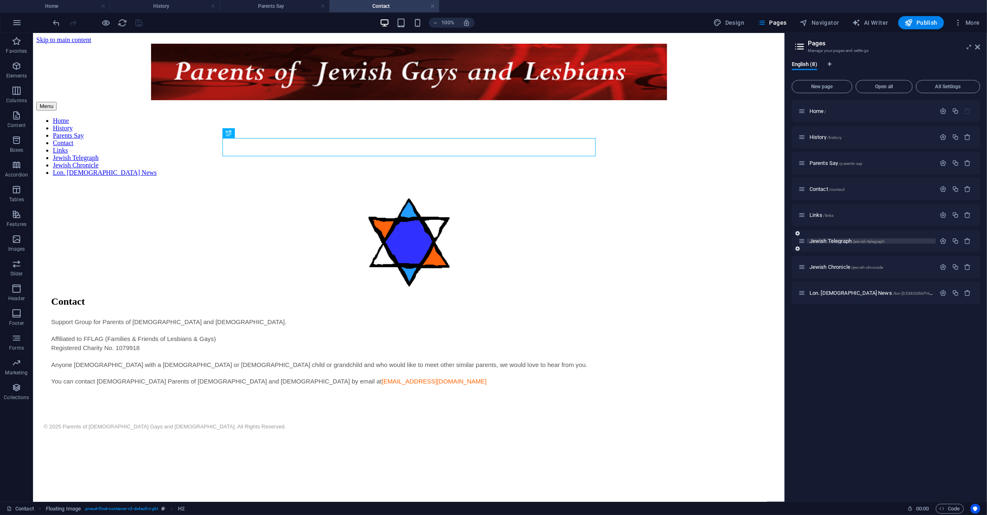
click at [817, 242] on span "Jewish Telegraph /jewish-telegraph" at bounding box center [847, 241] width 76 height 6
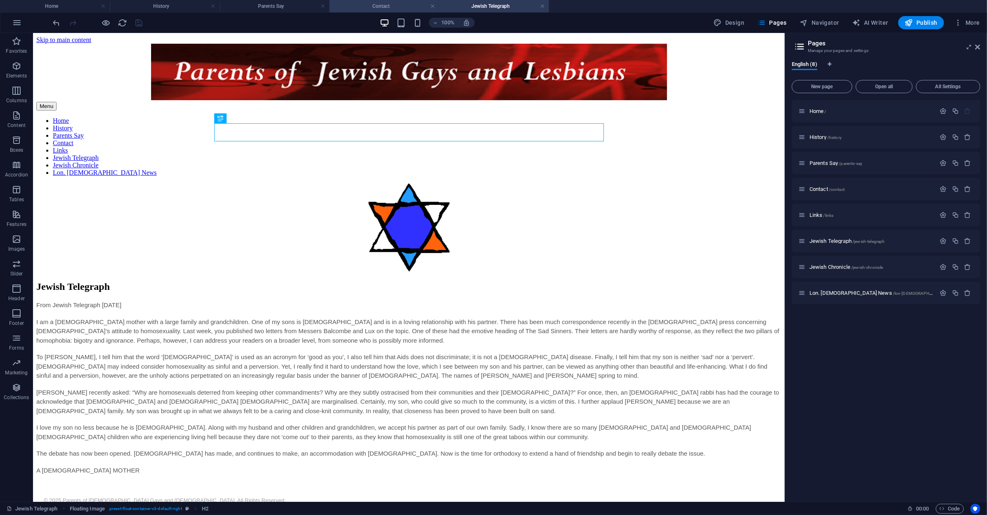
click at [377, 4] on h4 "Contact" at bounding box center [384, 6] width 110 height 9
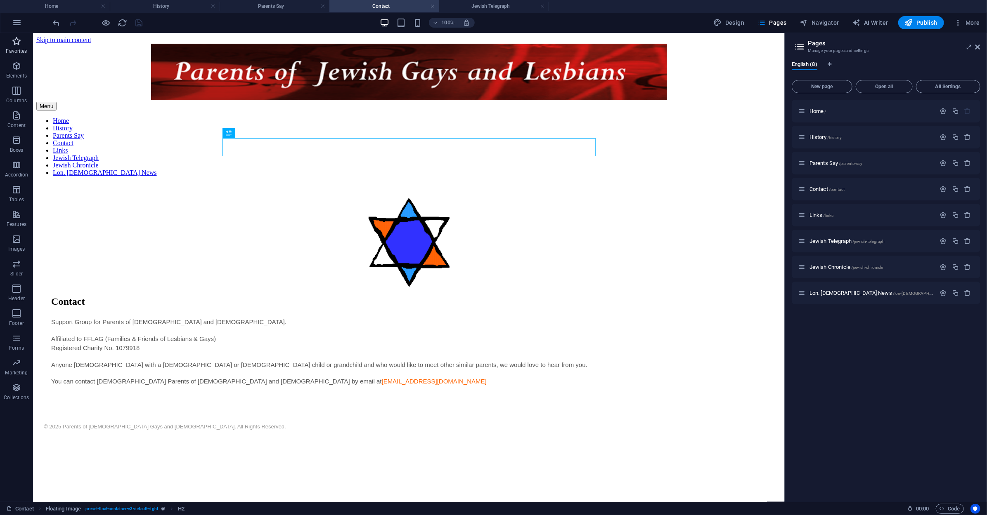
click at [18, 44] on icon "button" at bounding box center [17, 41] width 10 height 10
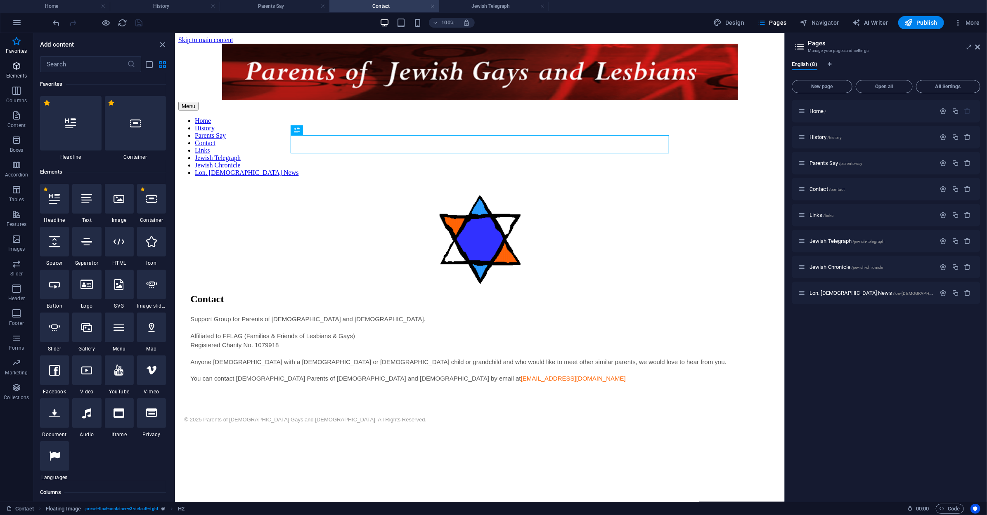
click at [17, 74] on p "Elements" at bounding box center [16, 76] width 21 height 7
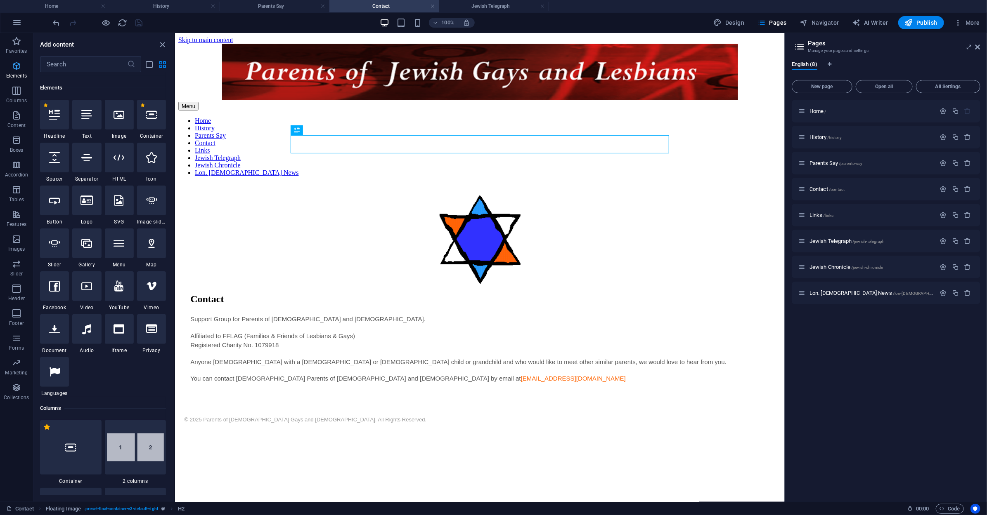
scroll to position [88, 0]
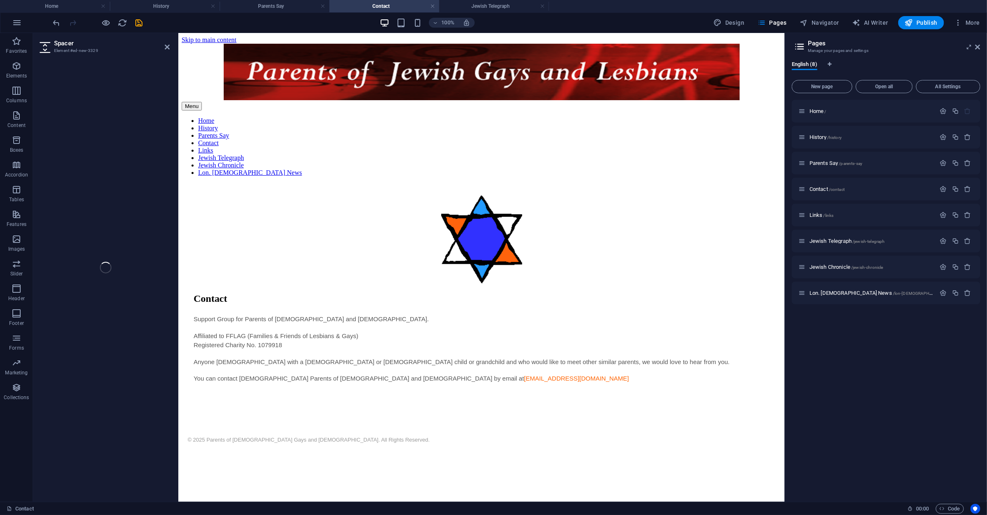
select select "px"
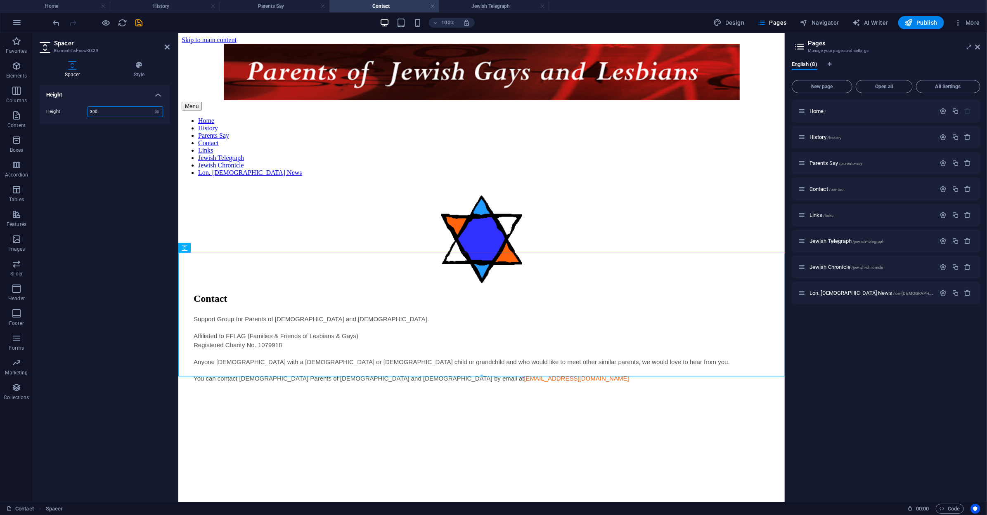
drag, startPoint x: 102, startPoint y: 111, endPoint x: 55, endPoint y: 110, distance: 47.1
click at [55, 110] on div "Height 300 px rem vh vw" at bounding box center [104, 111] width 117 height 11
click at [449, 403] on div at bounding box center [481, 485] width 600 height 165
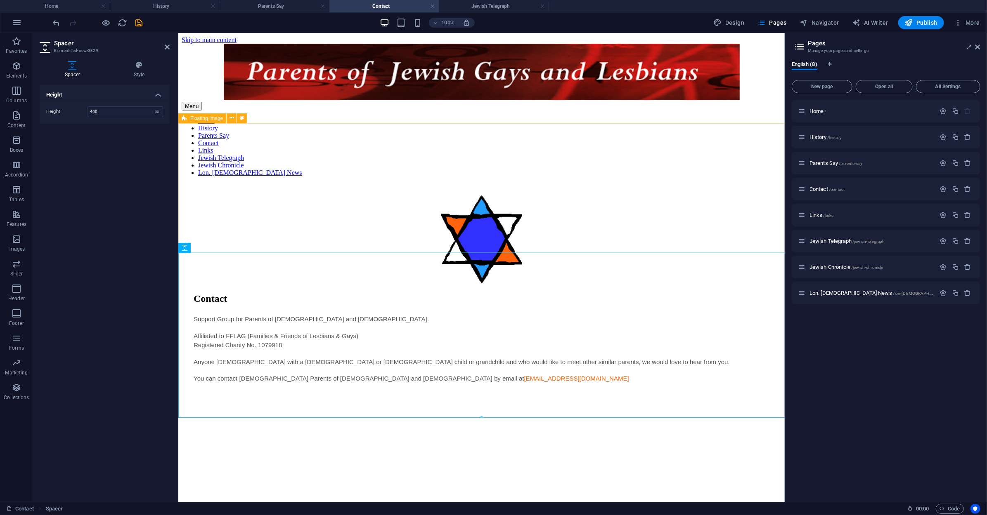
click at [272, 212] on div "Contact Support Group for Parents of [DEMOGRAPHIC_DATA] Gays and [DEMOGRAPHIC_D…" at bounding box center [481, 293] width 600 height 220
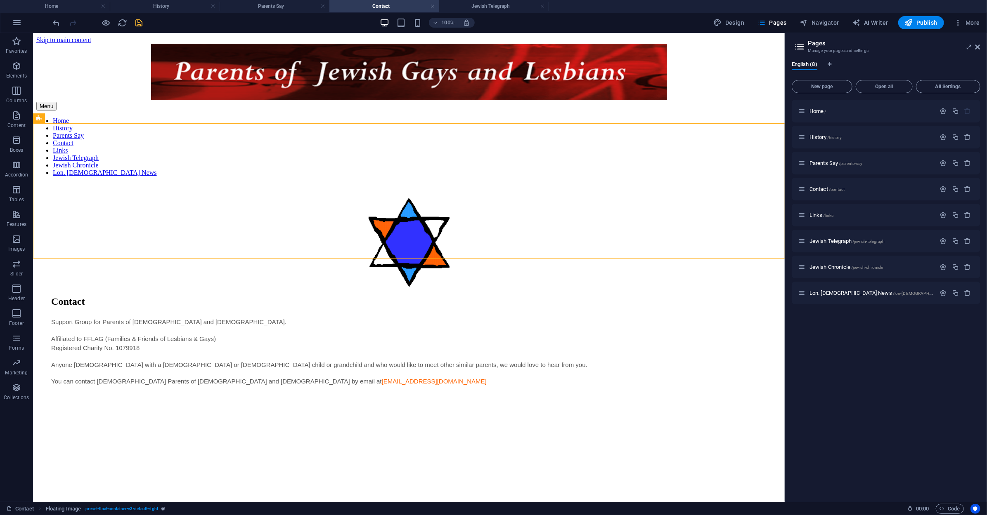
click at [144, 24] on span "save" at bounding box center [139, 22] width 10 height 9
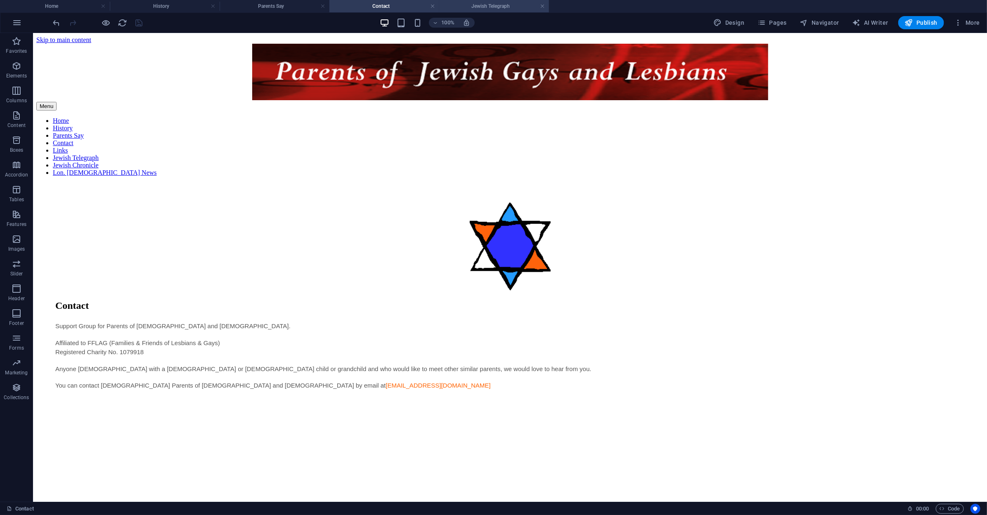
click at [506, 5] on h4 "Jewish Telegraph" at bounding box center [494, 6] width 110 height 9
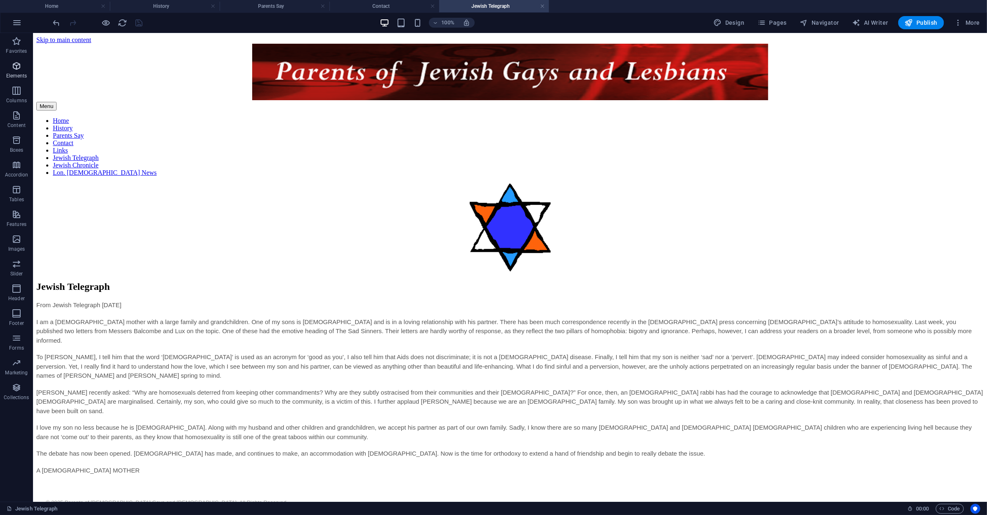
click at [21, 60] on button "Elements" at bounding box center [16, 70] width 33 height 25
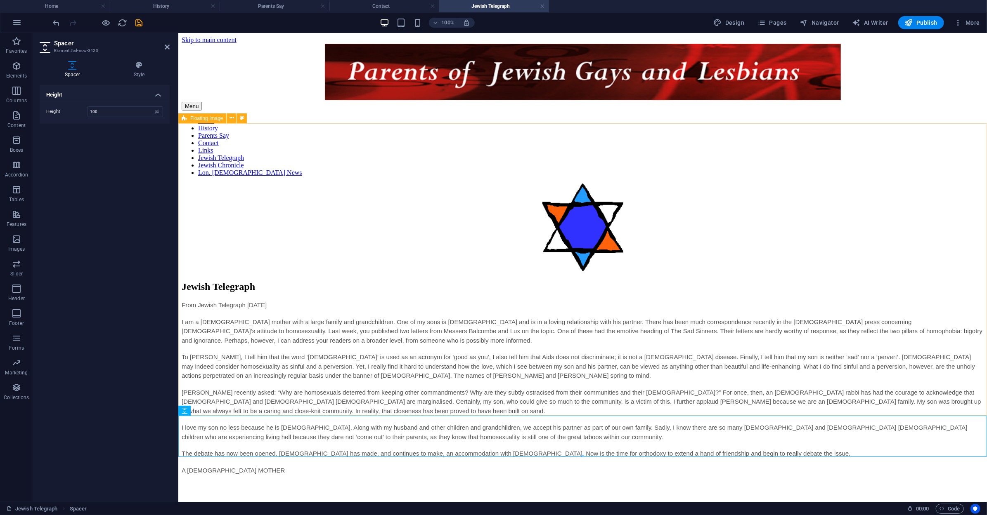
click at [286, 331] on div "Jewish Telegraph From Jewish Telegraph [DATE] I am a [DEMOGRAPHIC_DATA] mother …" at bounding box center [582, 333] width 802 height 300
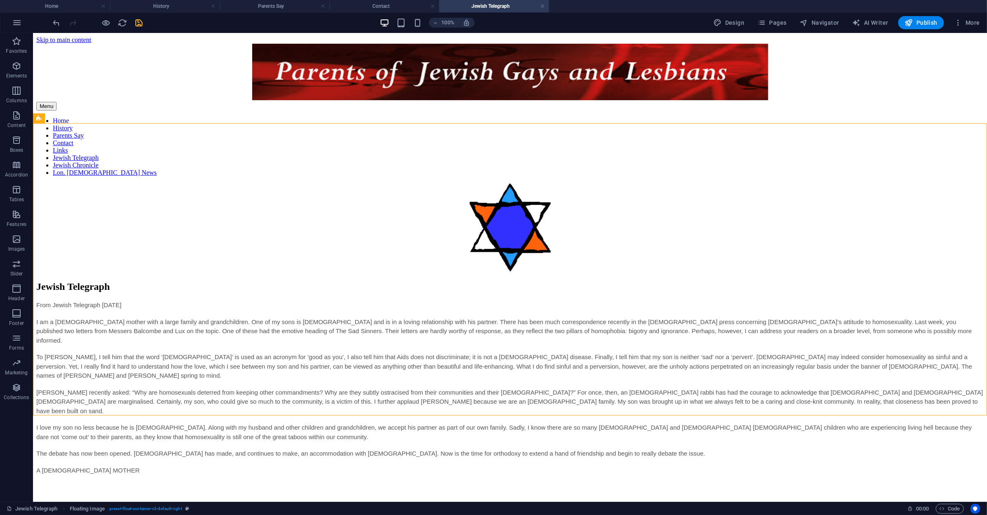
click at [144, 24] on span "save" at bounding box center [139, 22] width 10 height 9
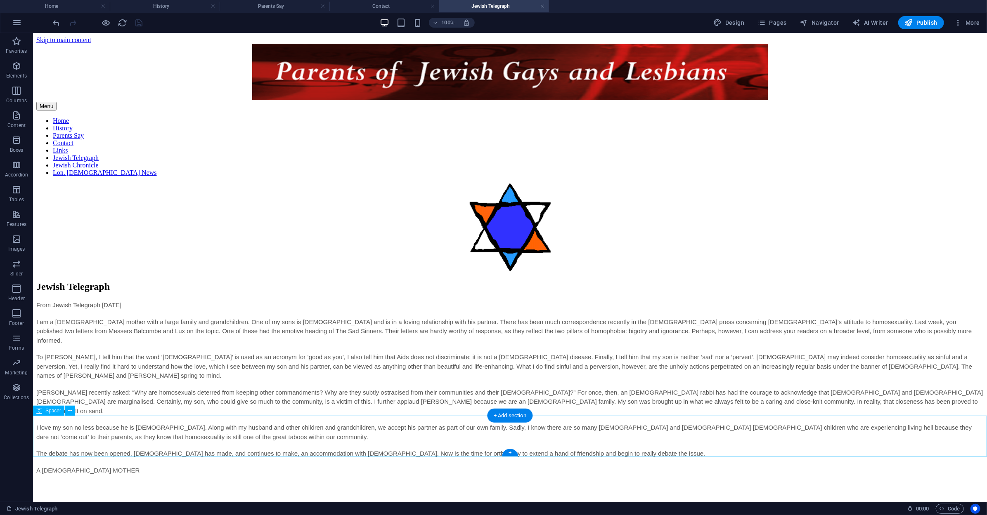
click at [387, 482] on div at bounding box center [509, 502] width 947 height 41
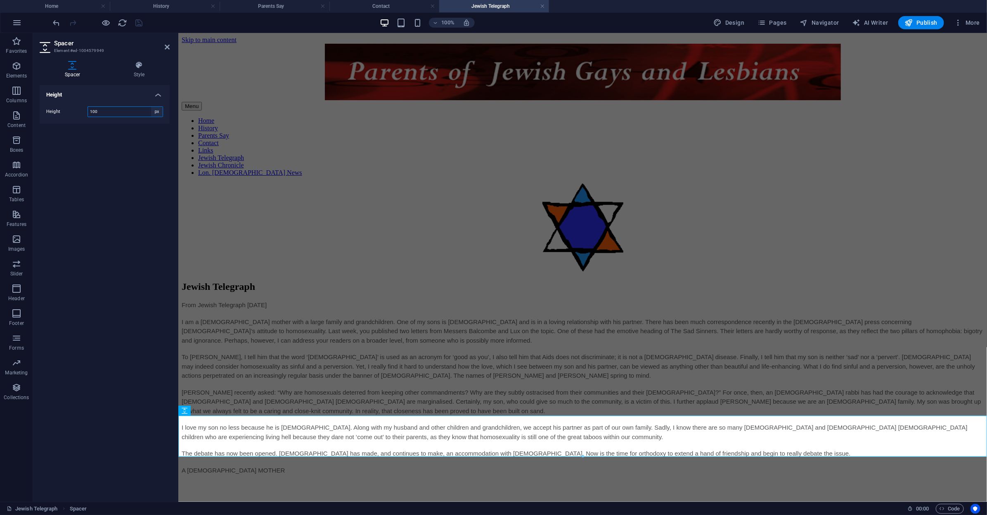
click at [155, 112] on select "px rem vh vw" at bounding box center [157, 112] width 12 height 10
click at [151, 107] on select "px rem vh vw" at bounding box center [157, 112] width 12 height 10
click at [324, 263] on div "Jewish Telegraph From Jewish Telegraph [DATE] I am a [DEMOGRAPHIC_DATA] mother …" at bounding box center [582, 333] width 802 height 300
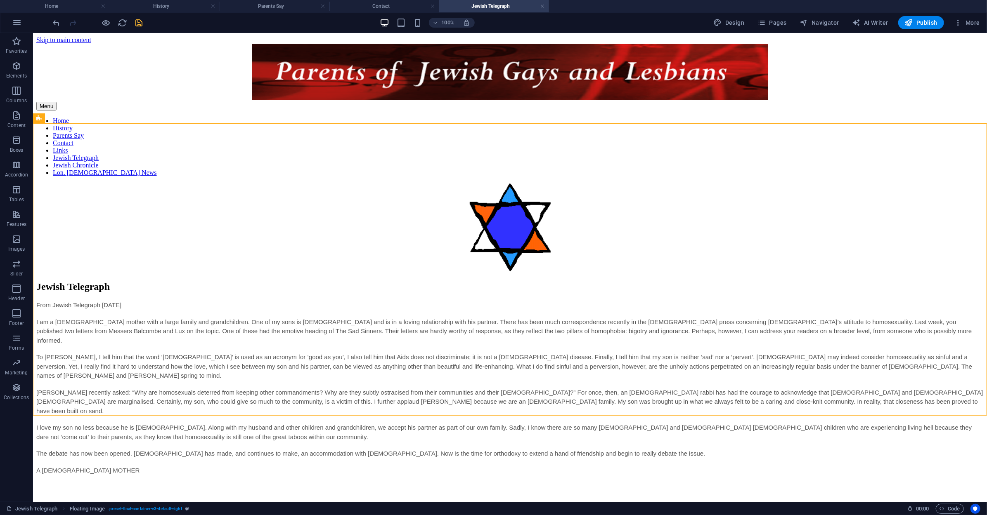
click at [141, 21] on icon "save" at bounding box center [139, 22] width 9 height 9
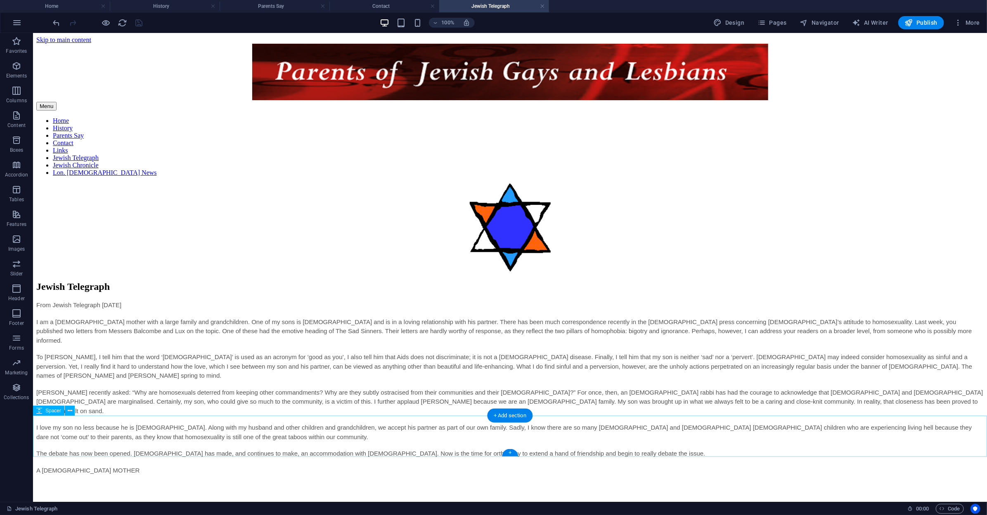
click at [425, 482] on div at bounding box center [509, 502] width 947 height 41
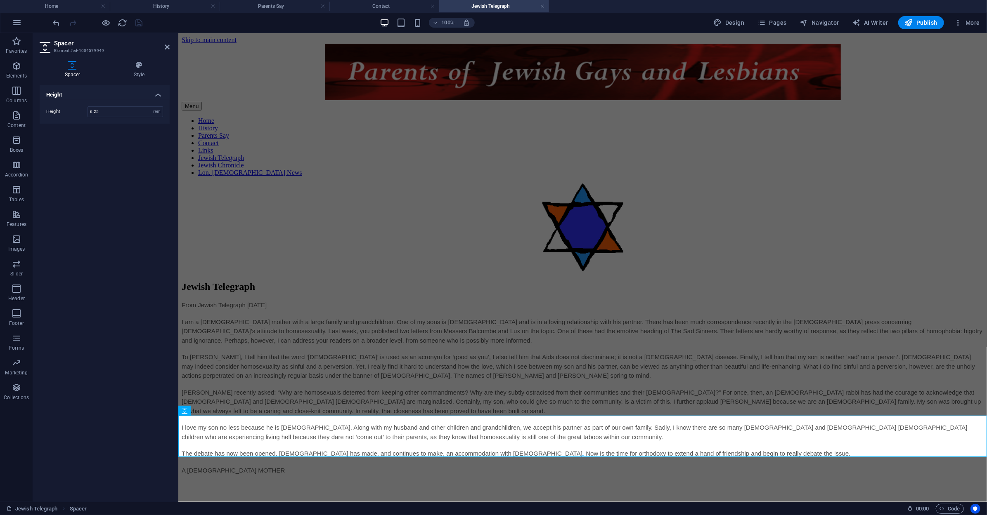
click at [155, 118] on div "Height 6.25 px rem vh vw" at bounding box center [105, 112] width 130 height 24
click at [152, 116] on select "px rem vh vw" at bounding box center [157, 112] width 12 height 10
click at [151, 107] on select "px rem vh vw" at bounding box center [157, 112] width 12 height 10
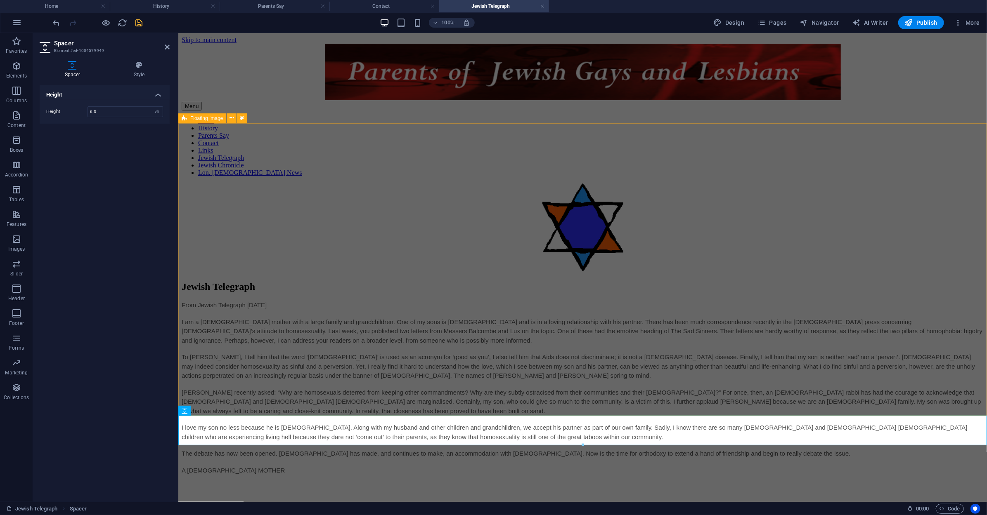
click at [356, 272] on div "Jewish Telegraph From Jewish Telegraph [DATE] I am a [DEMOGRAPHIC_DATA] mother …" at bounding box center [582, 333] width 802 height 300
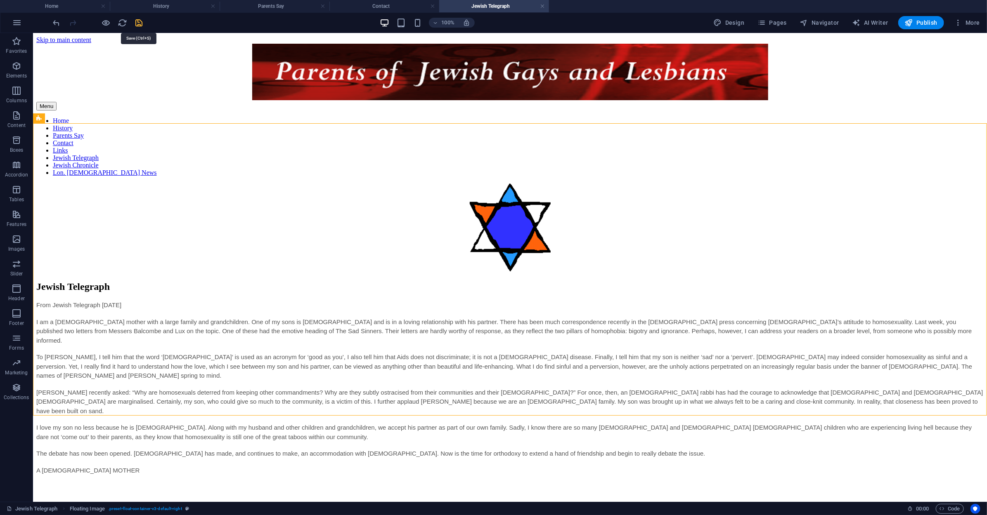
click at [137, 22] on icon "save" at bounding box center [139, 22] width 9 height 9
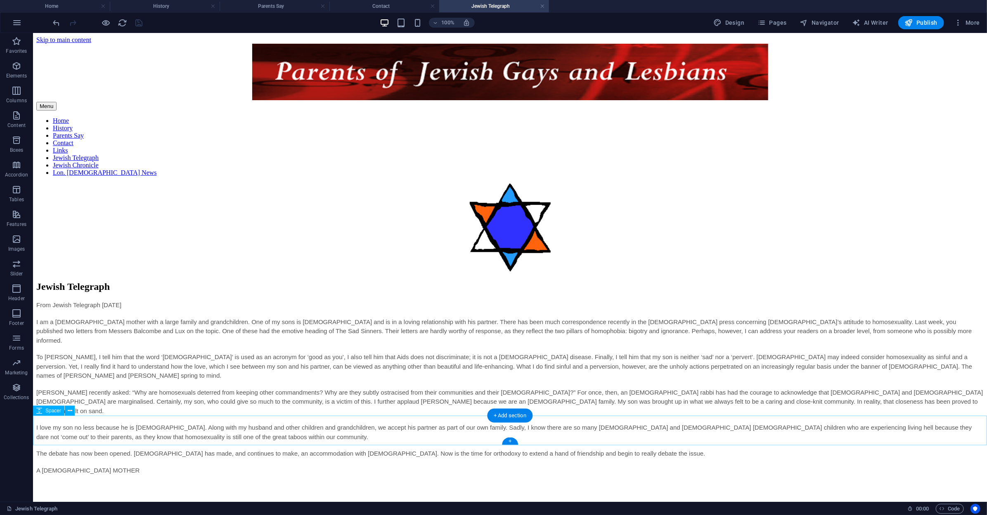
click at [411, 482] on div at bounding box center [509, 497] width 947 height 30
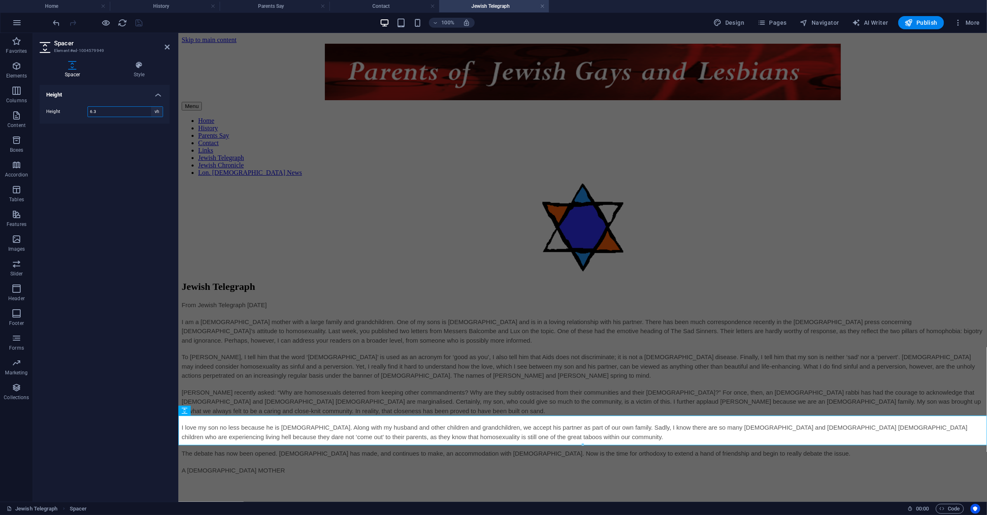
click at [159, 115] on select "px rem vh vw" at bounding box center [157, 112] width 12 height 10
click at [151, 107] on select "px rem vh vw" at bounding box center [157, 112] width 12 height 10
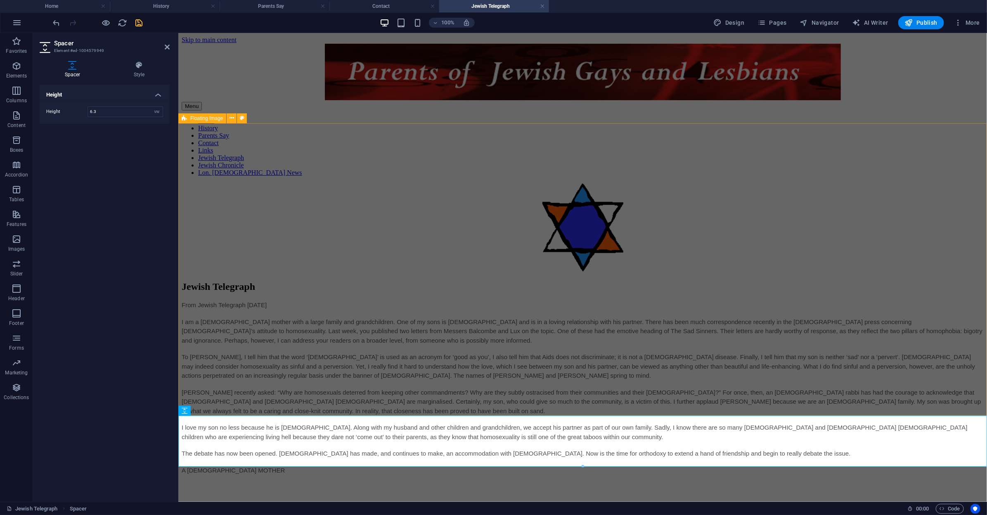
click at [280, 261] on div "Jewish Telegraph From Jewish Telegraph [DATE] I am a [DEMOGRAPHIC_DATA] mother …" at bounding box center [582, 333] width 802 height 300
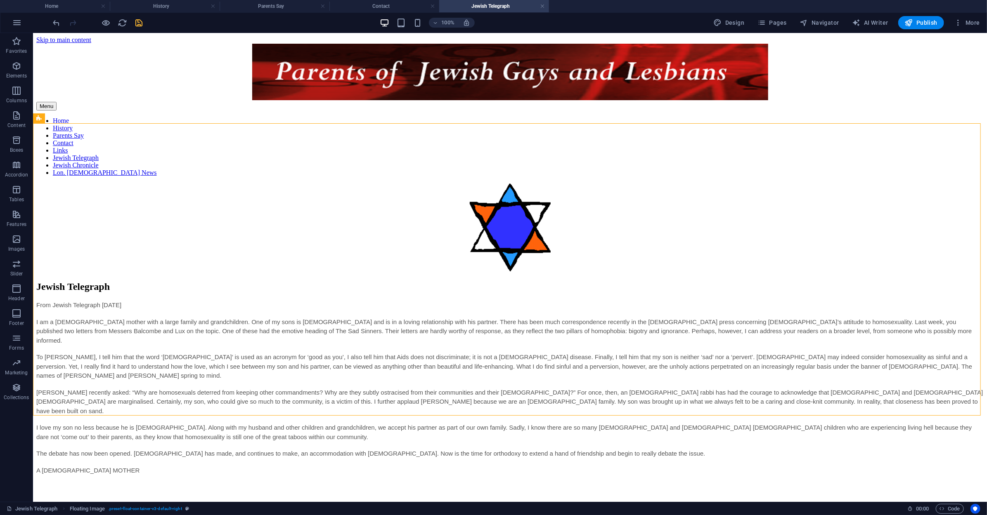
click at [146, 17] on div "100% Design Pages Navigator AI Writer Publish More" at bounding box center [517, 22] width 931 height 13
click at [137, 28] on div at bounding box center [98, 22] width 92 height 13
click at [139, 25] on icon "save" at bounding box center [139, 22] width 9 height 9
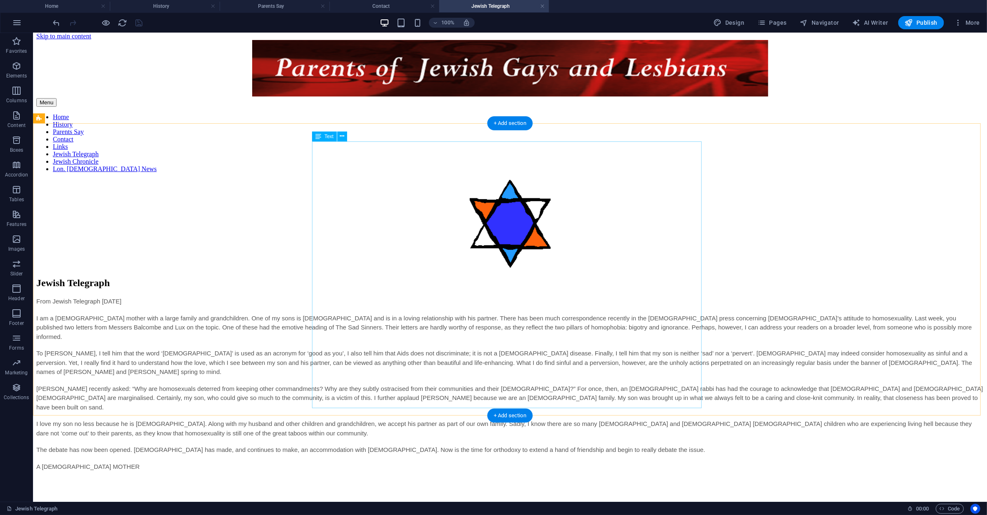
scroll to position [5, 0]
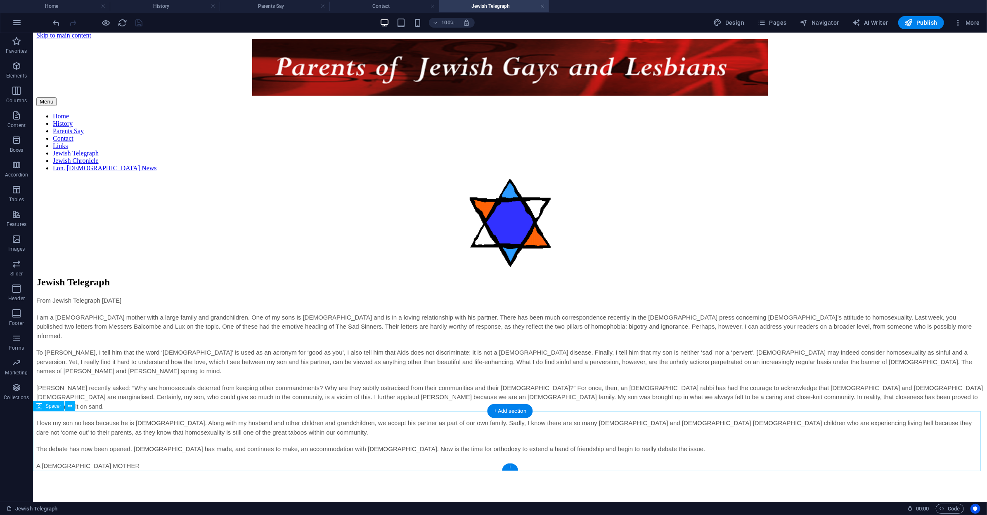
click at [305, 478] on div at bounding box center [509, 508] width 947 height 60
click at [59, 8] on h4 "Home" at bounding box center [55, 6] width 110 height 9
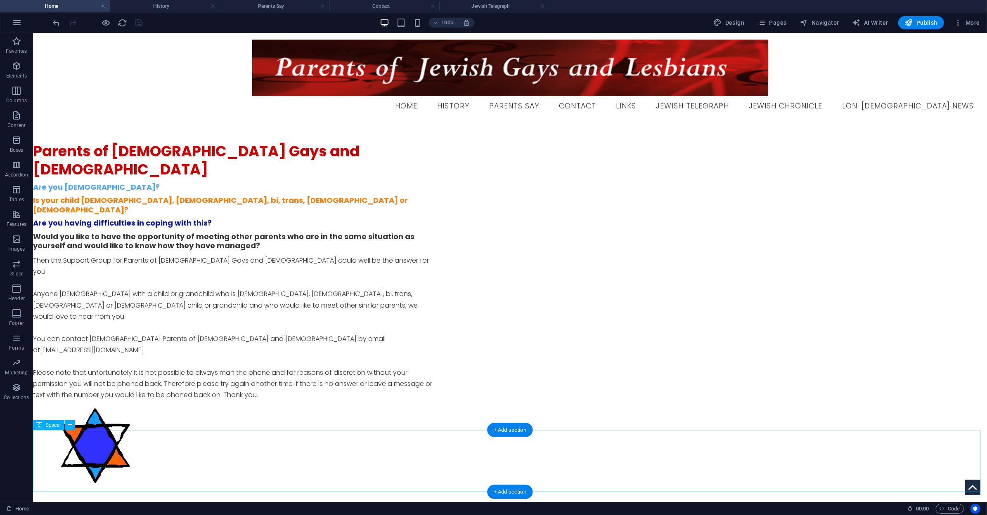
scroll to position [18, 0]
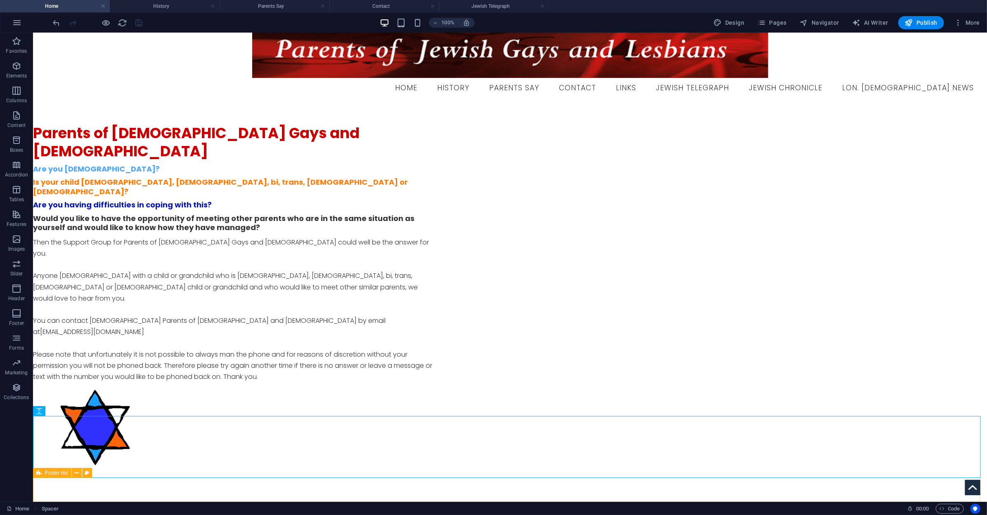
click at [38, 474] on icon at bounding box center [38, 473] width 5 height 10
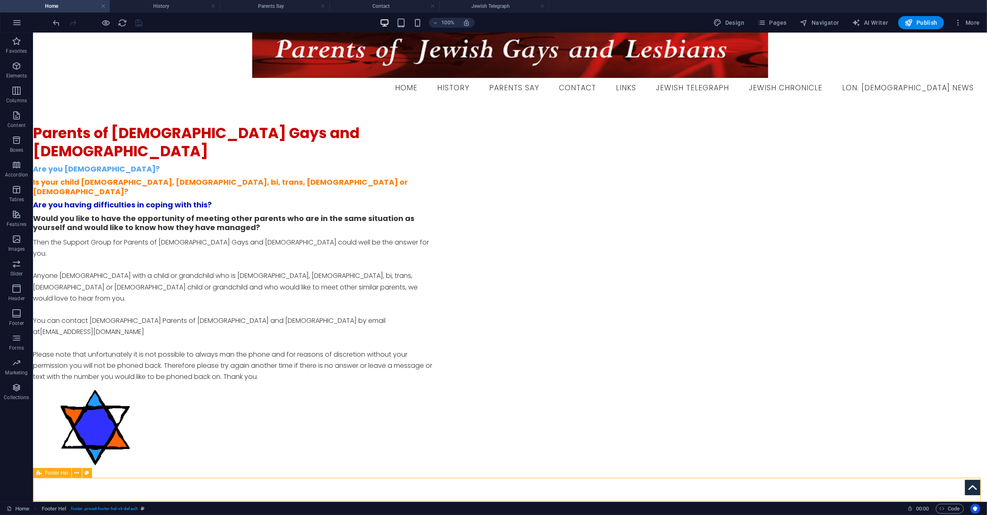
click at [38, 474] on icon at bounding box center [38, 473] width 5 height 10
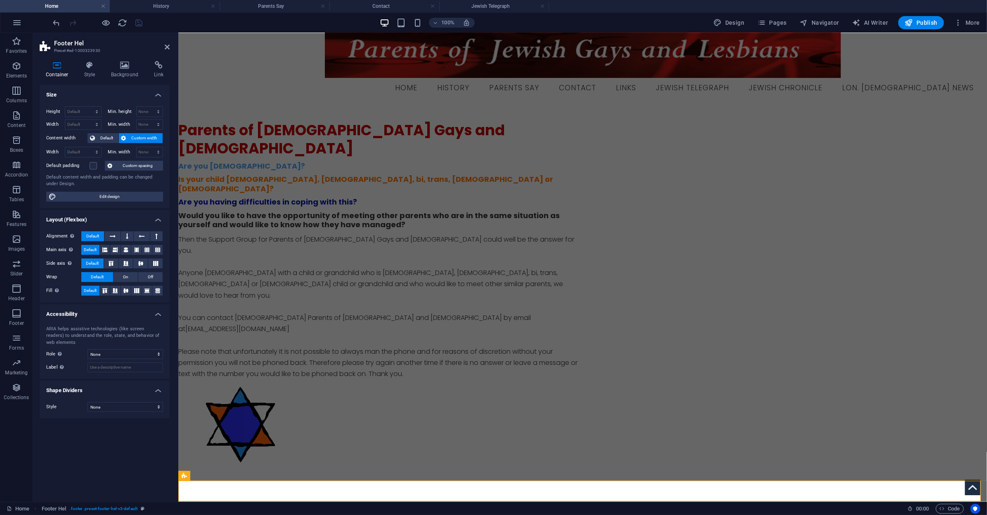
scroll to position [9, 0]
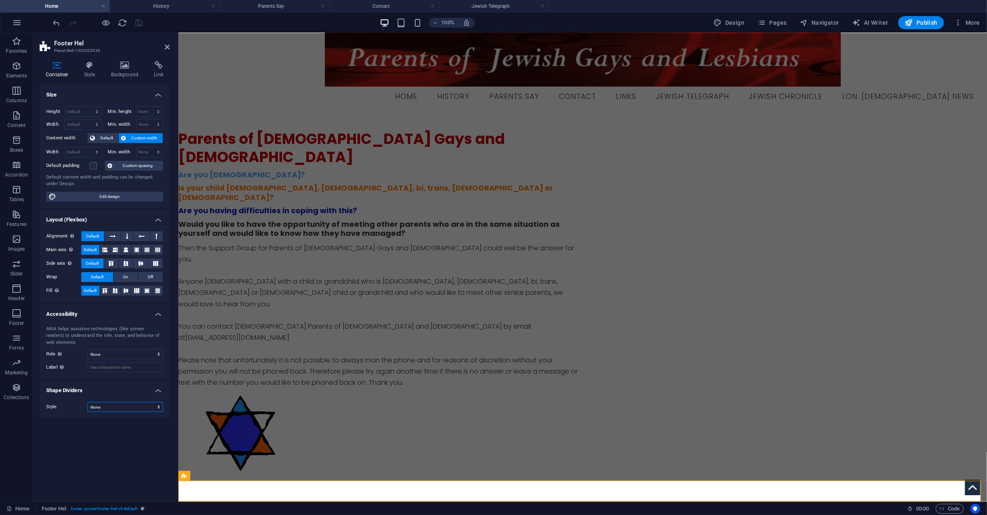
click at [145, 406] on select "None Triangle Square Diagonal Polygon 1 Polygon 2 Zigzag Multiple Zigzags Waves…" at bounding box center [125, 407] width 76 height 10
click at [116, 293] on button at bounding box center [115, 291] width 10 height 10
click at [159, 237] on button at bounding box center [156, 237] width 12 height 10
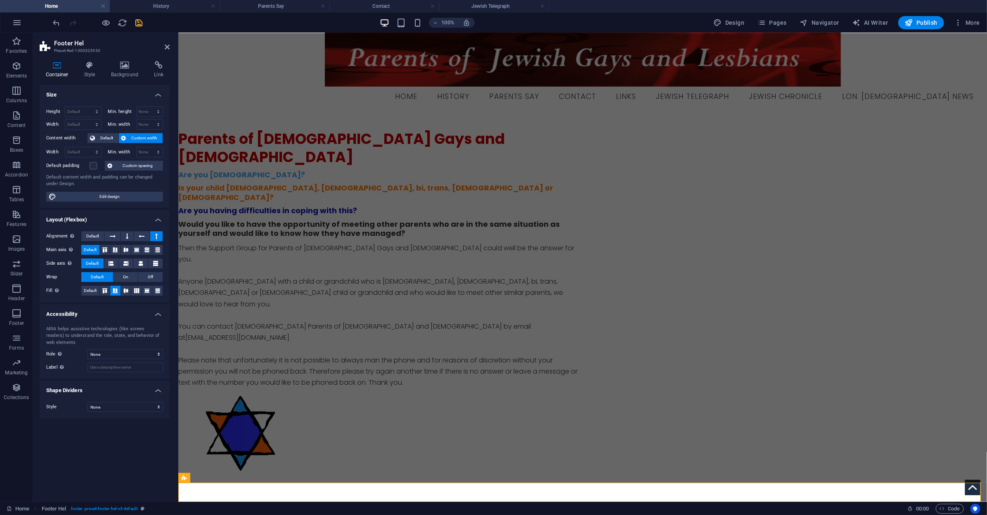
scroll to position [8, 0]
click at [143, 238] on icon at bounding box center [142, 237] width 6 height 10
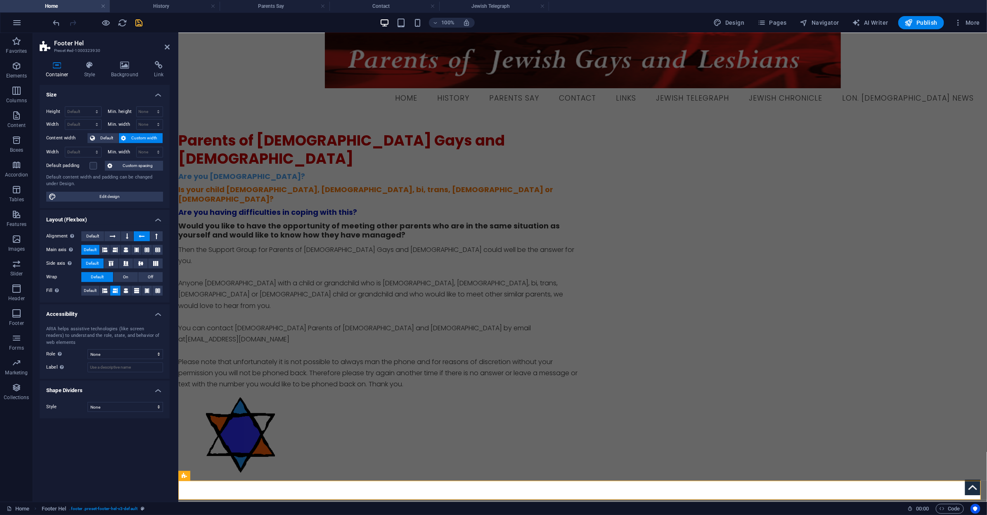
scroll to position [9, 0]
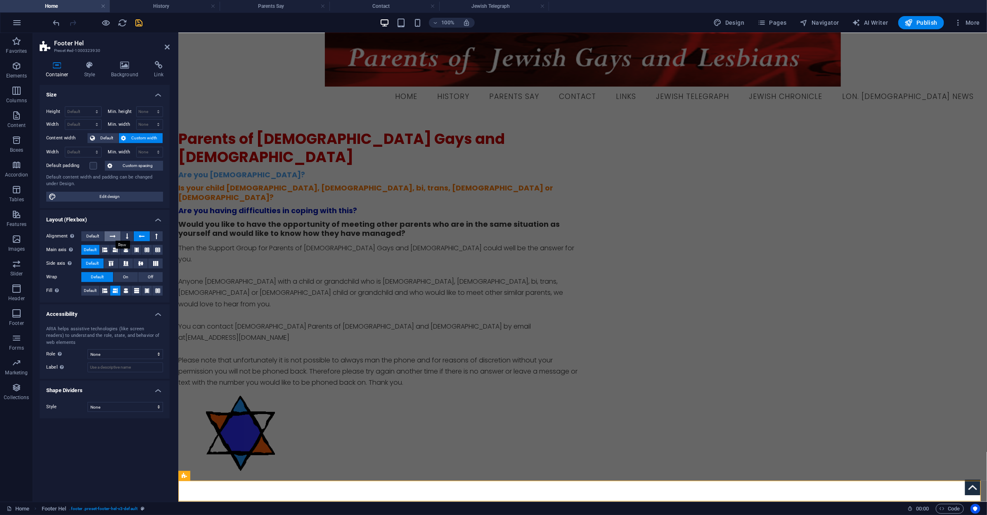
click at [116, 234] on button at bounding box center [112, 237] width 16 height 10
click at [119, 259] on button at bounding box center [126, 264] width 14 height 10
click at [123, 294] on icon at bounding box center [125, 291] width 5 height 10
click at [124, 247] on icon at bounding box center [125, 250] width 5 height 10
click at [98, 198] on span "Edit design" at bounding box center [110, 197] width 102 height 10
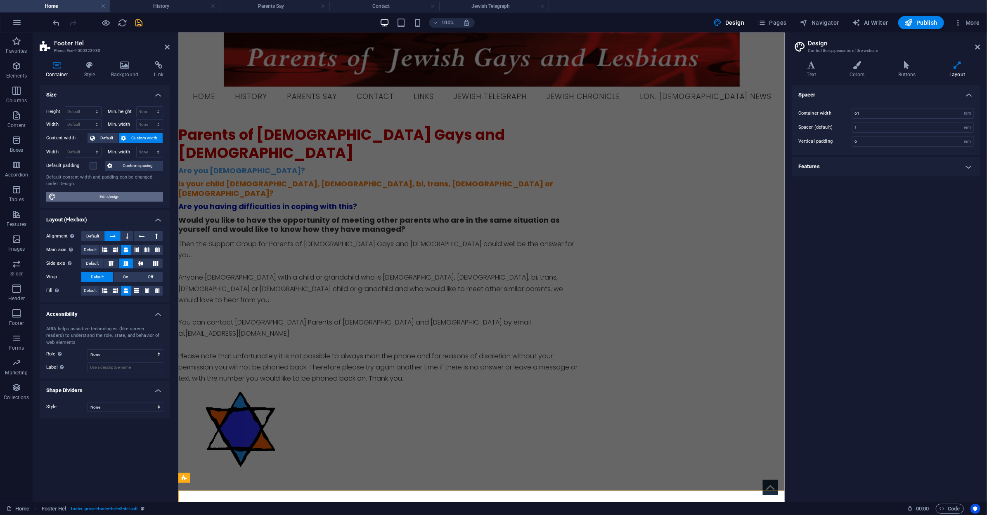
scroll to position [0, 0]
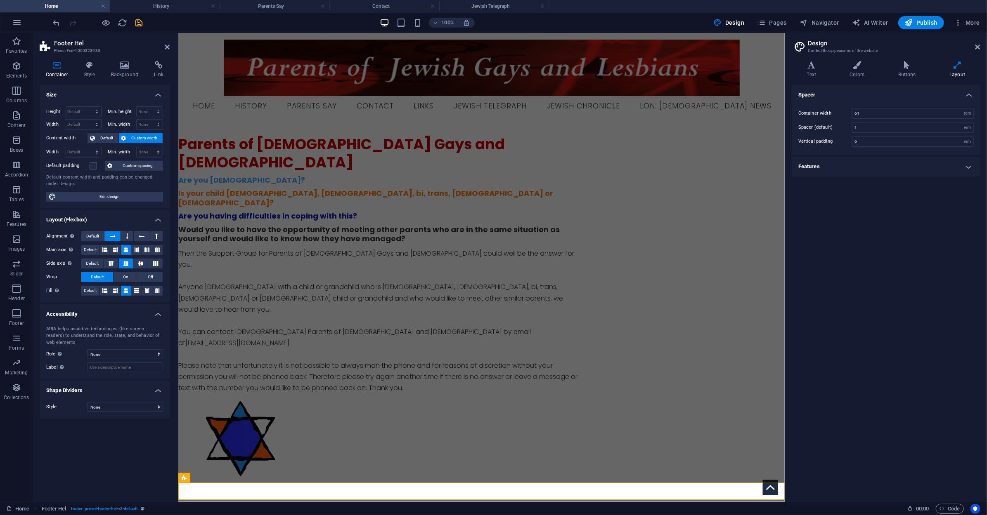
click at [906, 170] on h4 "Features" at bounding box center [886, 167] width 189 height 20
click at [99, 75] on h4 "Style" at bounding box center [91, 69] width 27 height 17
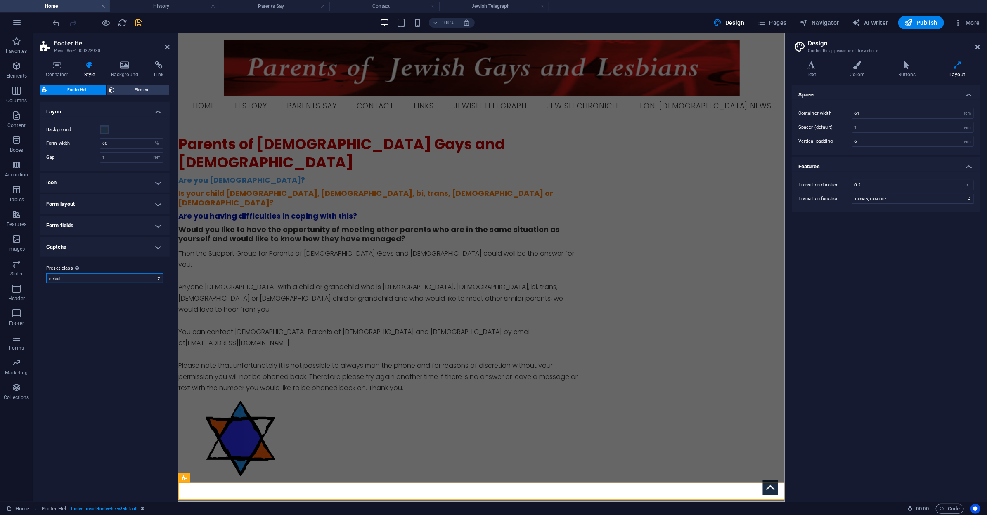
click at [149, 279] on select "default Add preset class" at bounding box center [104, 279] width 117 height 10
click at [131, 92] on span "Element" at bounding box center [142, 90] width 50 height 10
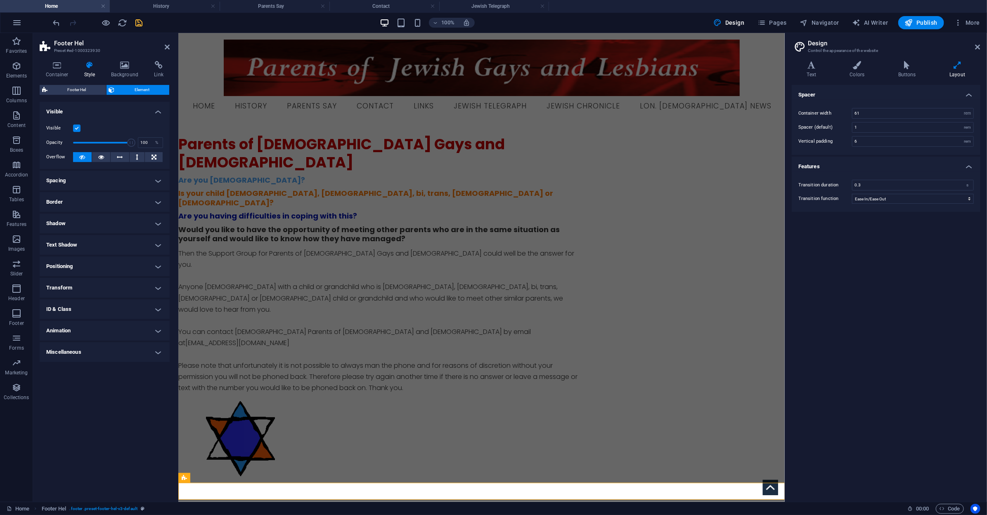
click at [102, 268] on h4 "Positioning" at bounding box center [105, 267] width 130 height 20
click at [139, 283] on span "Fixed" at bounding box center [136, 283] width 10 height 10
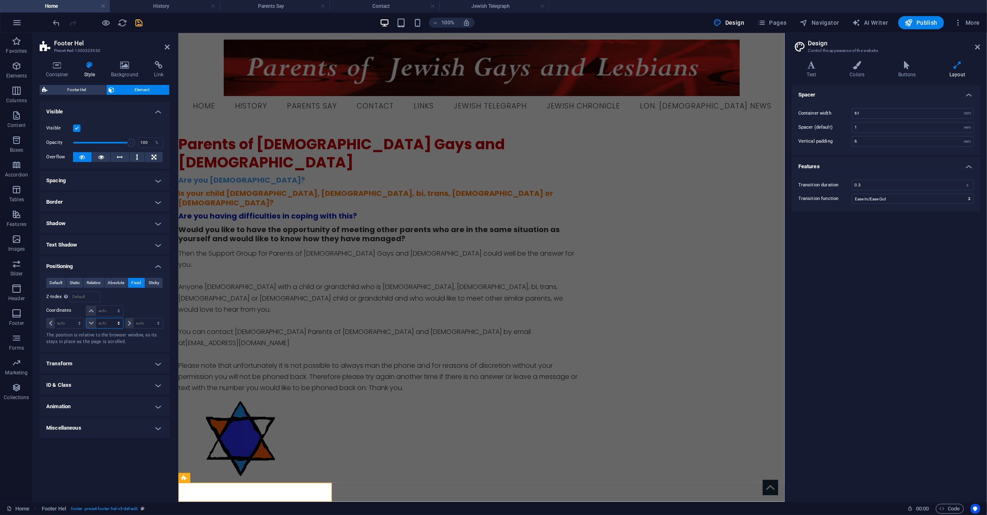
click at [93, 324] on select "auto px rem % em" at bounding box center [104, 324] width 36 height 10
click at [111, 319] on select "auto px rem % em" at bounding box center [104, 324] width 36 height 10
click at [110, 324] on input "100" at bounding box center [109, 324] width 26 height 10
drag, startPoint x: 91, startPoint y: 324, endPoint x: 71, endPoint y: 323, distance: 20.3
click at [71, 323] on div "auto px rem % em 100 auto px rem % em auto px rem % em" at bounding box center [104, 323] width 117 height 12
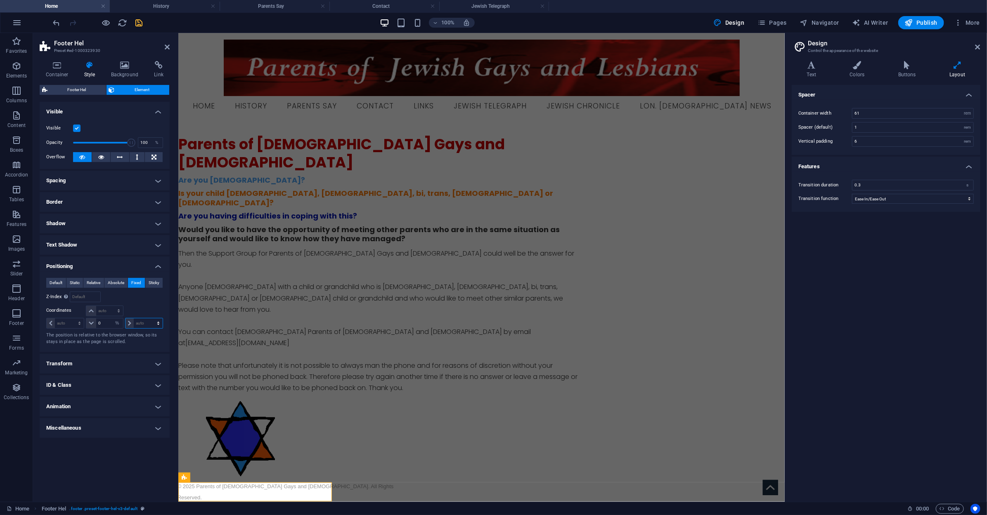
click at [145, 324] on select "auto px rem % em" at bounding box center [143, 324] width 37 height 10
click at [151, 319] on select "auto px rem % em" at bounding box center [143, 324] width 37 height 10
click at [74, 325] on select "auto px rem % em" at bounding box center [65, 324] width 37 height 10
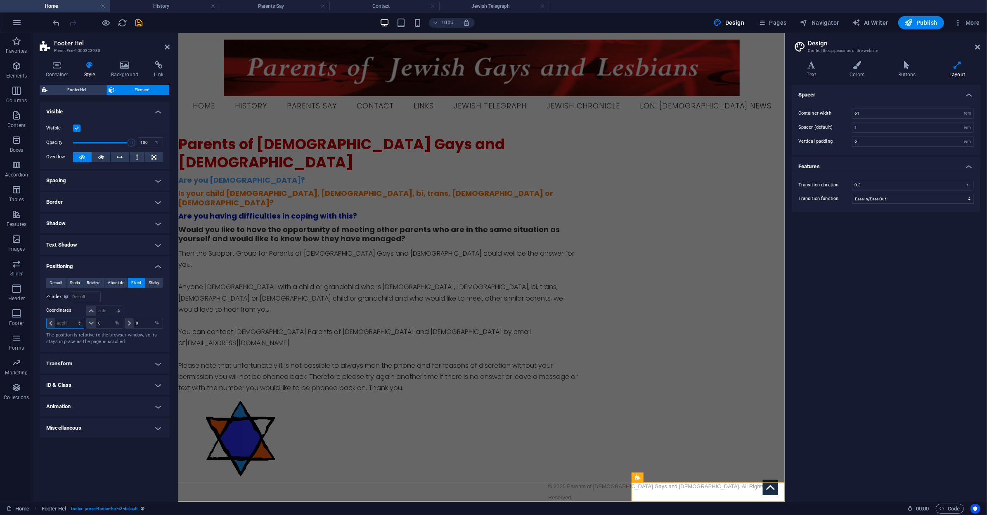
click at [72, 319] on select "auto px rem % em" at bounding box center [65, 324] width 37 height 10
click at [153, 304] on div "Default Static Relative Absolute Fixed Sticky Z-Index Sets the order of the ele…" at bounding box center [104, 312] width 117 height 68
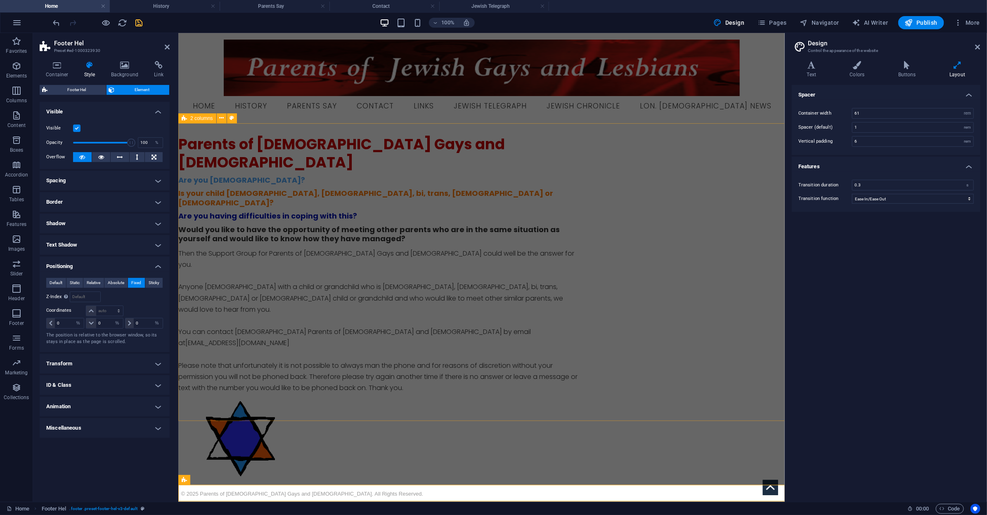
click at [227, 286] on div "Parents of [DEMOGRAPHIC_DATA] Gays and [DEMOGRAPHIC_DATA] Are you [DEMOGRAPHIC_…" at bounding box center [481, 312] width 606 height 378
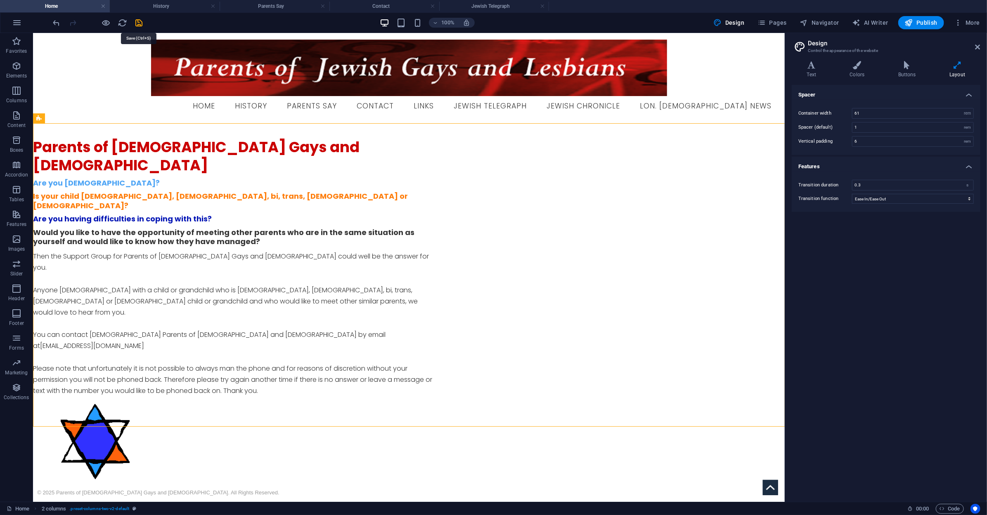
click at [140, 22] on icon "save" at bounding box center [139, 22] width 9 height 9
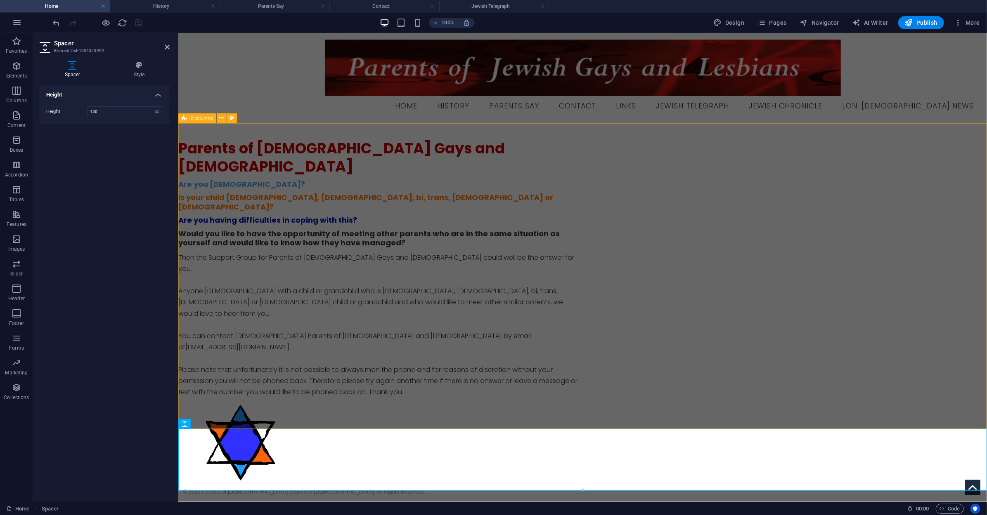
click at [320, 388] on div "Parents of [DEMOGRAPHIC_DATA] Gays and [DEMOGRAPHIC_DATA] Are you [DEMOGRAPHIC_…" at bounding box center [582, 316] width 808 height 387
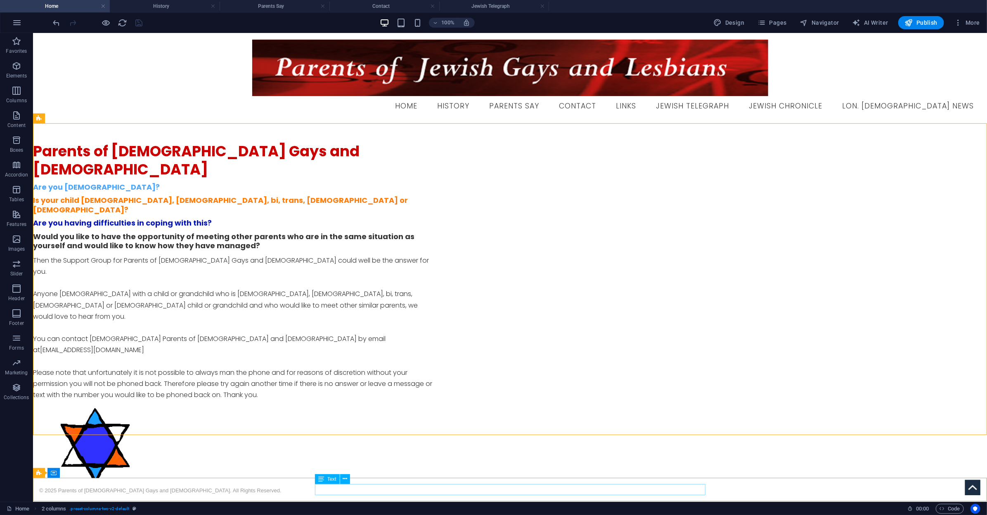
click at [379, 491] on div "© 2025 Parents of [DEMOGRAPHIC_DATA] Gays and [DEMOGRAPHIC_DATA]. All Rights Re…" at bounding box center [234, 489] width 390 height 11
click at [239, 480] on div "© 2025 Parents of [DEMOGRAPHIC_DATA] Gays and [DEMOGRAPHIC_DATA]. All Rights Re…" at bounding box center [510, 490] width 954 height 24
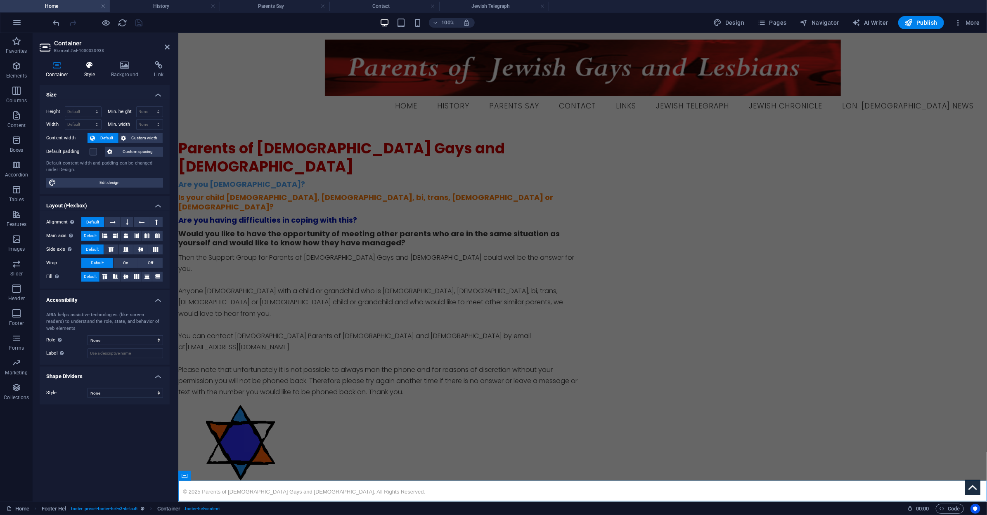
click at [100, 69] on icon at bounding box center [90, 65] width 24 height 8
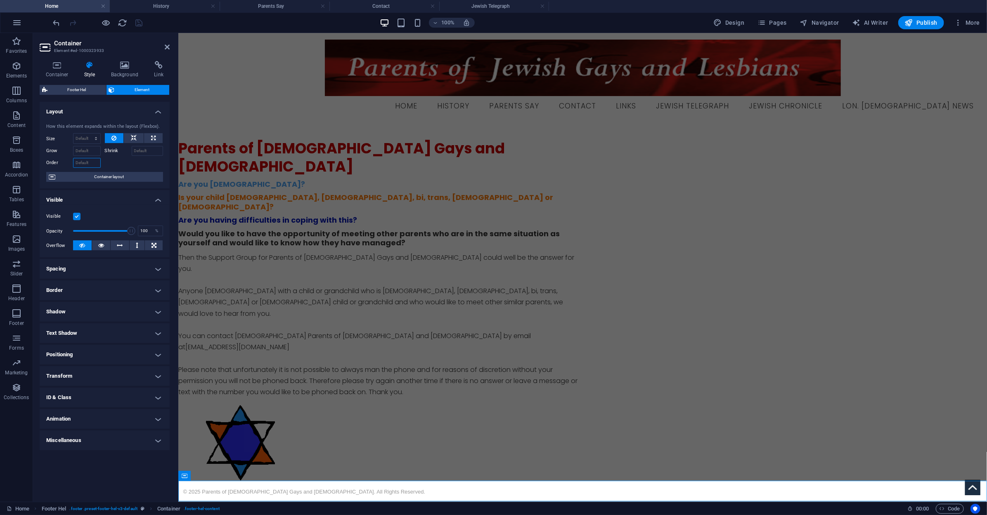
click at [87, 164] on input "Order" at bounding box center [87, 163] width 28 height 10
click at [103, 176] on span "Container layout" at bounding box center [109, 177] width 103 height 10
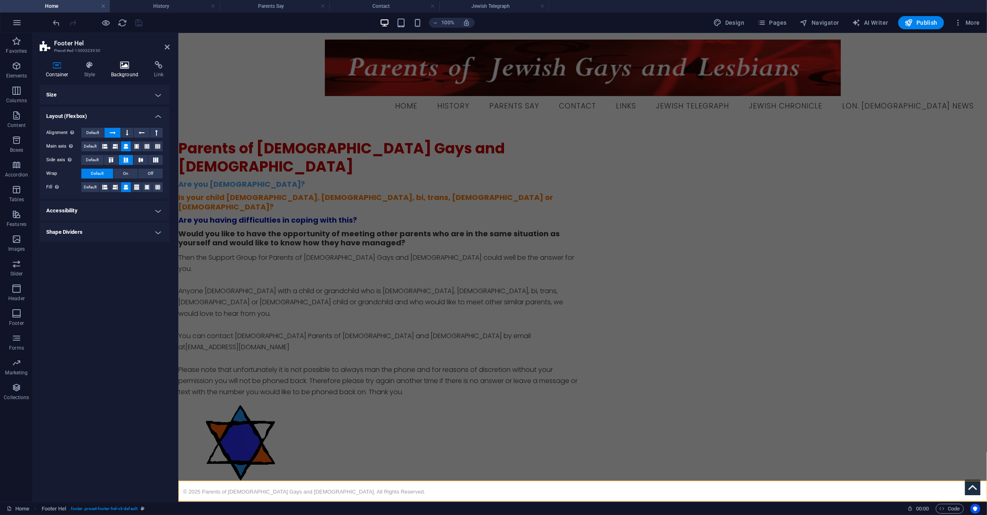
click at [118, 70] on h4 "Background" at bounding box center [126, 69] width 43 height 17
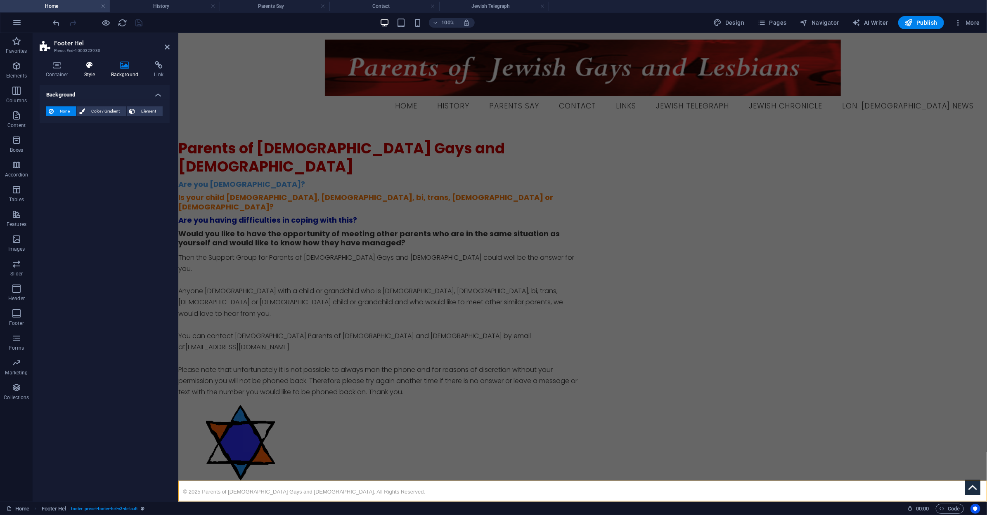
click at [93, 69] on icon at bounding box center [90, 65] width 24 height 8
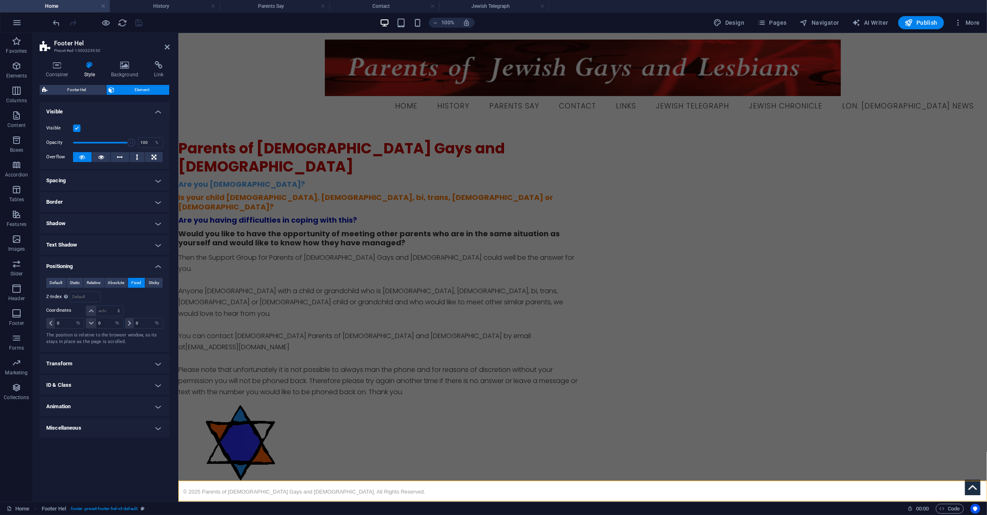
click at [87, 179] on h4 "Spacing" at bounding box center [105, 181] width 130 height 20
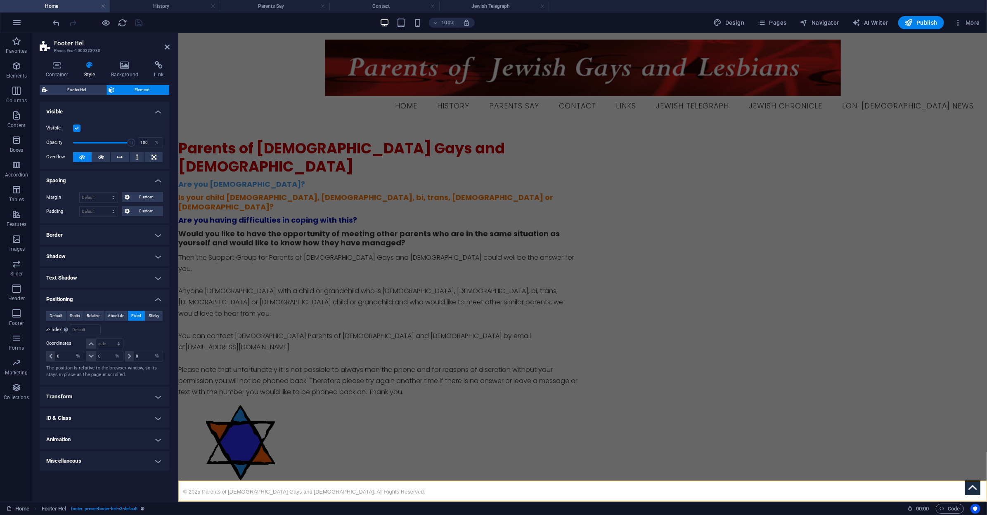
click at [165, 60] on div "Container Style Background Link Size Height Default px rem % vh vw Min. height …" at bounding box center [104, 278] width 143 height 448
click at [160, 71] on h4 "Link" at bounding box center [159, 69] width 22 height 17
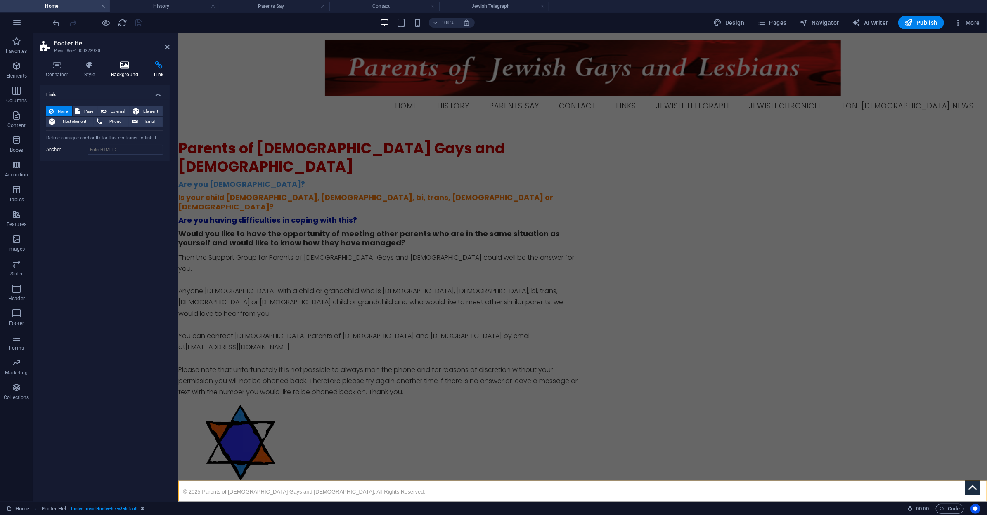
click at [130, 68] on icon at bounding box center [125, 65] width 40 height 8
click at [57, 68] on icon at bounding box center [57, 65] width 35 height 8
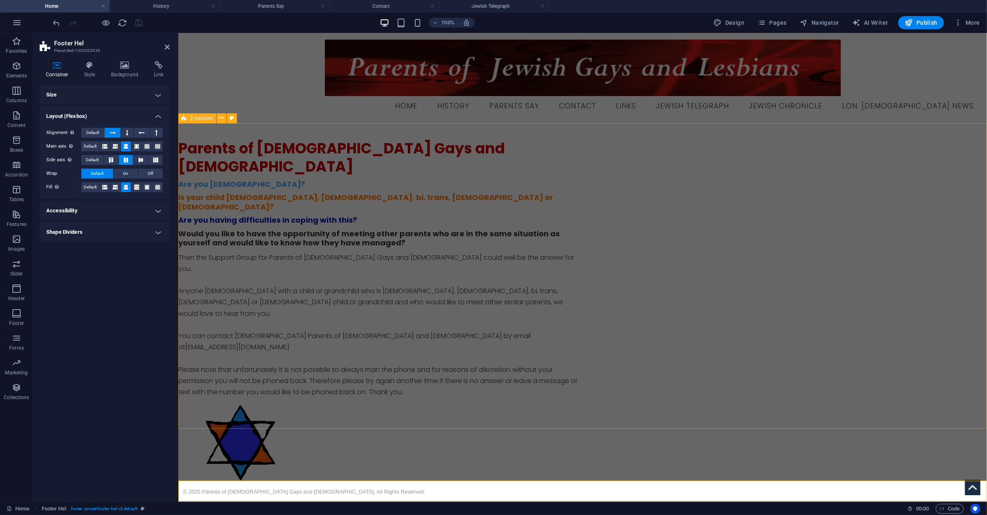
click at [337, 305] on div "Parents of [DEMOGRAPHIC_DATA] Gays and [DEMOGRAPHIC_DATA] Are you [DEMOGRAPHIC_…" at bounding box center [582, 316] width 808 height 387
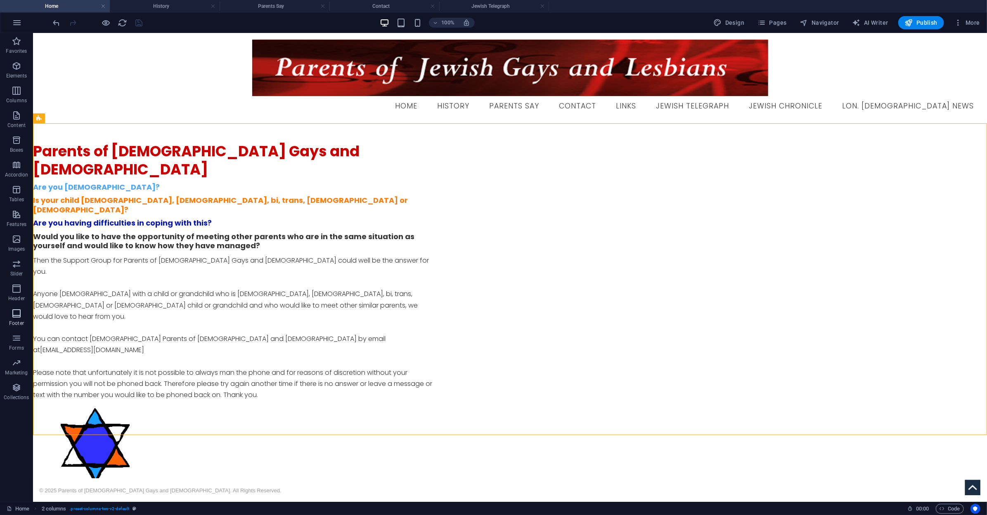
click at [22, 312] on span "Footer" at bounding box center [16, 319] width 33 height 20
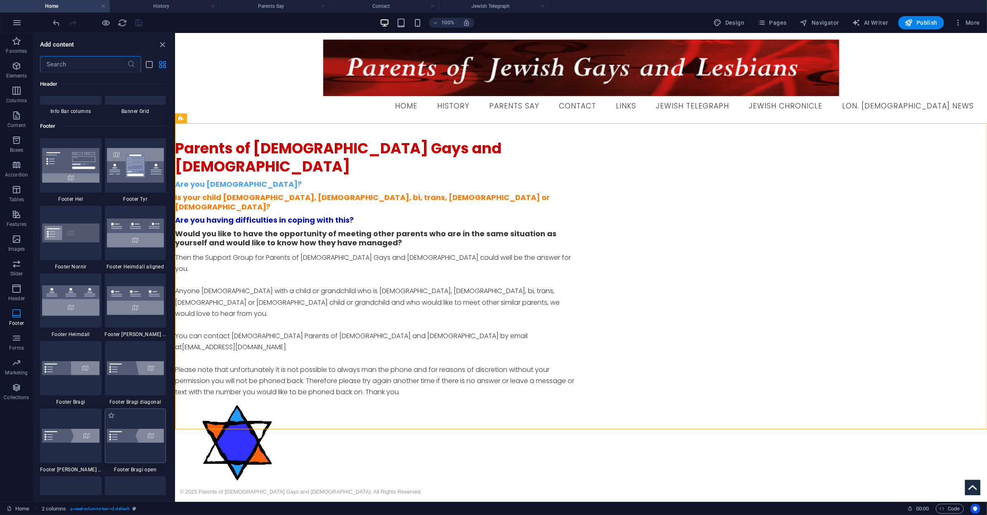
scroll to position [5669, 0]
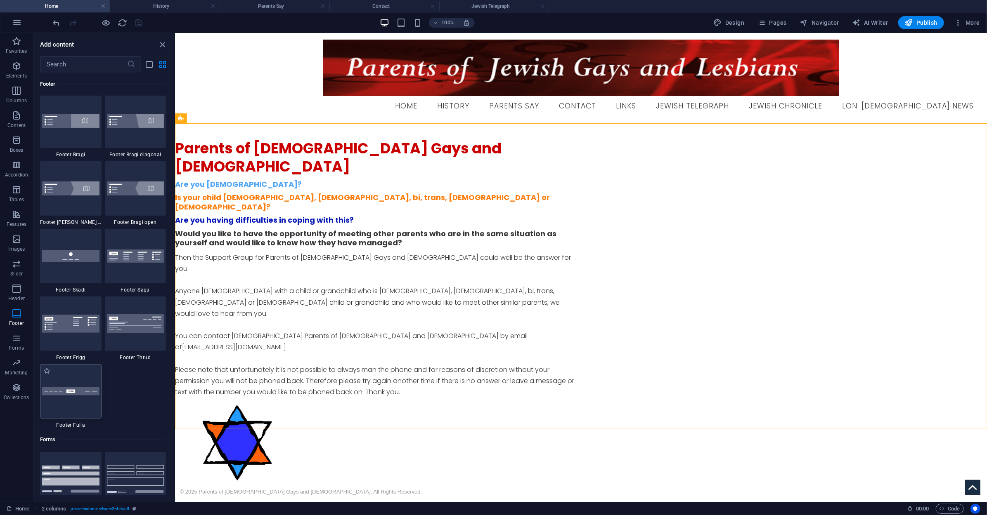
click at [73, 385] on div at bounding box center [70, 391] width 61 height 54
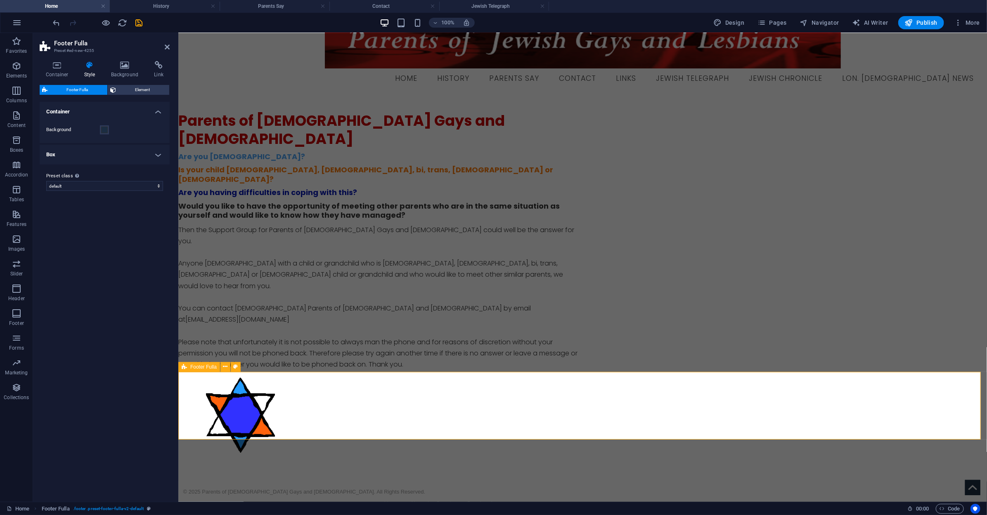
scroll to position [57, 0]
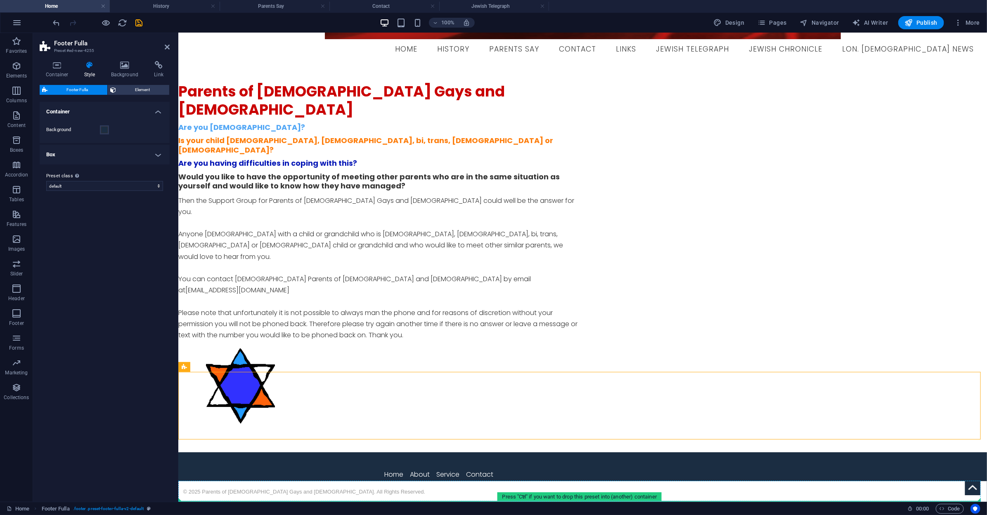
drag, startPoint x: 201, startPoint y: 366, endPoint x: 40, endPoint y: 468, distance: 191.3
click at [218, 502] on section "Favorites Elements Columns Content Boxes Accordion Tables Features Images Slide…" at bounding box center [493, 267] width 987 height 469
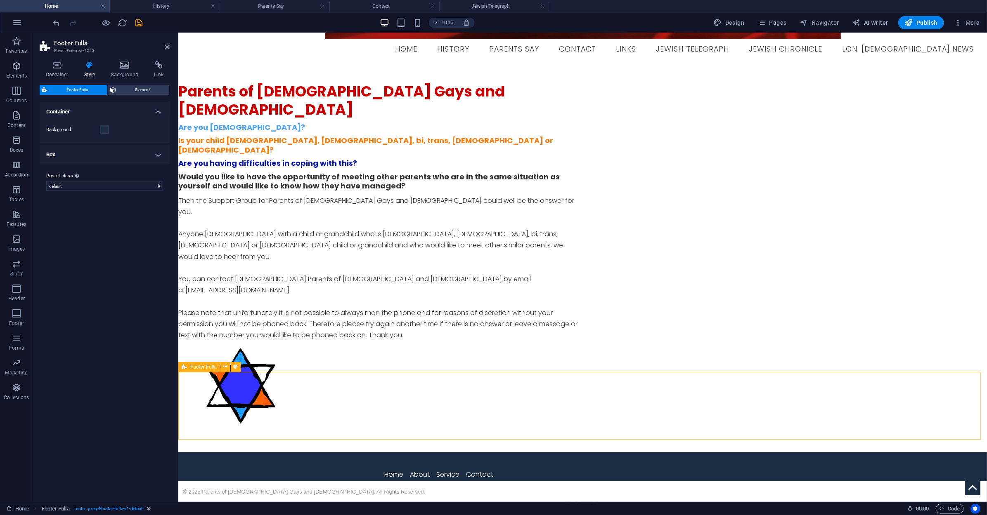
click at [194, 452] on div "Home About Service Contact Legal Notice | Privacy Policy" at bounding box center [582, 500] width 808 height 97
click at [85, 156] on h4 "Box" at bounding box center [105, 155] width 130 height 20
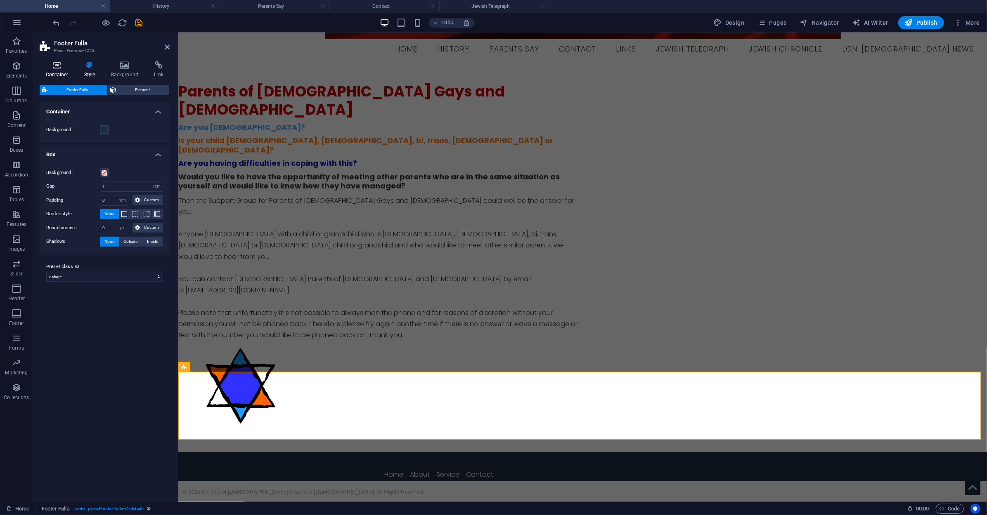
click at [56, 62] on icon at bounding box center [57, 65] width 35 height 8
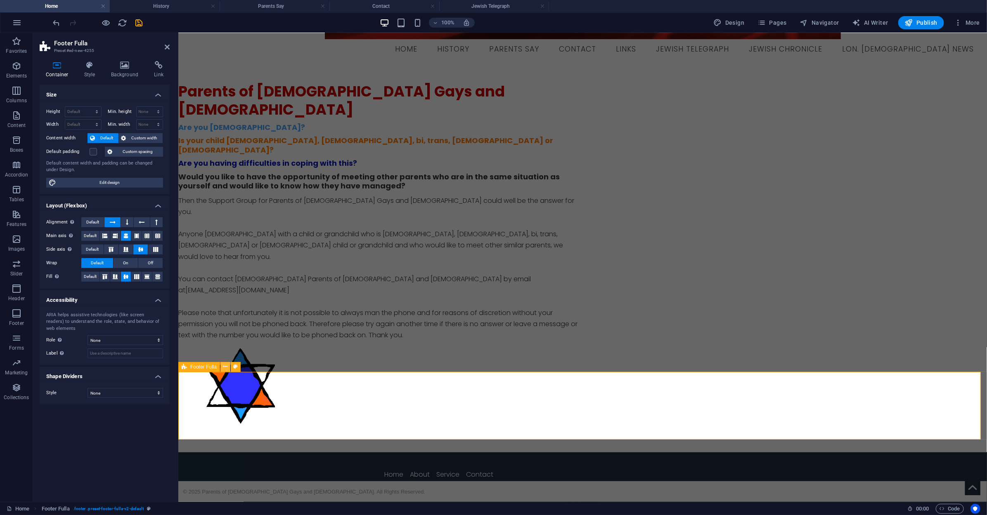
click at [227, 366] on icon at bounding box center [225, 367] width 5 height 9
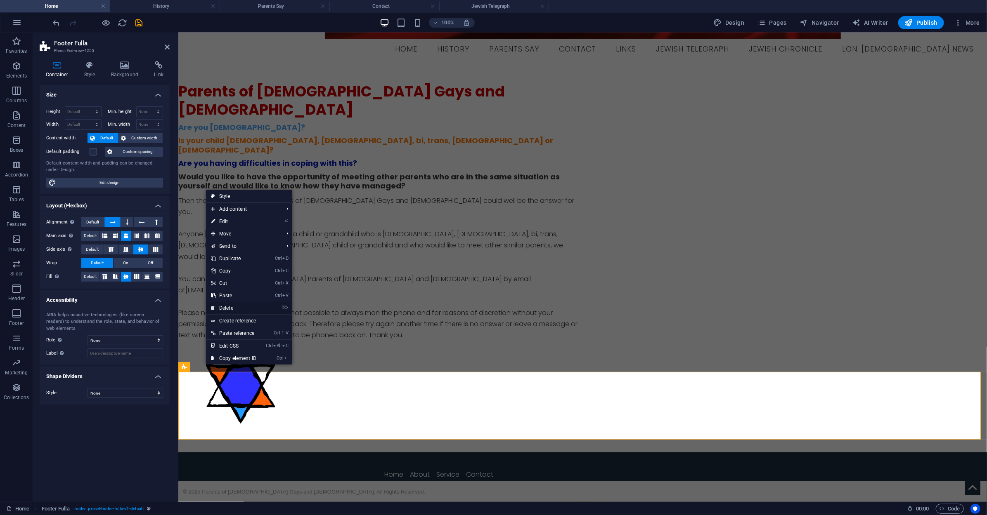
click at [223, 306] on link "⌦ Delete" at bounding box center [233, 308] width 55 height 12
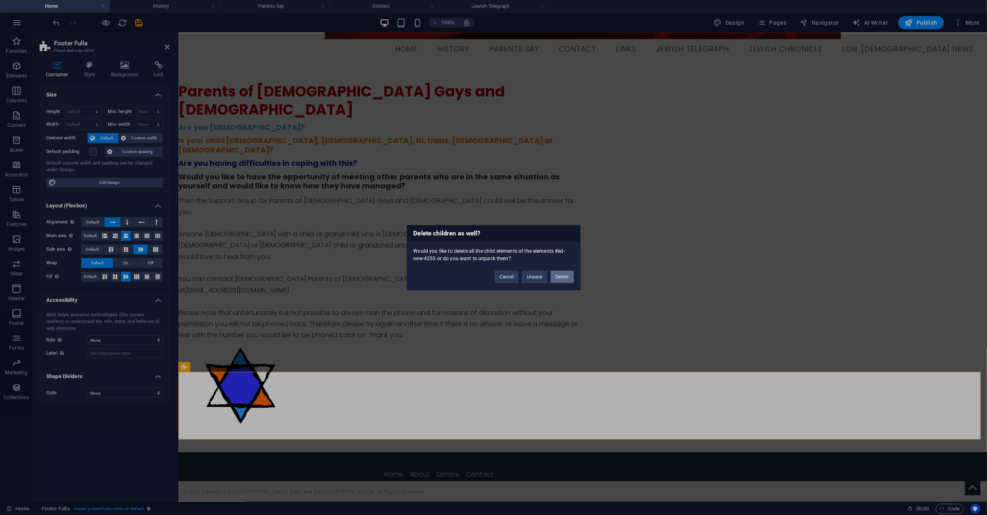
click at [560, 279] on button "Delete" at bounding box center [562, 277] width 23 height 12
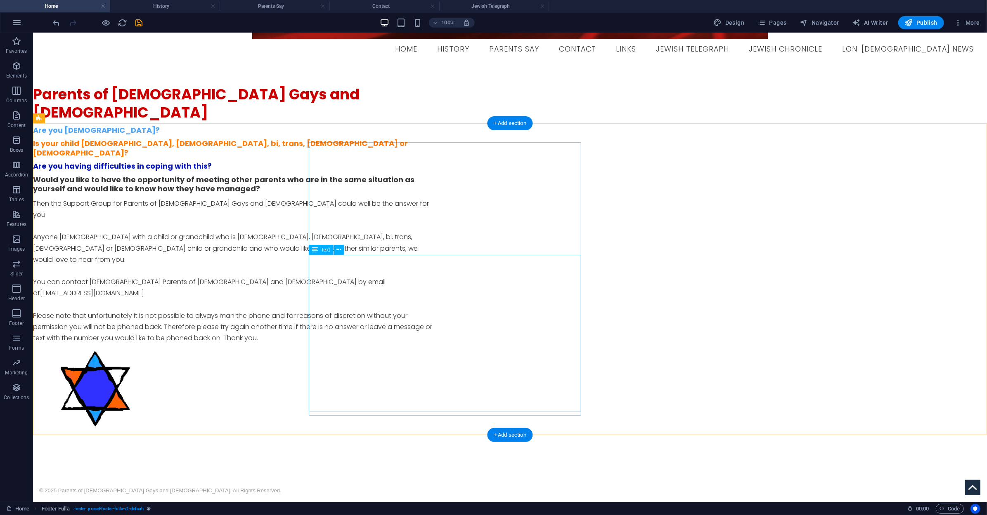
scroll to position [0, 0]
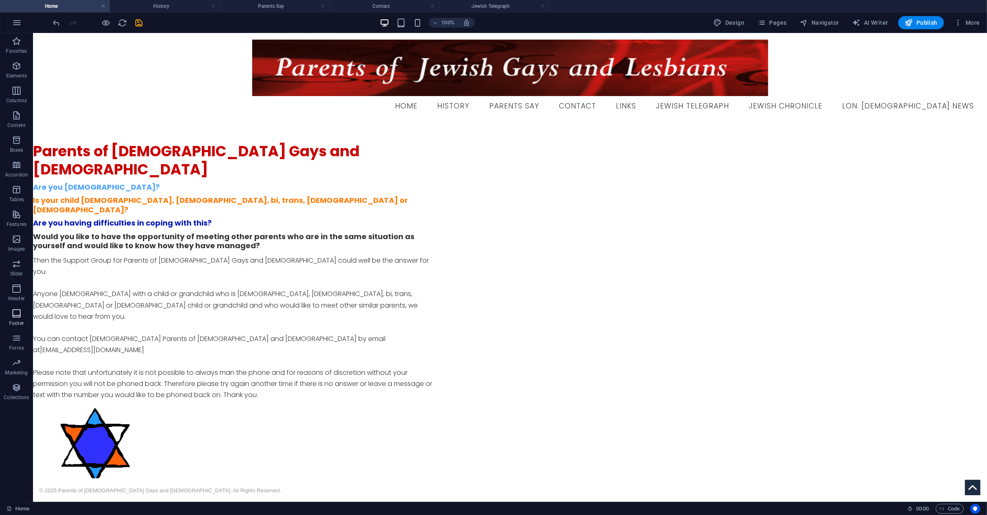
click at [19, 317] on icon "button" at bounding box center [17, 314] width 10 height 10
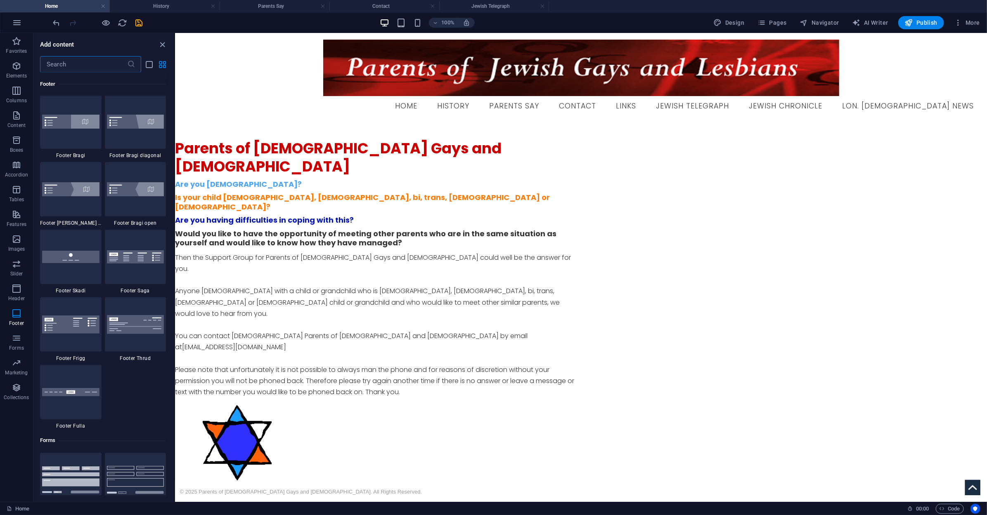
scroll to position [5669, 0]
click at [525, 300] on div "Then the Support Group for Parents of [DEMOGRAPHIC_DATA] Gays and [DEMOGRAPHIC_…" at bounding box center [376, 325] width 403 height 146
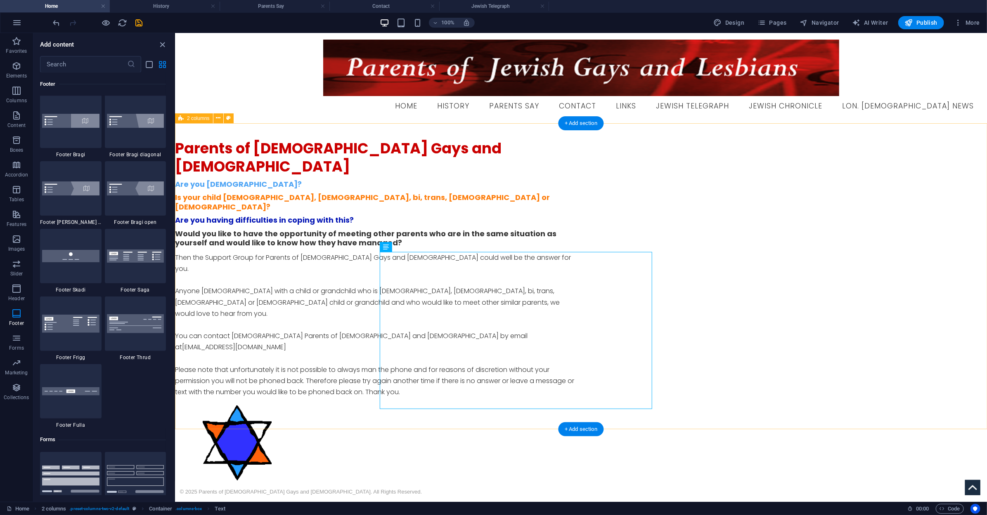
click at [324, 401] on div "Parents of [DEMOGRAPHIC_DATA] Gays and [DEMOGRAPHIC_DATA] Are you [DEMOGRAPHIC_…" at bounding box center [581, 316] width 812 height 387
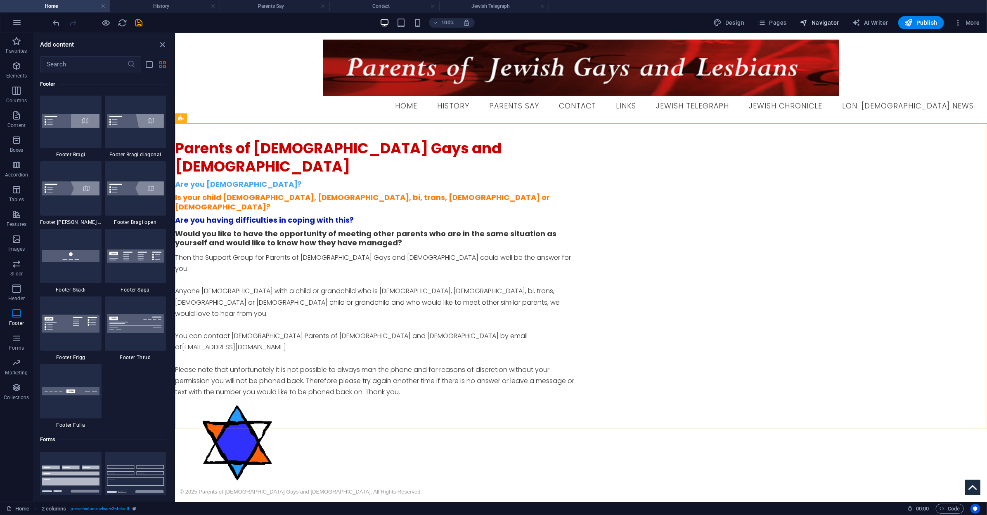
click at [825, 21] on span "Navigator" at bounding box center [819, 23] width 39 height 8
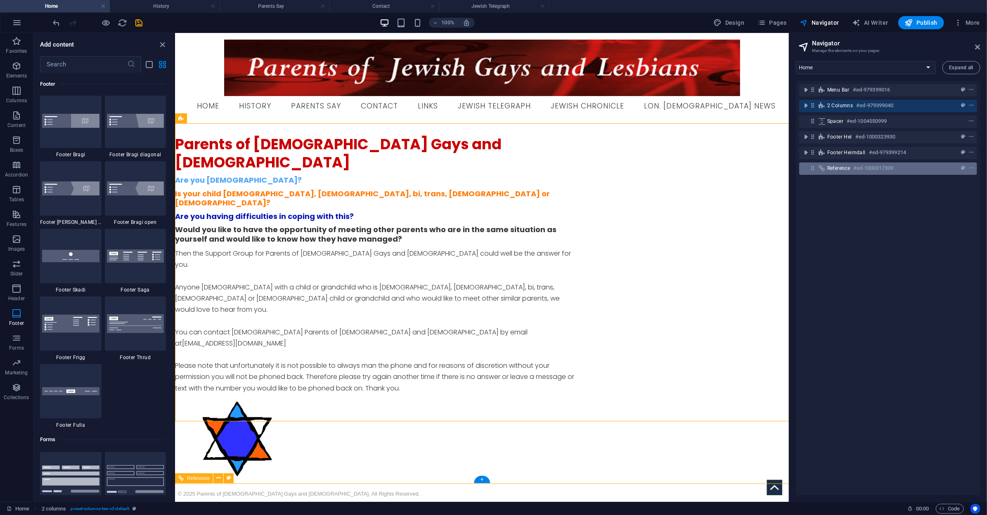
click at [835, 168] on span "Reference" at bounding box center [838, 168] width 23 height 7
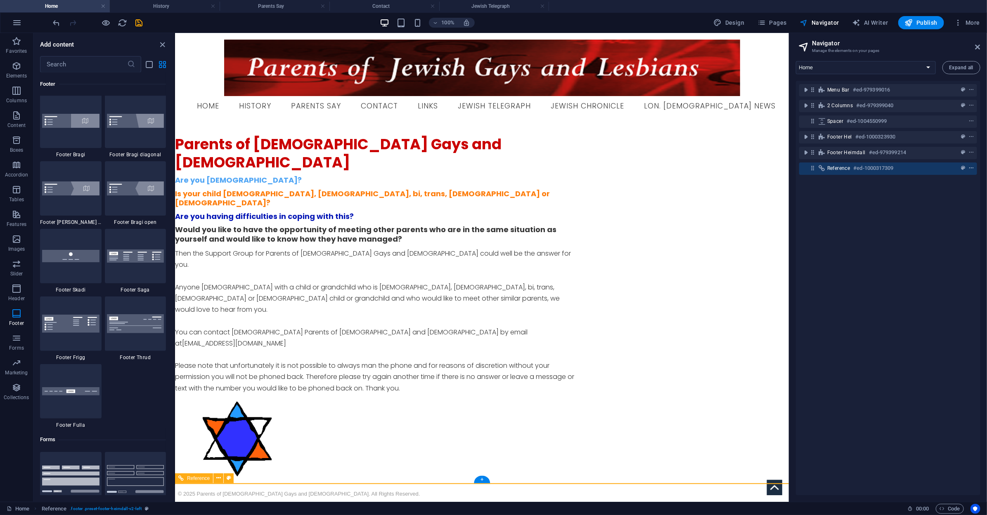
click at [969, 167] on icon "context-menu" at bounding box center [971, 168] width 6 height 6
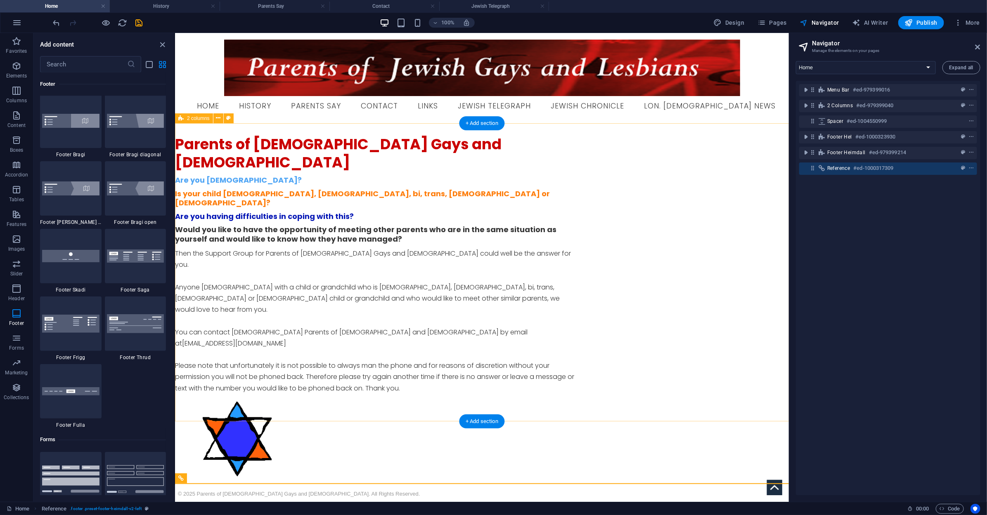
click at [749, 390] on div "Parents of [DEMOGRAPHIC_DATA] Gays and [DEMOGRAPHIC_DATA] Are you [DEMOGRAPHIC_…" at bounding box center [482, 312] width 614 height 379
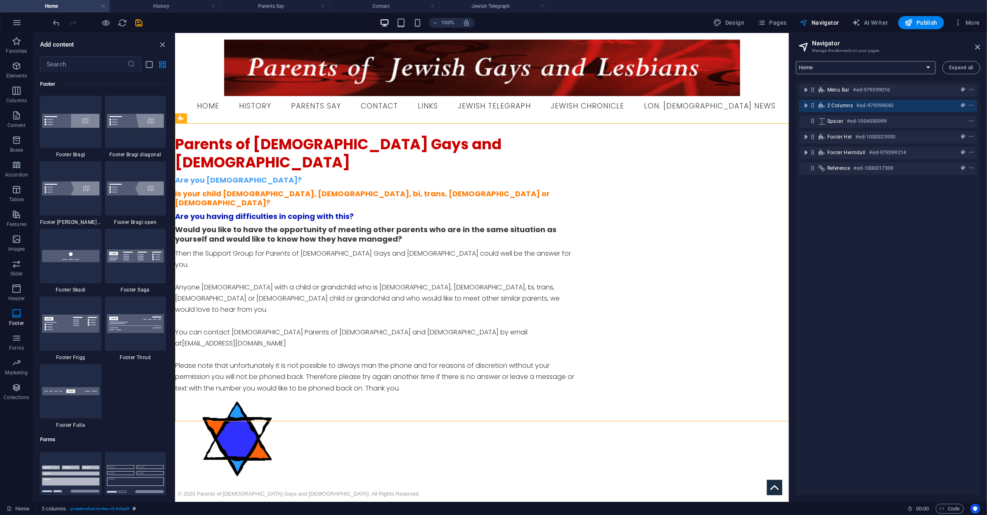
click at [921, 62] on select "Home History Parents Say Contact Links Jewish Telegraph Jewish Chronicle Lon. […" at bounding box center [866, 67] width 140 height 13
click at [729, 180] on div "Parents of [DEMOGRAPHIC_DATA] Gays and [DEMOGRAPHIC_DATA] Are you [DEMOGRAPHIC_…" at bounding box center [482, 312] width 614 height 379
click at [768, 25] on span "Pages" at bounding box center [771, 23] width 29 height 8
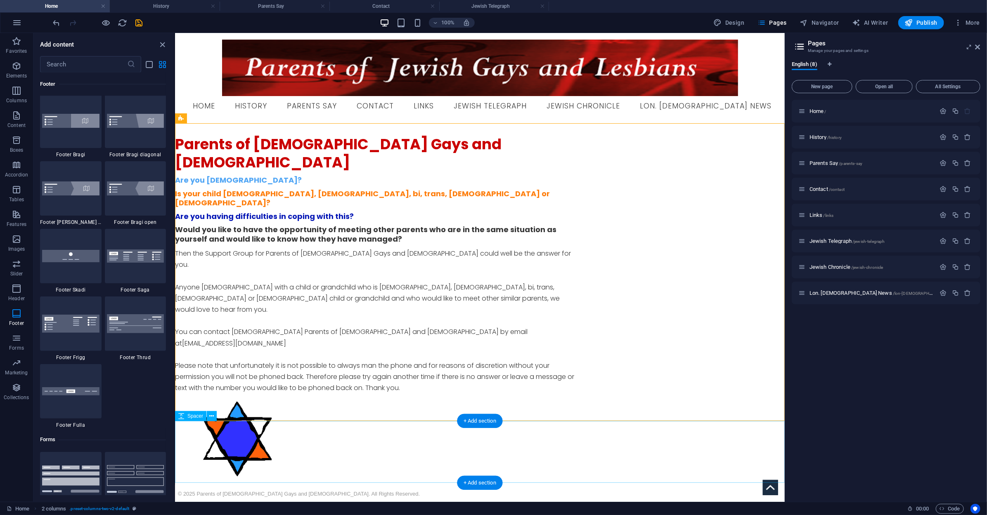
click at [142, 27] on icon "save" at bounding box center [139, 22] width 9 height 9
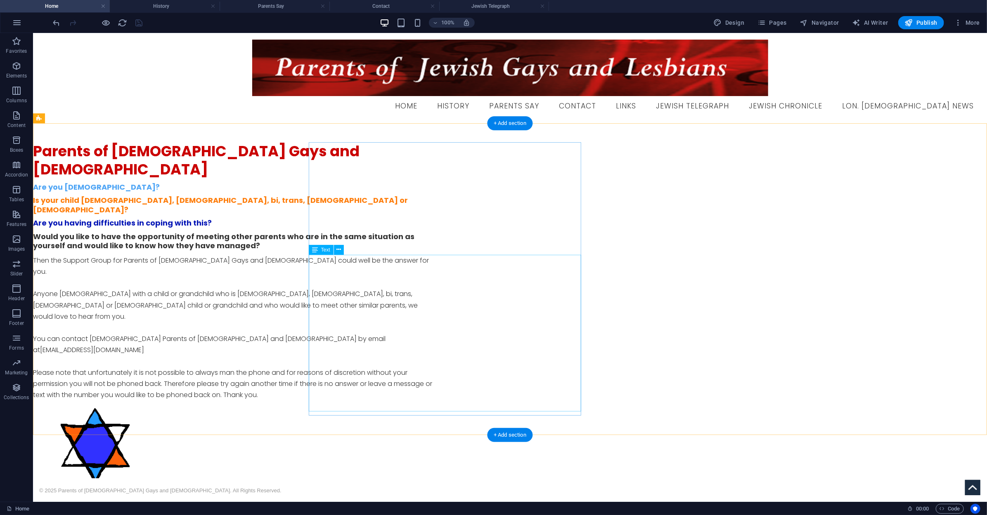
click at [378, 349] on div "Then the Support Group for Parents of [DEMOGRAPHIC_DATA] Gays and [DEMOGRAPHIC_…" at bounding box center [234, 328] width 403 height 146
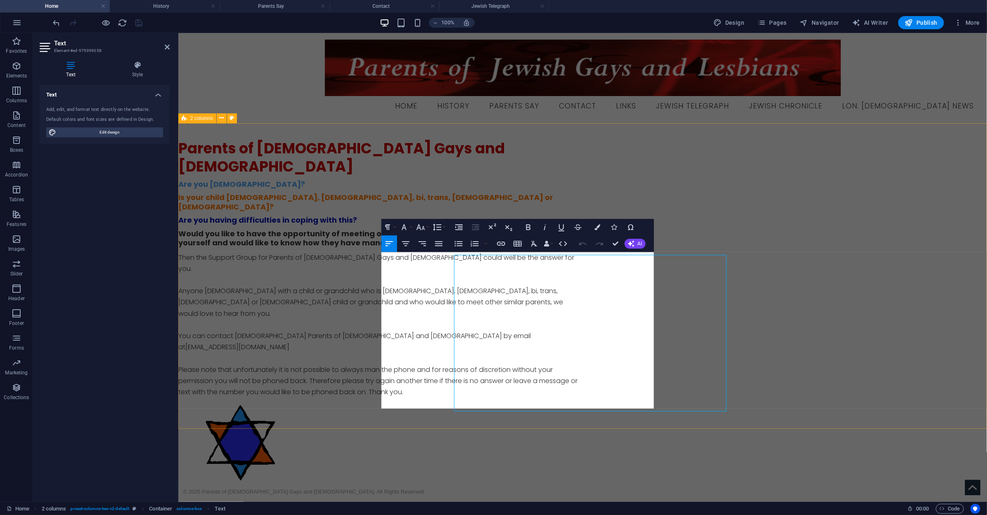
click at [378, 349] on div "Parents of [DEMOGRAPHIC_DATA] Gays and [DEMOGRAPHIC_DATA] Are you [DEMOGRAPHIC_…" at bounding box center [582, 316] width 808 height 387
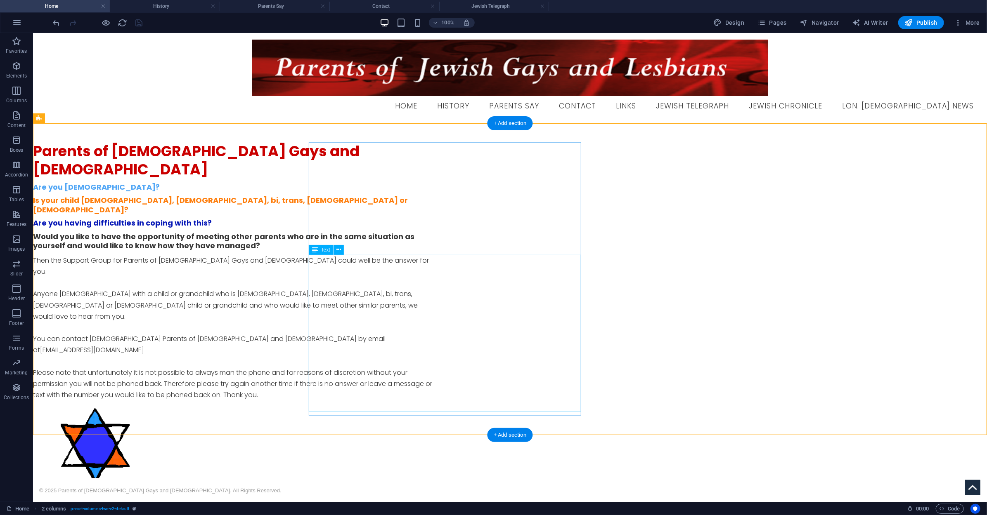
click at [372, 350] on div "Then the Support Group for Parents of [DEMOGRAPHIC_DATA] Gays and [DEMOGRAPHIC_…" at bounding box center [234, 328] width 403 height 146
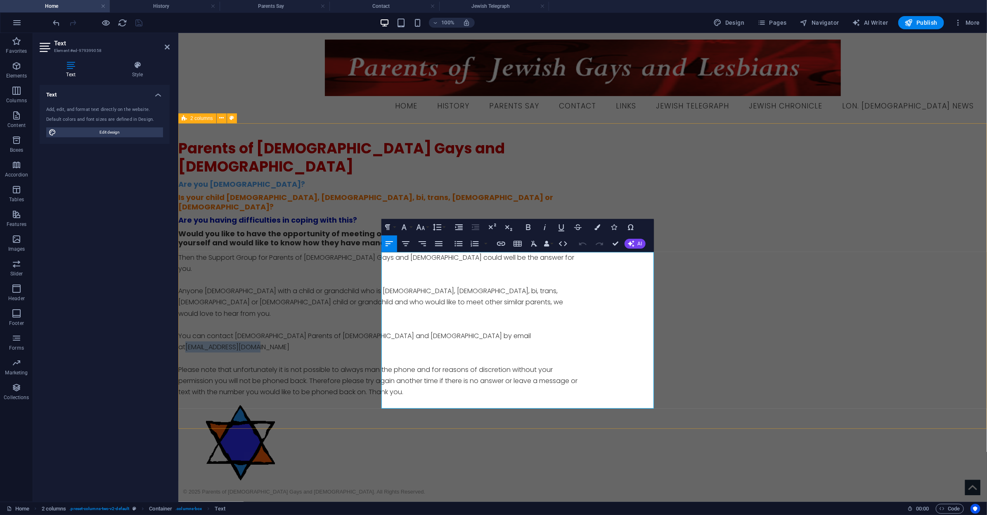
drag, startPoint x: 462, startPoint y: 349, endPoint x: 378, endPoint y: 348, distance: 84.2
click at [378, 348] on div "Parents of [DEMOGRAPHIC_DATA] Gays and [DEMOGRAPHIC_DATA] Are you [DEMOGRAPHIC_…" at bounding box center [582, 316] width 808 height 387
click at [595, 227] on icon "button" at bounding box center [598, 227] width 6 height 6
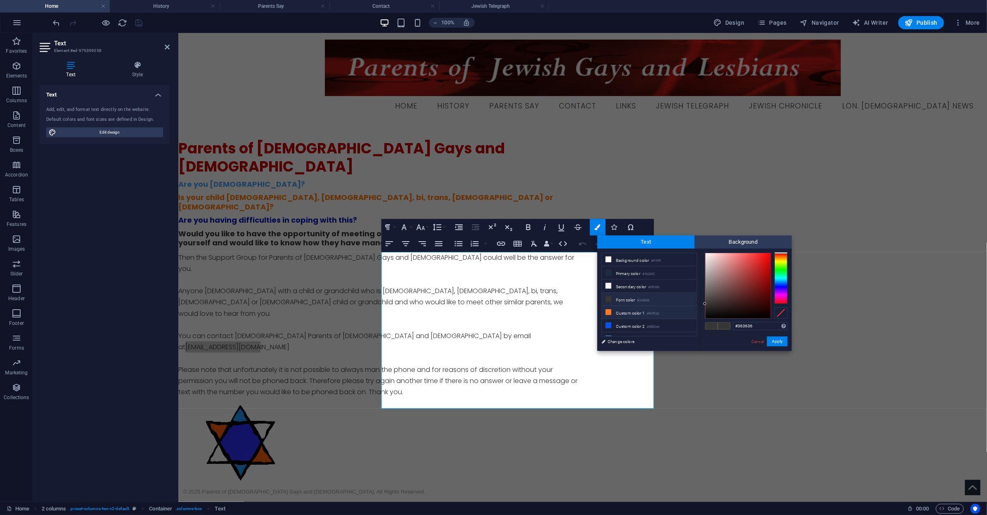
click at [636, 310] on li "Custom color 1 #f6792d" at bounding box center [649, 312] width 95 height 13
click at [780, 342] on button "Apply" at bounding box center [777, 342] width 21 height 10
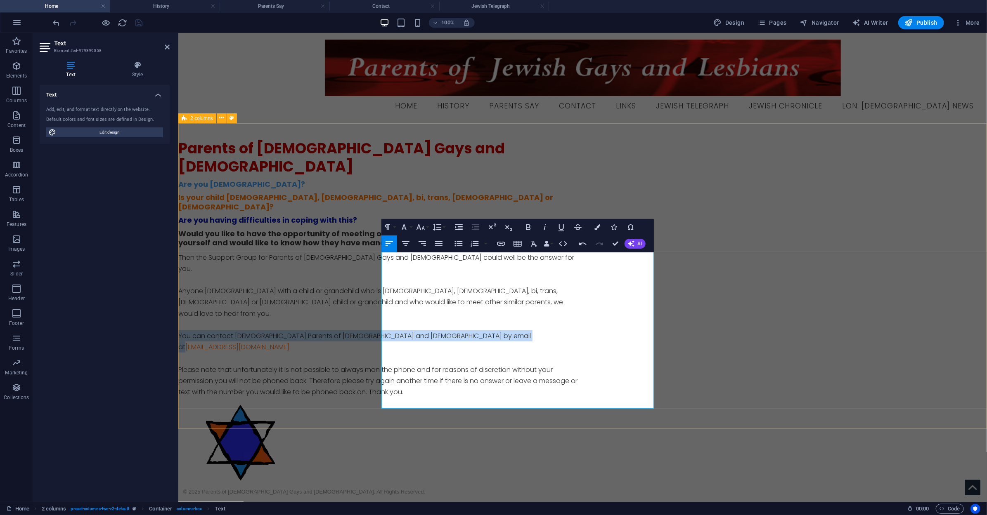
click at [660, 357] on div "Parents of [DEMOGRAPHIC_DATA] Gays and [DEMOGRAPHIC_DATA] Are you [DEMOGRAPHIC_…" at bounding box center [582, 316] width 808 height 387
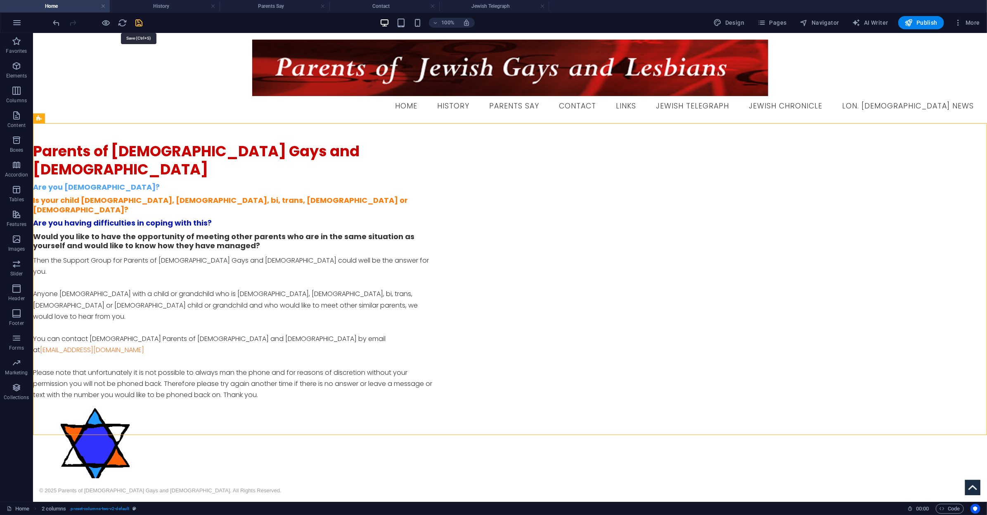
click at [137, 23] on icon "save" at bounding box center [139, 22] width 9 height 9
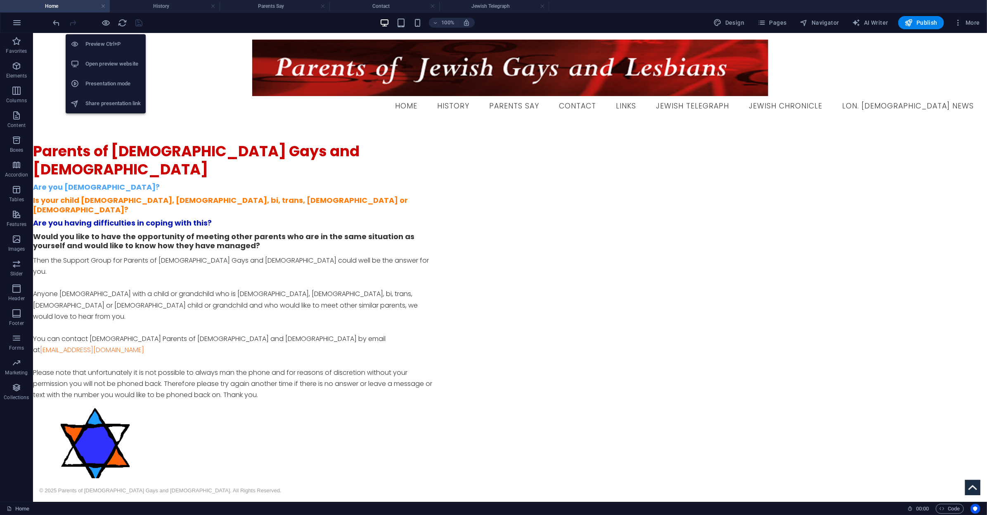
click at [109, 68] on h6 "Open preview website" at bounding box center [112, 64] width 55 height 10
